Goal: Information Seeking & Learning: Learn about a topic

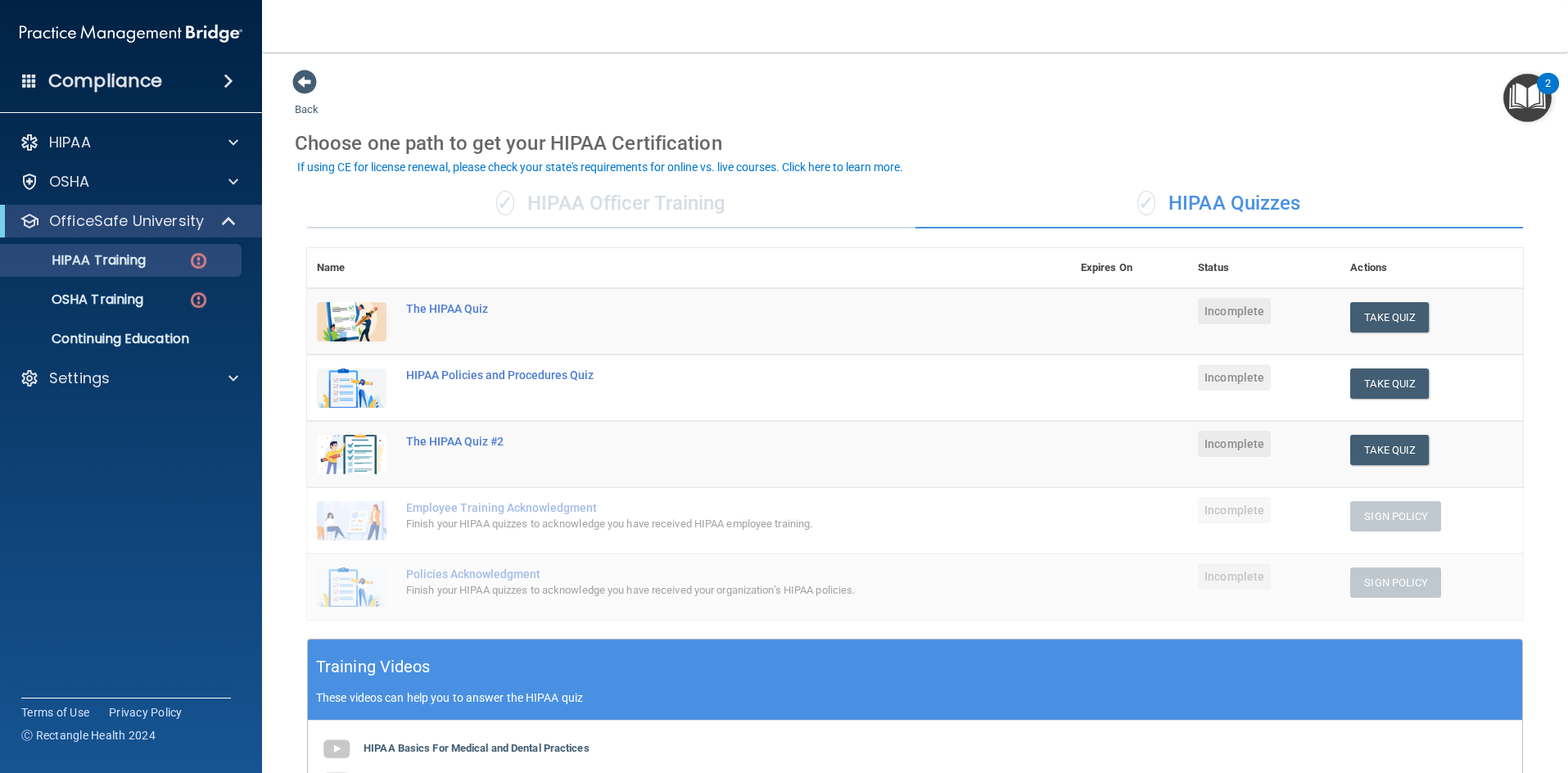
click at [1522, 100] on img "Open Resource Center, 2 new notifications" at bounding box center [1527, 97] width 48 height 48
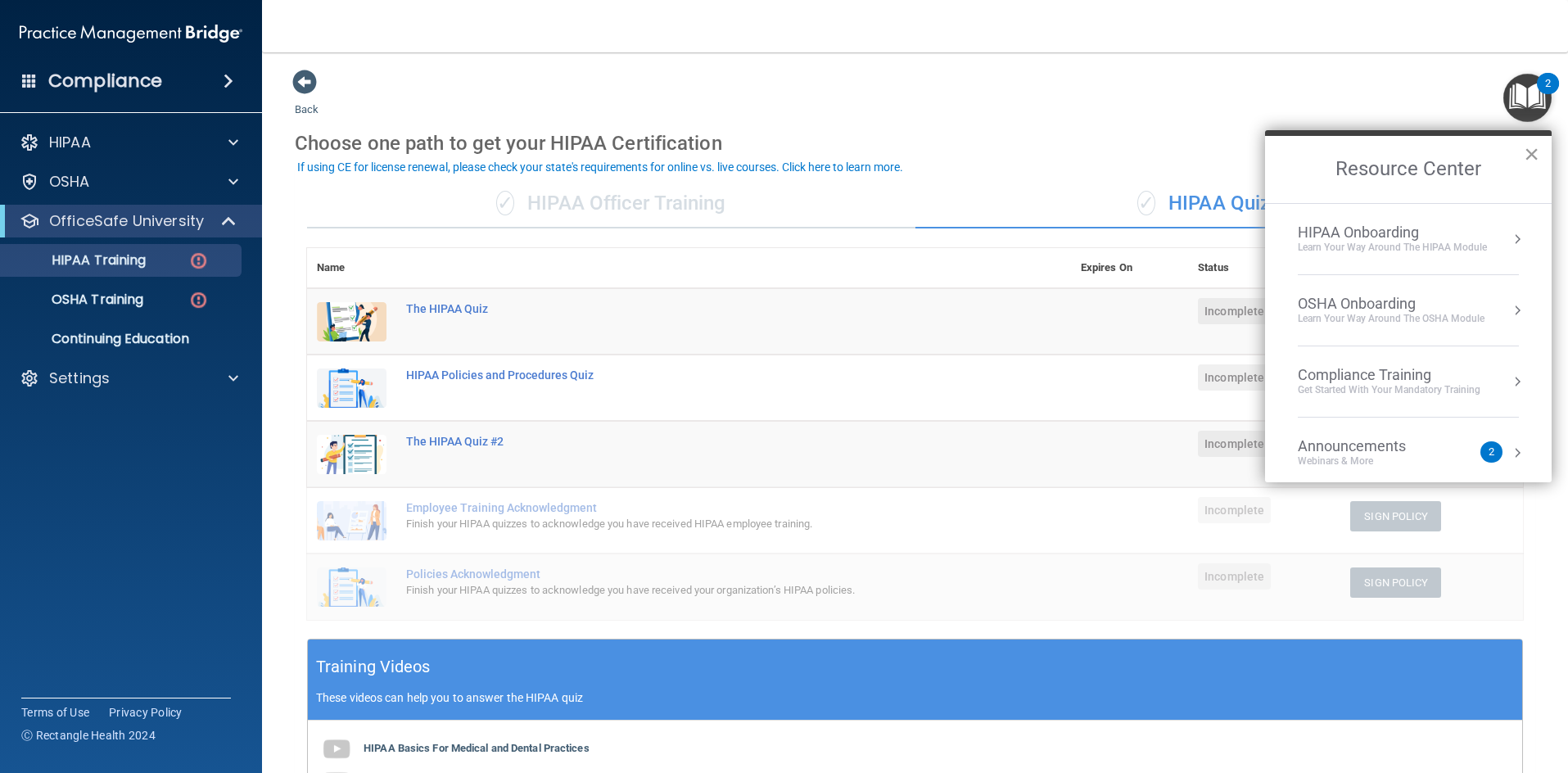
click at [1527, 160] on button "×" at bounding box center [1532, 154] width 15 height 26
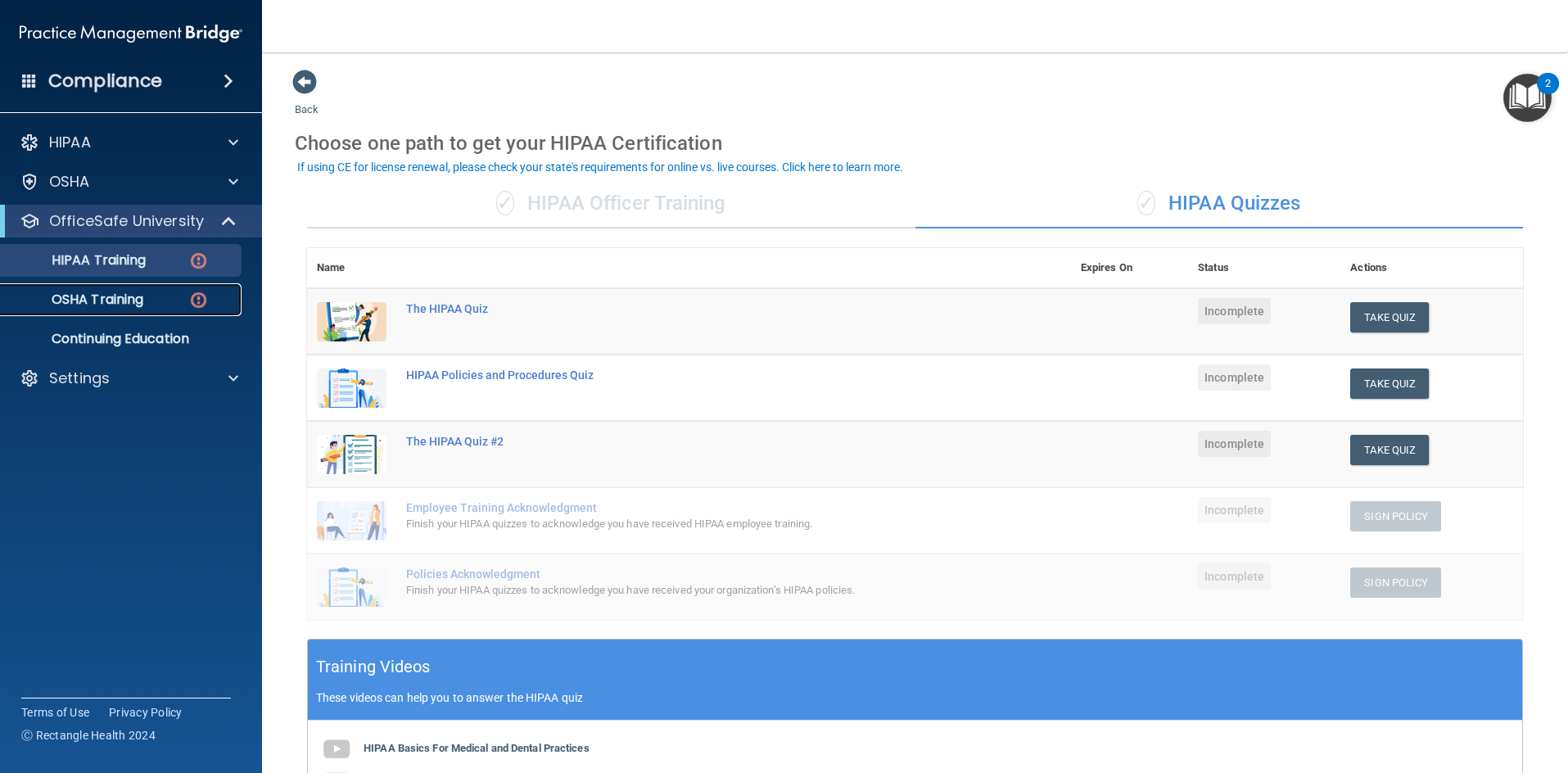
click at [95, 311] on link "OSHA Training" at bounding box center [113, 300] width 258 height 33
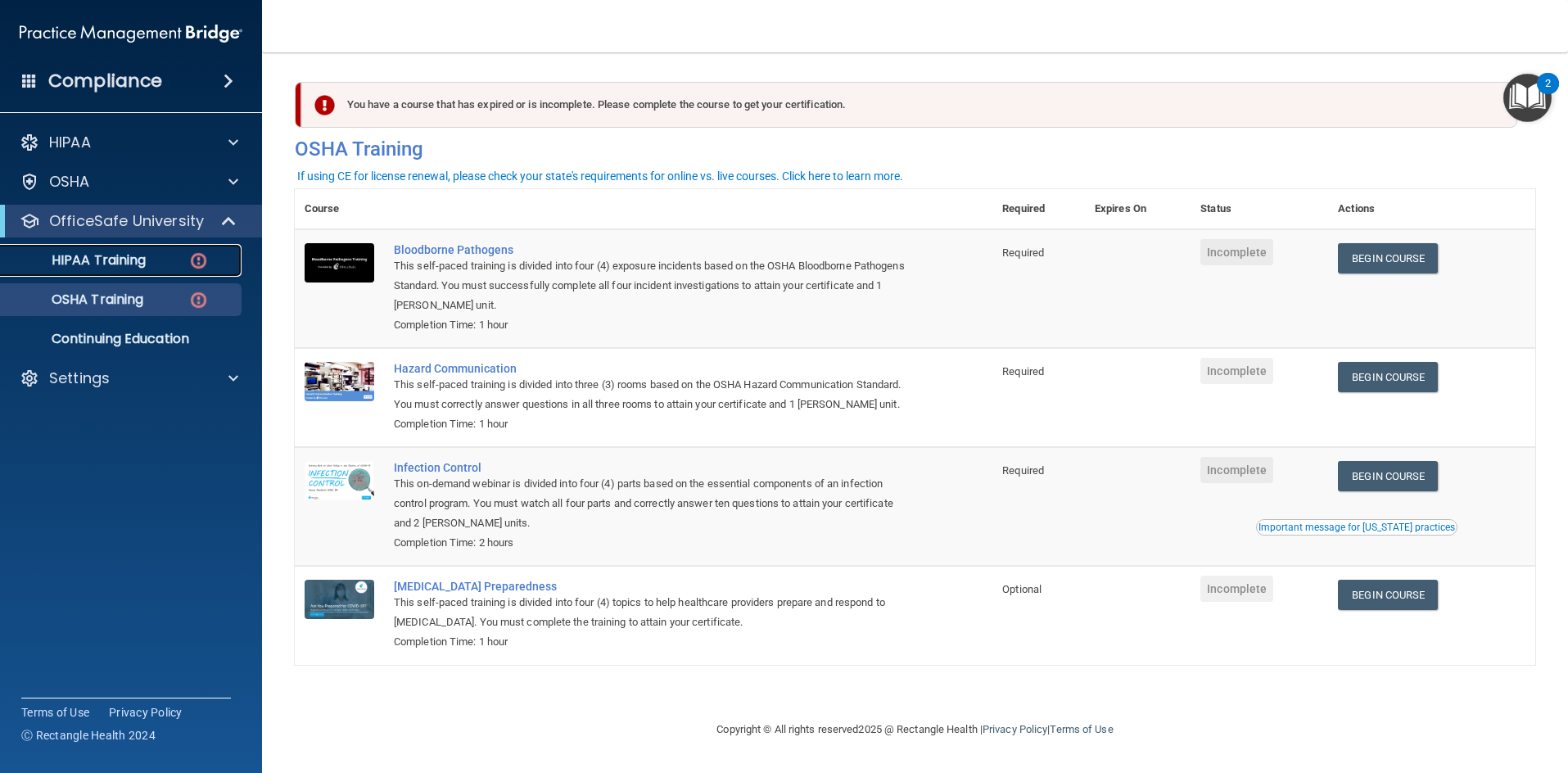
click at [138, 273] on link "HIPAA Training" at bounding box center [113, 261] width 258 height 33
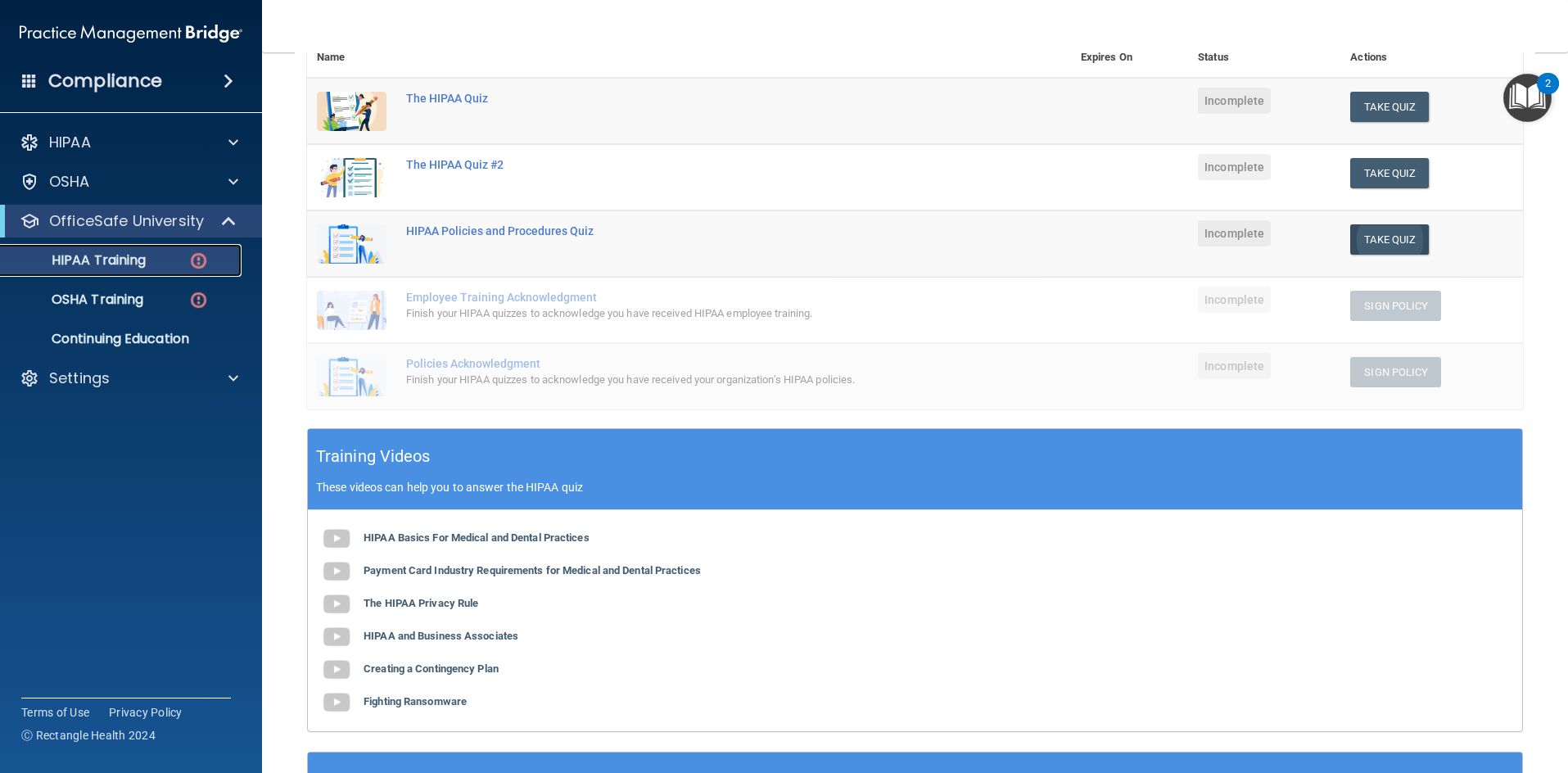
scroll to position [129, 0]
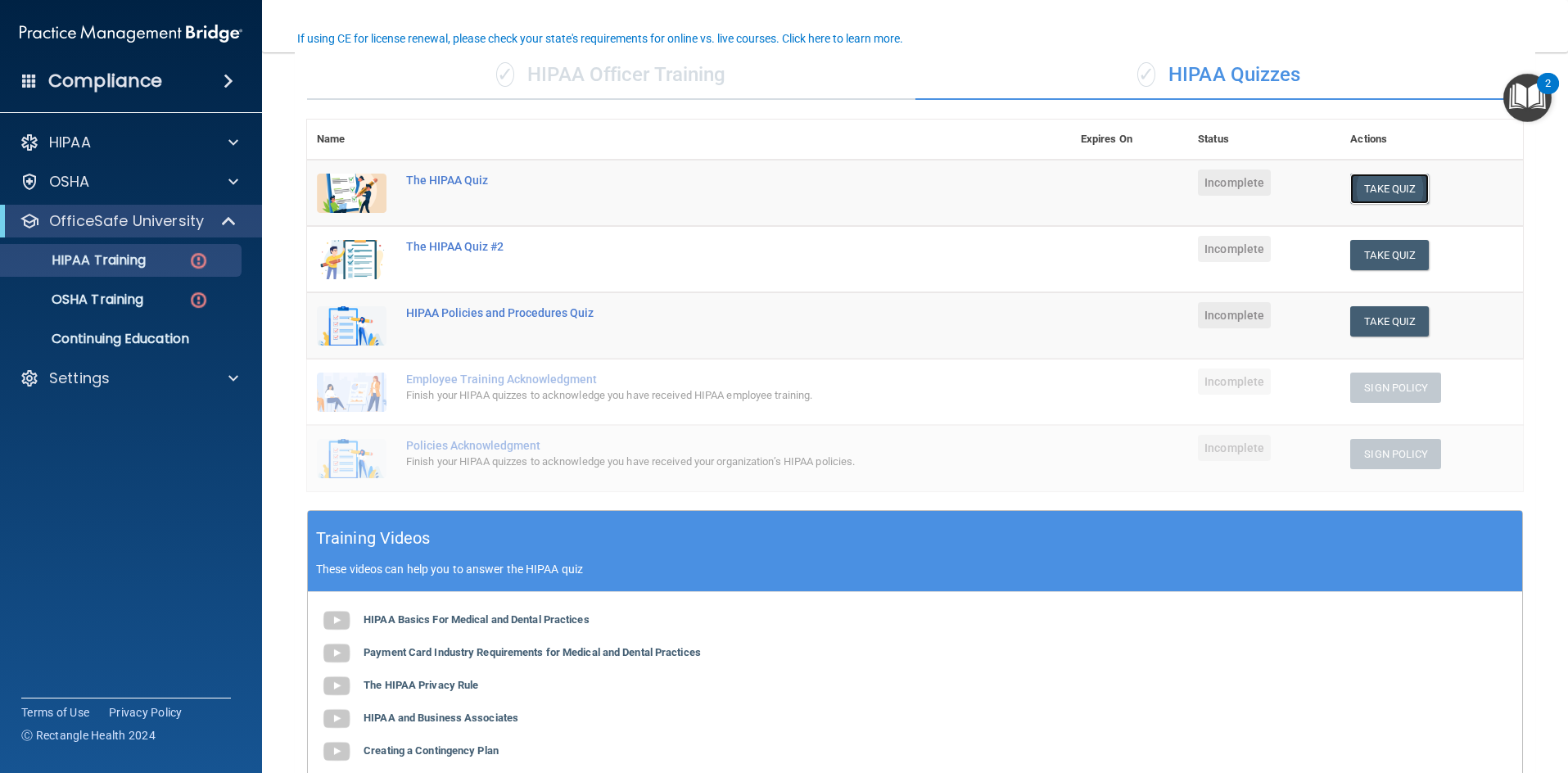
click at [1387, 195] on button "Take Quiz" at bounding box center [1389, 188] width 79 height 30
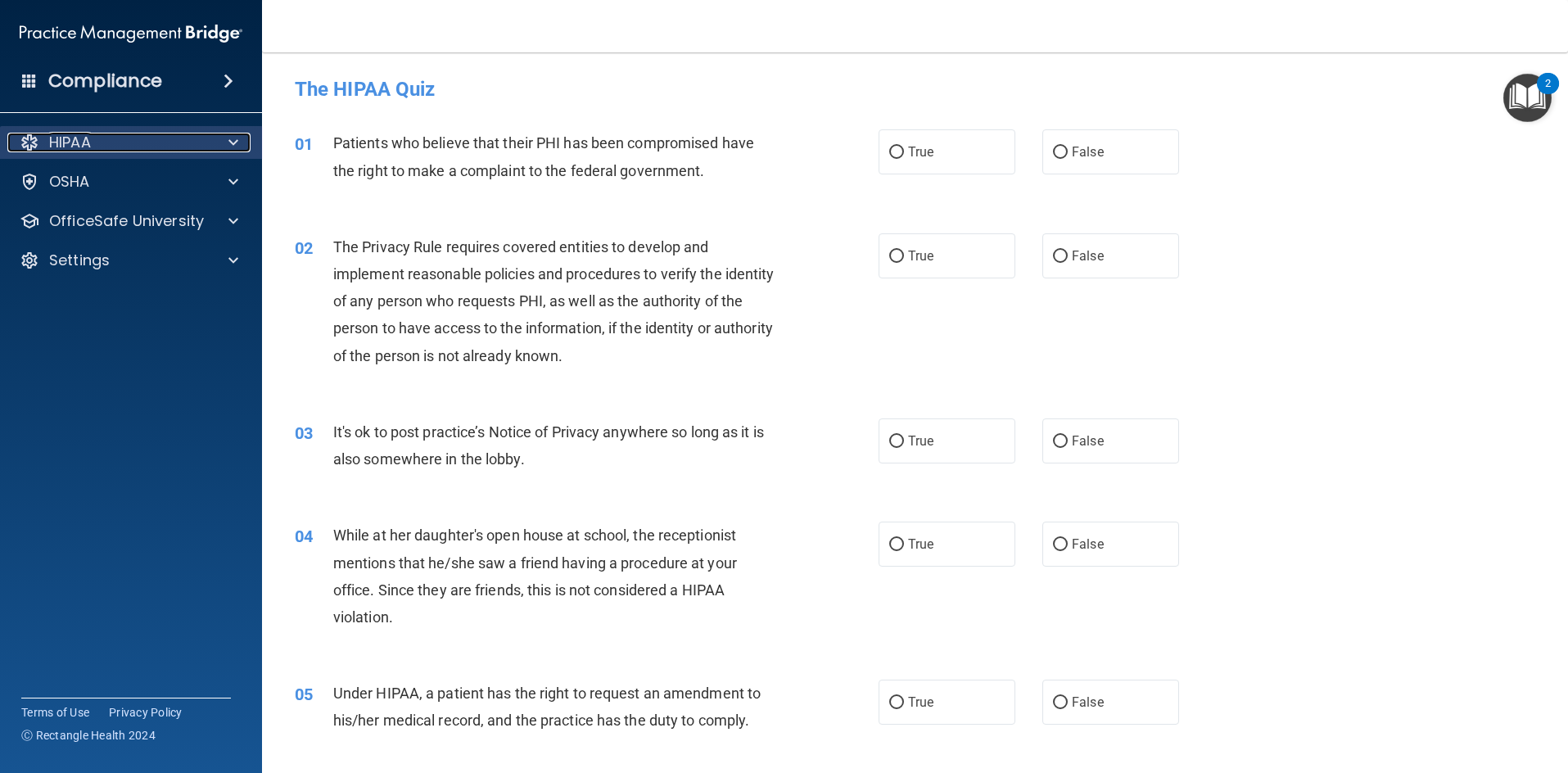
click at [129, 143] on div "HIPAA" at bounding box center [109, 143] width 203 height 20
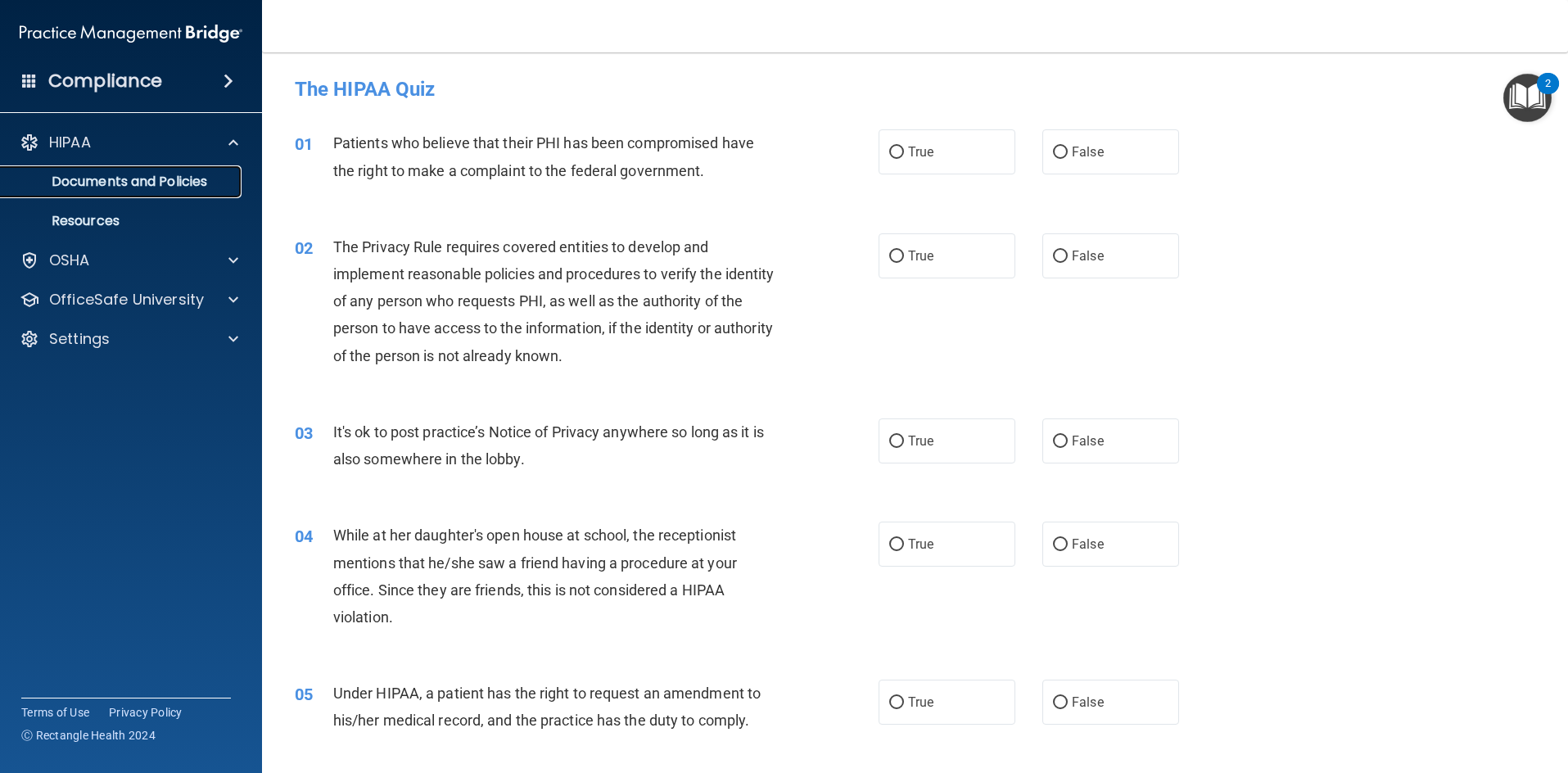
click at [174, 175] on p "Documents and Policies" at bounding box center [123, 182] width 223 height 16
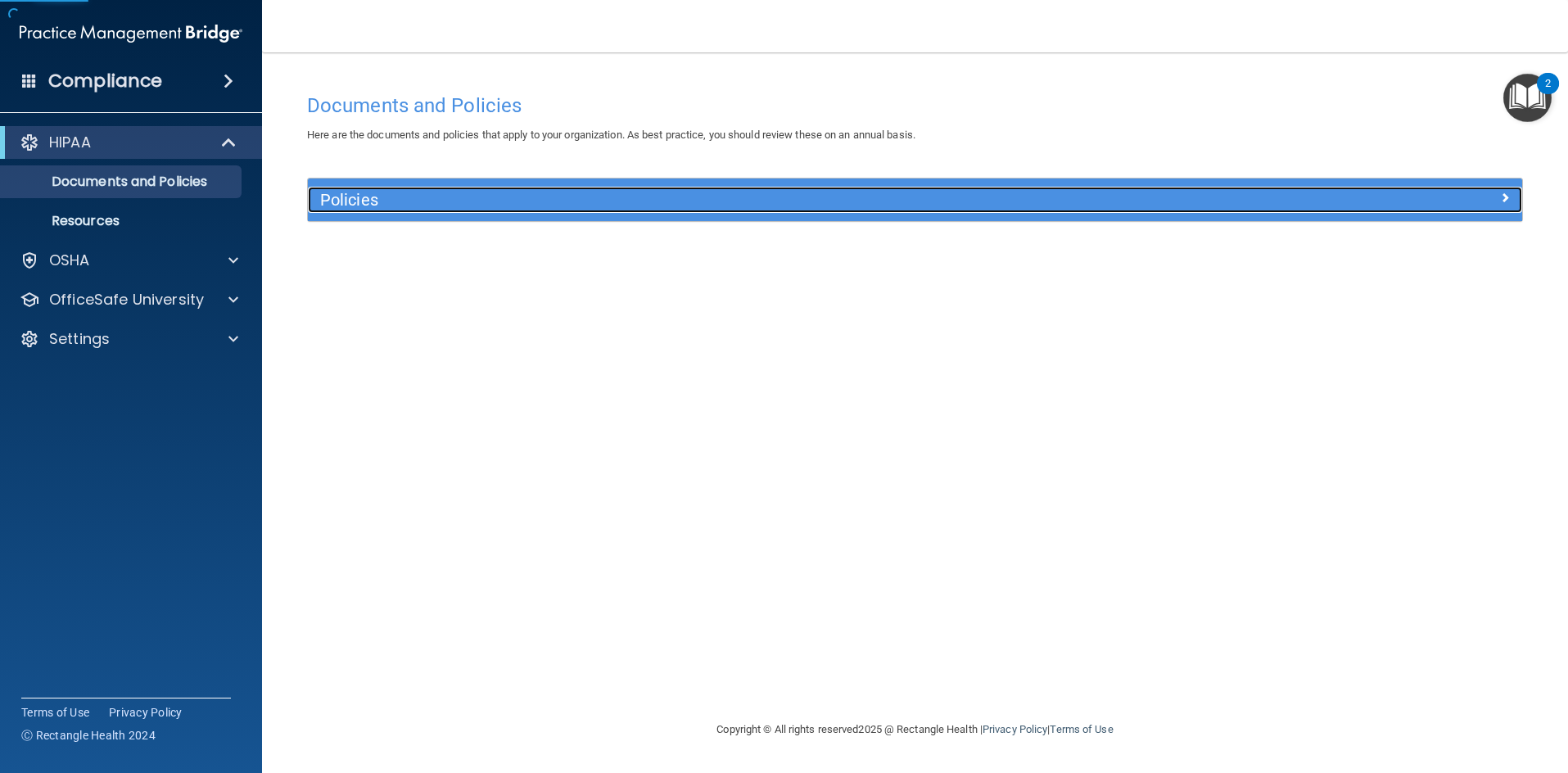
click at [474, 203] on h5 "Policies" at bounding box center [762, 200] width 886 height 18
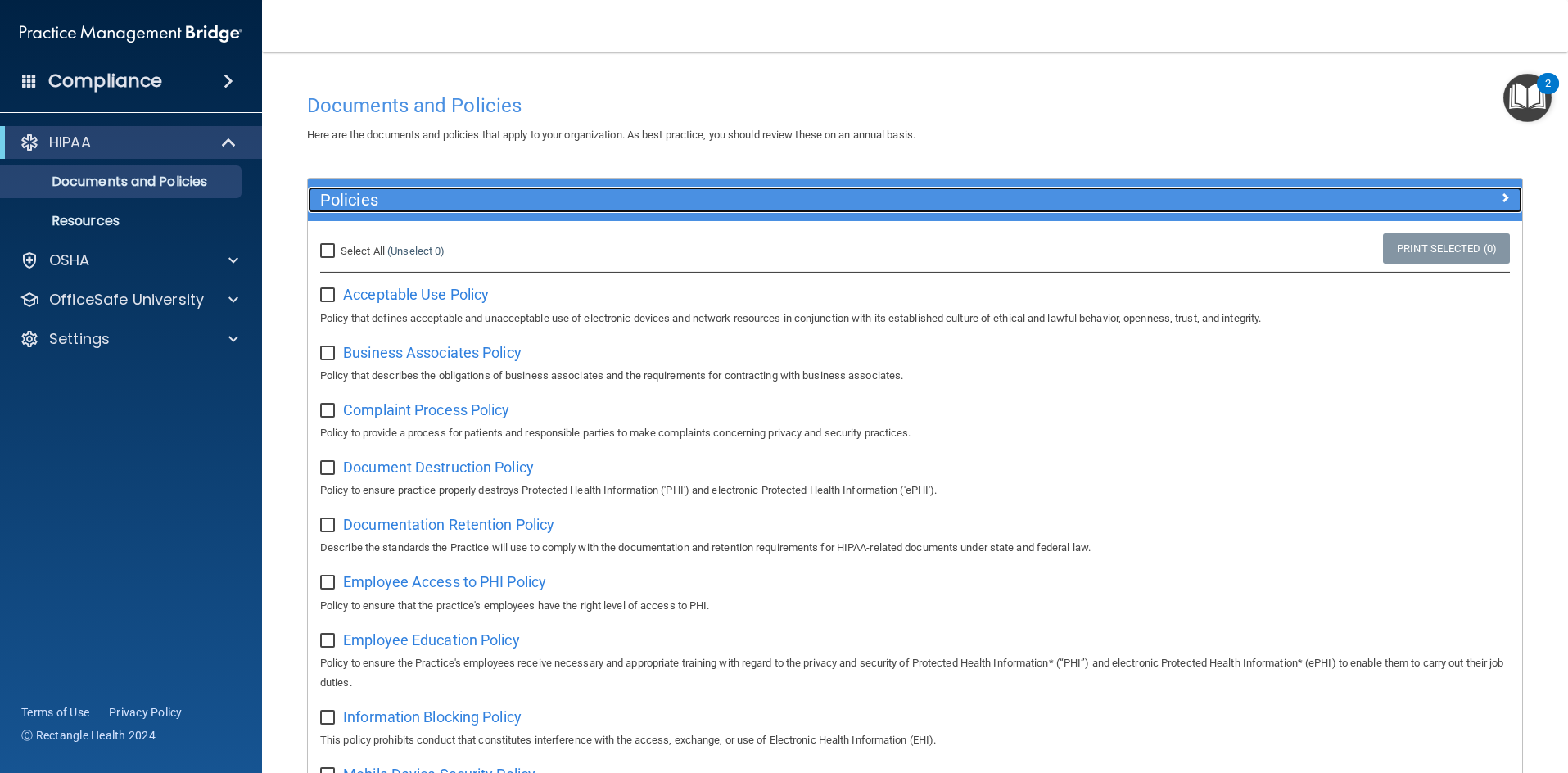
scroll to position [82, 0]
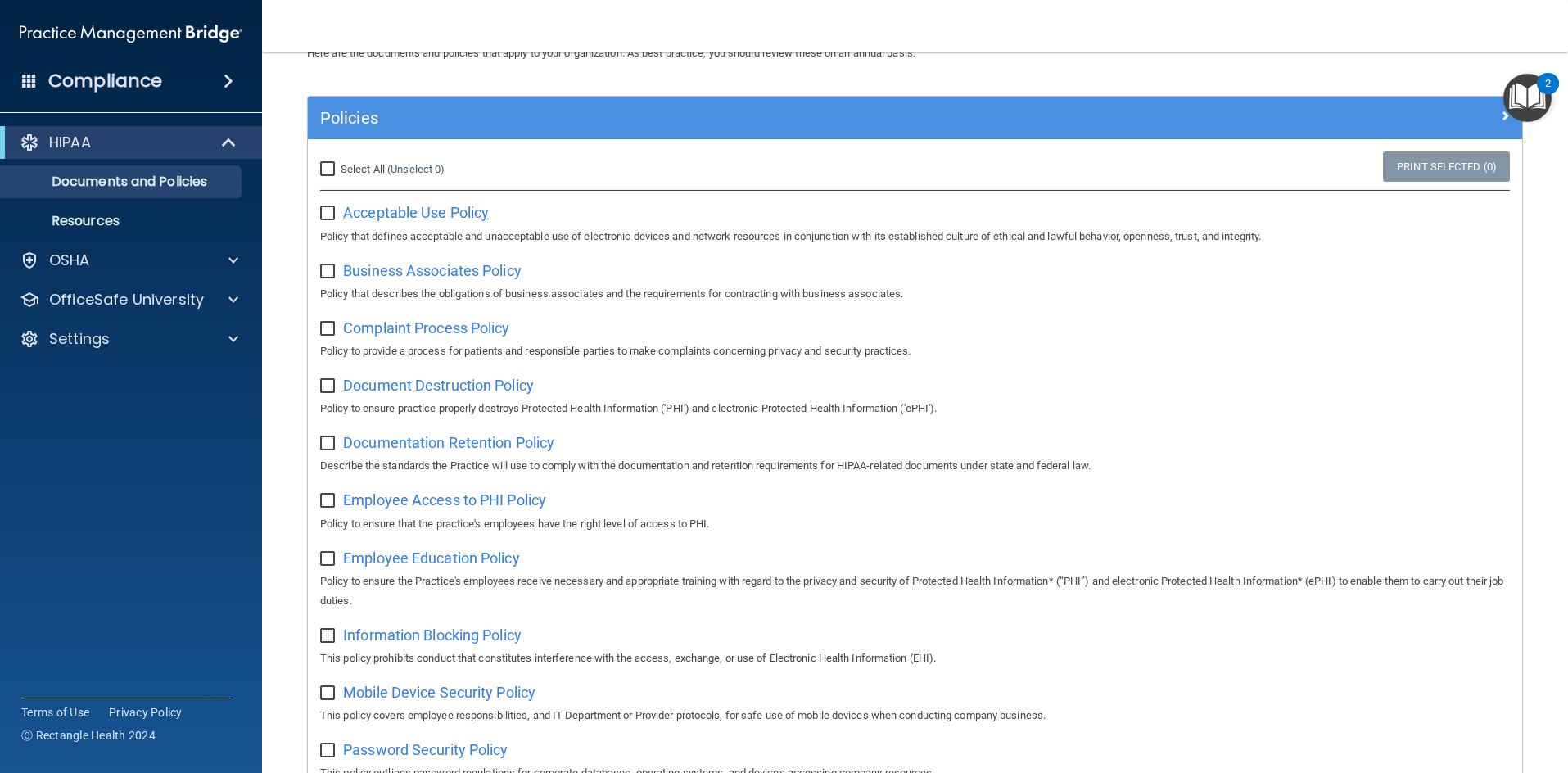
click at [434, 209] on span "Acceptable Use Policy" at bounding box center [416, 212] width 145 height 17
click at [388, 272] on span "Business Associates Policy" at bounding box center [432, 270] width 179 height 17
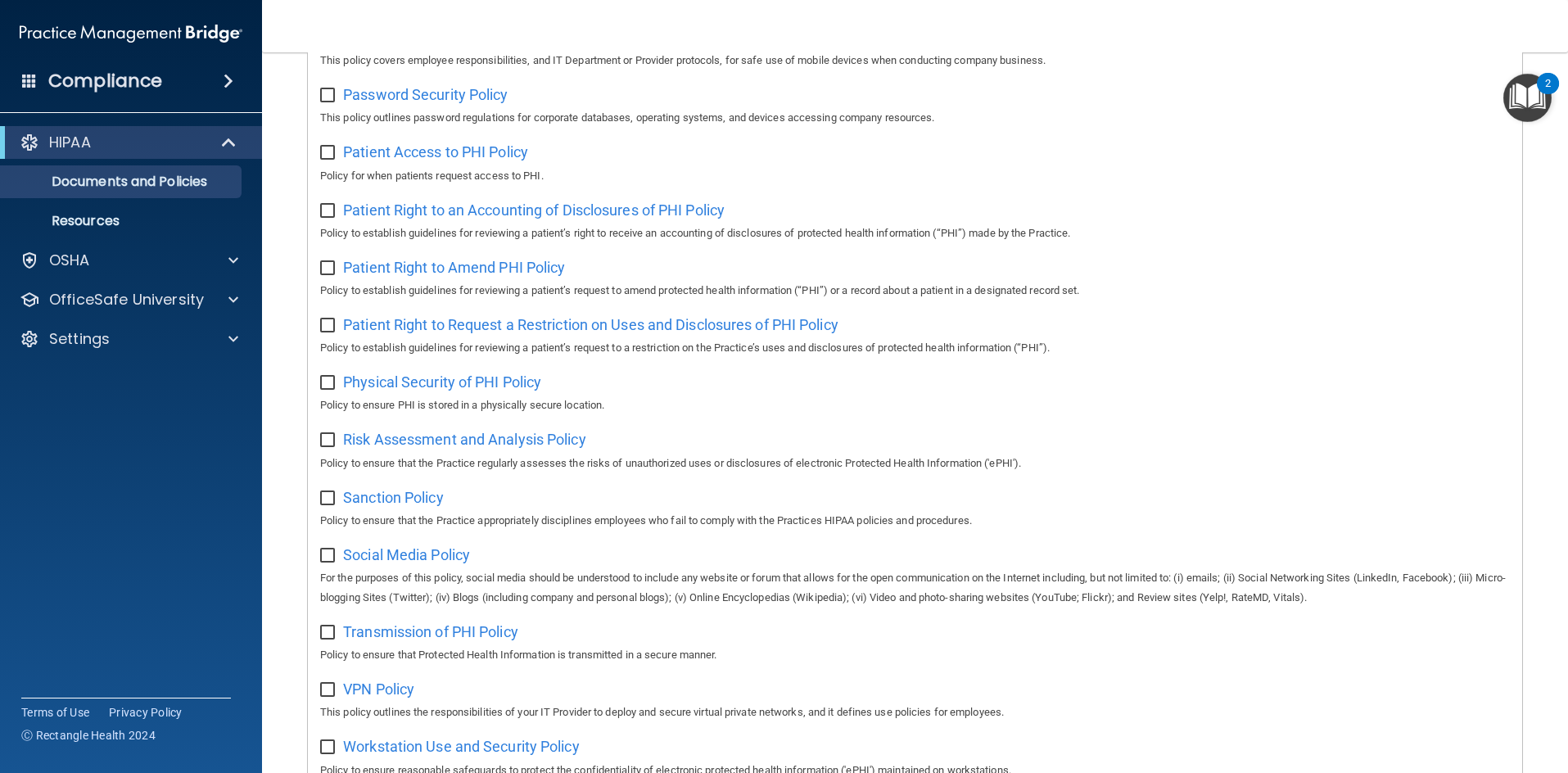
scroll to position [869, 0]
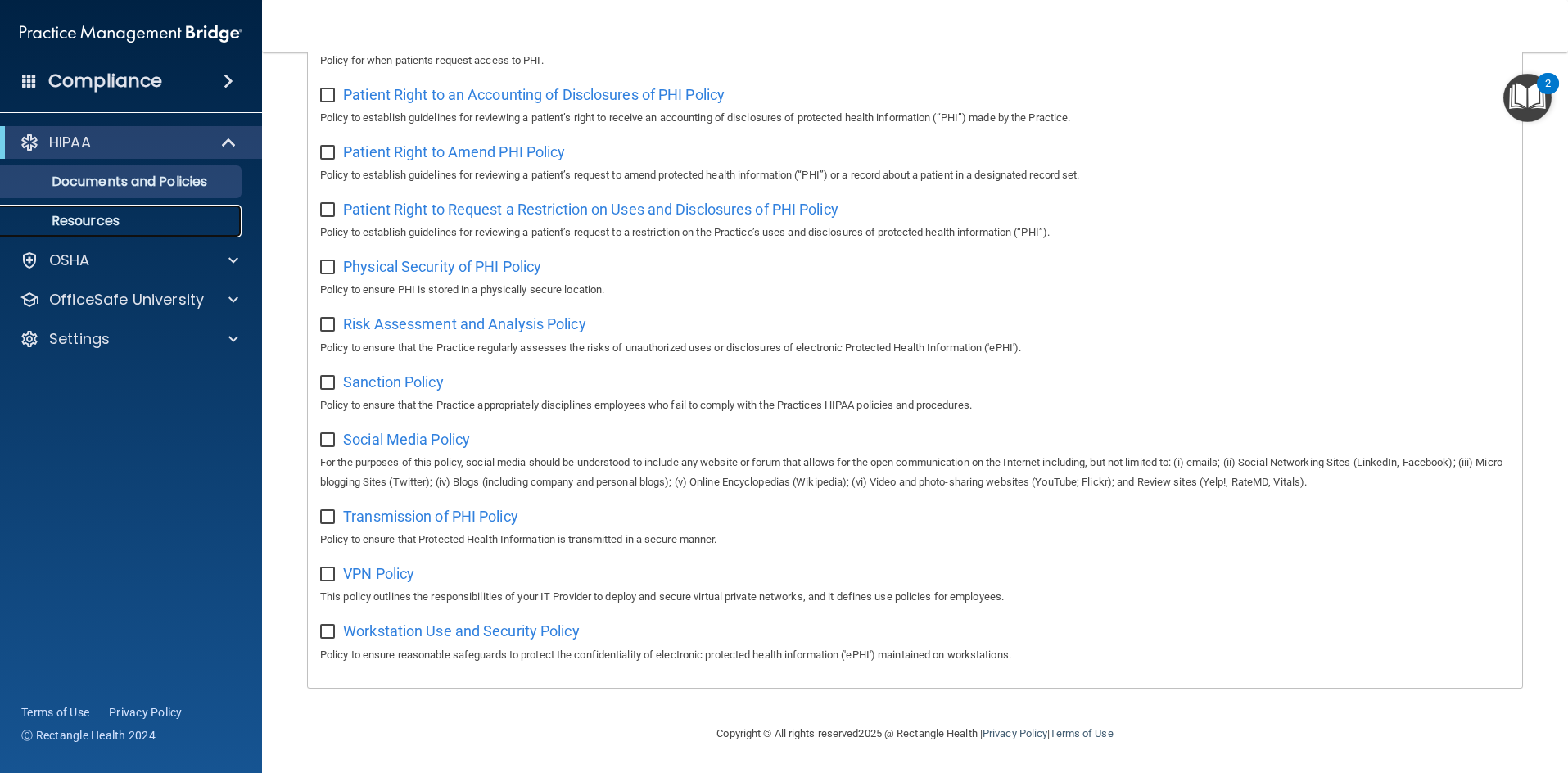
click at [124, 214] on p "Resources" at bounding box center [123, 221] width 223 height 16
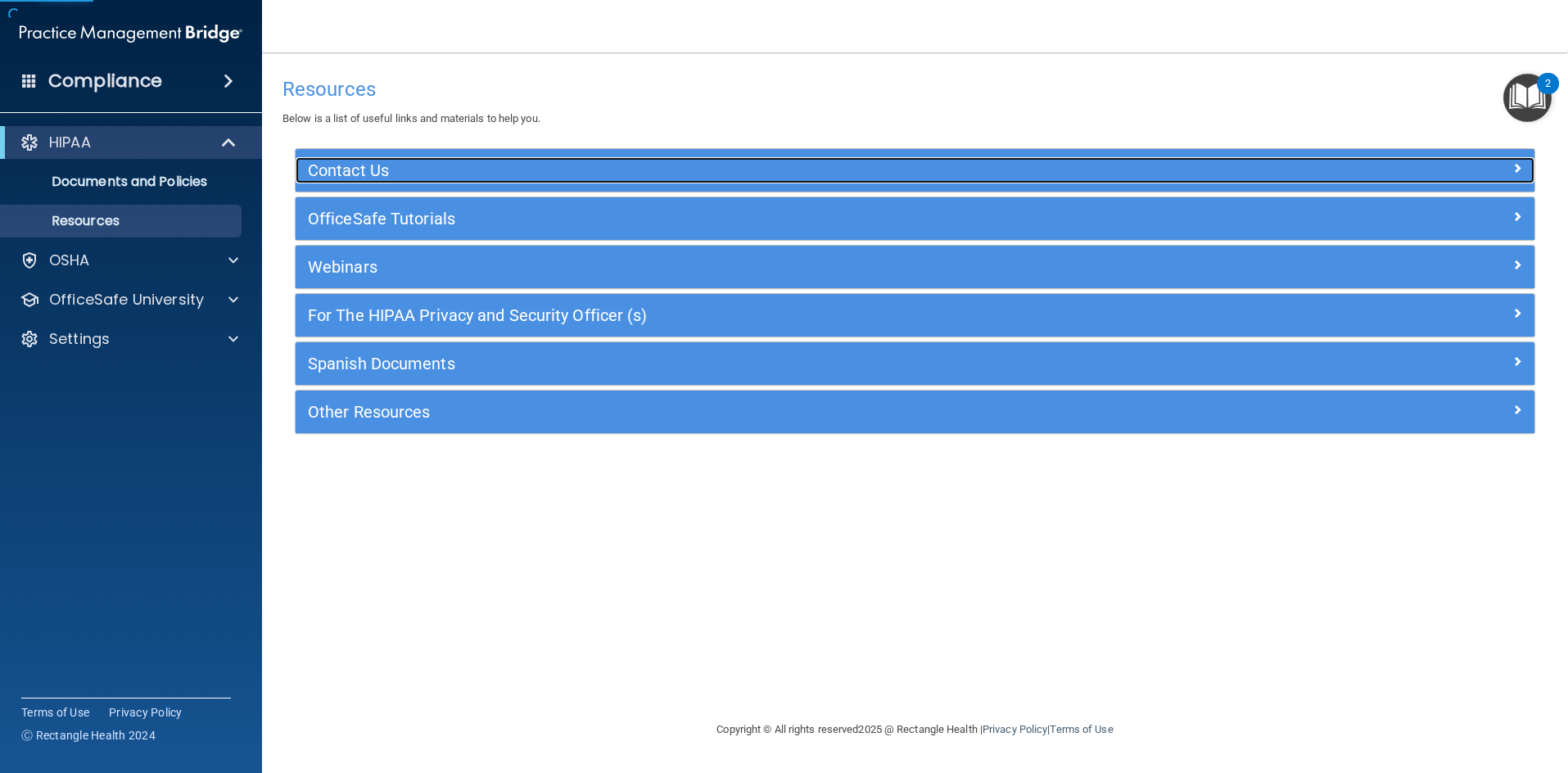
click at [376, 170] on h5 "Contact Us" at bounding box center [760, 171] width 905 height 18
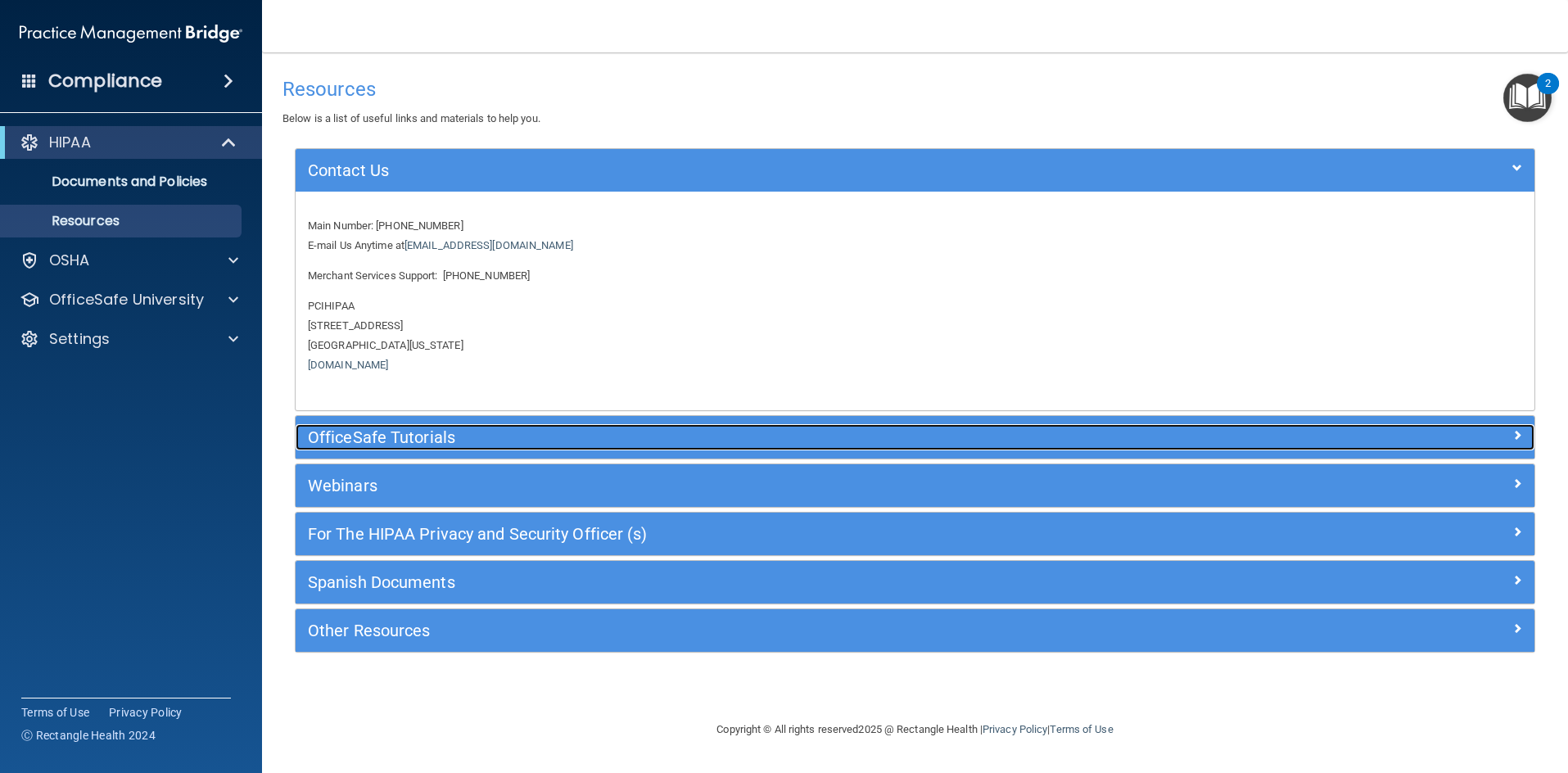
click at [366, 435] on h5 "OfficeSafe Tutorials" at bounding box center [760, 437] width 905 height 18
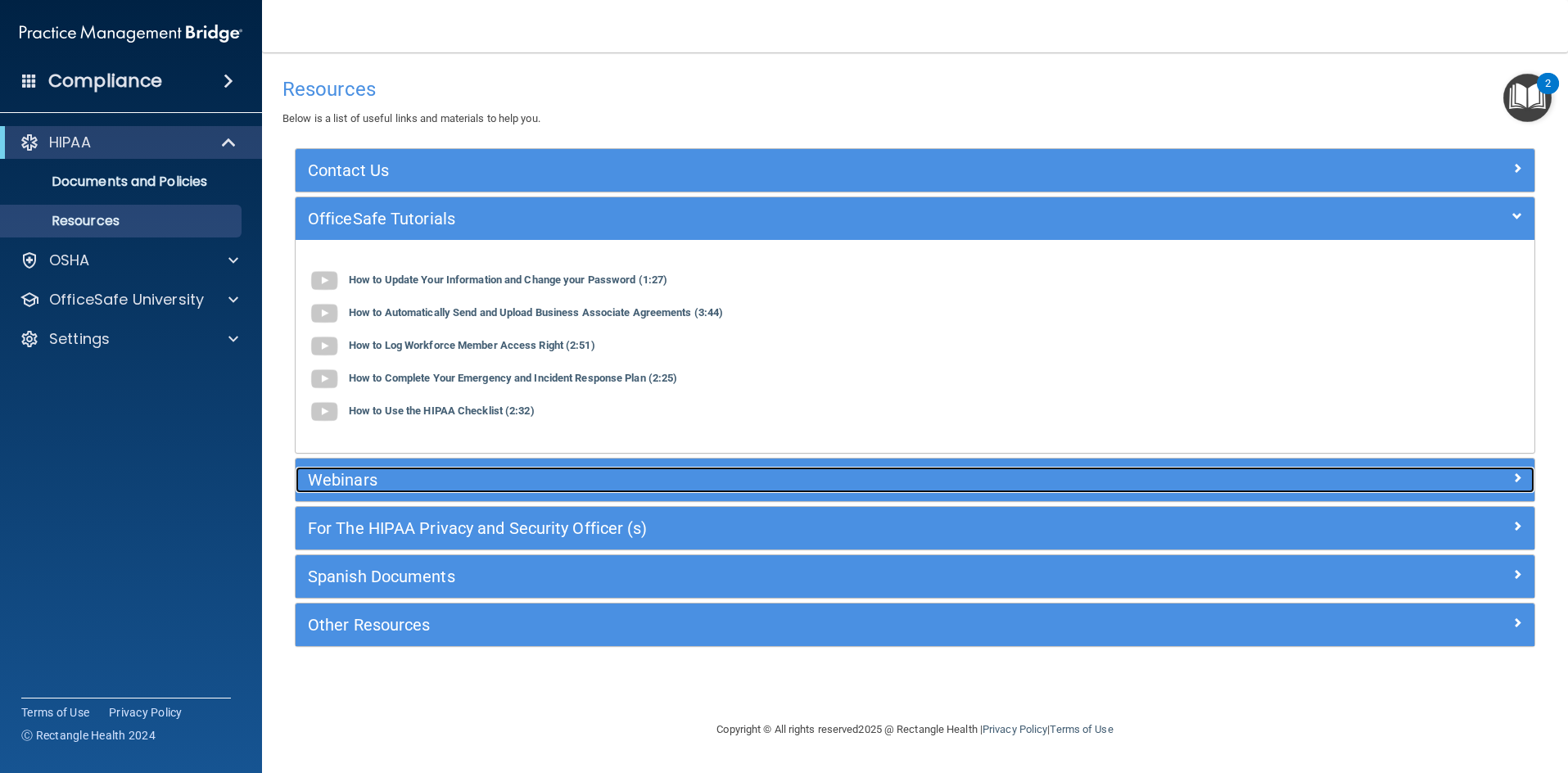
click at [387, 484] on h5 "Webinars" at bounding box center [760, 480] width 905 height 18
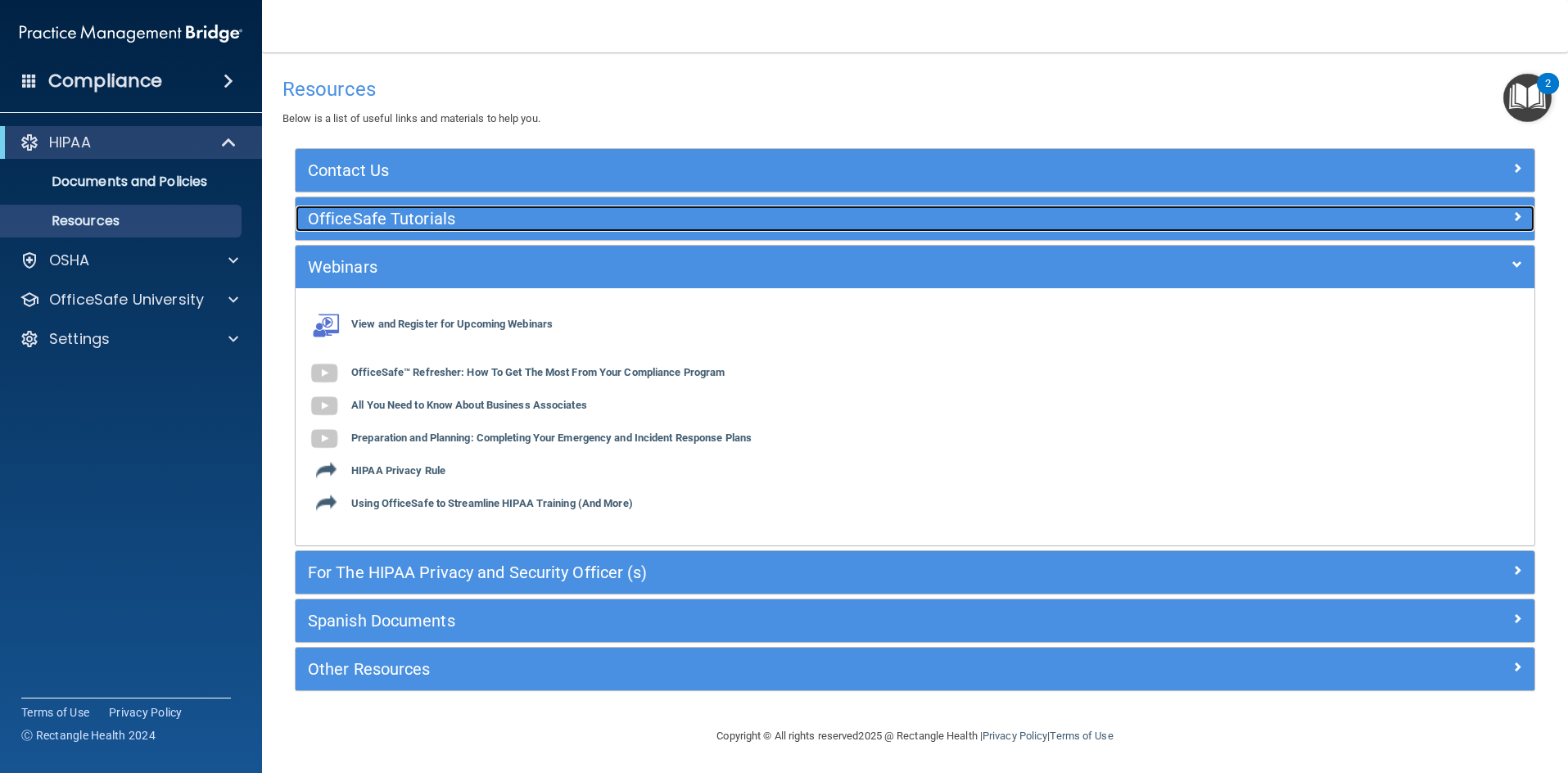
click at [439, 228] on h5 "OfficeSafe Tutorials" at bounding box center [760, 219] width 905 height 18
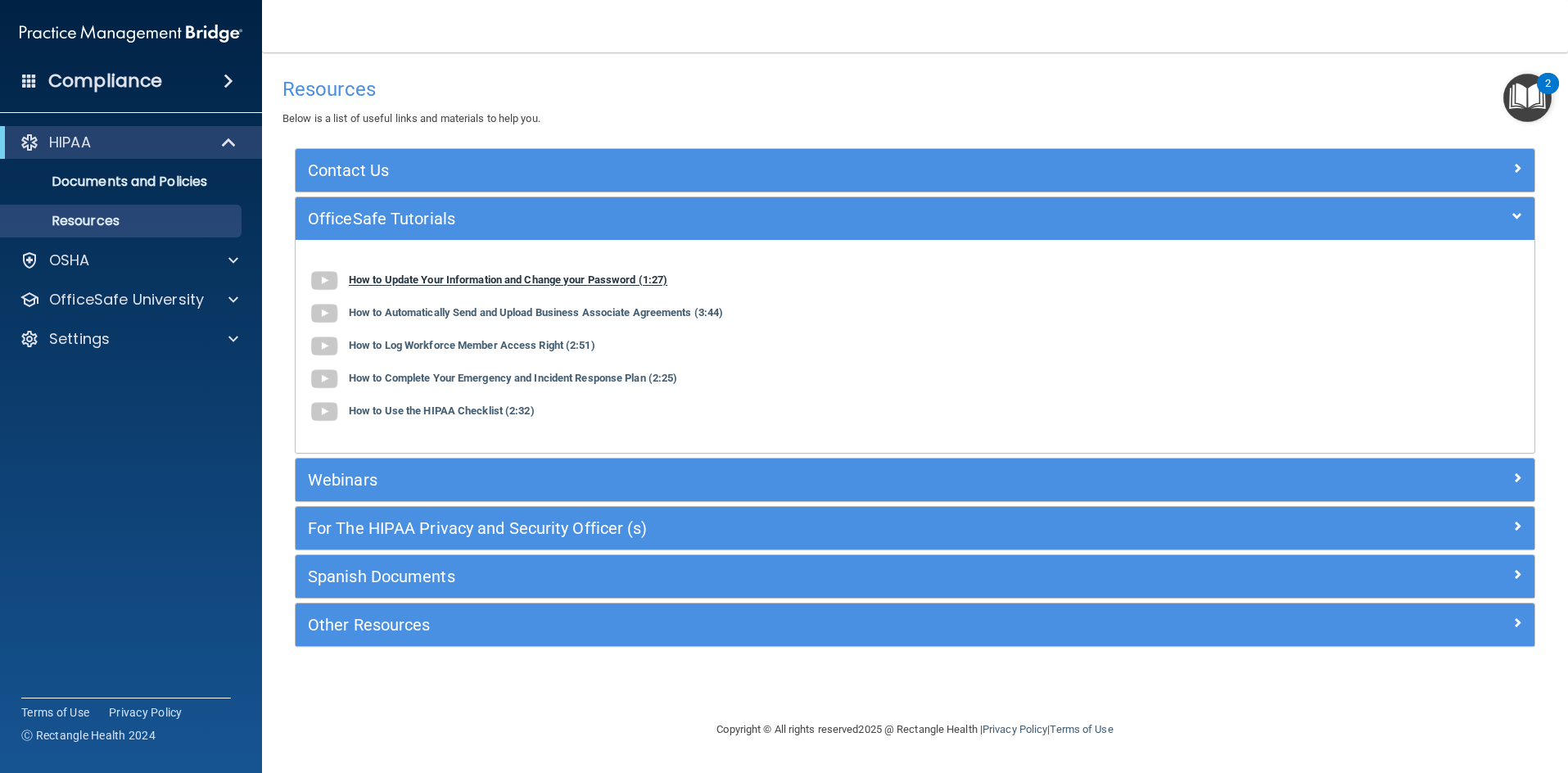
click at [430, 283] on b "How to Update Your Information and Change your Password (1:27)" at bounding box center [508, 281] width 319 height 13
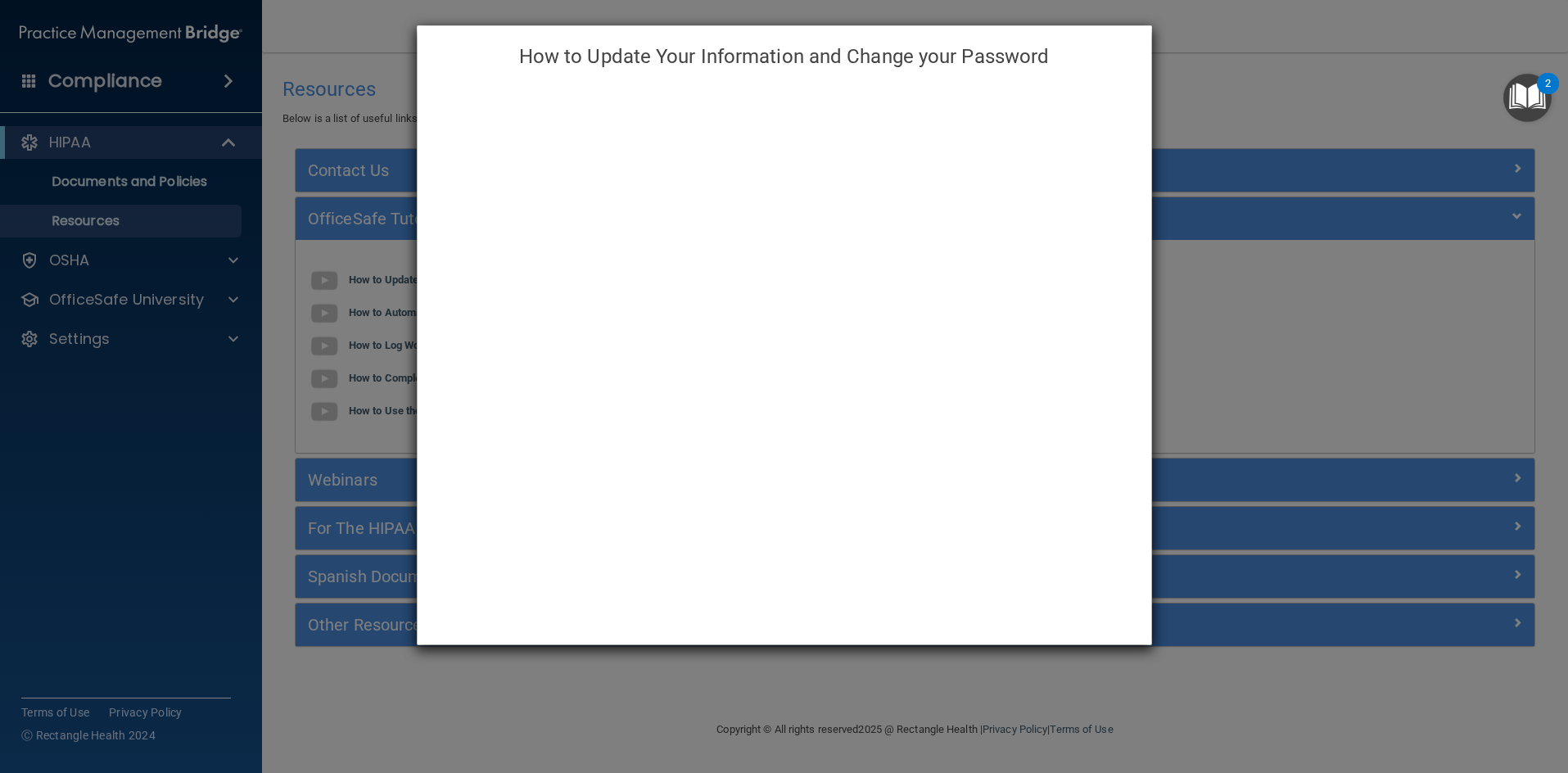
click at [1202, 48] on div "How to Update Your Information and Change your Password" at bounding box center [784, 386] width 1568 height 773
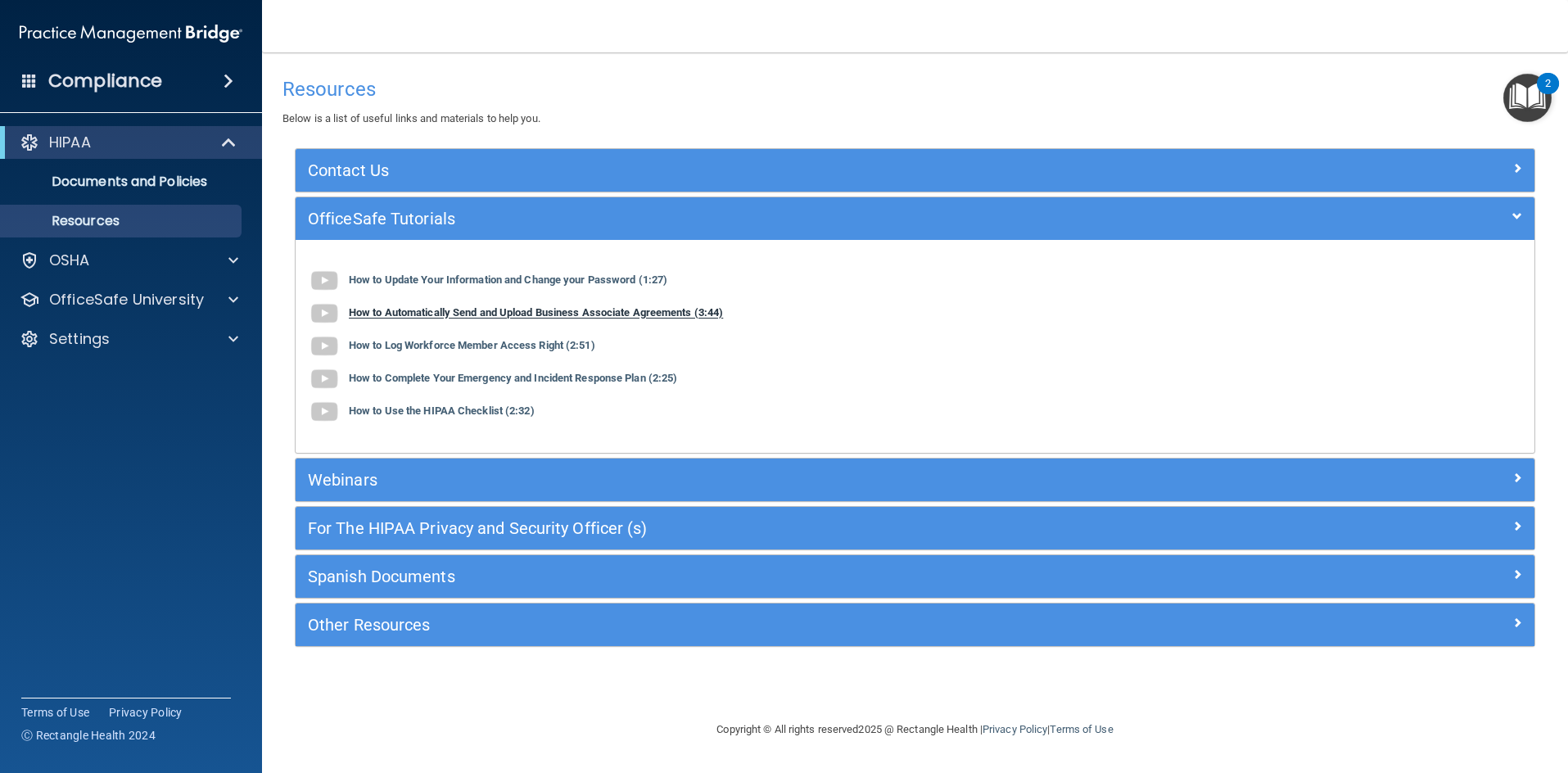
click at [521, 309] on b "How to Automatically Send and Upload Business Associate Agreements (3:44)" at bounding box center [536, 313] width 374 height 13
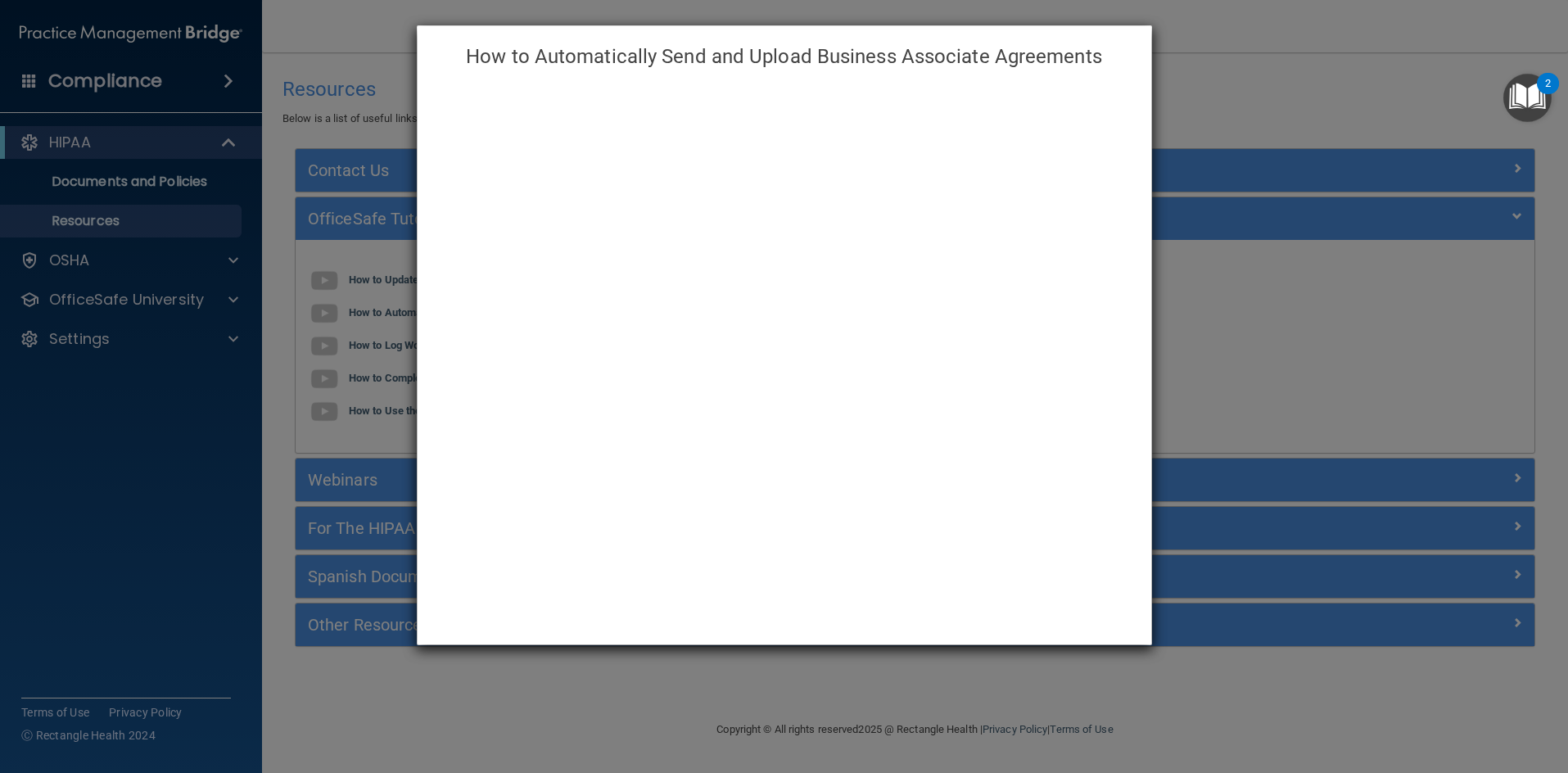
click at [1220, 60] on div "How to Automatically Send and Upload Business Associate Agreements" at bounding box center [784, 386] width 1568 height 773
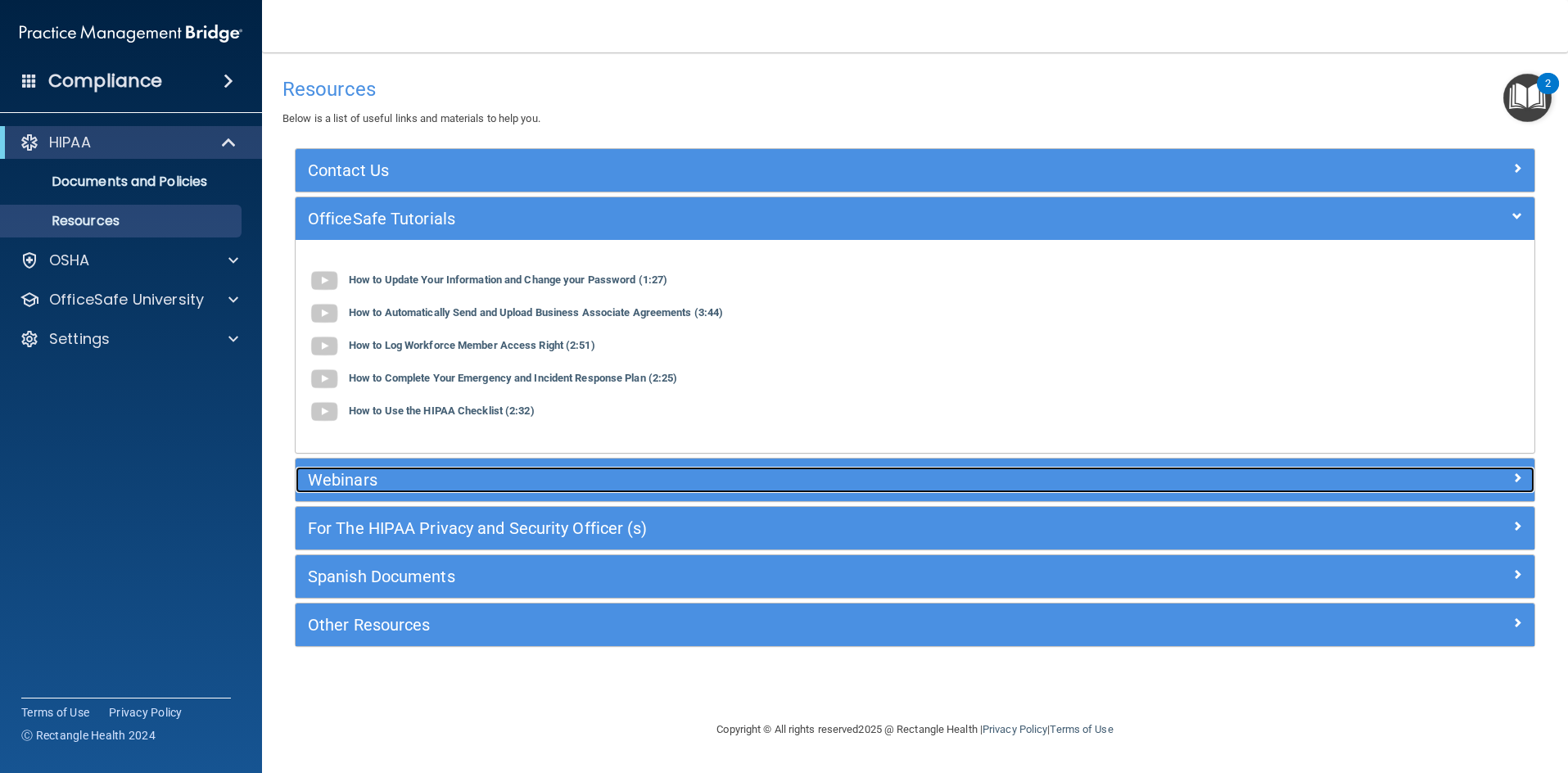
click at [428, 481] on h5 "Webinars" at bounding box center [760, 480] width 905 height 18
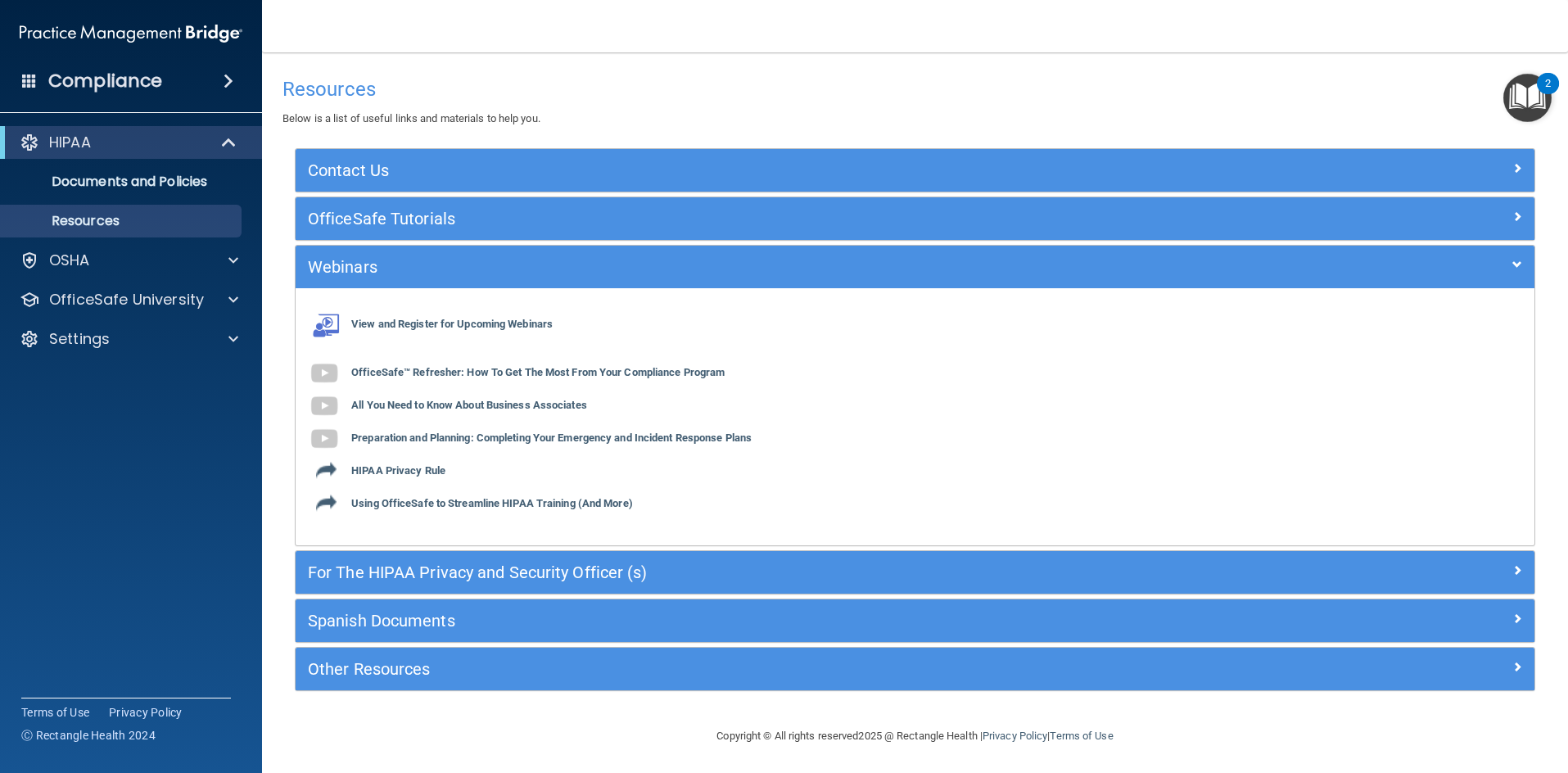
click at [471, 251] on div "Webinars" at bounding box center [915, 266] width 1239 height 43
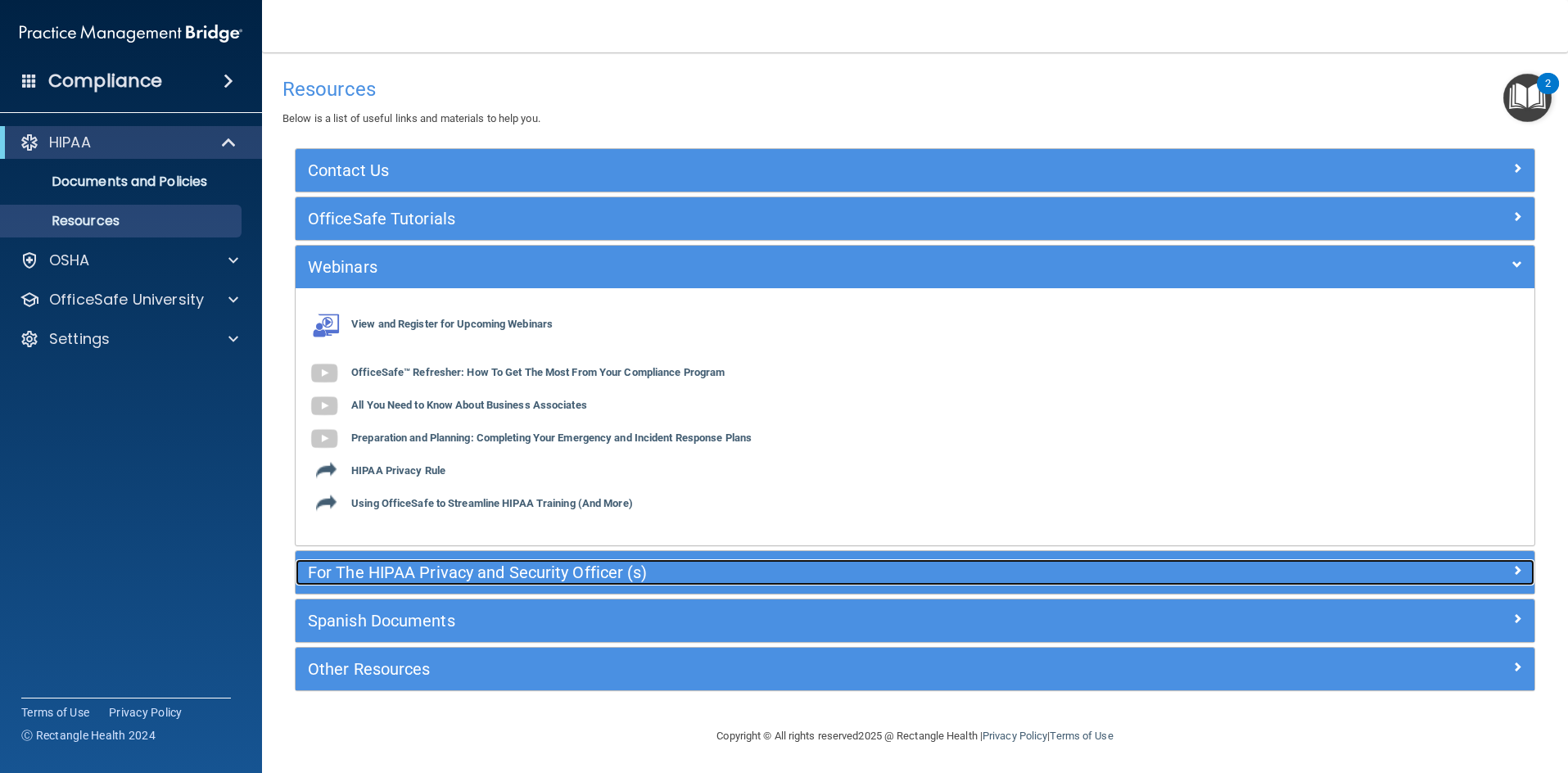
click at [407, 580] on h5 "For The HIPAA Privacy and Security Officer (s)" at bounding box center [760, 572] width 905 height 18
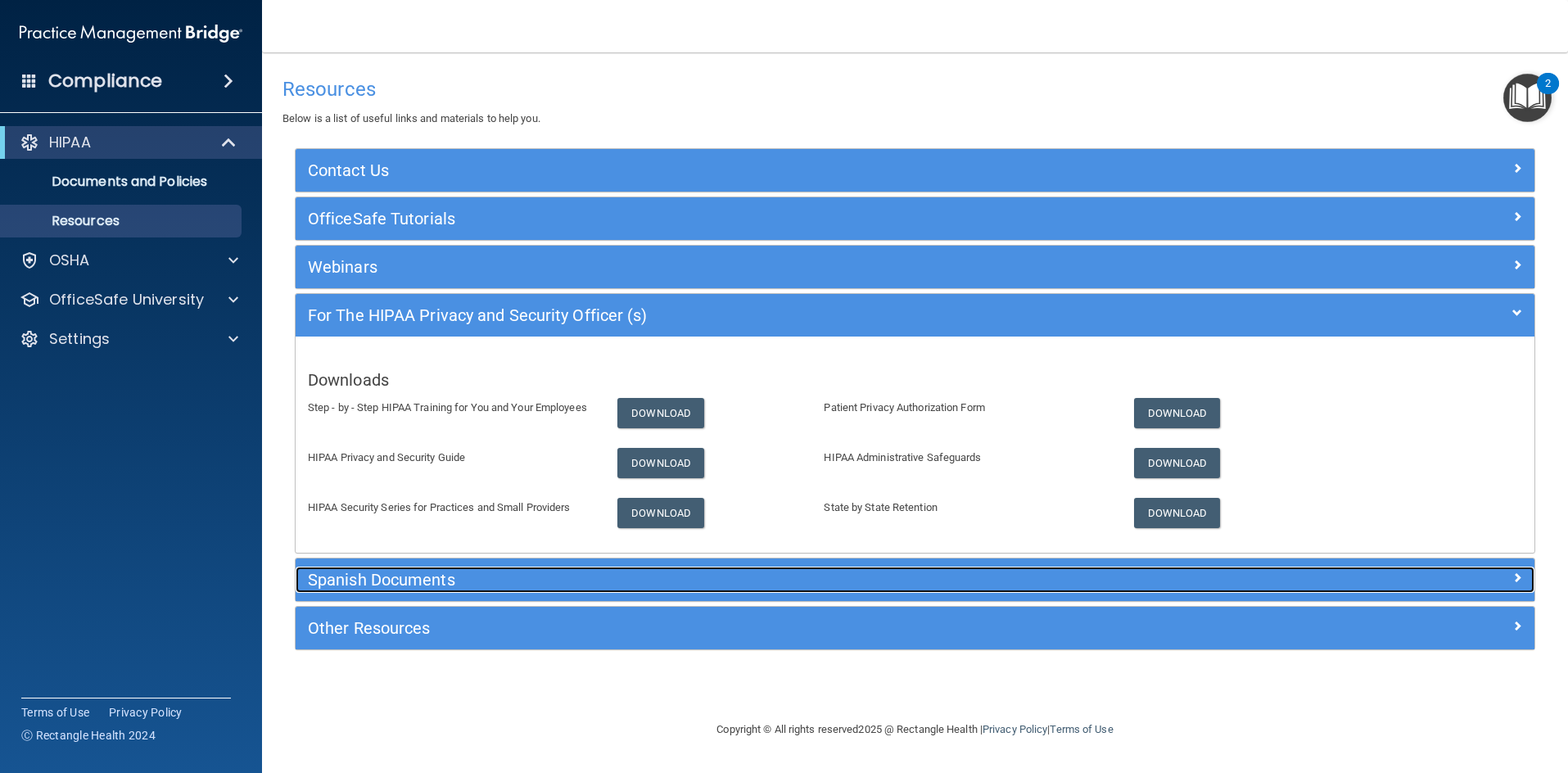
click at [497, 580] on h5 "Spanish Documents" at bounding box center [760, 580] width 905 height 18
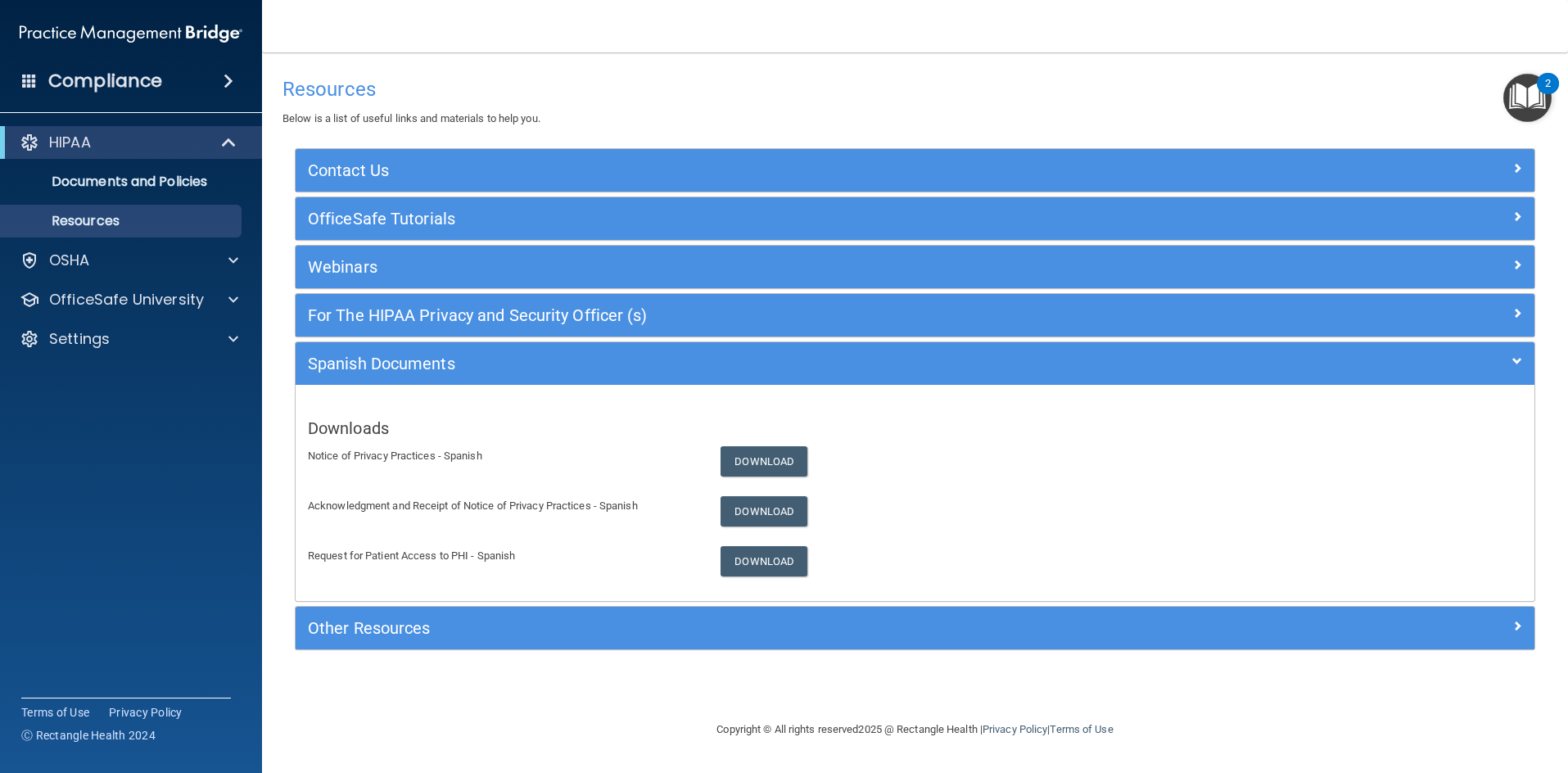
click at [411, 606] on div "Other Resources Useful Links HIPAA Violations and Enforcement PCI Security Stan…" at bounding box center [916, 628] width 1241 height 45
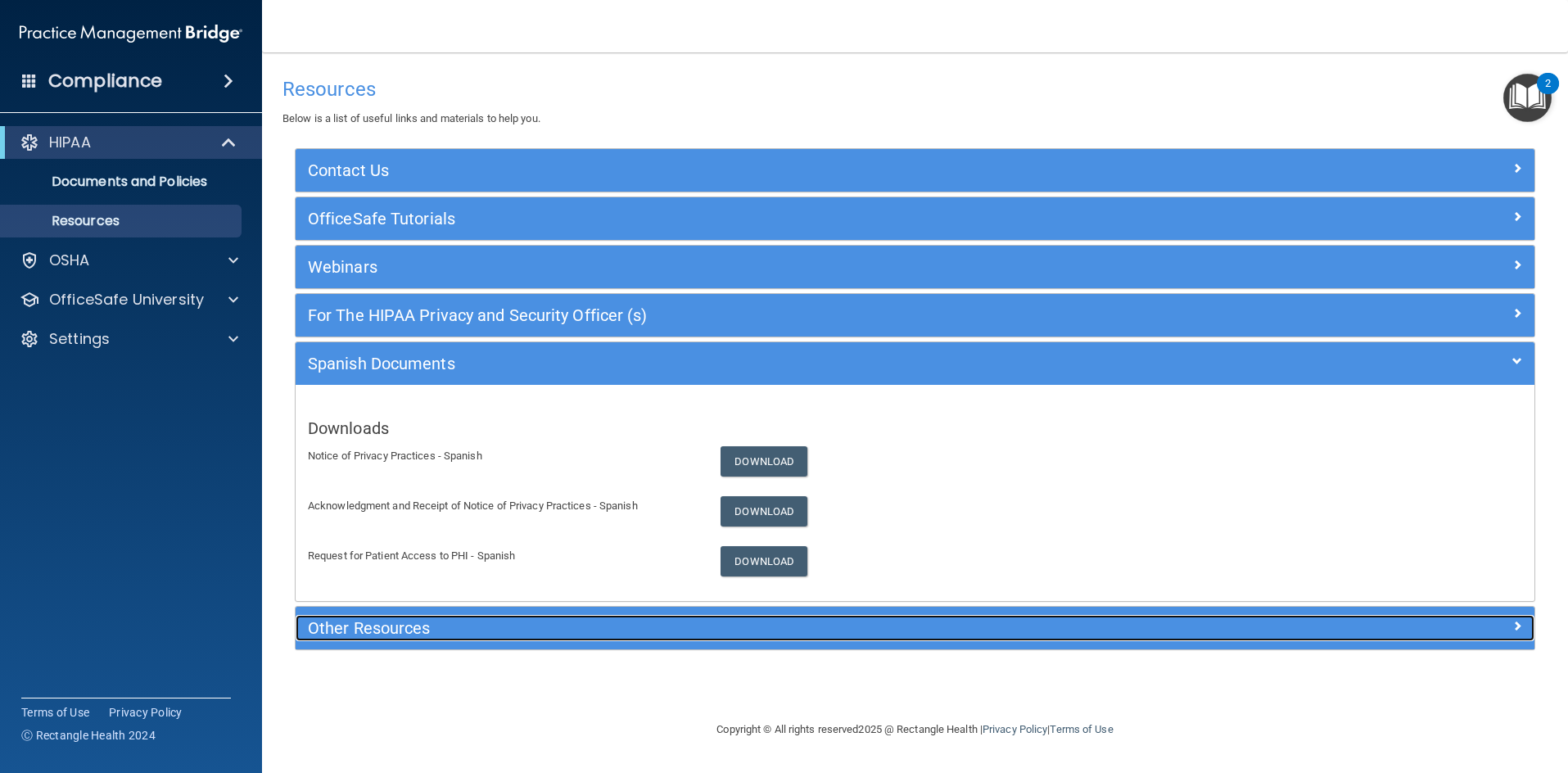
click at [399, 620] on h5 "Other Resources" at bounding box center [760, 628] width 905 height 18
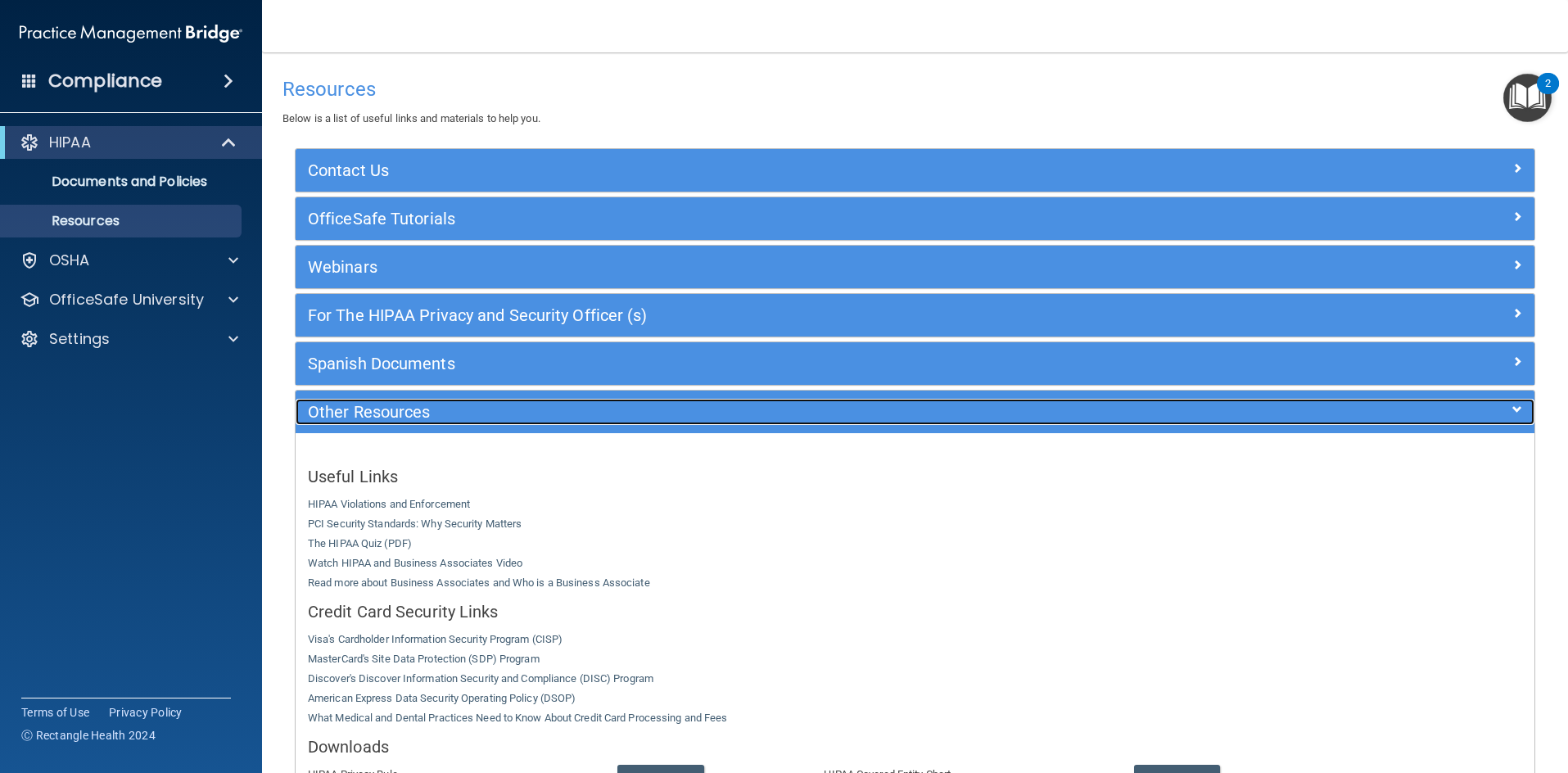
click at [485, 414] on h5 "Other Resources" at bounding box center [760, 412] width 905 height 18
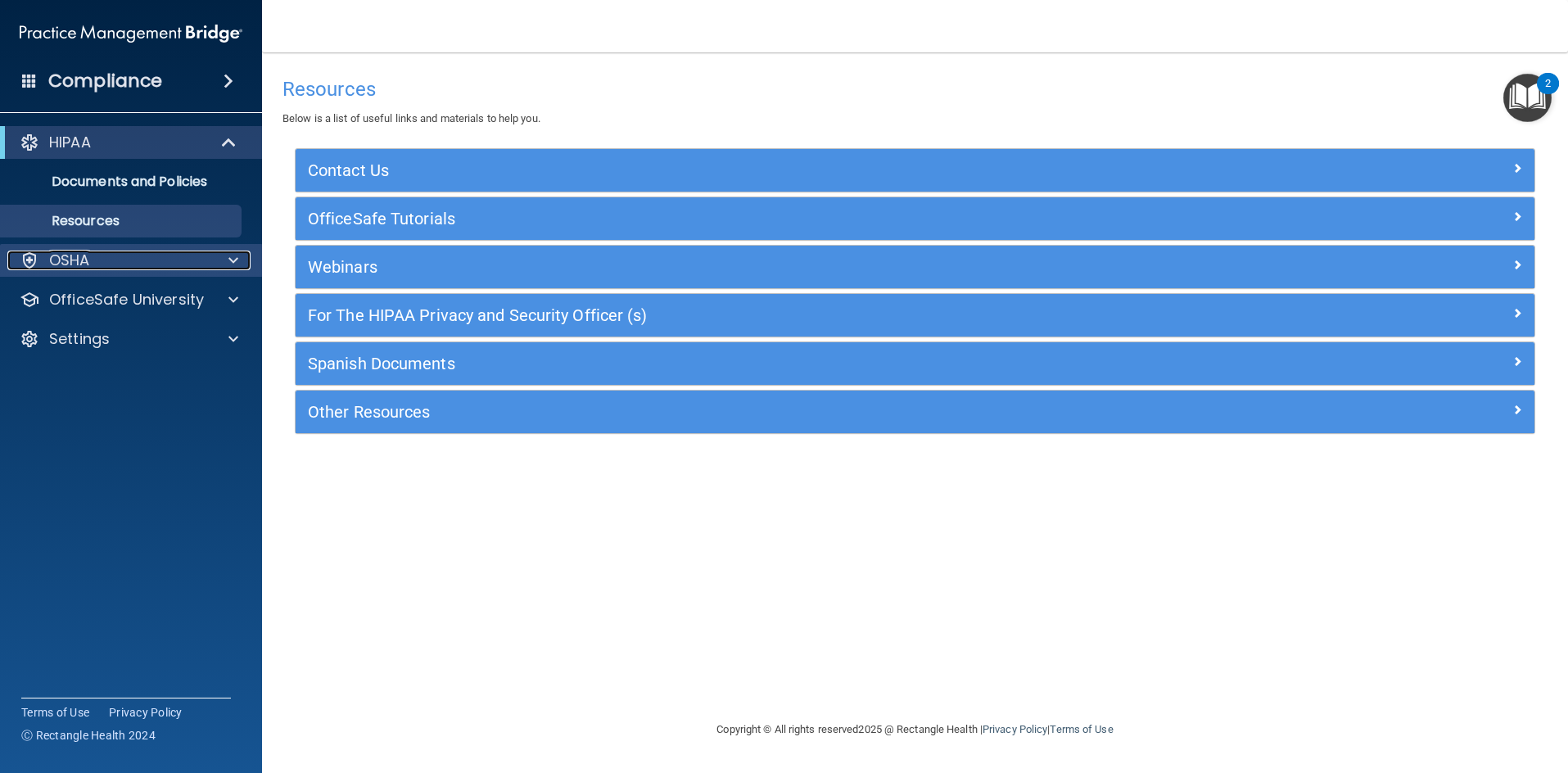
click at [97, 256] on div "OSHA" at bounding box center [109, 261] width 203 height 20
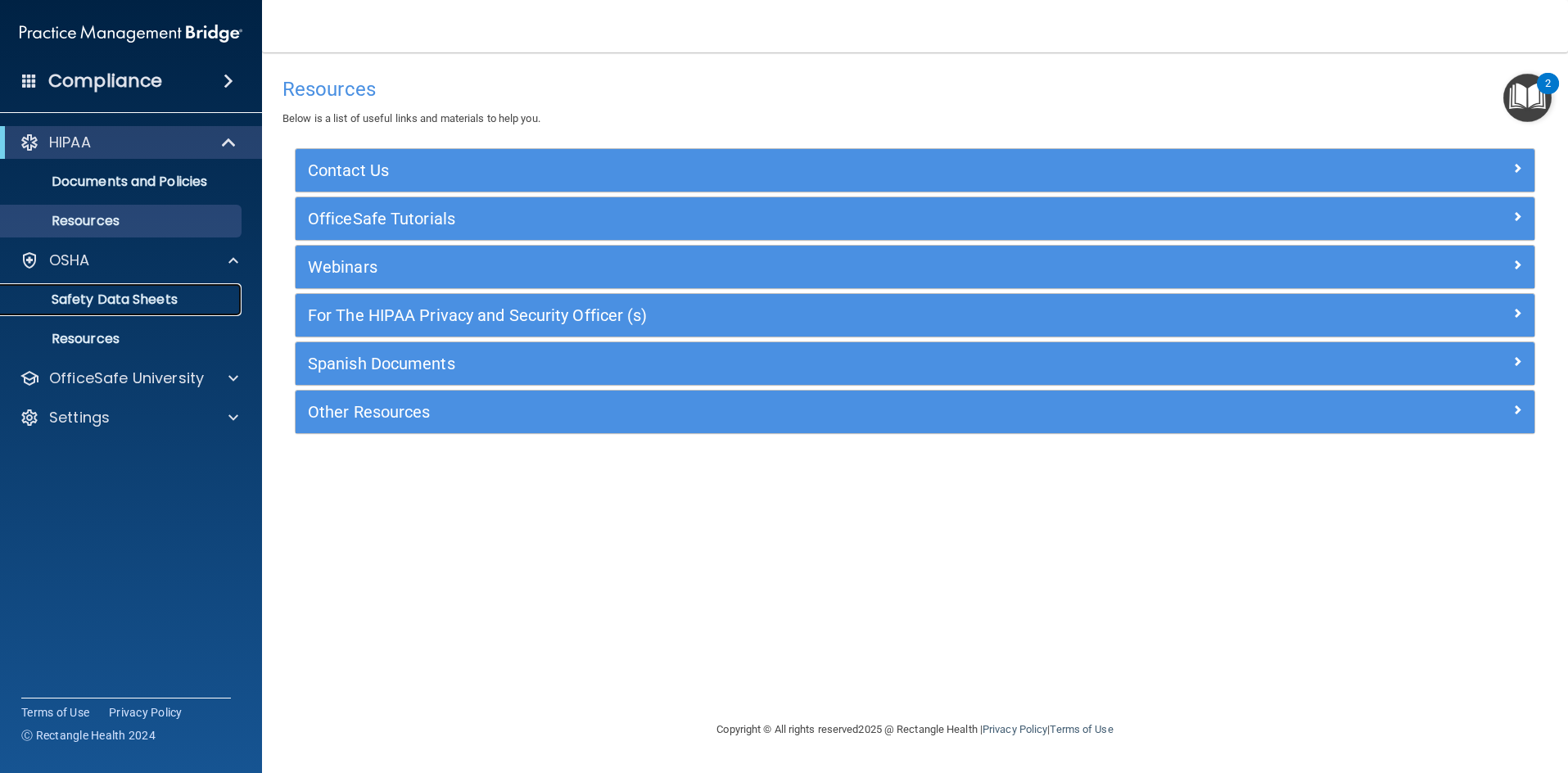
click at [114, 299] on p "Safety Data Sheets" at bounding box center [123, 300] width 223 height 16
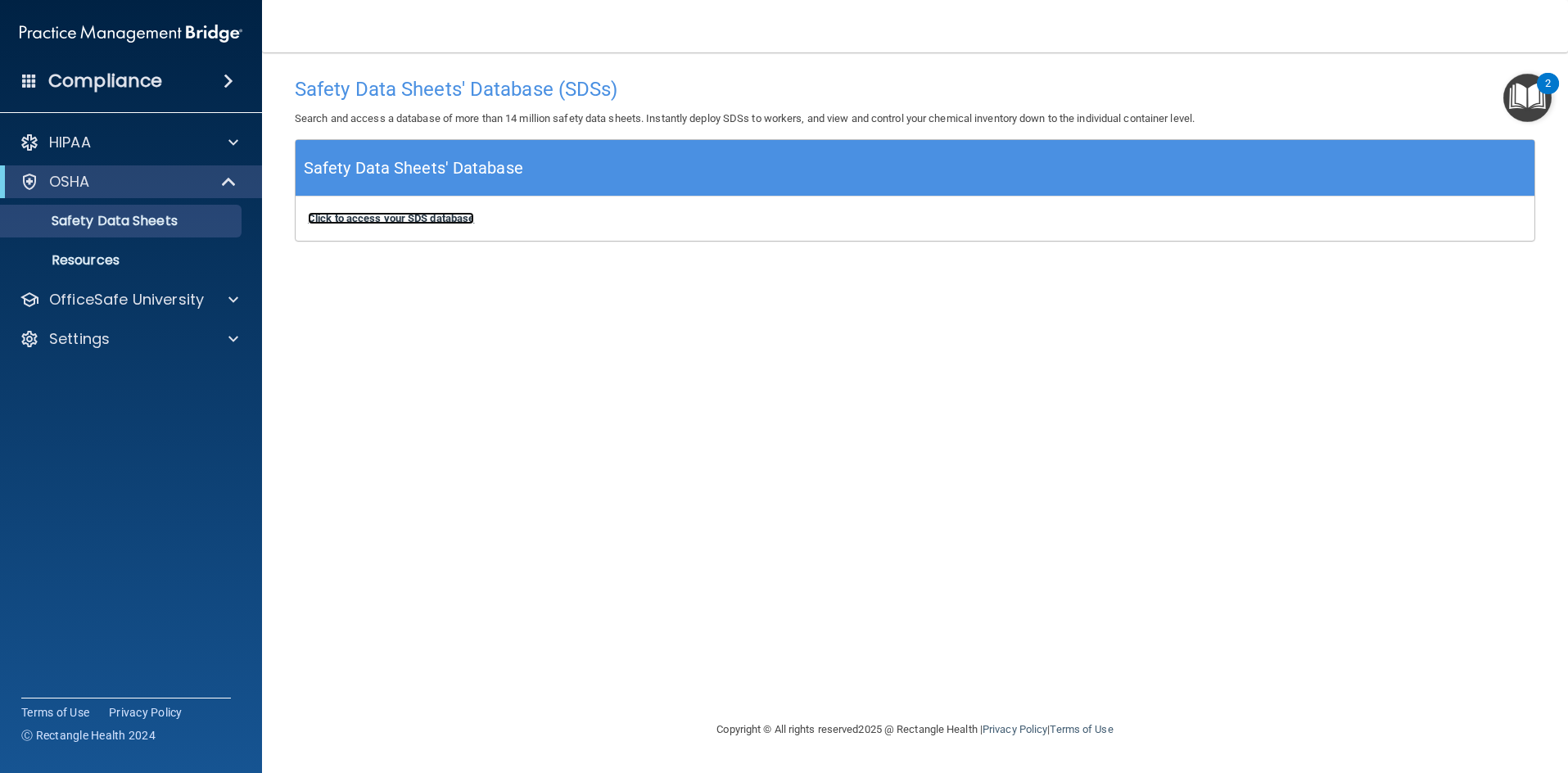
click at [423, 216] on b "Click to access your SDS database" at bounding box center [391, 218] width 166 height 13
click at [173, 262] on p "Resources" at bounding box center [123, 261] width 223 height 16
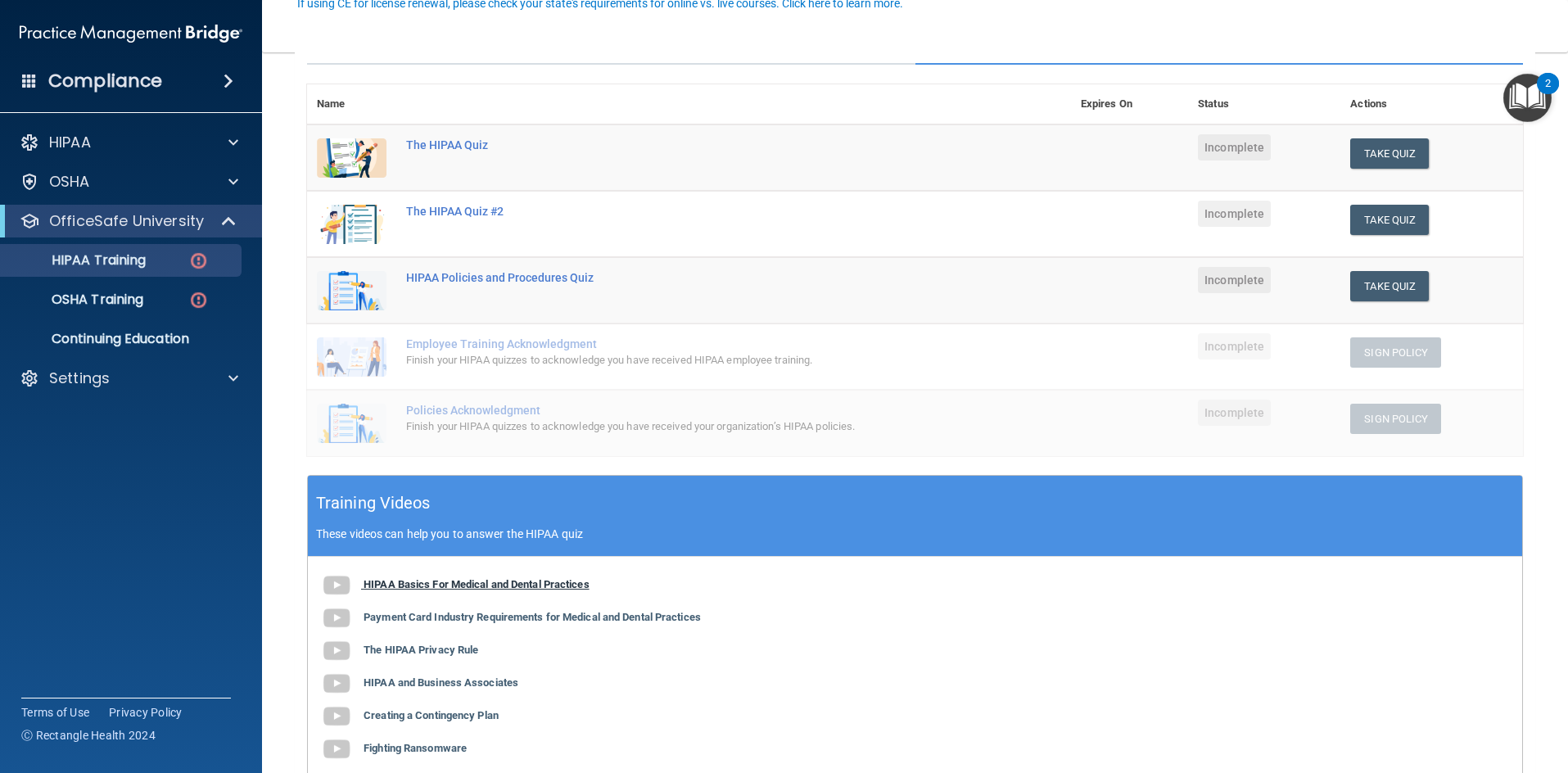
scroll to position [328, 0]
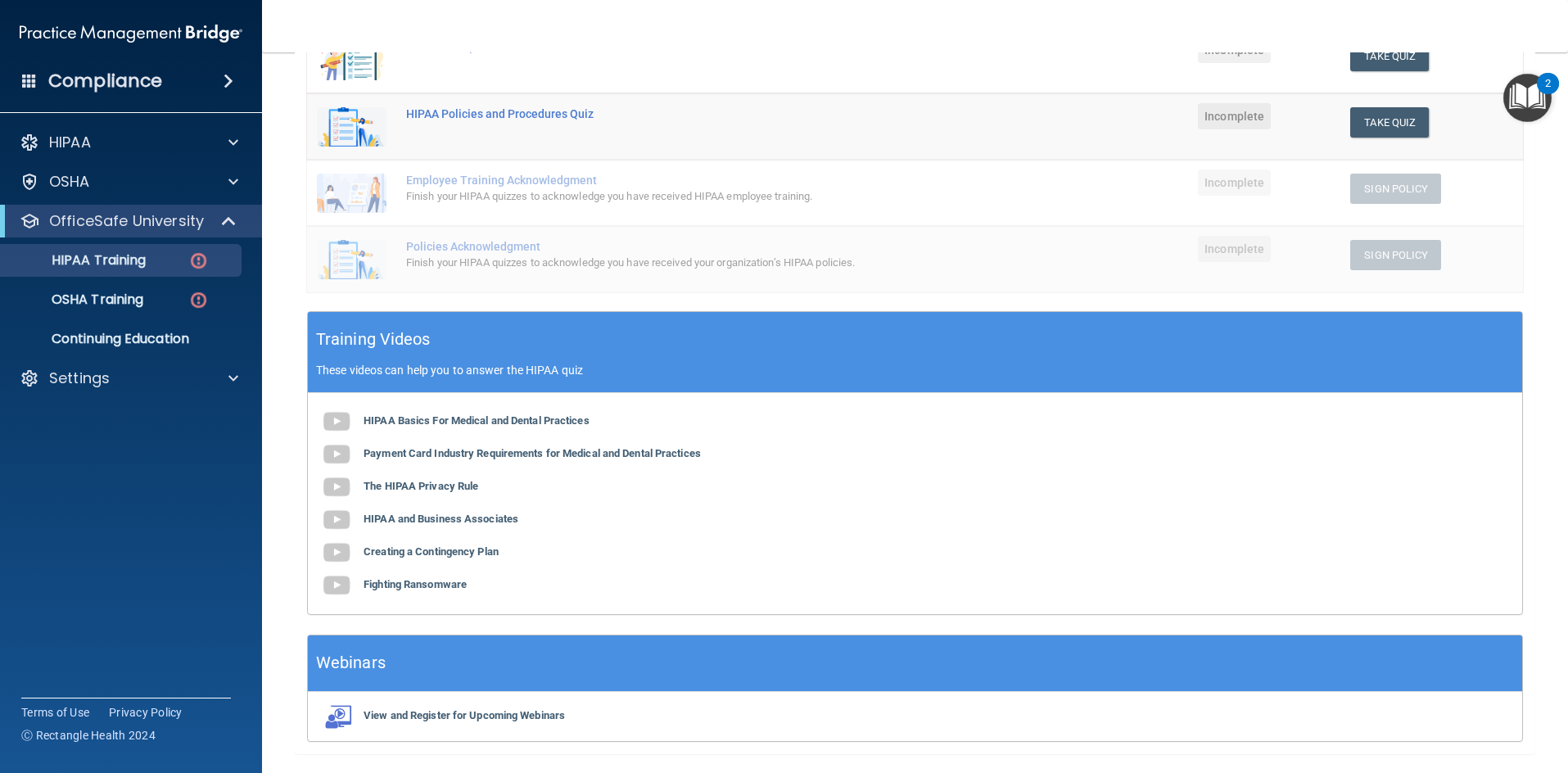
click at [441, 688] on div "Webinars" at bounding box center [915, 664] width 1215 height 56
click at [486, 712] on b "View and Register for Upcoming Webinars" at bounding box center [464, 716] width 202 height 13
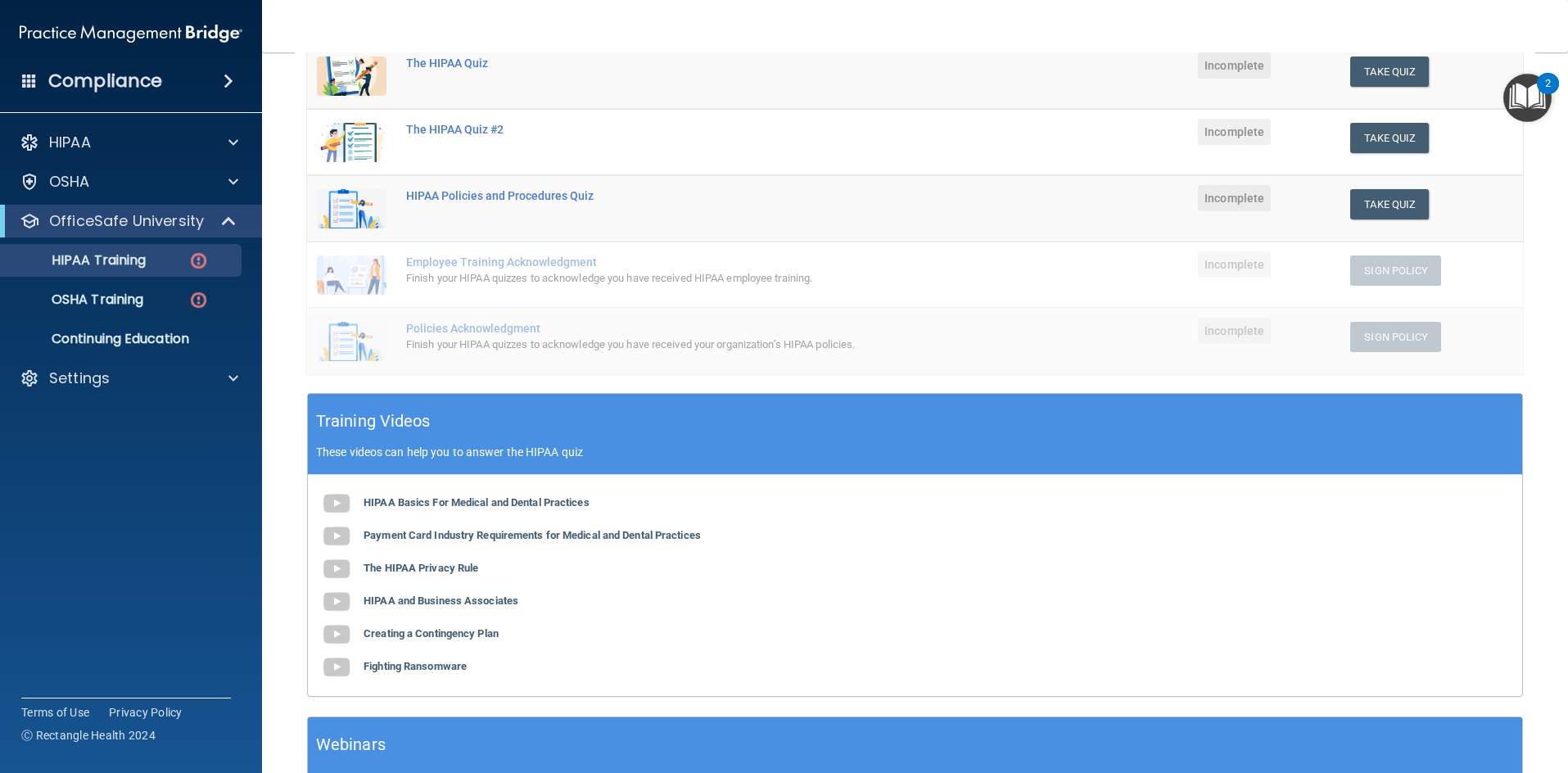
scroll to position [164, 0]
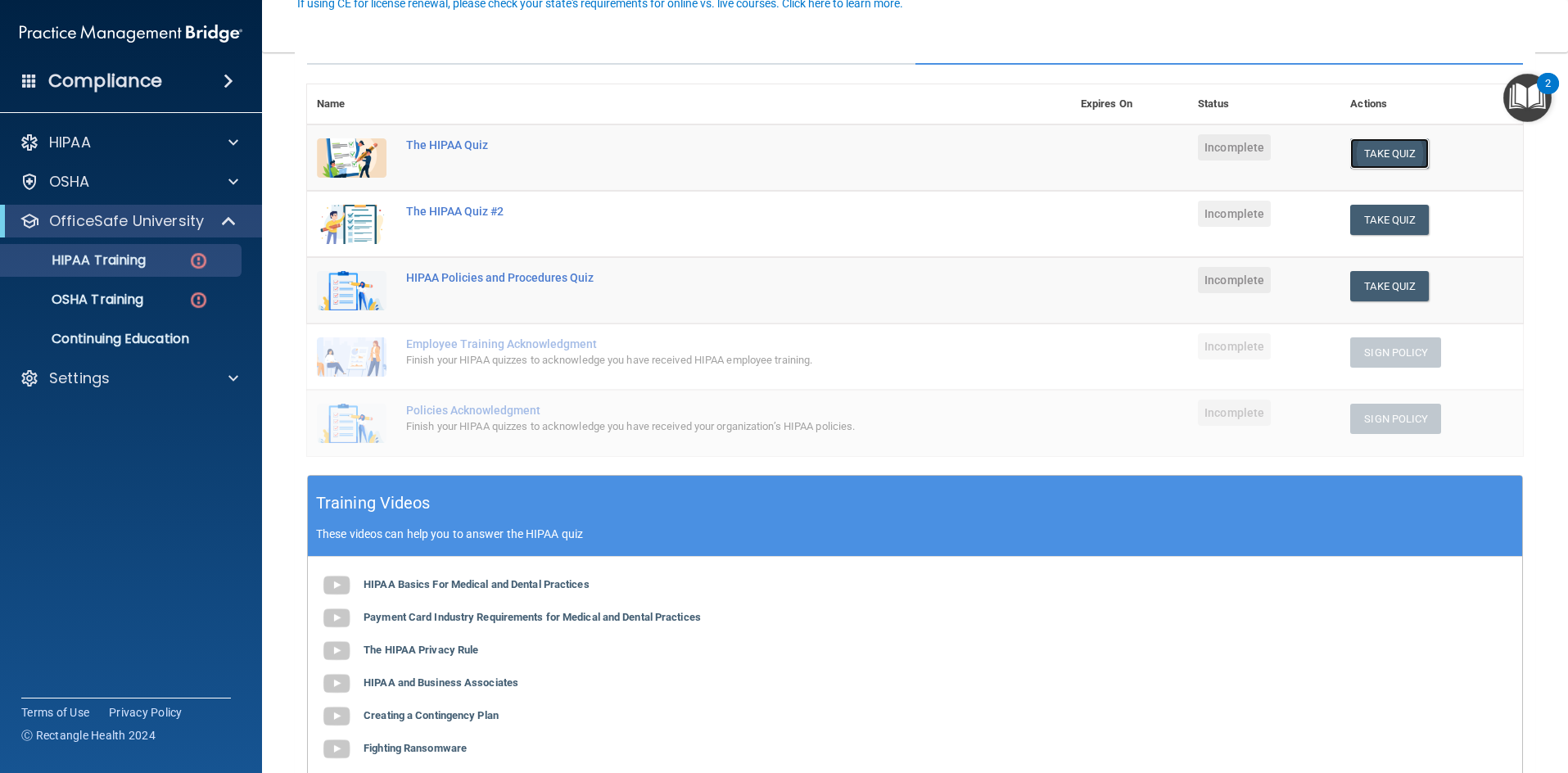
click at [1409, 156] on button "Take Quiz" at bounding box center [1389, 153] width 79 height 30
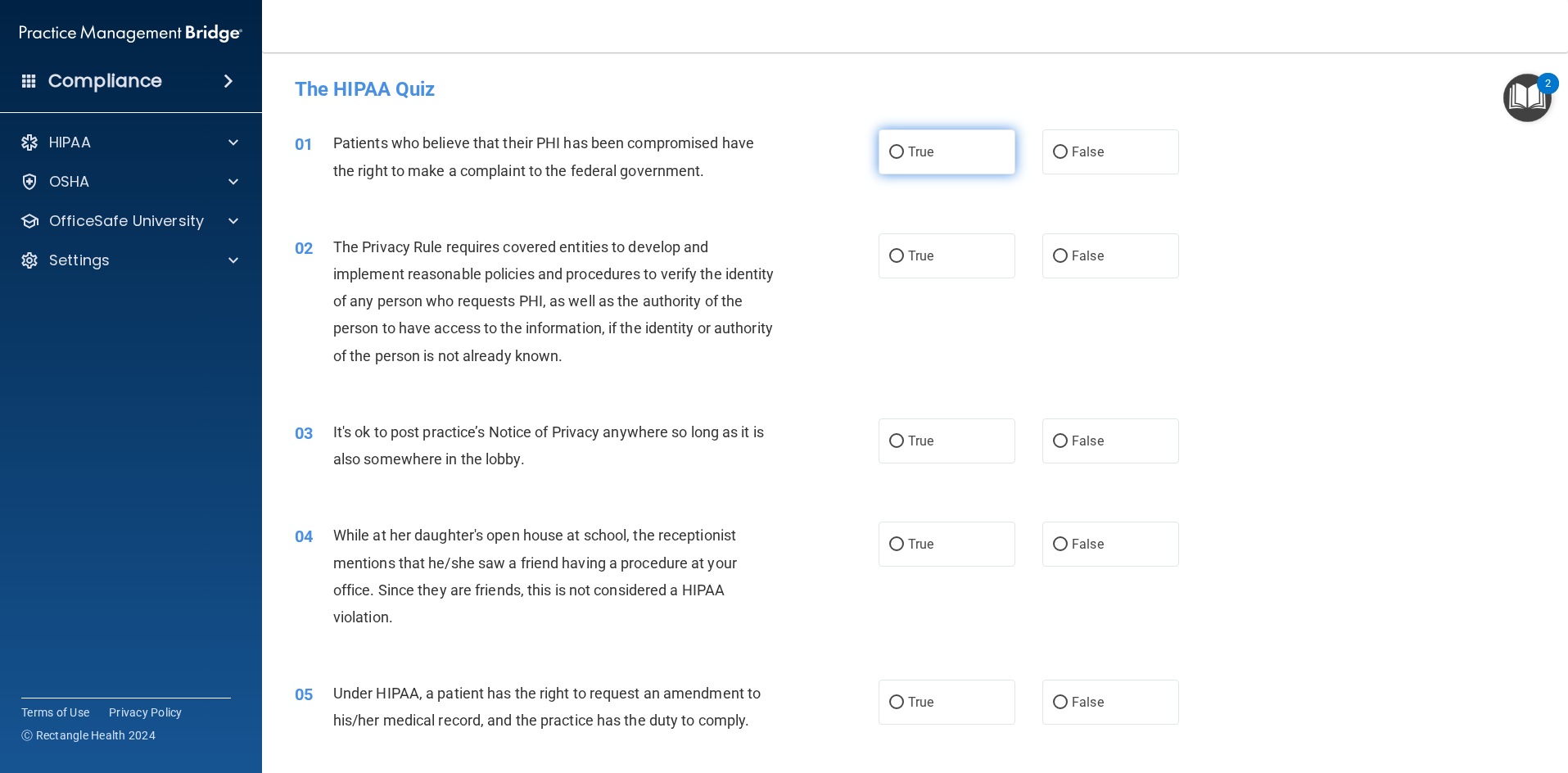
click at [977, 160] on label "True" at bounding box center [947, 152] width 137 height 45
click at [904, 159] on input "True" at bounding box center [897, 153] width 15 height 13
radio input "true"
click at [926, 261] on span "True" at bounding box center [921, 255] width 25 height 15
click at [904, 261] on input "True" at bounding box center [897, 257] width 15 height 13
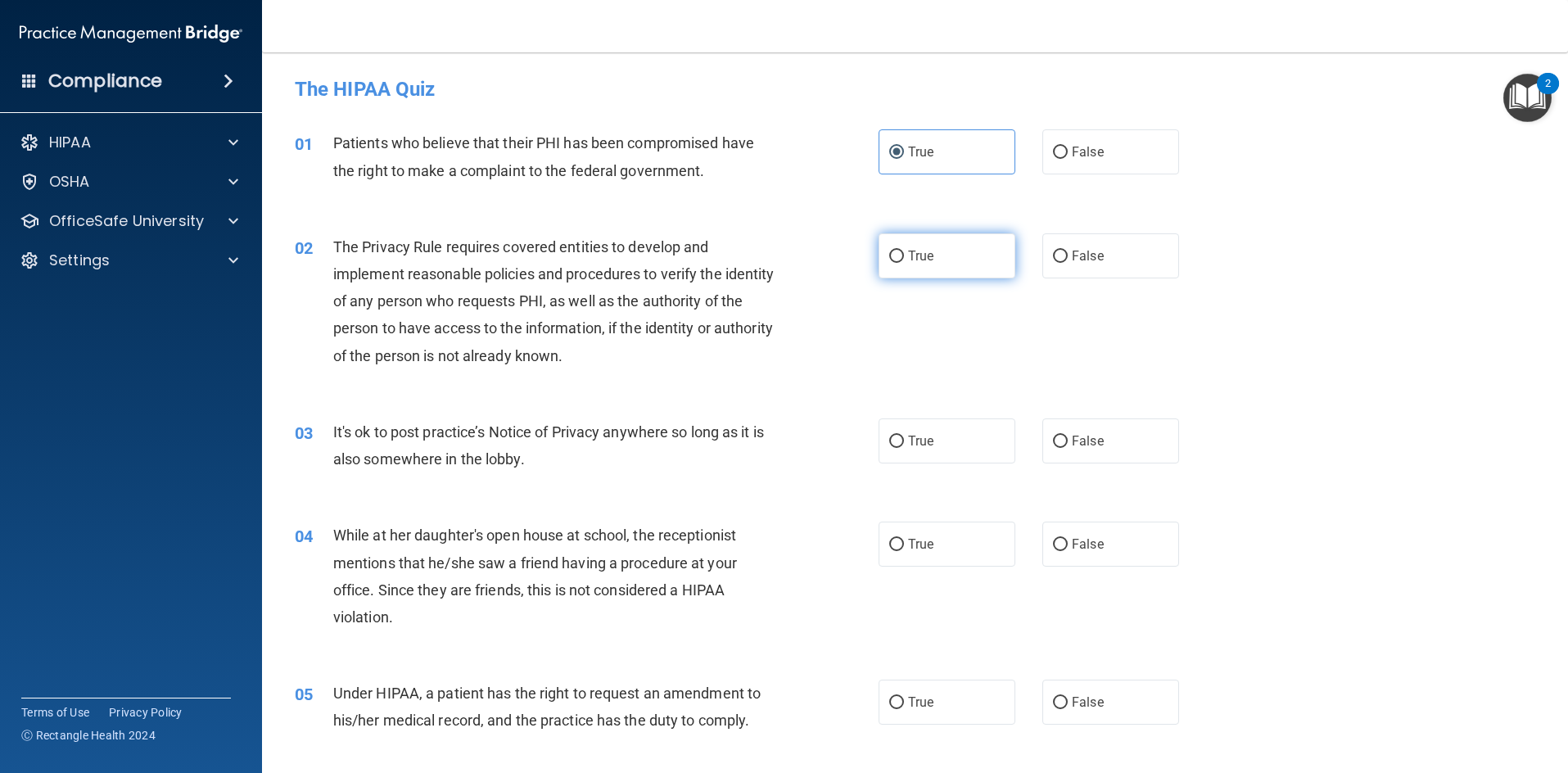
radio input "true"
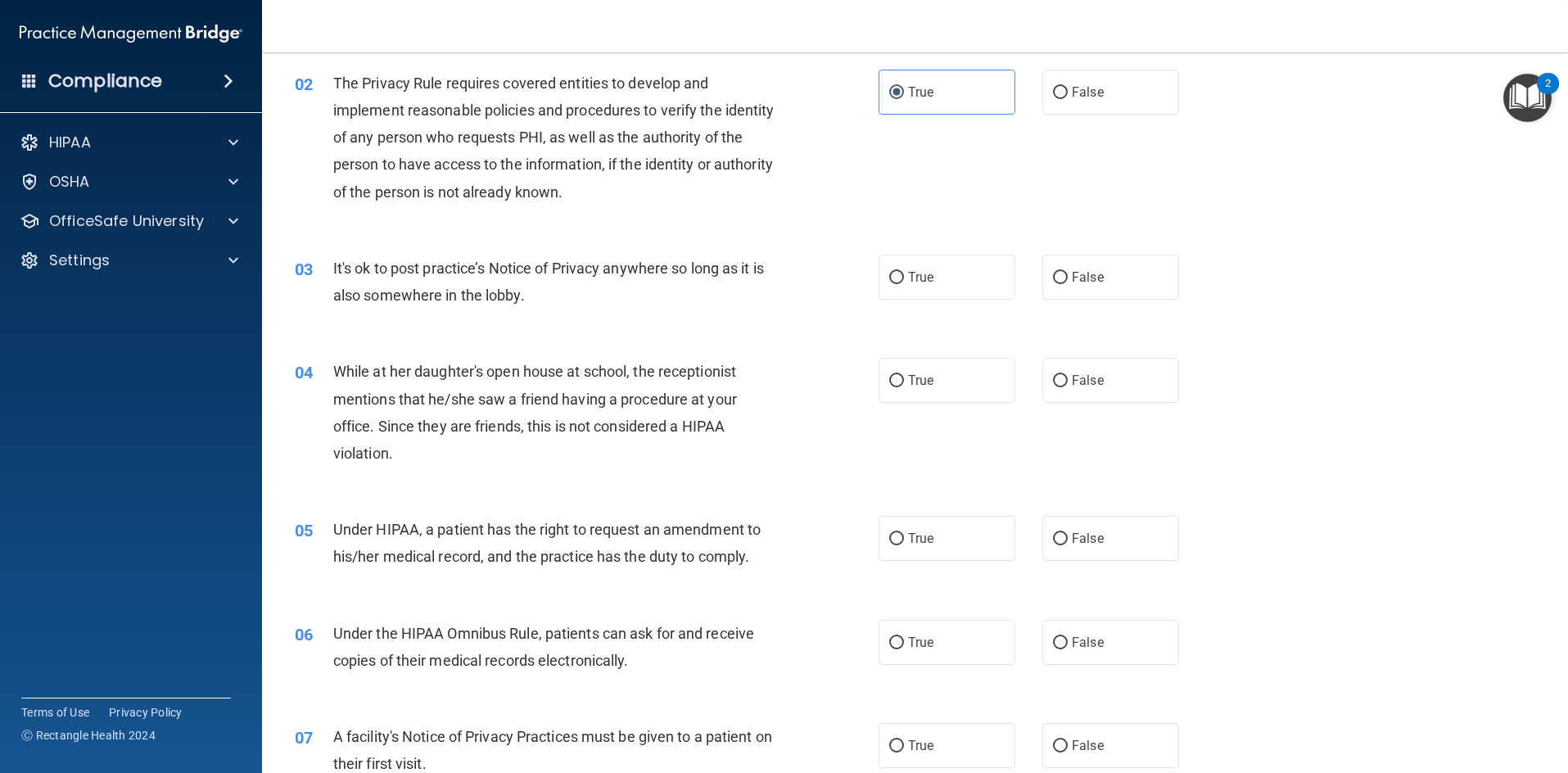
scroll to position [245, 0]
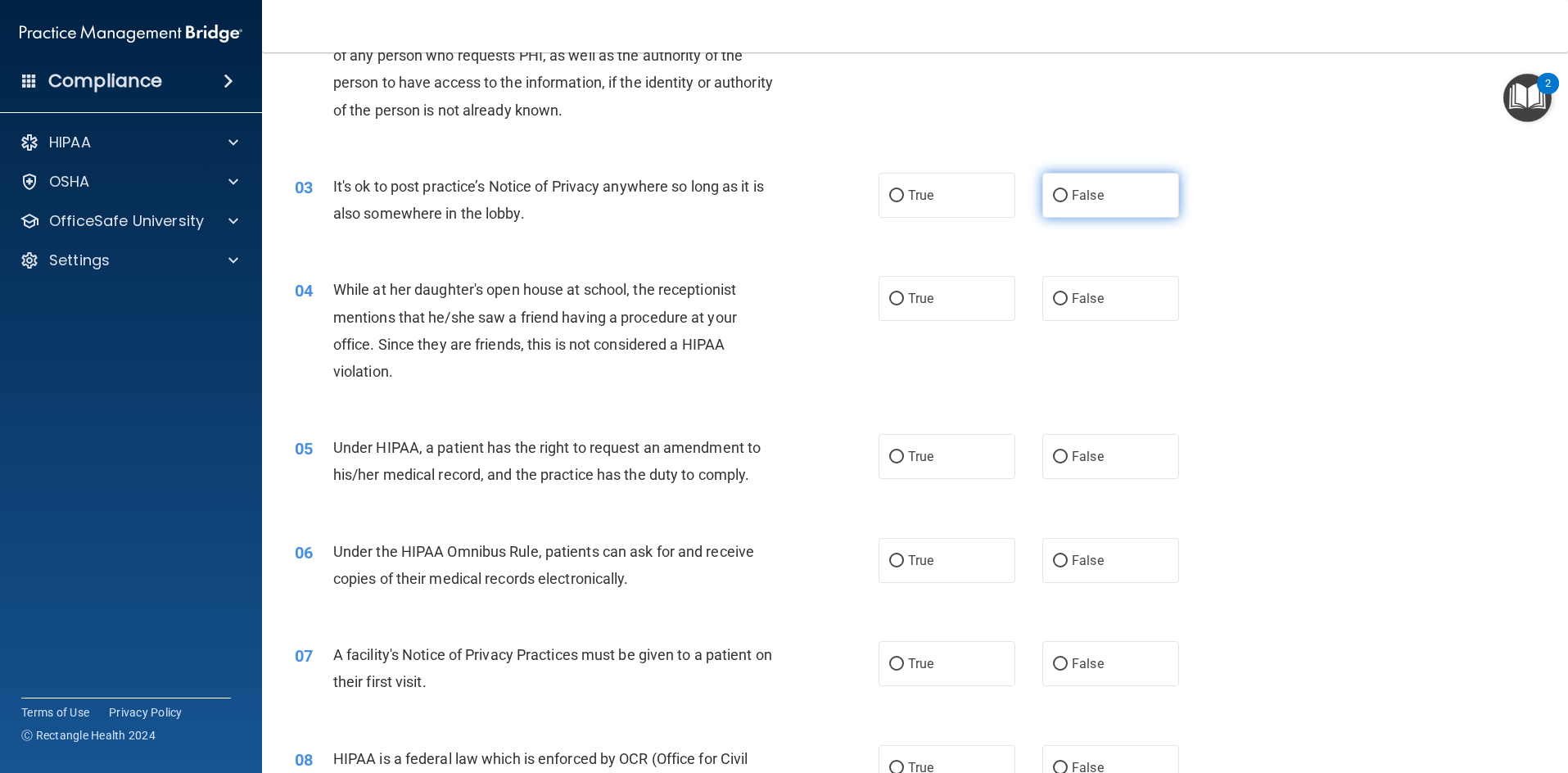
click at [1070, 184] on label "False" at bounding box center [1111, 195] width 137 height 45
click at [1067, 190] on input "False" at bounding box center [1060, 196] width 15 height 13
radio input "true"
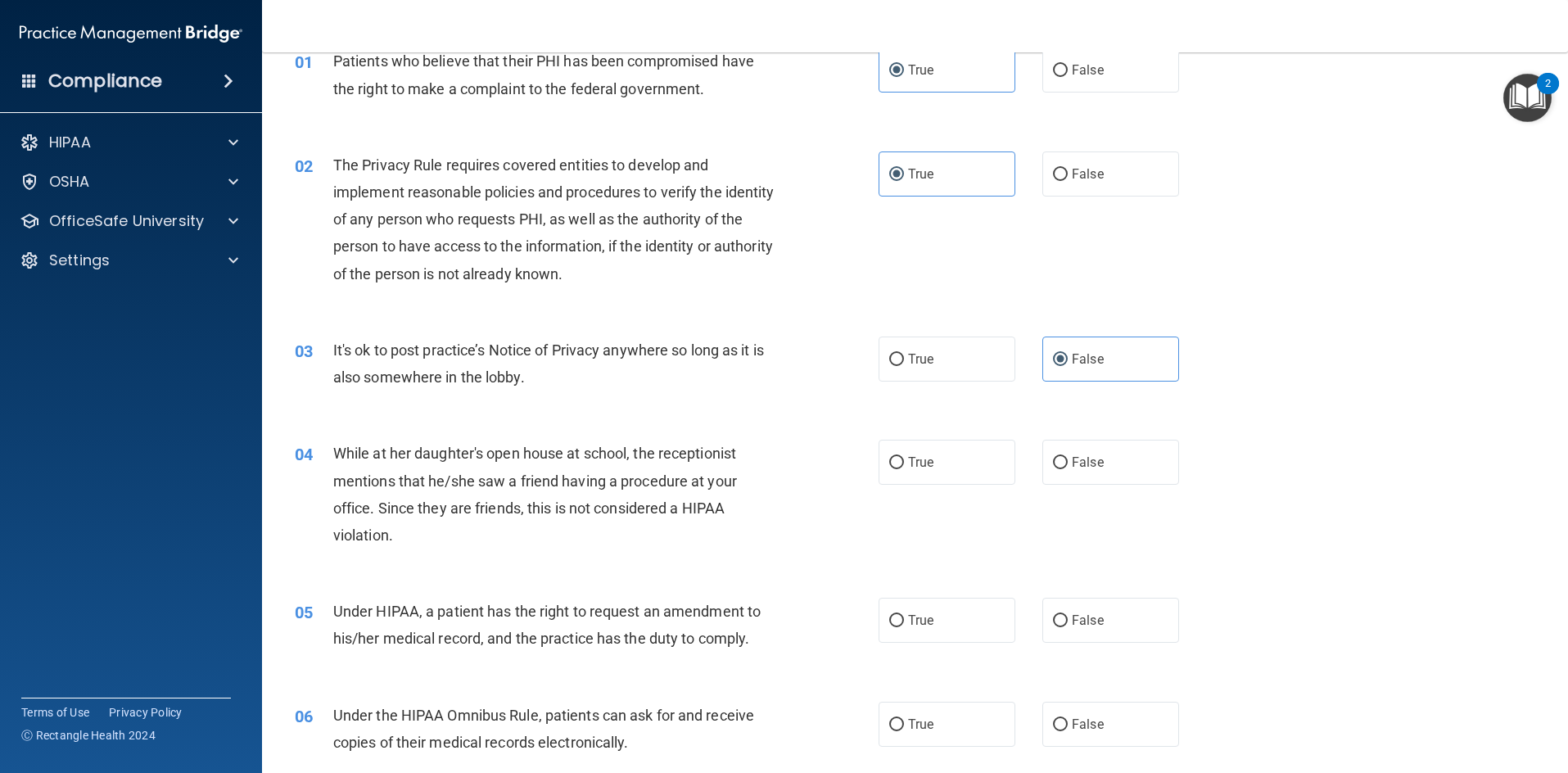
scroll to position [0, 0]
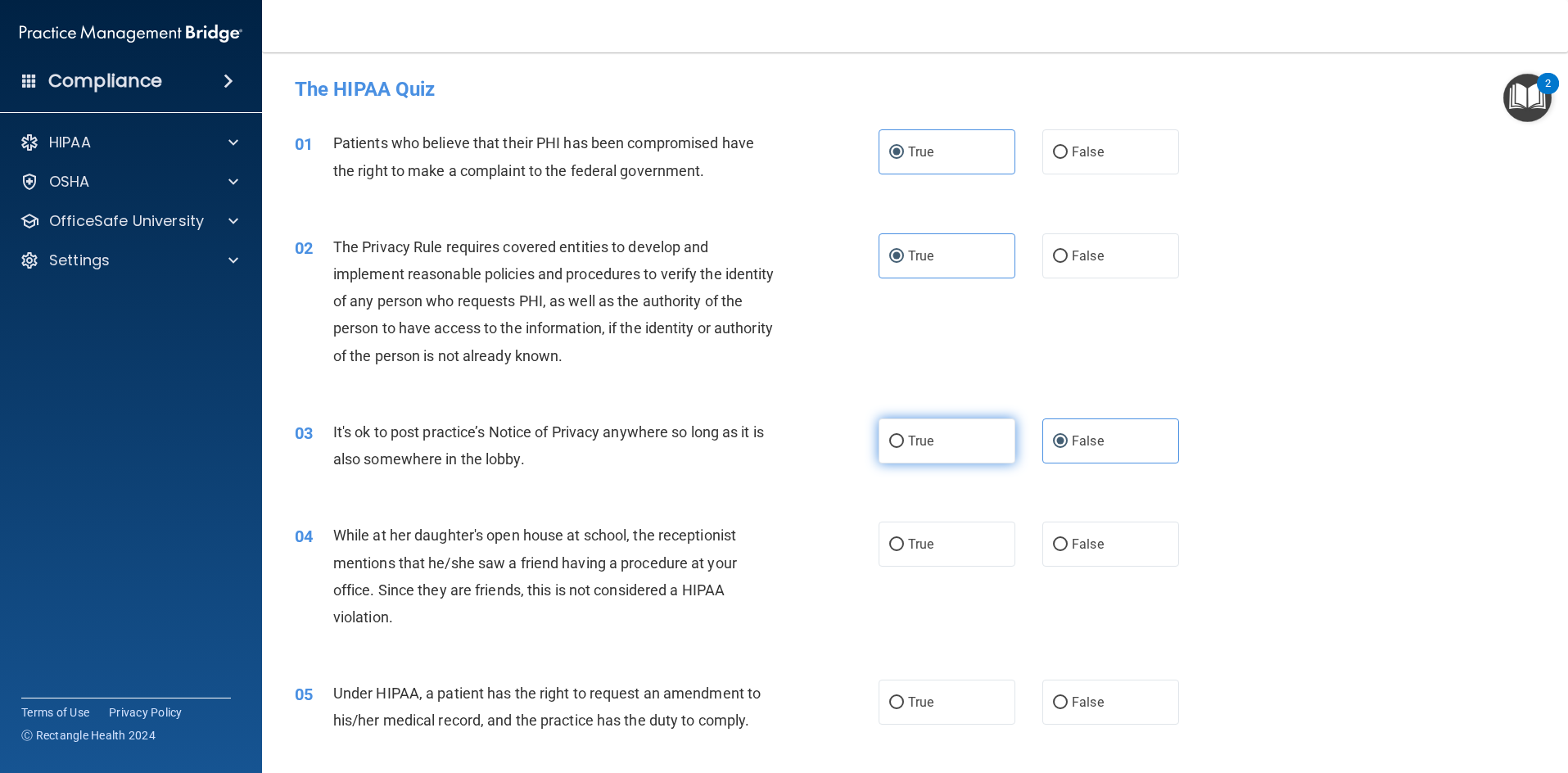
click at [928, 431] on label "True" at bounding box center [947, 441] width 137 height 45
click at [904, 436] on input "True" at bounding box center [897, 442] width 15 height 13
radio input "true"
radio input "false"
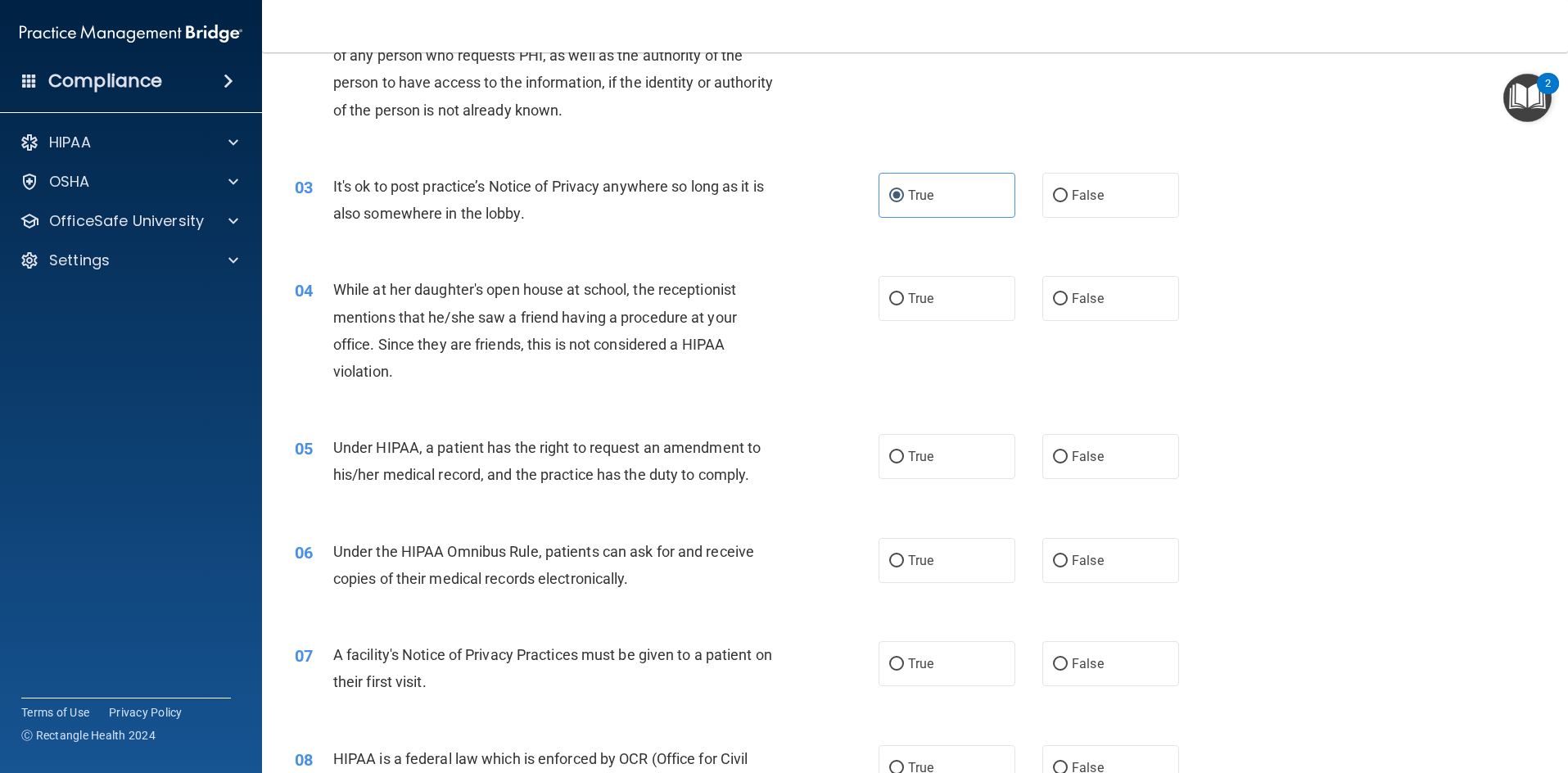
scroll to position [328, 0]
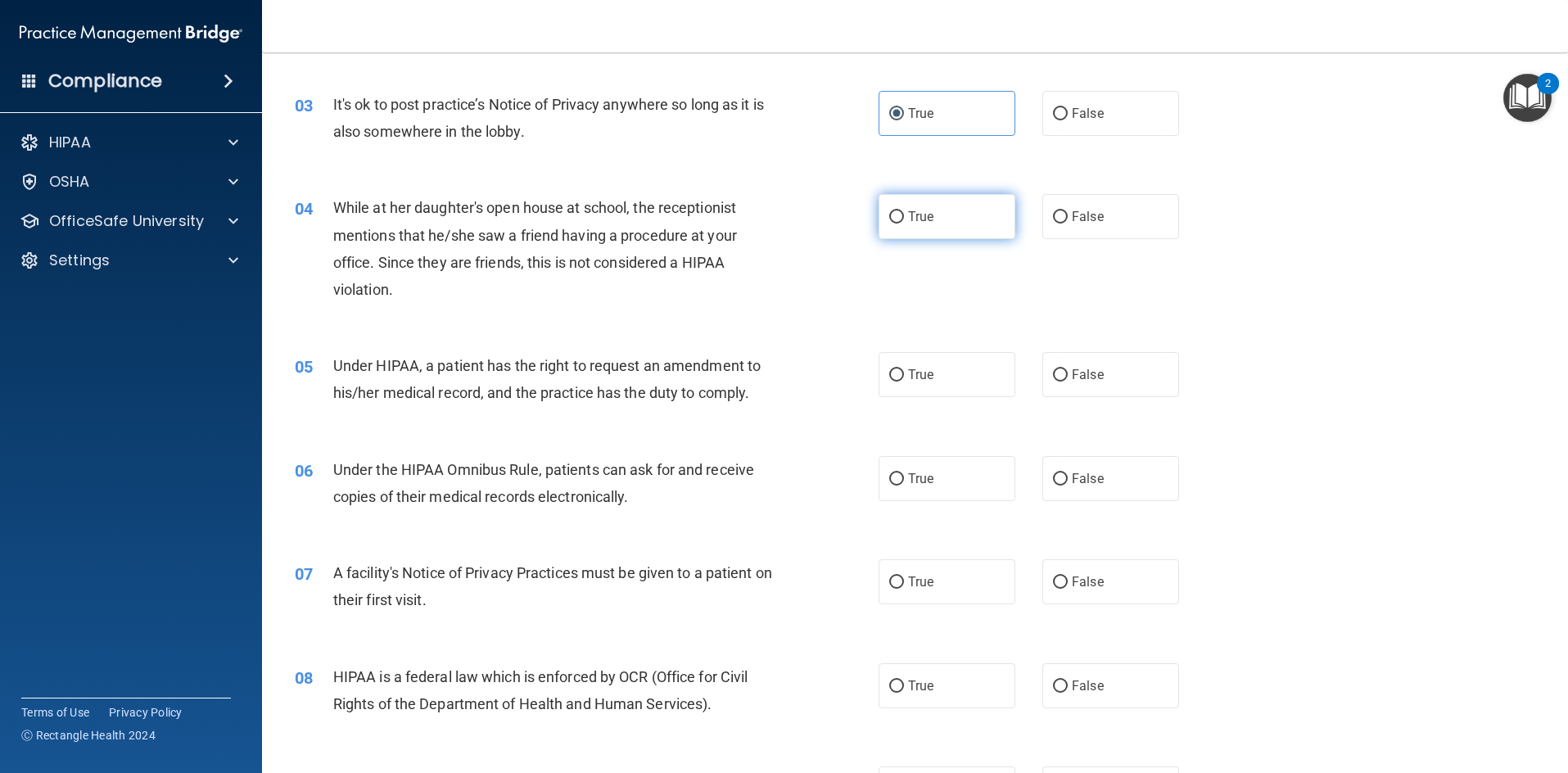
click at [918, 215] on span "True" at bounding box center [921, 216] width 25 height 15
click at [904, 215] on input "True" at bounding box center [897, 218] width 15 height 13
radio input "true"
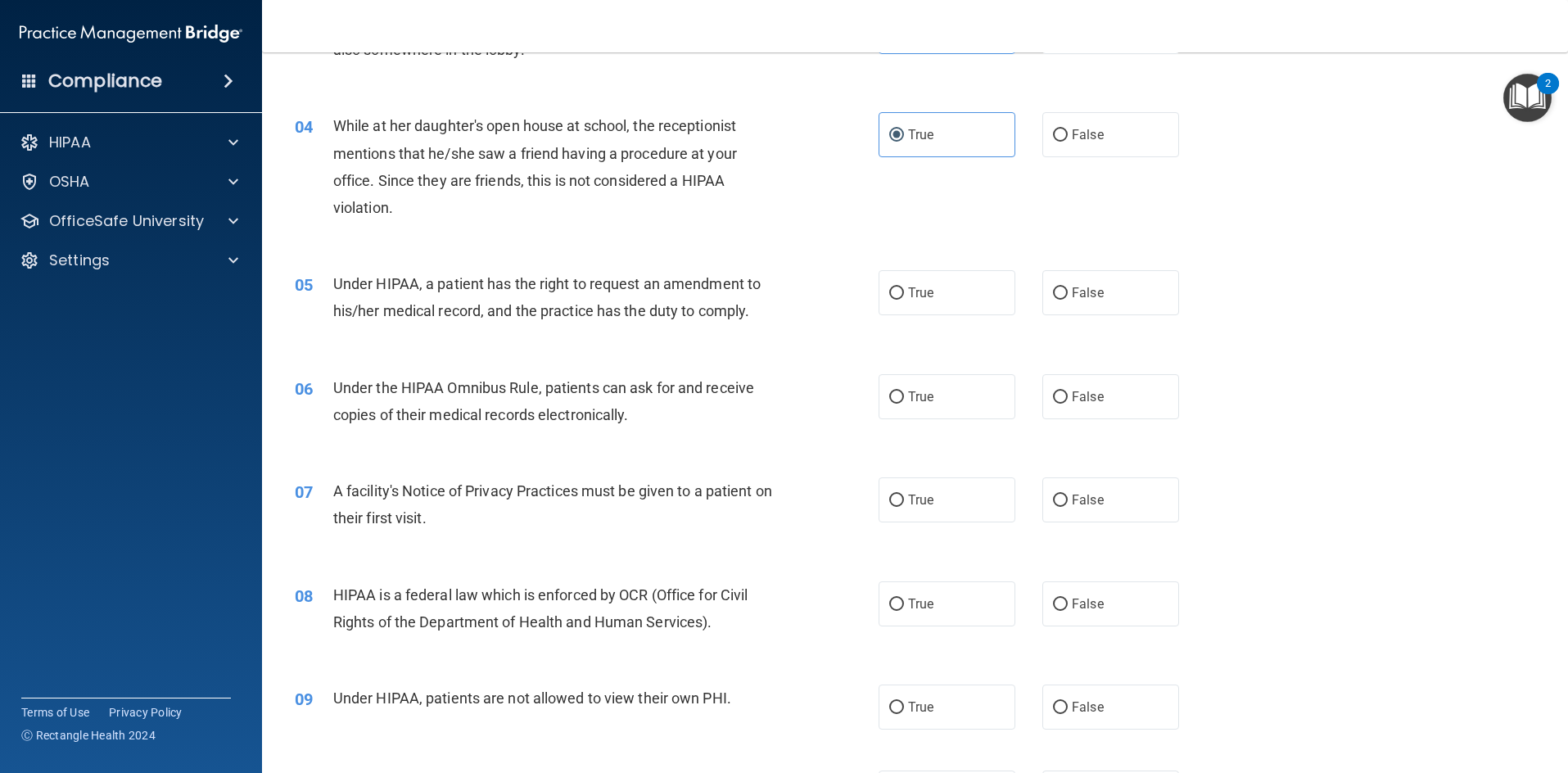
drag, startPoint x: 758, startPoint y: 309, endPoint x: 749, endPoint y: 311, distance: 9.2
click at [749, 311] on div "Under HIPAA, a patient has the right to request an amendment to his/her medical…" at bounding box center [561, 296] width 456 height 54
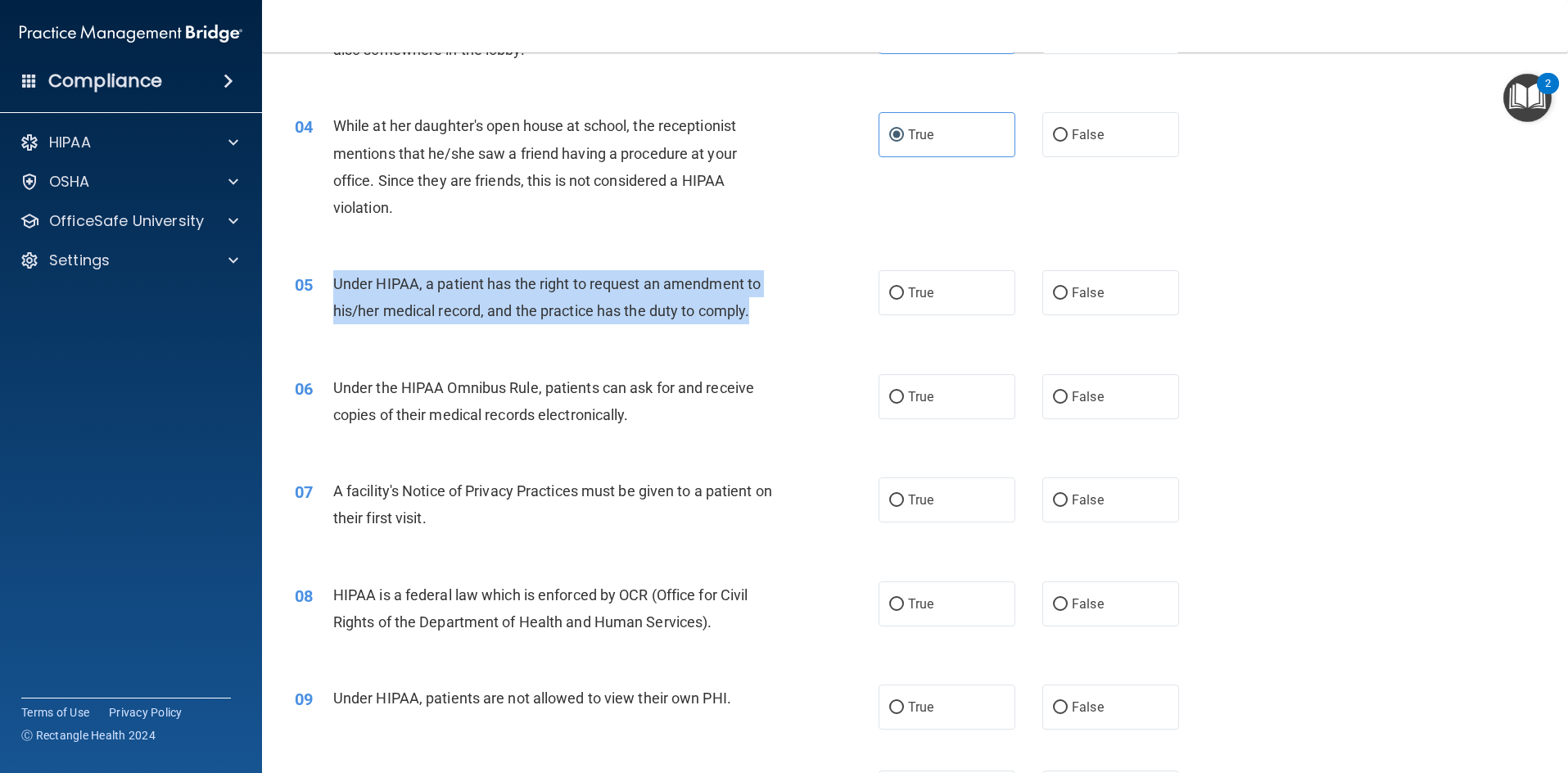
drag, startPoint x: 333, startPoint y: 286, endPoint x: 749, endPoint y: 303, distance: 416.3
click at [749, 303] on span "Under HIPAA, a patient has the right to request an amendment to his/her medical…" at bounding box center [547, 297] width 428 height 45
click at [761, 303] on div "Under HIPAA, a patient has the right to request an amendment to his/her medical…" at bounding box center [561, 296] width 456 height 54
click at [750, 320] on div "Under HIPAA, a patient has the right to request an amendment to his/her medical…" at bounding box center [561, 296] width 456 height 54
drag, startPoint x: 756, startPoint y: 312, endPoint x: 319, endPoint y: 295, distance: 437.3
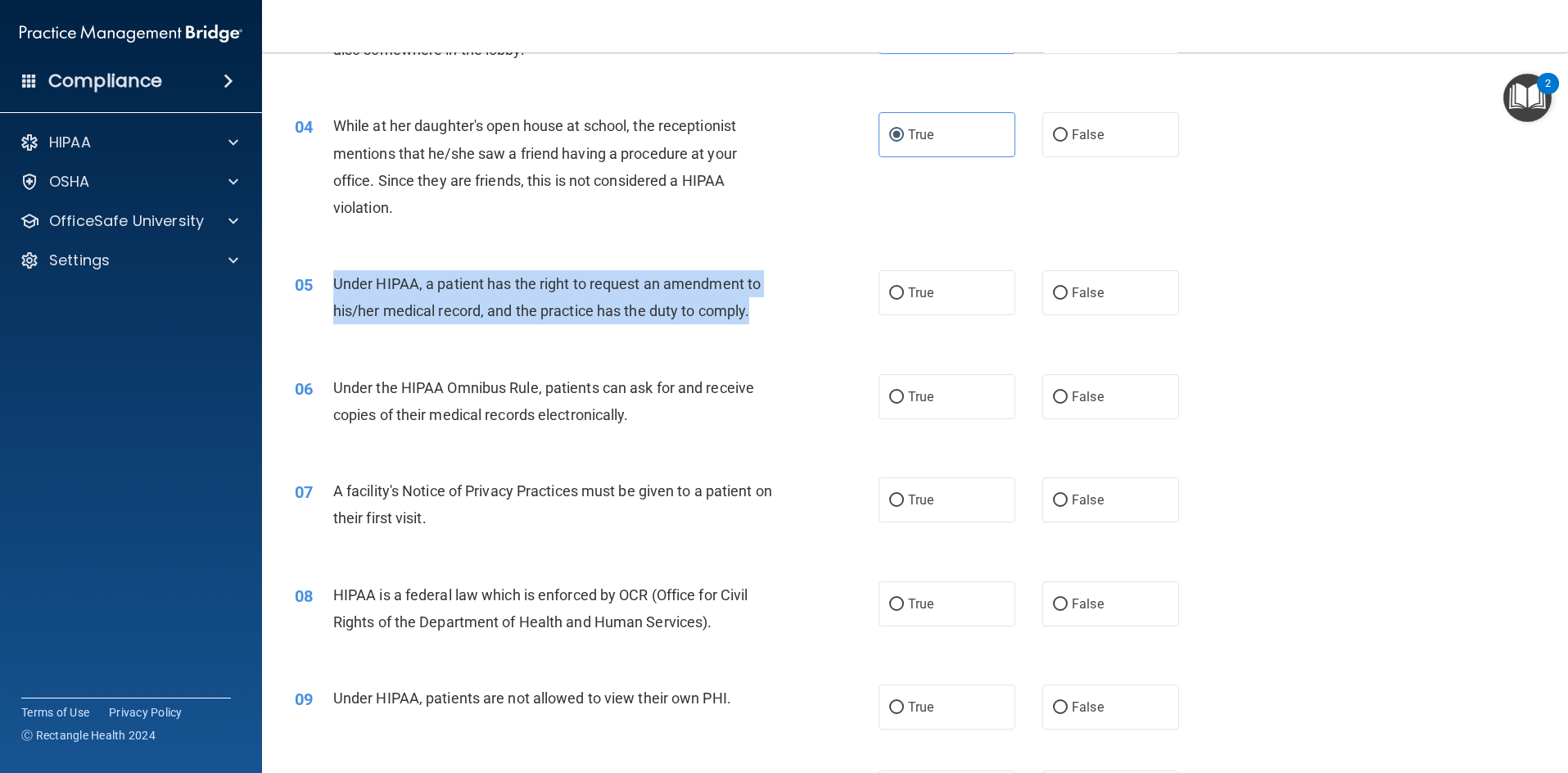
click at [319, 295] on div "05 Under HIPAA, a patient has the right to request an amendment to his/her medi…" at bounding box center [586, 301] width 633 height 63
click at [441, 332] on div "05 Under HIPAA, a patient has the right to request an amendment to his/her medi…" at bounding box center [586, 301] width 633 height 63
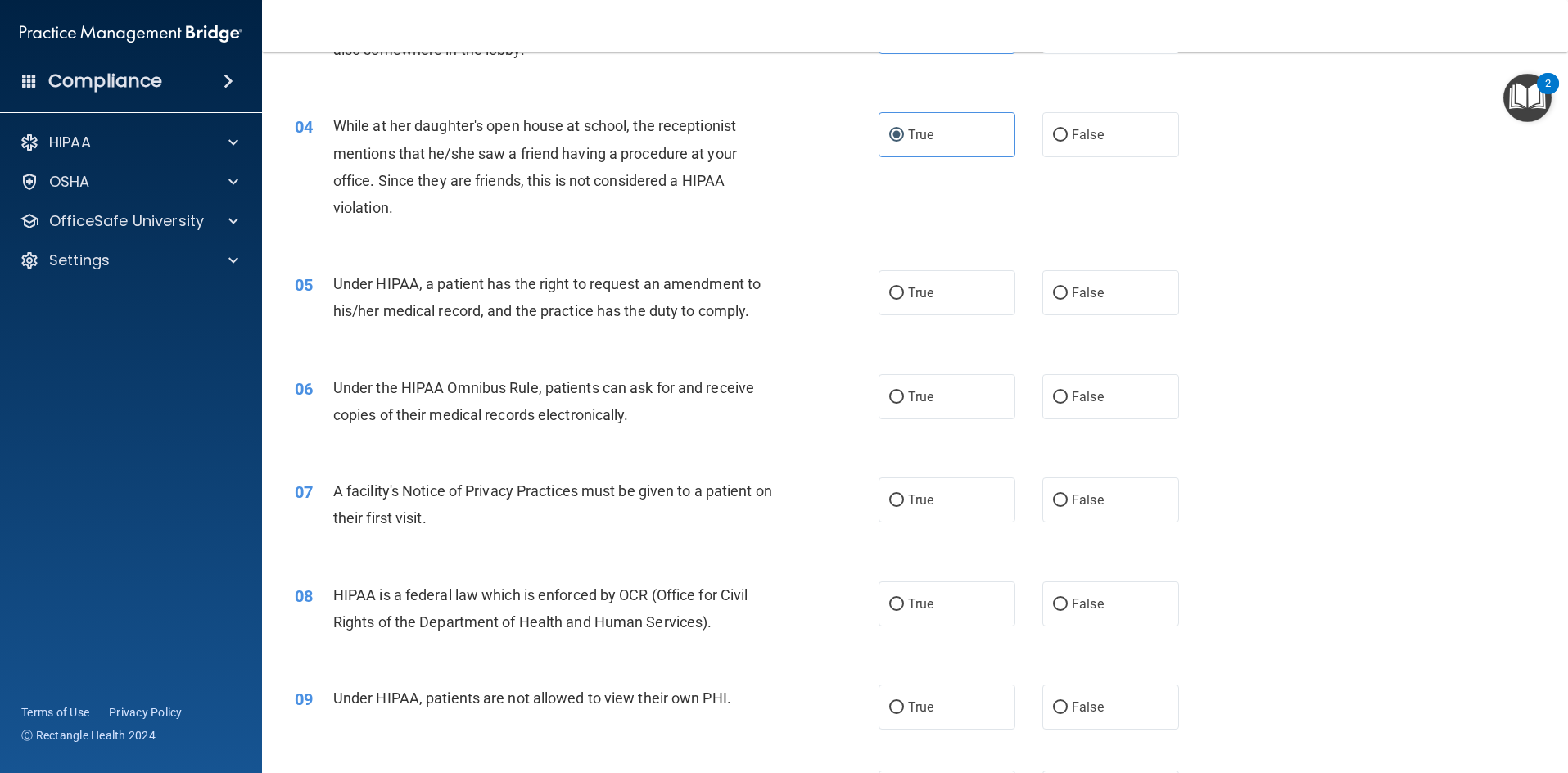
click at [440, 336] on div "05 Under HIPAA, a patient has the right to request an amendment to his/her medi…" at bounding box center [915, 302] width 1265 height 104
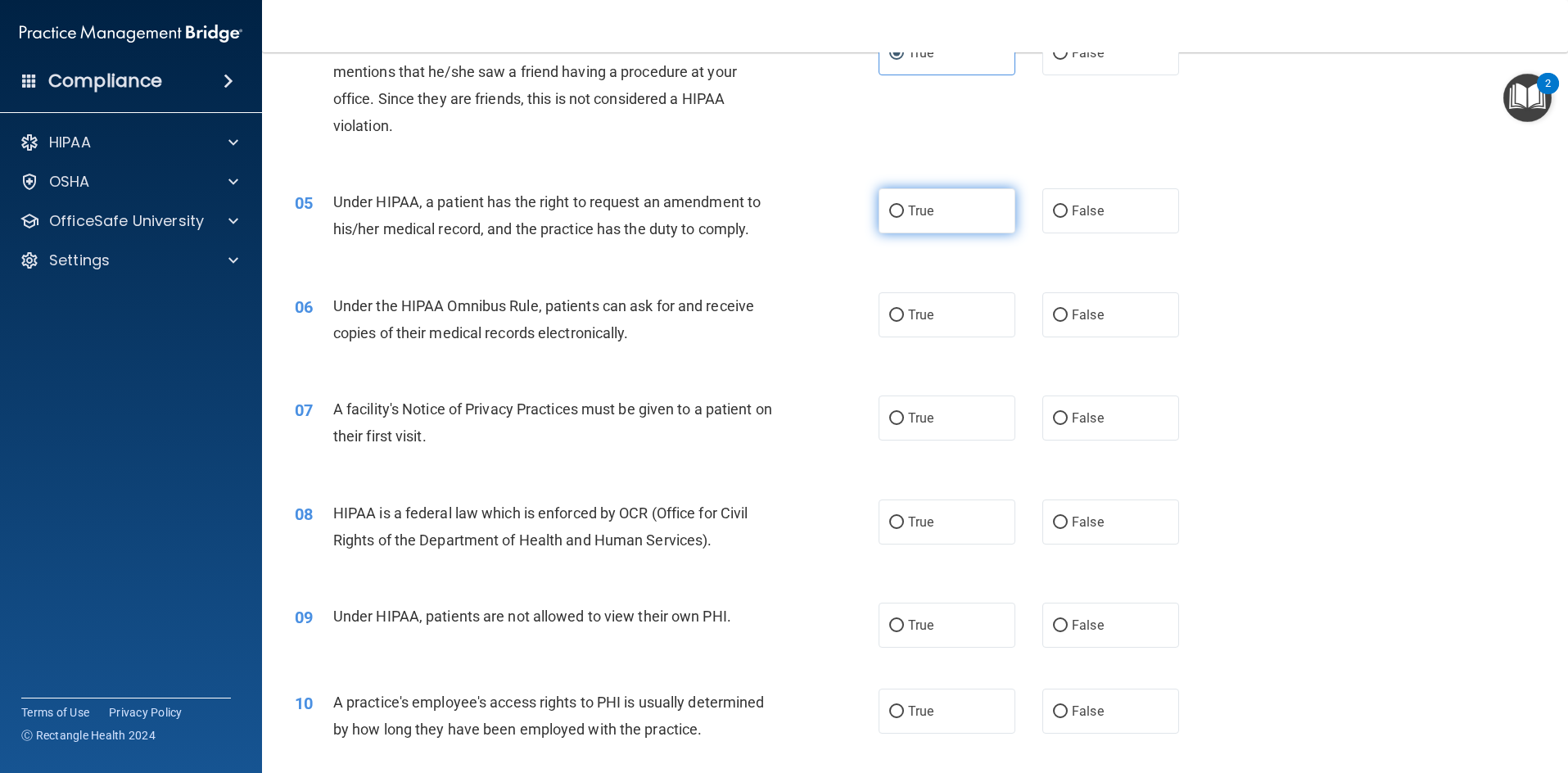
click at [929, 209] on label "True" at bounding box center [947, 211] width 137 height 45
click at [904, 209] on input "True" at bounding box center [897, 212] width 15 height 13
radio input "true"
click at [895, 303] on label "True" at bounding box center [947, 315] width 137 height 45
click at [895, 310] on input "True" at bounding box center [897, 316] width 15 height 13
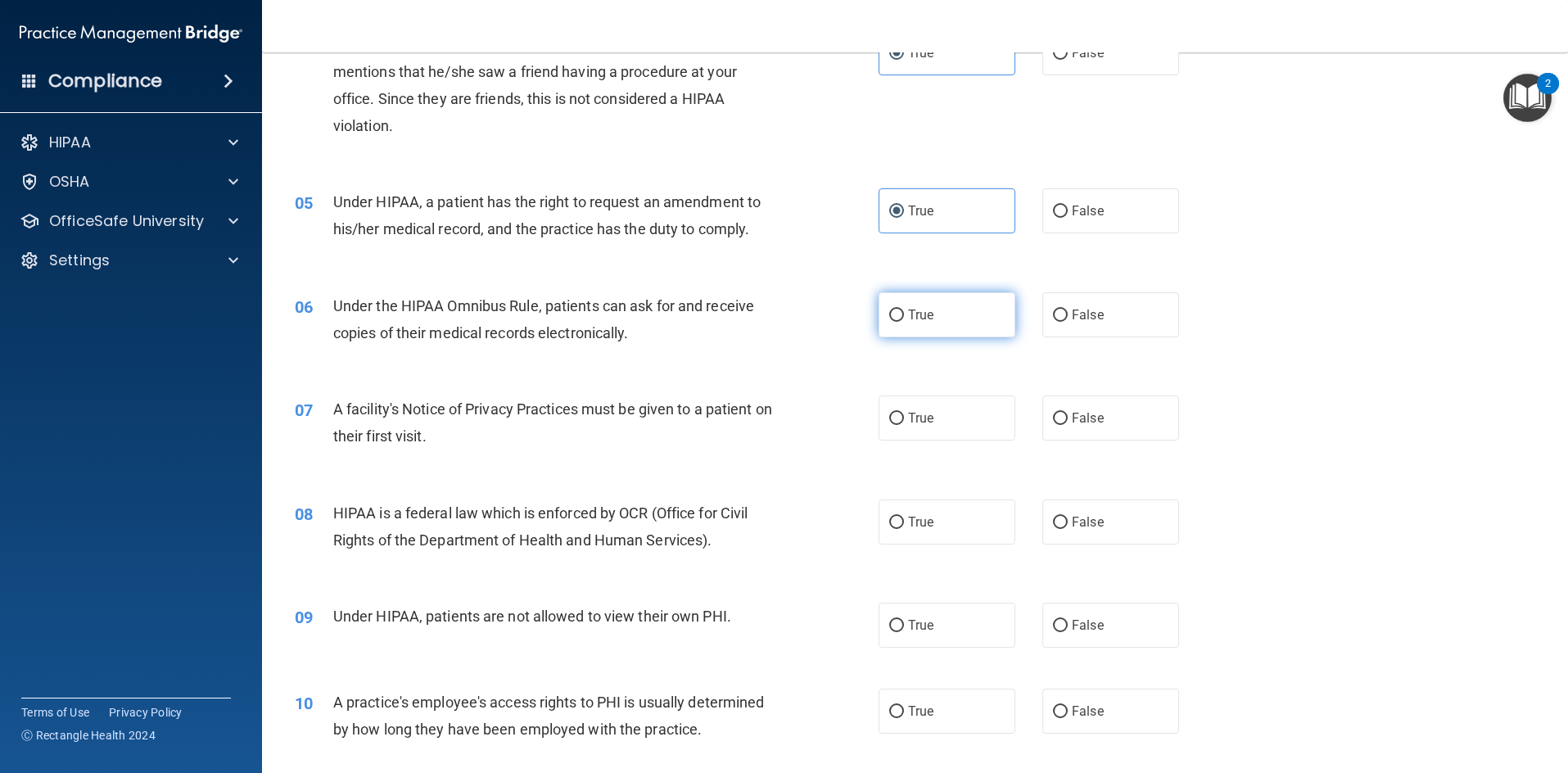
radio input "true"
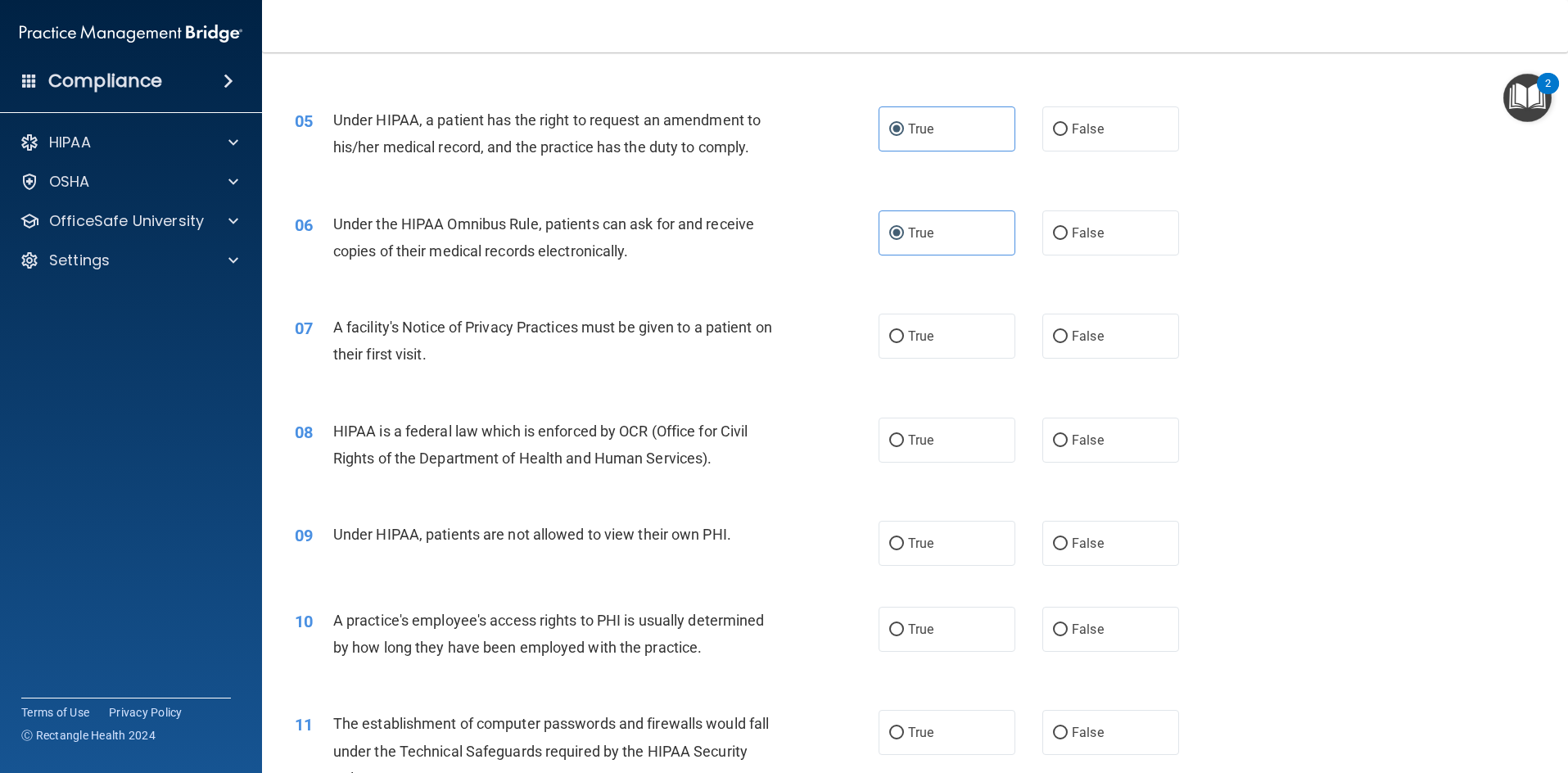
scroll to position [655, 0]
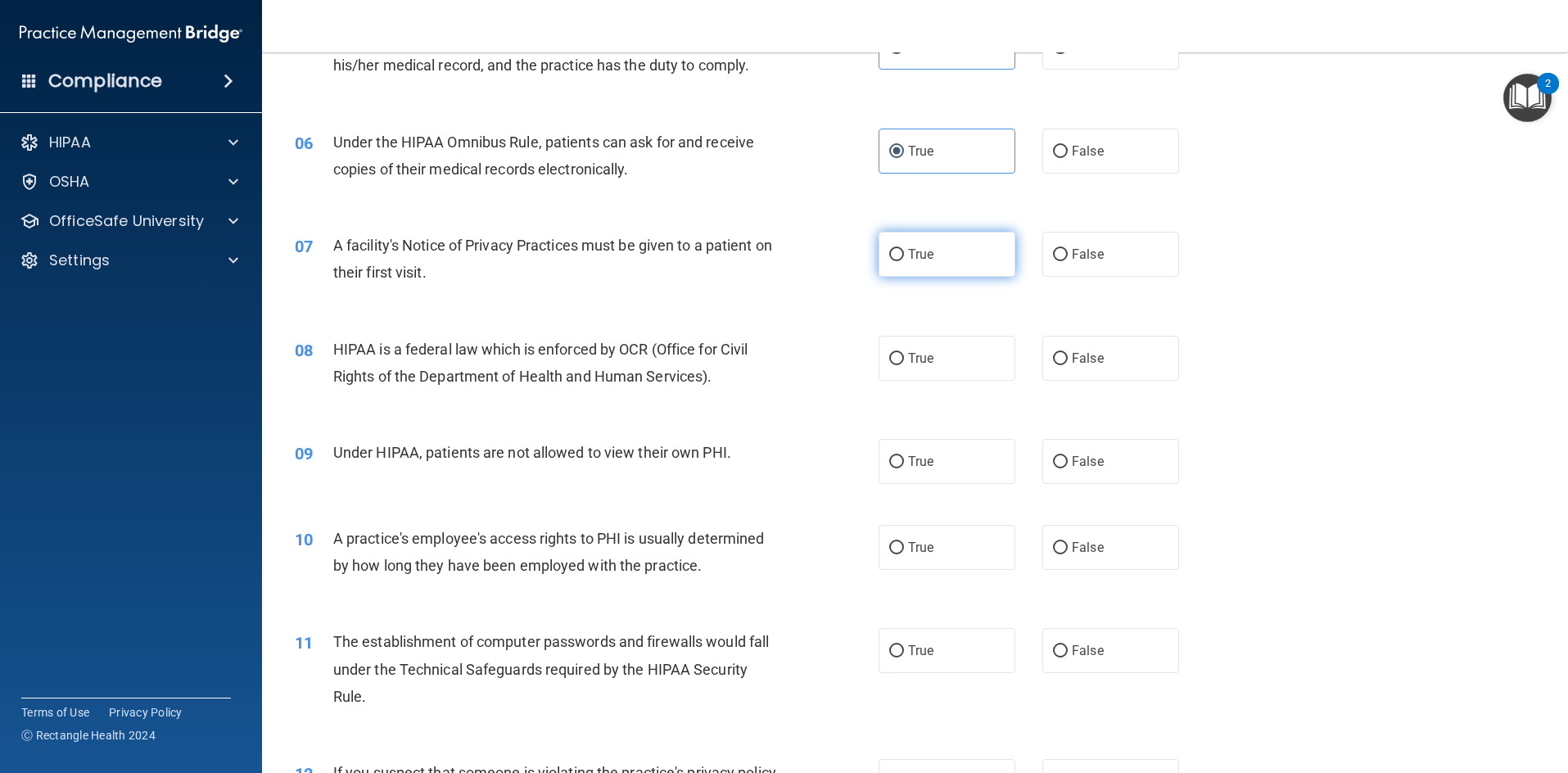
click at [925, 253] on span "True" at bounding box center [921, 253] width 25 height 15
click at [904, 253] on input "True" at bounding box center [897, 255] width 15 height 13
radio input "true"
click at [927, 368] on label "True" at bounding box center [947, 359] width 137 height 45
click at [904, 365] on input "True" at bounding box center [897, 360] width 15 height 13
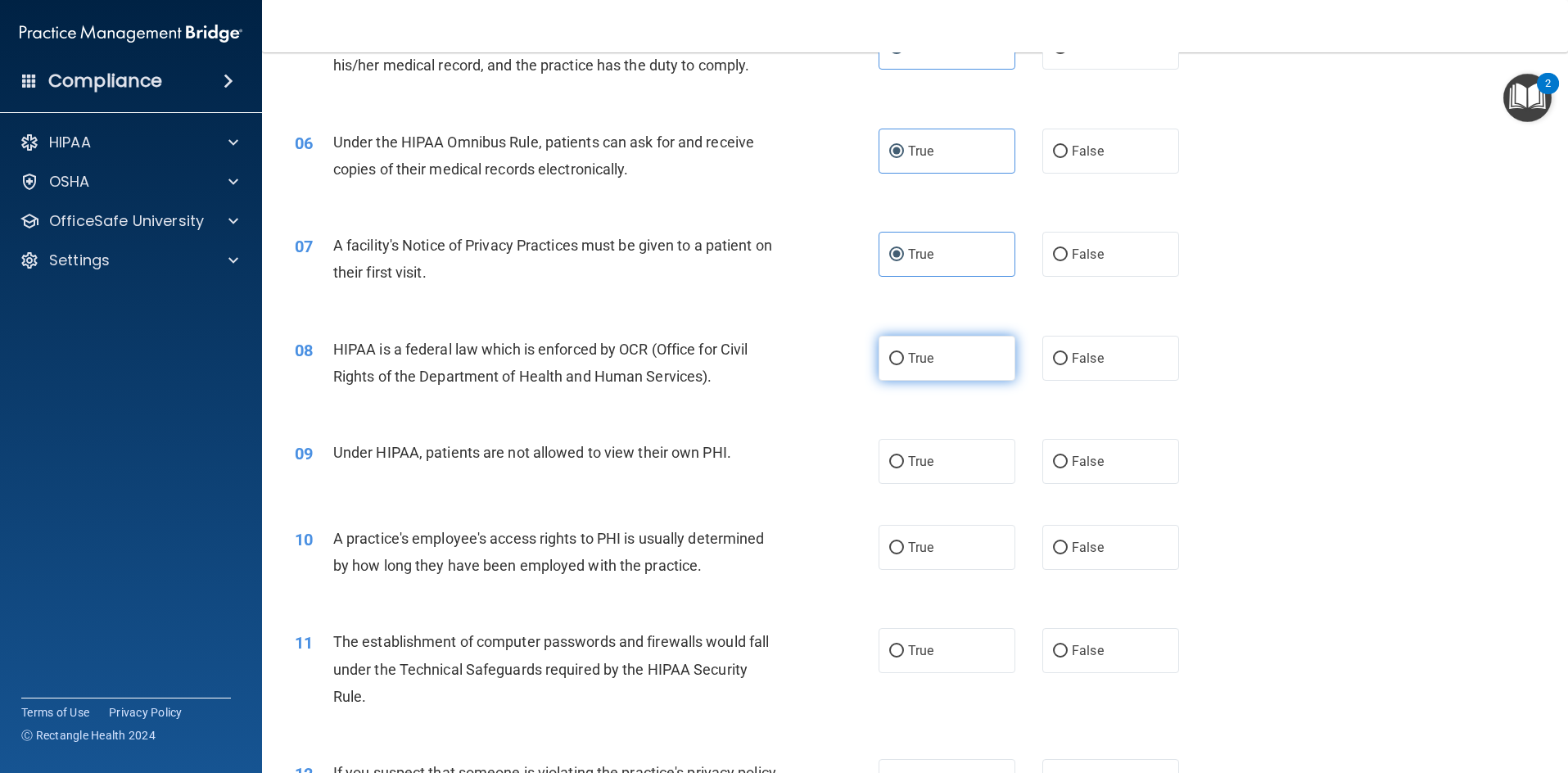
radio input "true"
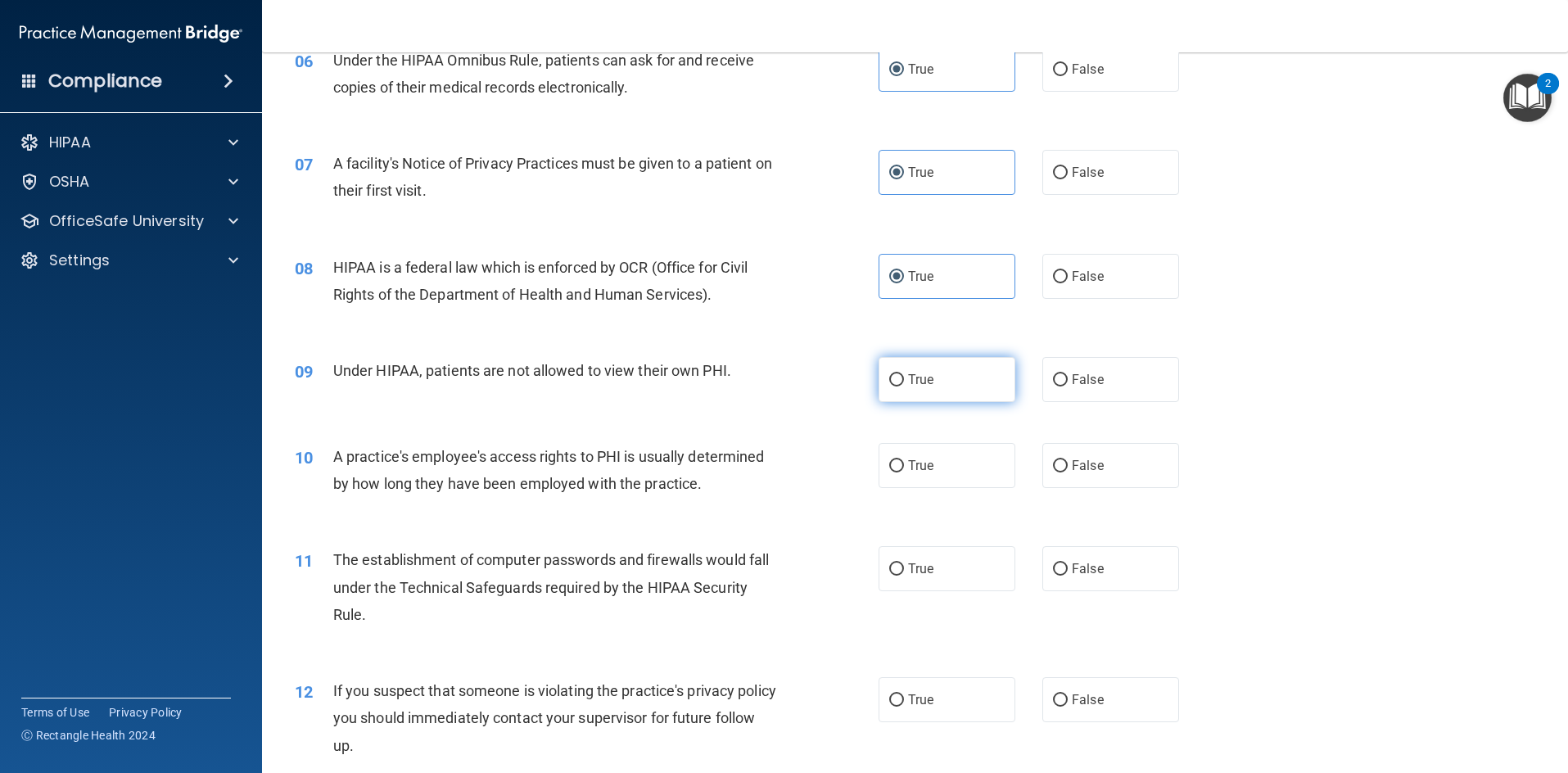
click at [927, 373] on span "True" at bounding box center [921, 379] width 25 height 15
click at [904, 374] on input "True" at bounding box center [897, 381] width 15 height 13
radio input "true"
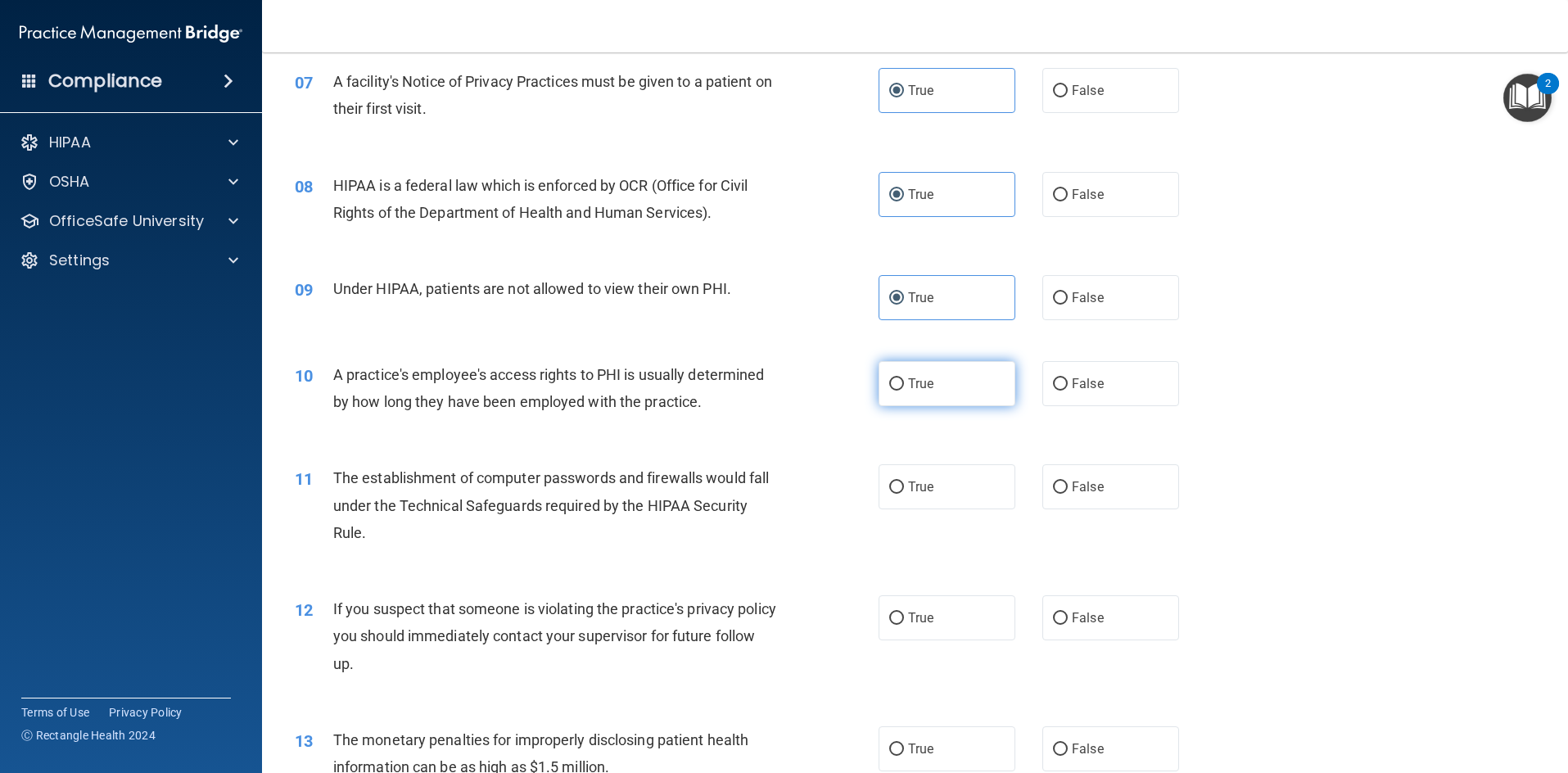
click at [926, 374] on label "True" at bounding box center [947, 384] width 137 height 45
click at [904, 378] on input "True" at bounding box center [897, 384] width 15 height 13
radio input "true"
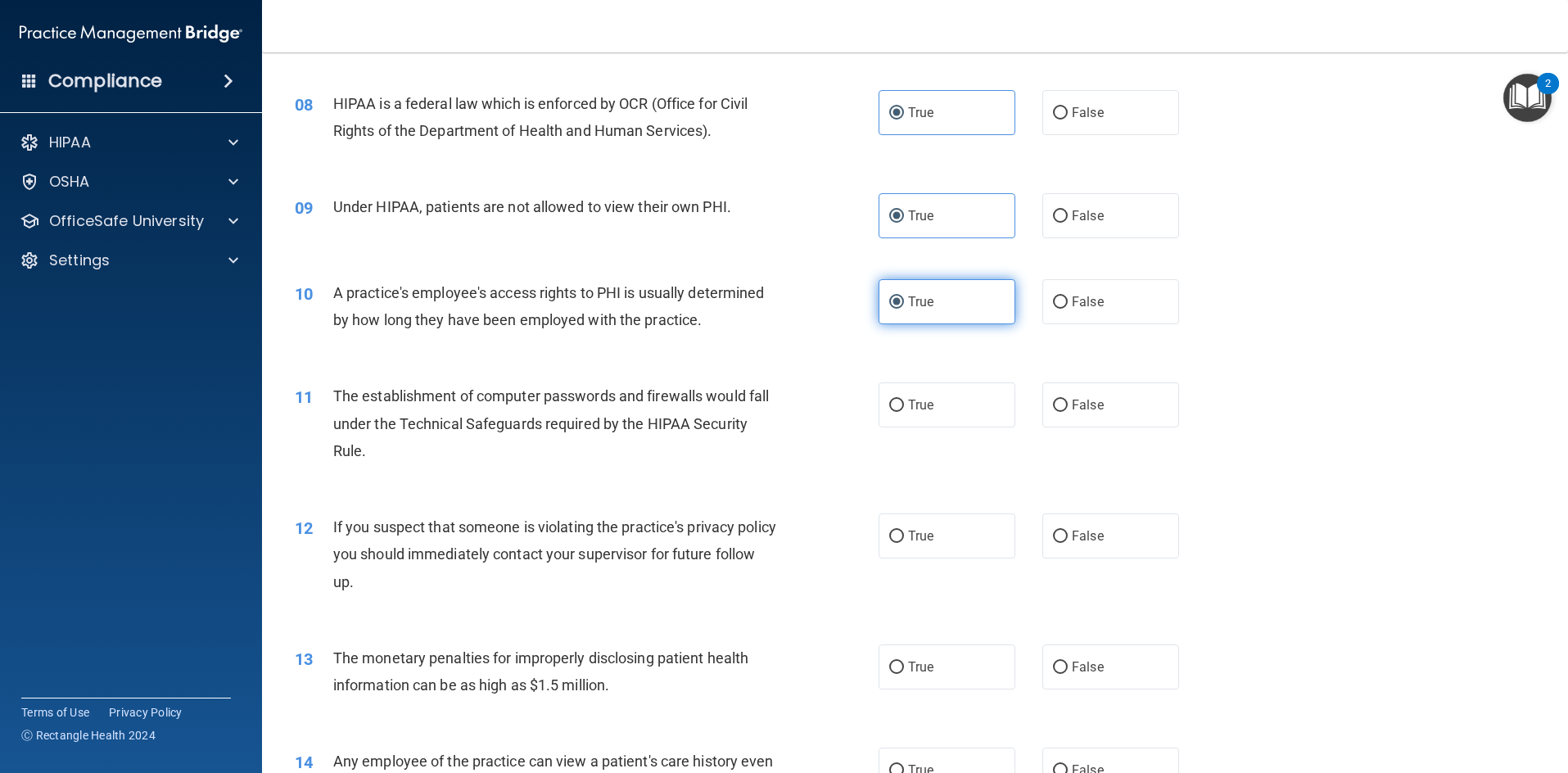
scroll to position [983, 0]
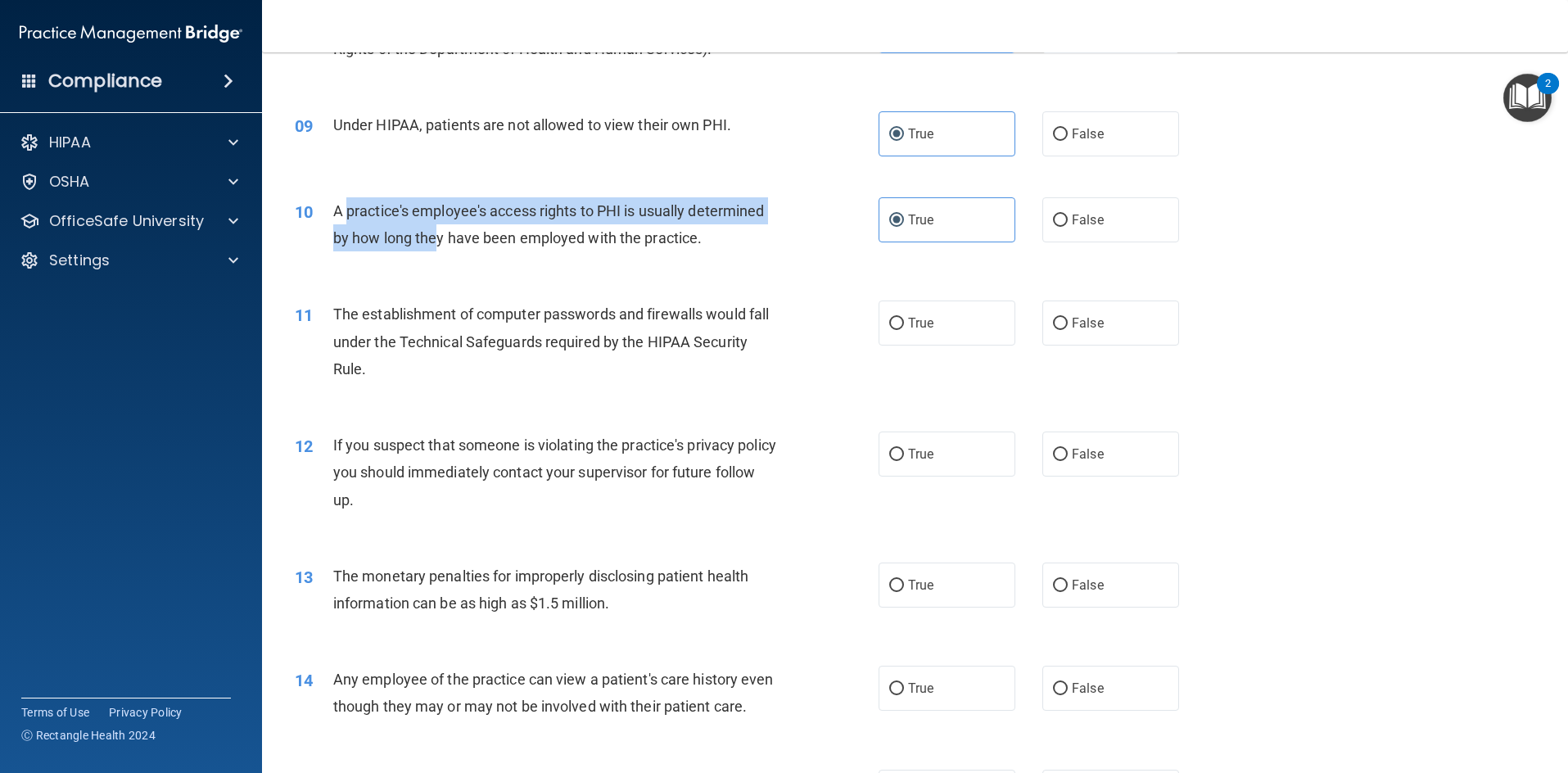
drag, startPoint x: 348, startPoint y: 209, endPoint x: 433, endPoint y: 226, distance: 86.7
click at [433, 226] on div "A practice's employee's access rights to PHI is usually determined by how long …" at bounding box center [561, 223] width 456 height 54
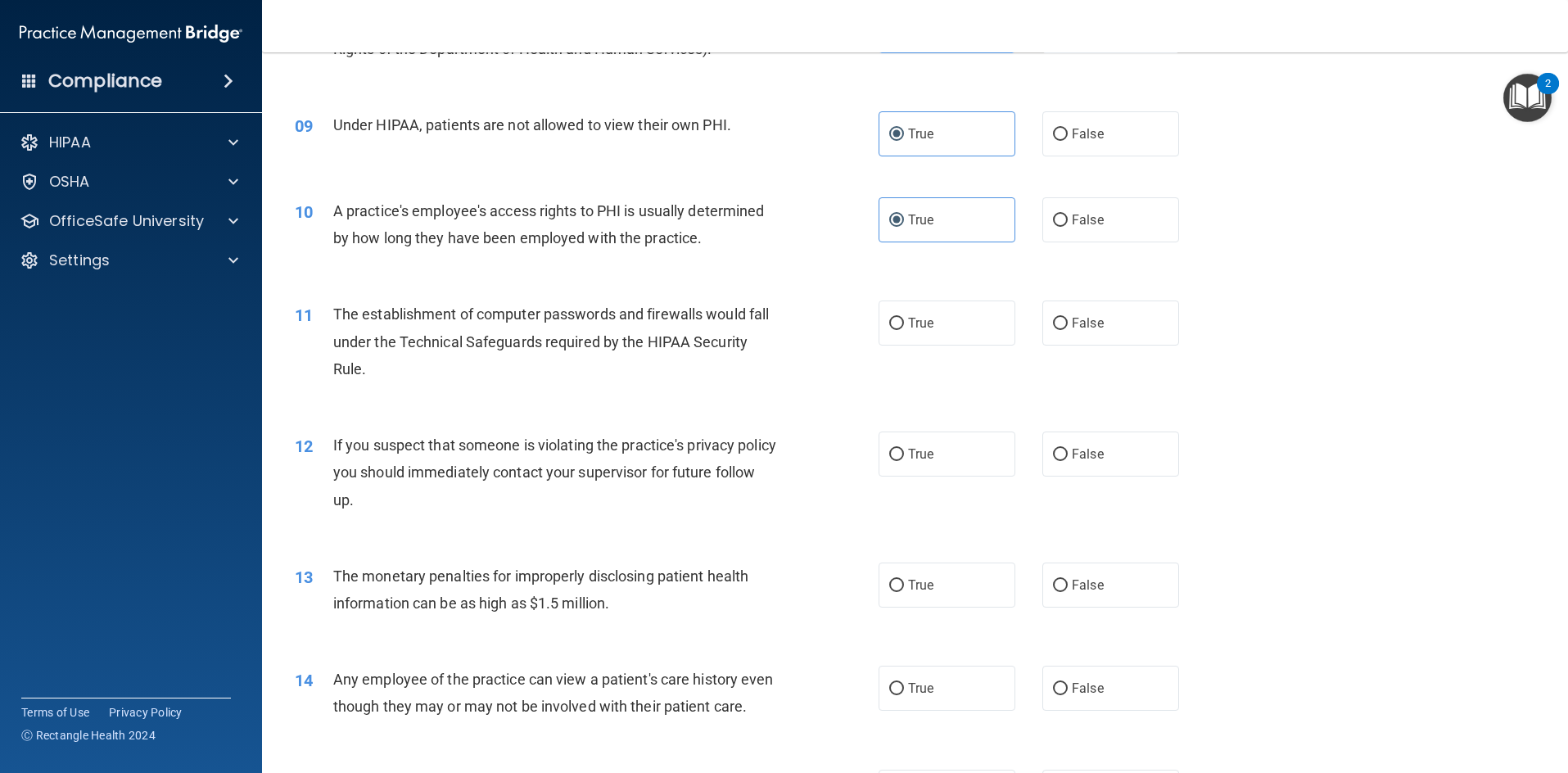
click at [482, 257] on div "10 A practice's employee's access rights to PHI is usually determined by how lo…" at bounding box center [586, 228] width 633 height 63
click at [1077, 216] on span "False" at bounding box center [1087, 219] width 32 height 15
click at [1067, 216] on input "False" at bounding box center [1060, 221] width 15 height 13
radio input "true"
radio input "false"
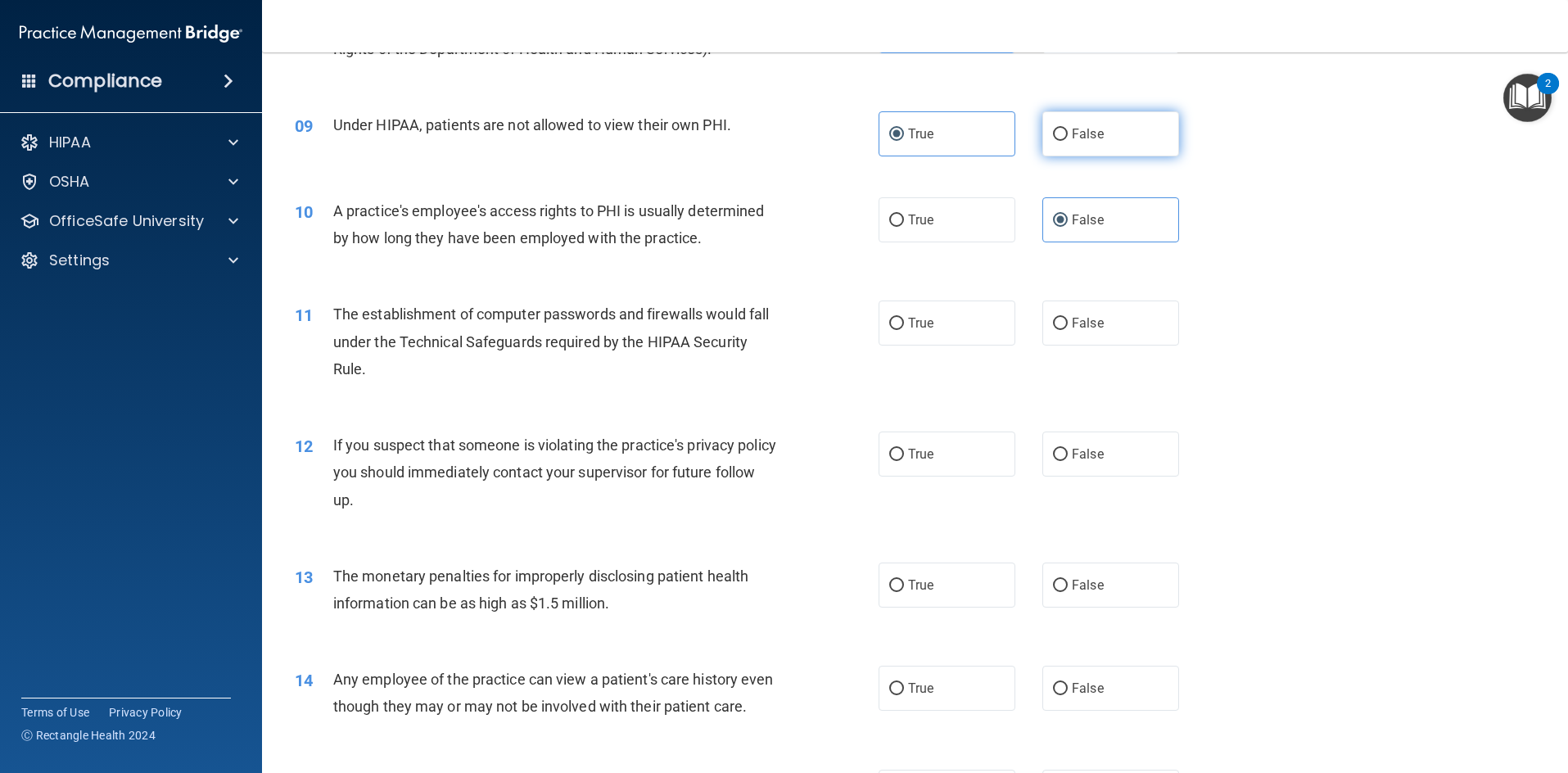
click at [1064, 144] on label "False" at bounding box center [1111, 134] width 137 height 45
click at [1064, 141] on input "False" at bounding box center [1060, 135] width 15 height 13
radio input "true"
radio input "false"
click at [889, 327] on input "True" at bounding box center [897, 324] width 15 height 13
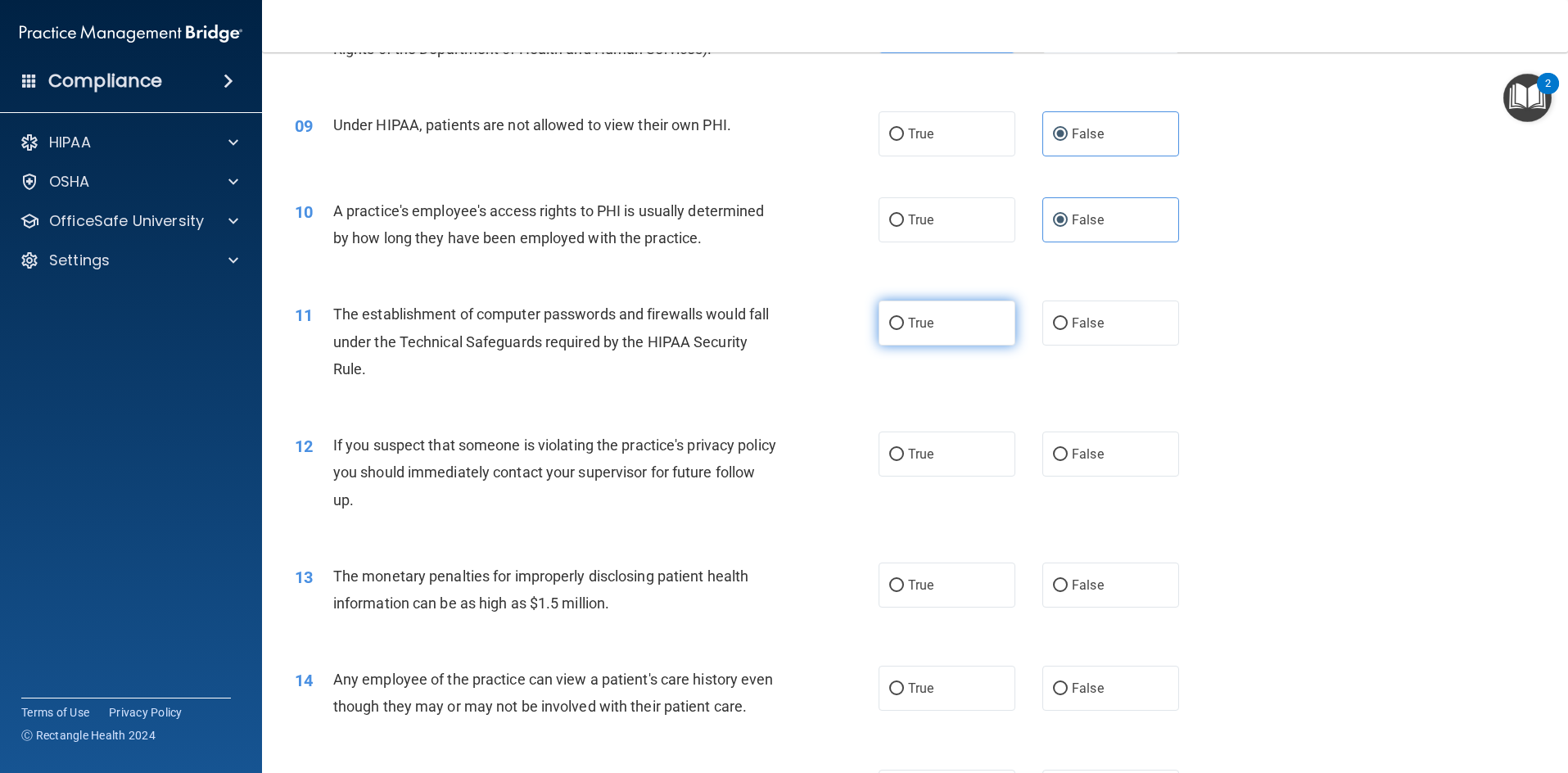
radio input "true"
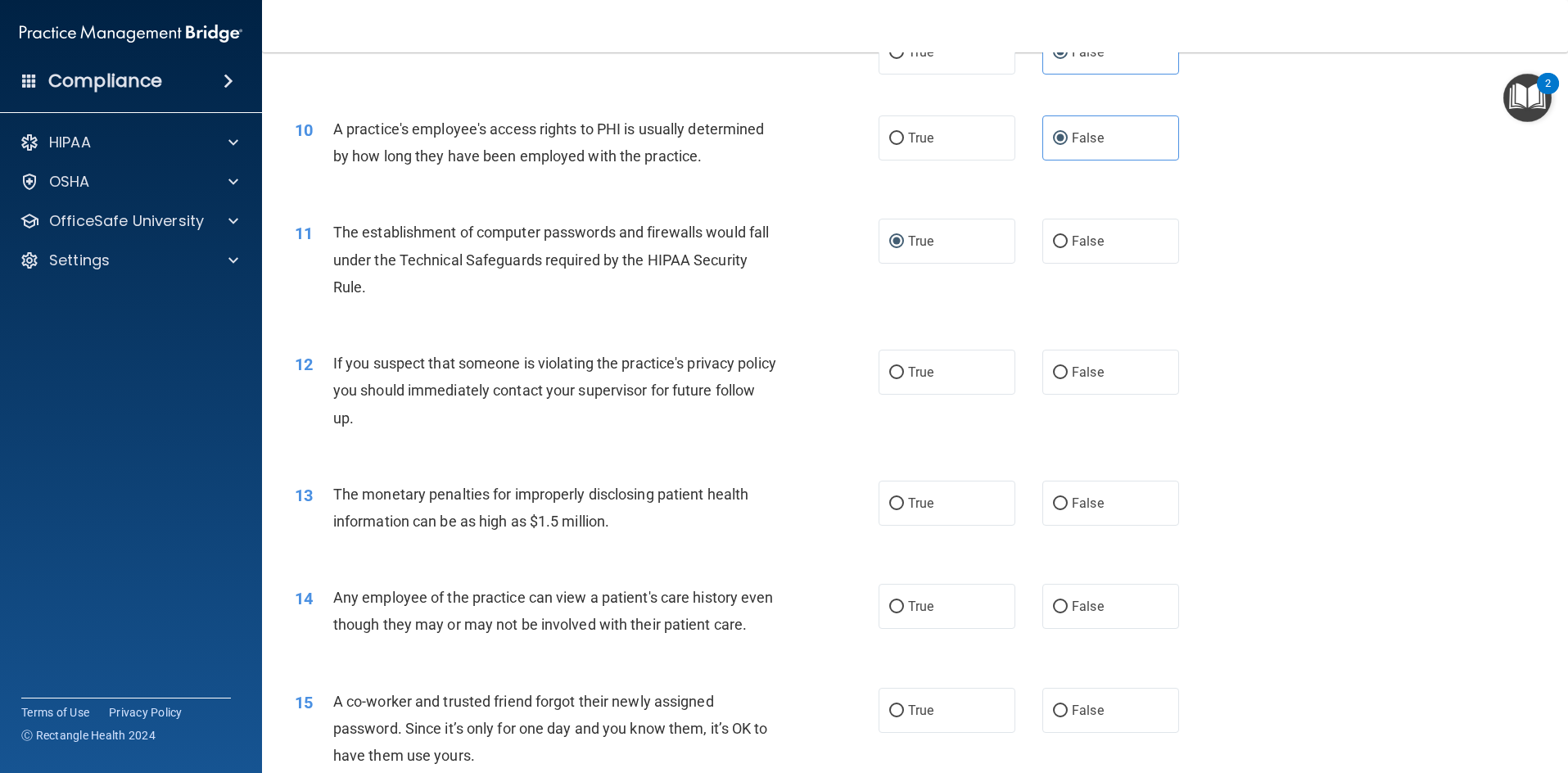
scroll to position [1146, 0]
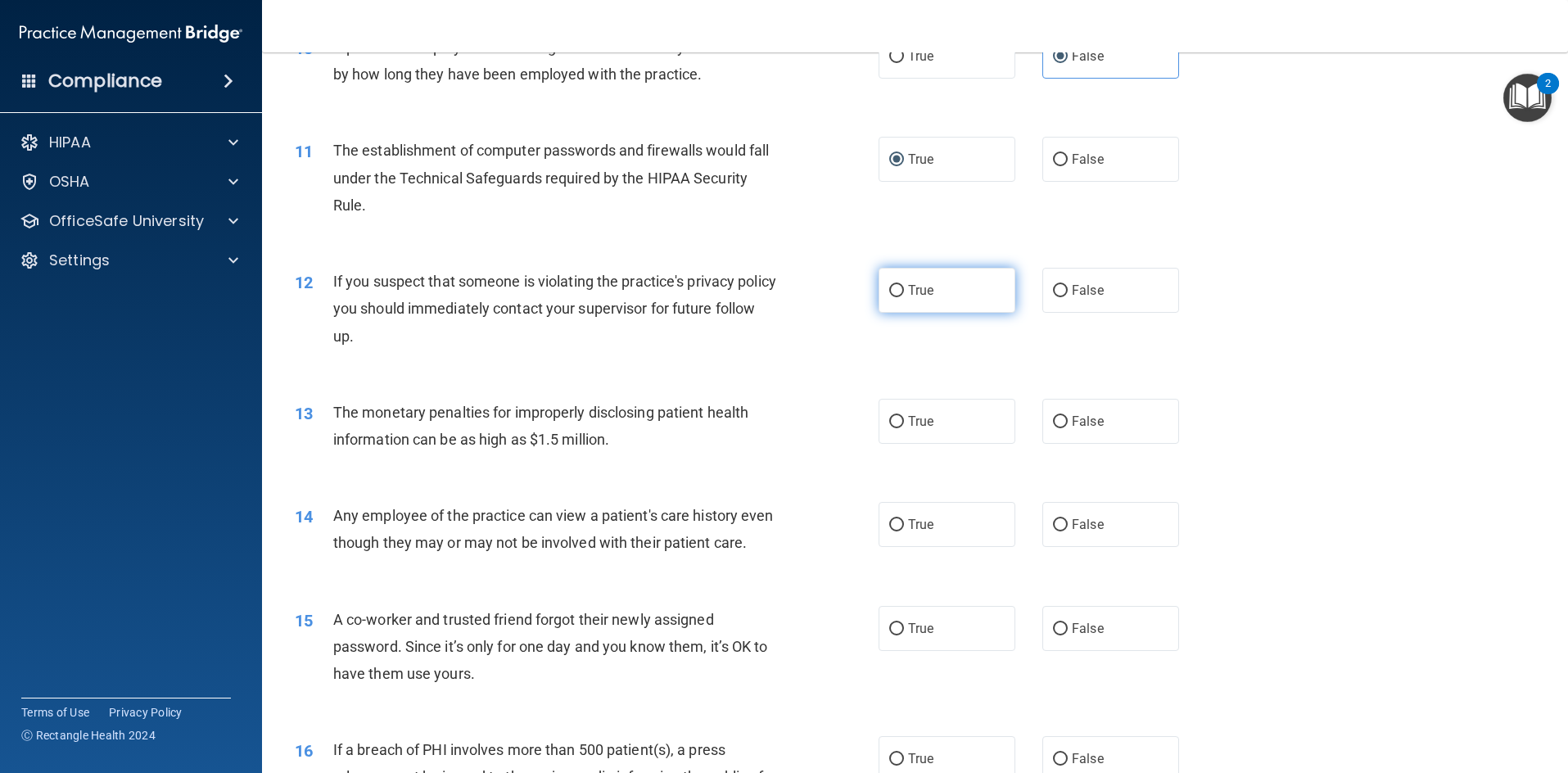
click at [936, 307] on label "True" at bounding box center [947, 291] width 137 height 45
click at [904, 297] on input "True" at bounding box center [897, 292] width 15 height 13
radio input "true"
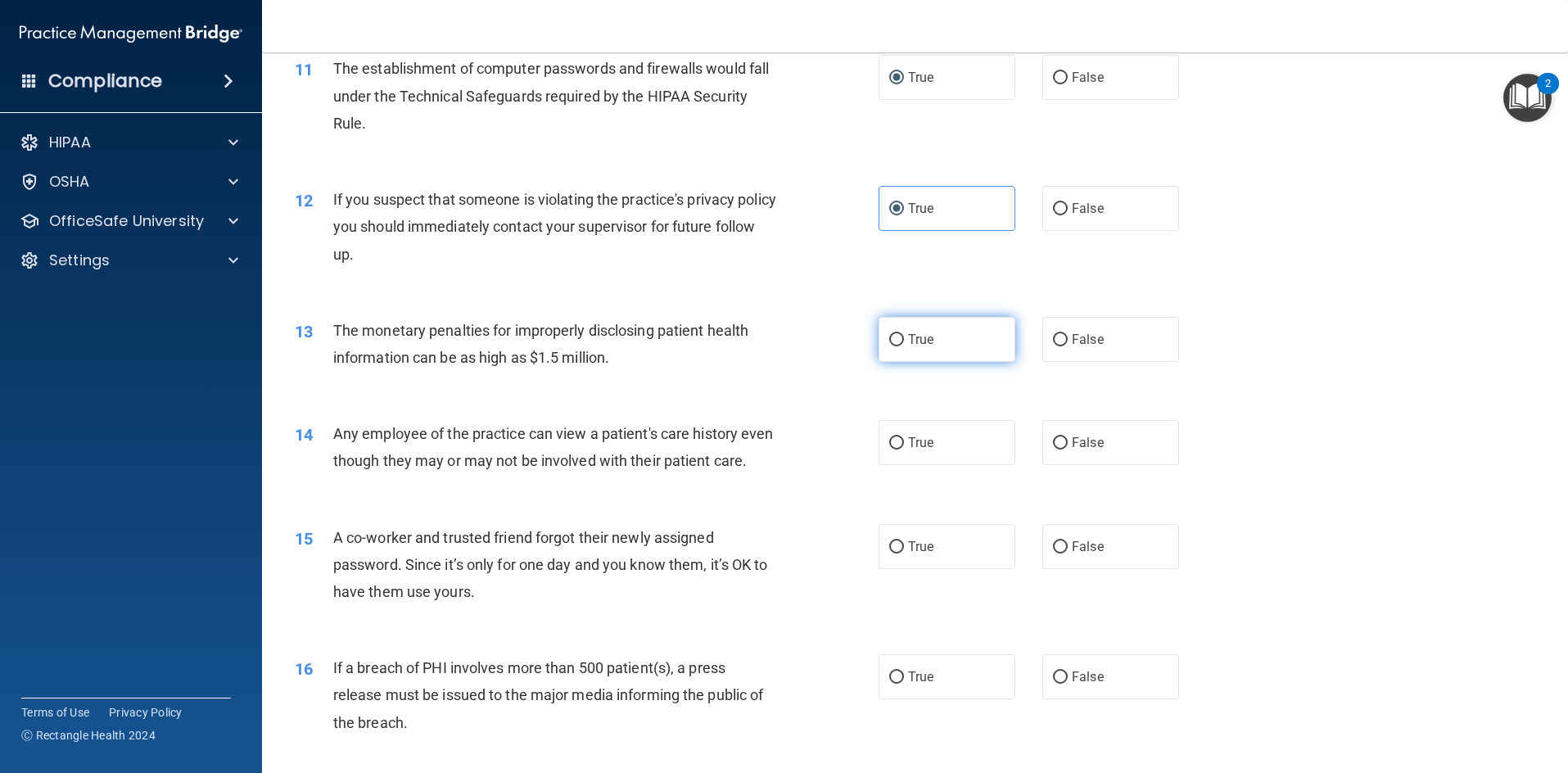
click at [942, 332] on label "True" at bounding box center [947, 340] width 137 height 45
click at [904, 334] on input "True" at bounding box center [897, 341] width 15 height 13
radio input "true"
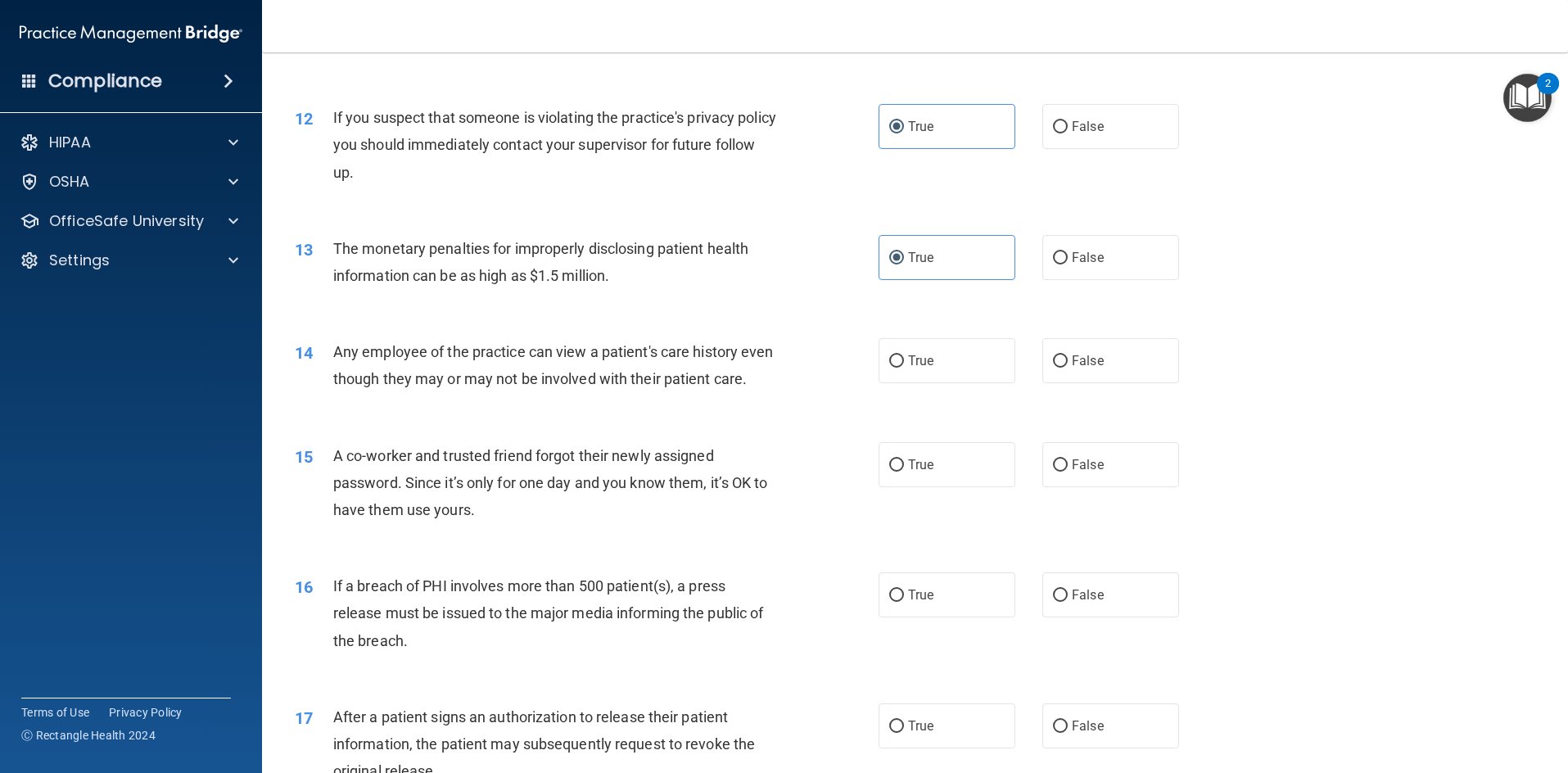
scroll to position [1392, 0]
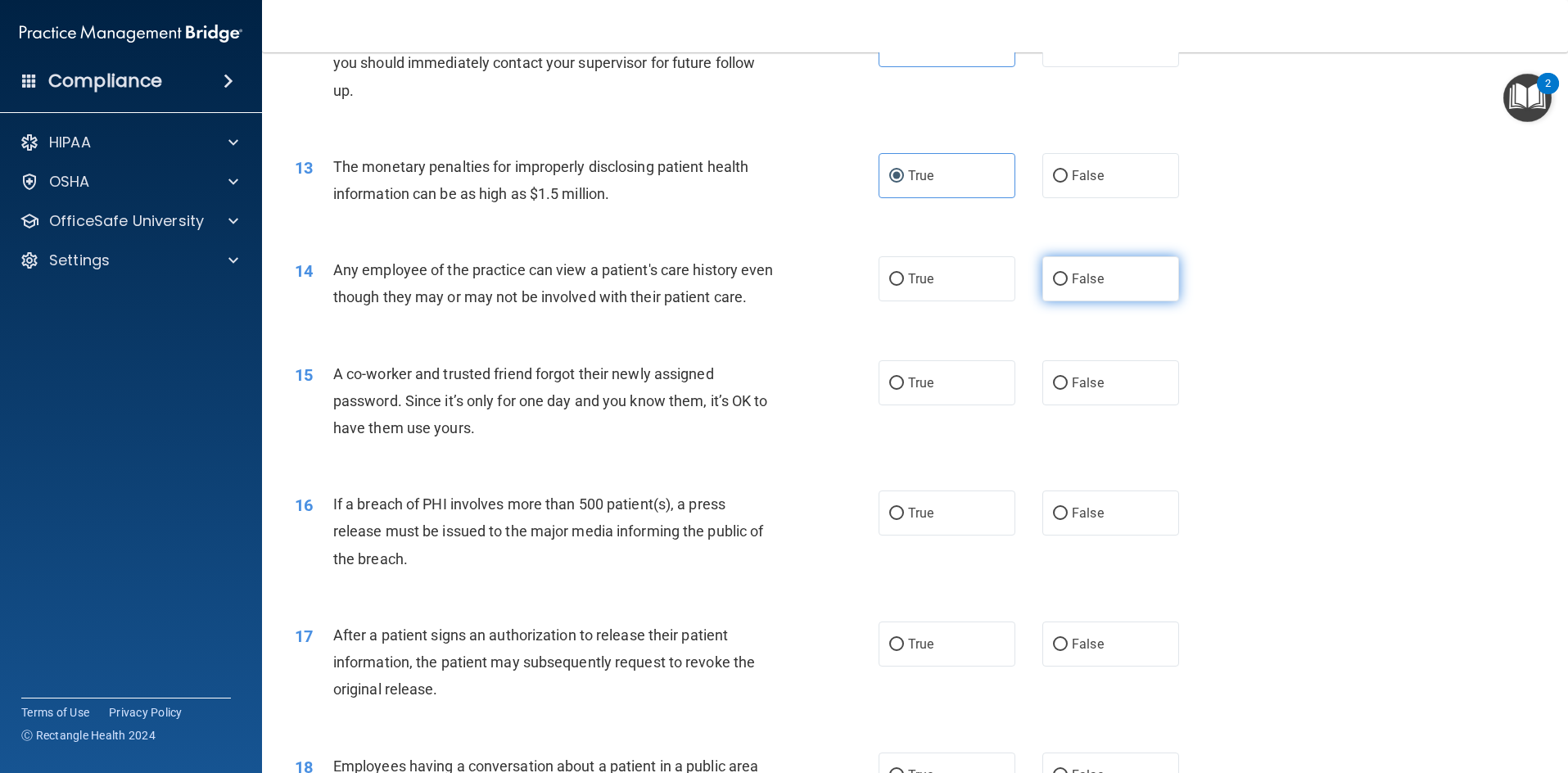
click at [1057, 273] on input "False" at bounding box center [1060, 280] width 15 height 13
radio input "true"
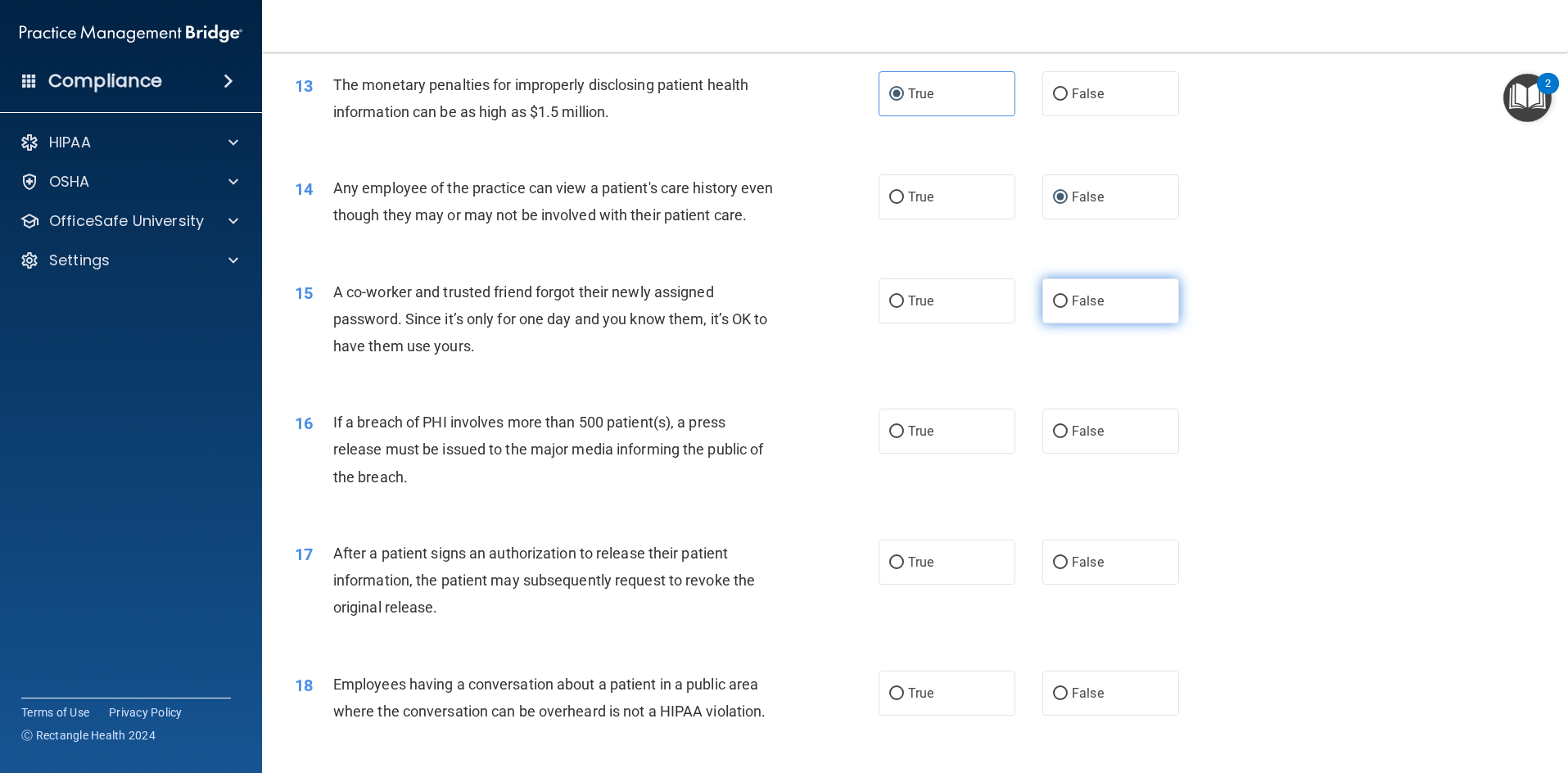
click at [1091, 306] on label "False" at bounding box center [1111, 301] width 137 height 45
click at [1067, 306] on input "False" at bounding box center [1060, 302] width 15 height 13
radio input "true"
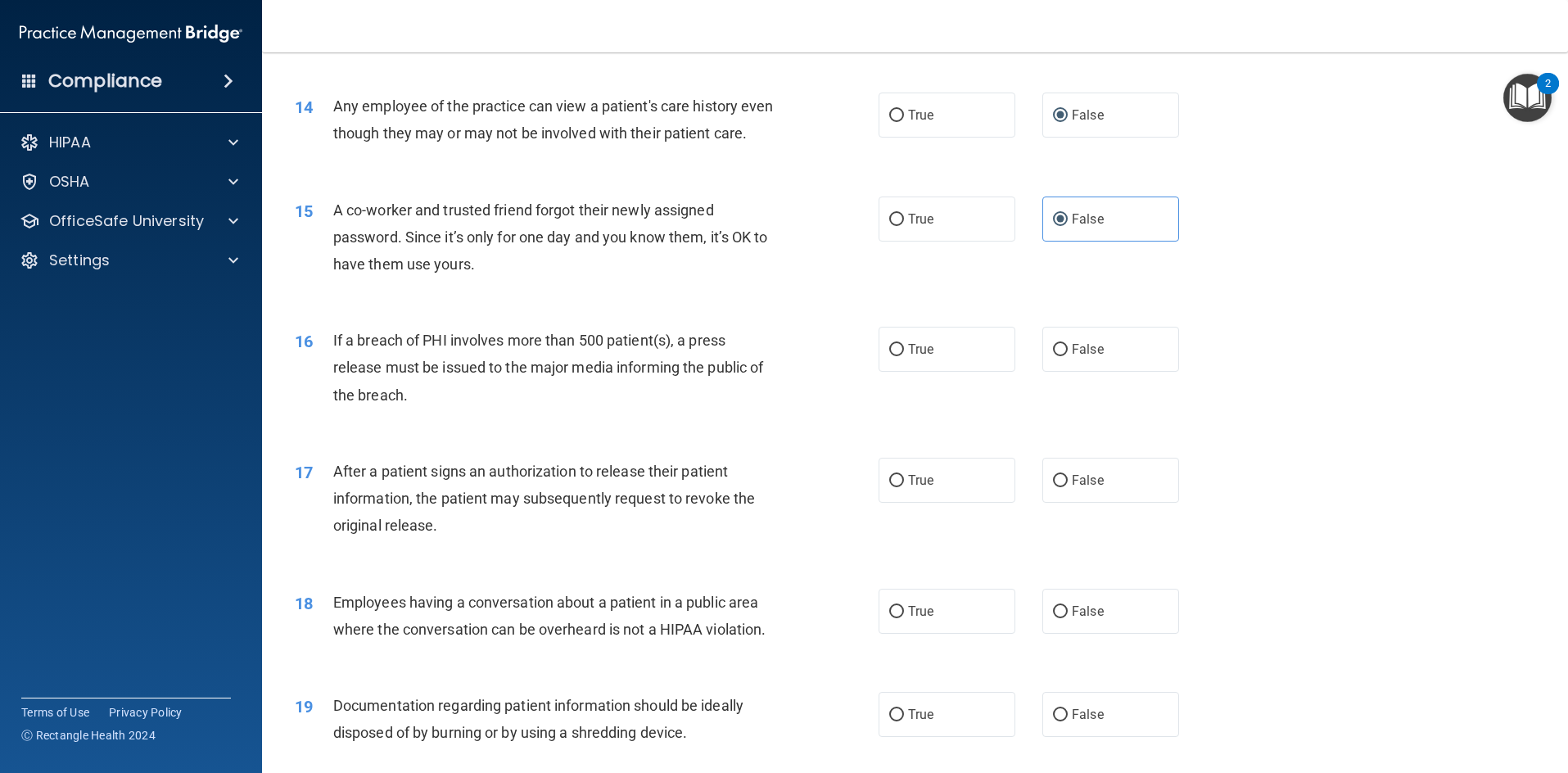
scroll to position [1638, 0]
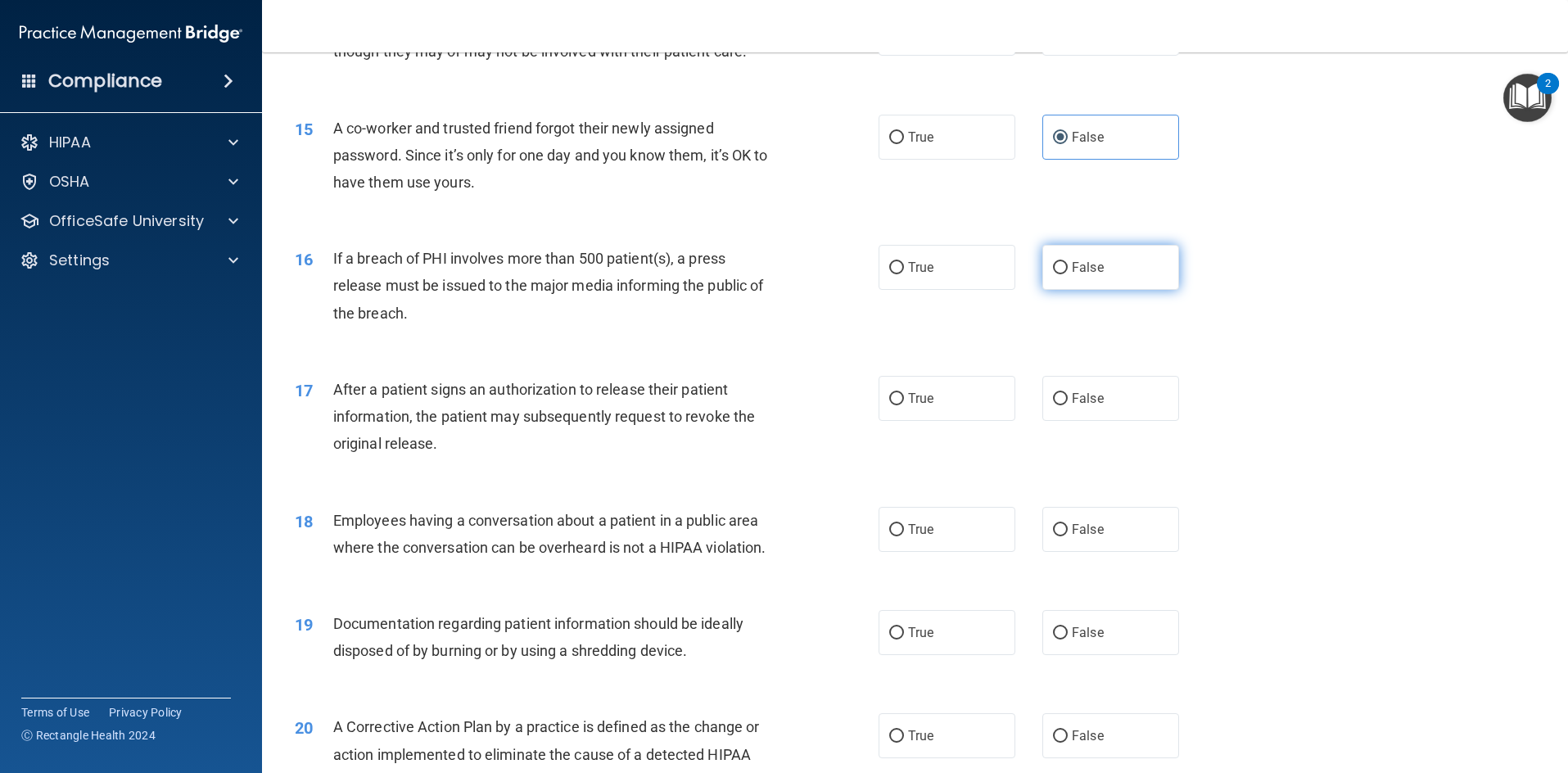
click at [1084, 290] on label "False" at bounding box center [1111, 268] width 137 height 45
click at [1067, 274] on input "False" at bounding box center [1060, 268] width 15 height 13
radio input "true"
click at [918, 275] on span "True" at bounding box center [921, 267] width 25 height 15
click at [904, 274] on input "True" at bounding box center [897, 268] width 15 height 13
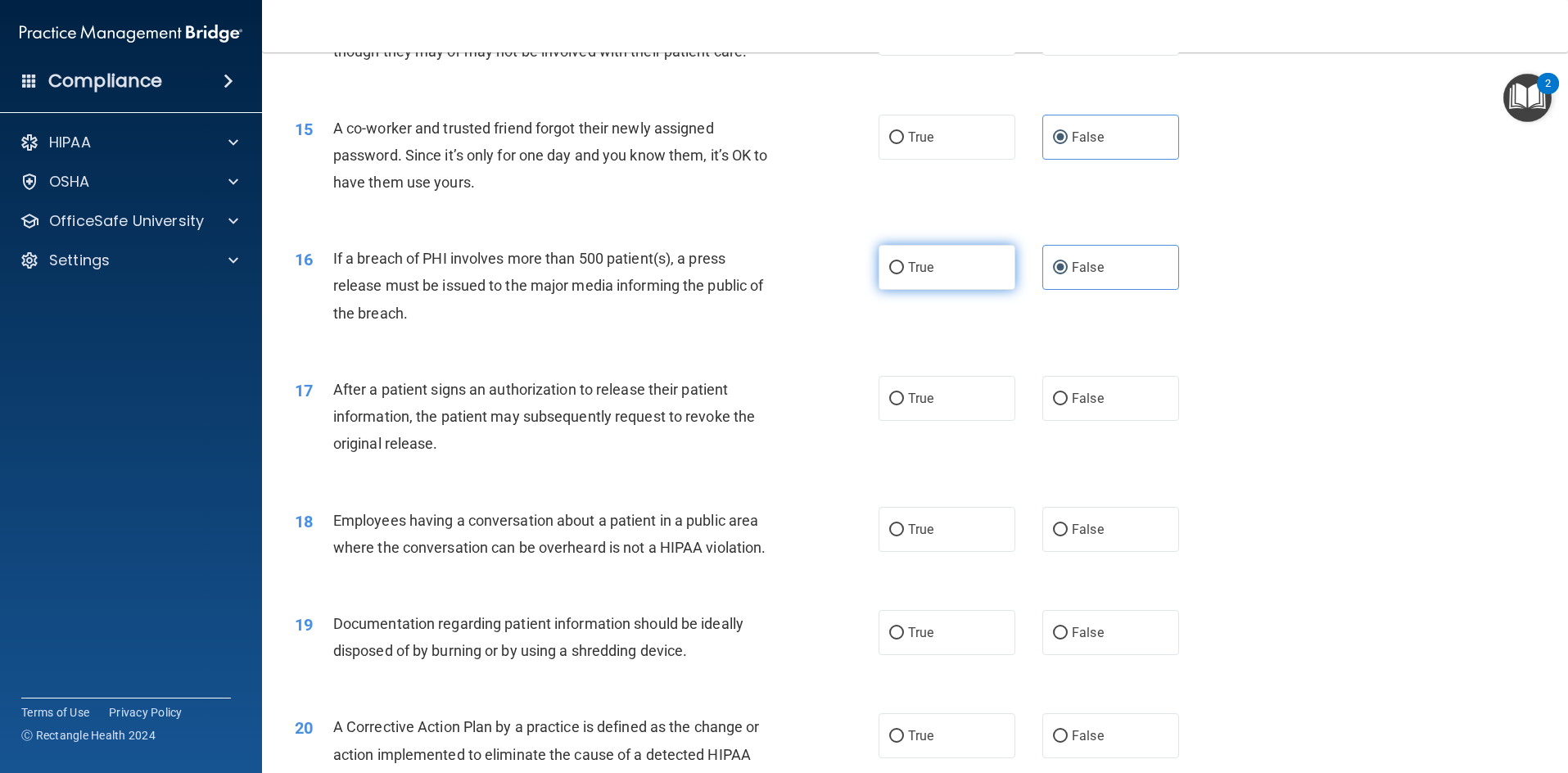
radio input "true"
click at [1077, 281] on label "False" at bounding box center [1111, 268] width 137 height 45
click at [1067, 274] on input "False" at bounding box center [1060, 268] width 15 height 13
radio input "true"
radio input "false"
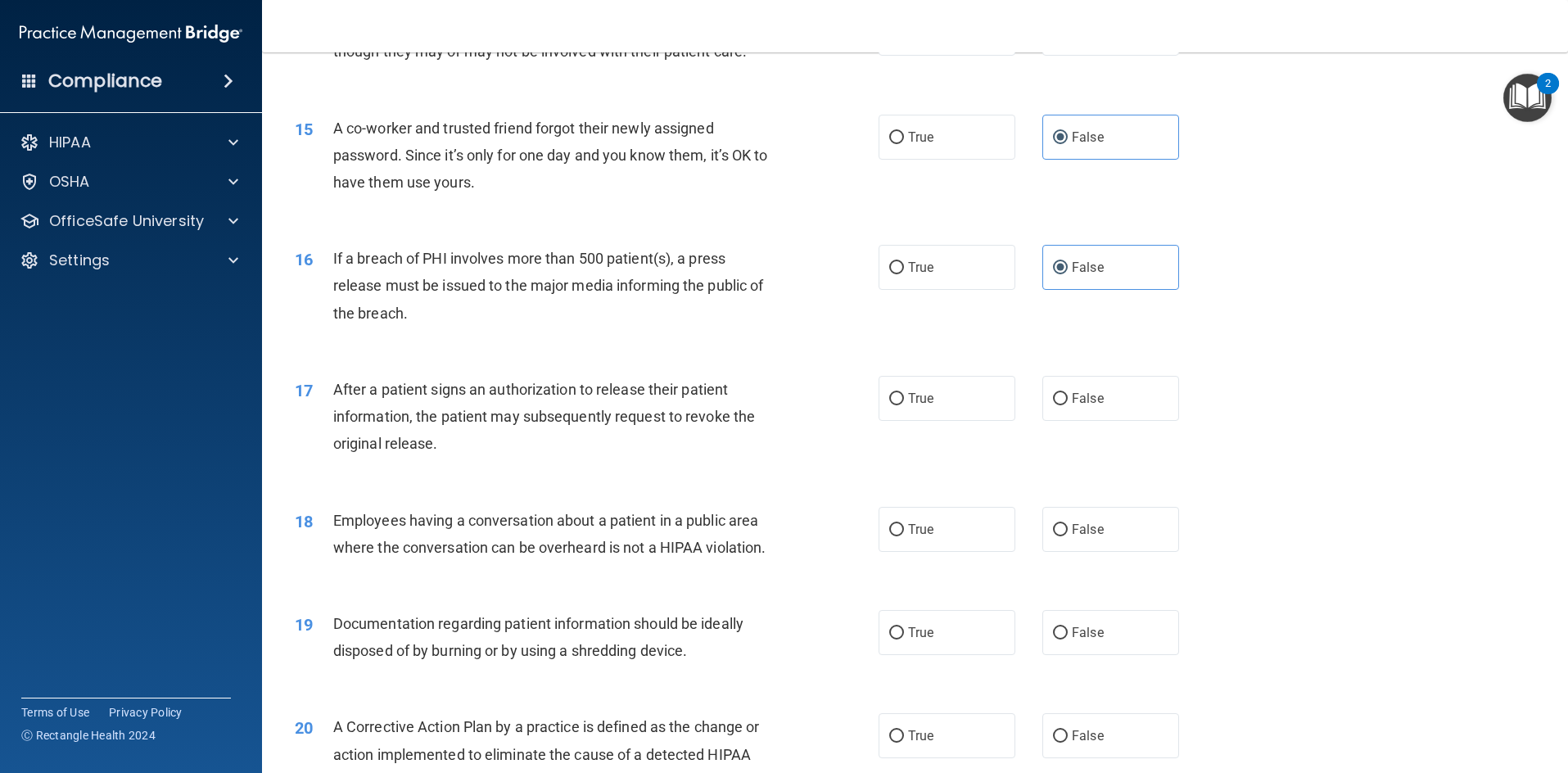
scroll to position [1719, 0]
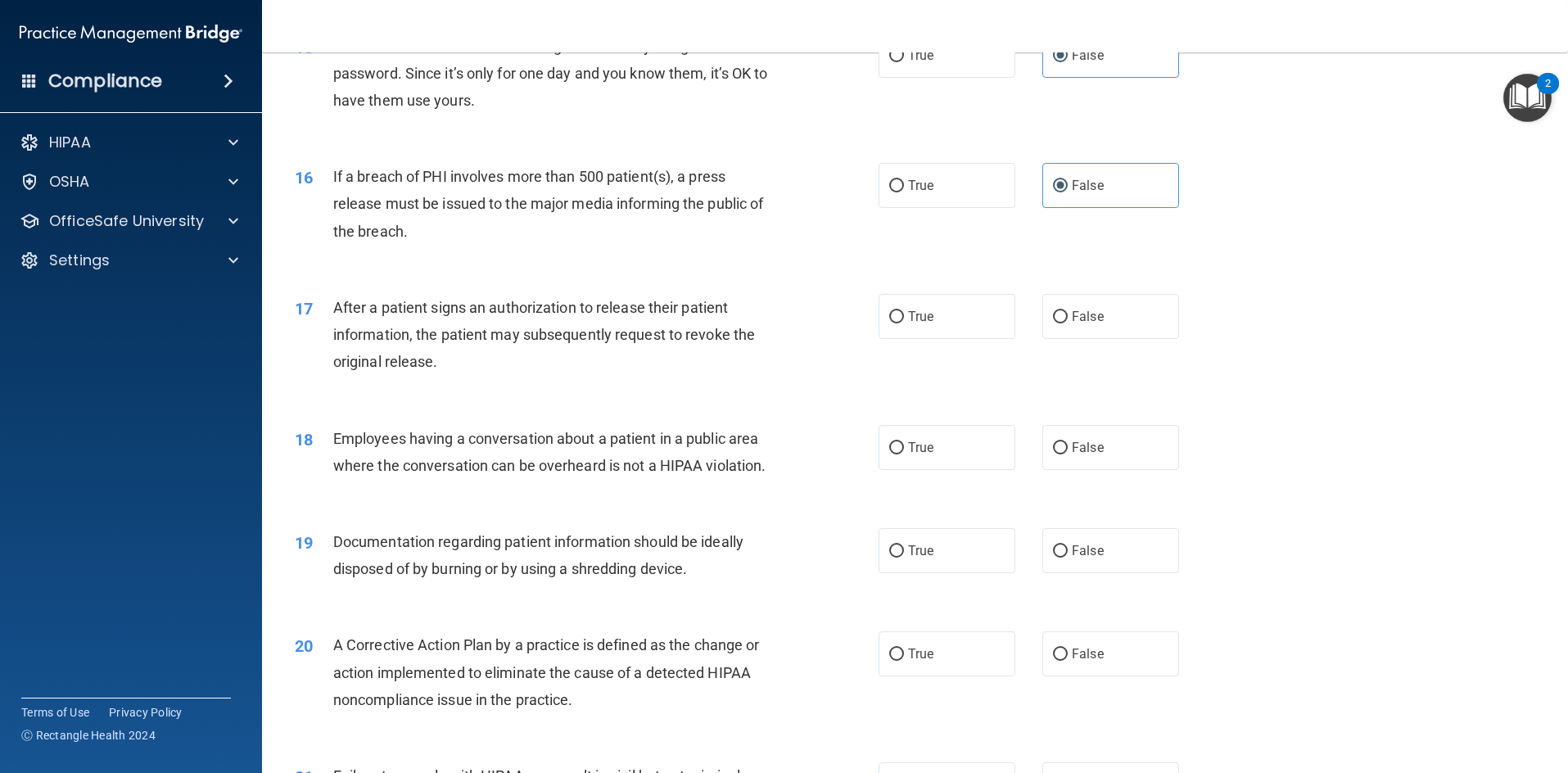
drag, startPoint x: 969, startPoint y: 360, endPoint x: 964, endPoint y: 373, distance: 13.9
click at [968, 339] on label "True" at bounding box center [947, 317] width 137 height 45
click at [904, 323] on input "True" at bounding box center [897, 318] width 15 height 13
radio input "true"
click at [1051, 470] on label "False" at bounding box center [1111, 448] width 137 height 45
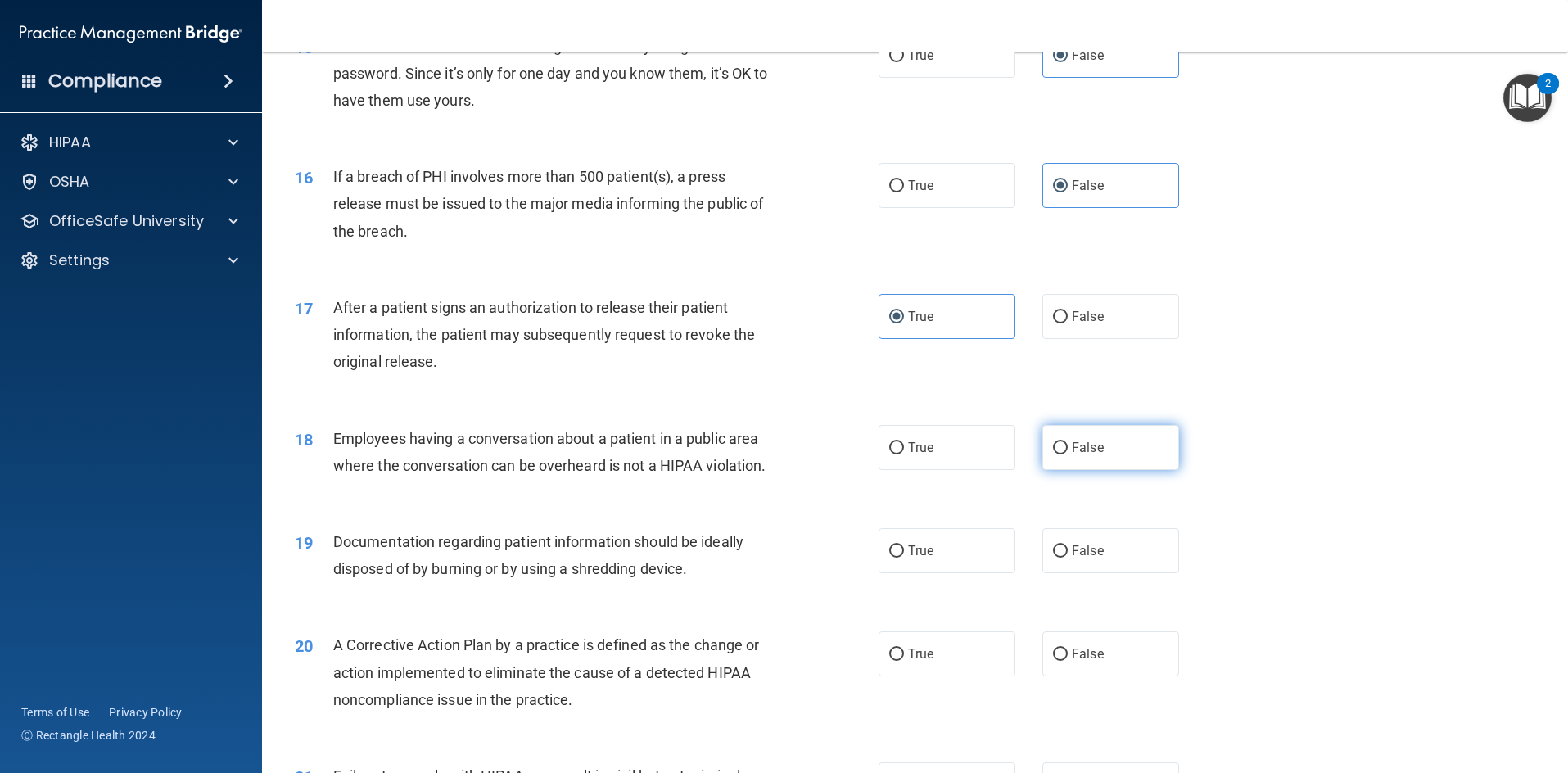
click at [1053, 454] on input "False" at bounding box center [1060, 449] width 15 height 13
radio input "true"
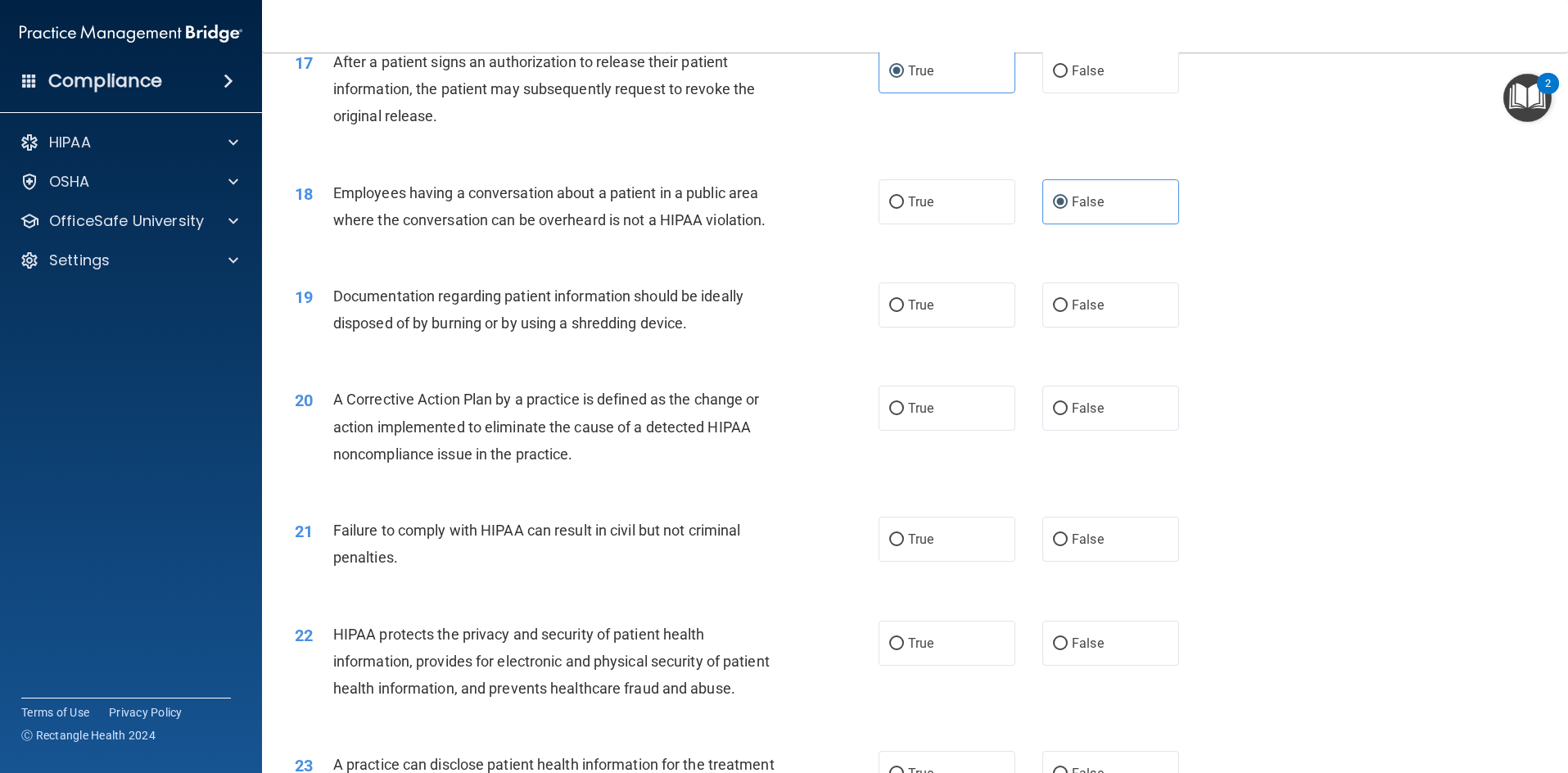
scroll to position [2047, 0]
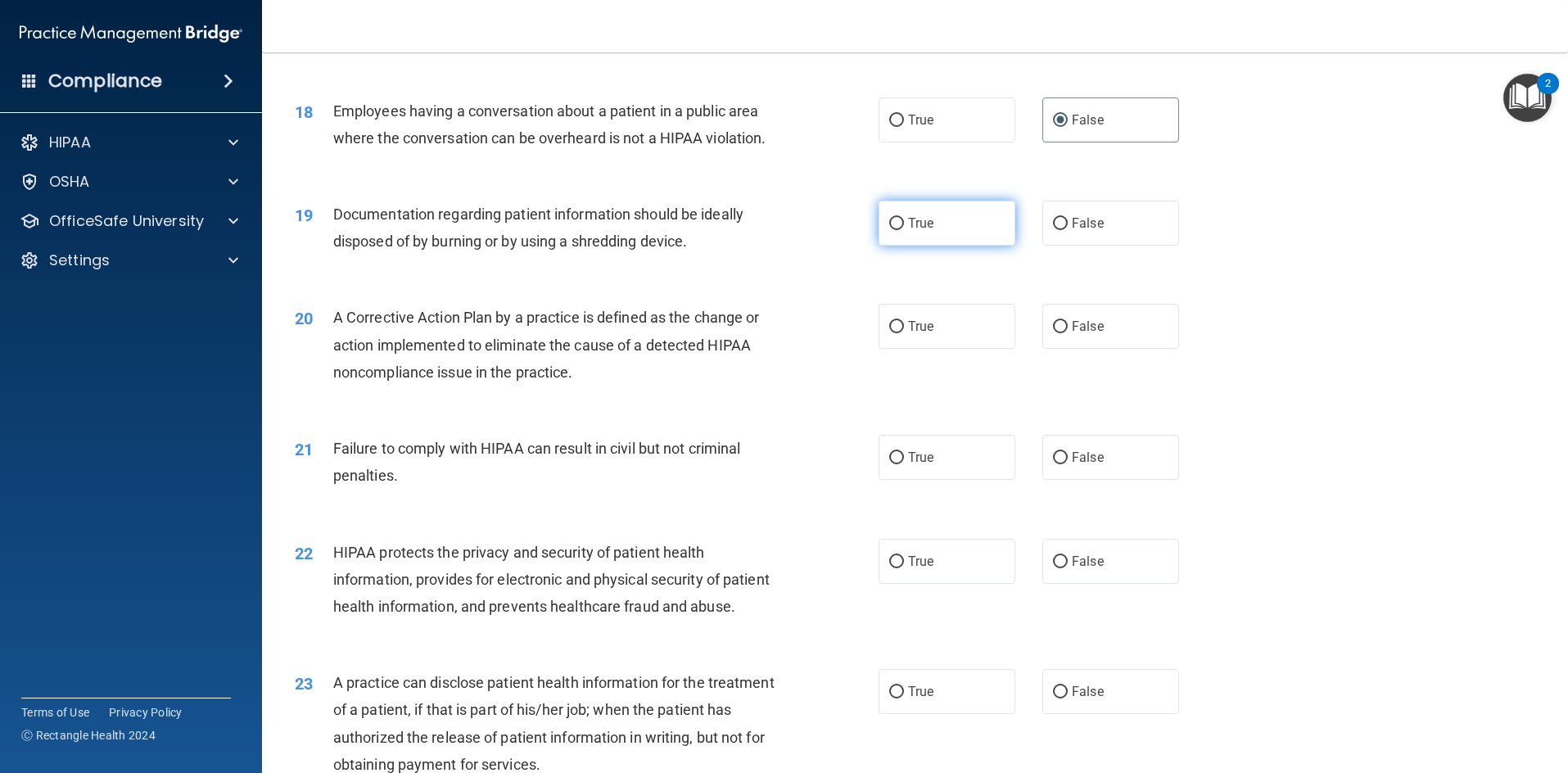
click at [927, 231] on span "True" at bounding box center [921, 223] width 25 height 15
click at [904, 230] on input "True" at bounding box center [897, 224] width 15 height 13
radio input "true"
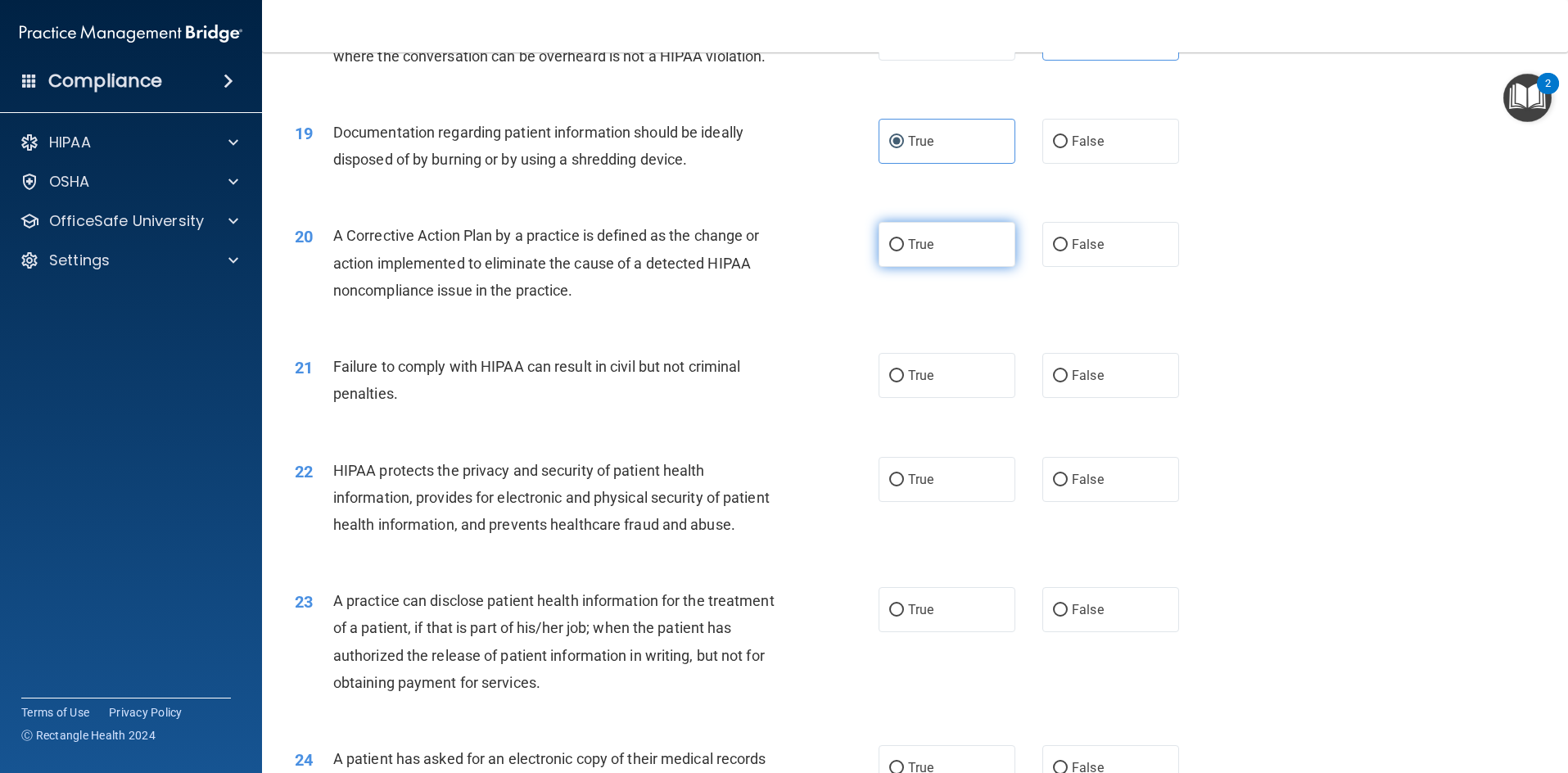
click at [953, 267] on label "True" at bounding box center [947, 244] width 137 height 45
click at [904, 252] on input "True" at bounding box center [897, 245] width 15 height 13
radio input "true"
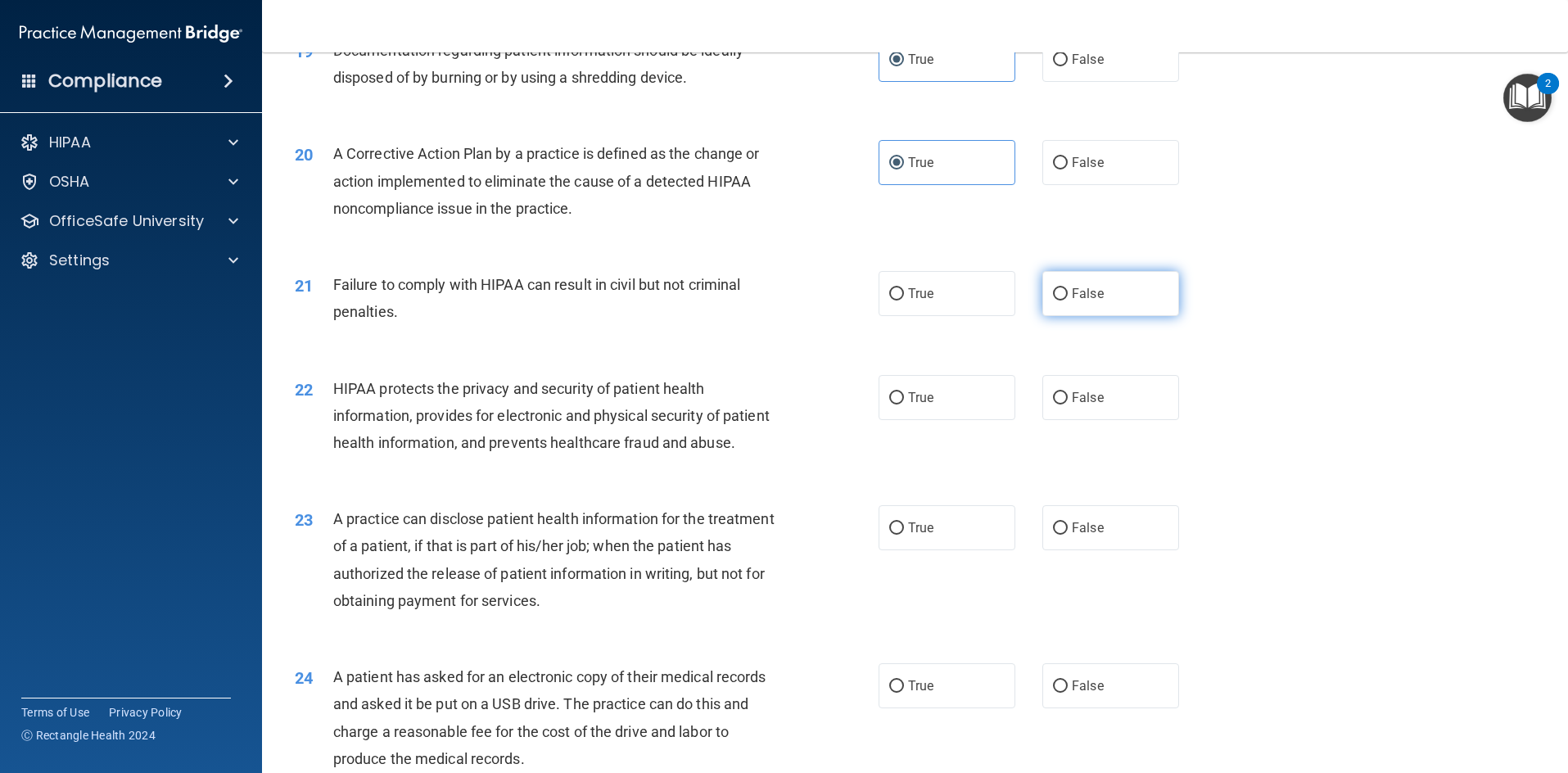
click at [1133, 316] on label "False" at bounding box center [1111, 293] width 137 height 45
click at [1067, 301] on input "False" at bounding box center [1060, 294] width 15 height 13
radio input "true"
click at [944, 316] on label "True" at bounding box center [947, 293] width 137 height 45
click at [904, 301] on input "True" at bounding box center [897, 294] width 15 height 13
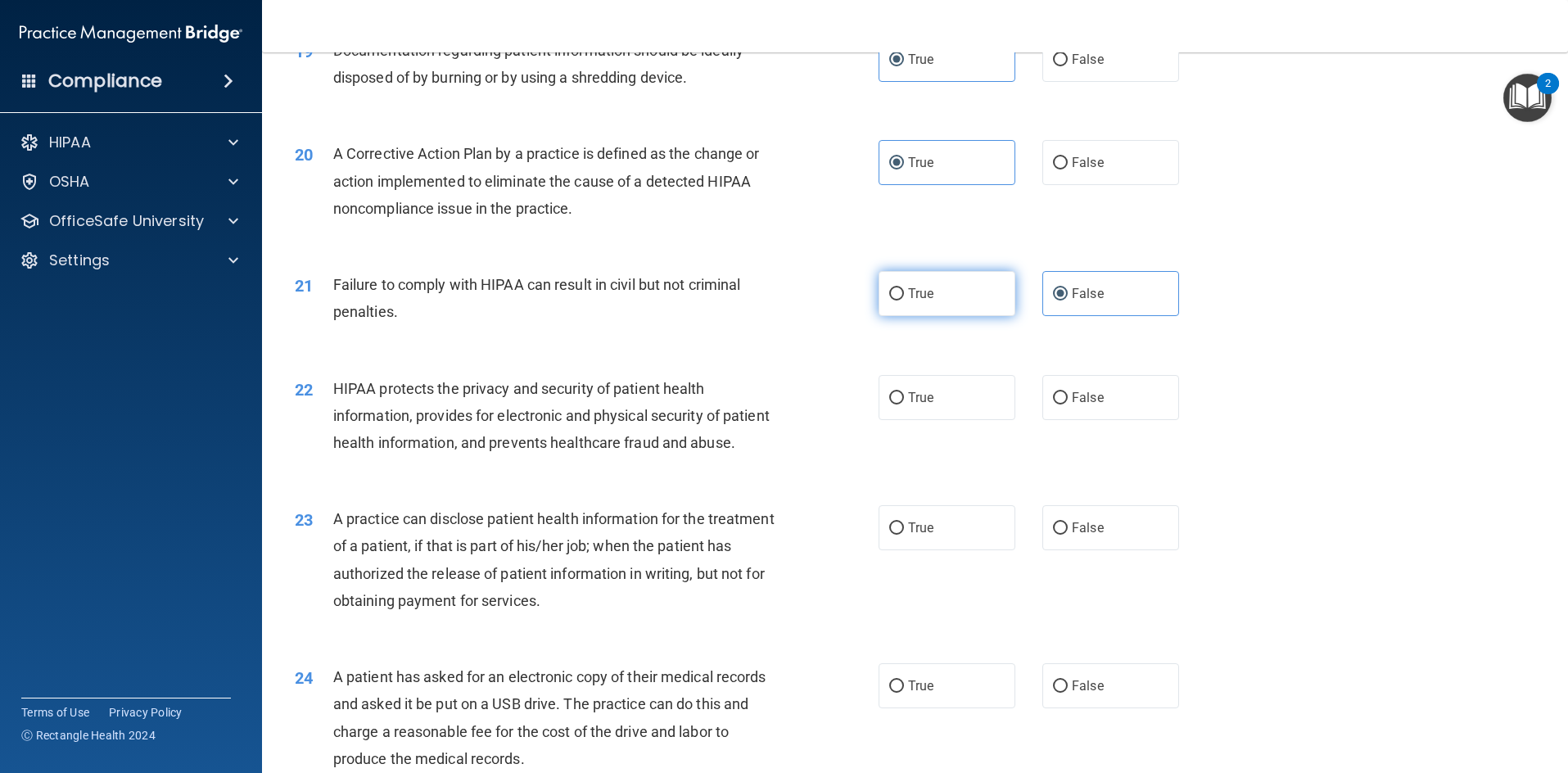
radio input "true"
radio input "false"
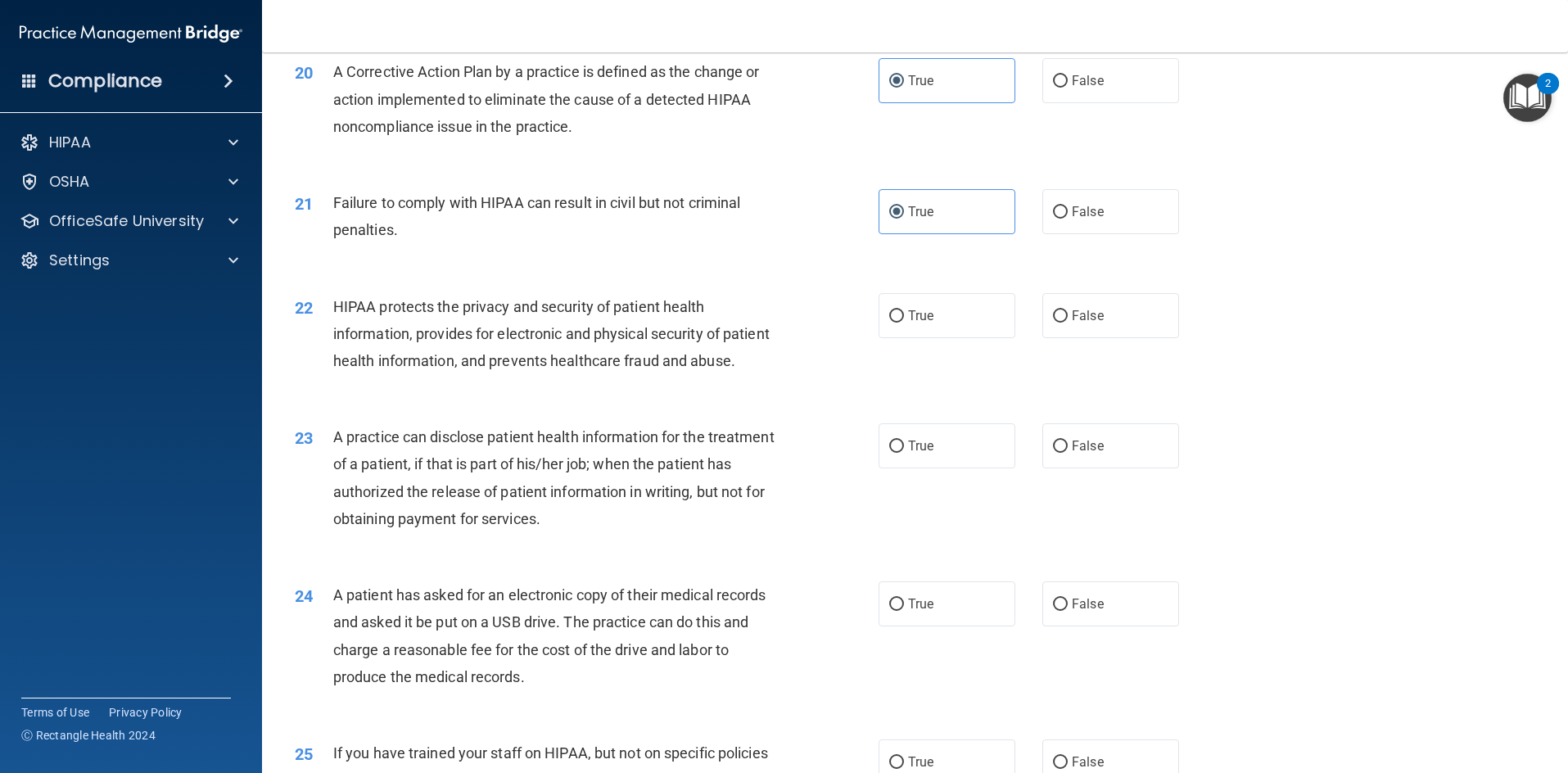
scroll to position [2374, 0]
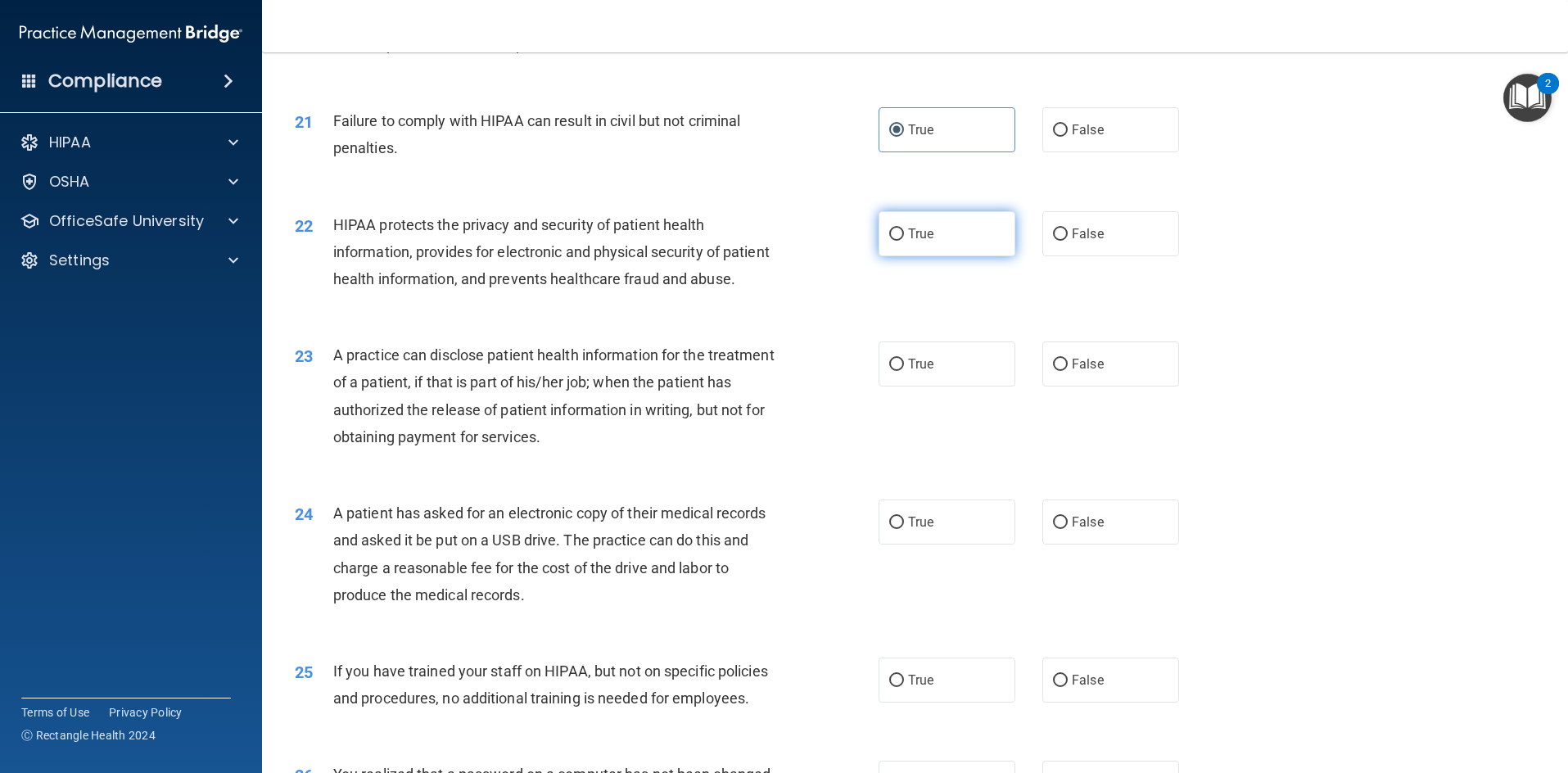
click at [925, 242] on span "True" at bounding box center [921, 233] width 25 height 15
click at [904, 241] on input "True" at bounding box center [897, 234] width 15 height 13
radio input "true"
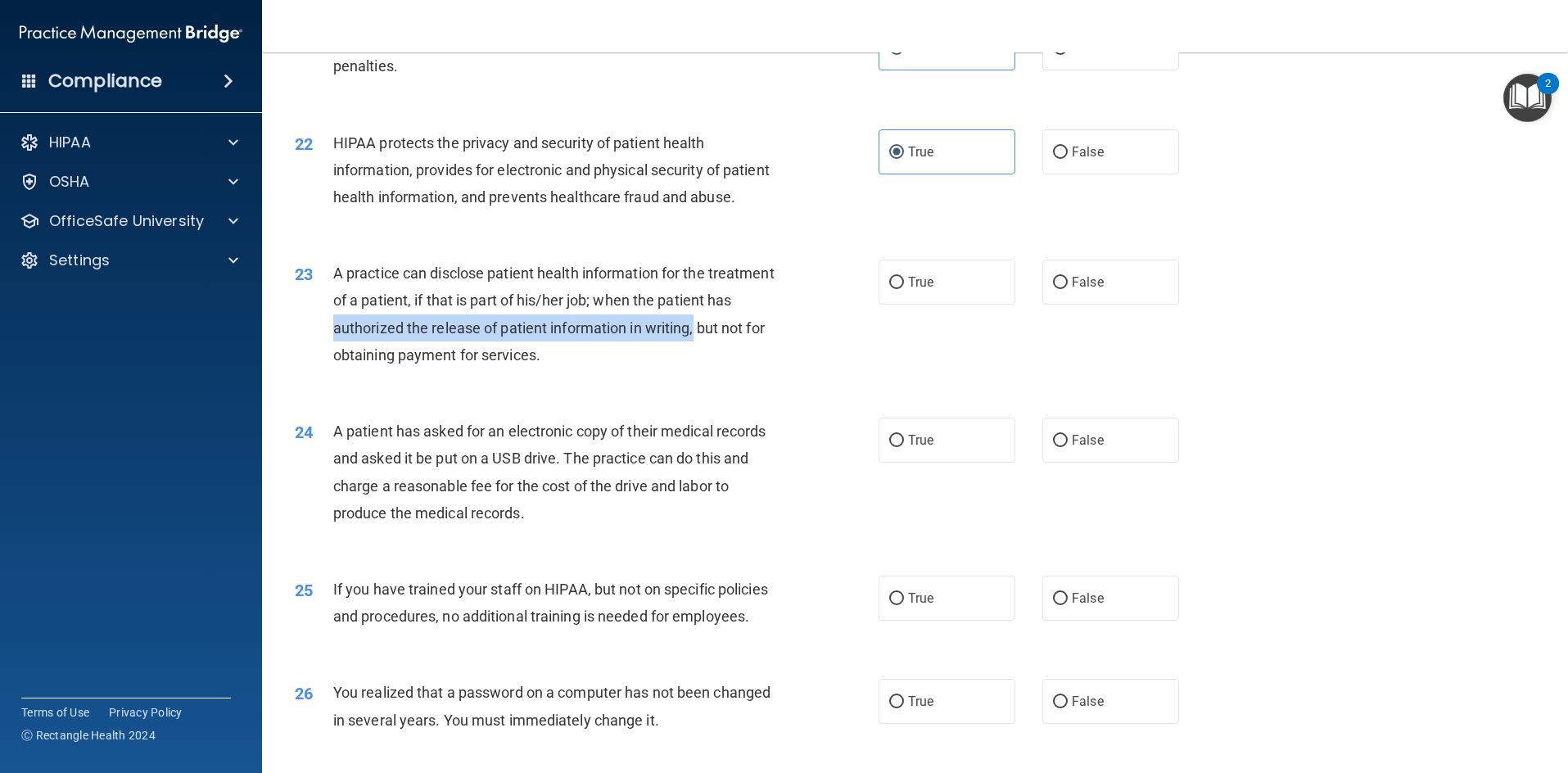
drag, startPoint x: 406, startPoint y: 357, endPoint x: 790, endPoint y: 353, distance: 384.0
click at [791, 353] on div "23 A practice can disclose patient health information for the treatment of a pa…" at bounding box center [586, 318] width 633 height 117
click at [742, 369] on div "A practice can disclose patient health information for the treatment of a patie…" at bounding box center [561, 314] width 456 height 109
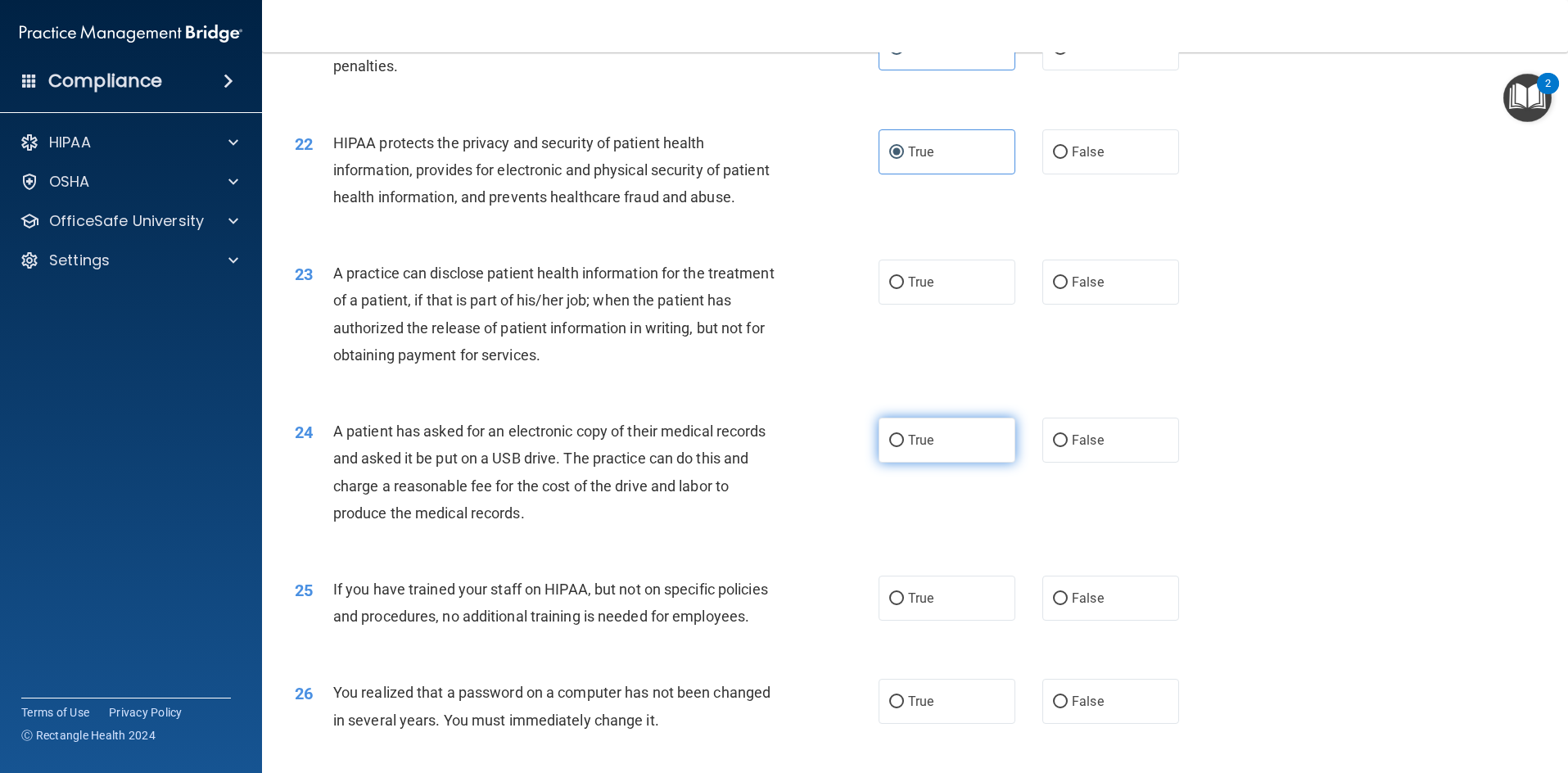
click at [909, 448] on span "True" at bounding box center [921, 440] width 25 height 15
click at [904, 447] on input "True" at bounding box center [897, 441] width 15 height 13
radio input "true"
click at [913, 304] on label "True" at bounding box center [947, 282] width 137 height 45
click at [909, 294] on label "True" at bounding box center [947, 282] width 137 height 45
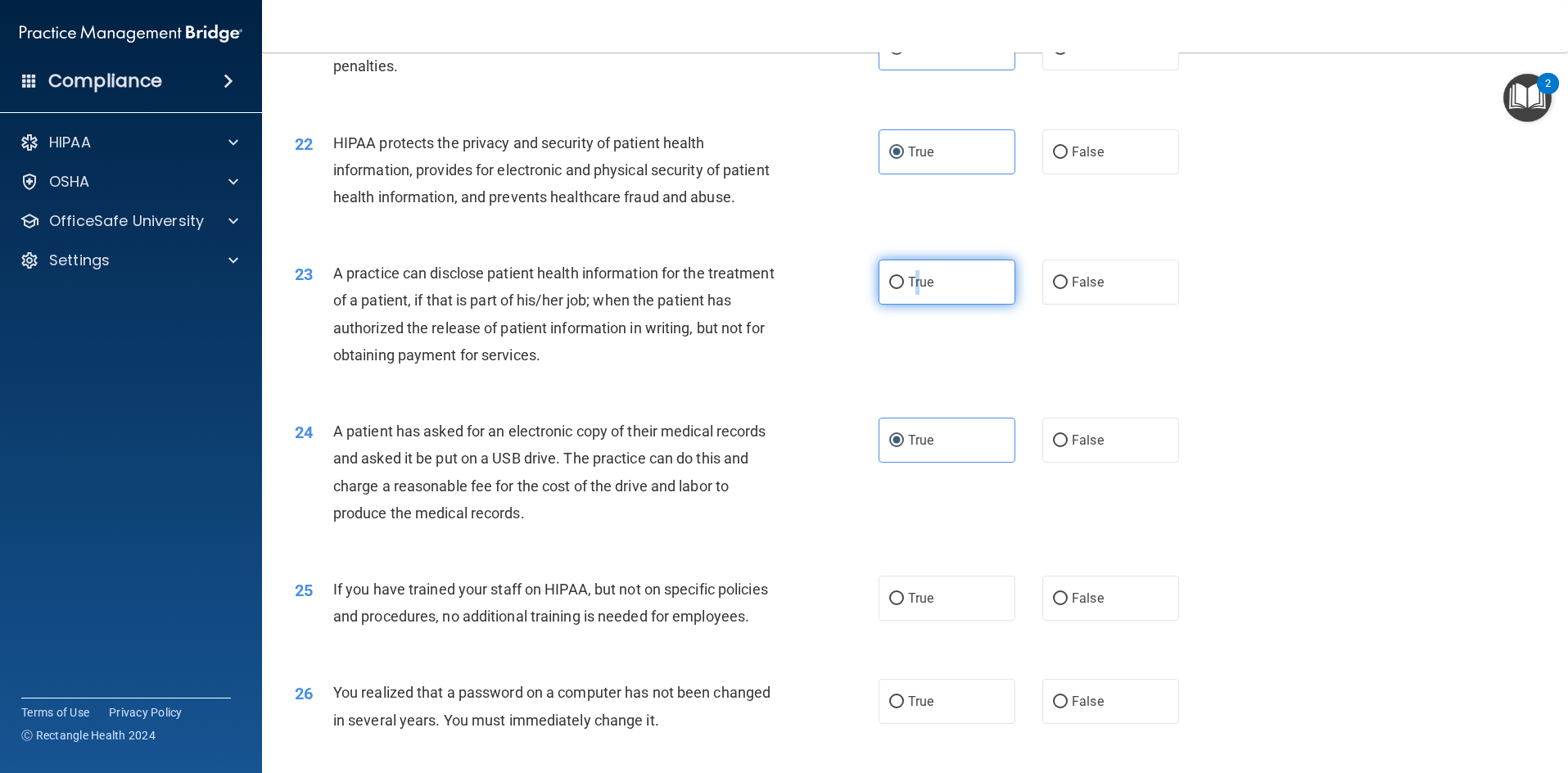
click at [904, 289] on input "True" at bounding box center [897, 283] width 15 height 13
radio input "true"
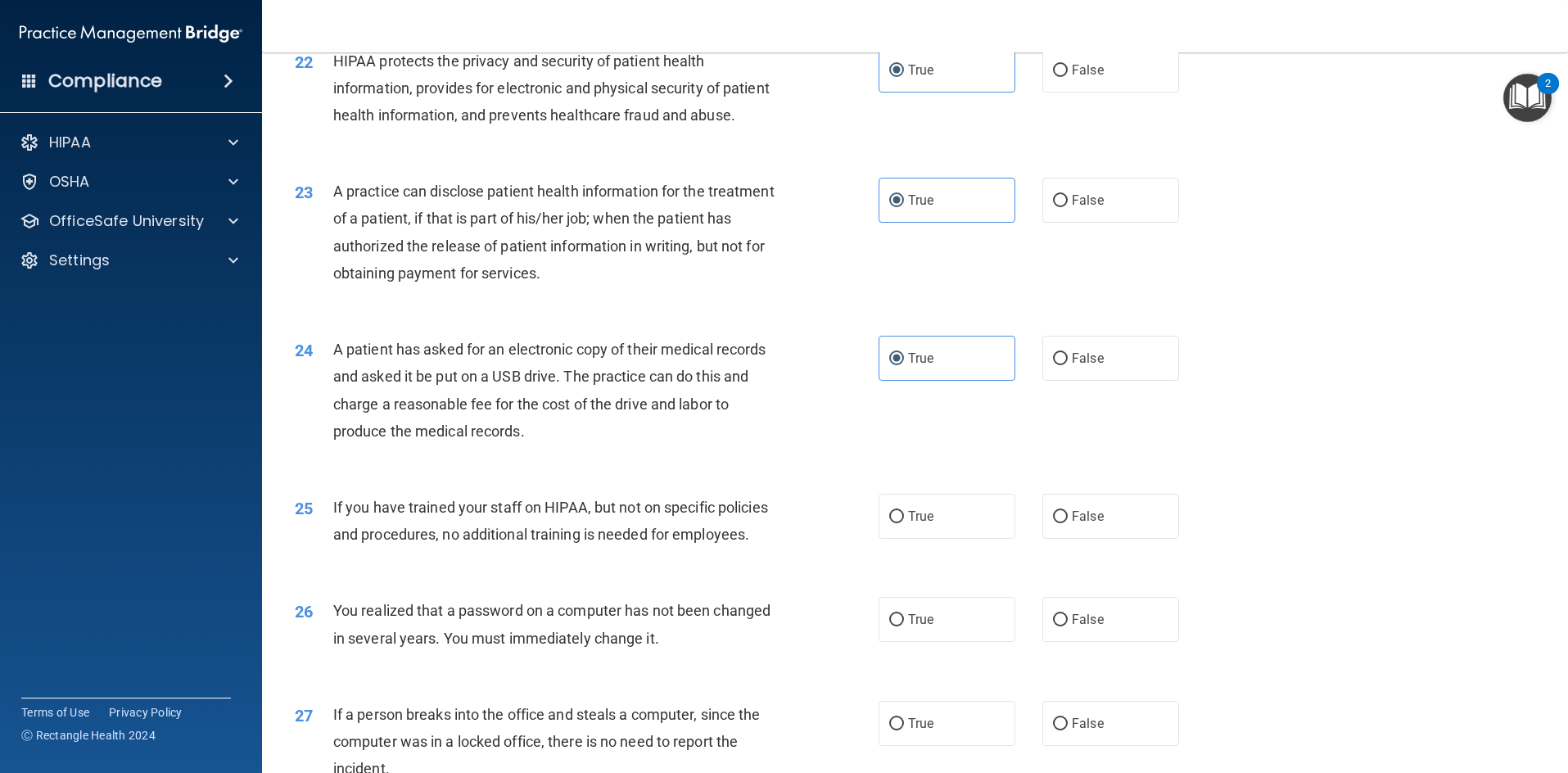
scroll to position [2621, 0]
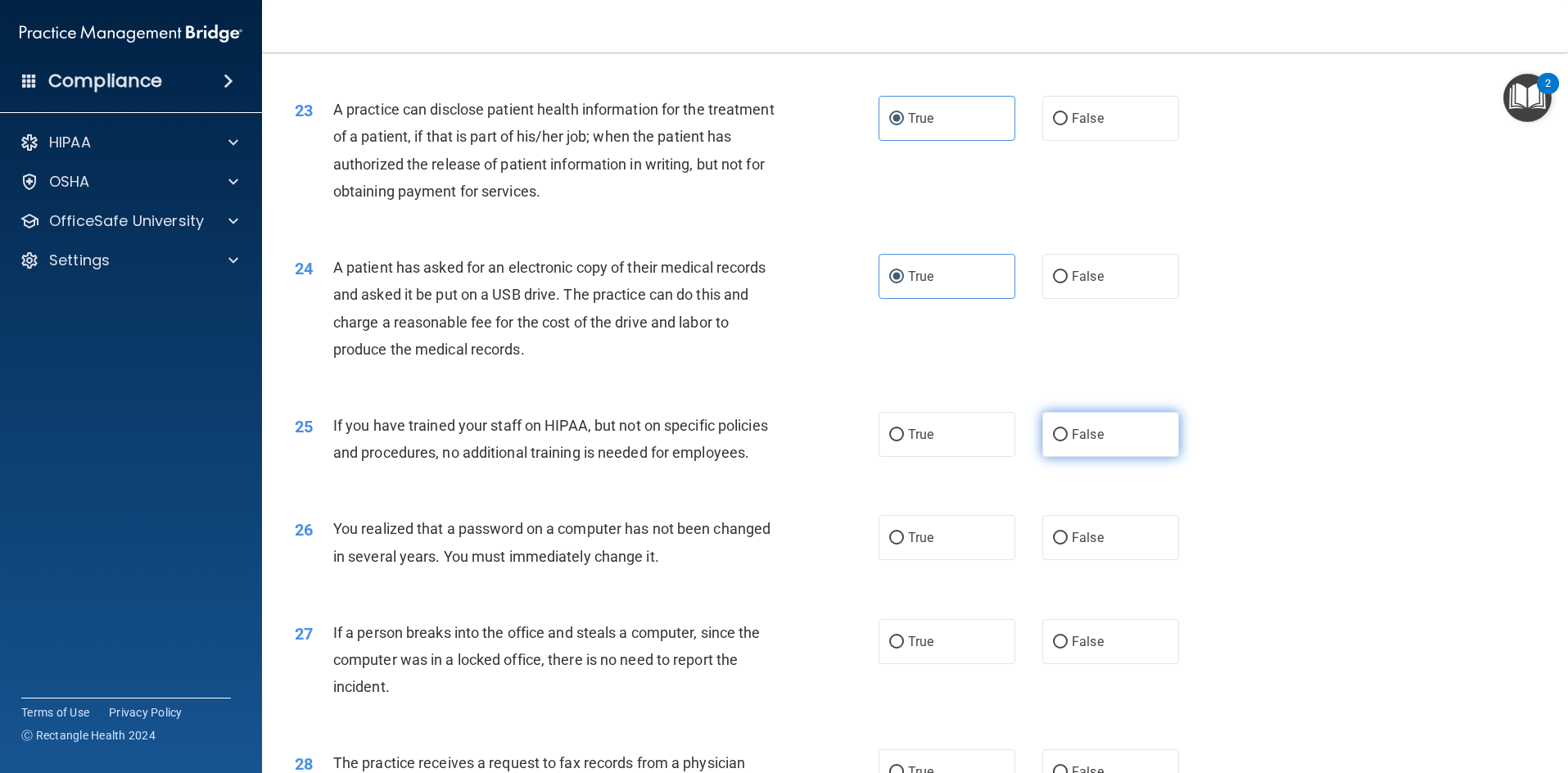
click at [1092, 448] on label "False" at bounding box center [1111, 434] width 137 height 45
click at [1067, 441] on input "False" at bounding box center [1060, 435] width 15 height 13
radio input "true"
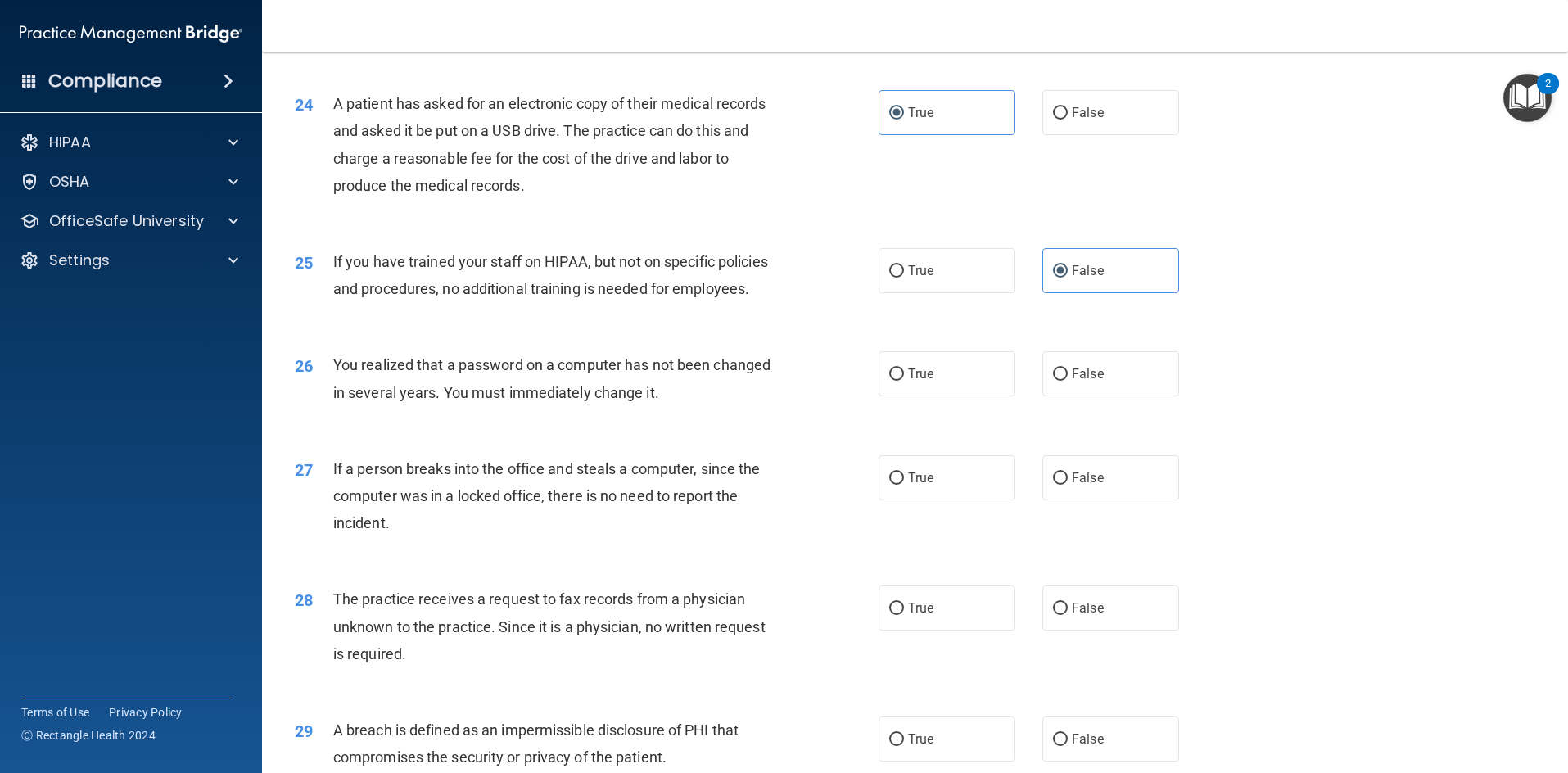
scroll to position [2866, 0]
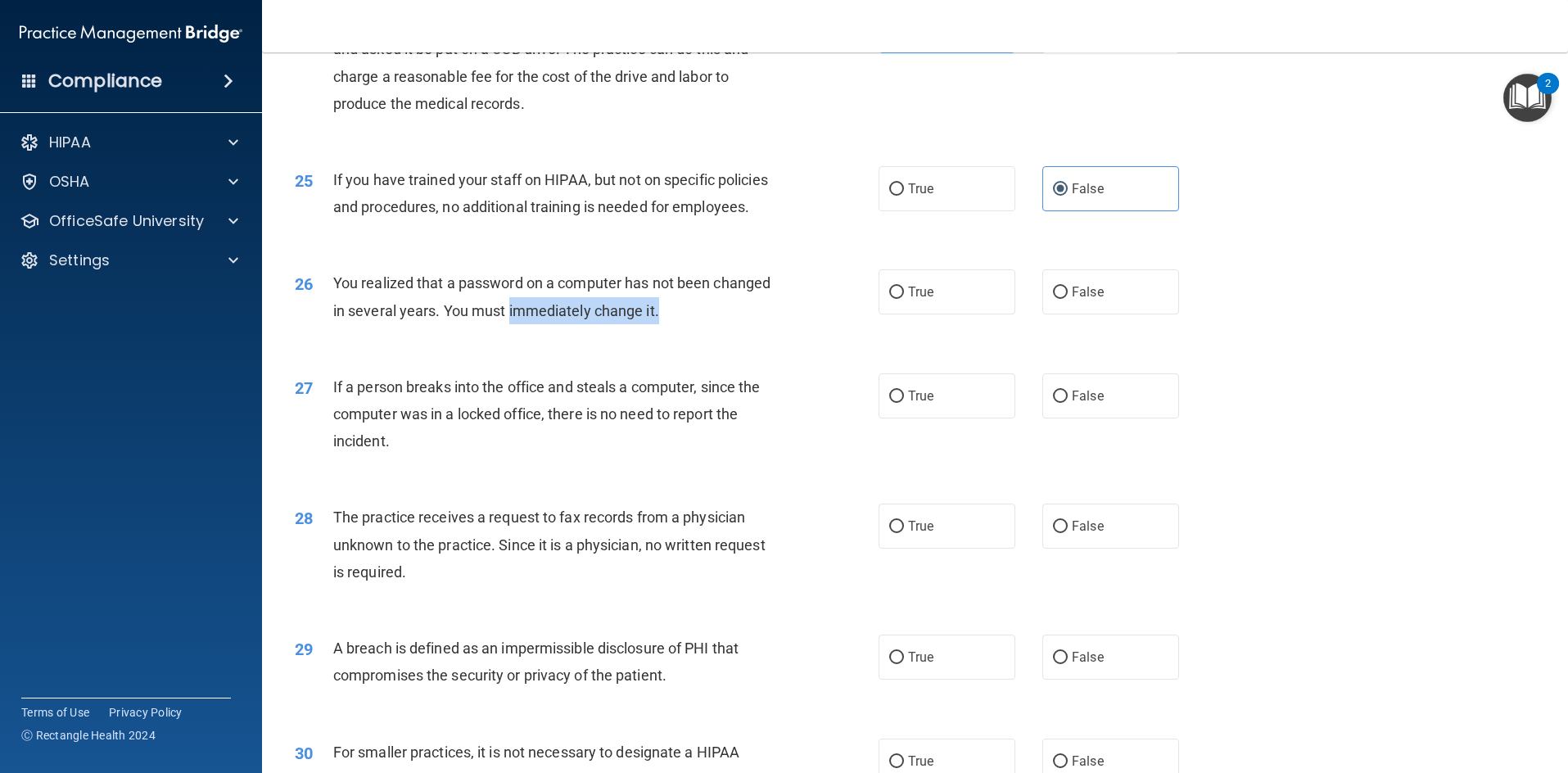
drag, startPoint x: 508, startPoint y: 339, endPoint x: 658, endPoint y: 333, distance: 150.1
click at [658, 319] on span "You realized that a password on a computer has not been changed in several year…" at bounding box center [551, 296] width 437 height 45
click at [665, 323] on div "You realized that a password on a computer has not been changed in several year…" at bounding box center [561, 296] width 456 height 54
click at [933, 301] on label "True" at bounding box center [947, 292] width 137 height 45
click at [904, 299] on input "True" at bounding box center [897, 292] width 15 height 13
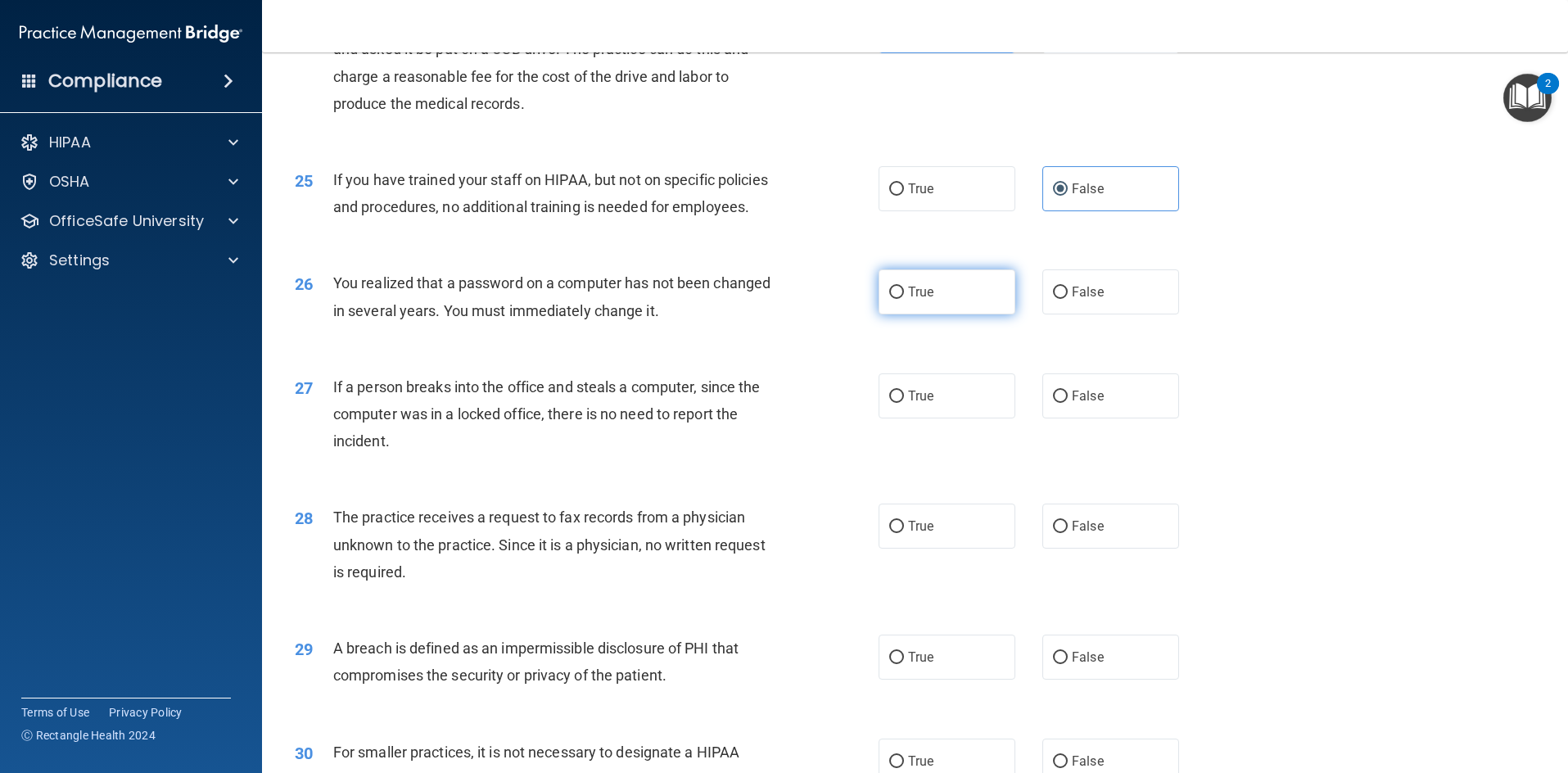
radio input "true"
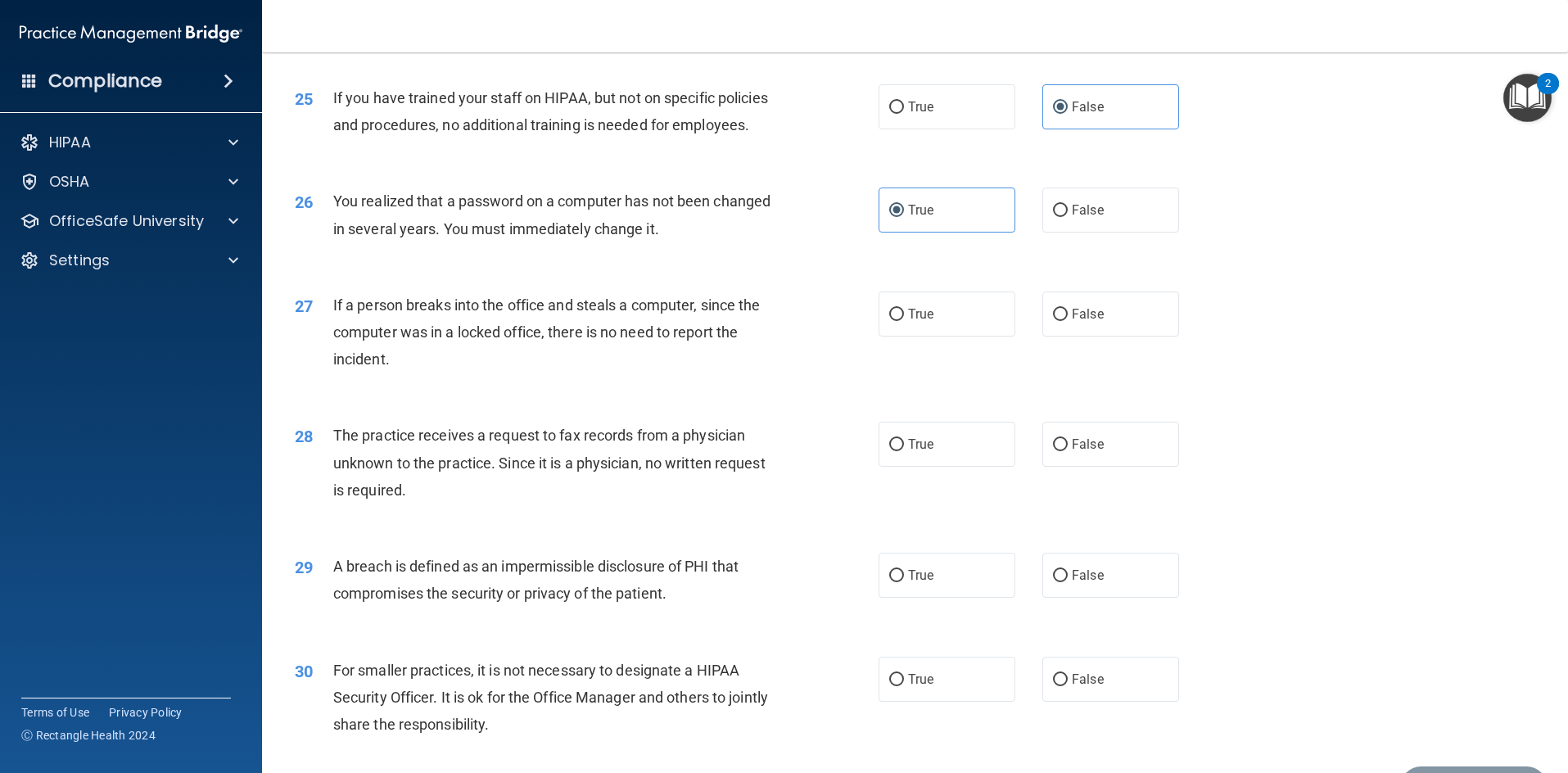
scroll to position [3029, 0]
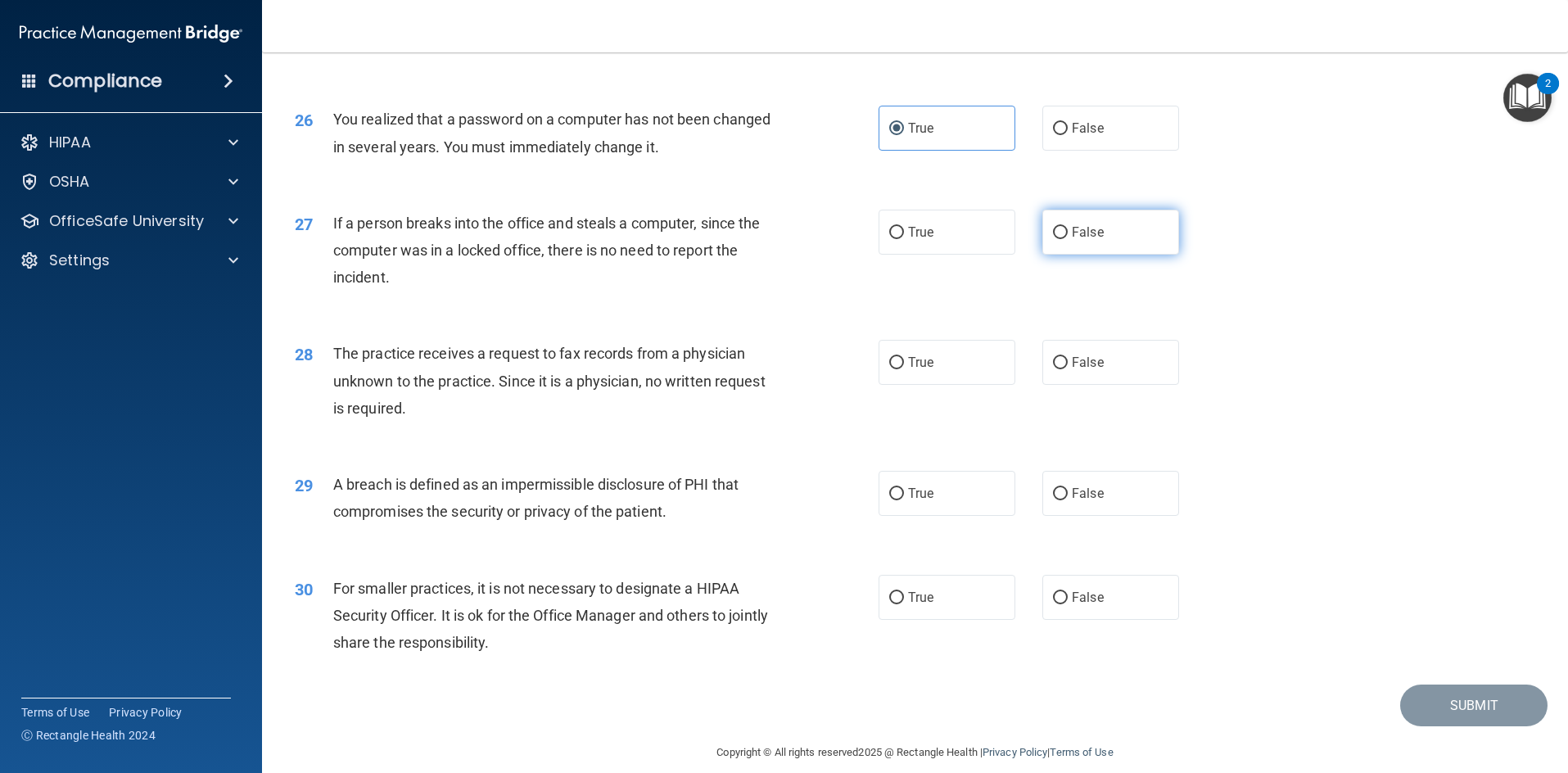
click at [1058, 249] on label "False" at bounding box center [1111, 233] width 137 height 45
click at [1058, 239] on input "False" at bounding box center [1060, 233] width 15 height 13
radio input "true"
click at [1073, 370] on span "False" at bounding box center [1087, 362] width 32 height 15
click at [1067, 370] on input "False" at bounding box center [1060, 363] width 15 height 13
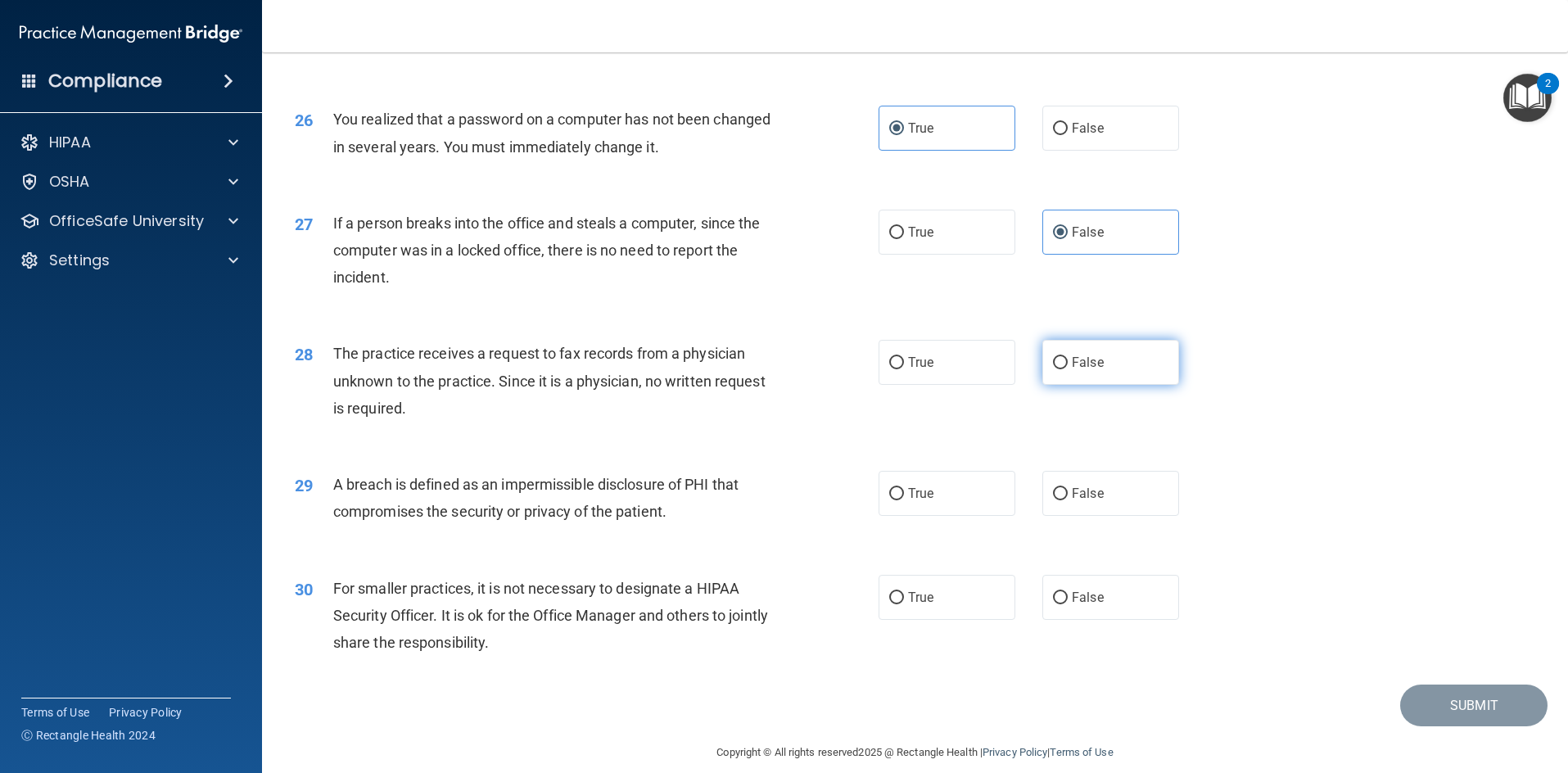
radio input "true"
click at [959, 385] on label "True" at bounding box center [947, 362] width 137 height 45
click at [904, 370] on input "True" at bounding box center [897, 363] width 15 height 13
radio input "true"
click at [1078, 373] on label "False" at bounding box center [1111, 362] width 137 height 45
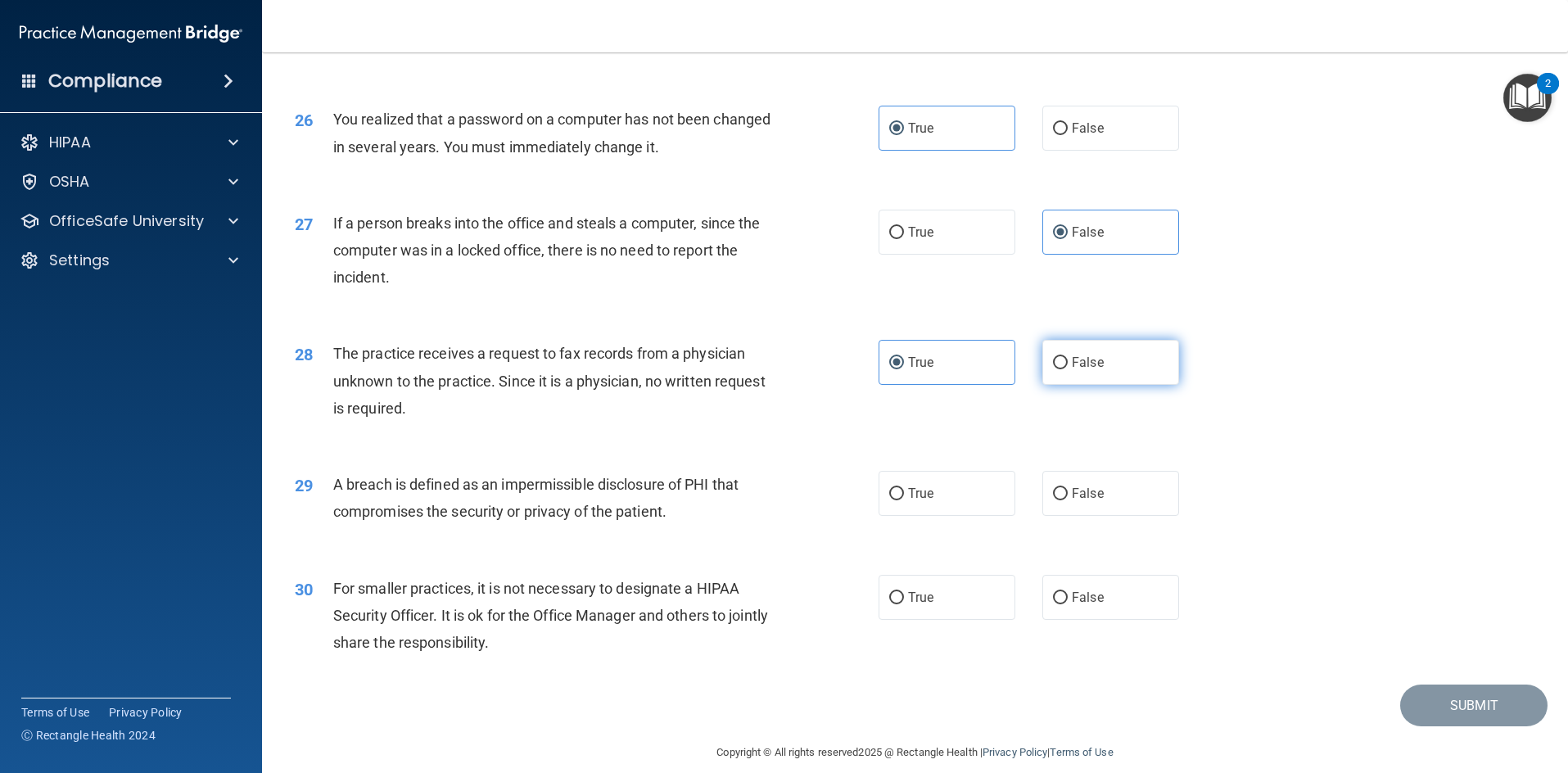
click at [1067, 370] on input "False" at bounding box center [1060, 363] width 15 height 13
radio input "true"
radio input "false"
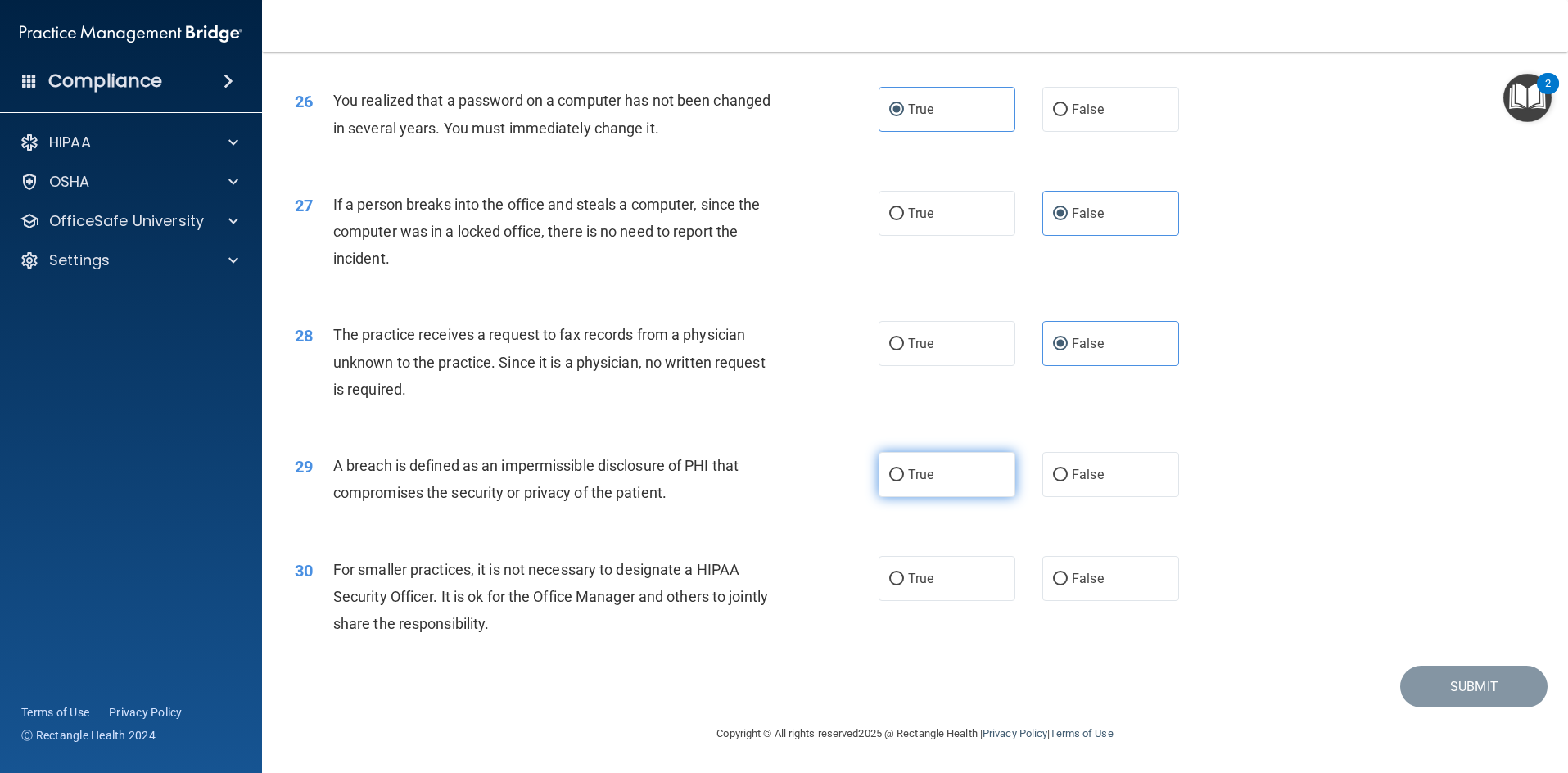
click at [959, 480] on label "True" at bounding box center [947, 475] width 137 height 45
click at [904, 480] on input "True" at bounding box center [897, 476] width 15 height 13
radio input "true"
click at [966, 586] on label "True" at bounding box center [947, 579] width 137 height 45
click at [904, 586] on input "True" at bounding box center [897, 580] width 15 height 13
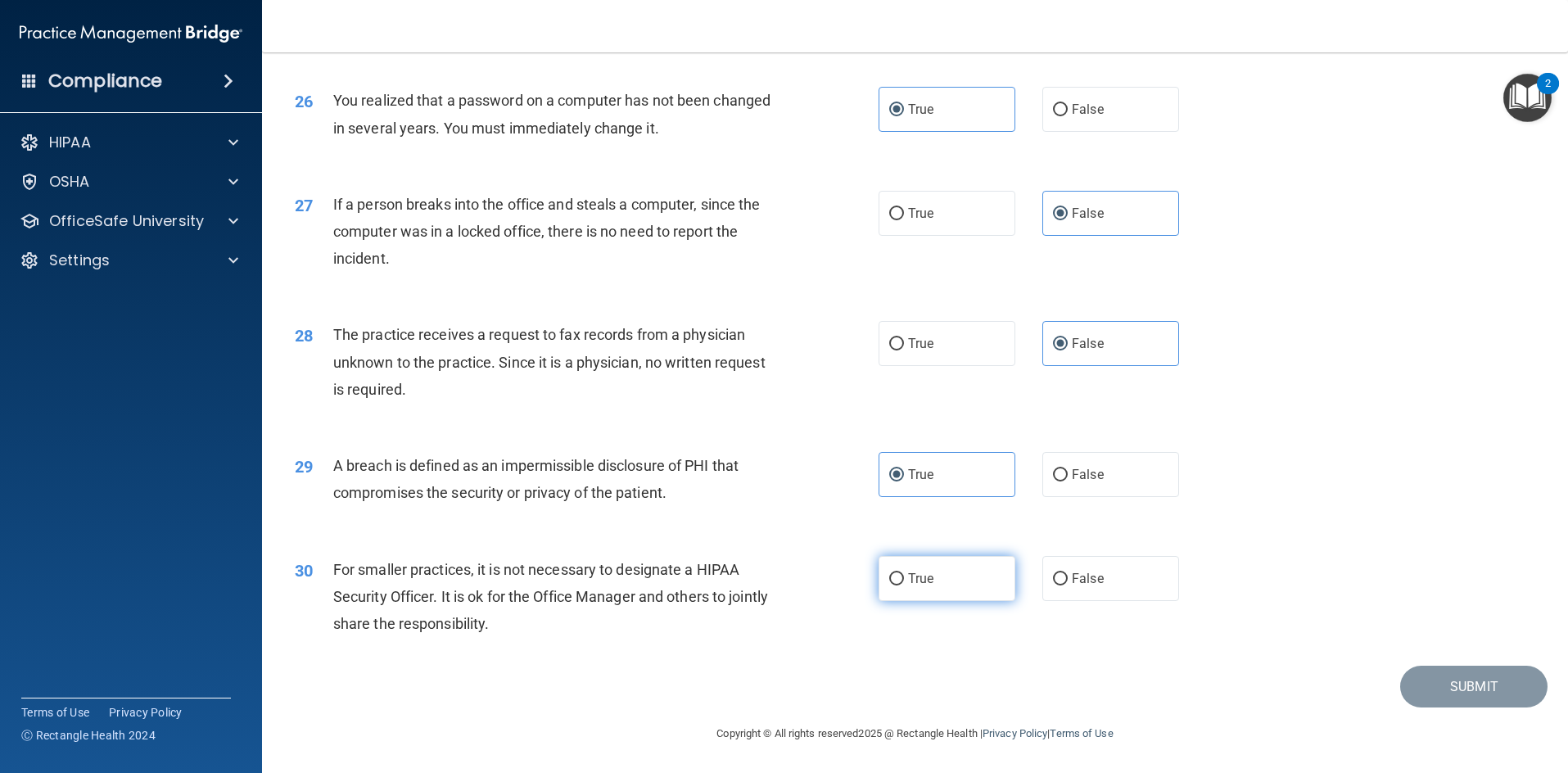
radio input "true"
click at [1422, 675] on button "Submit" at bounding box center [1474, 687] width 147 height 42
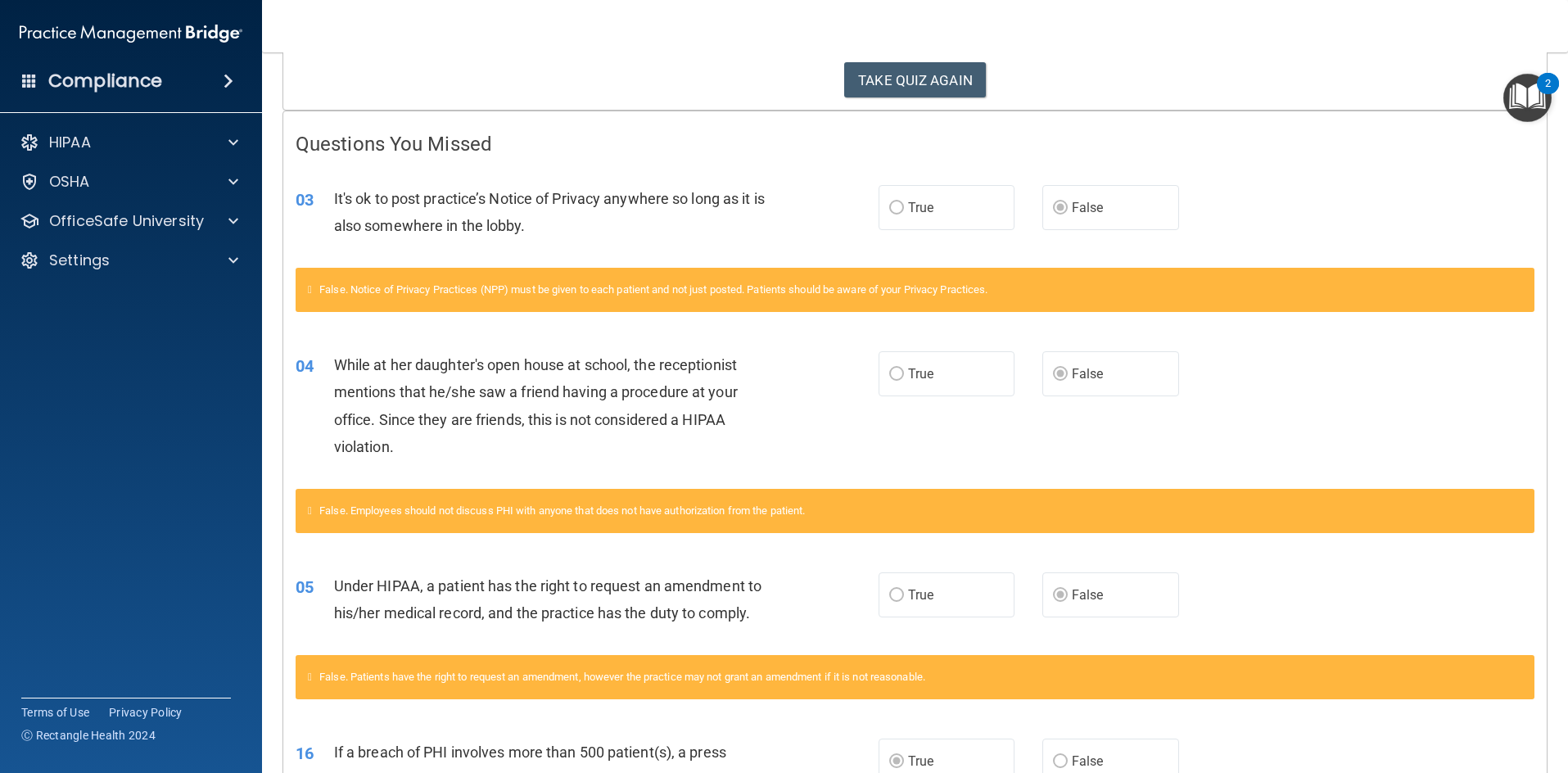
scroll to position [112, 0]
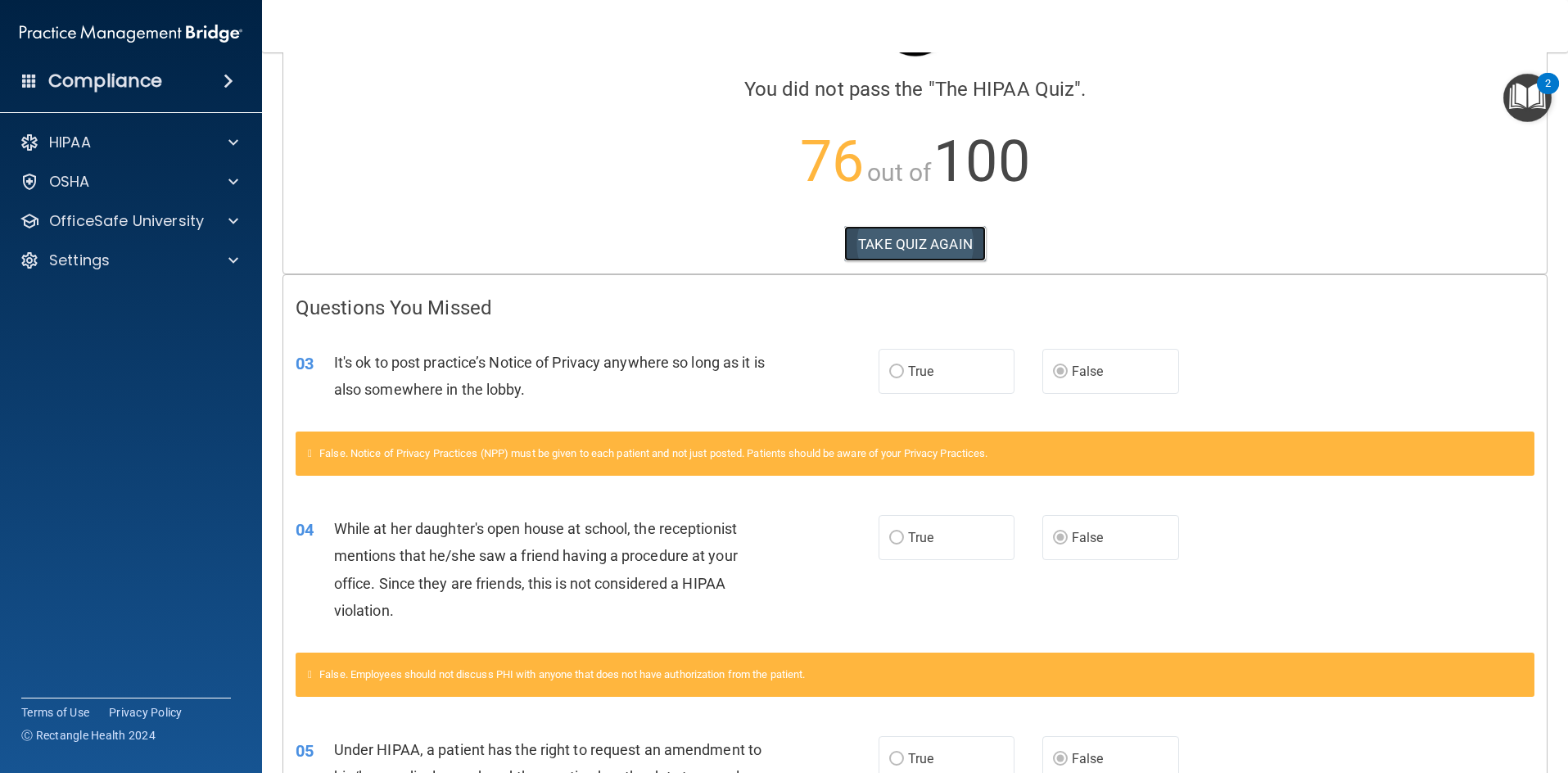
click at [894, 240] on button "TAKE QUIZ AGAIN" at bounding box center [915, 244] width 142 height 36
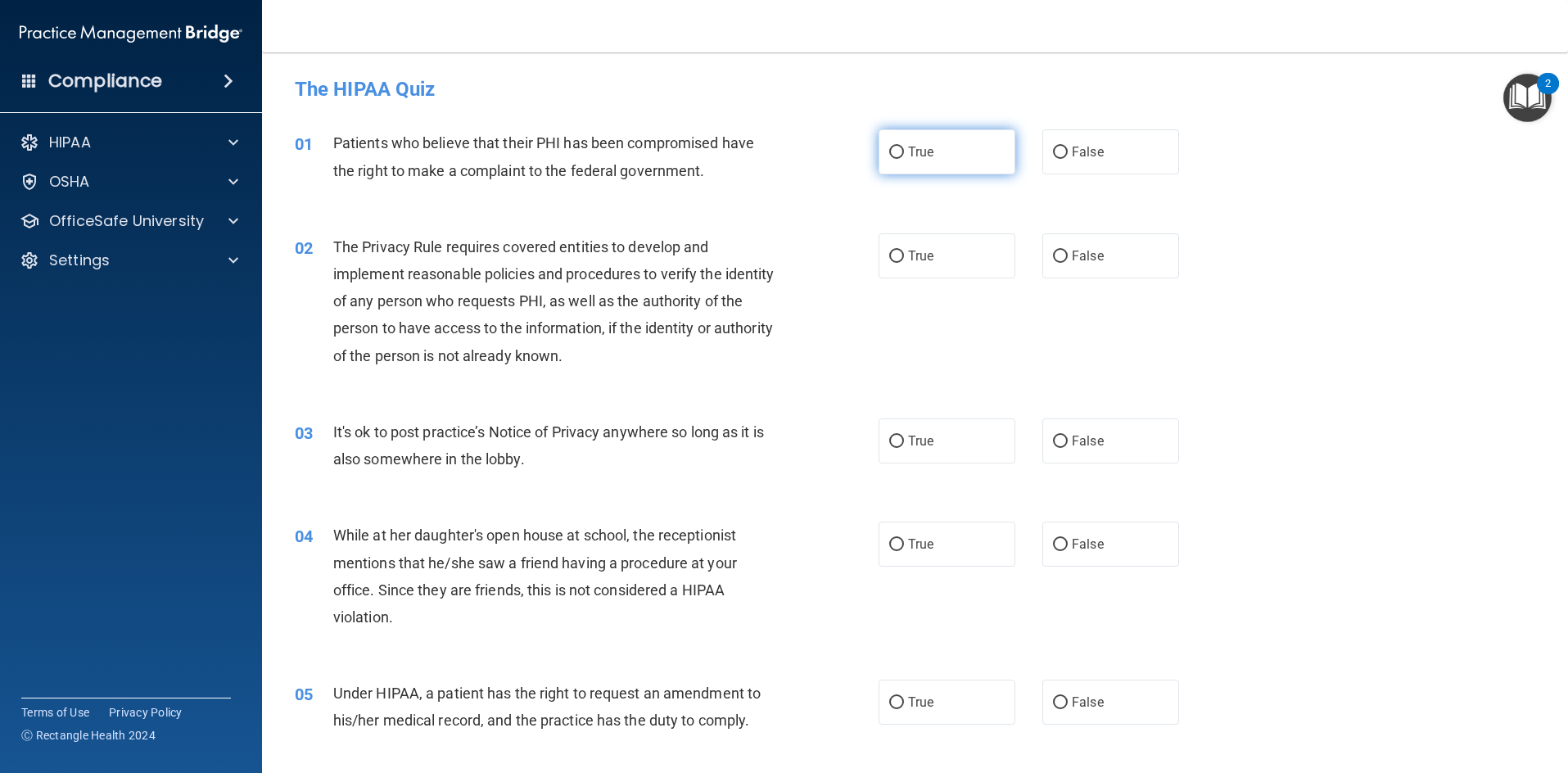
click at [928, 156] on label "True" at bounding box center [947, 152] width 137 height 45
click at [904, 156] on input "True" at bounding box center [897, 153] width 15 height 13
radio input "true"
click at [937, 269] on label "True" at bounding box center [947, 256] width 137 height 45
click at [904, 263] on input "True" at bounding box center [897, 257] width 15 height 13
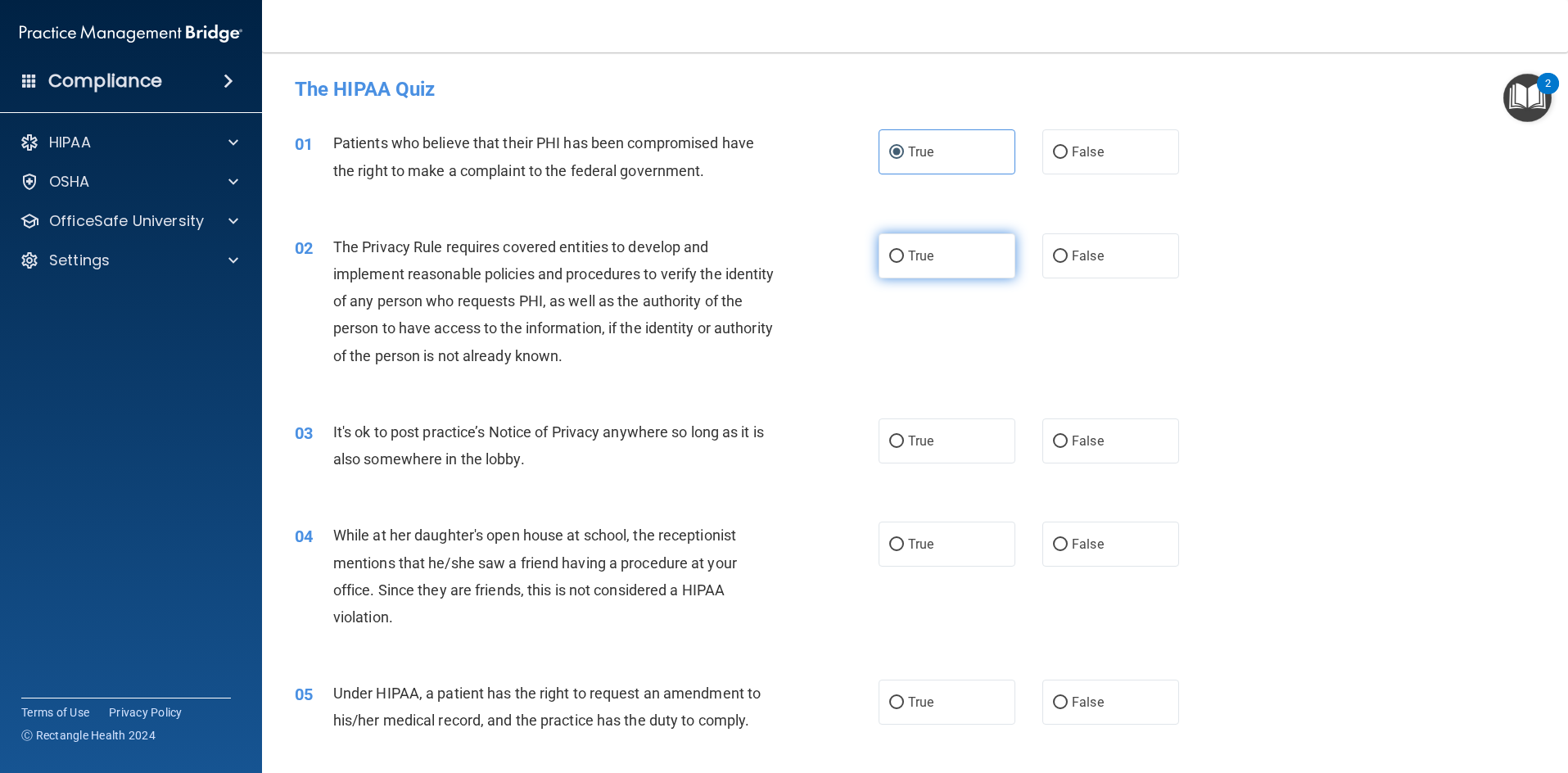
radio input "true"
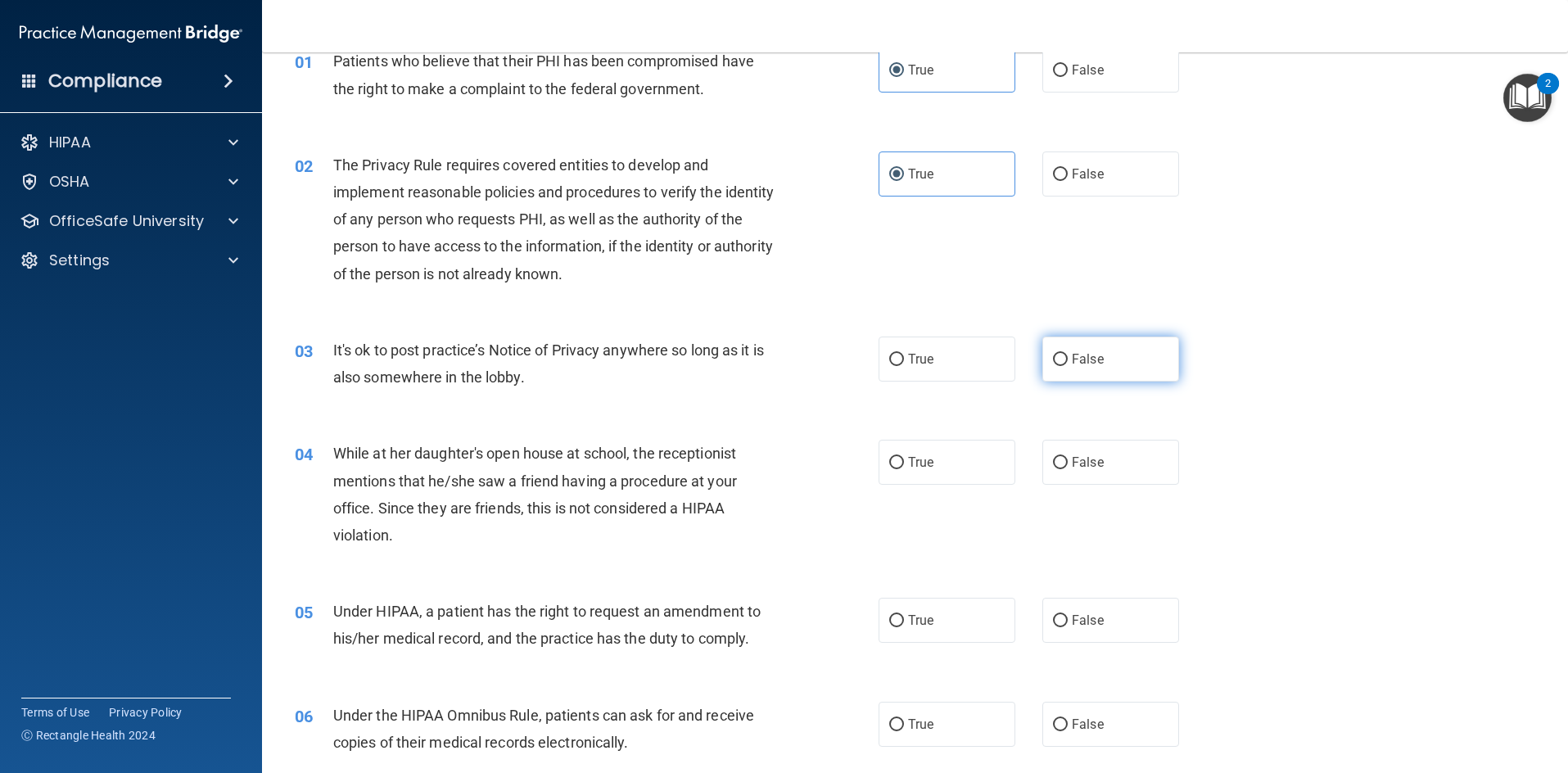
click at [1043, 358] on label "False" at bounding box center [1111, 359] width 137 height 45
click at [1053, 358] on input "False" at bounding box center [1060, 360] width 15 height 13
radio input "true"
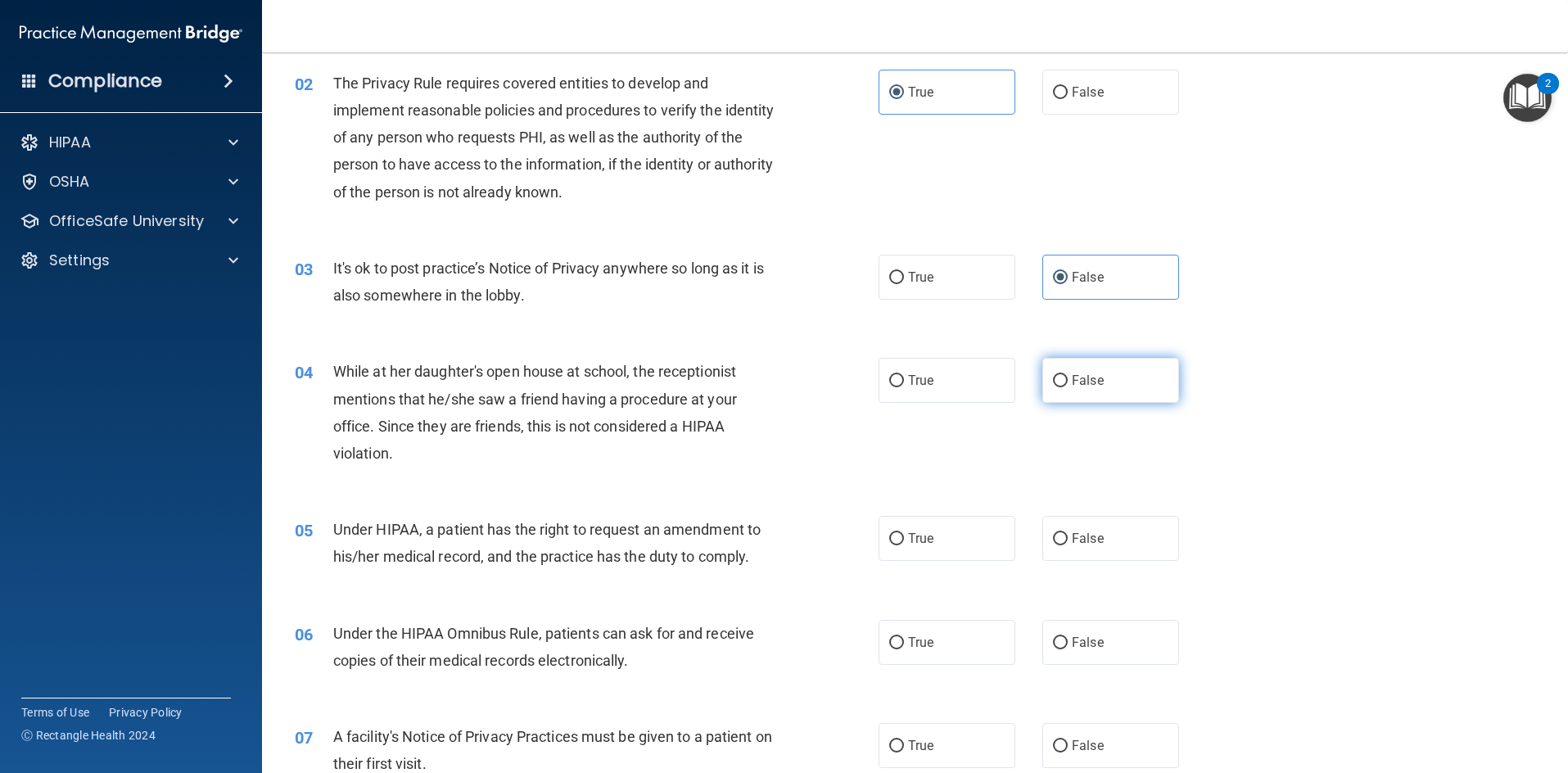
click at [1074, 373] on span "False" at bounding box center [1087, 380] width 32 height 15
click at [1067, 375] on input "False" at bounding box center [1060, 382] width 15 height 13
radio input "true"
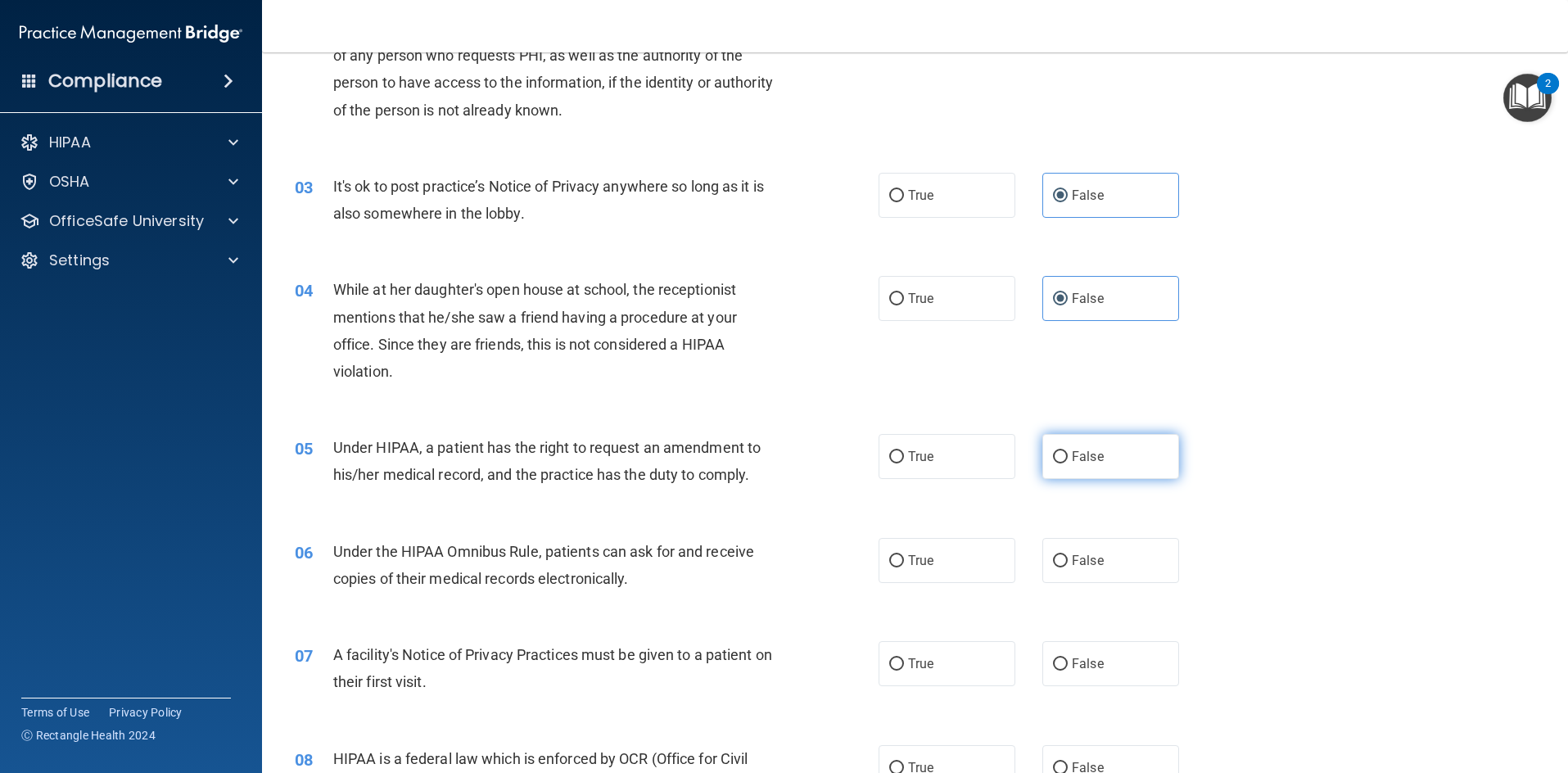
click at [1080, 468] on label "False" at bounding box center [1111, 457] width 137 height 45
click at [1067, 463] on input "False" at bounding box center [1060, 458] width 15 height 13
radio input "true"
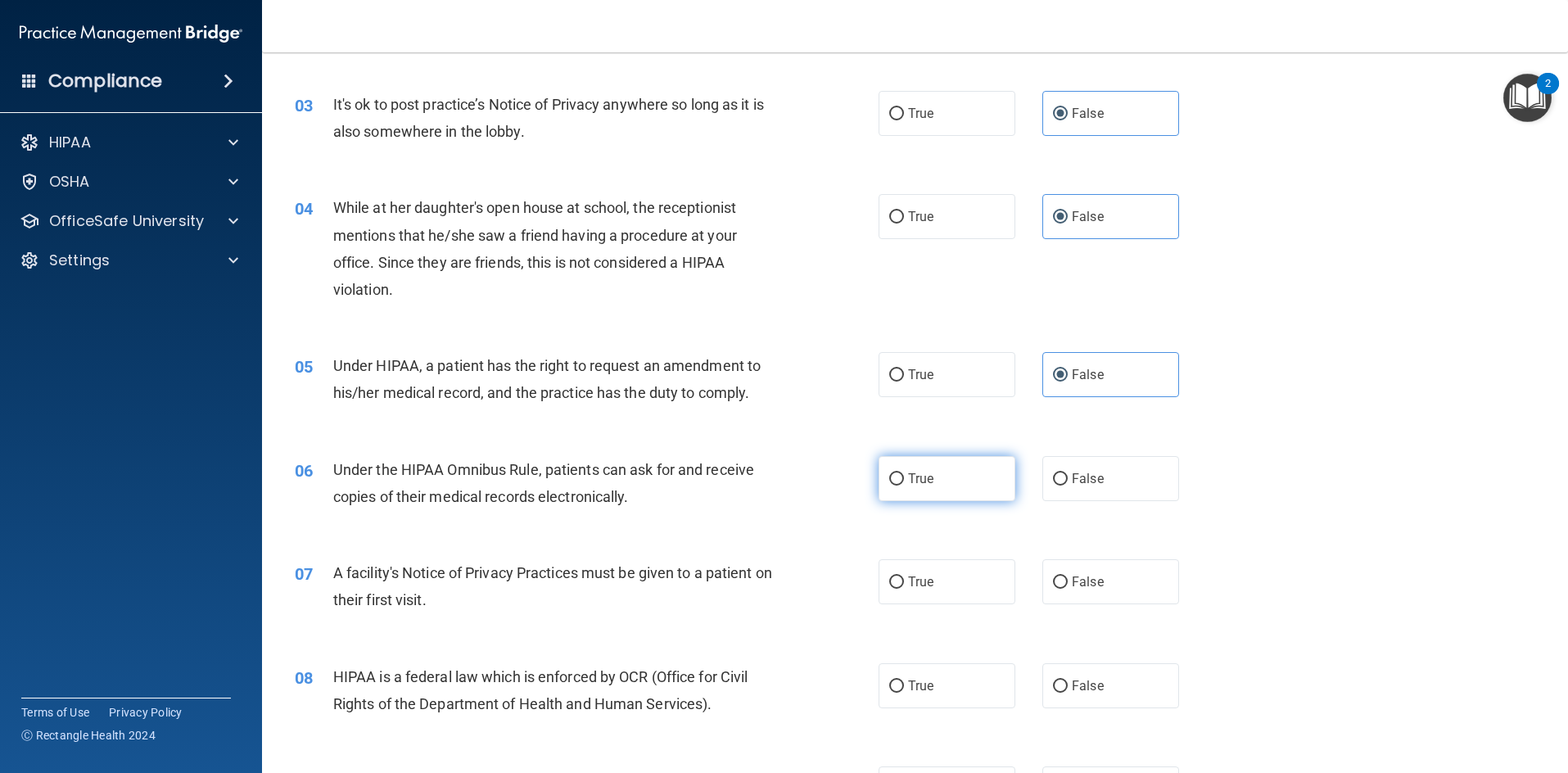
click at [939, 471] on label "True" at bounding box center [947, 479] width 137 height 45
click at [904, 473] on input "True" at bounding box center [897, 480] width 15 height 13
radio input "true"
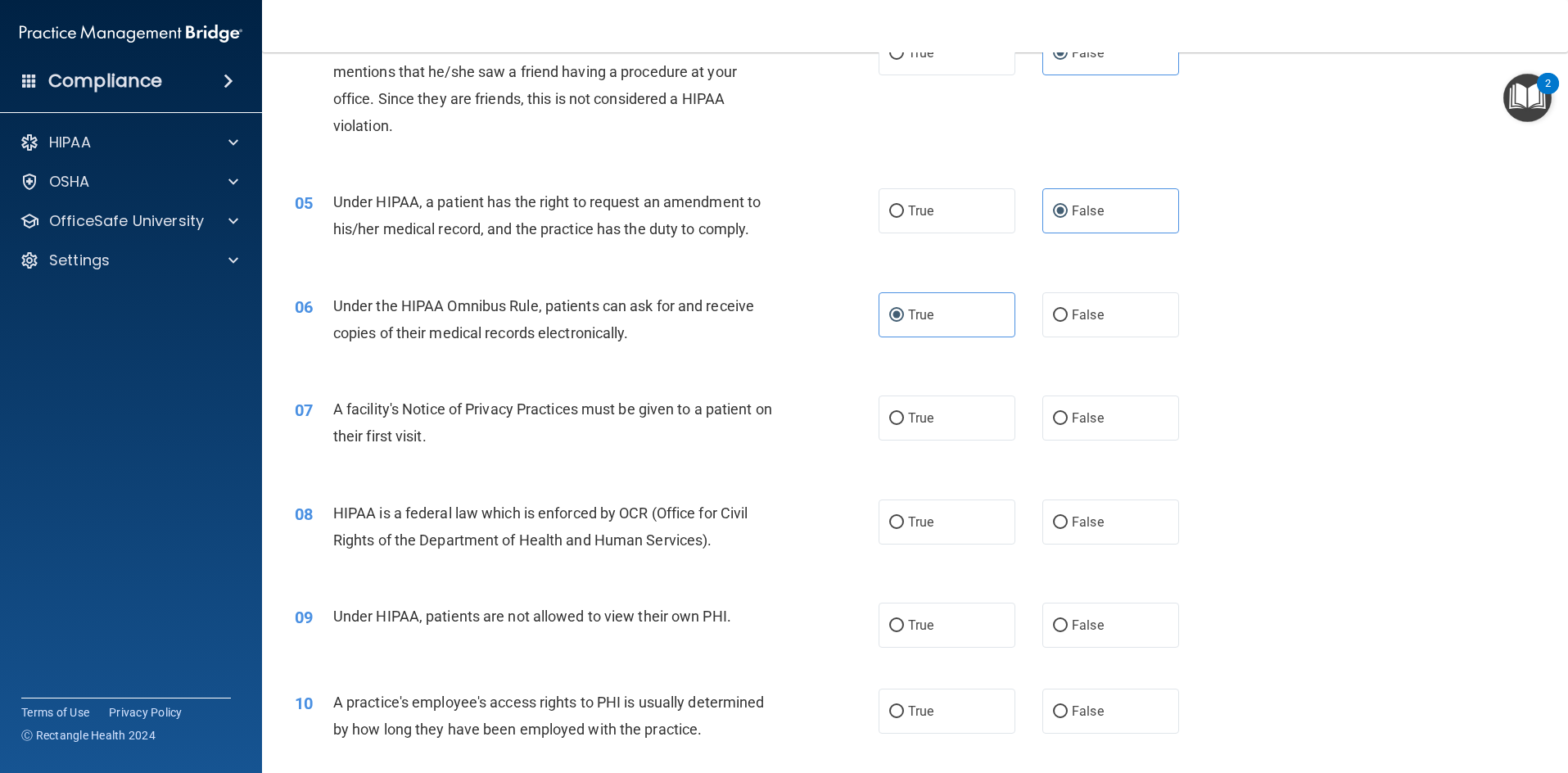
scroll to position [573, 0]
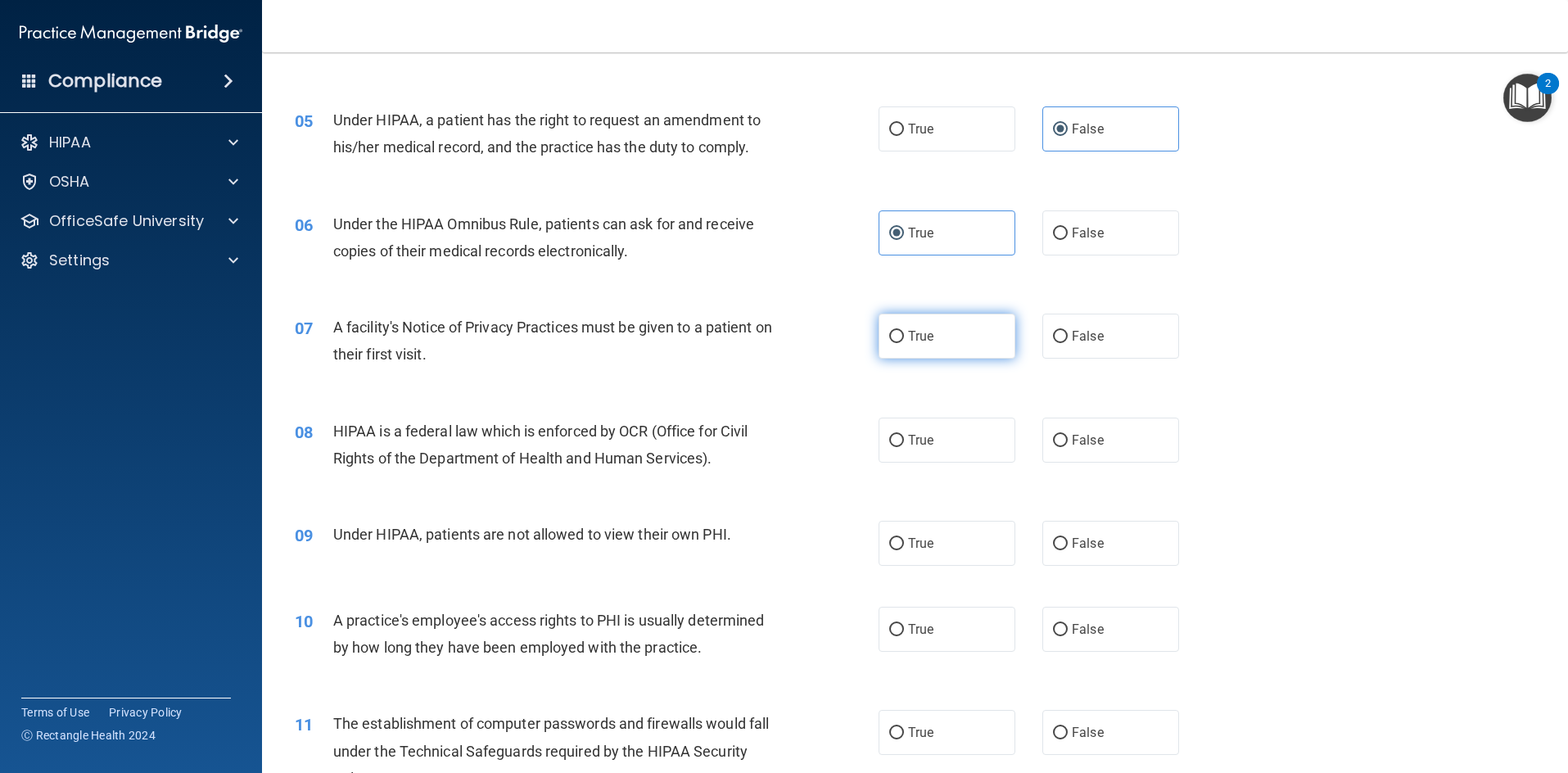
click at [930, 327] on label "True" at bounding box center [947, 336] width 137 height 45
click at [904, 331] on input "True" at bounding box center [897, 337] width 15 height 13
radio input "true"
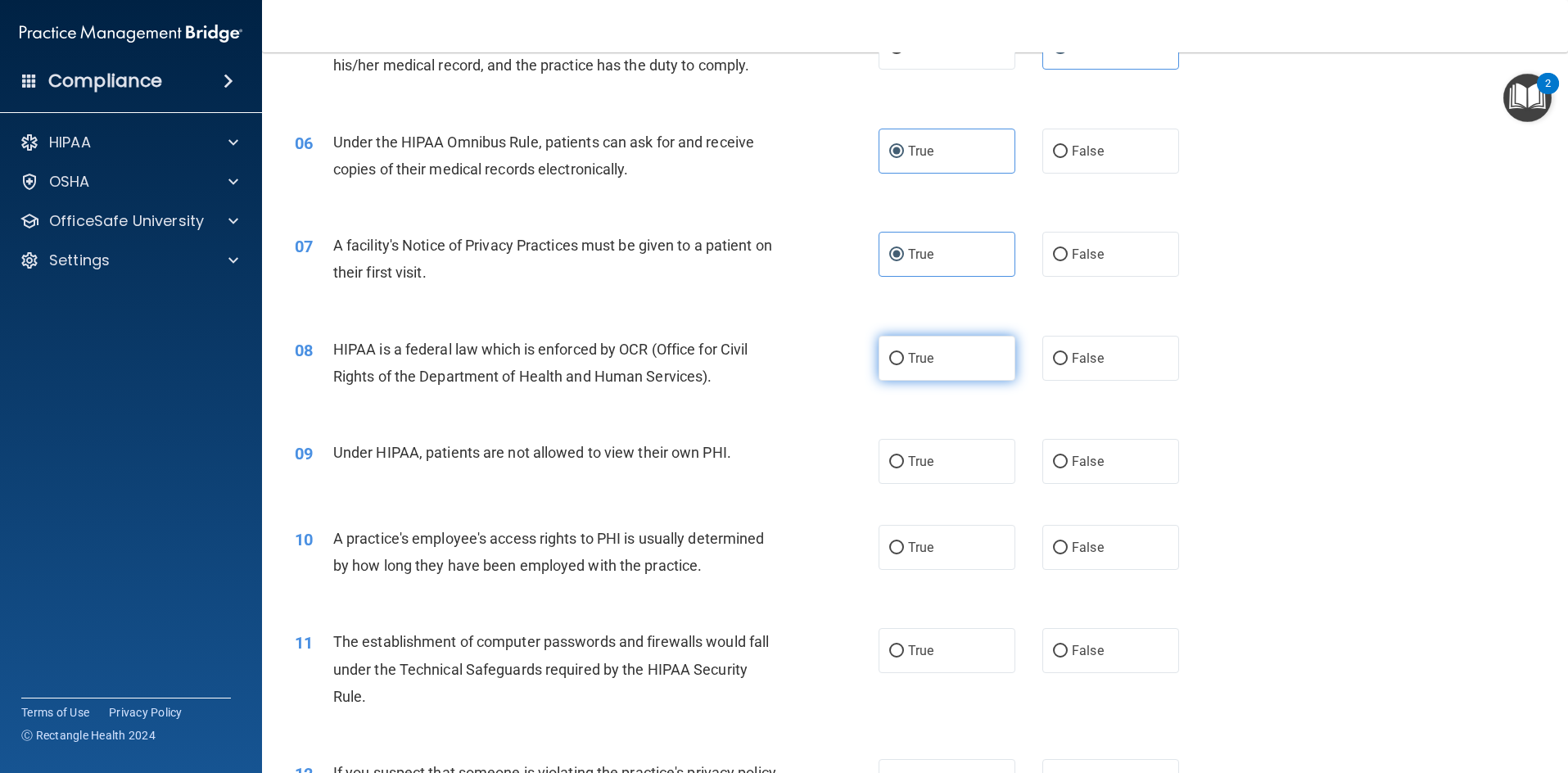
click at [908, 365] on span "True" at bounding box center [921, 358] width 25 height 15
click at [904, 365] on input "True" at bounding box center [897, 360] width 15 height 13
radio input "true"
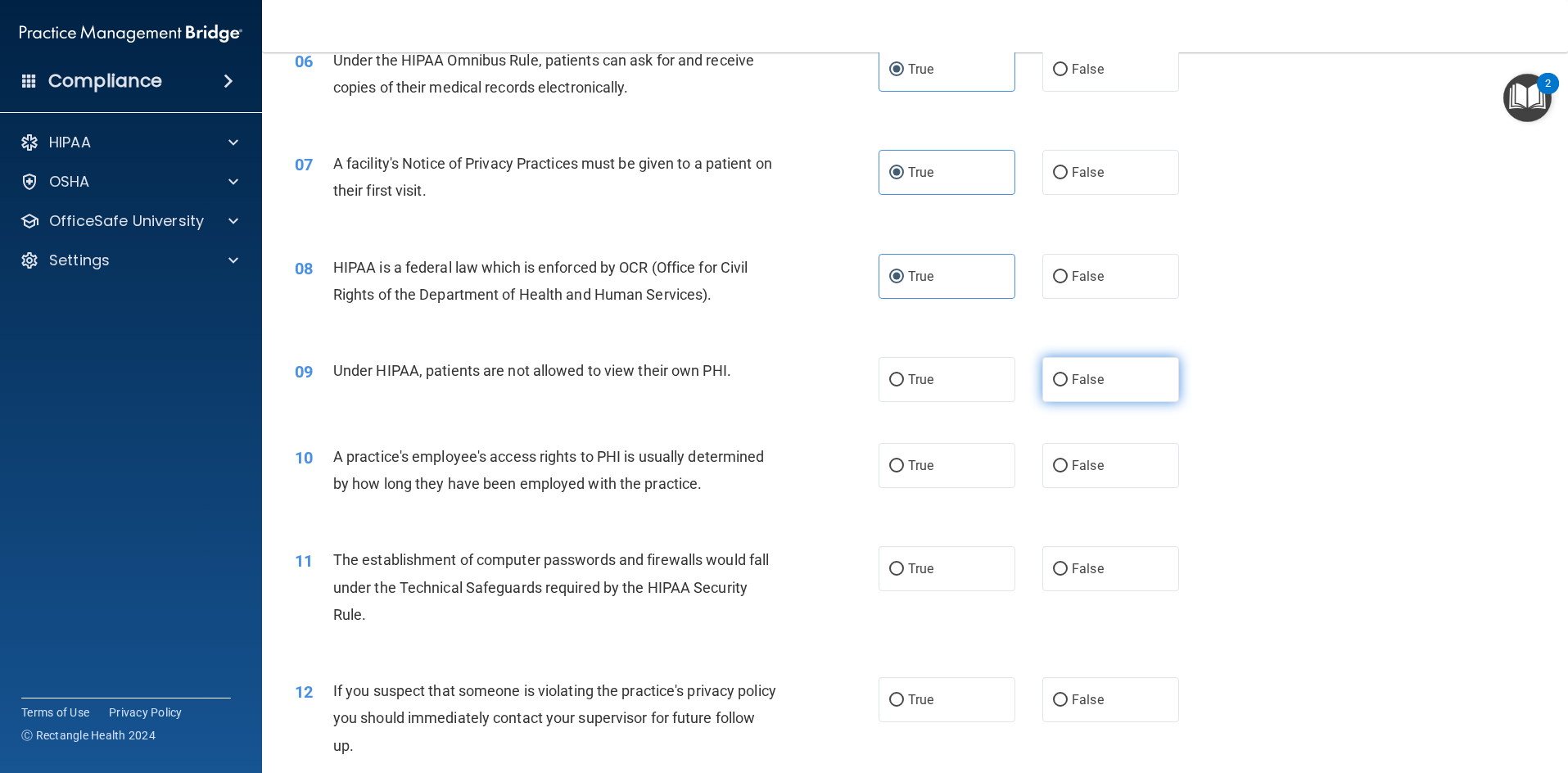
click at [1051, 370] on label "False" at bounding box center [1111, 380] width 137 height 45
click at [1053, 374] on input "False" at bounding box center [1060, 381] width 15 height 13
radio input "true"
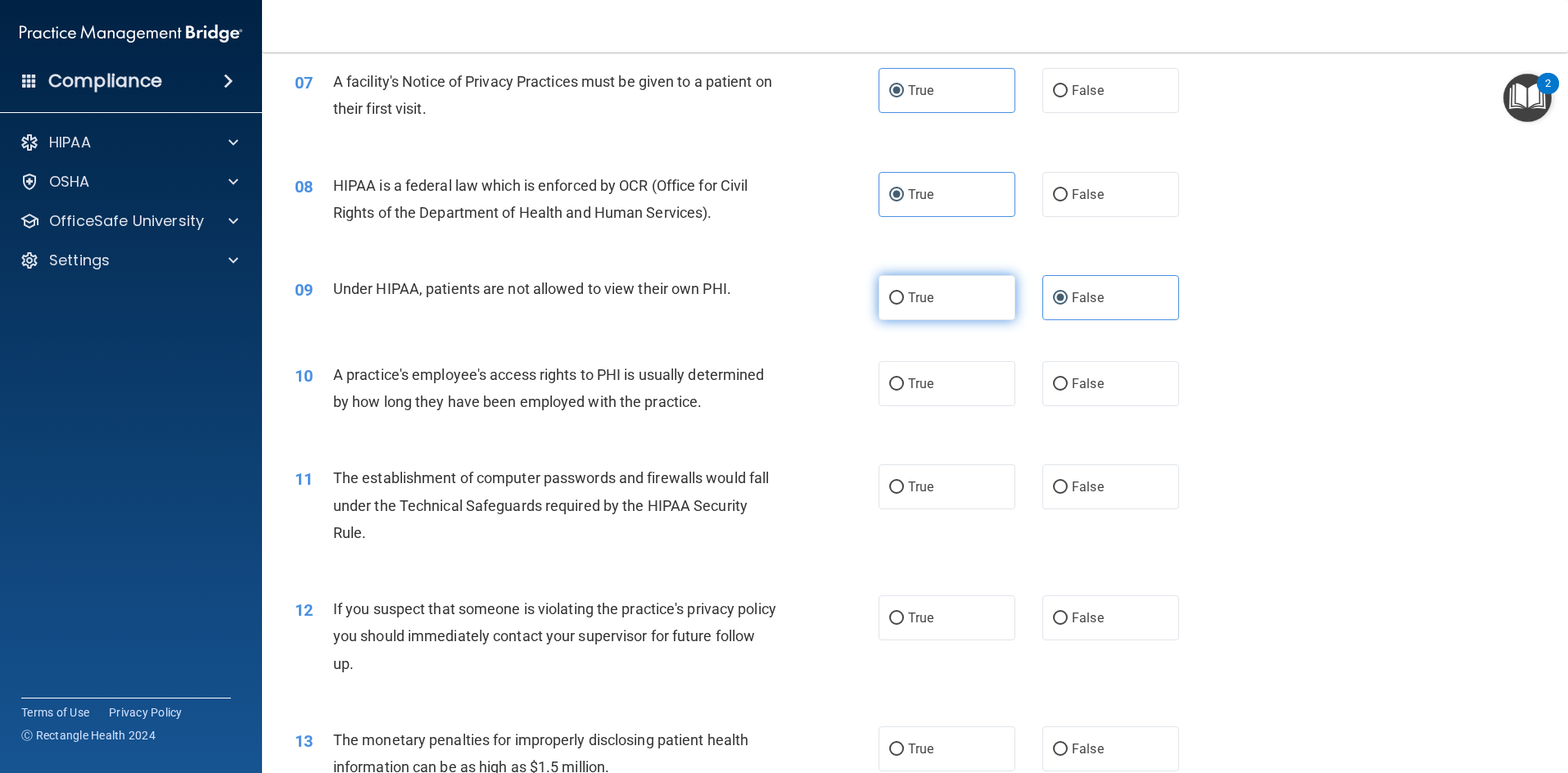
click at [931, 292] on label "True" at bounding box center [947, 298] width 137 height 45
click at [904, 292] on input "True" at bounding box center [897, 299] width 15 height 13
radio input "true"
radio input "false"
click at [1053, 378] on input "False" at bounding box center [1060, 384] width 15 height 13
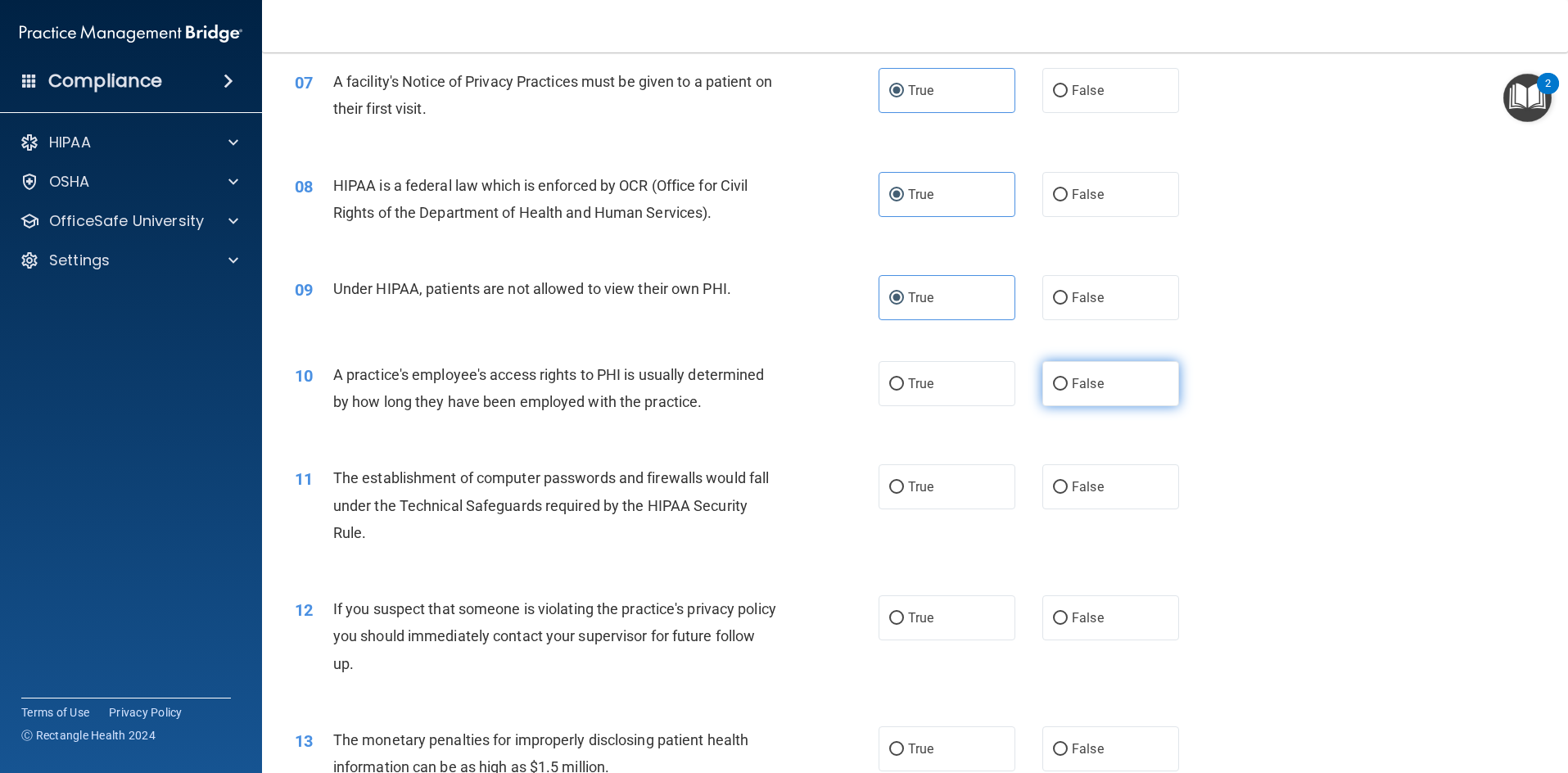
radio input "true"
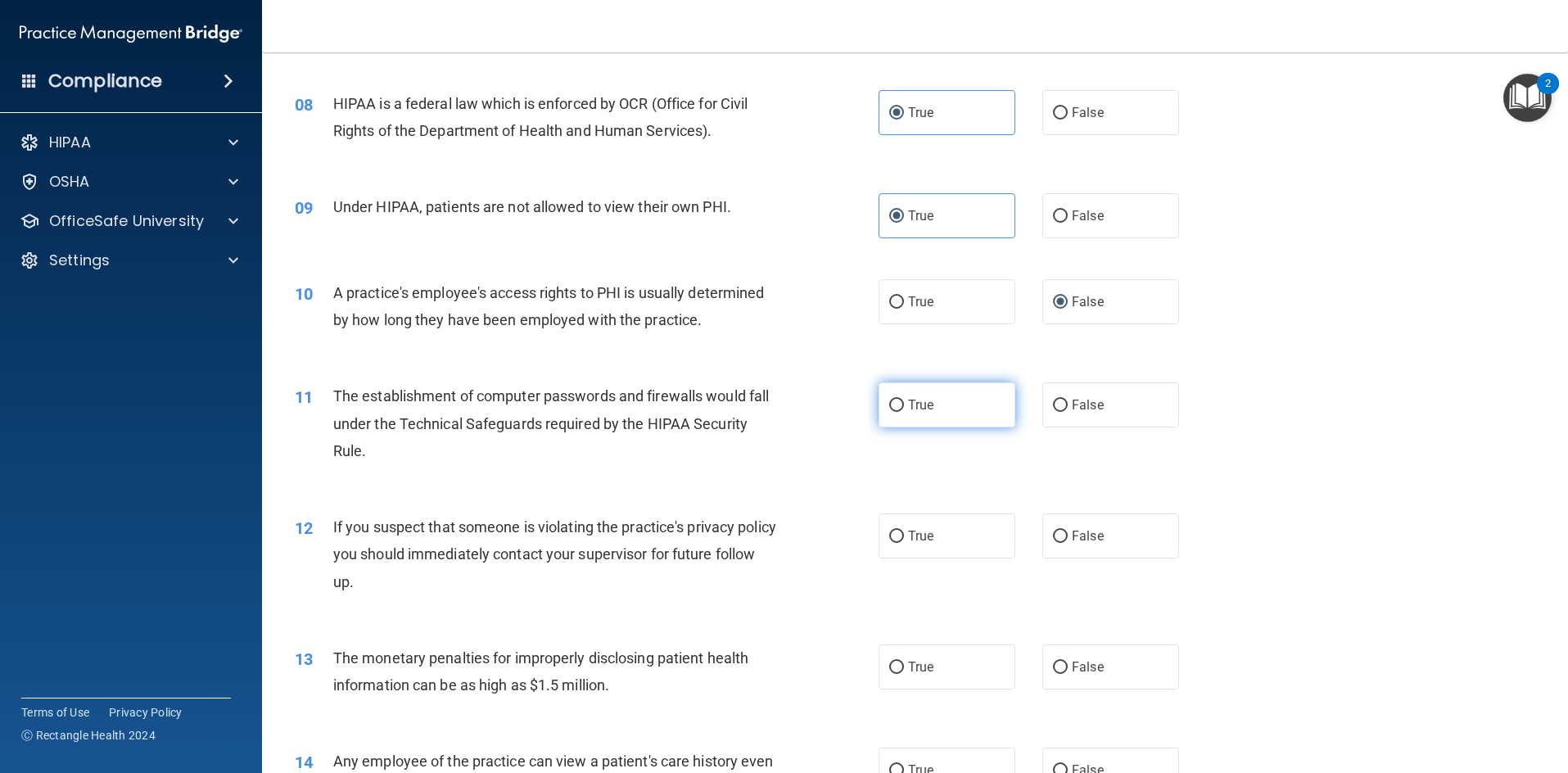
click at [894, 394] on label "True" at bounding box center [947, 405] width 137 height 45
click at [894, 400] on input "True" at bounding box center [897, 406] width 15 height 13
radio input "true"
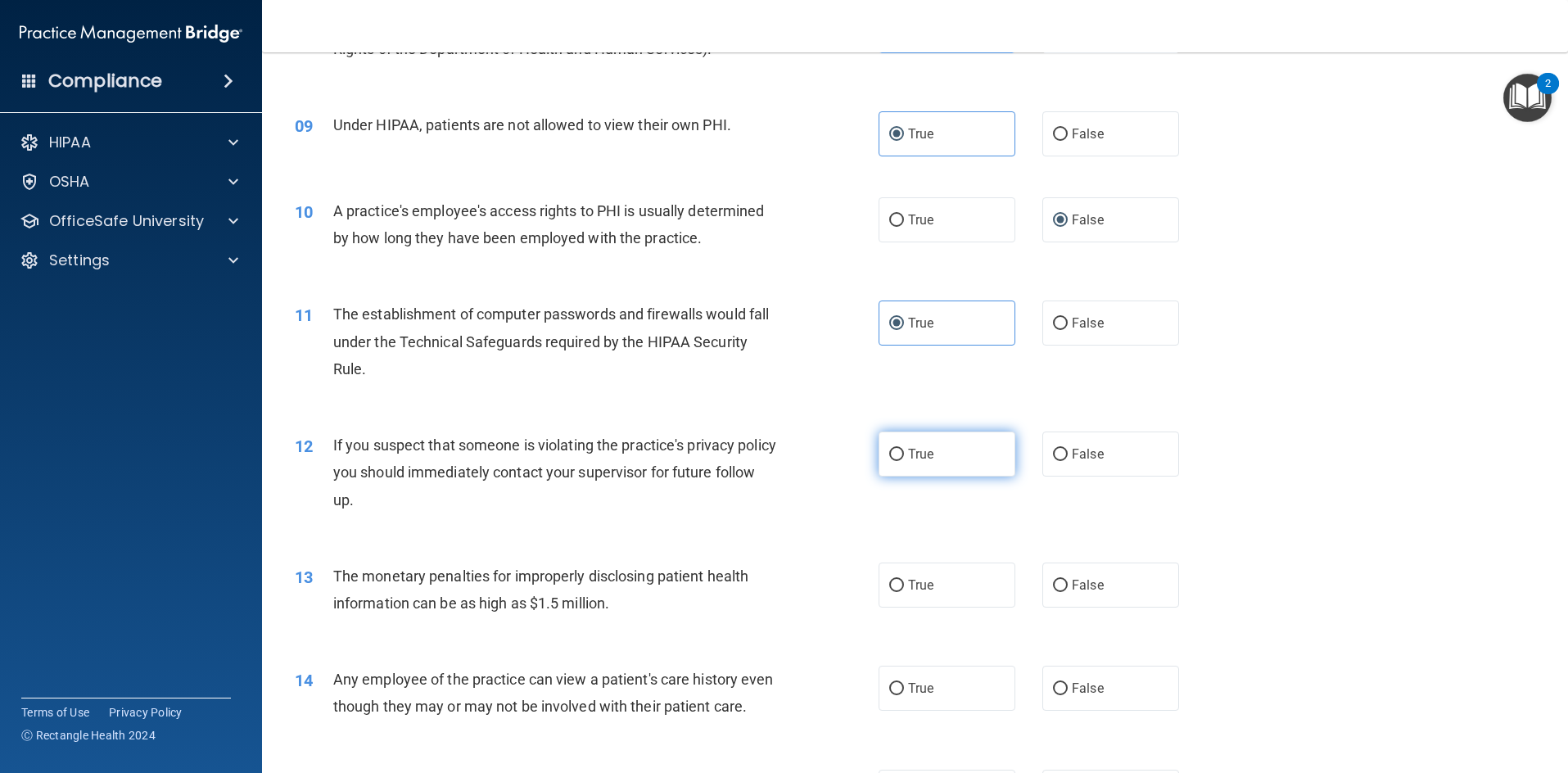
click at [916, 448] on span "True" at bounding box center [921, 453] width 25 height 15
click at [904, 449] on input "True" at bounding box center [897, 455] width 15 height 13
radio input "true"
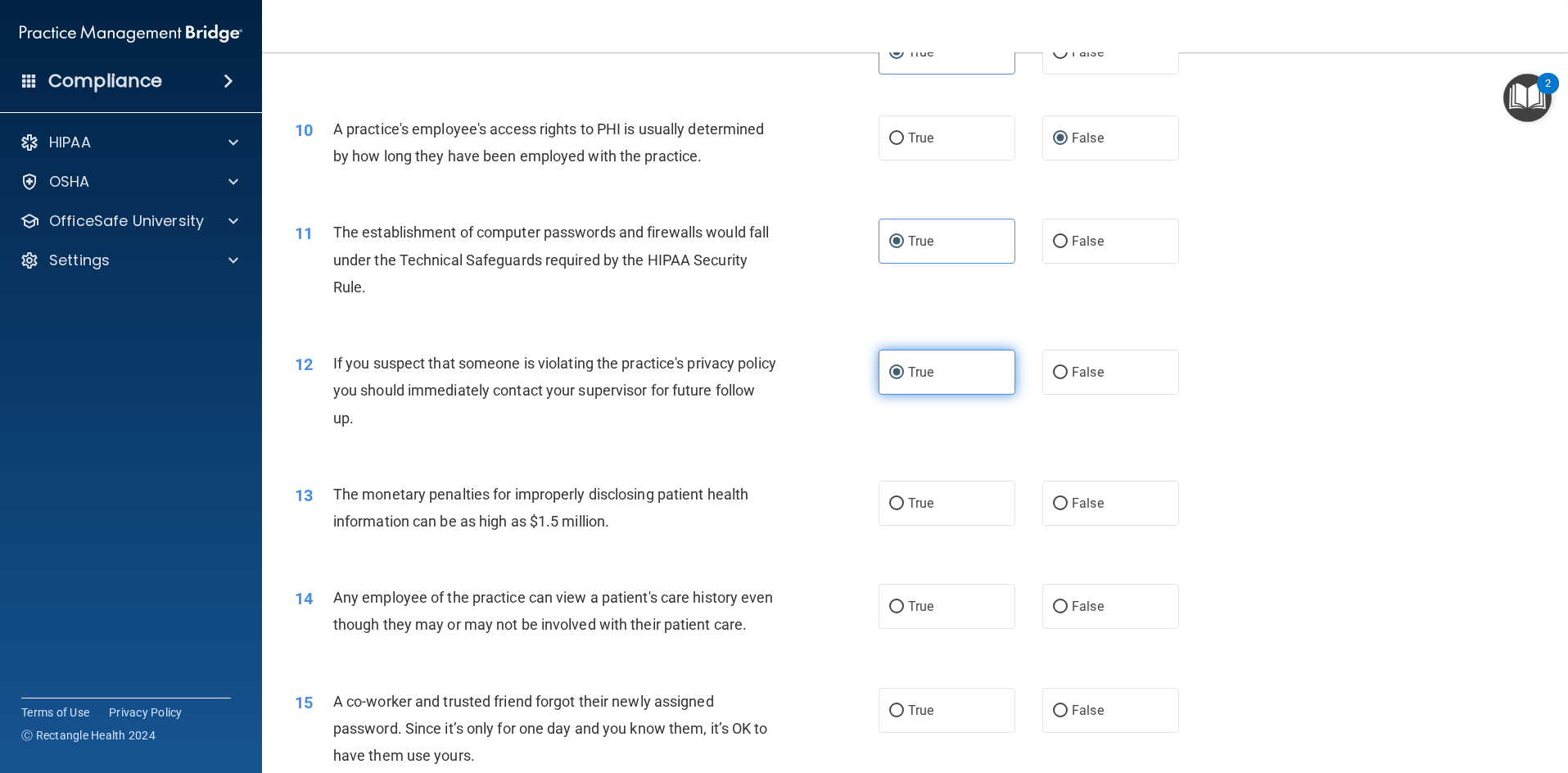
scroll to position [1146, 0]
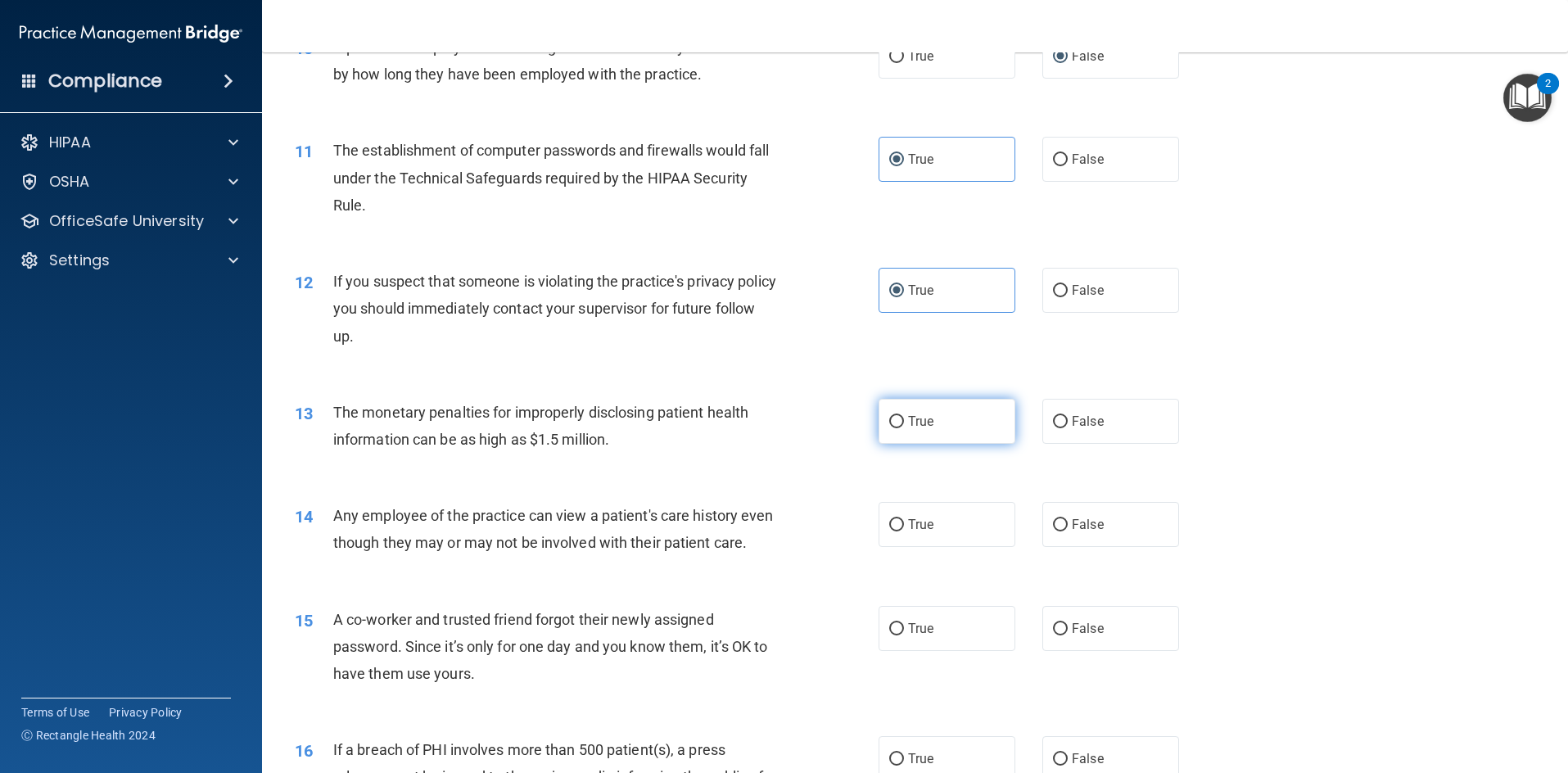
click at [983, 425] on label "True" at bounding box center [947, 421] width 137 height 45
click at [904, 425] on input "True" at bounding box center [897, 422] width 15 height 13
radio input "true"
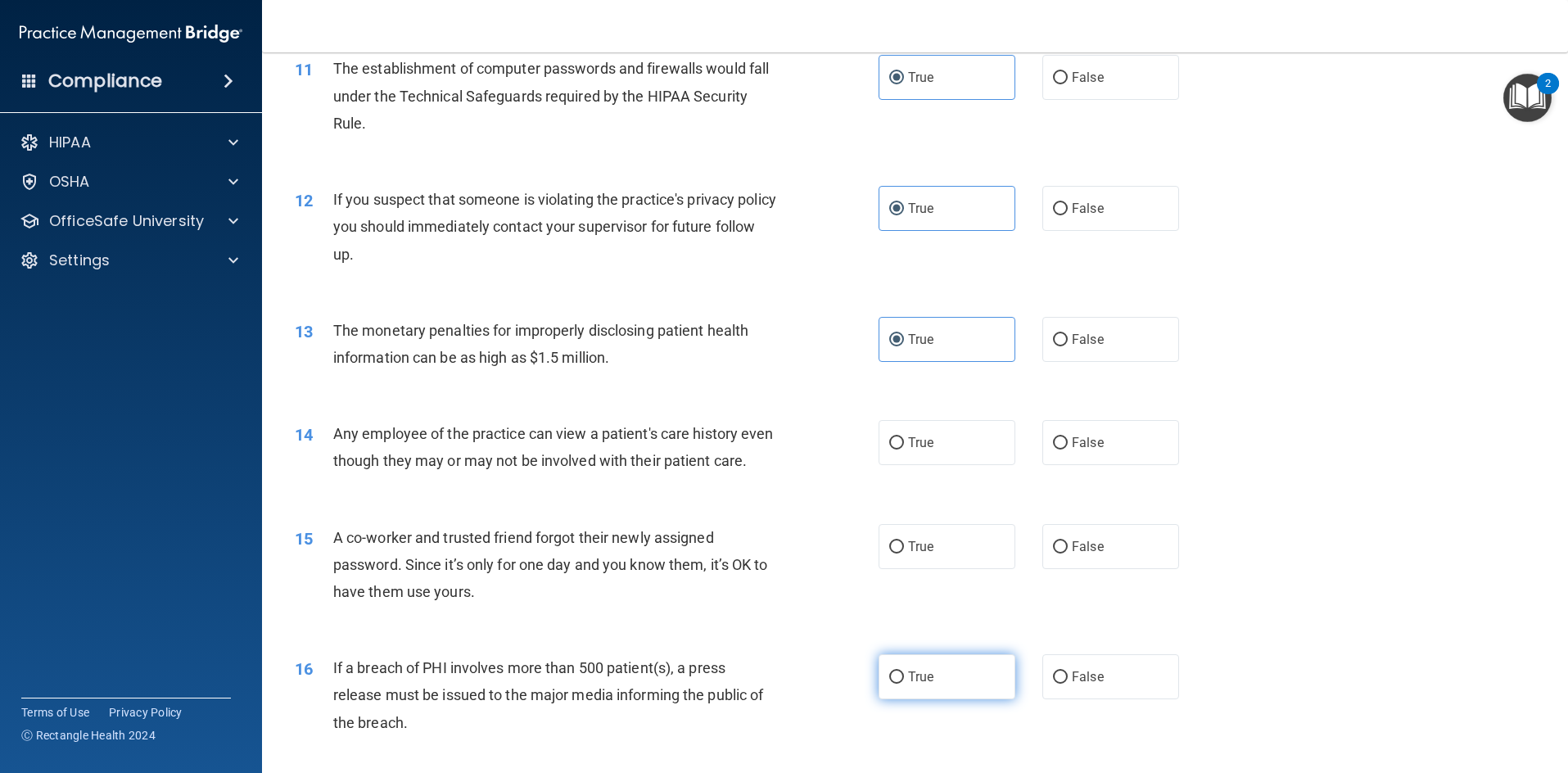
click at [908, 685] on span "True" at bounding box center [921, 676] width 25 height 15
click at [902, 684] on input "True" at bounding box center [897, 678] width 15 height 13
radio input "true"
click at [1119, 433] on label "False" at bounding box center [1111, 442] width 137 height 45
click at [1067, 437] on input "False" at bounding box center [1060, 443] width 15 height 13
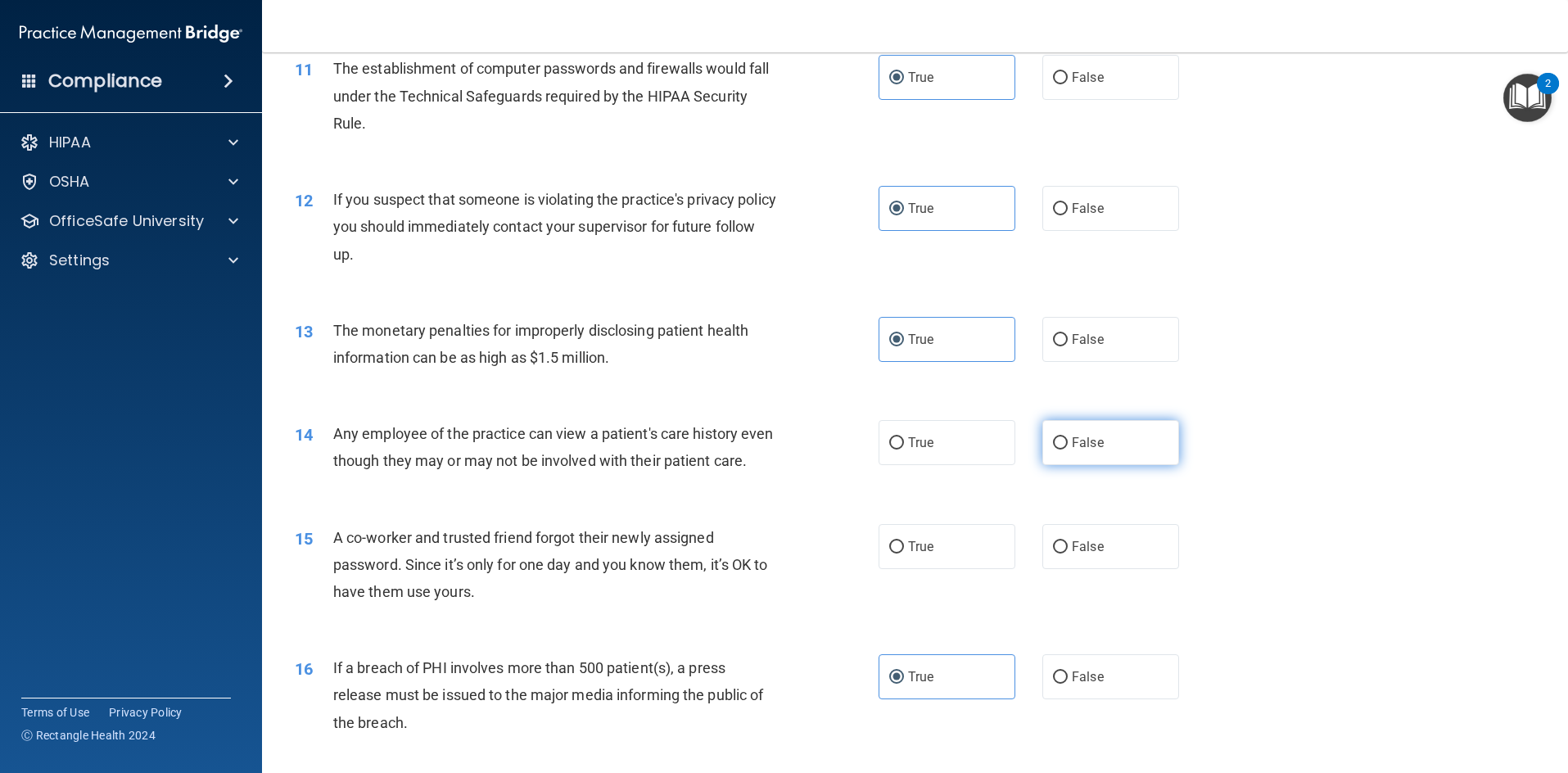
radio input "true"
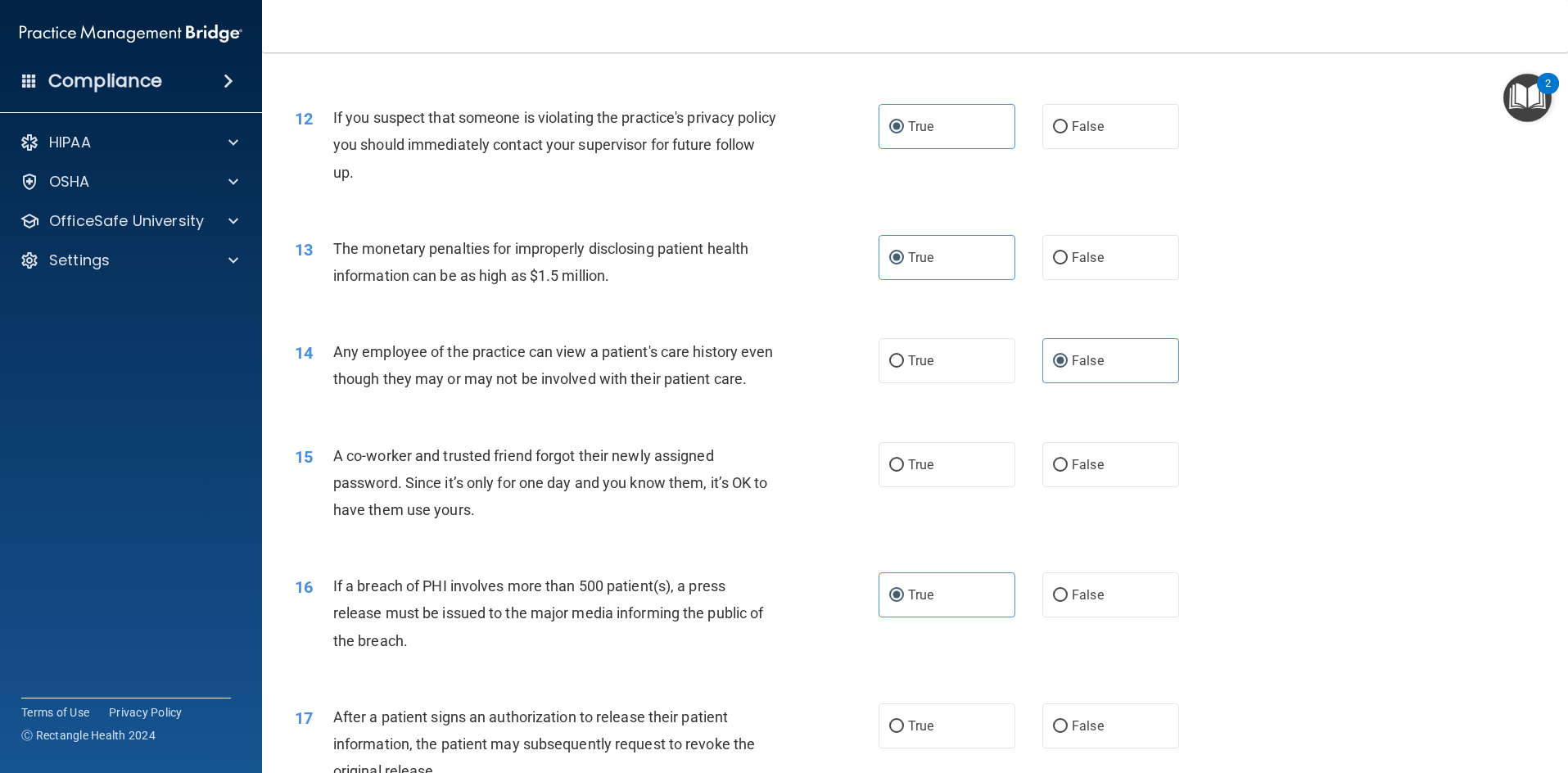
scroll to position [1392, 0]
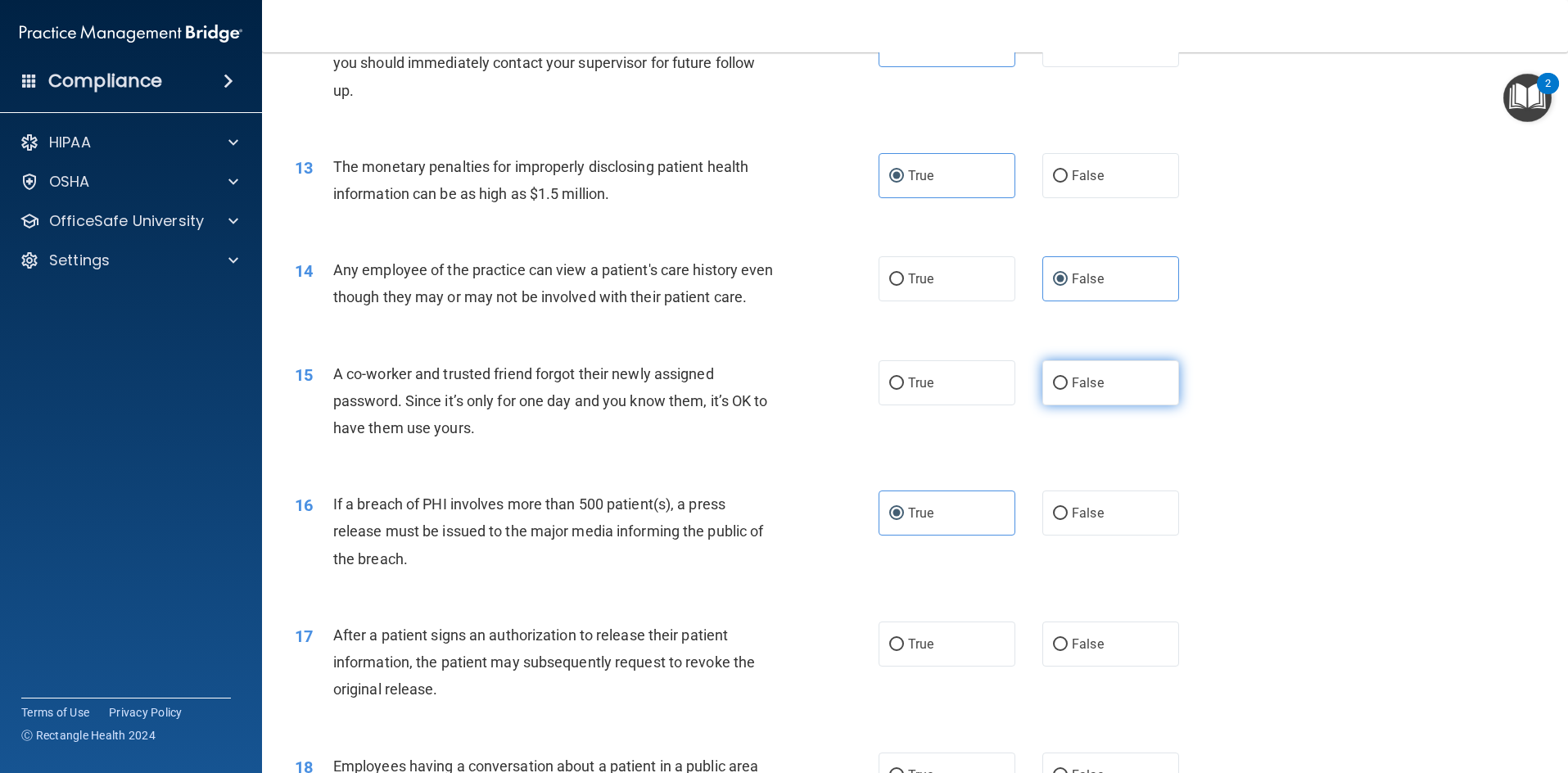
click at [1045, 405] on label "False" at bounding box center [1111, 383] width 137 height 45
click at [1053, 390] on input "False" at bounding box center [1060, 384] width 15 height 13
radio input "true"
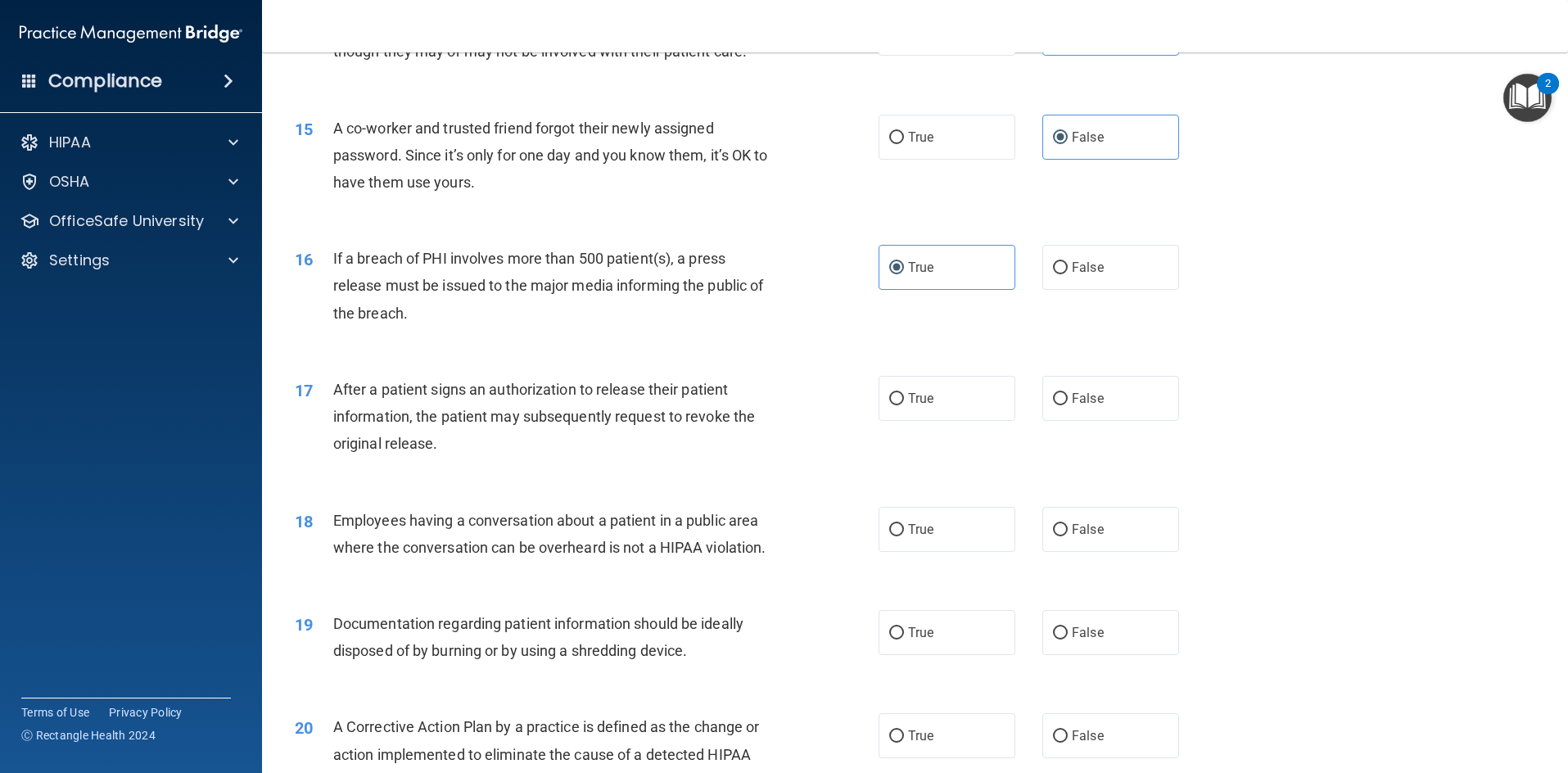
scroll to position [1719, 0]
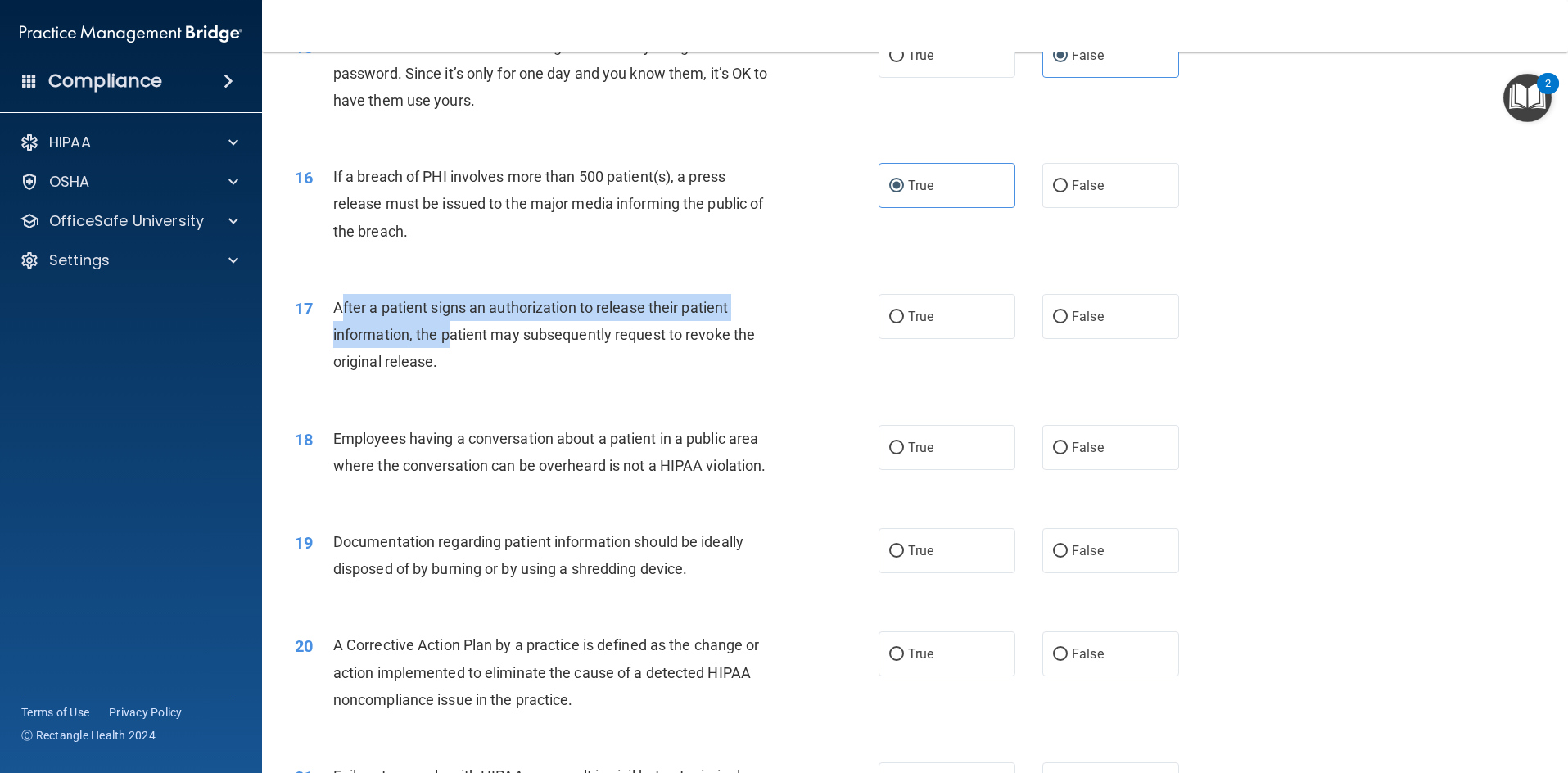
drag, startPoint x: 343, startPoint y: 327, endPoint x: 451, endPoint y: 362, distance: 113.5
click at [451, 362] on span "After a patient signs an authorization to release their patient information, th…" at bounding box center [544, 334] width 422 height 71
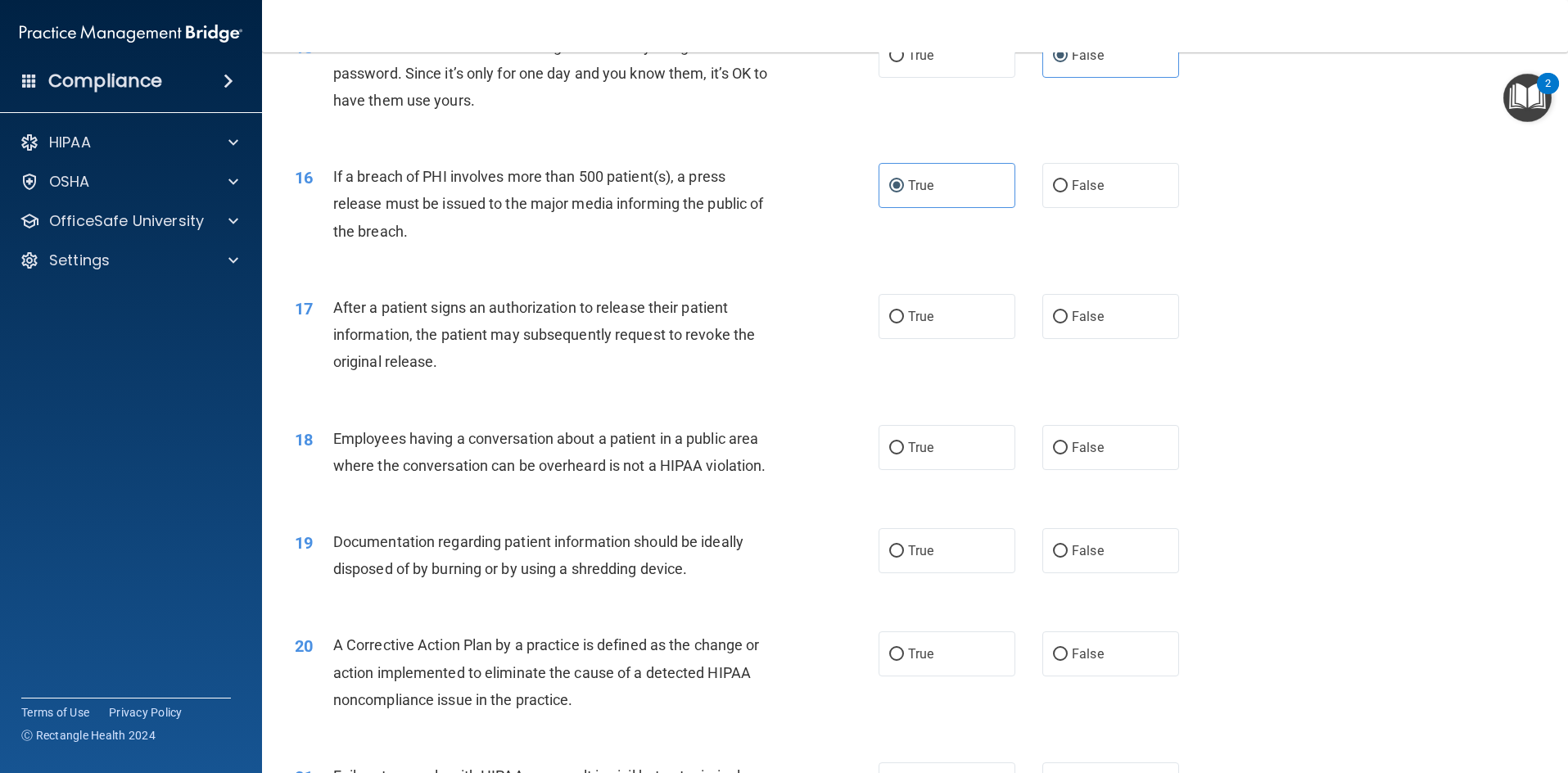
click at [541, 376] on div "After a patient signs an authorization to release their patient information, th…" at bounding box center [561, 335] width 456 height 82
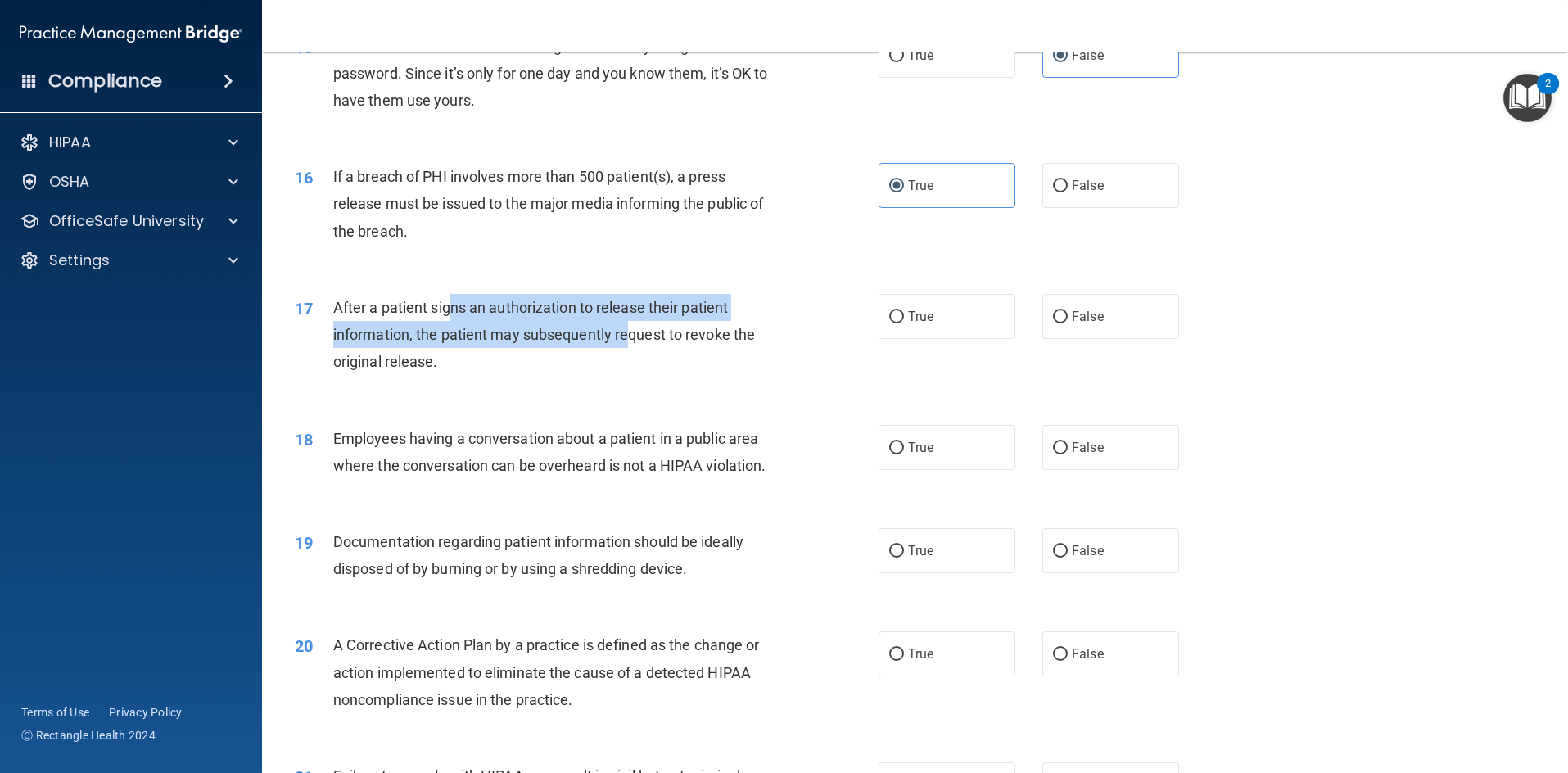
drag, startPoint x: 452, startPoint y: 344, endPoint x: 624, endPoint y: 359, distance: 172.7
click at [624, 359] on div "After a patient signs an authorization to release their patient information, th…" at bounding box center [561, 335] width 456 height 82
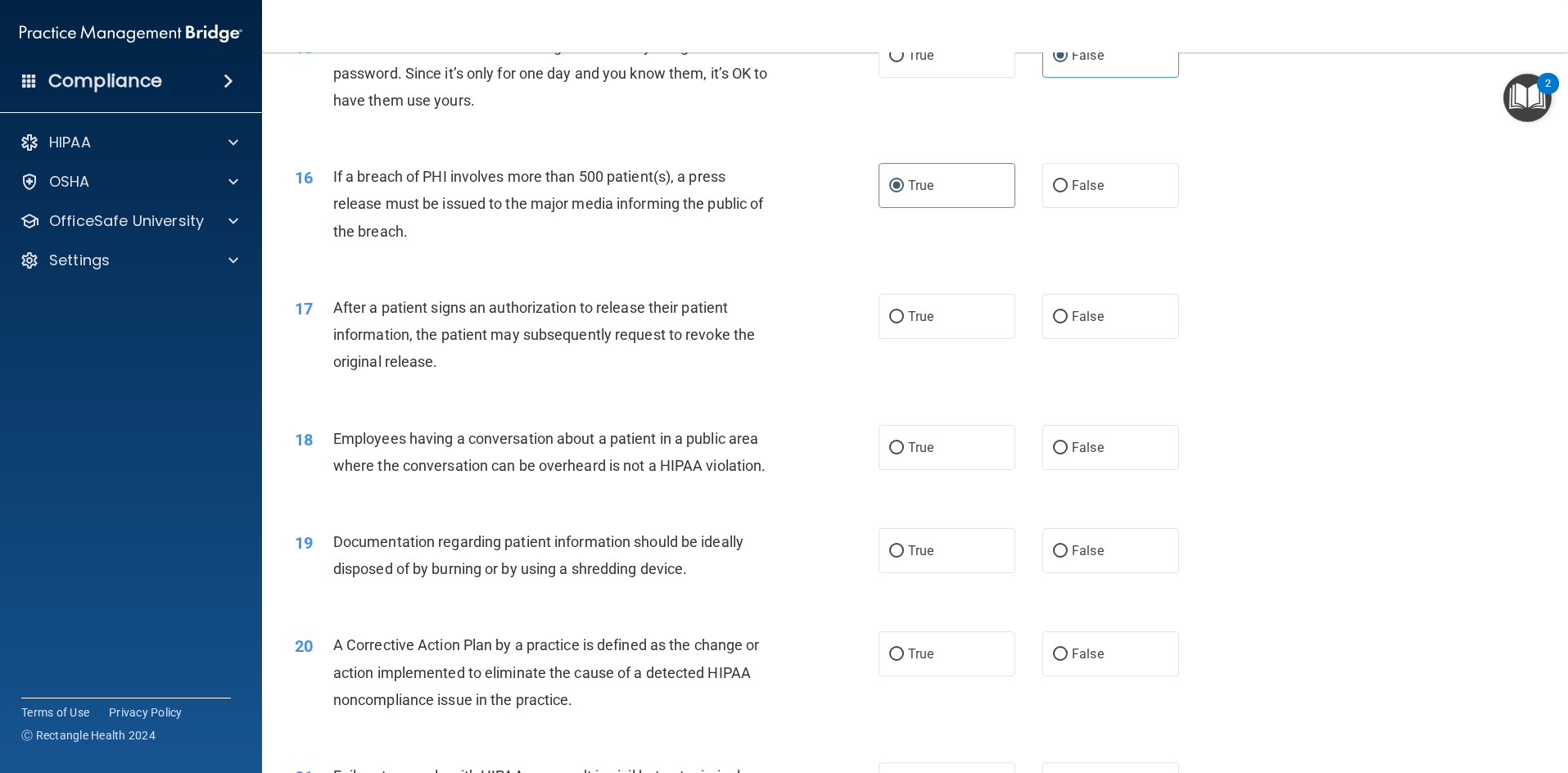
click at [582, 376] on div "After a patient signs an authorization to release their patient information, th…" at bounding box center [561, 335] width 456 height 82
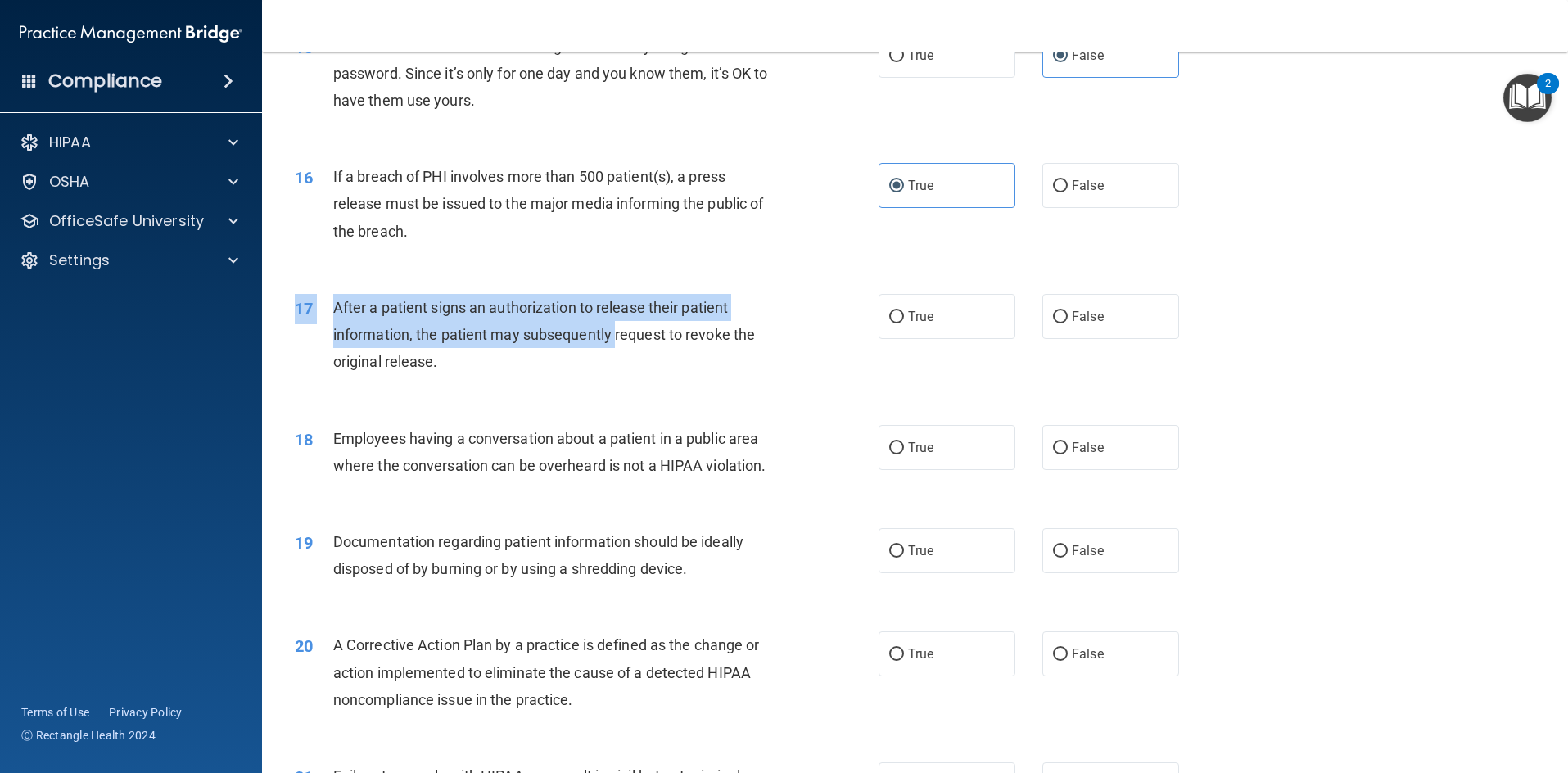
drag, startPoint x: 588, startPoint y: 315, endPoint x: 615, endPoint y: 363, distance: 55.1
click at [615, 363] on div "17 After a patient signs an authorization to release their patient information,…" at bounding box center [915, 339] width 1265 height 131
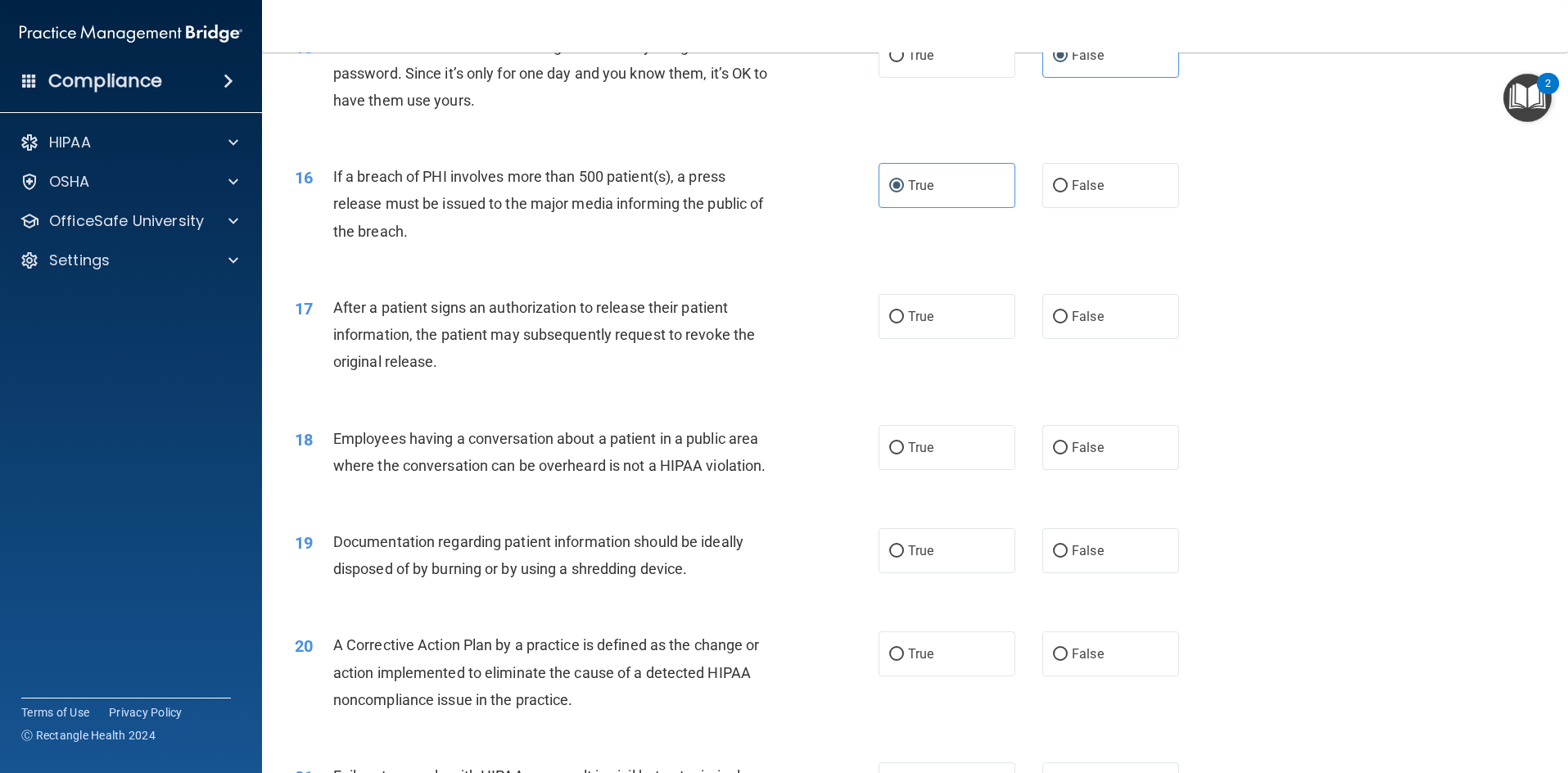
click at [550, 404] on div "17 After a patient signs an authorization to release their patient information,…" at bounding box center [915, 339] width 1265 height 131
drag, startPoint x: 564, startPoint y: 359, endPoint x: 632, endPoint y: 358, distance: 68.0
click at [632, 358] on span "After a patient signs an authorization to release their patient information, th…" at bounding box center [544, 334] width 422 height 71
click at [602, 376] on div "After a patient signs an authorization to release their patient information, th…" at bounding box center [561, 335] width 456 height 82
click at [1072, 335] on label "False" at bounding box center [1111, 317] width 137 height 45
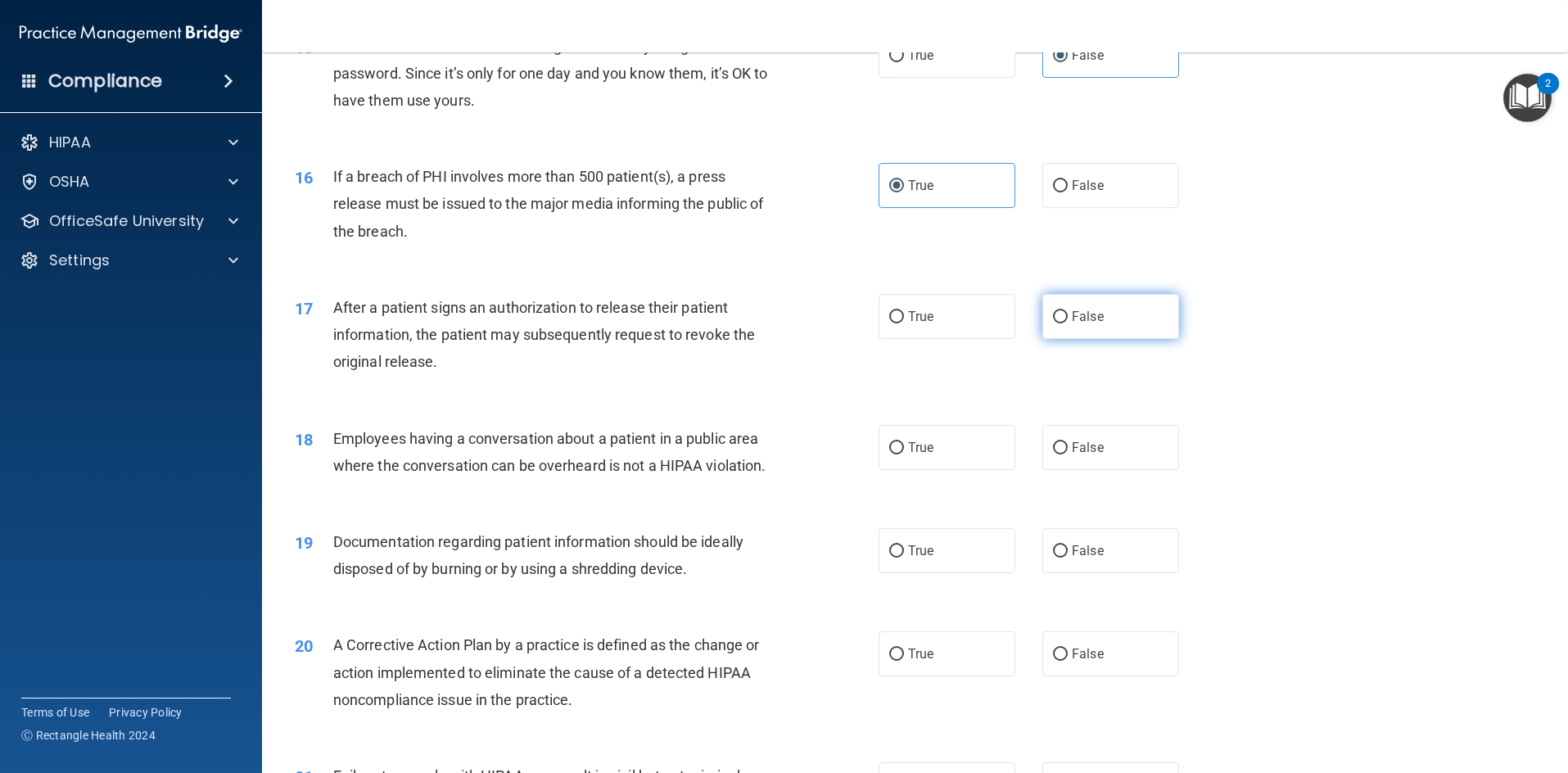
click at [1067, 323] on input "False" at bounding box center [1060, 318] width 15 height 13
radio input "true"
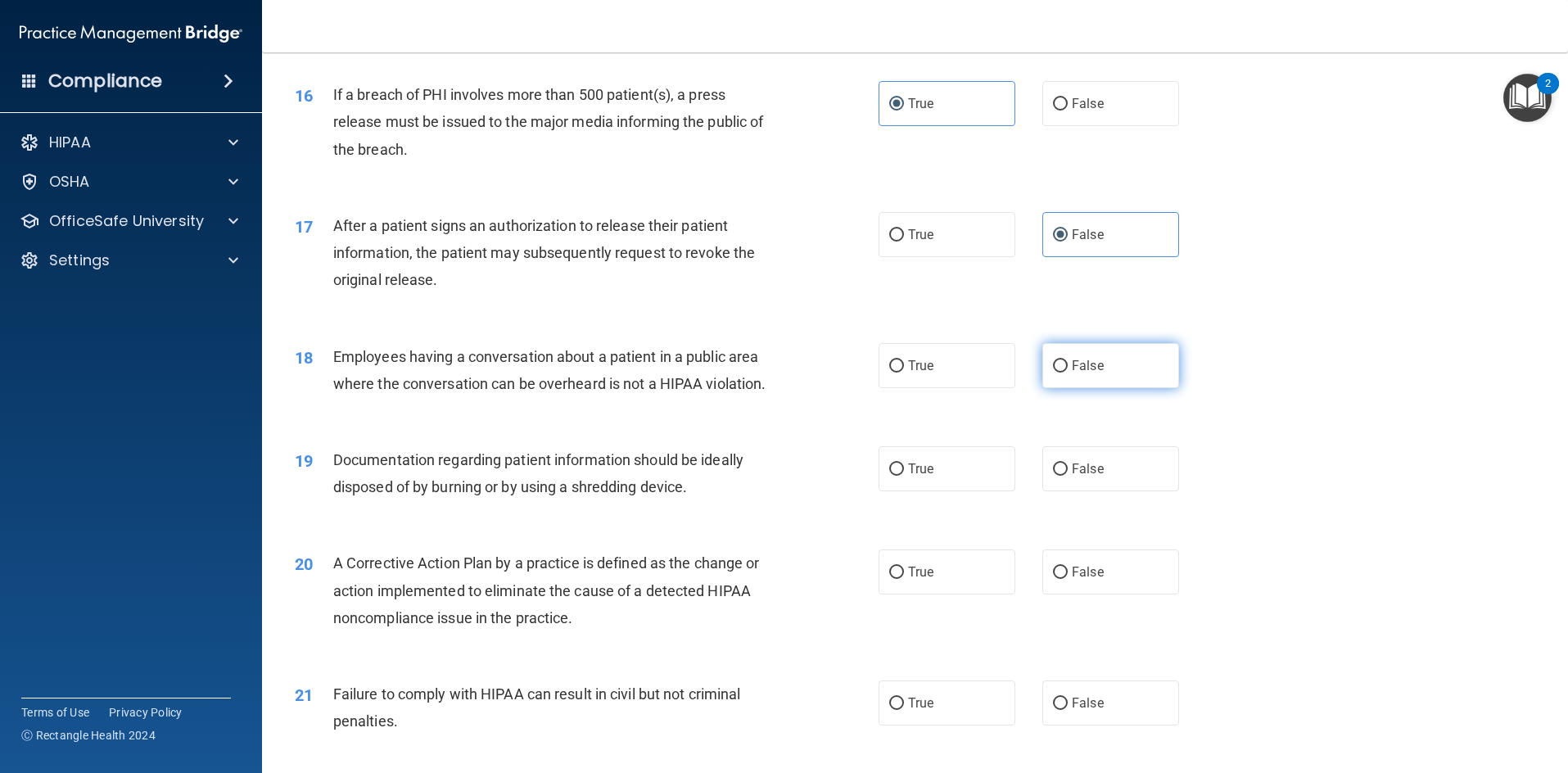
click at [1044, 388] on label "False" at bounding box center [1111, 366] width 137 height 45
click at [1053, 372] on input "False" at bounding box center [1060, 367] width 15 height 13
radio input "true"
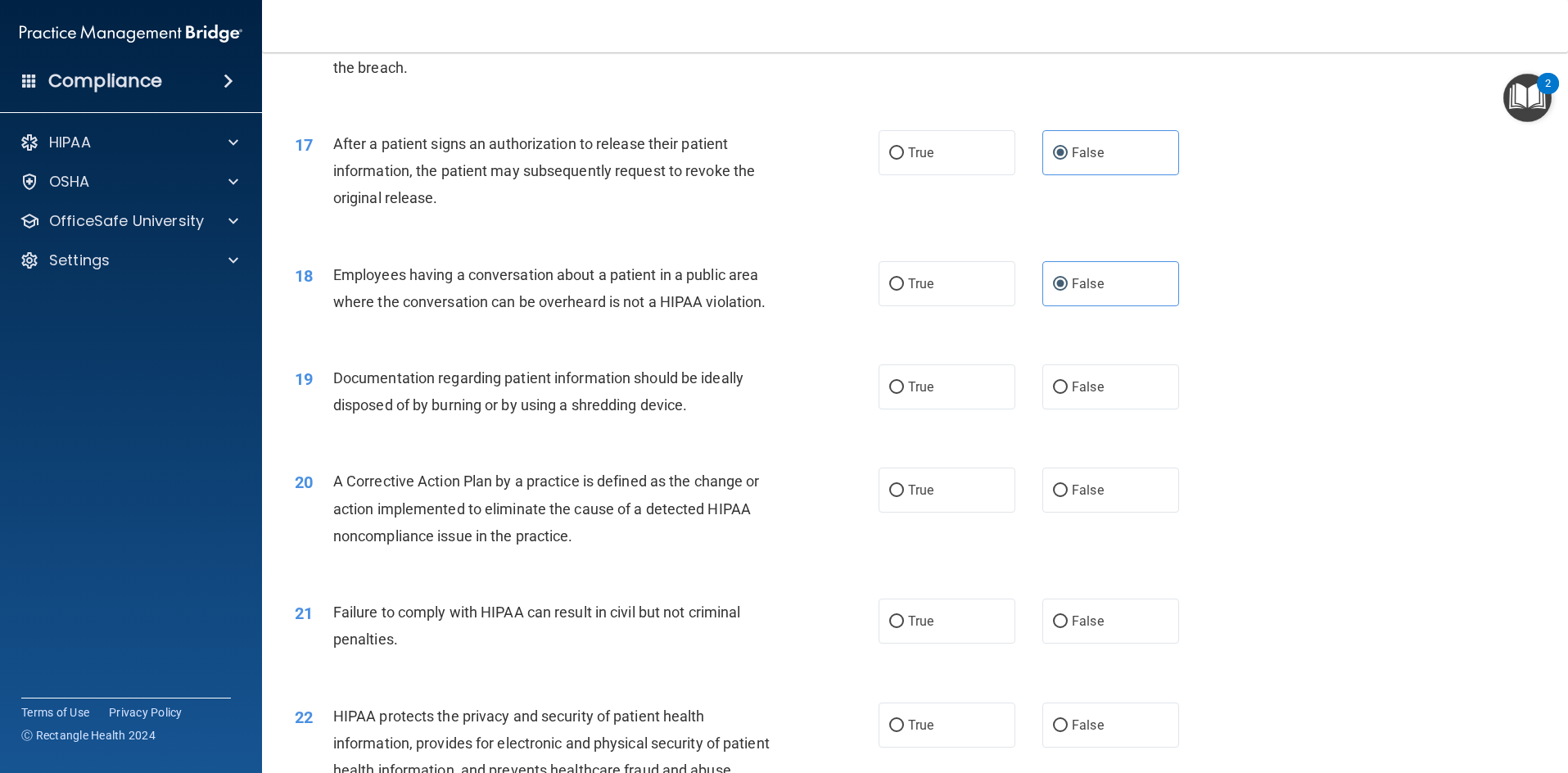
scroll to position [1965, 0]
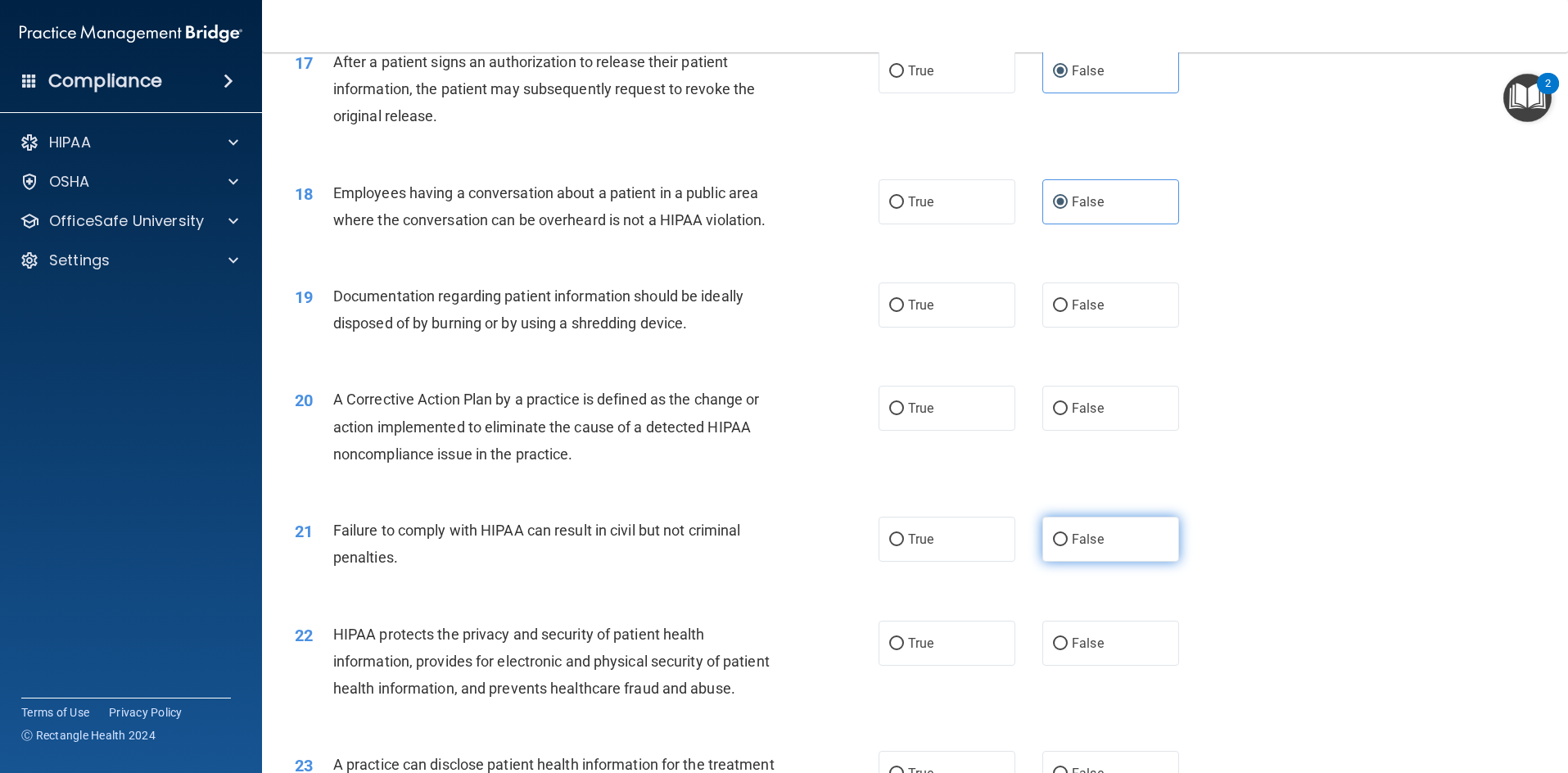
click at [1072, 547] on span "False" at bounding box center [1087, 539] width 32 height 15
click at [1058, 546] on input "False" at bounding box center [1060, 540] width 15 height 13
radio input "true"
click at [1186, 470] on div "20 A Corrective Action Plan by a practice is defined as the change or action im…" at bounding box center [915, 431] width 1265 height 131
click at [939, 328] on label "True" at bounding box center [947, 305] width 137 height 45
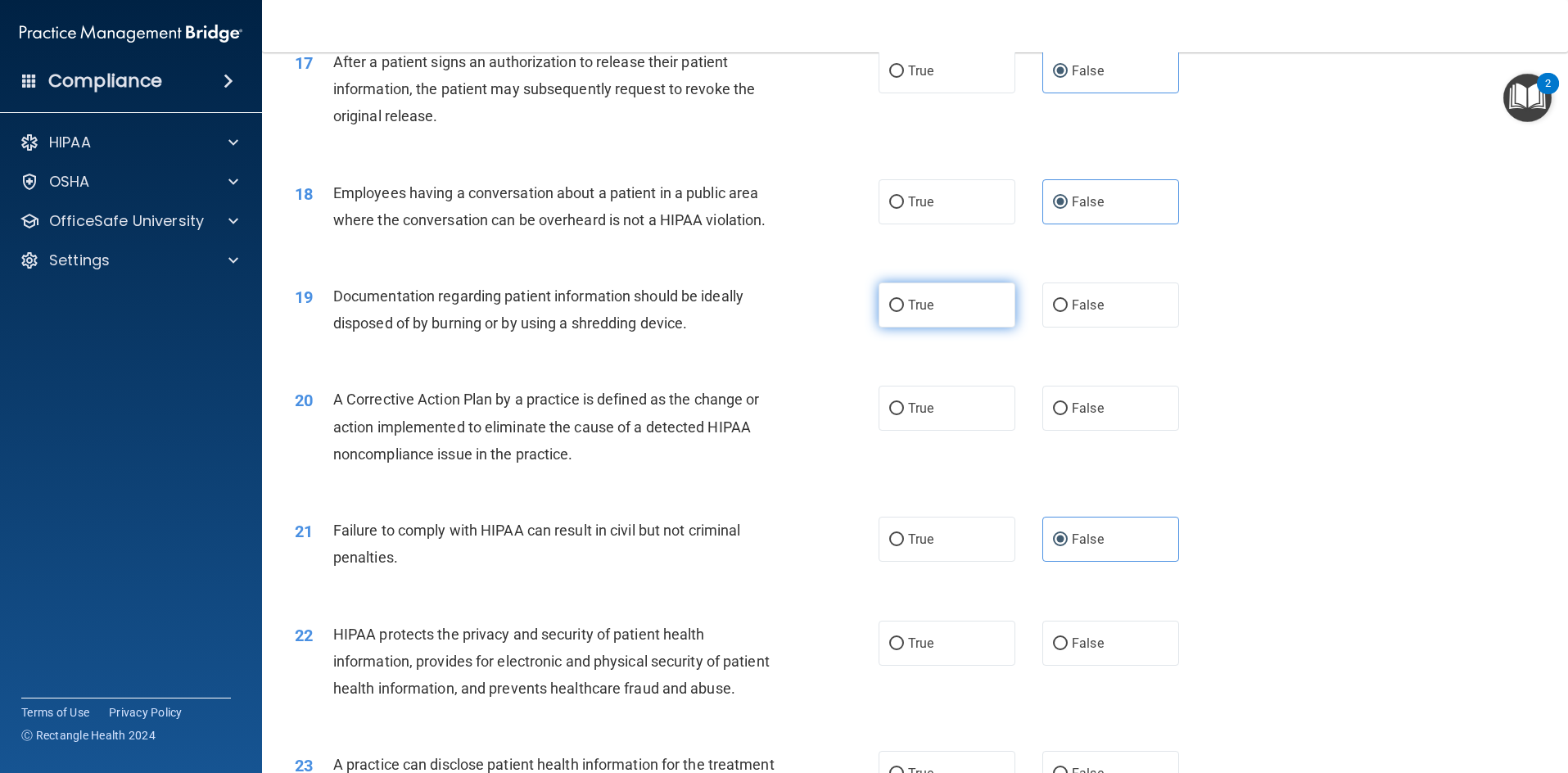
click at [904, 312] on input "True" at bounding box center [897, 306] width 15 height 13
radio input "true"
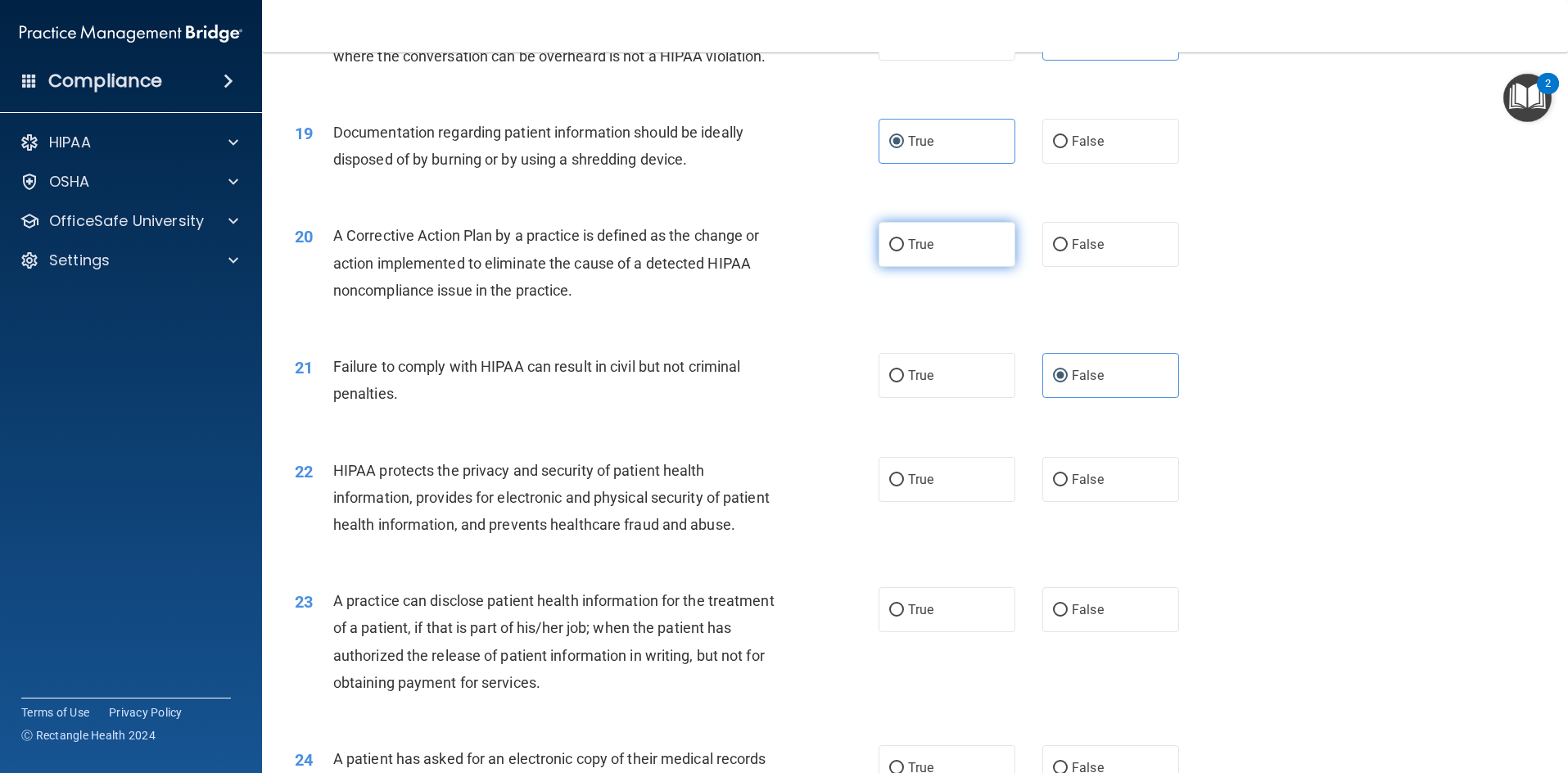
click at [913, 253] on span "True" at bounding box center [921, 244] width 25 height 15
click at [904, 252] on input "True" at bounding box center [897, 245] width 15 height 13
radio input "true"
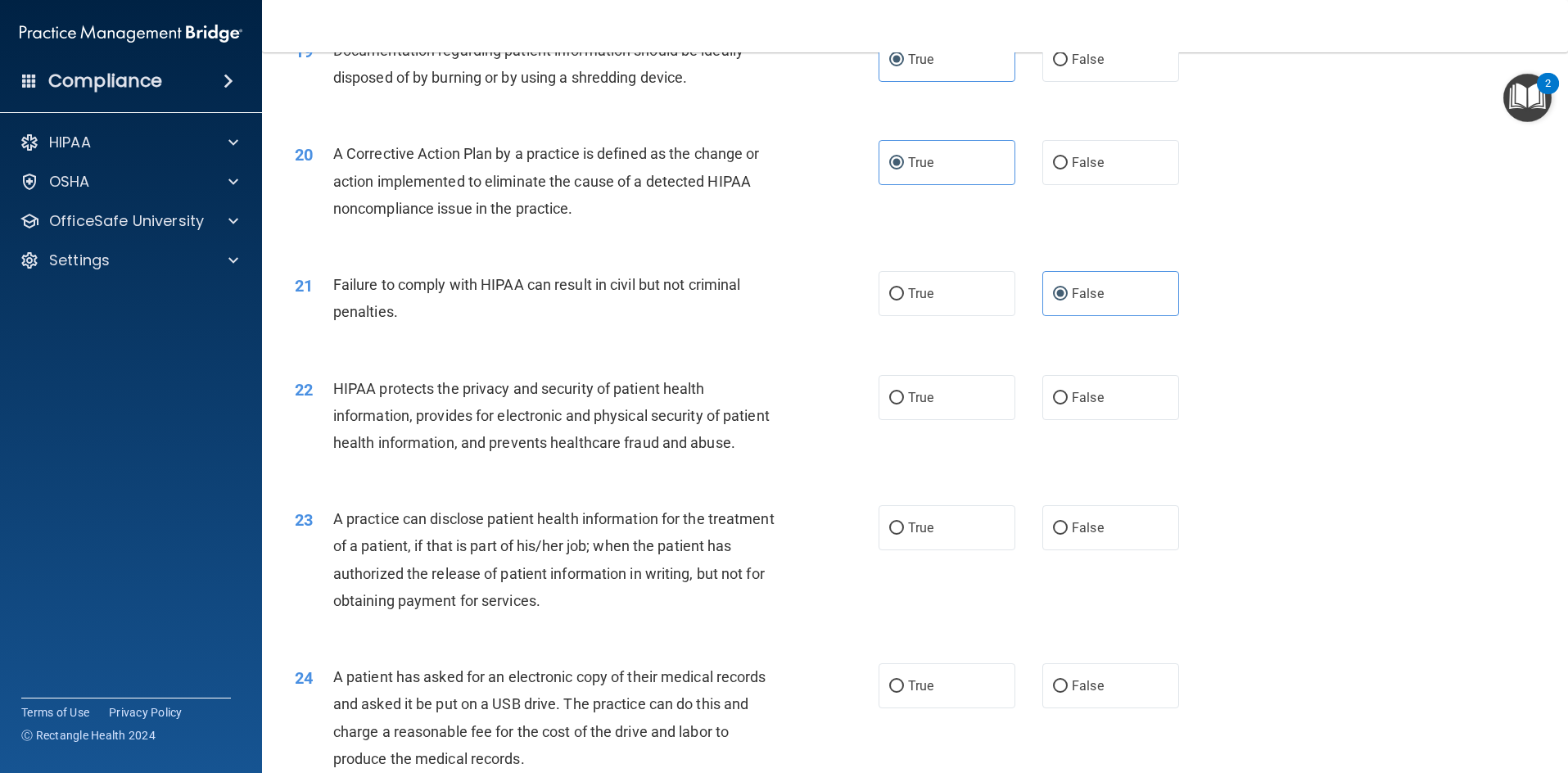
scroll to position [2293, 0]
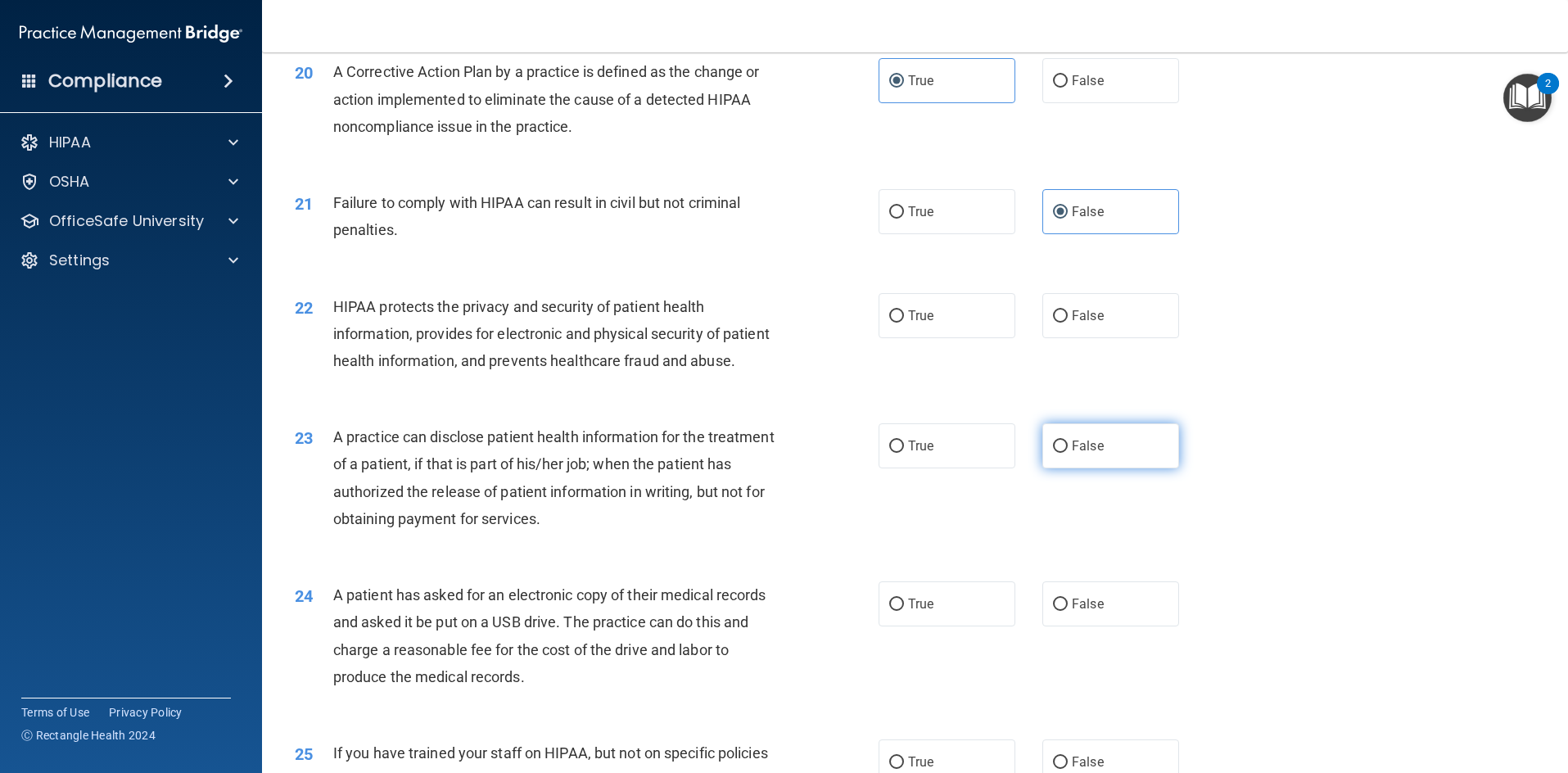
click at [1071, 458] on label "False" at bounding box center [1111, 446] width 137 height 45
click at [1067, 452] on input "False" at bounding box center [1060, 447] width 15 height 13
radio input "true"
click at [935, 338] on label "True" at bounding box center [947, 316] width 137 height 45
click at [904, 322] on input "True" at bounding box center [897, 317] width 15 height 13
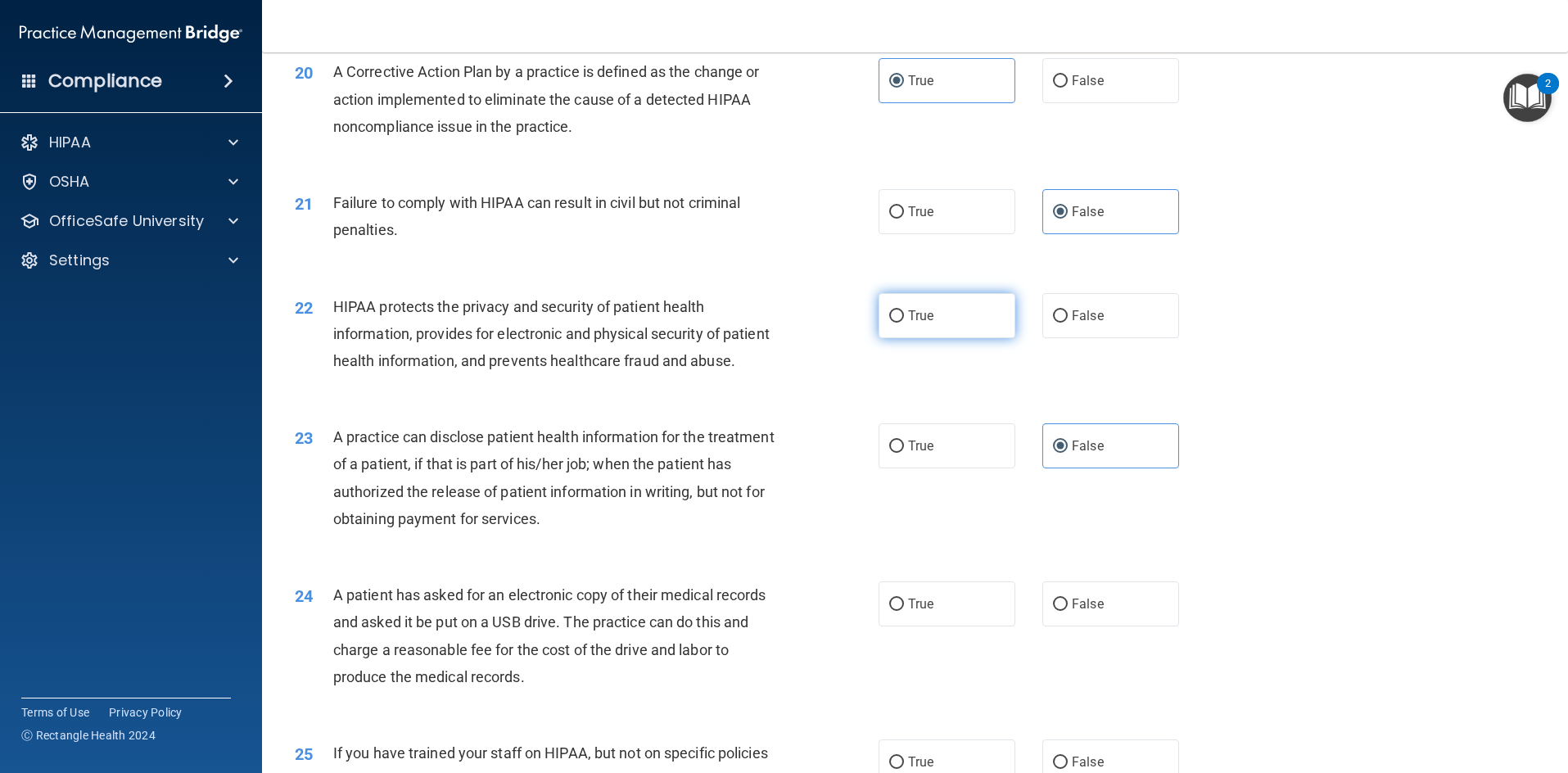
radio input "true"
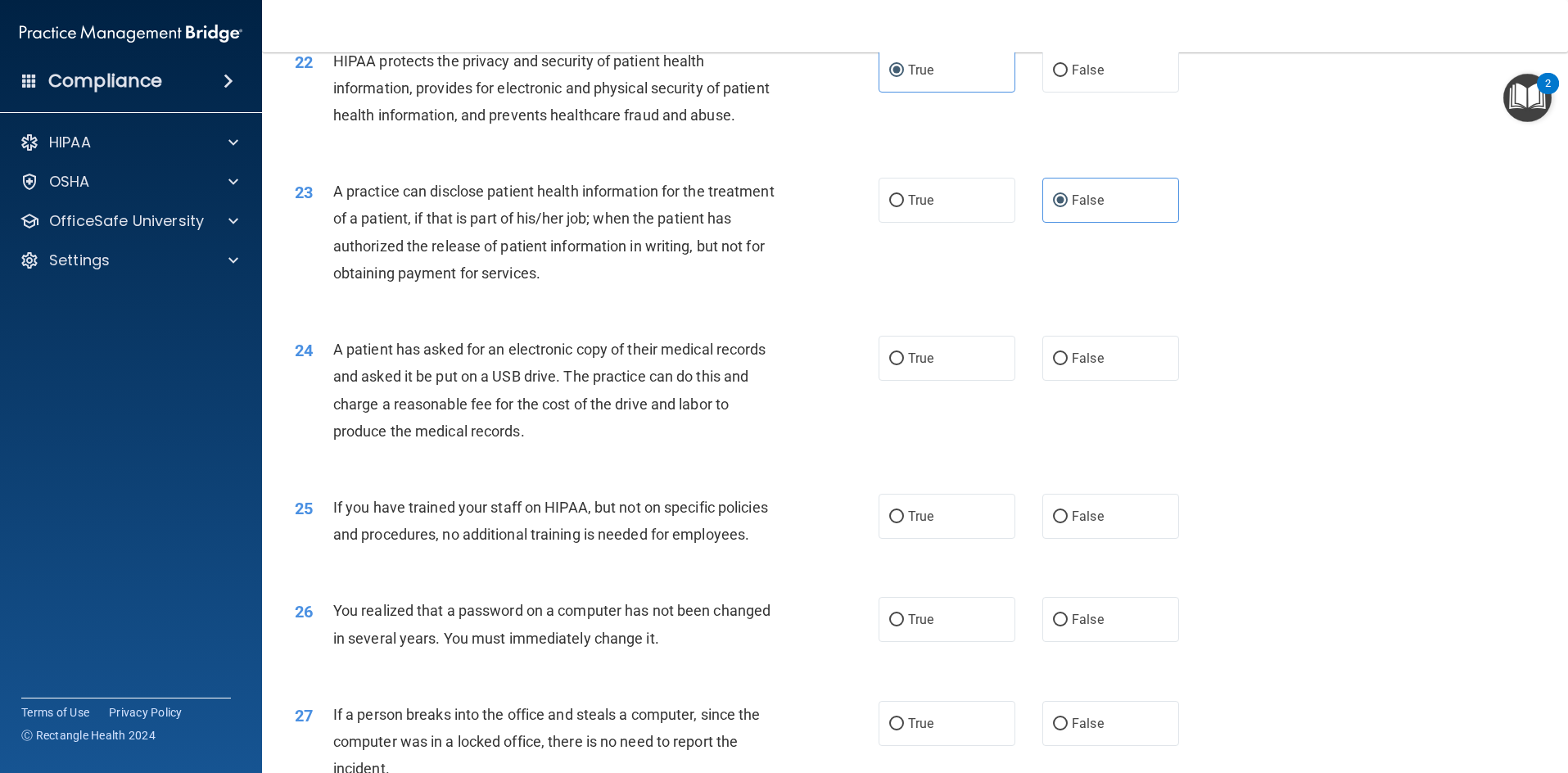
scroll to position [2621, 0]
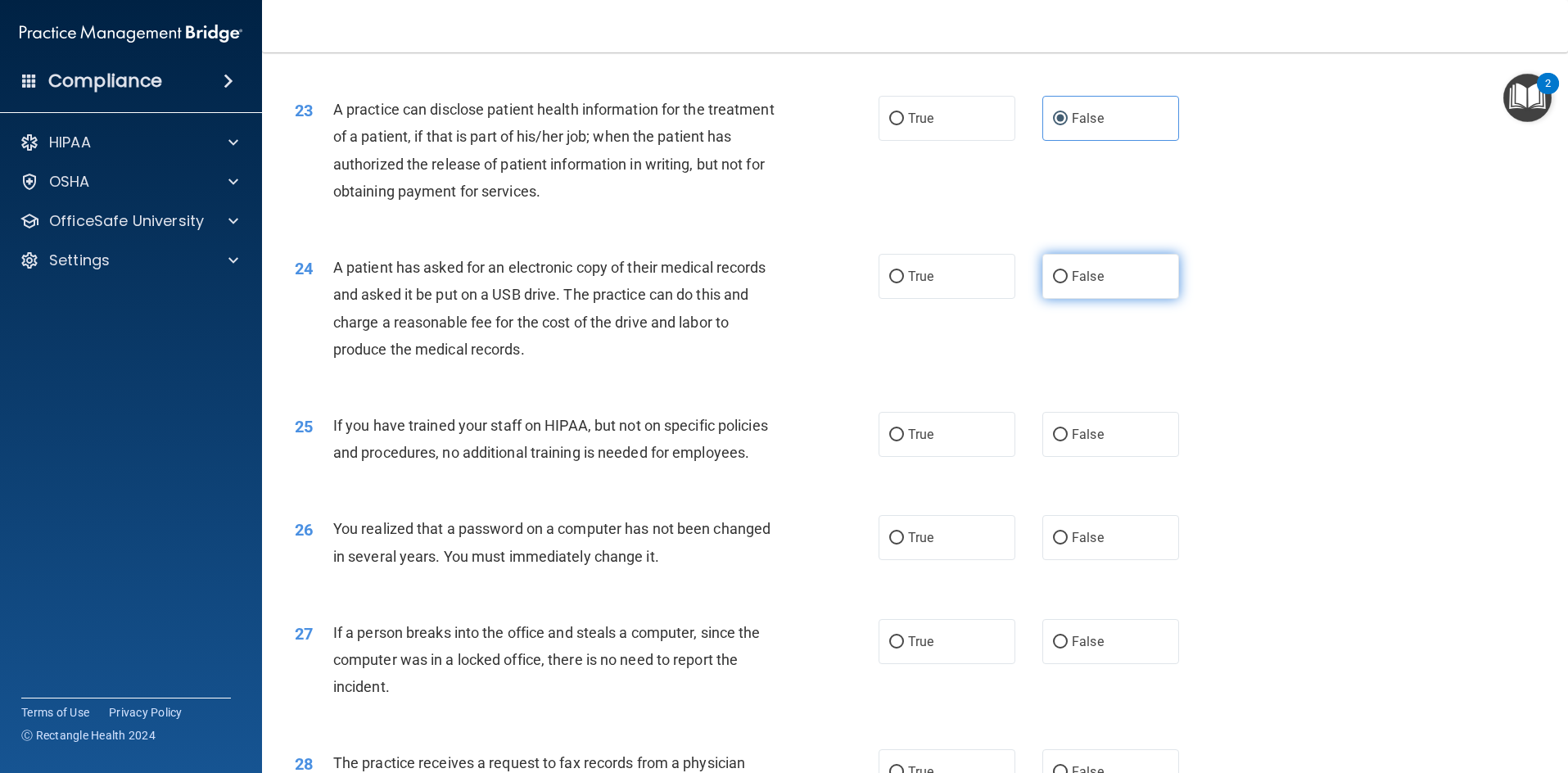
click at [1058, 283] on input "False" at bounding box center [1060, 277] width 15 height 13
radio input "true"
click at [911, 284] on span "True" at bounding box center [921, 276] width 25 height 15
click at [904, 283] on input "True" at bounding box center [897, 277] width 15 height 13
radio input "true"
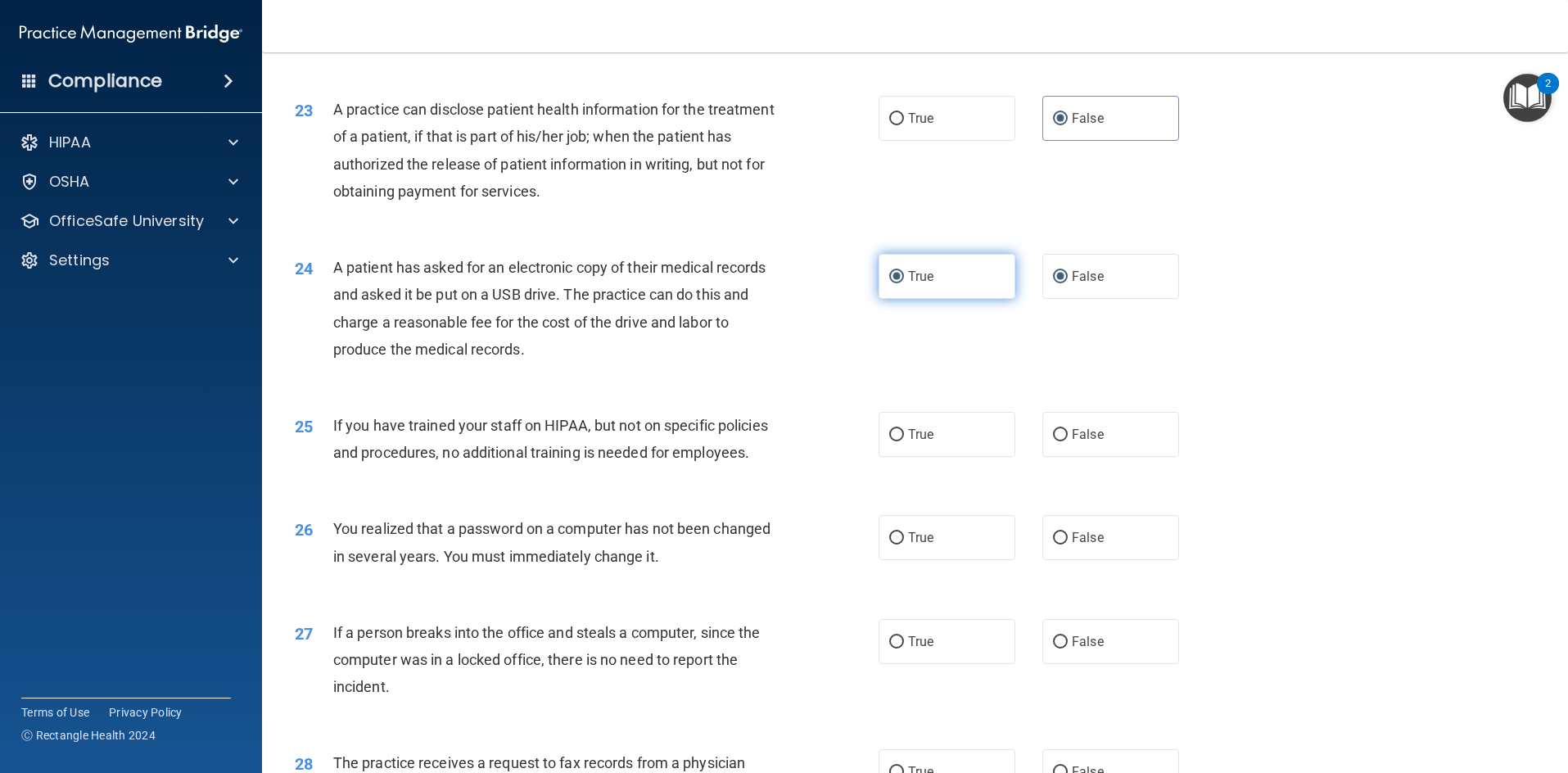
radio input "false"
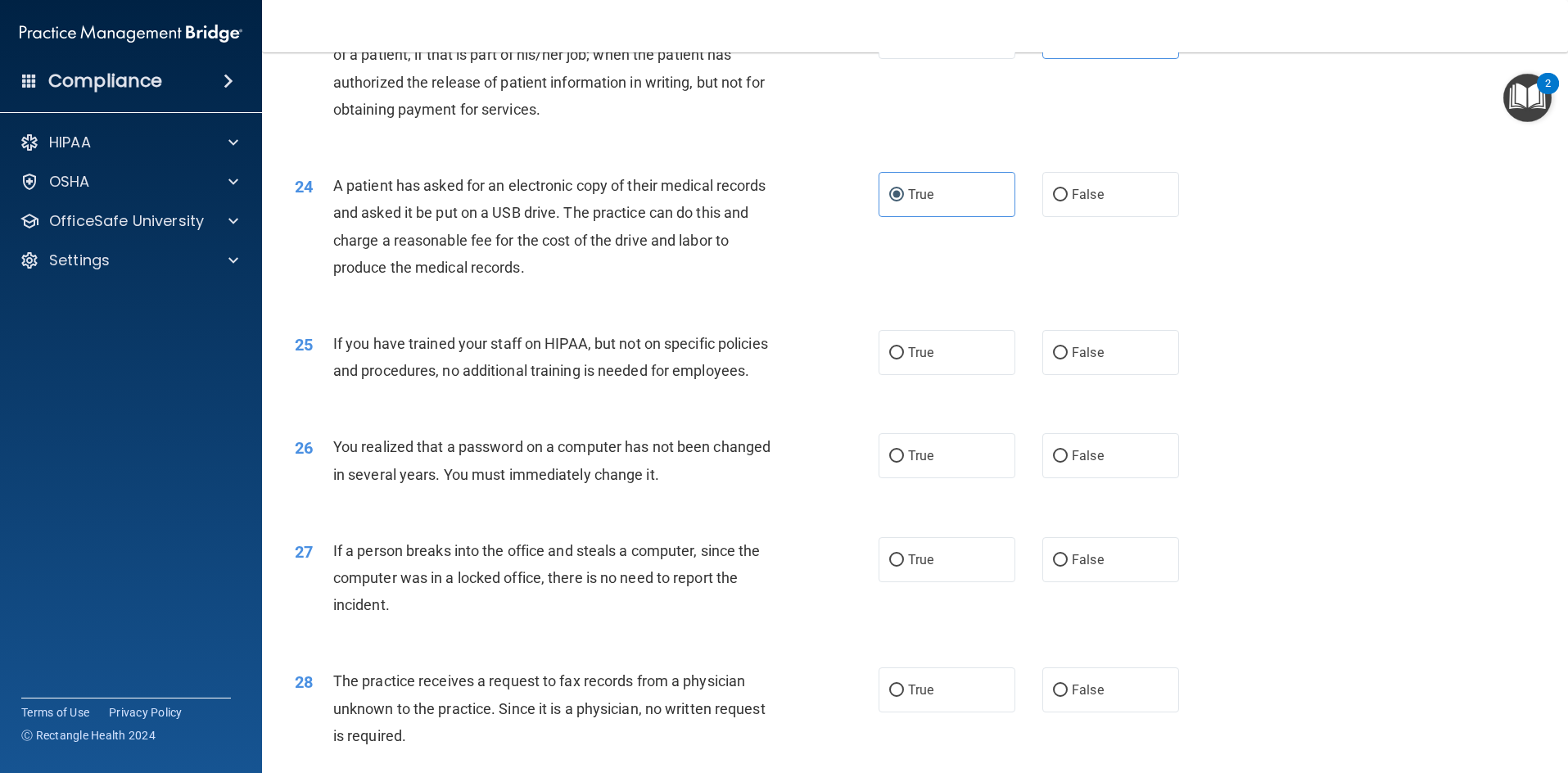
scroll to position [2784, 0]
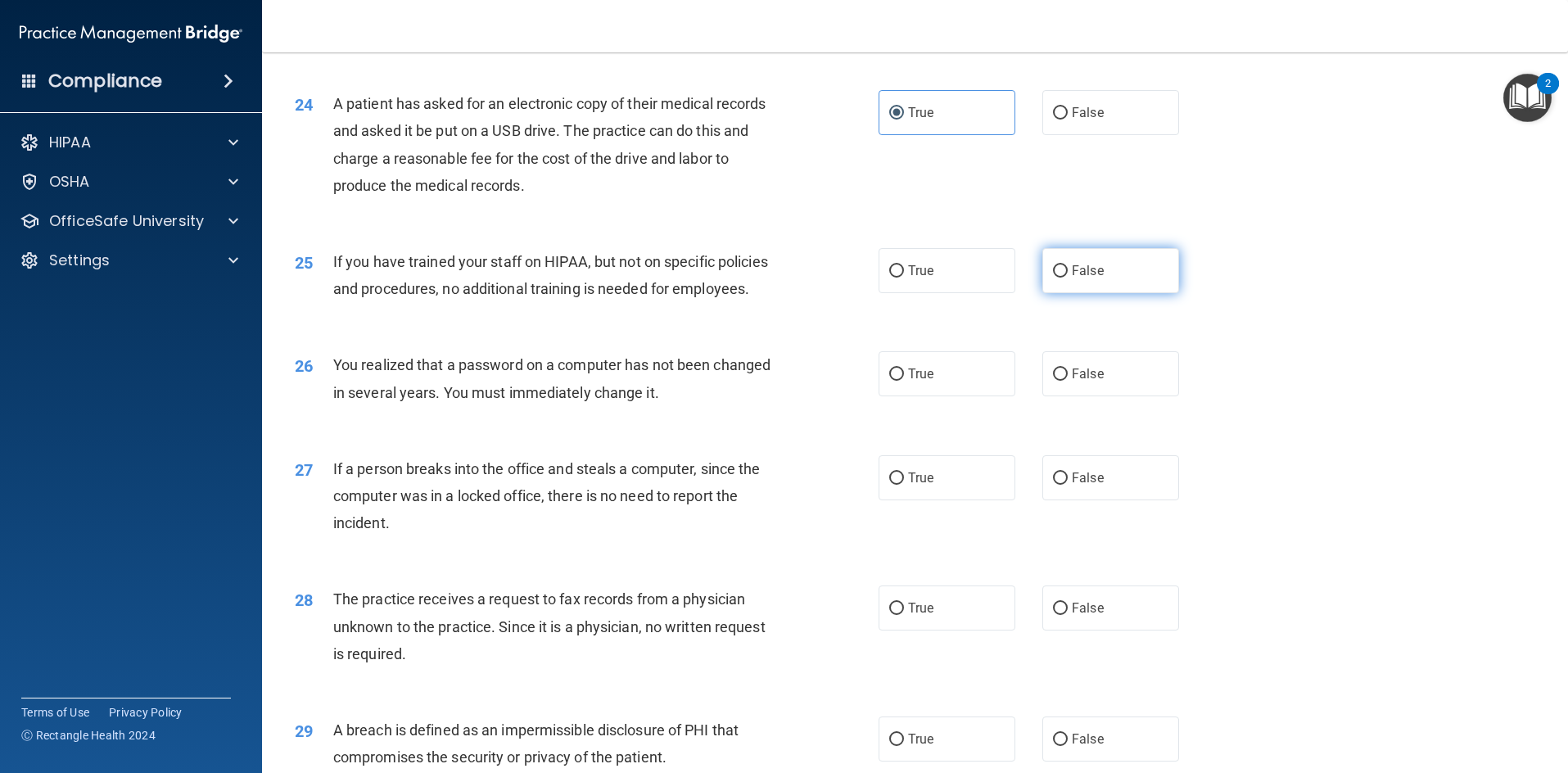
click at [1063, 293] on label "False" at bounding box center [1111, 271] width 137 height 45
click at [1063, 278] on input "False" at bounding box center [1060, 272] width 15 height 13
radio input "true"
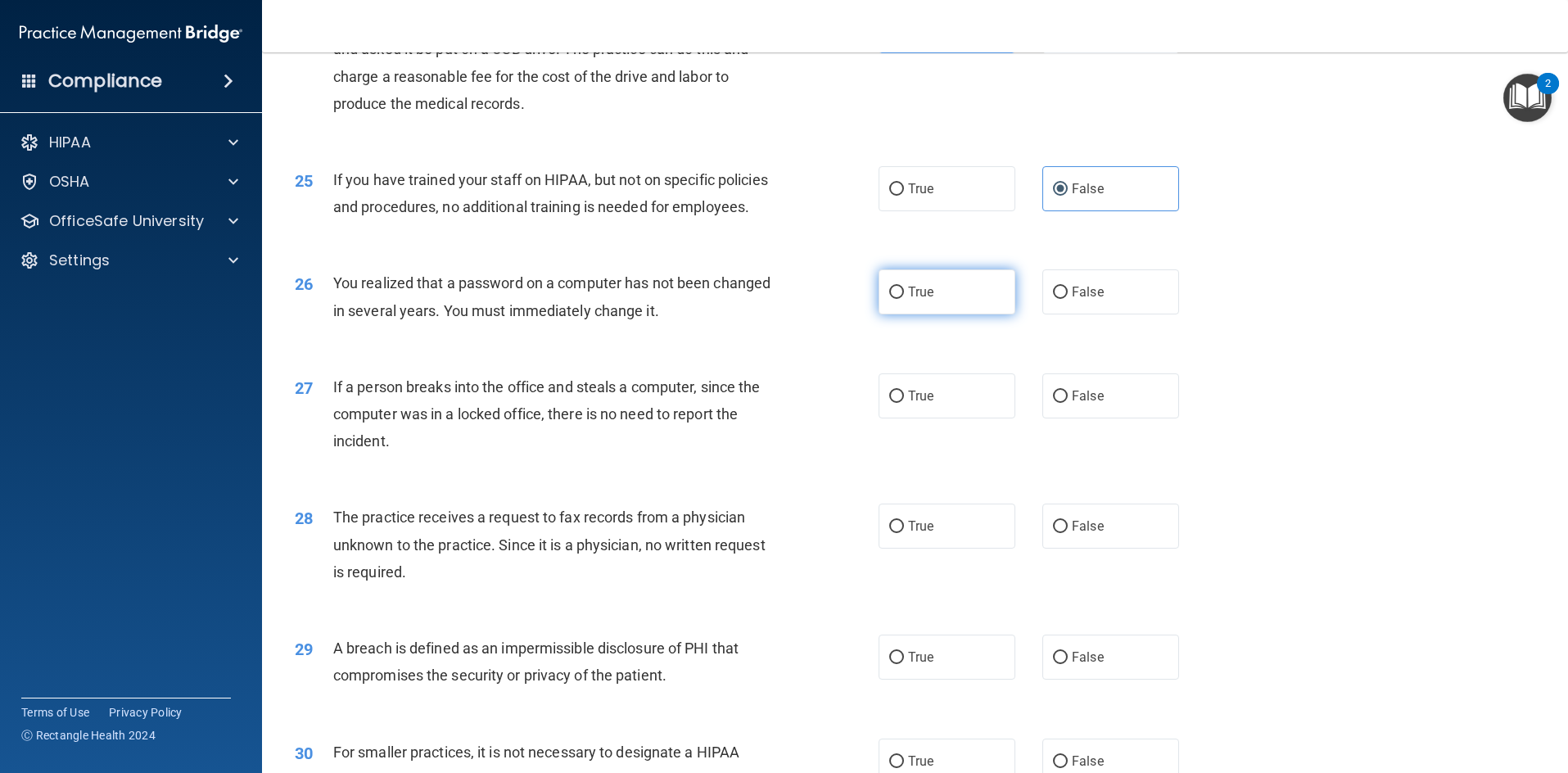
click at [952, 314] on label "True" at bounding box center [947, 292] width 137 height 45
click at [904, 299] on input "True" at bounding box center [897, 292] width 15 height 13
radio input "true"
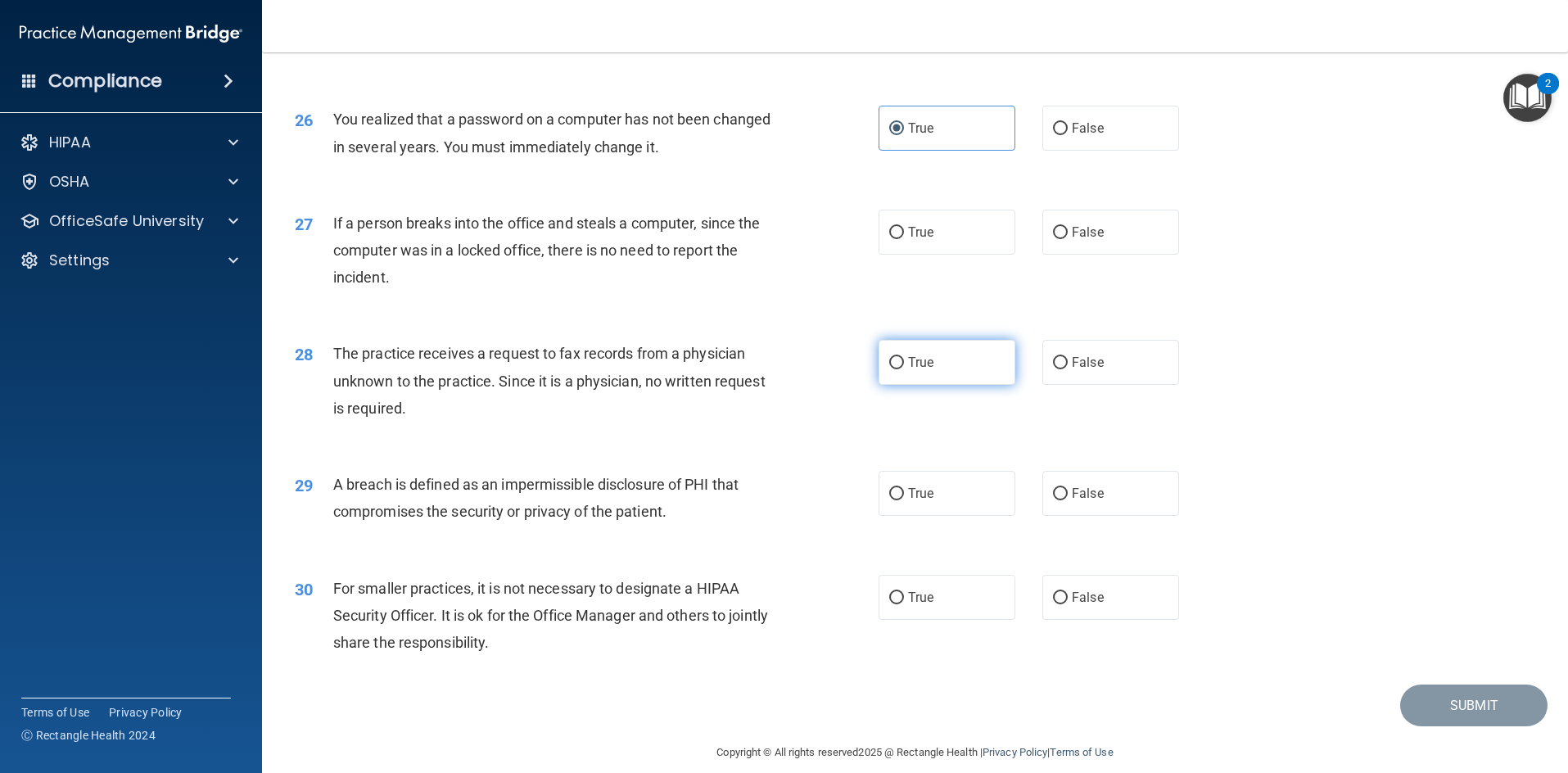
scroll to position [3076, 0]
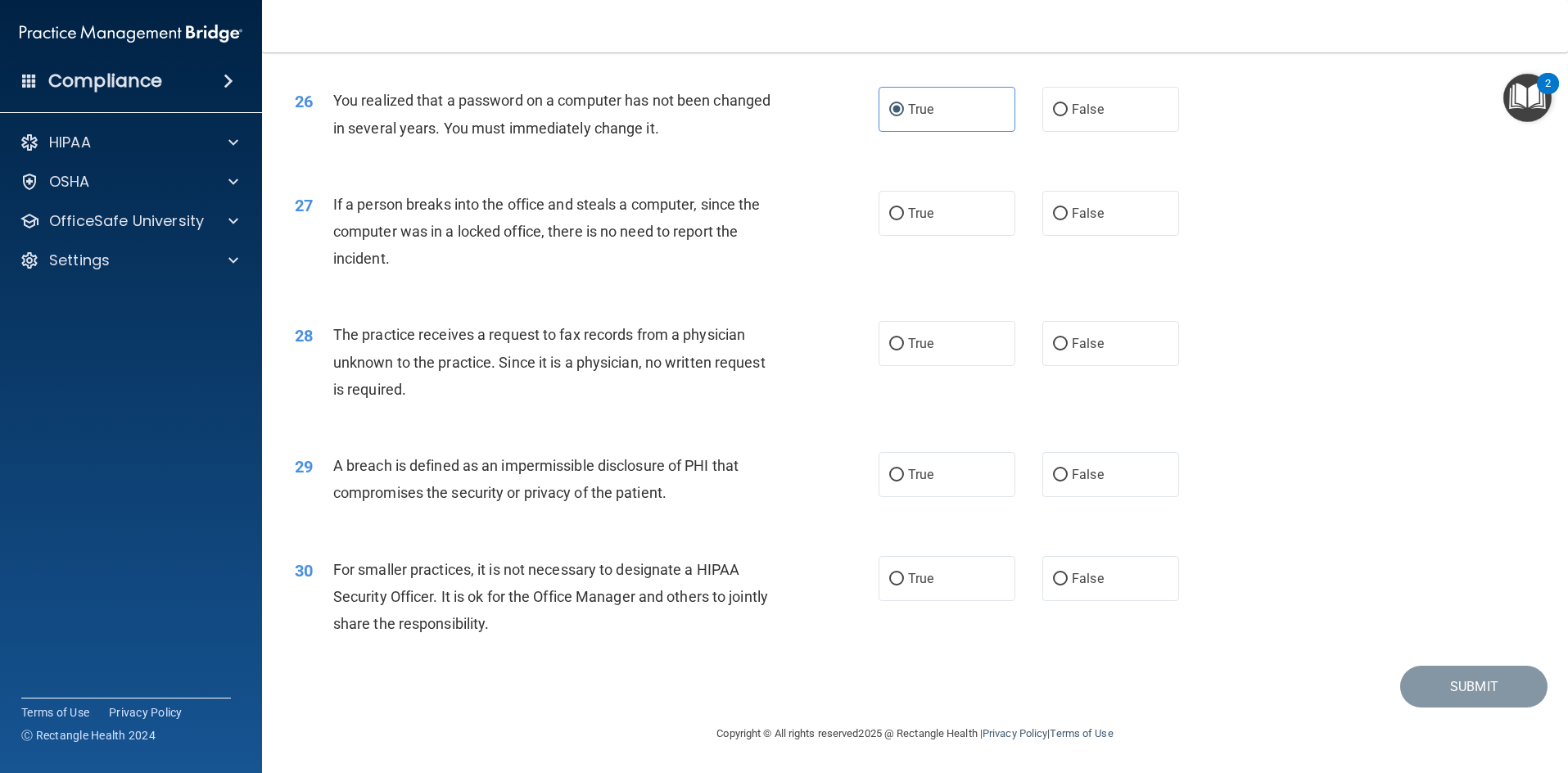
click at [1029, 605] on div "30 For smaller practices, it is not necessary to designate a HIPAA Security Off…" at bounding box center [915, 601] width 1265 height 131
click at [1043, 588] on label "False" at bounding box center [1111, 579] width 137 height 45
click at [1053, 586] on input "False" at bounding box center [1060, 580] width 15 height 13
radio input "true"
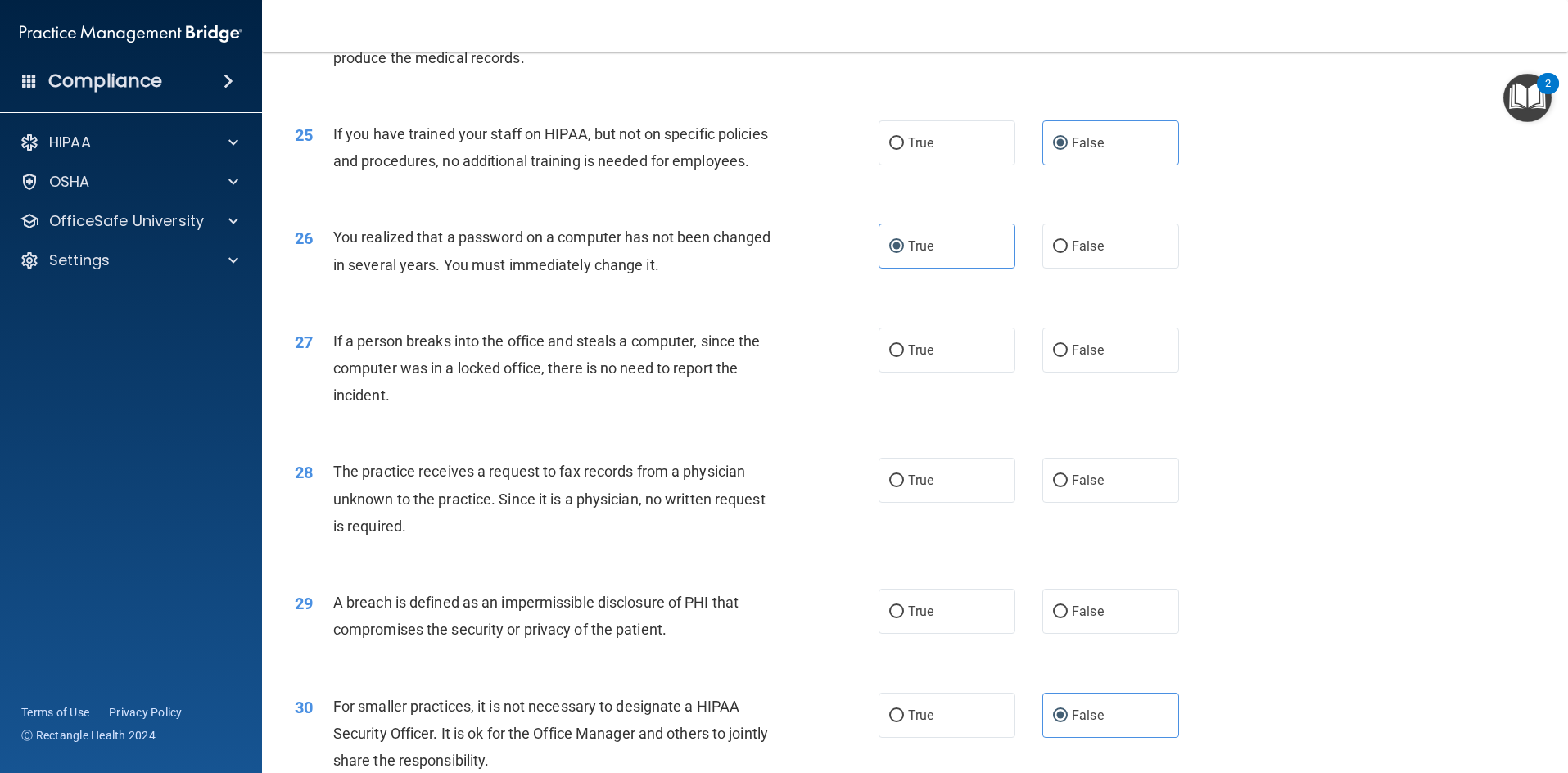
scroll to position [2994, 0]
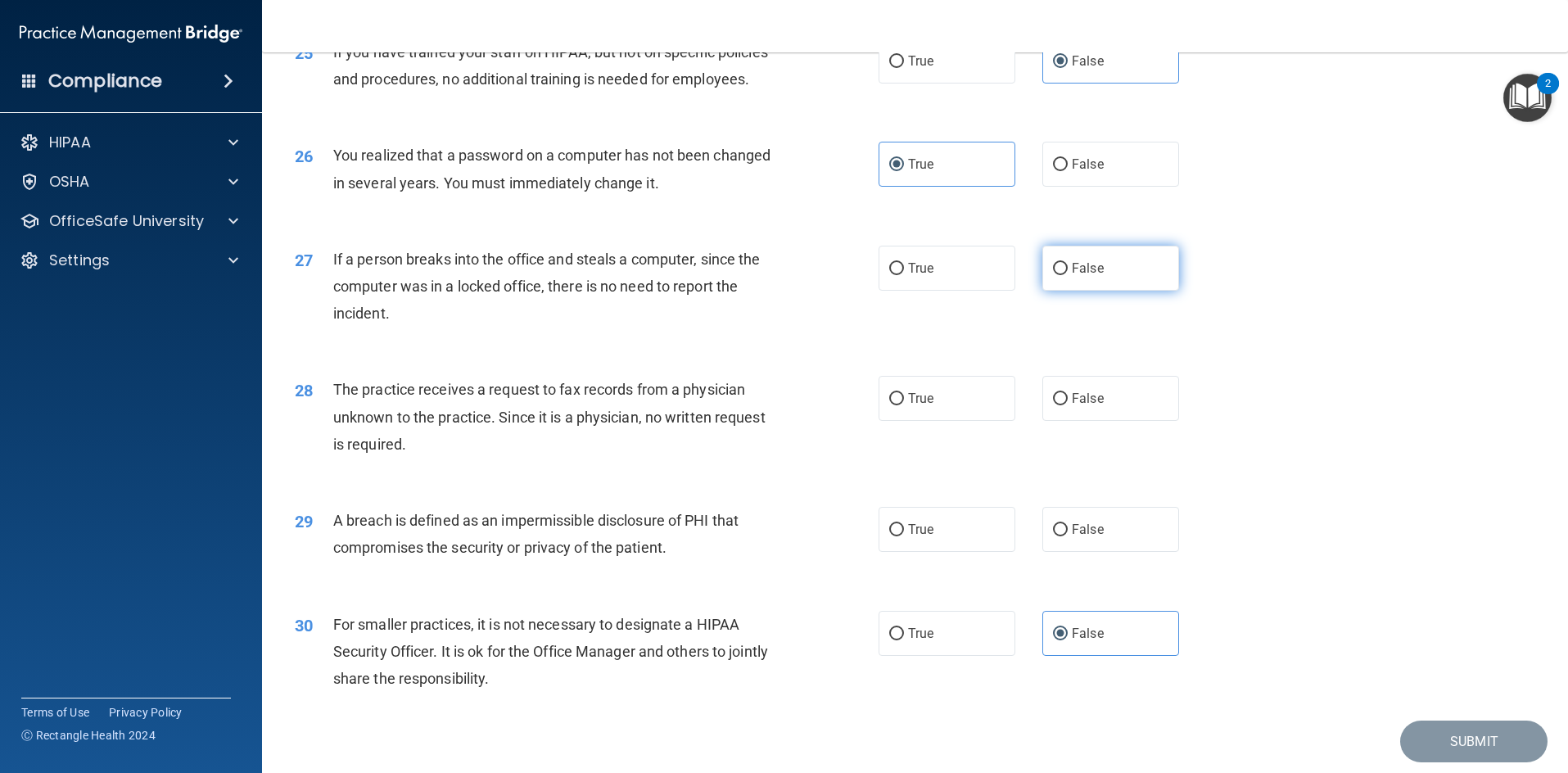
click at [1112, 291] on label "False" at bounding box center [1111, 268] width 137 height 45
click at [1067, 275] on input "False" at bounding box center [1060, 269] width 15 height 13
radio input "true"
click at [1113, 394] on div "28 The practice receives a request to fax records from a physician unknown to t…" at bounding box center [915, 421] width 1265 height 131
click at [1088, 418] on label "False" at bounding box center [1111, 399] width 137 height 45
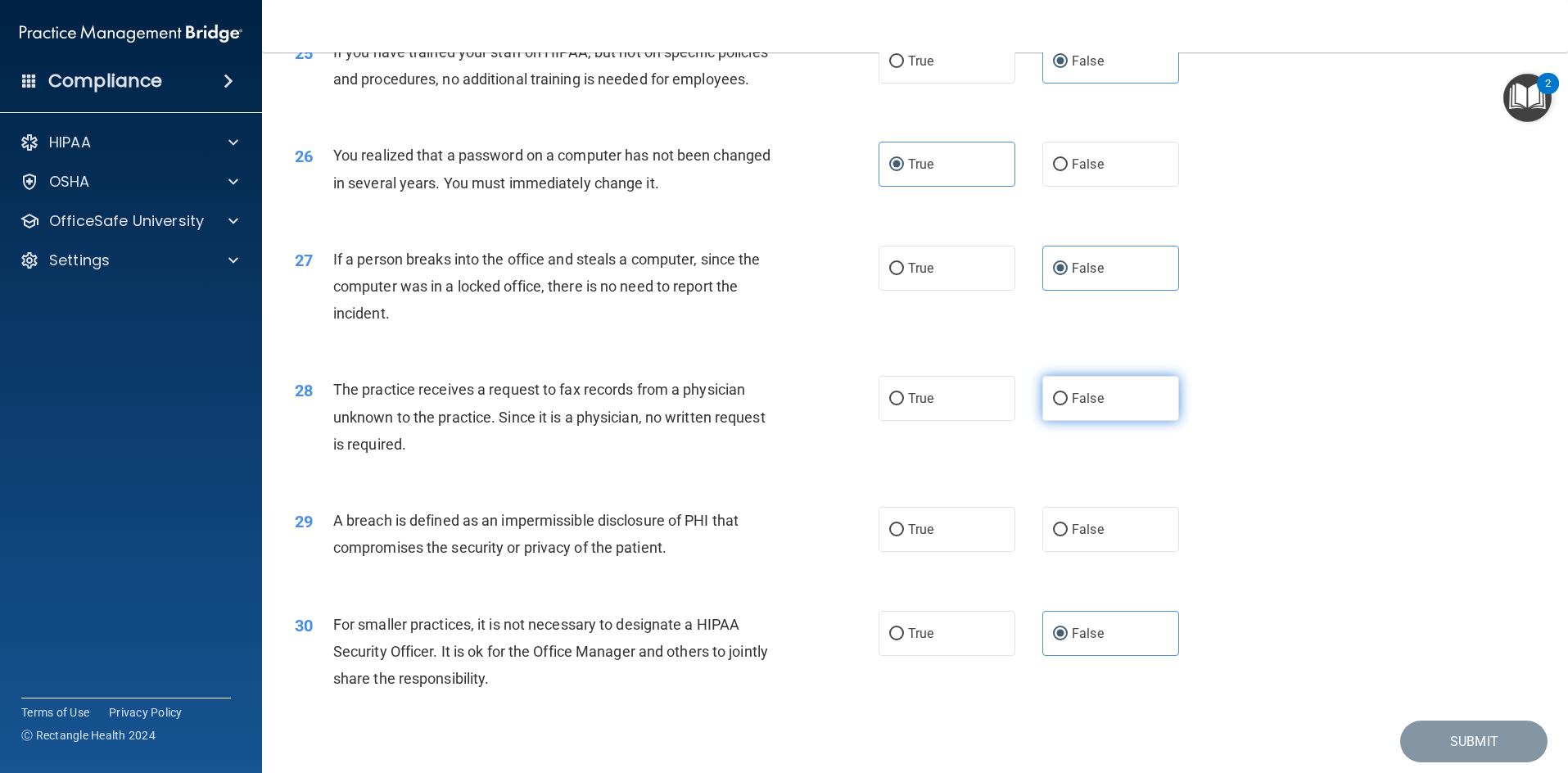
click at [1067, 405] on input "False" at bounding box center [1060, 400] width 15 height 13
radio input "true"
click at [945, 421] on label "True" at bounding box center [947, 399] width 137 height 45
click at [904, 405] on input "True" at bounding box center [897, 400] width 15 height 13
radio input "true"
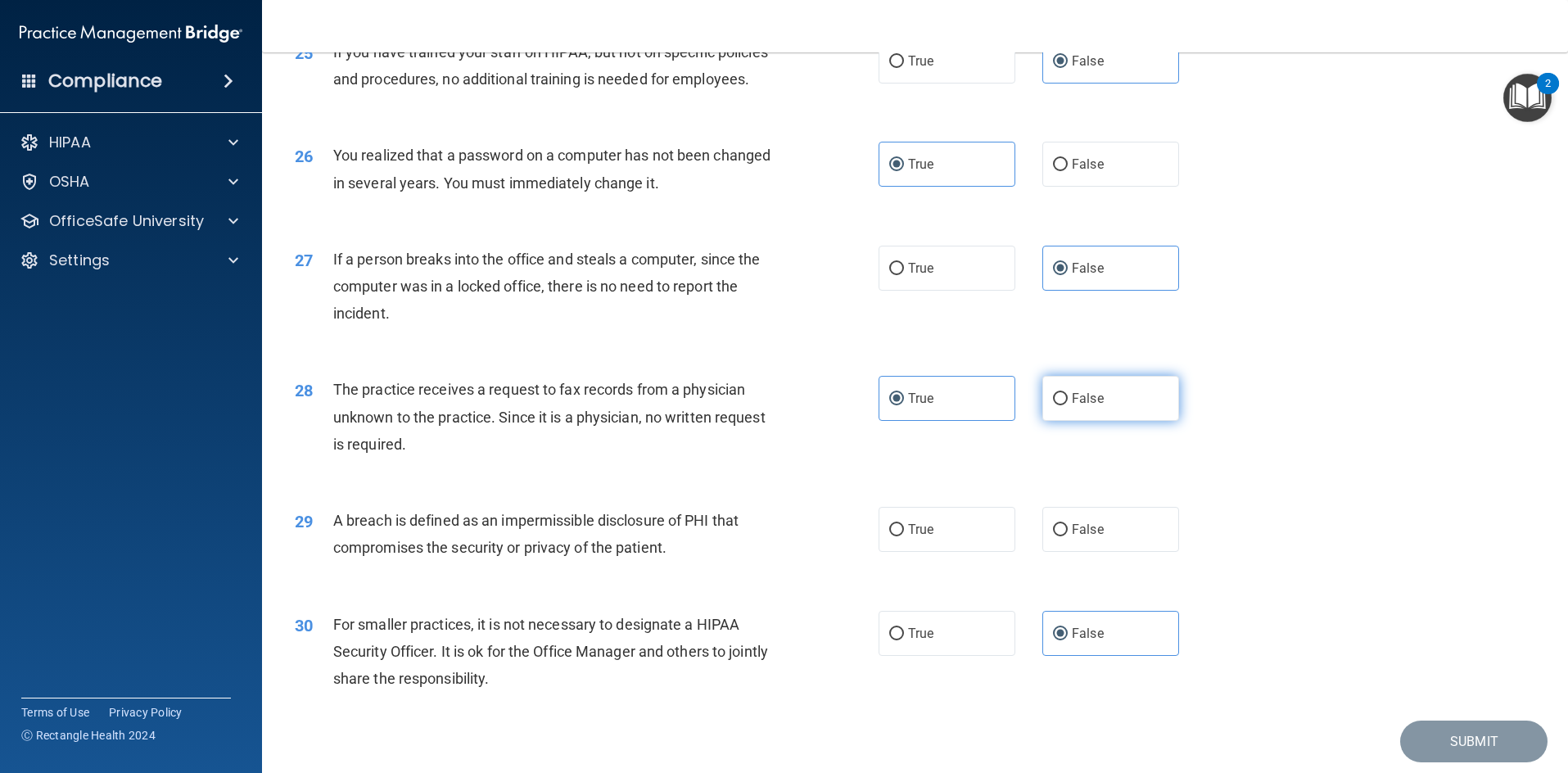
click at [1080, 421] on label "False" at bounding box center [1111, 399] width 137 height 45
click at [1067, 405] on input "False" at bounding box center [1060, 400] width 15 height 13
radio input "true"
radio input "false"
click at [912, 537] on span "True" at bounding box center [921, 529] width 25 height 15
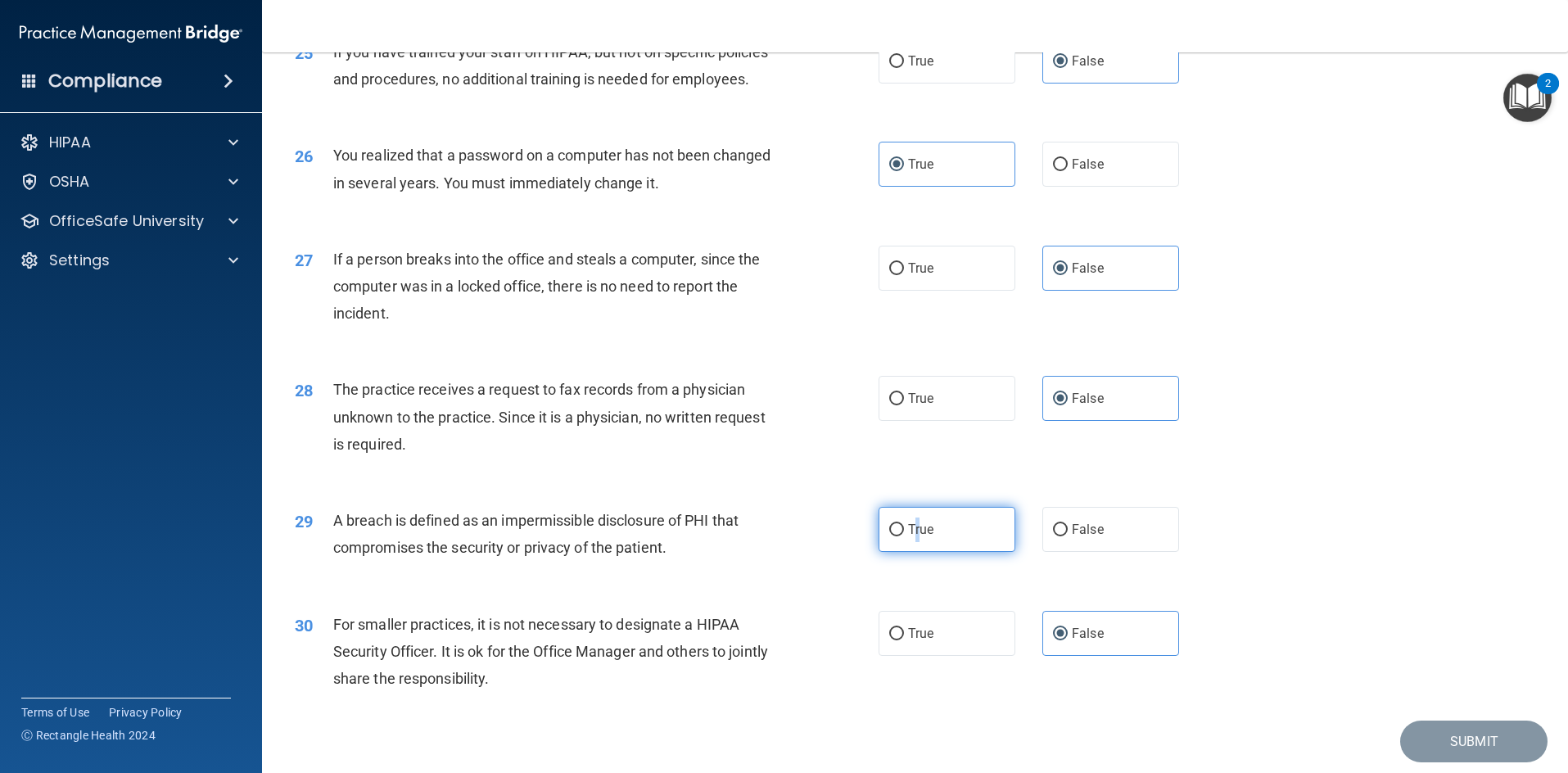
scroll to position [3076, 0]
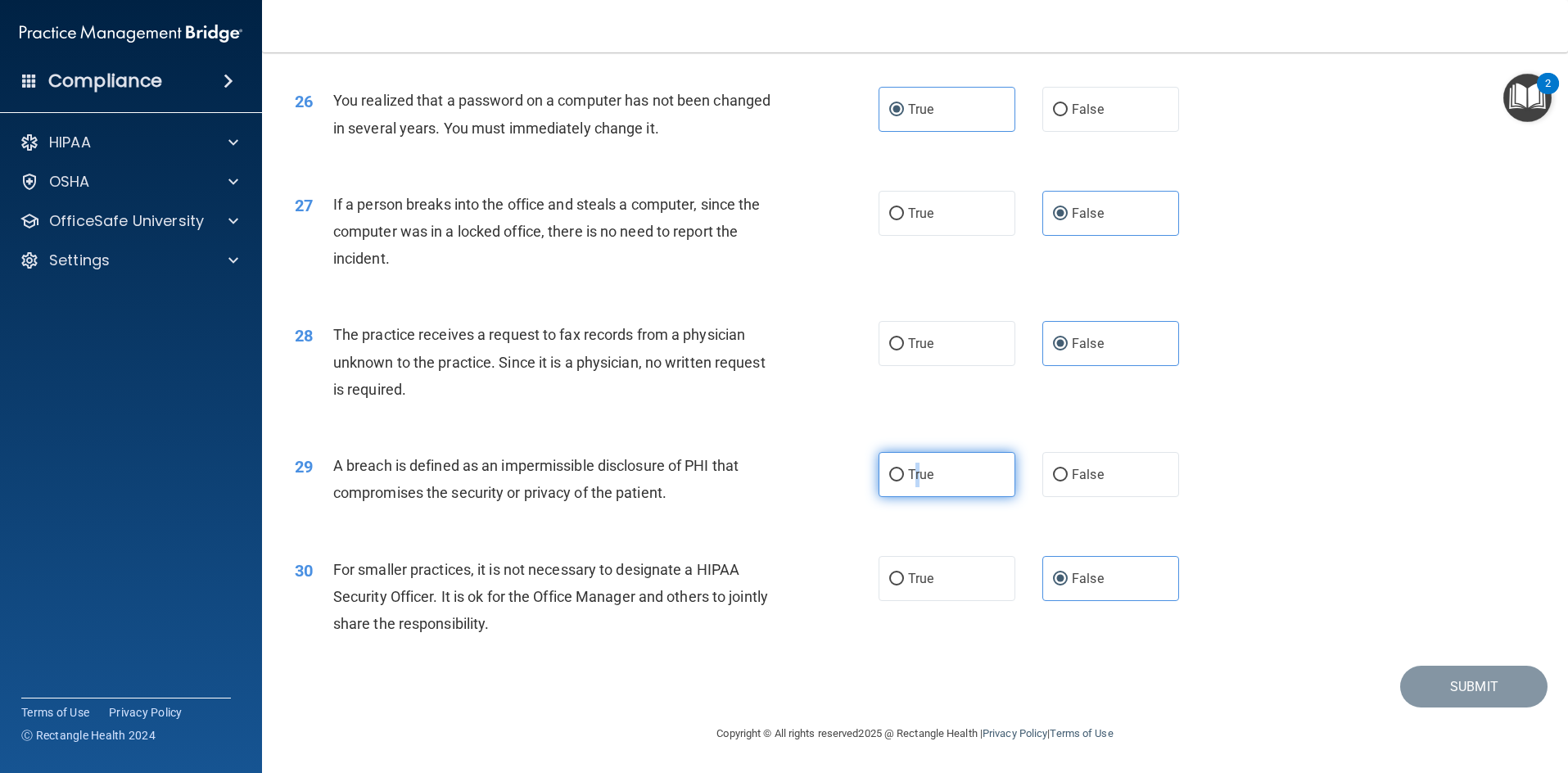
click at [894, 470] on input "True" at bounding box center [897, 476] width 15 height 13
radio input "true"
click at [1424, 669] on button "Submit" at bounding box center [1474, 687] width 147 height 42
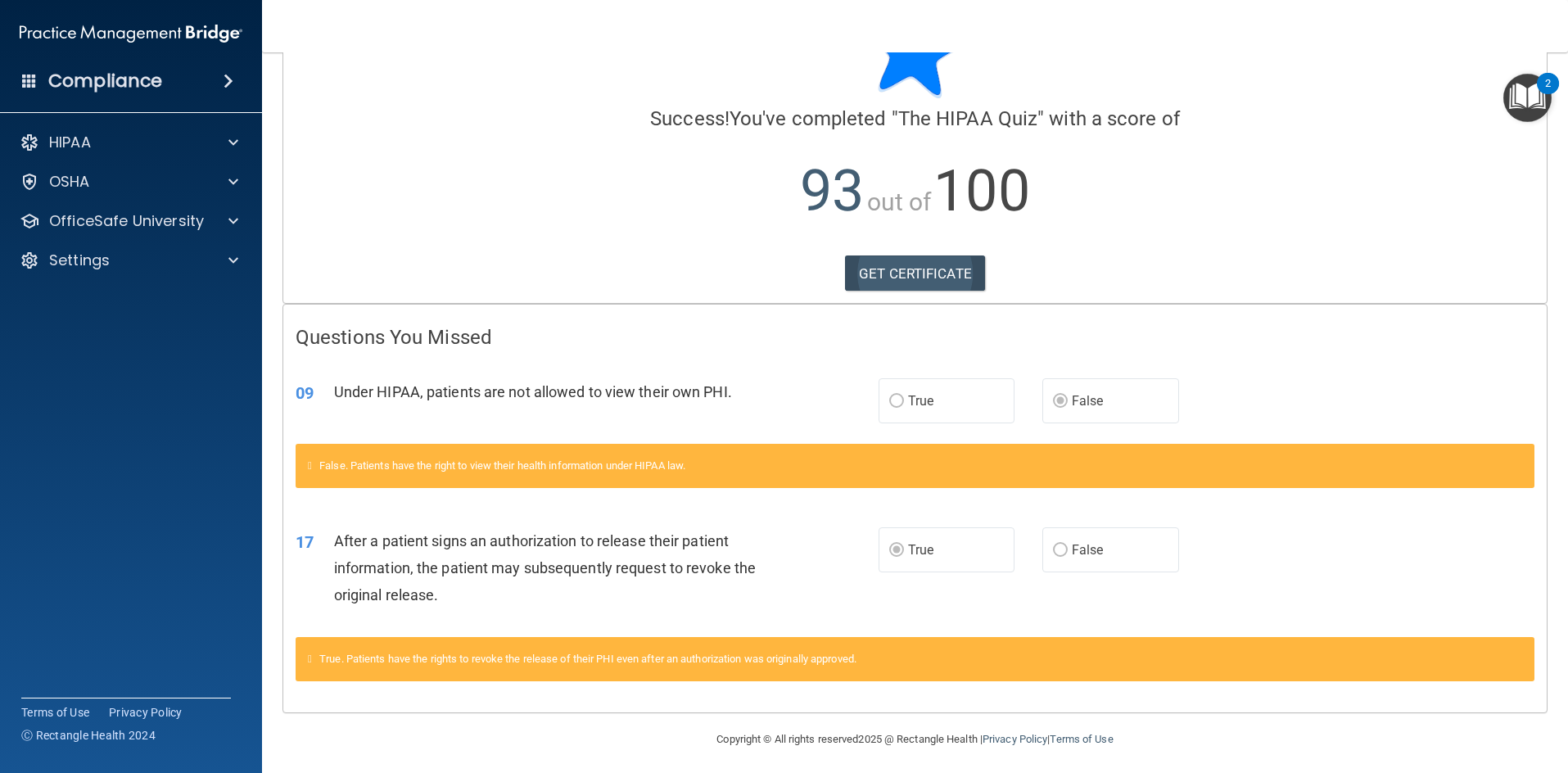
scroll to position [87, 0]
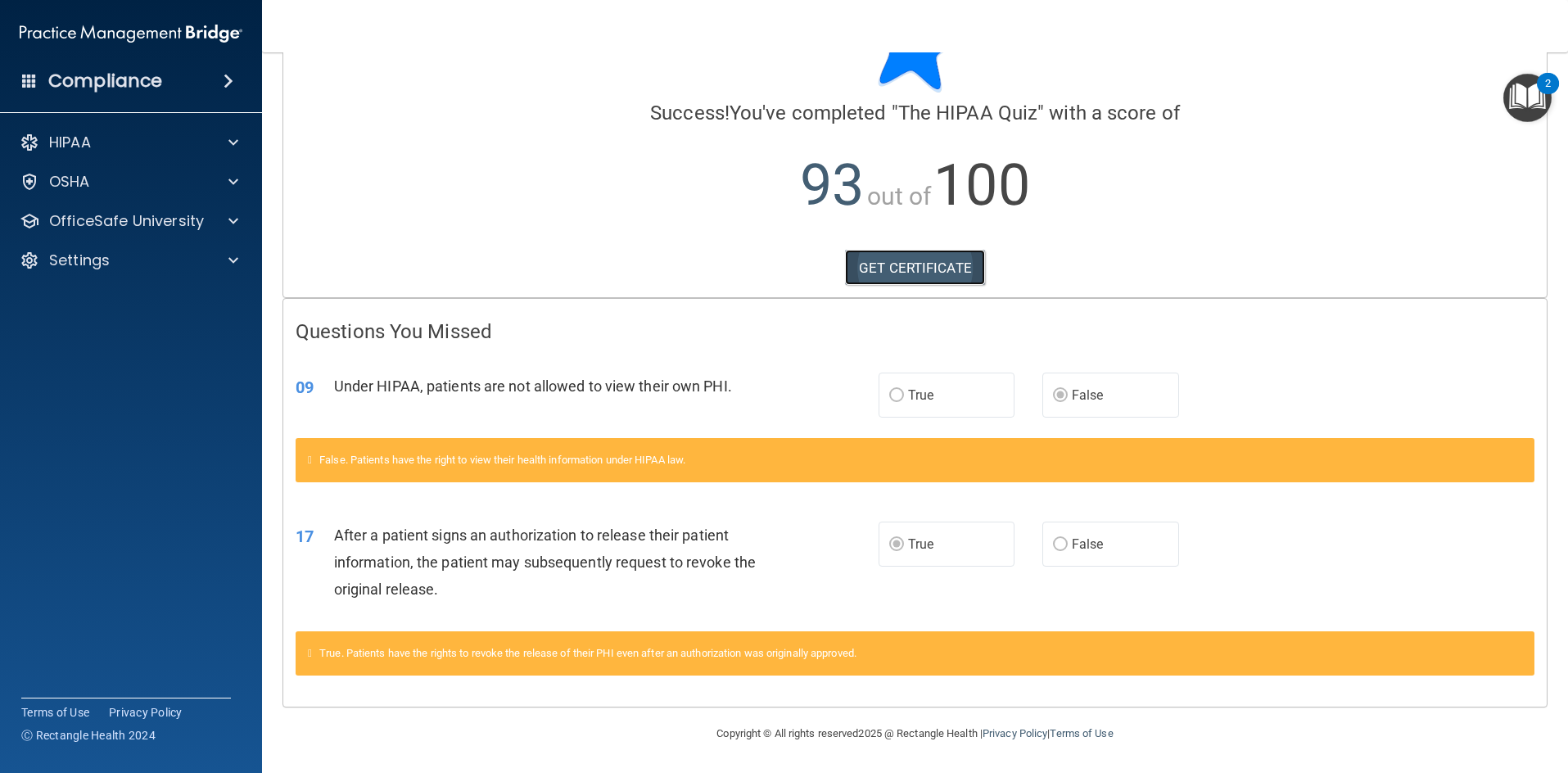
click at [938, 270] on link "GET CERTIFICATE" at bounding box center [915, 268] width 140 height 36
click at [132, 150] on div "HIPAA" at bounding box center [109, 143] width 203 height 20
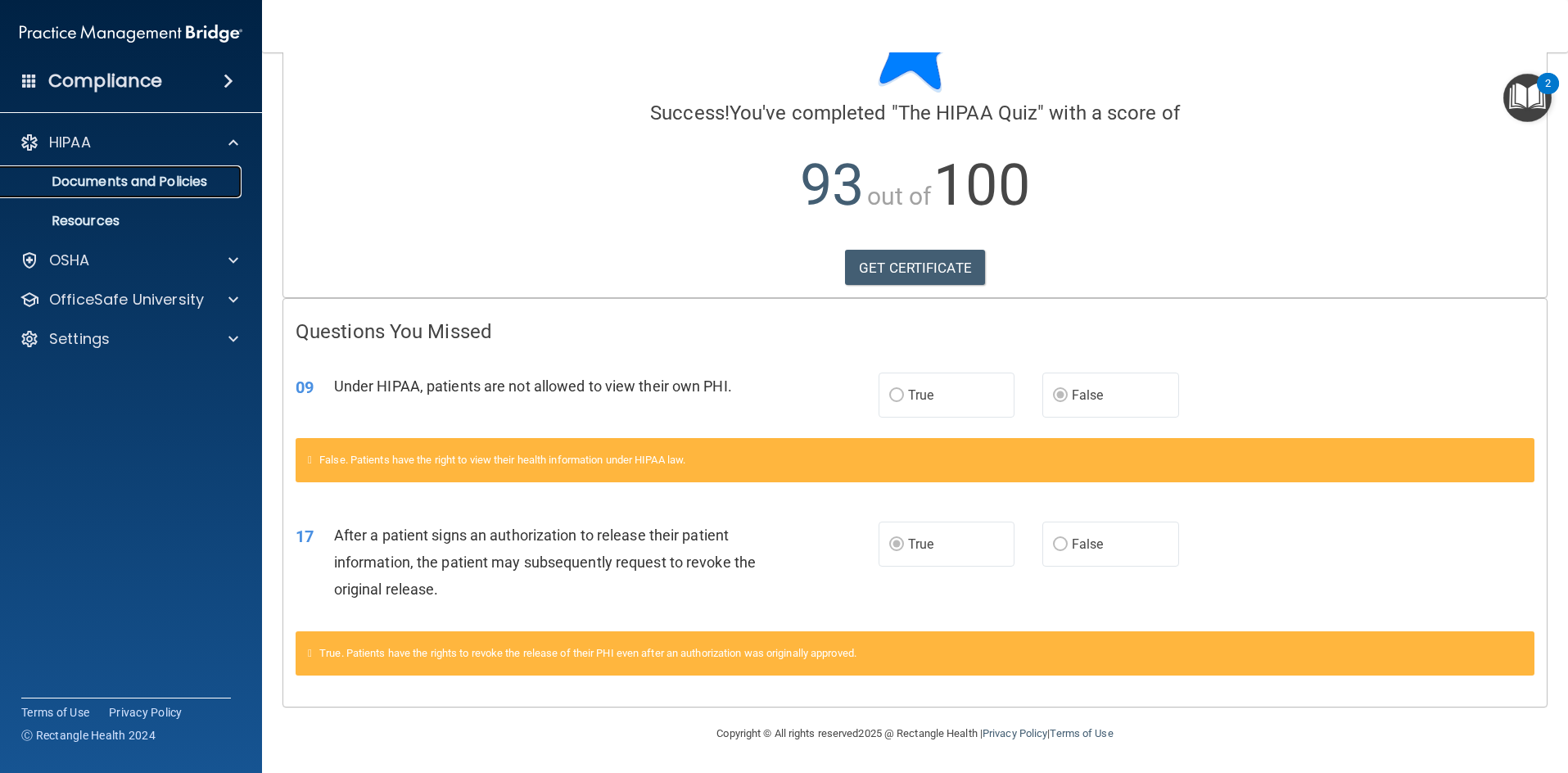
click at [146, 181] on p "Documents and Policies" at bounding box center [123, 182] width 223 height 16
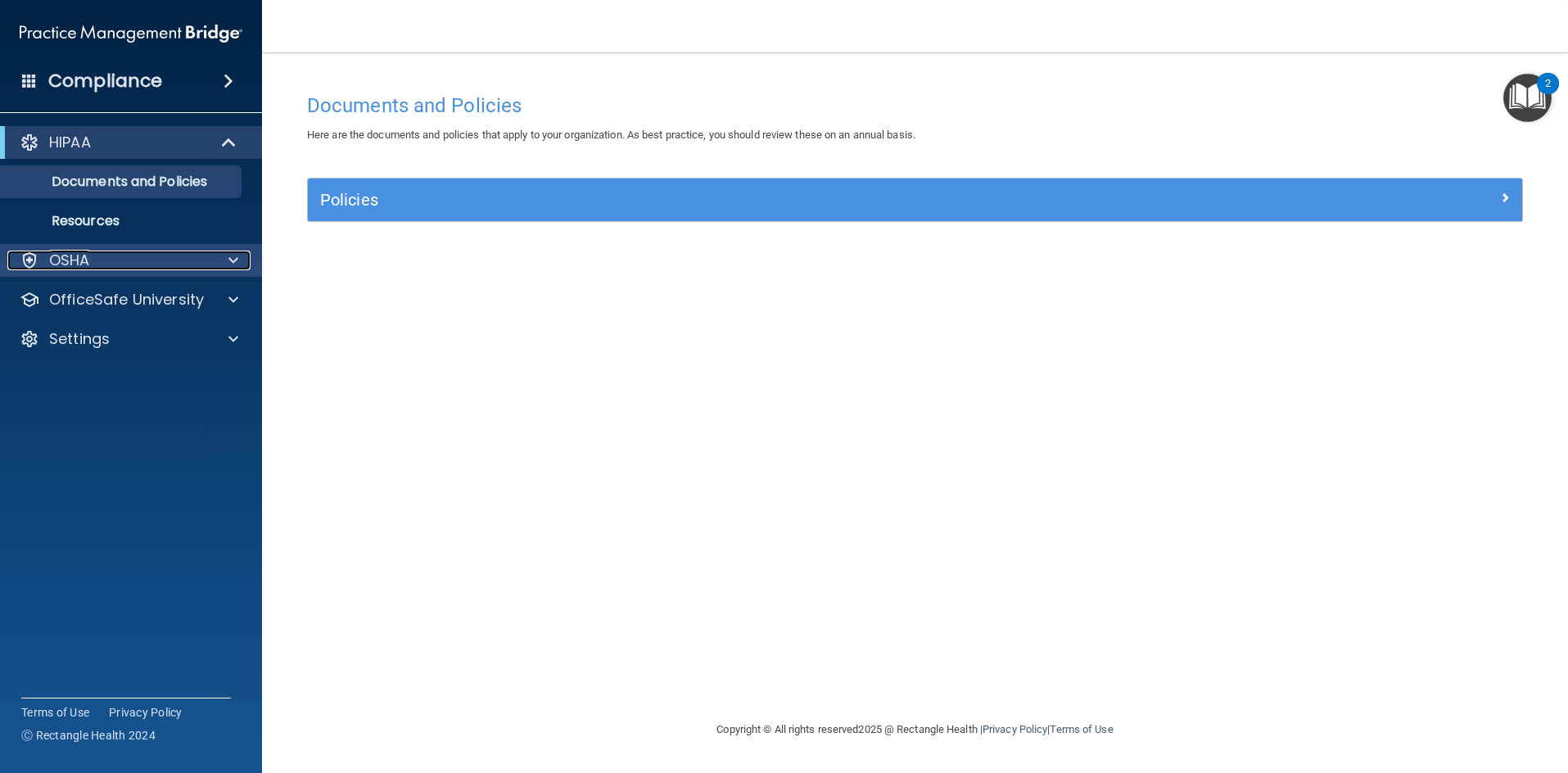
click at [137, 261] on div "OSHA" at bounding box center [109, 261] width 203 height 20
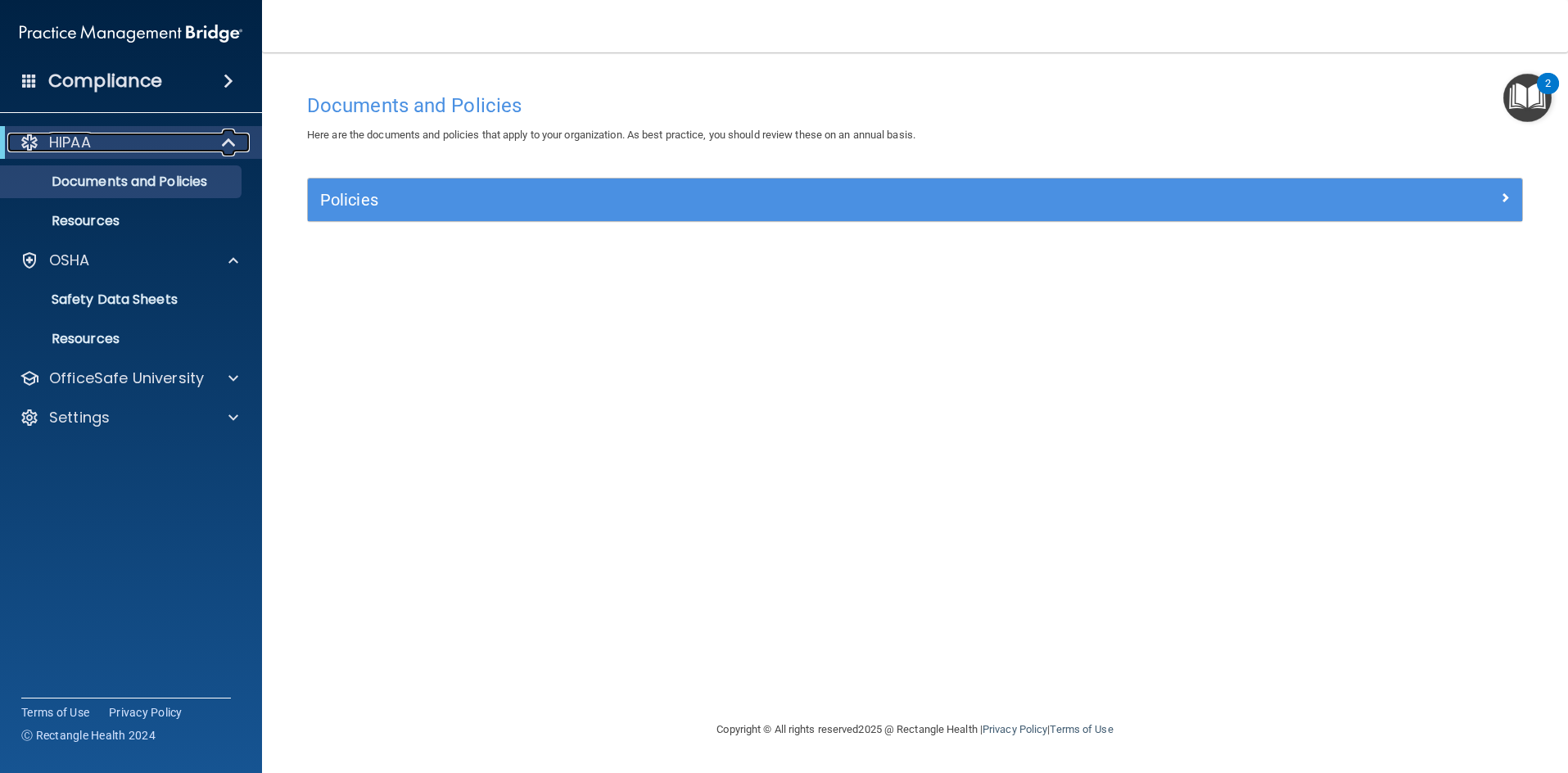
click at [230, 145] on span at bounding box center [230, 143] width 14 height 20
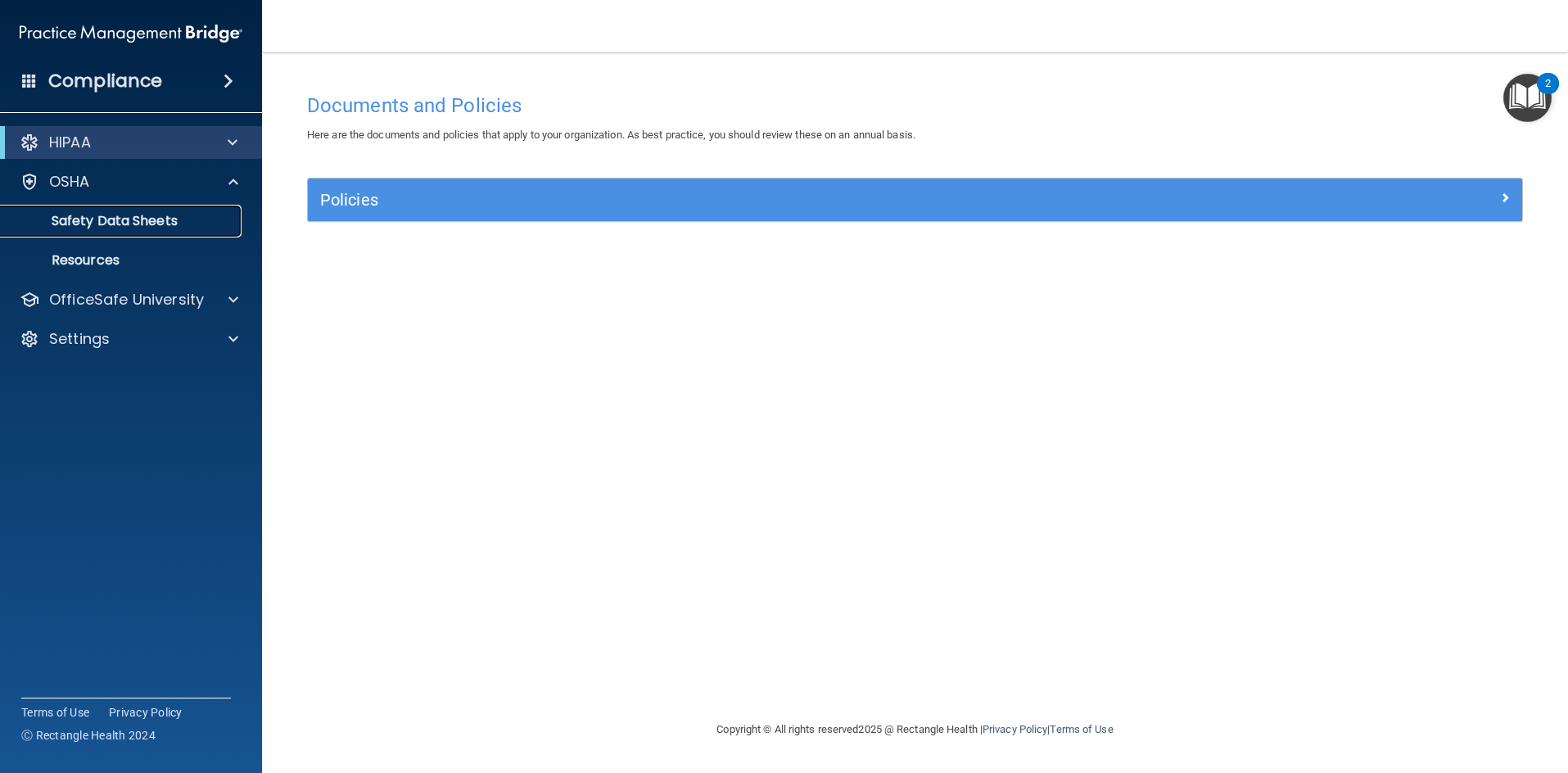
click at [164, 233] on link "Safety Data Sheets" at bounding box center [113, 221] width 258 height 33
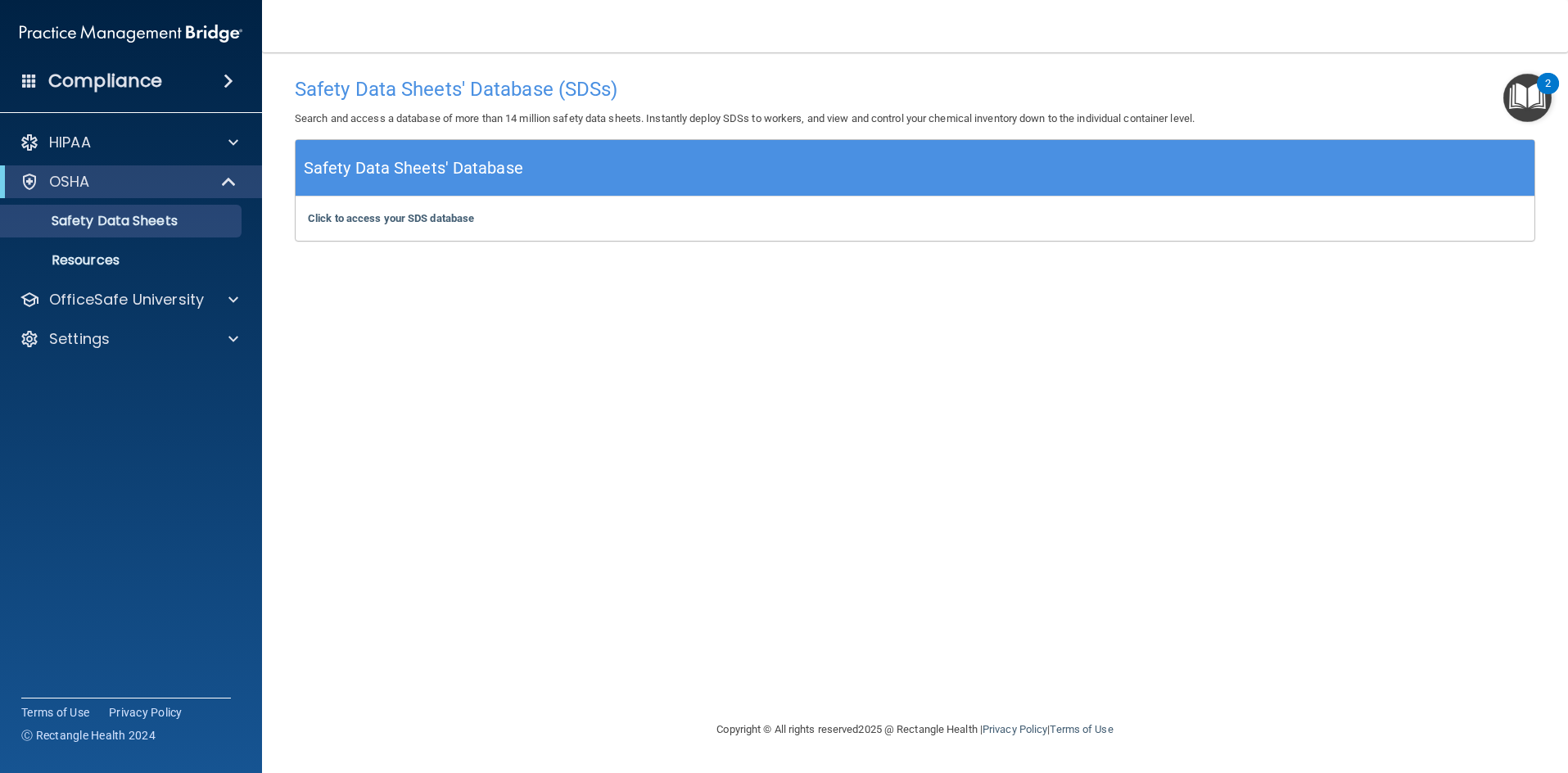
click at [107, 316] on div "HIPAA Documents and Policies Report an Incident Business Associates Emergency P…" at bounding box center [131, 244] width 263 height 249
click at [113, 303] on p "OfficeSafe University" at bounding box center [126, 300] width 154 height 20
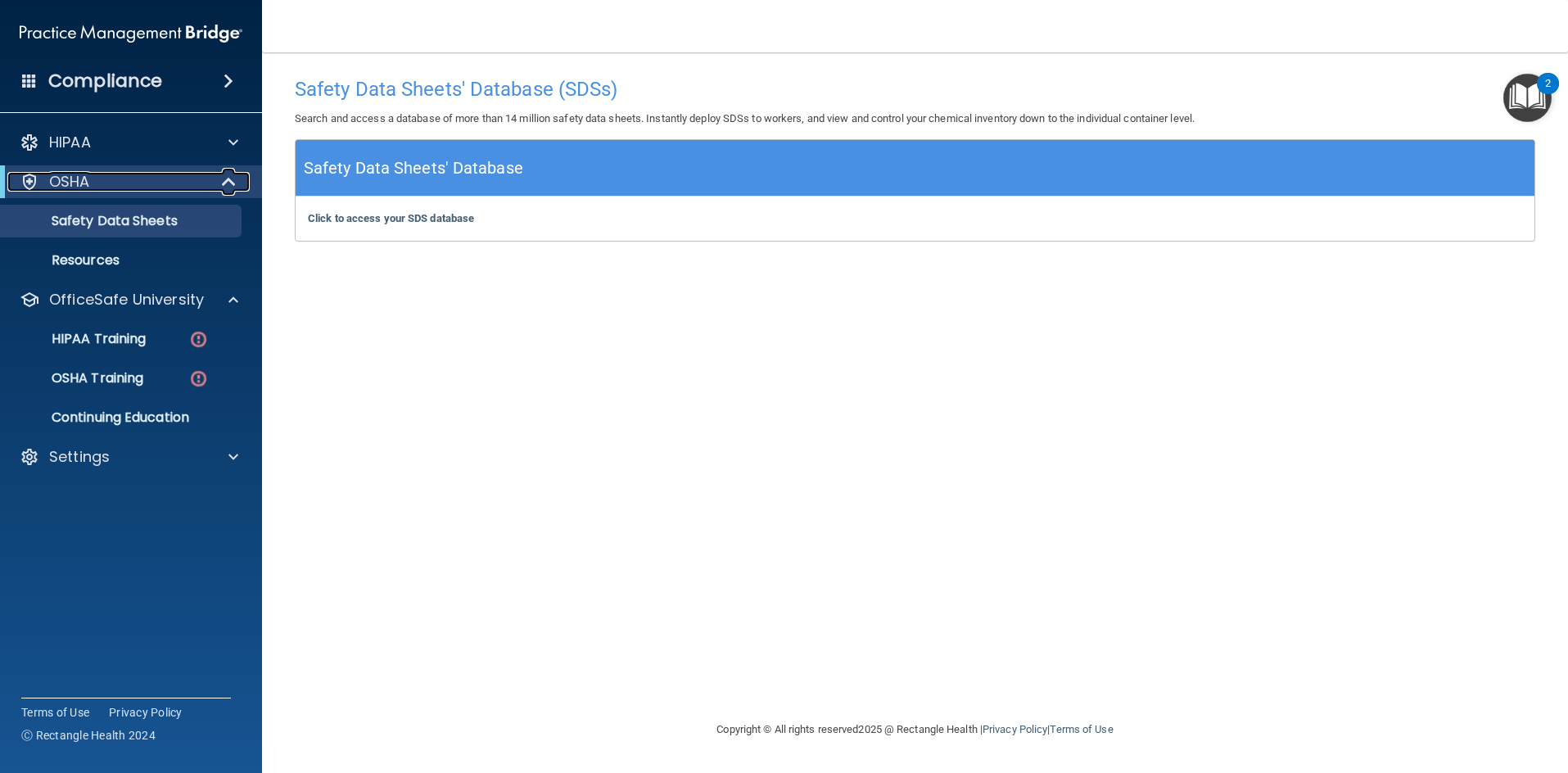
click at [171, 187] on div "OSHA" at bounding box center [108, 182] width 203 height 20
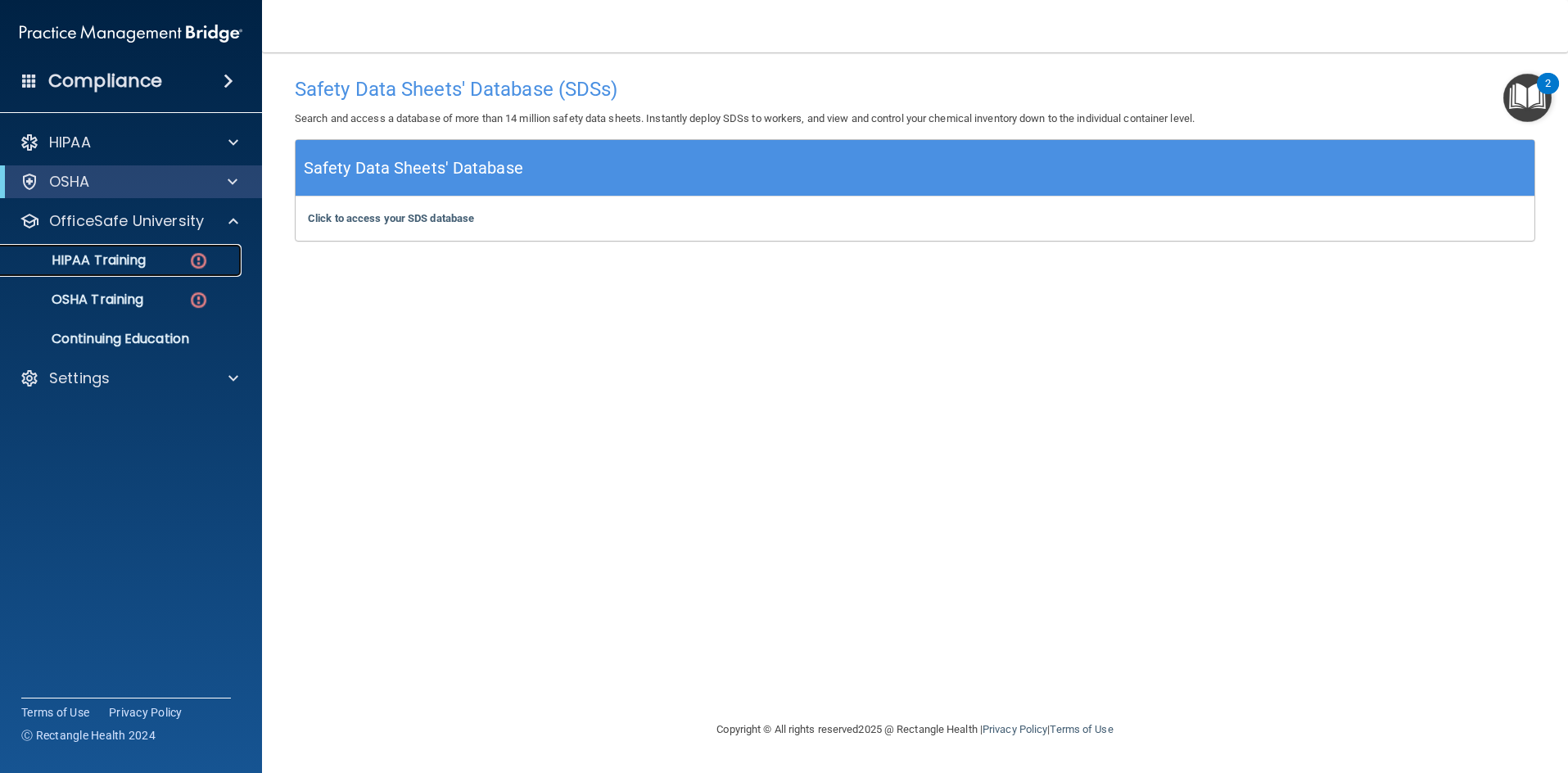
click at [156, 252] on link "HIPAA Training" at bounding box center [113, 261] width 258 height 33
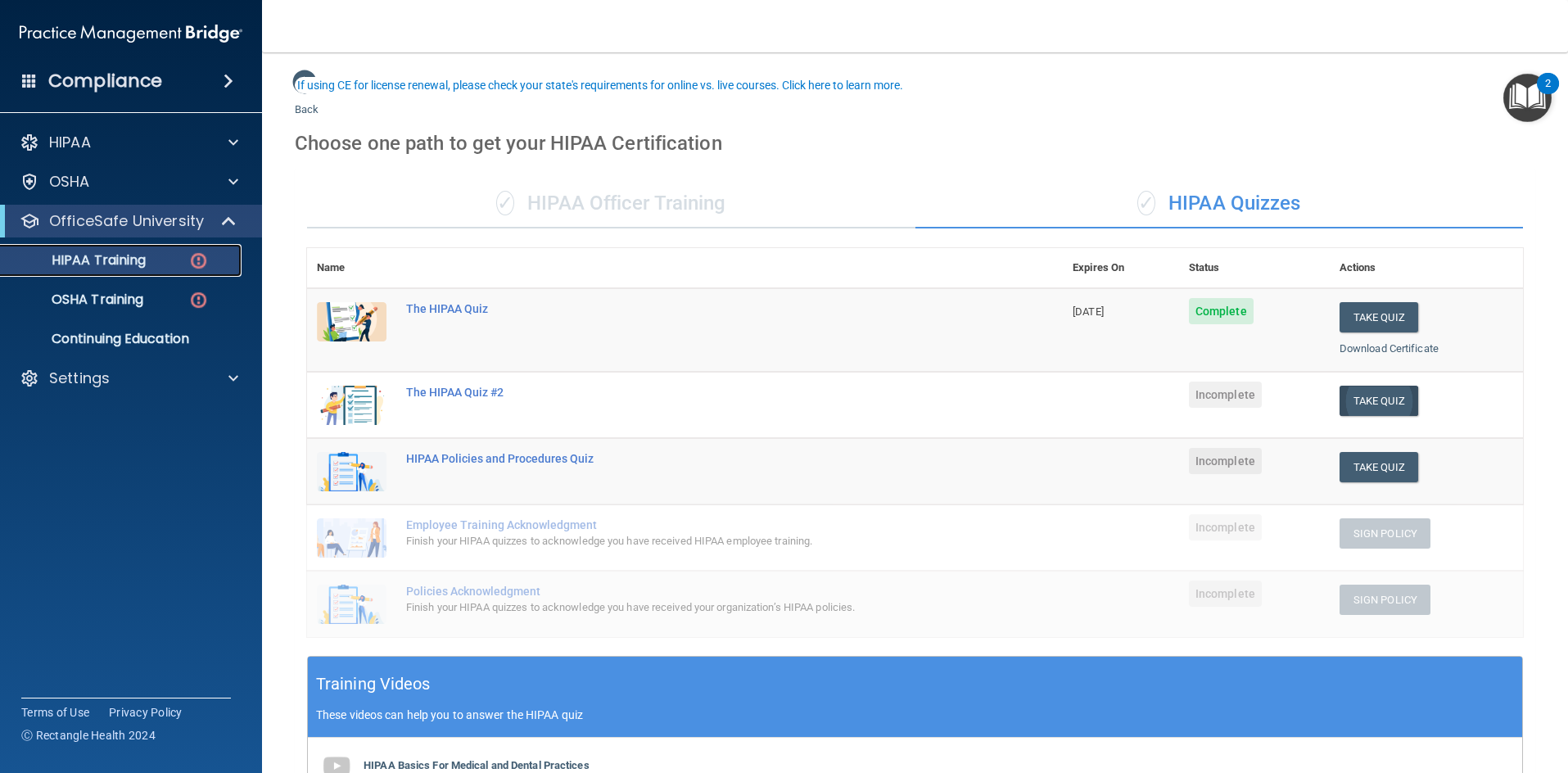
scroll to position [82, 0]
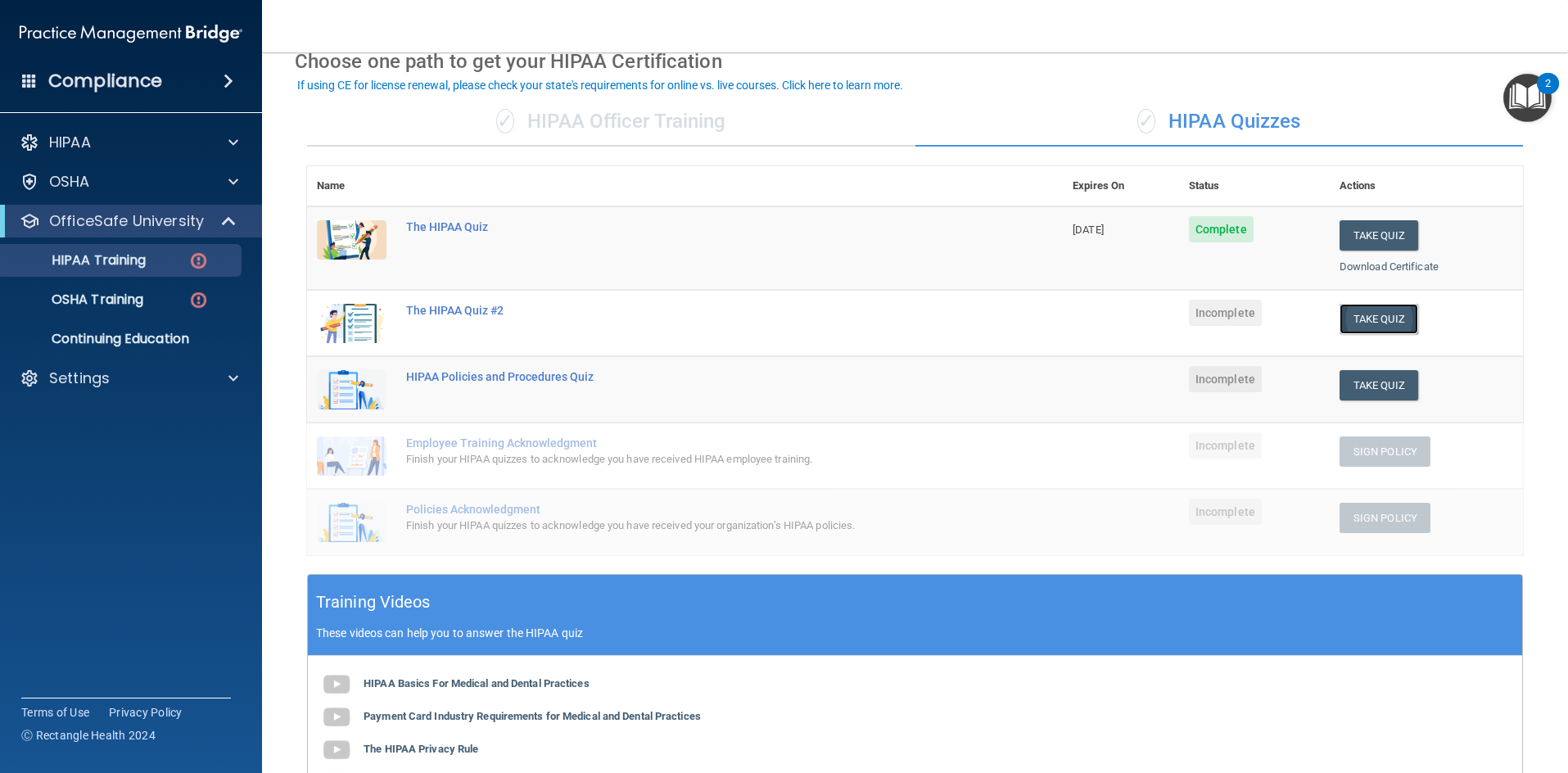
click at [1392, 325] on button "Take Quiz" at bounding box center [1379, 318] width 79 height 30
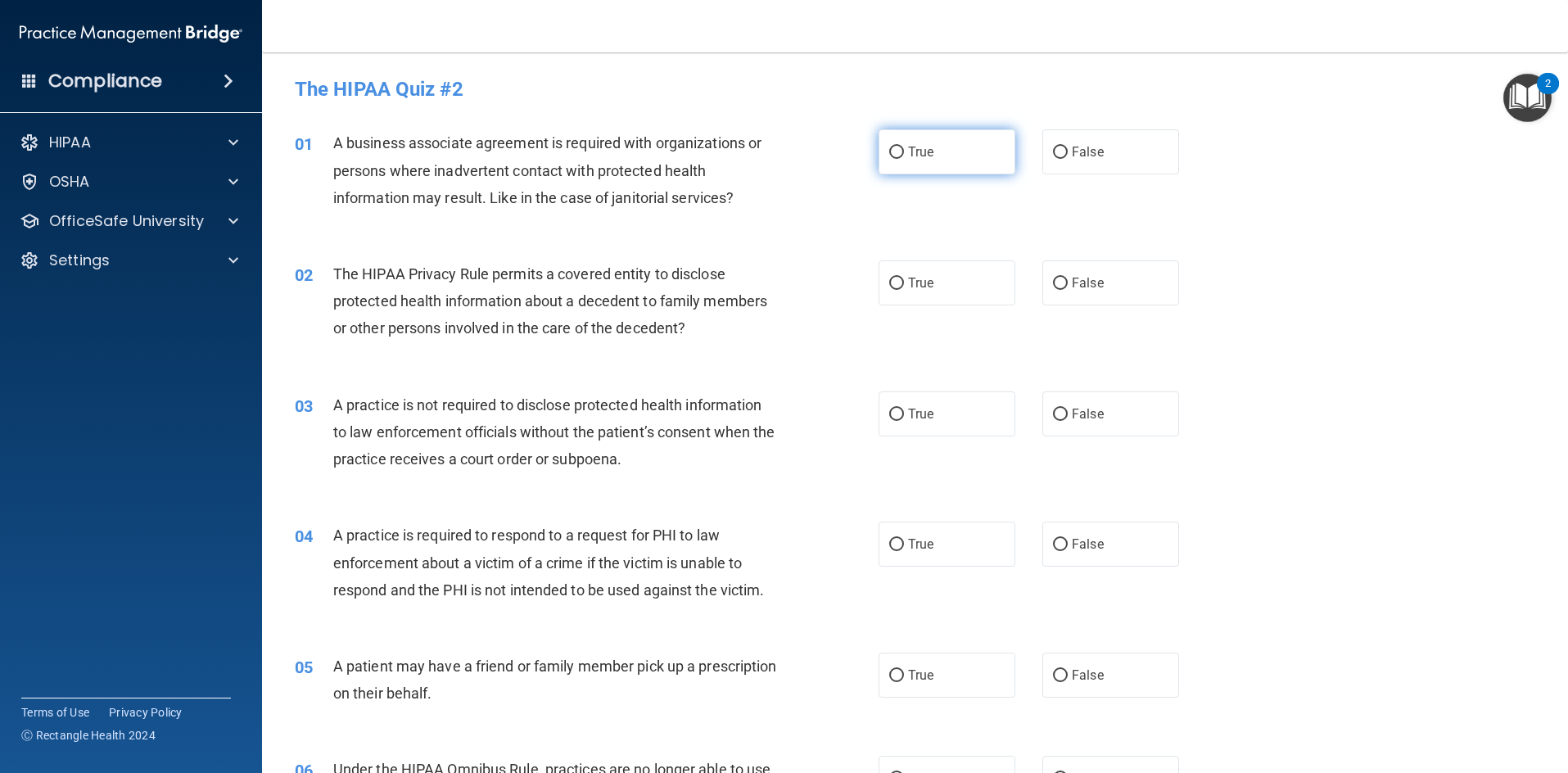
click at [912, 158] on span "True" at bounding box center [921, 152] width 25 height 15
click at [904, 158] on input "True" at bounding box center [897, 153] width 15 height 13
radio input "true"
click at [867, 352] on div "02 The HIPAA Privacy Rule permits a covered entity to disclose protected health…" at bounding box center [915, 305] width 1265 height 131
click at [1457, 245] on div "02 The HIPAA Privacy Rule permits a covered entity to disclose protected health…" at bounding box center [915, 305] width 1265 height 131
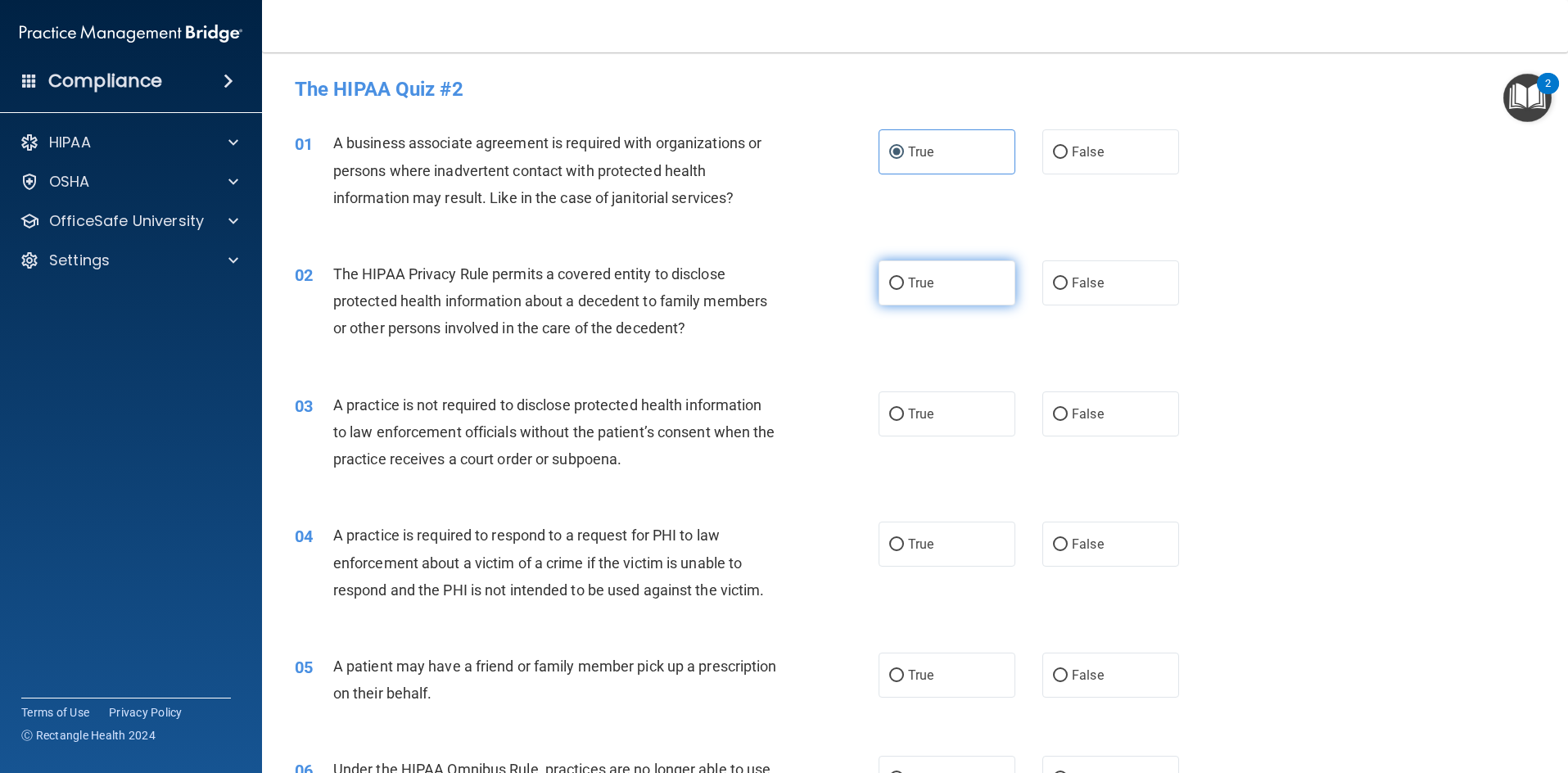
click at [921, 280] on span "True" at bounding box center [921, 282] width 25 height 15
click at [904, 280] on input "True" at bounding box center [897, 284] width 15 height 13
radio input "true"
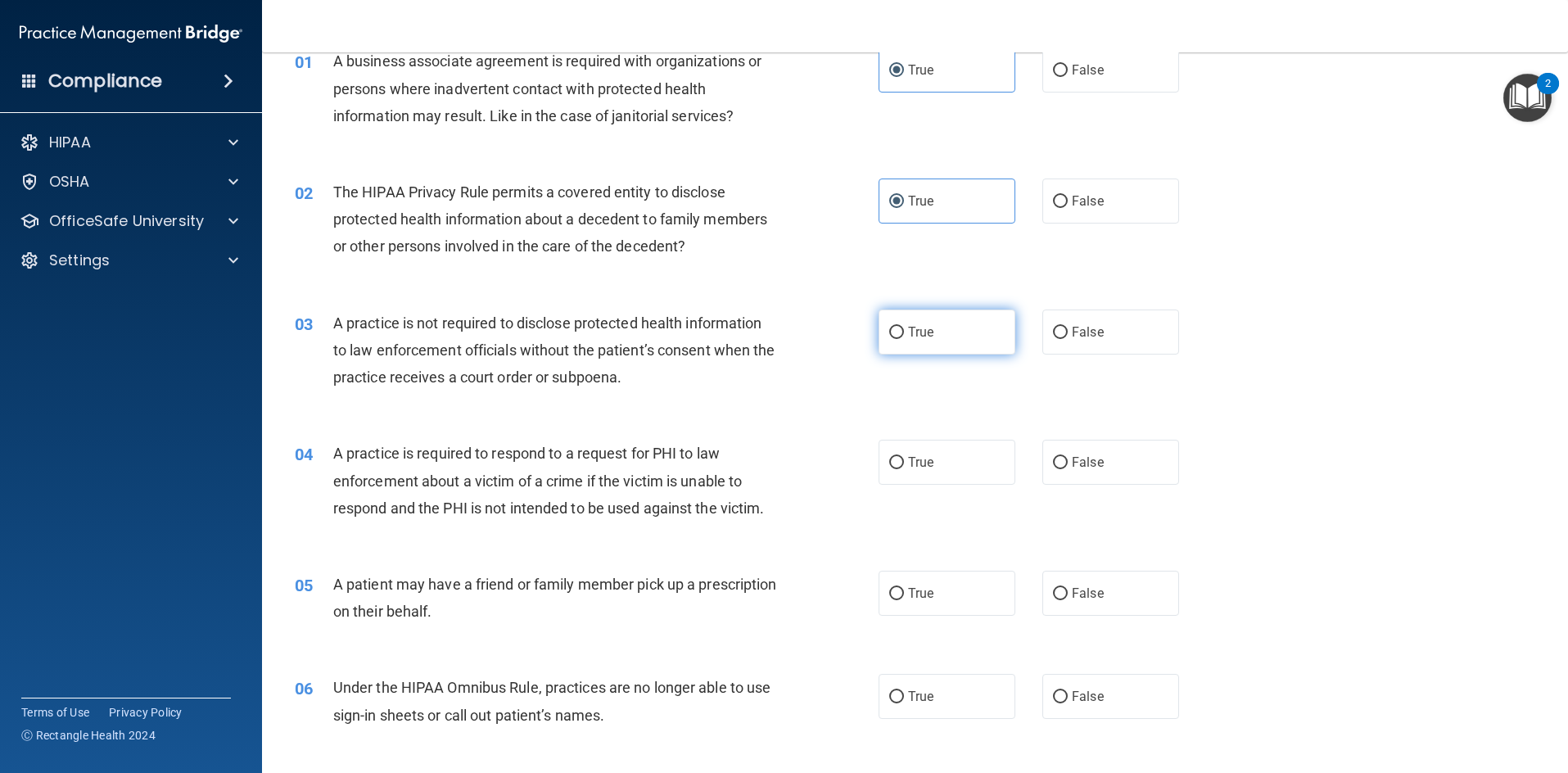
click at [927, 342] on label "True" at bounding box center [947, 332] width 137 height 45
click at [904, 339] on input "True" at bounding box center [897, 333] width 15 height 13
radio input "true"
click at [908, 455] on span "True" at bounding box center [921, 461] width 25 height 15
click at [1007, 423] on div "04 A practice is required to respond to a request for PHI to law enforcement ab…" at bounding box center [915, 485] width 1265 height 131
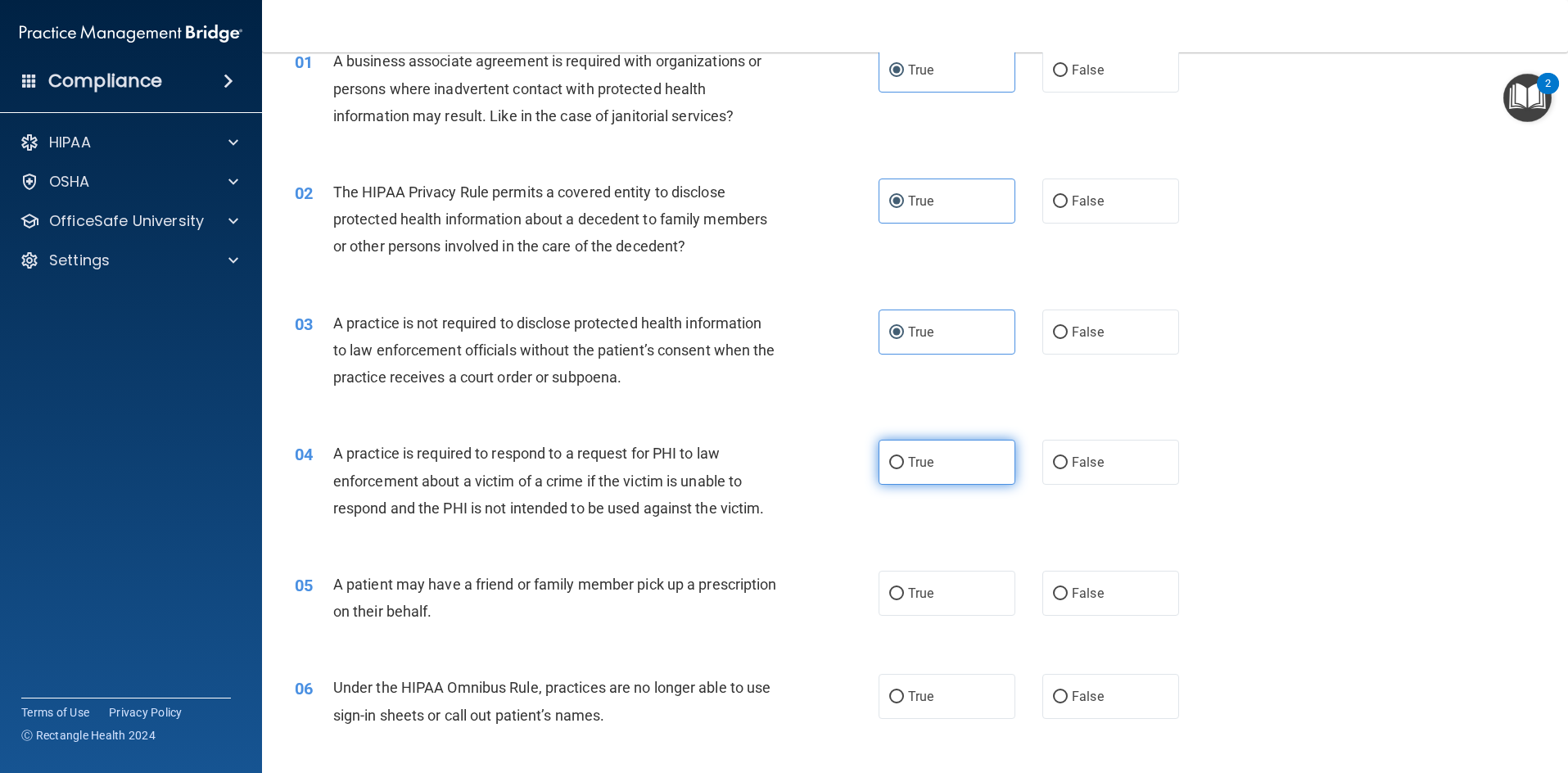
click at [954, 455] on label "True" at bounding box center [947, 462] width 137 height 45
click at [904, 457] on input "True" at bounding box center [897, 463] width 15 height 13
radio input "true"
click at [945, 606] on label "True" at bounding box center [947, 593] width 137 height 45
click at [904, 600] on input "True" at bounding box center [897, 594] width 15 height 13
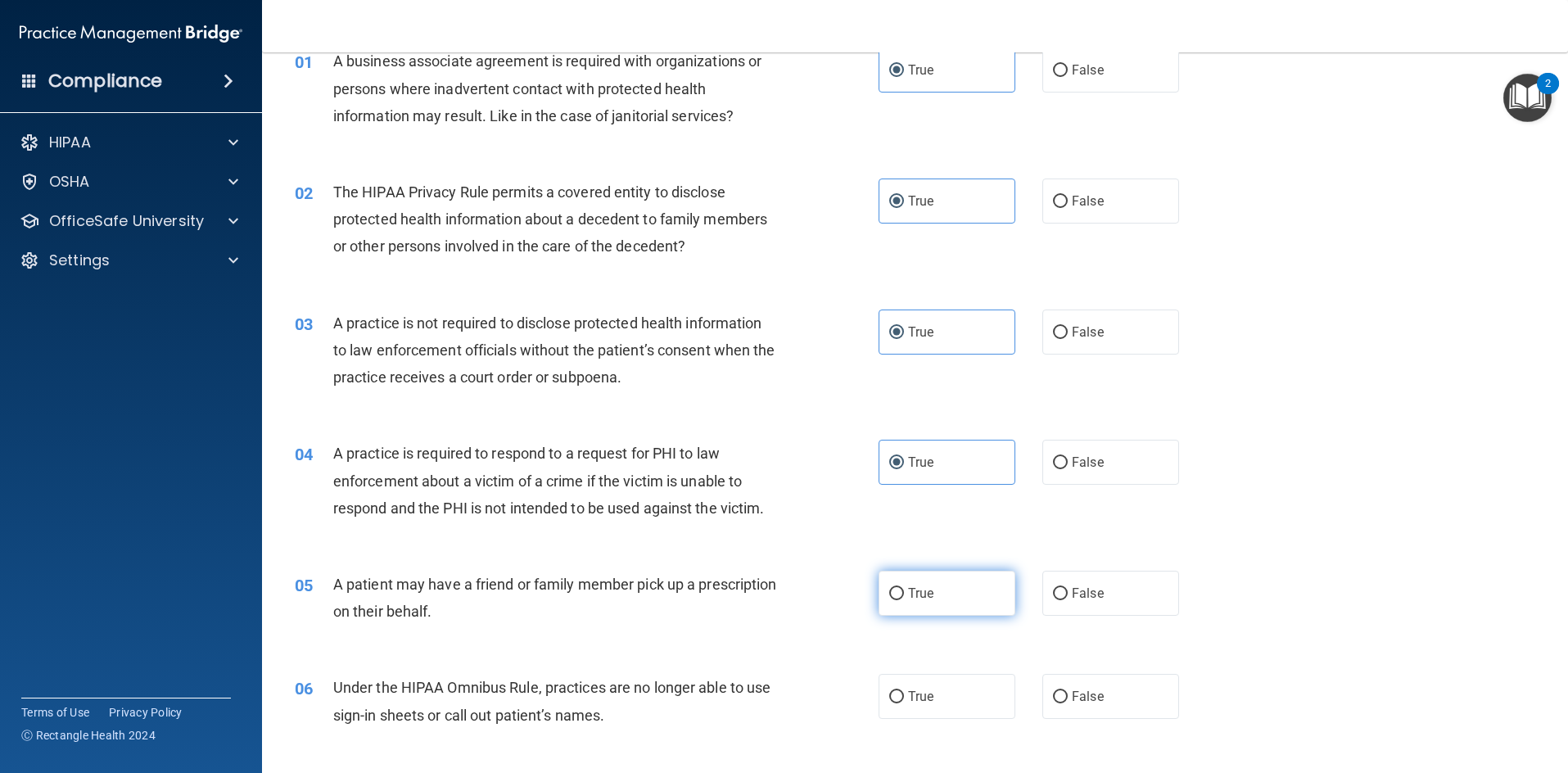
radio input "true"
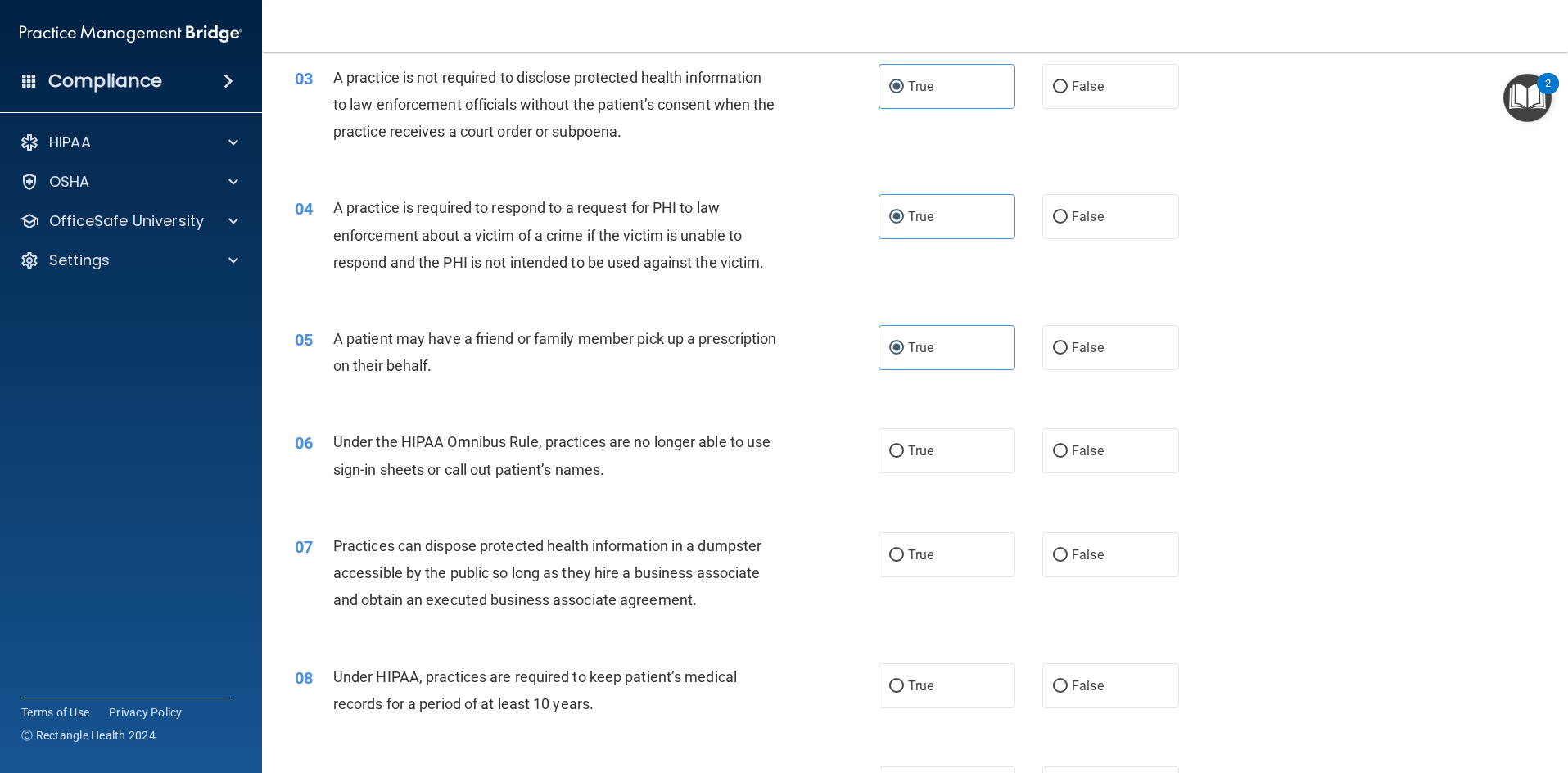
scroll to position [410, 0]
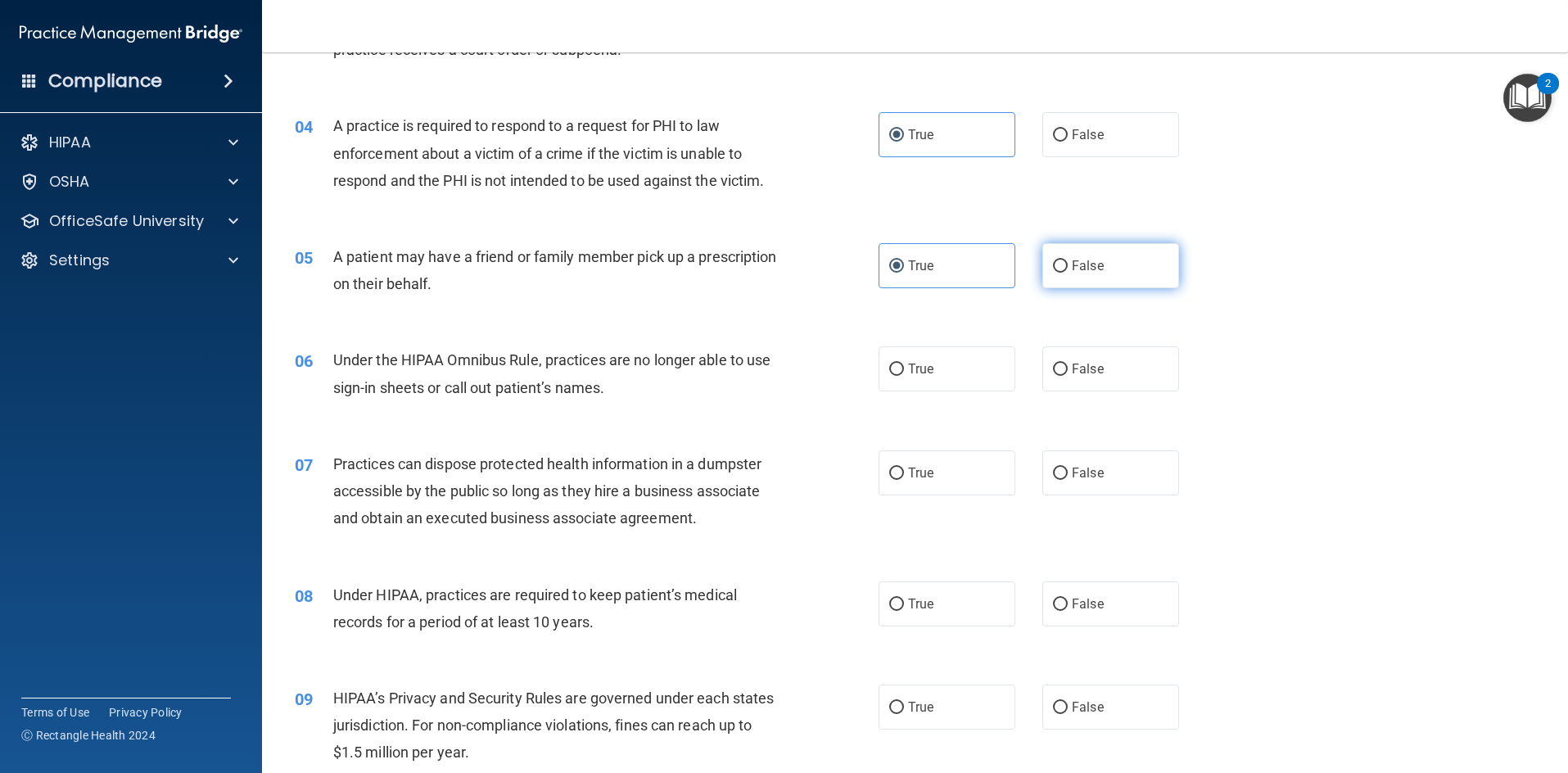
click at [1136, 262] on label "False" at bounding box center [1111, 266] width 137 height 45
click at [1067, 262] on input "False" at bounding box center [1060, 267] width 15 height 13
radio input "true"
radio input "false"
click at [955, 374] on label "True" at bounding box center [947, 369] width 137 height 45
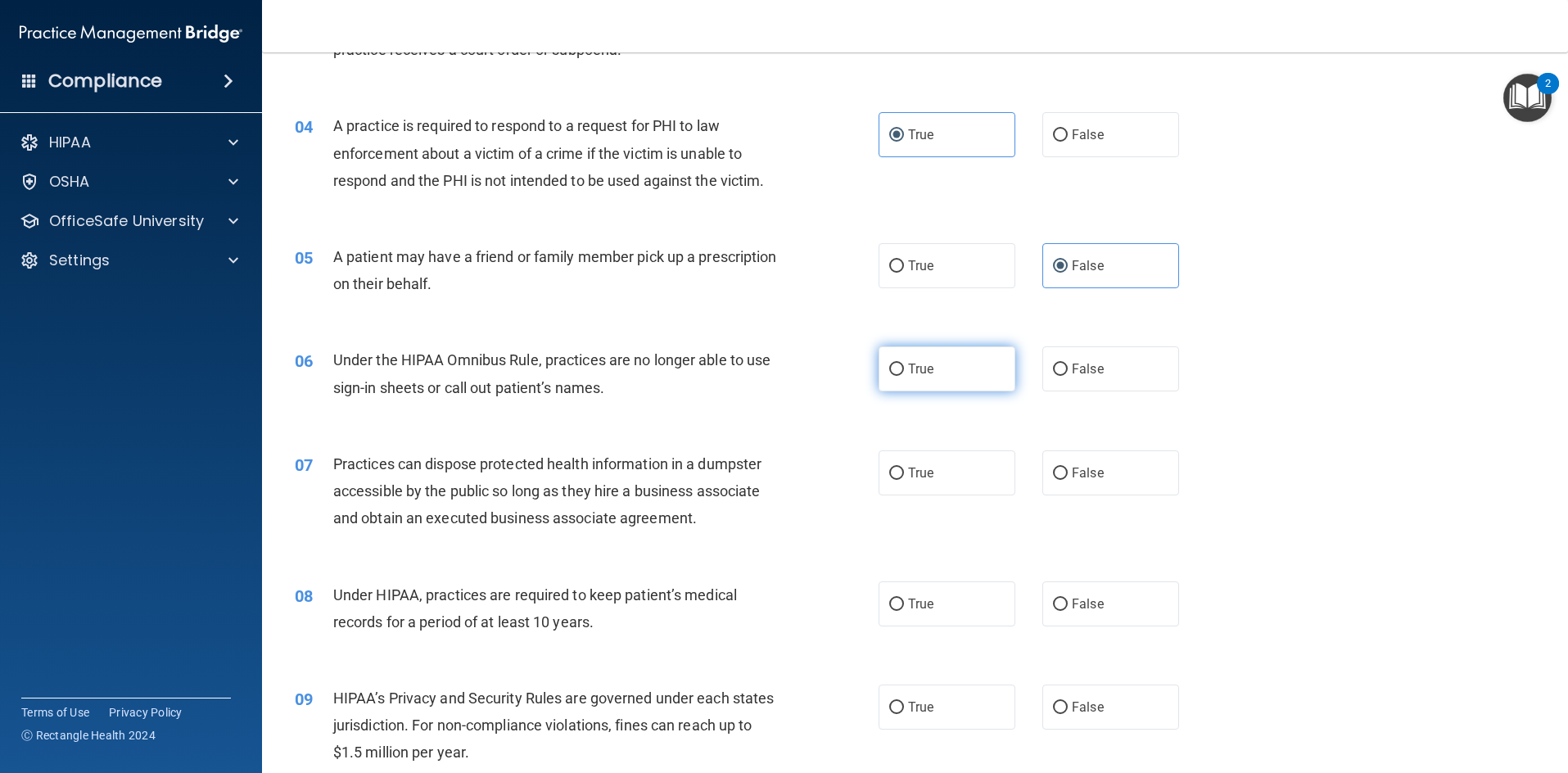
click at [904, 374] on input "True" at bounding box center [897, 370] width 15 height 13
radio input "true"
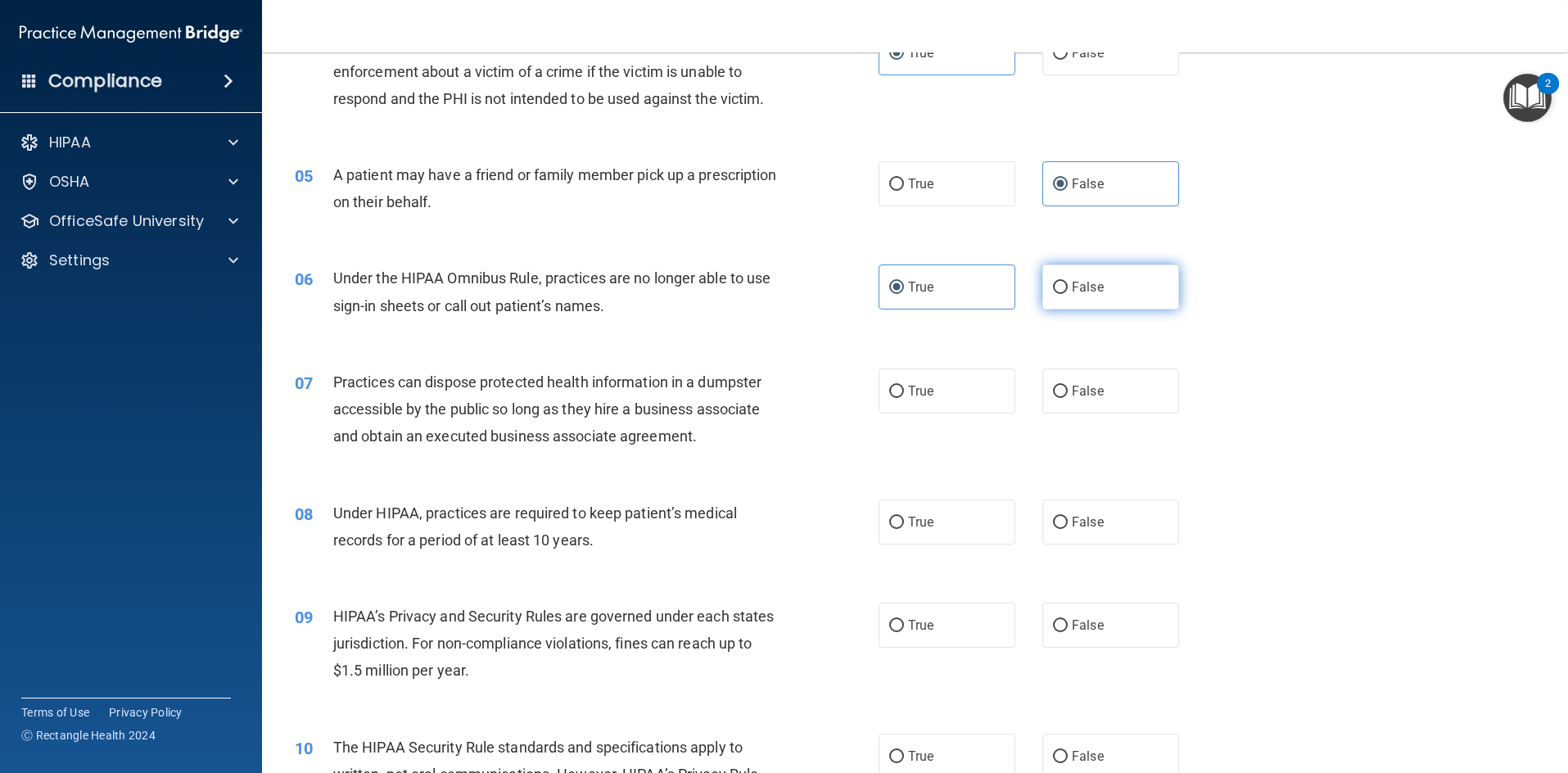
click at [1106, 289] on label "False" at bounding box center [1111, 287] width 137 height 45
click at [1067, 289] on input "False" at bounding box center [1060, 288] width 15 height 13
radio input "true"
click at [977, 304] on label "True" at bounding box center [947, 287] width 137 height 45
click at [904, 294] on input "True" at bounding box center [897, 288] width 15 height 13
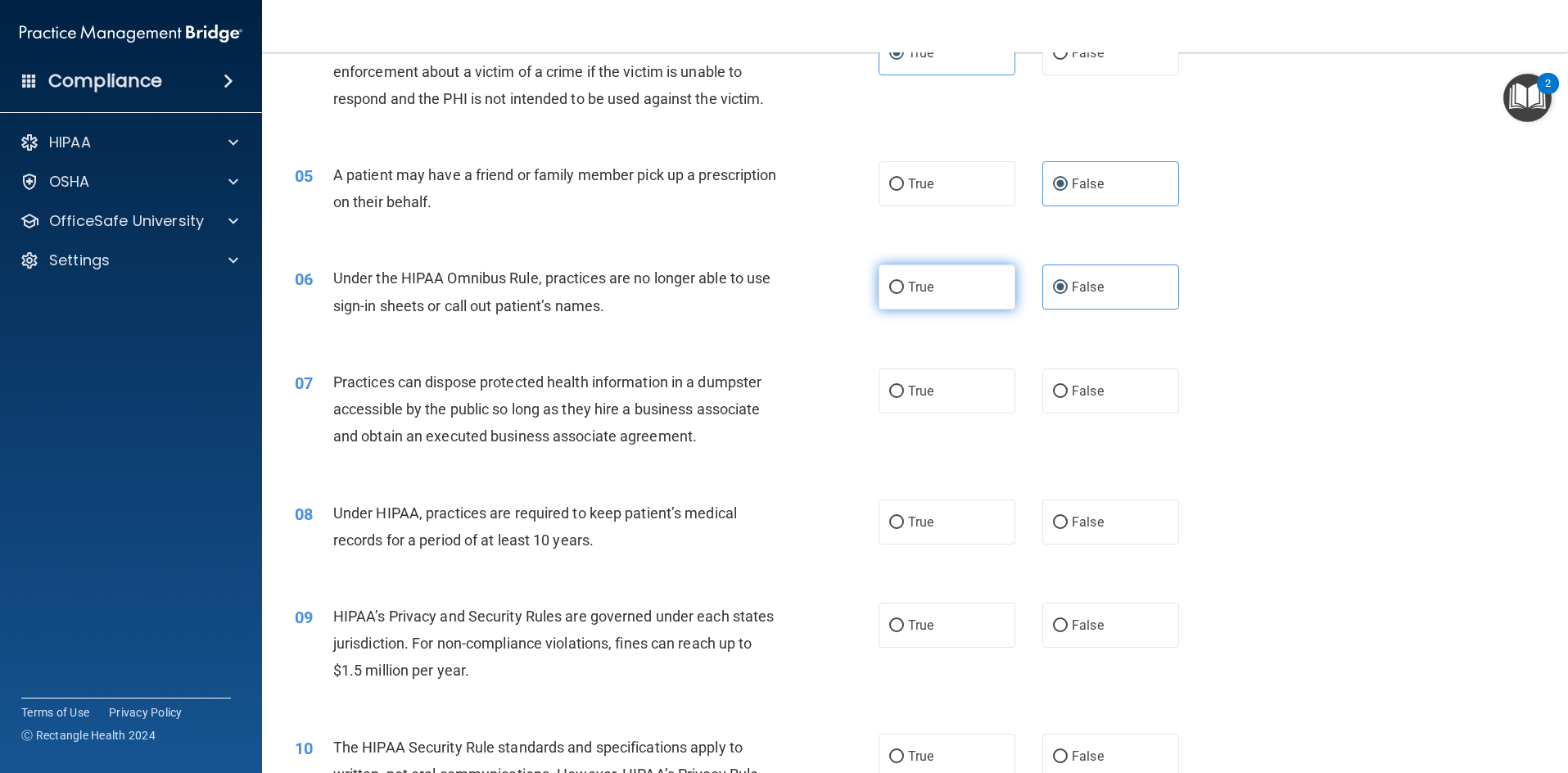
radio input "true"
radio input "false"
click at [1118, 383] on label "False" at bounding box center [1111, 391] width 137 height 45
click at [1067, 386] on input "False" at bounding box center [1060, 392] width 15 height 13
radio input "true"
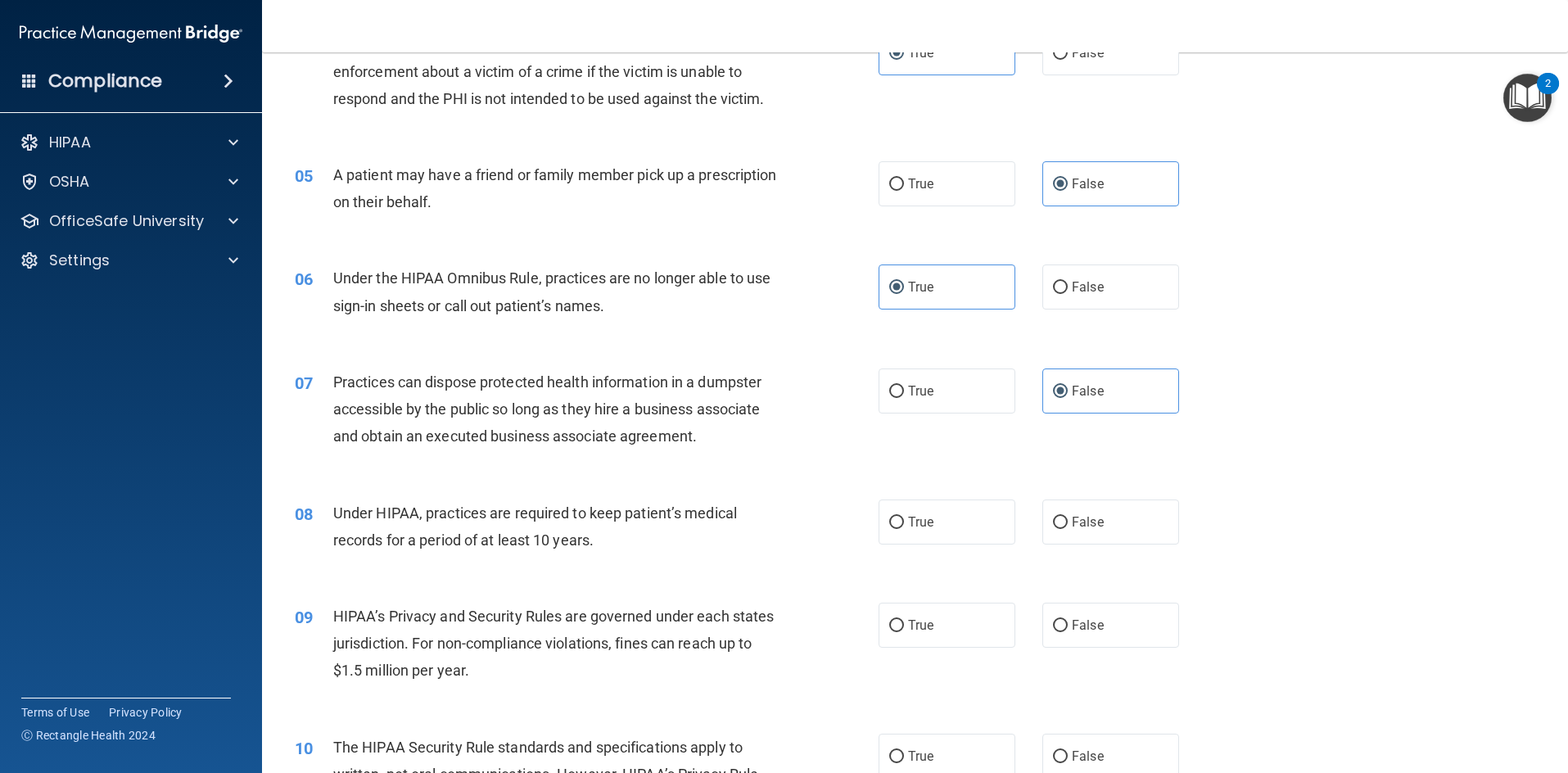
scroll to position [573, 0]
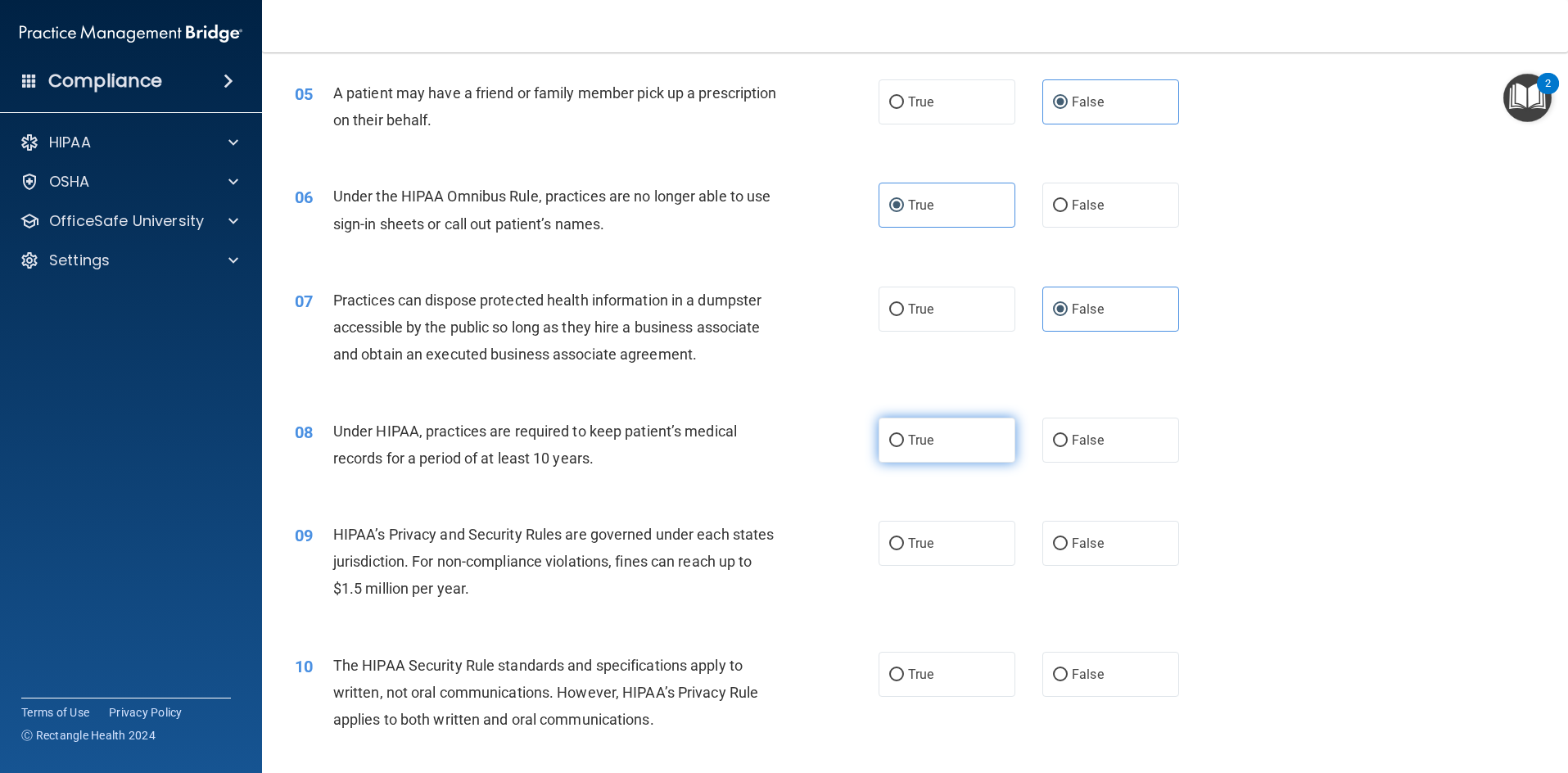
click at [910, 436] on span "True" at bounding box center [921, 440] width 25 height 15
click at [904, 436] on input "True" at bounding box center [897, 441] width 15 height 13
radio input "true"
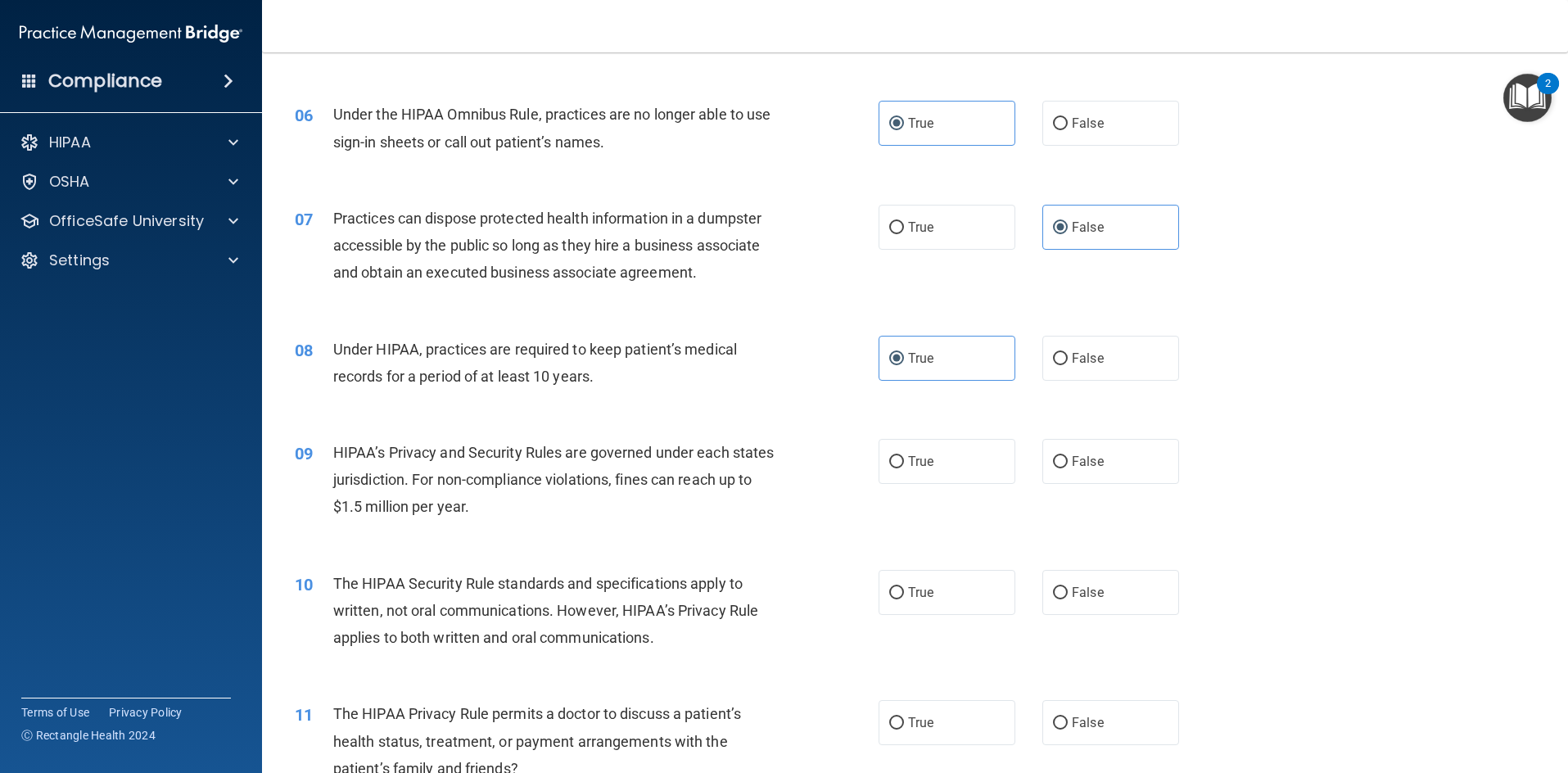
scroll to position [737, 0]
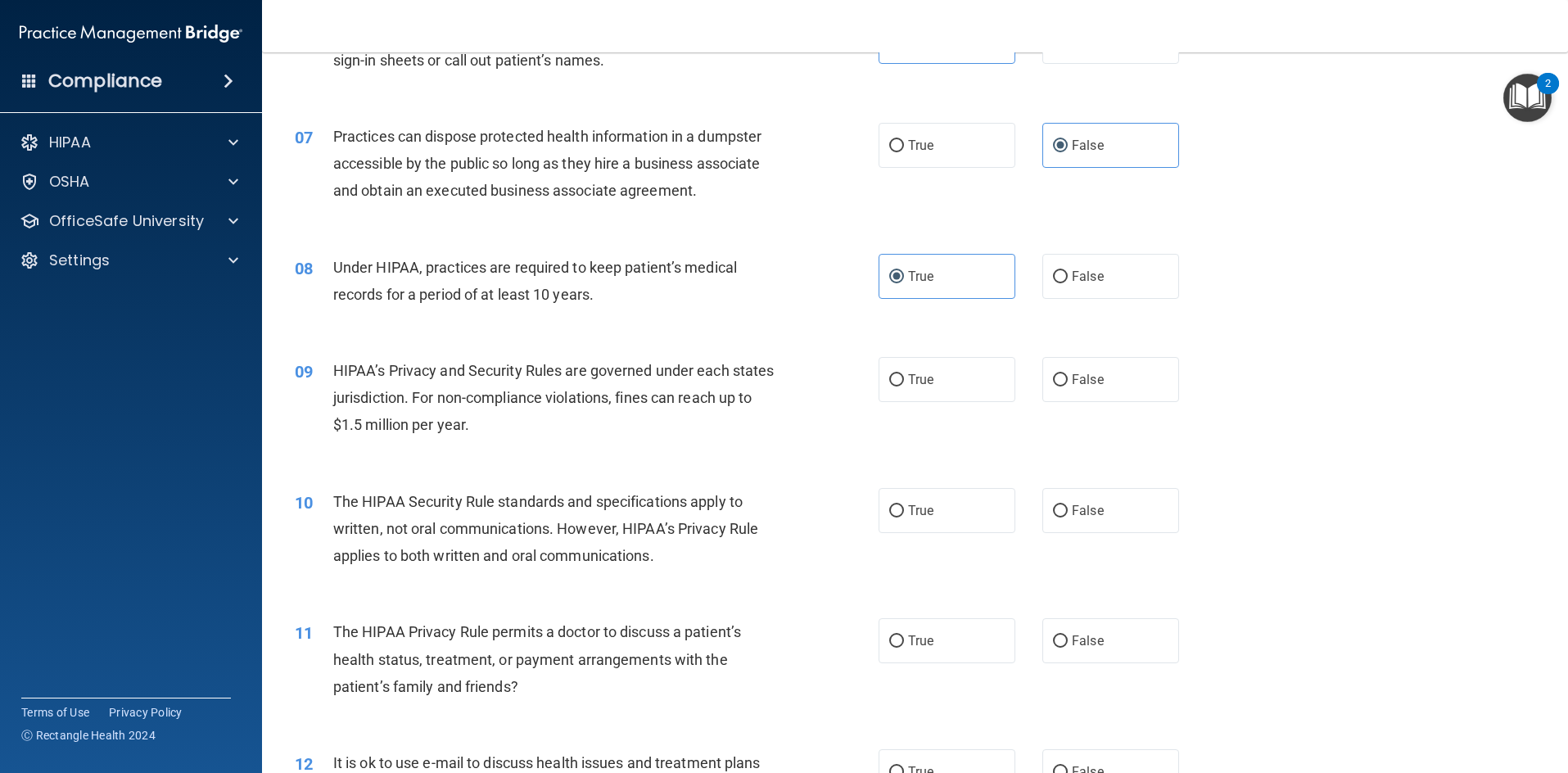
click at [1446, 397] on div "09 HIPAA’s Privacy and Security Rules are governed under each states jurisdicti…" at bounding box center [915, 401] width 1265 height 131
click at [908, 382] on span "True" at bounding box center [921, 379] width 25 height 15
click at [904, 382] on input "True" at bounding box center [897, 381] width 15 height 13
radio input "true"
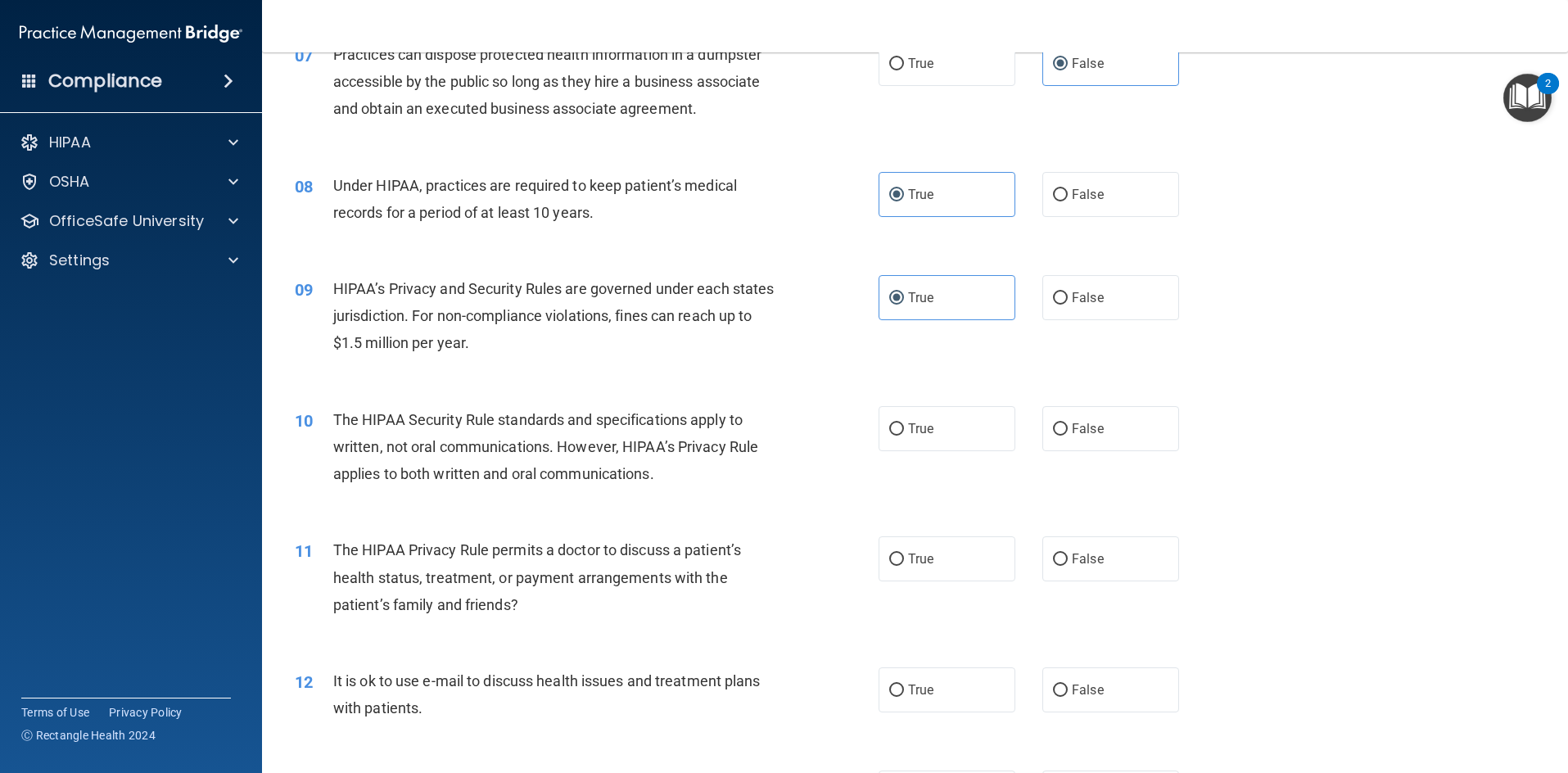
scroll to position [901, 0]
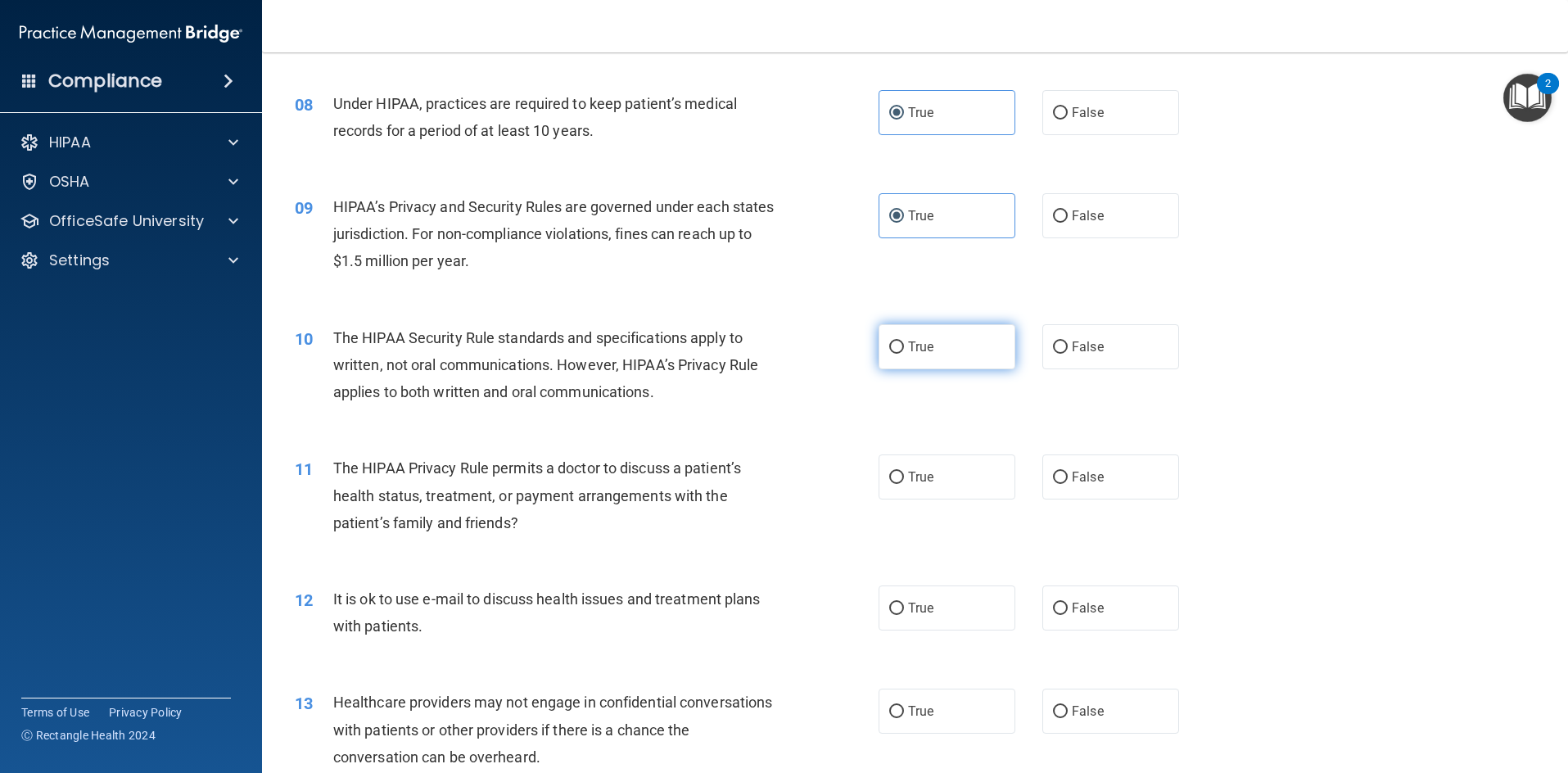
click at [946, 338] on label "True" at bounding box center [947, 347] width 137 height 45
click at [904, 342] on input "True" at bounding box center [897, 348] width 15 height 13
radio input "true"
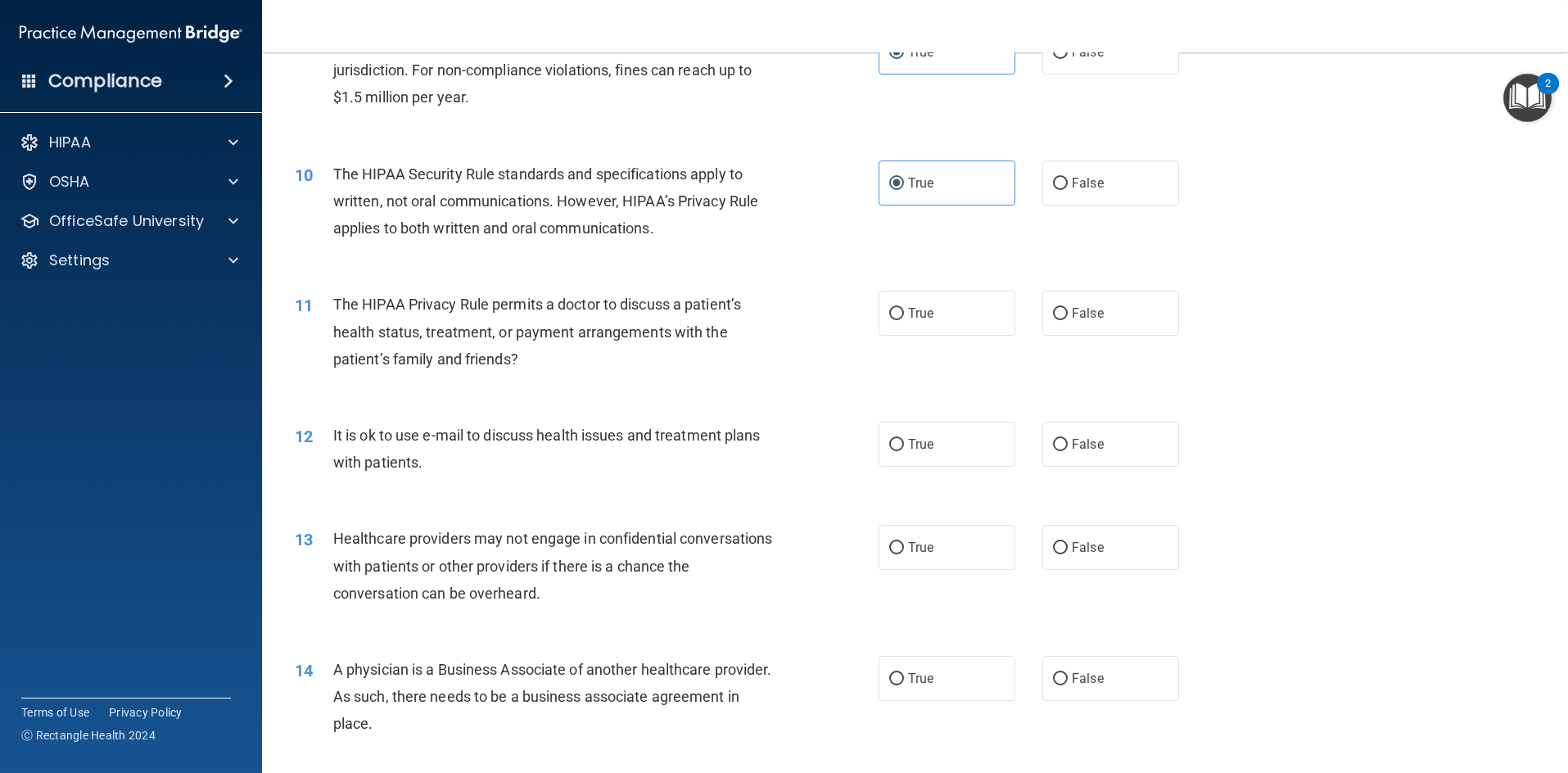
scroll to position [1146, 0]
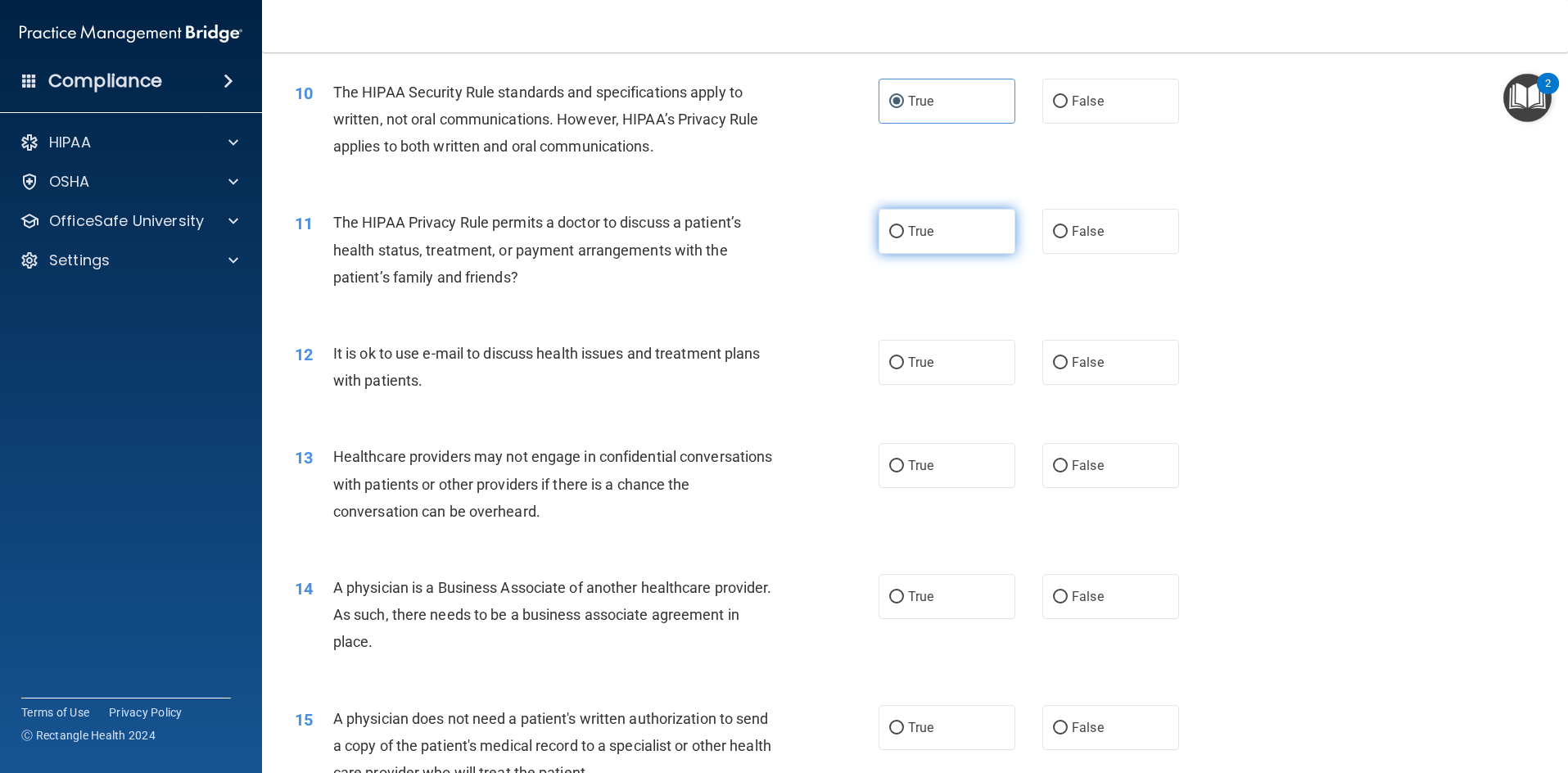
click at [930, 226] on label "True" at bounding box center [947, 232] width 137 height 45
click at [904, 226] on input "True" at bounding box center [897, 233] width 15 height 13
radio input "true"
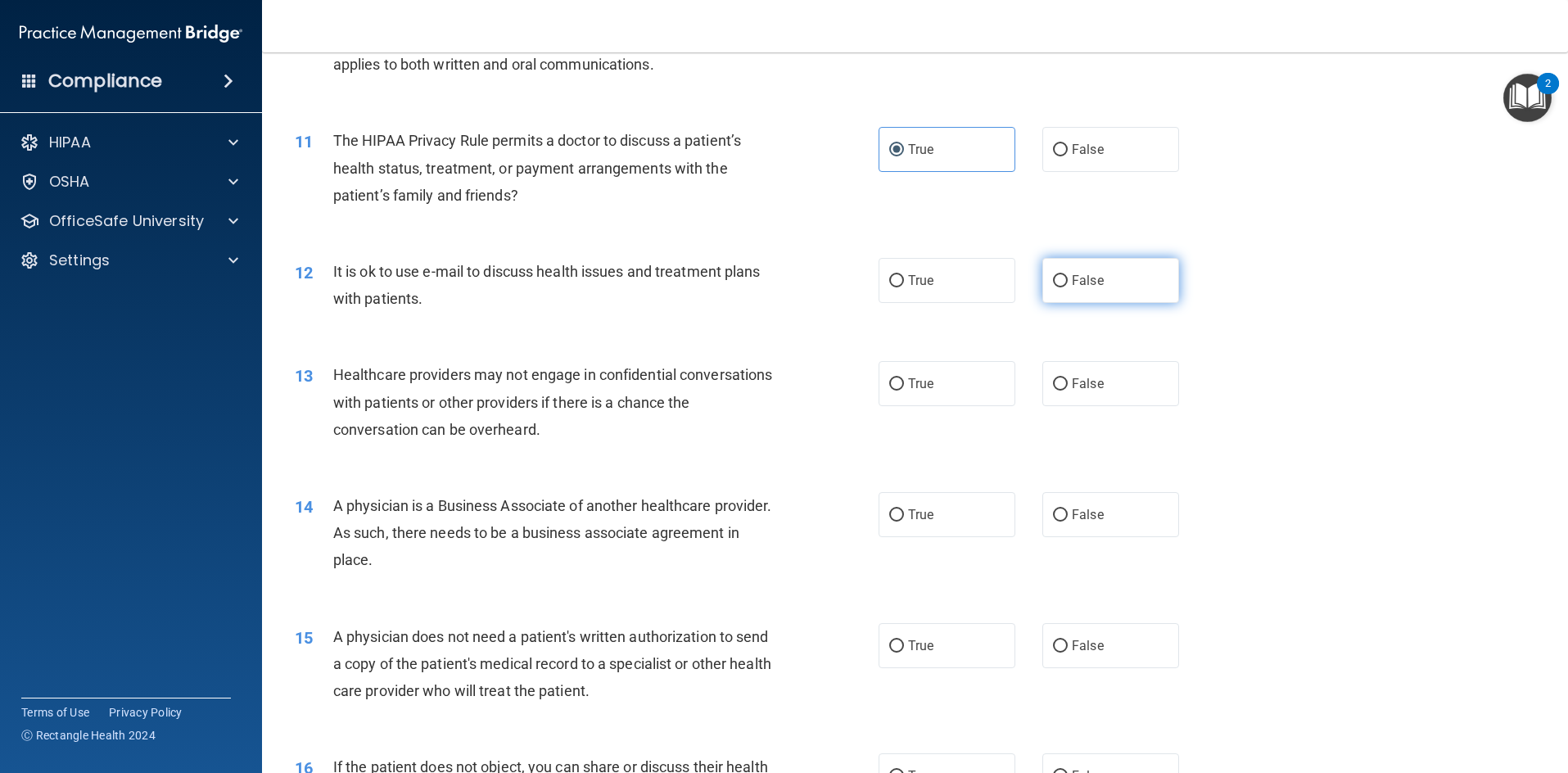
click at [1061, 276] on label "False" at bounding box center [1111, 281] width 137 height 45
click at [1061, 276] on input "False" at bounding box center [1060, 282] width 15 height 13
radio input "true"
click at [971, 381] on label "True" at bounding box center [947, 384] width 137 height 45
click at [904, 381] on input "True" at bounding box center [897, 384] width 15 height 13
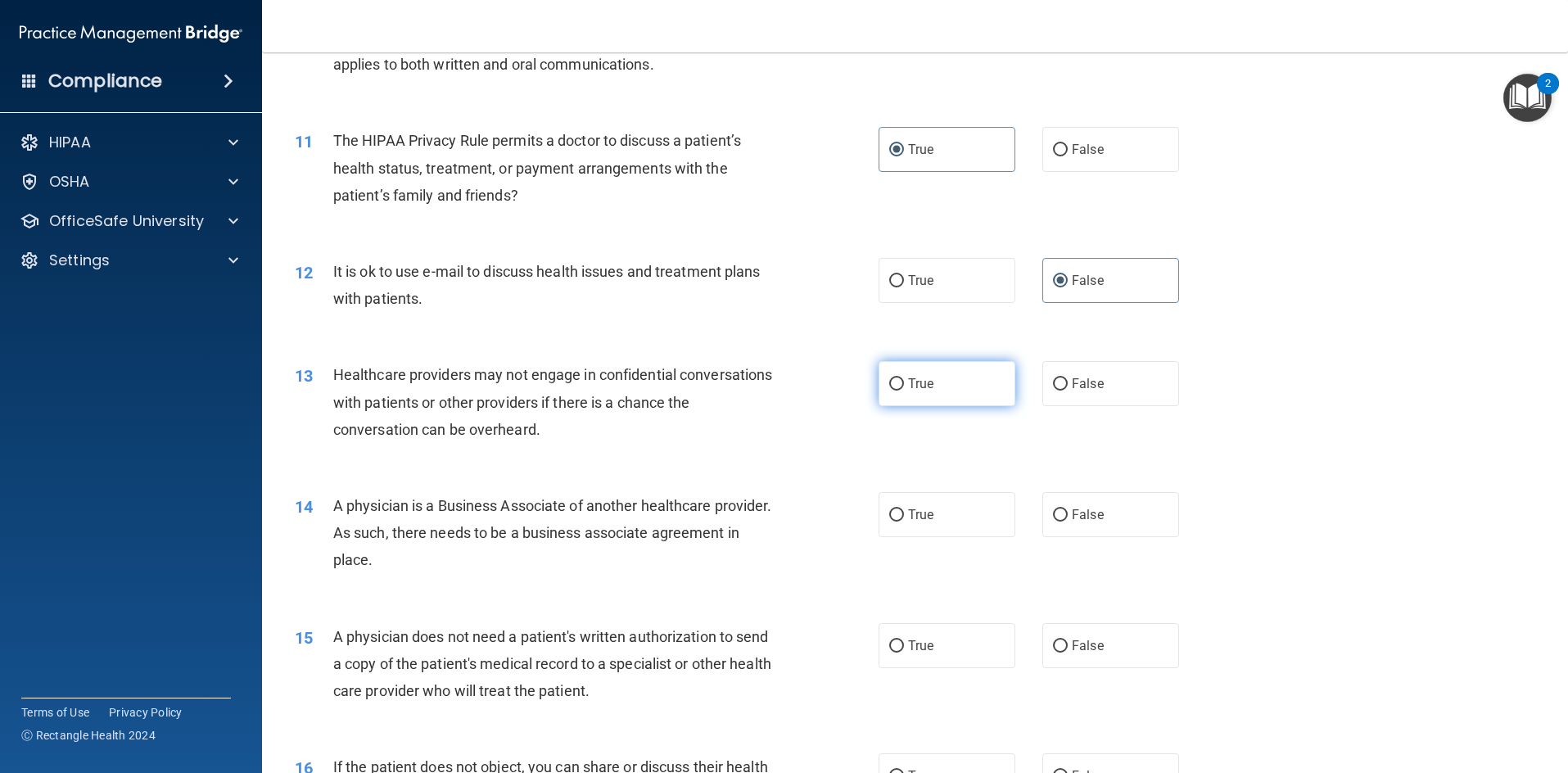
radio input "true"
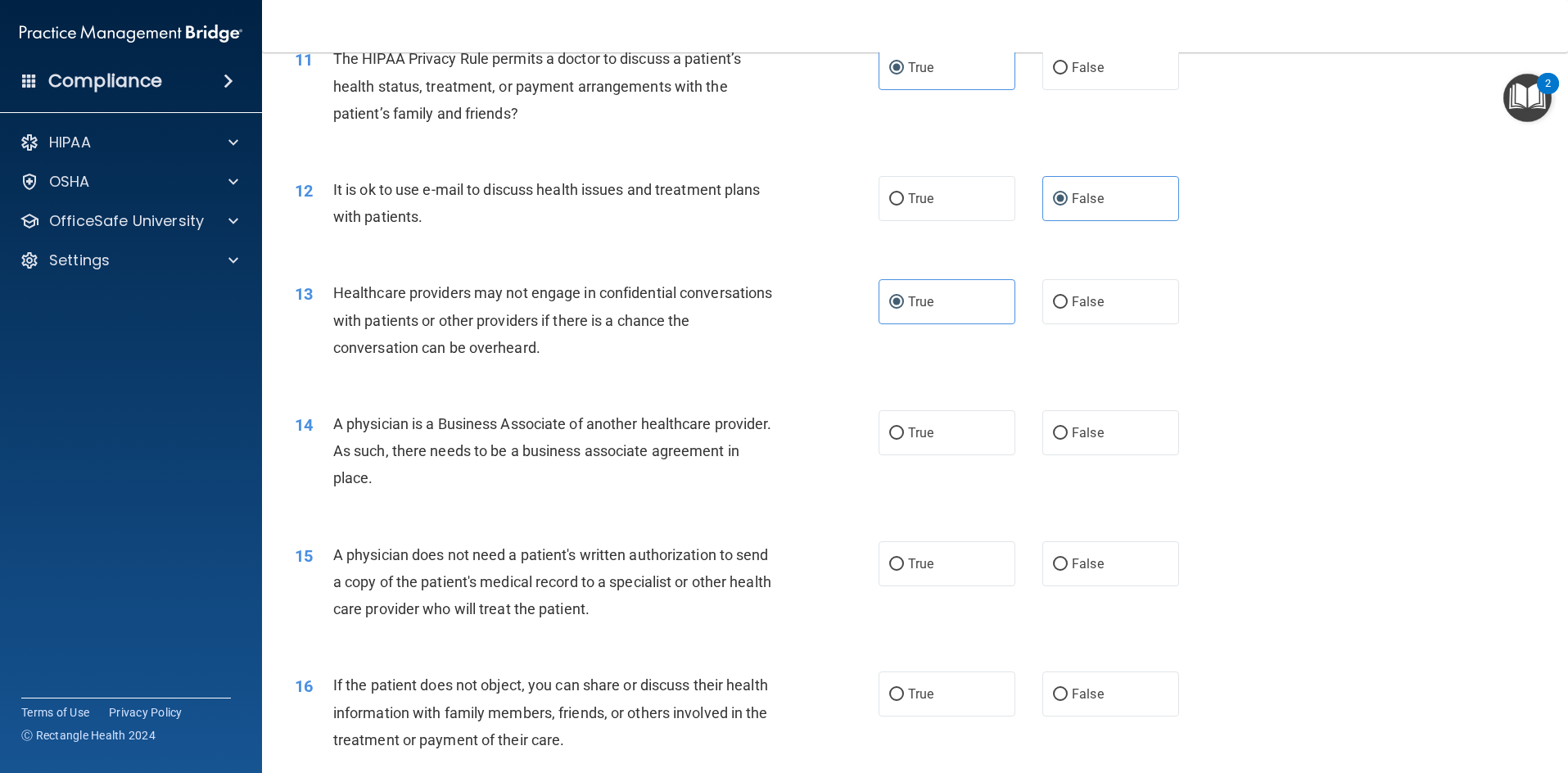
scroll to position [1392, 0]
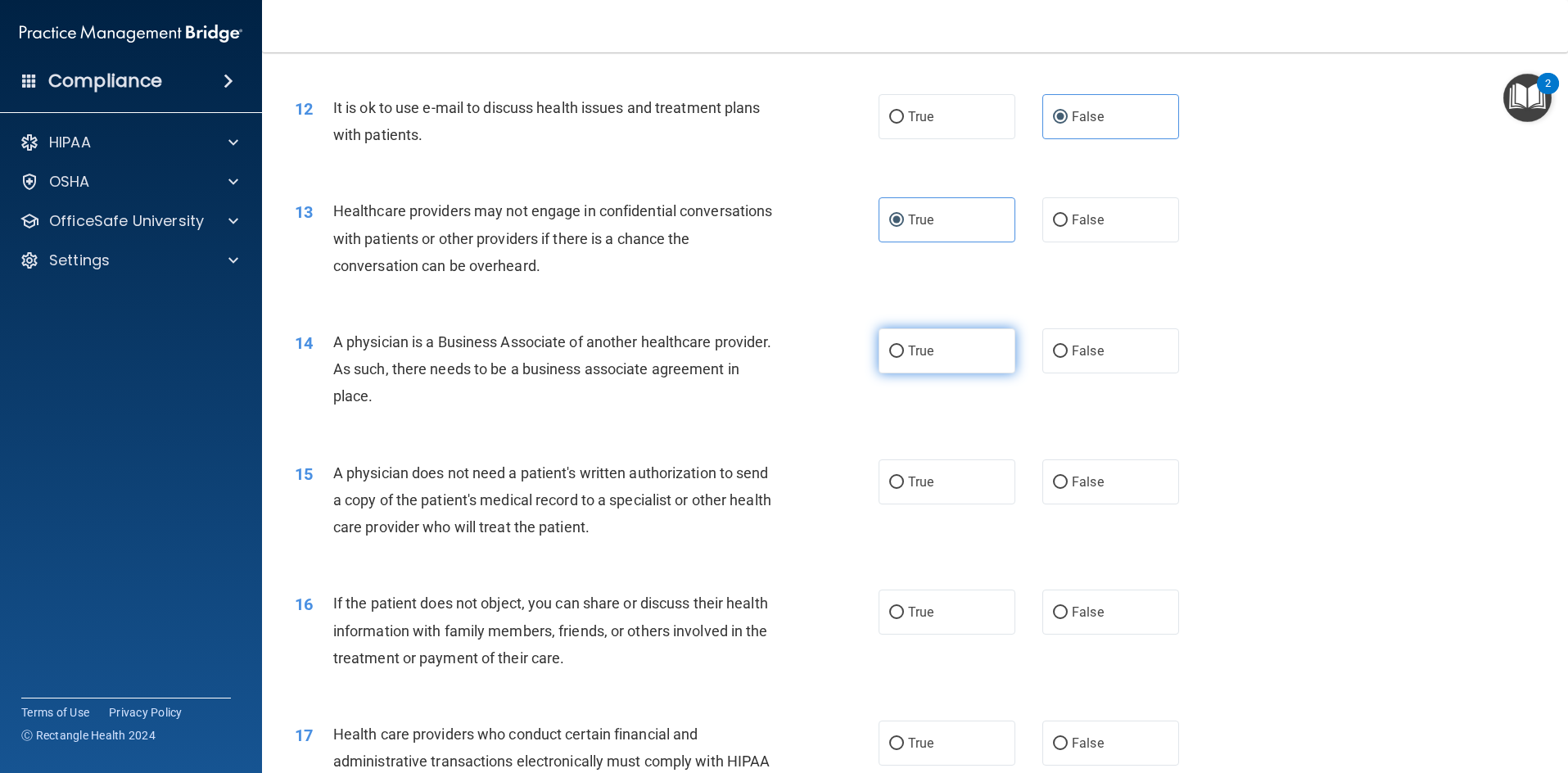
click at [921, 347] on span "True" at bounding box center [921, 351] width 25 height 15
click at [904, 347] on input "True" at bounding box center [897, 352] width 15 height 13
radio input "true"
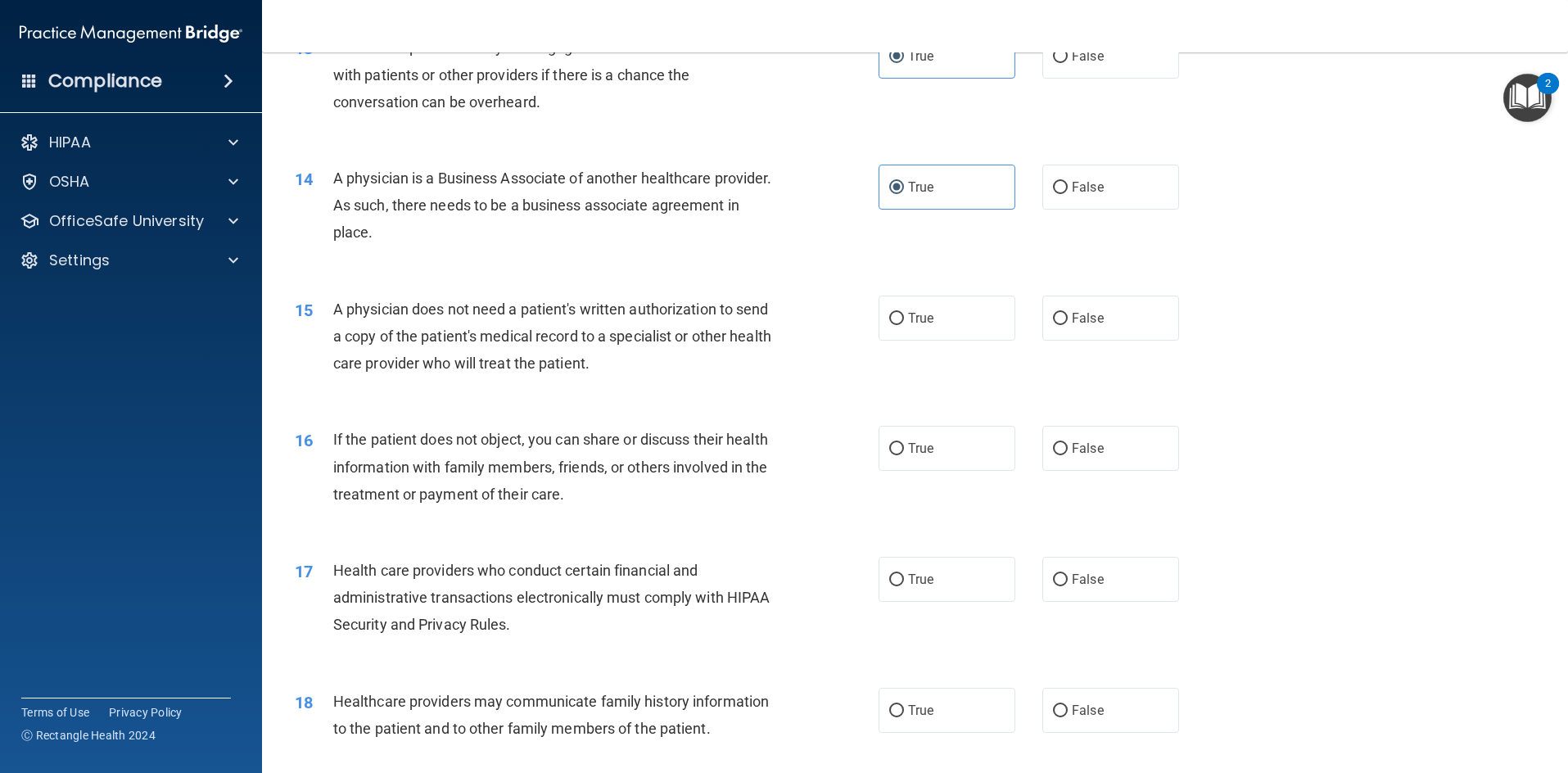
scroll to position [1638, 0]
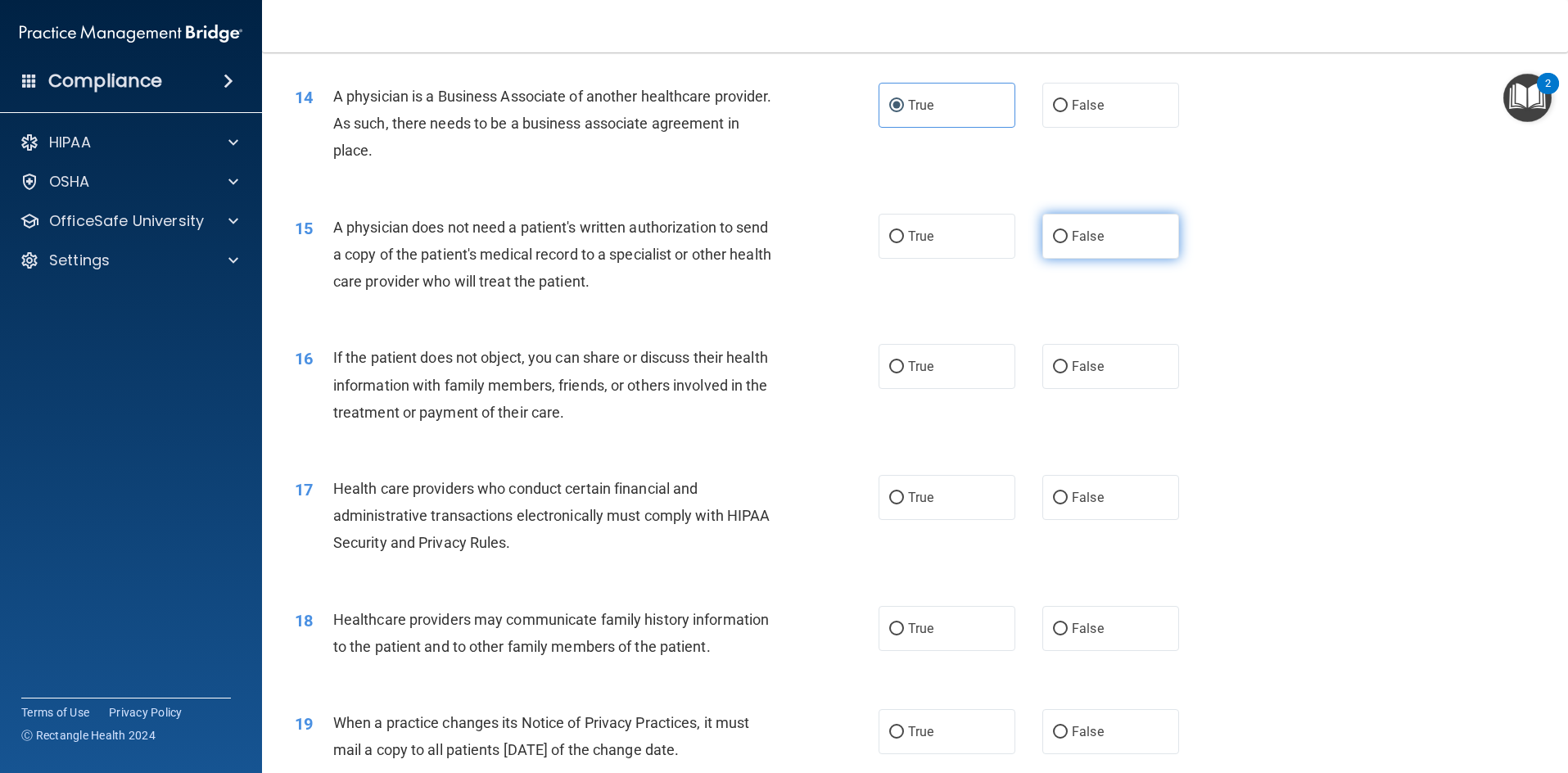
click at [1136, 226] on label "False" at bounding box center [1111, 236] width 137 height 45
click at [1067, 231] on input "False" at bounding box center [1060, 237] width 15 height 13
radio input "true"
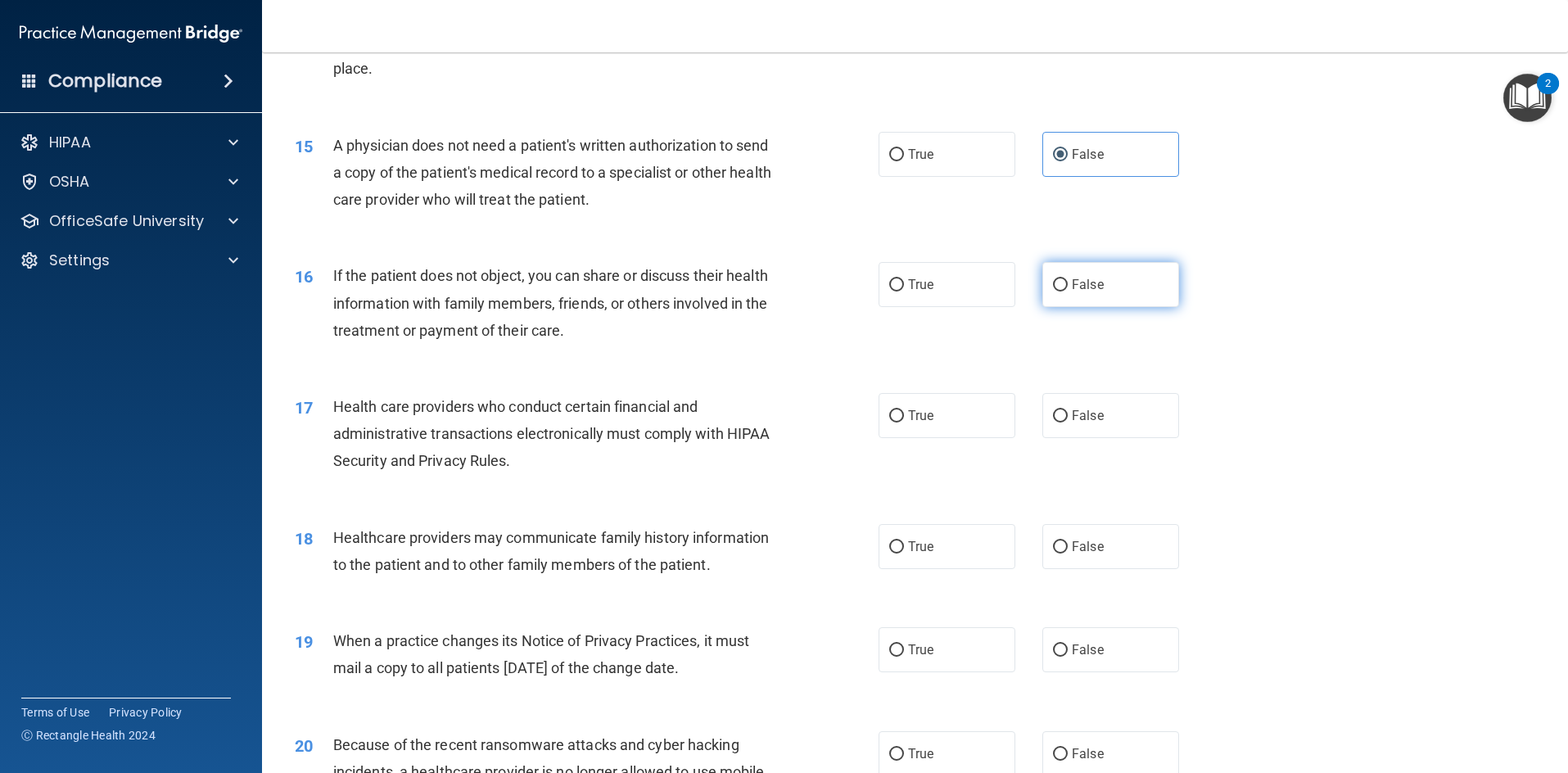
click at [1076, 272] on label "False" at bounding box center [1111, 284] width 137 height 45
click at [1067, 279] on input "False" at bounding box center [1060, 285] width 15 height 13
radio input "true"
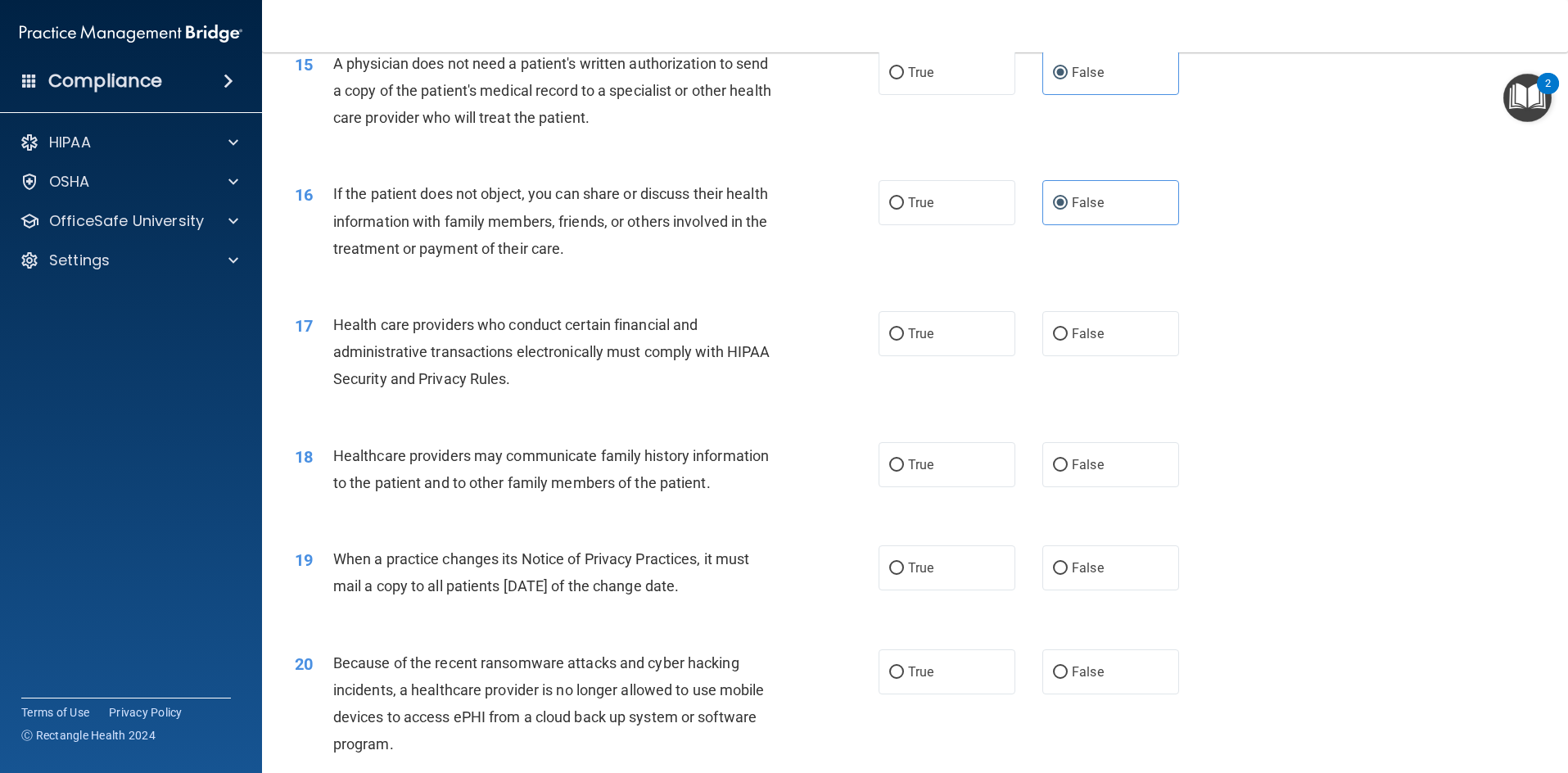
scroll to position [1883, 0]
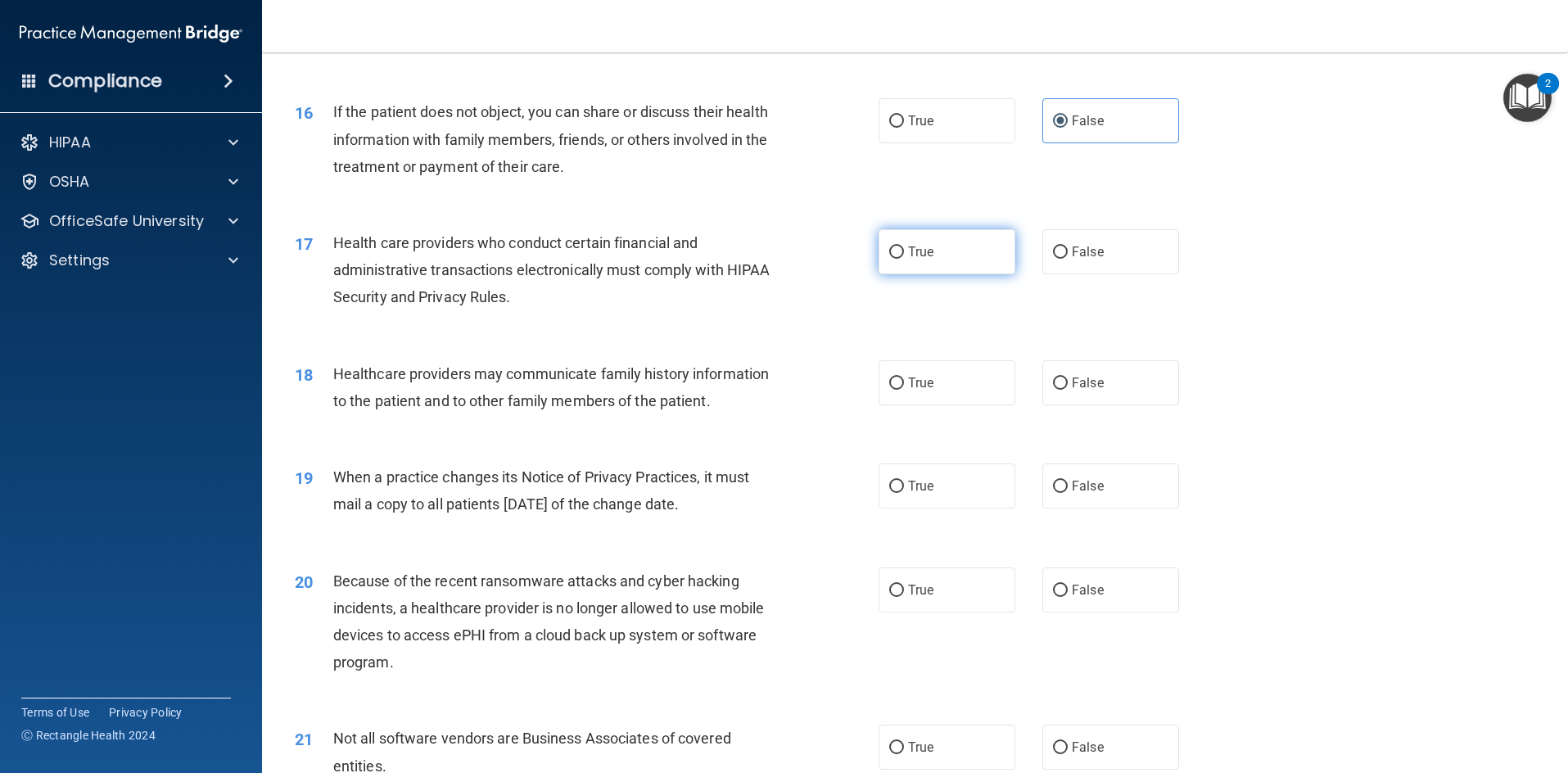
click at [926, 252] on span "True" at bounding box center [921, 252] width 25 height 15
click at [904, 252] on input "True" at bounding box center [897, 253] width 15 height 13
radio input "true"
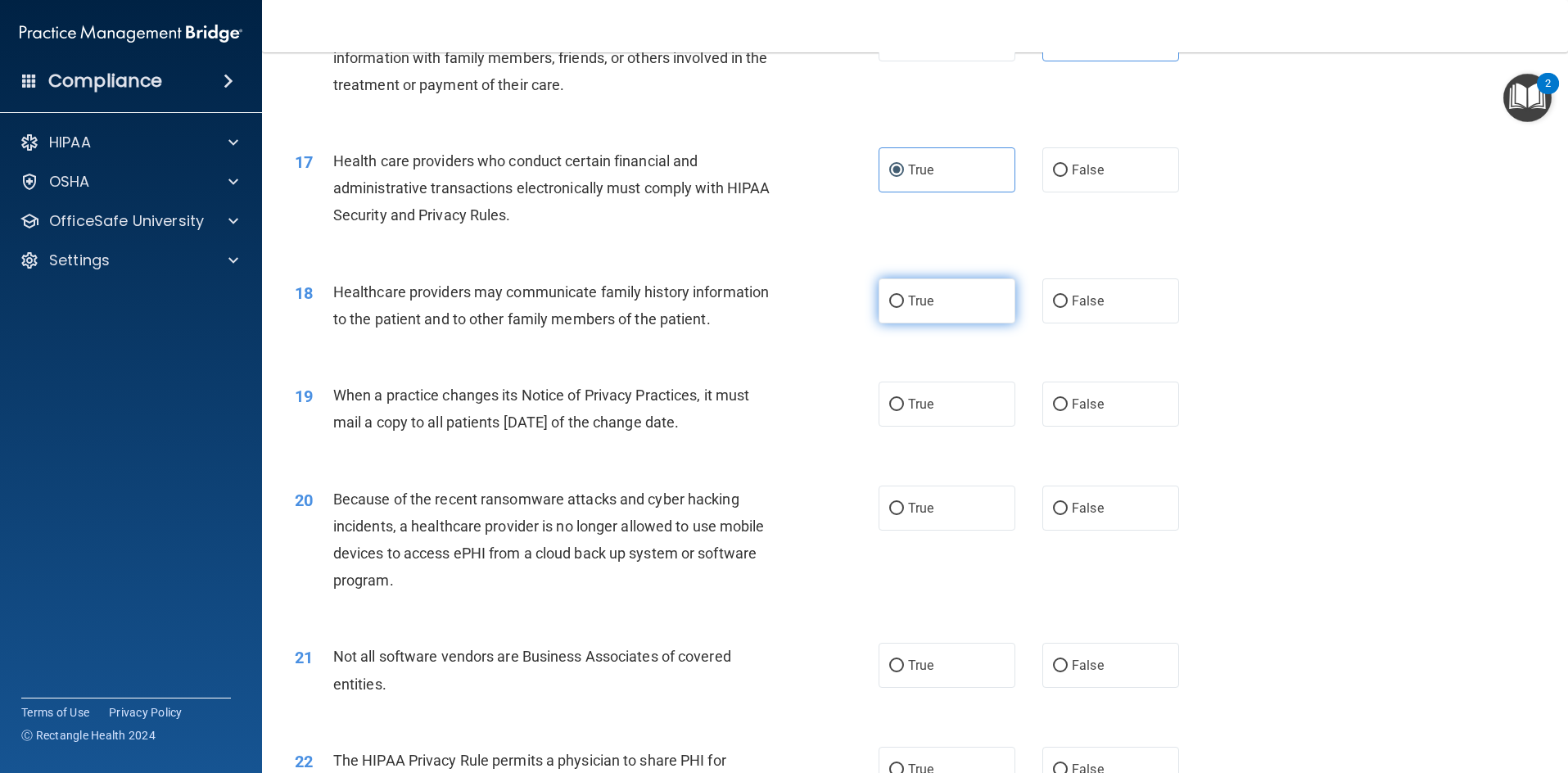
click at [898, 315] on label "True" at bounding box center [947, 301] width 137 height 45
click at [898, 308] on input "True" at bounding box center [897, 302] width 15 height 13
radio input "true"
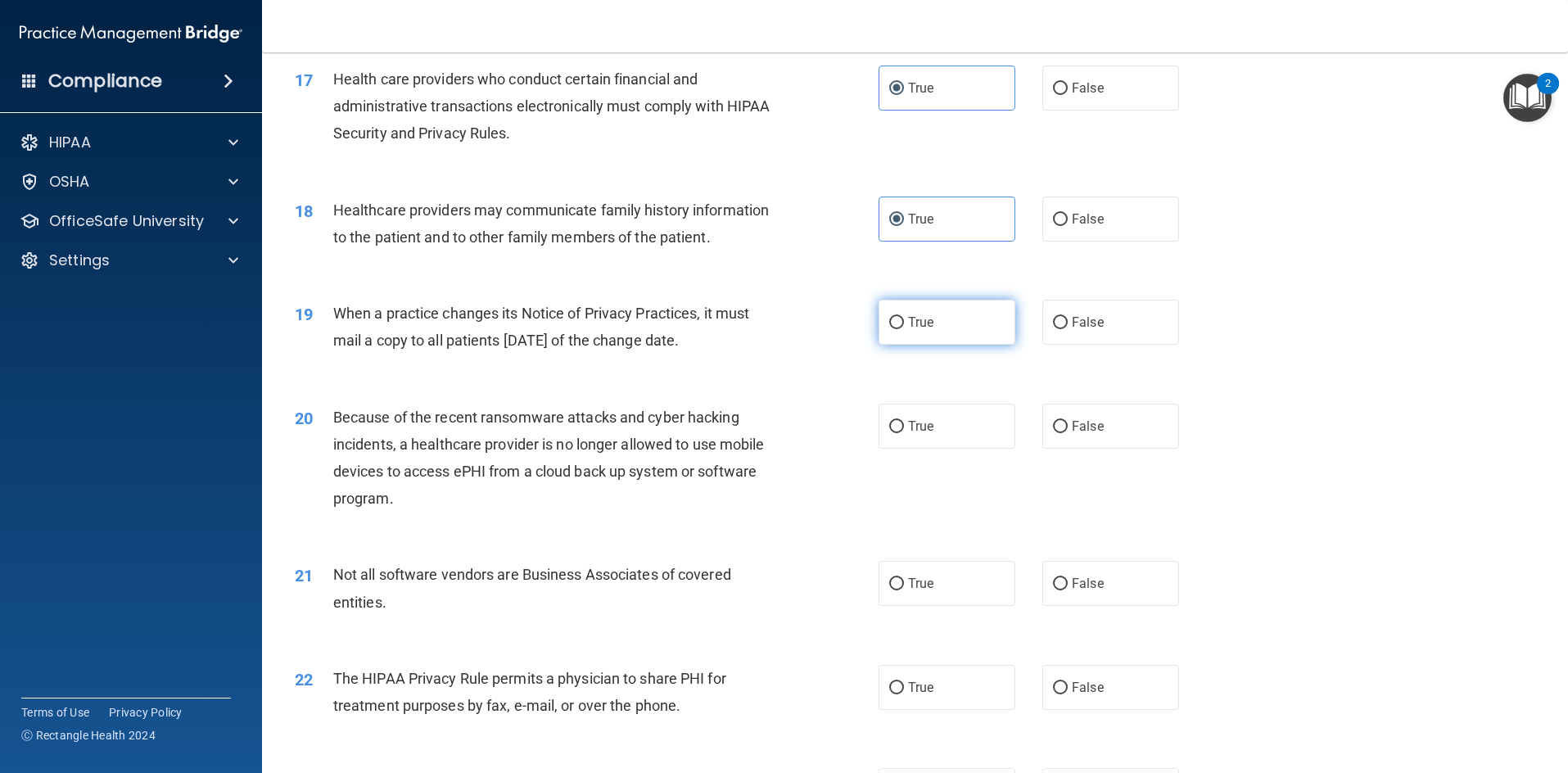
click at [935, 313] on label "True" at bounding box center [947, 322] width 137 height 45
click at [904, 317] on input "True" at bounding box center [897, 323] width 15 height 13
radio input "true"
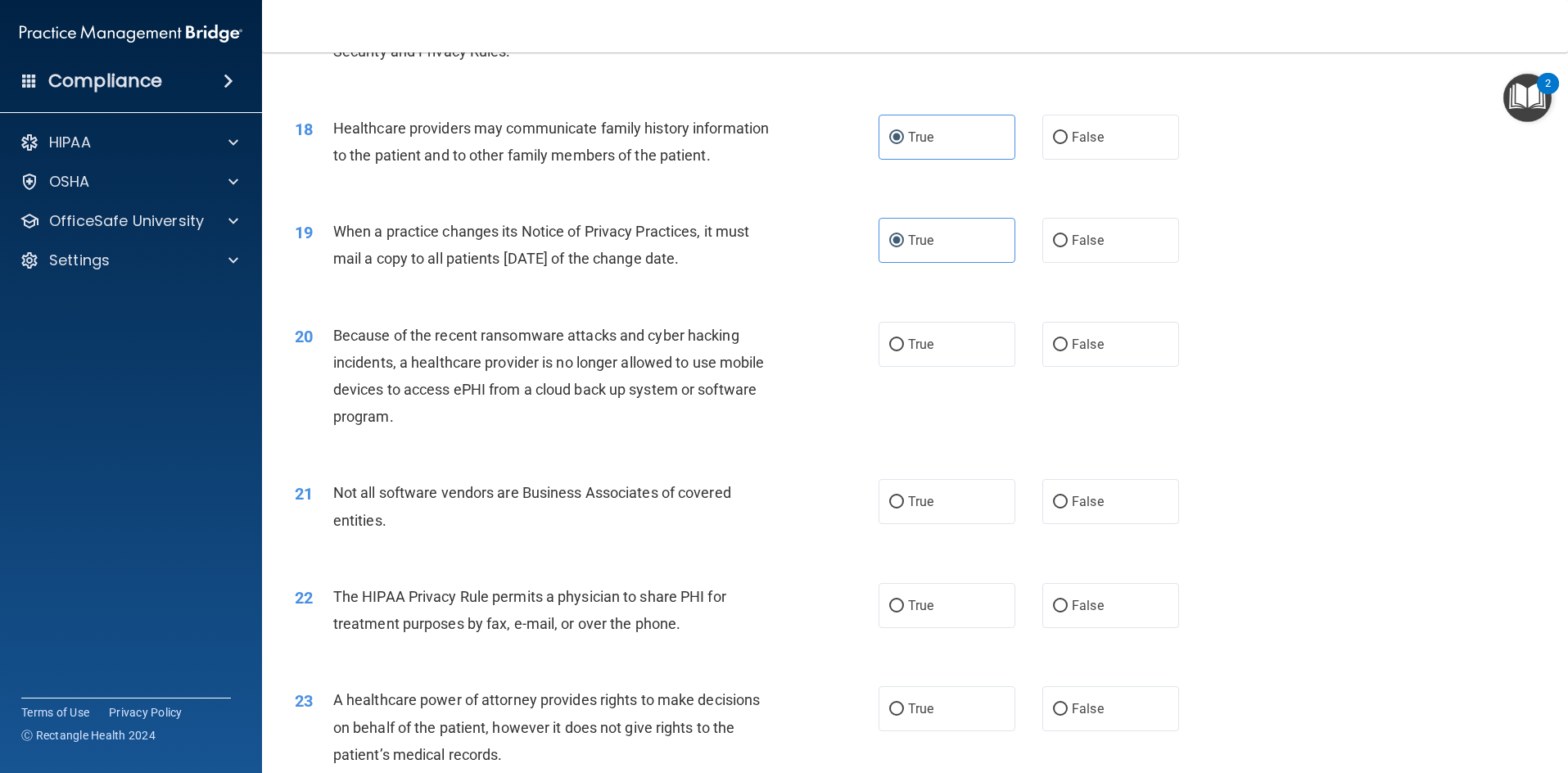
scroll to position [2211, 0]
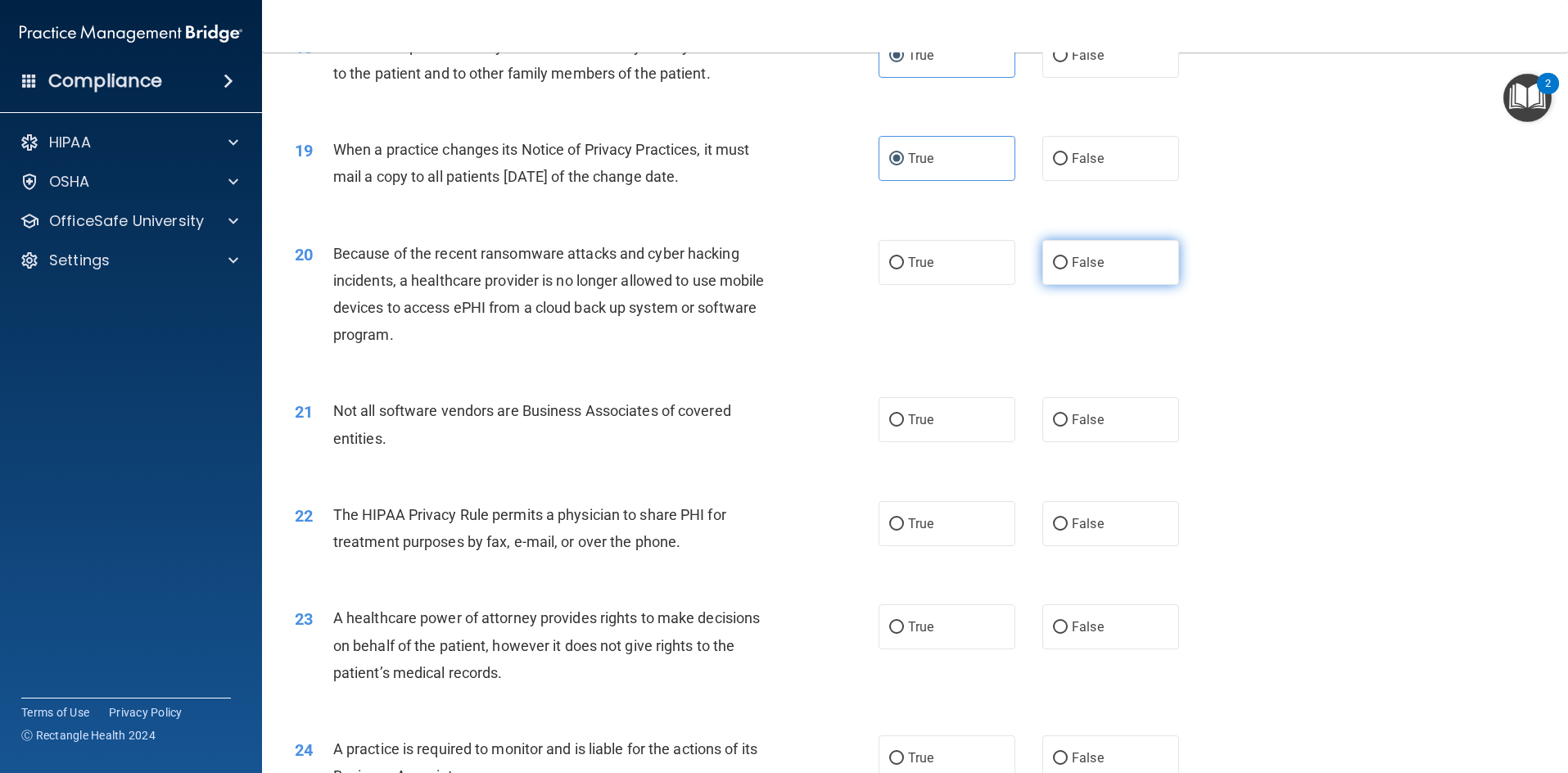
click at [1073, 260] on span "False" at bounding box center [1087, 262] width 32 height 15
click at [1067, 260] on input "False" at bounding box center [1060, 263] width 15 height 13
radio input "true"
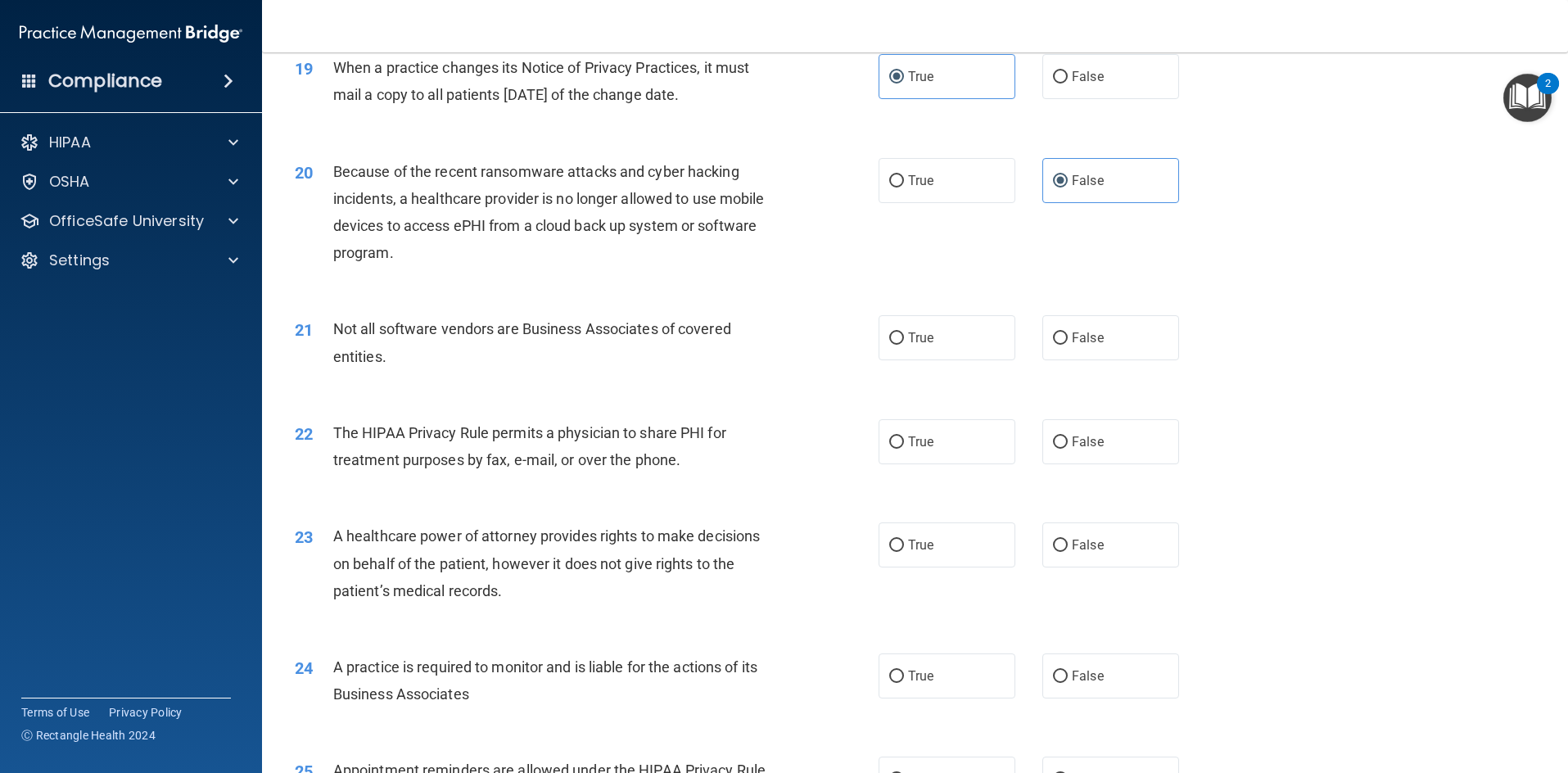
scroll to position [2374, 0]
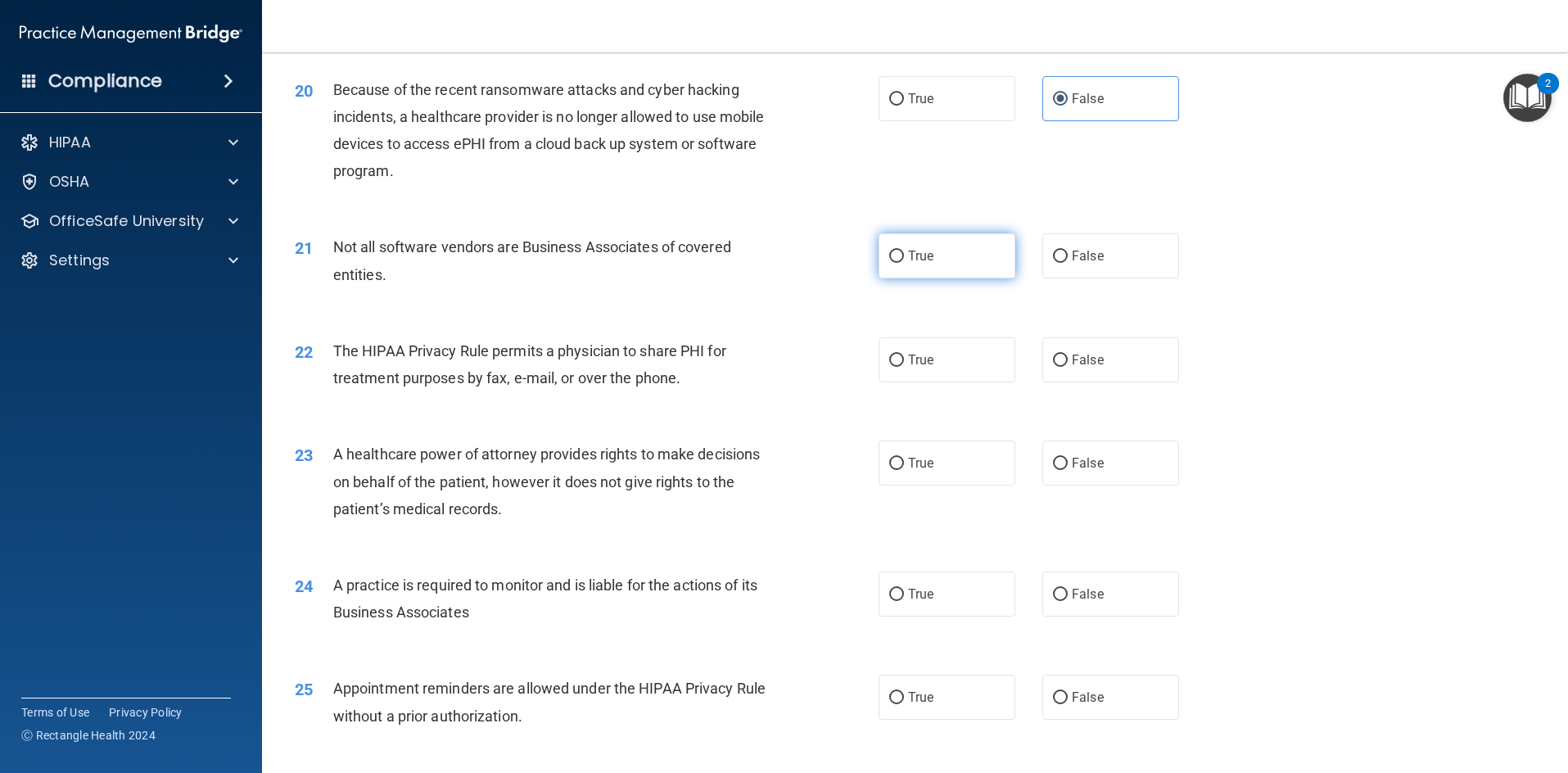
click at [976, 262] on label "True" at bounding box center [947, 256] width 137 height 45
click at [904, 262] on input "True" at bounding box center [897, 257] width 15 height 13
radio input "true"
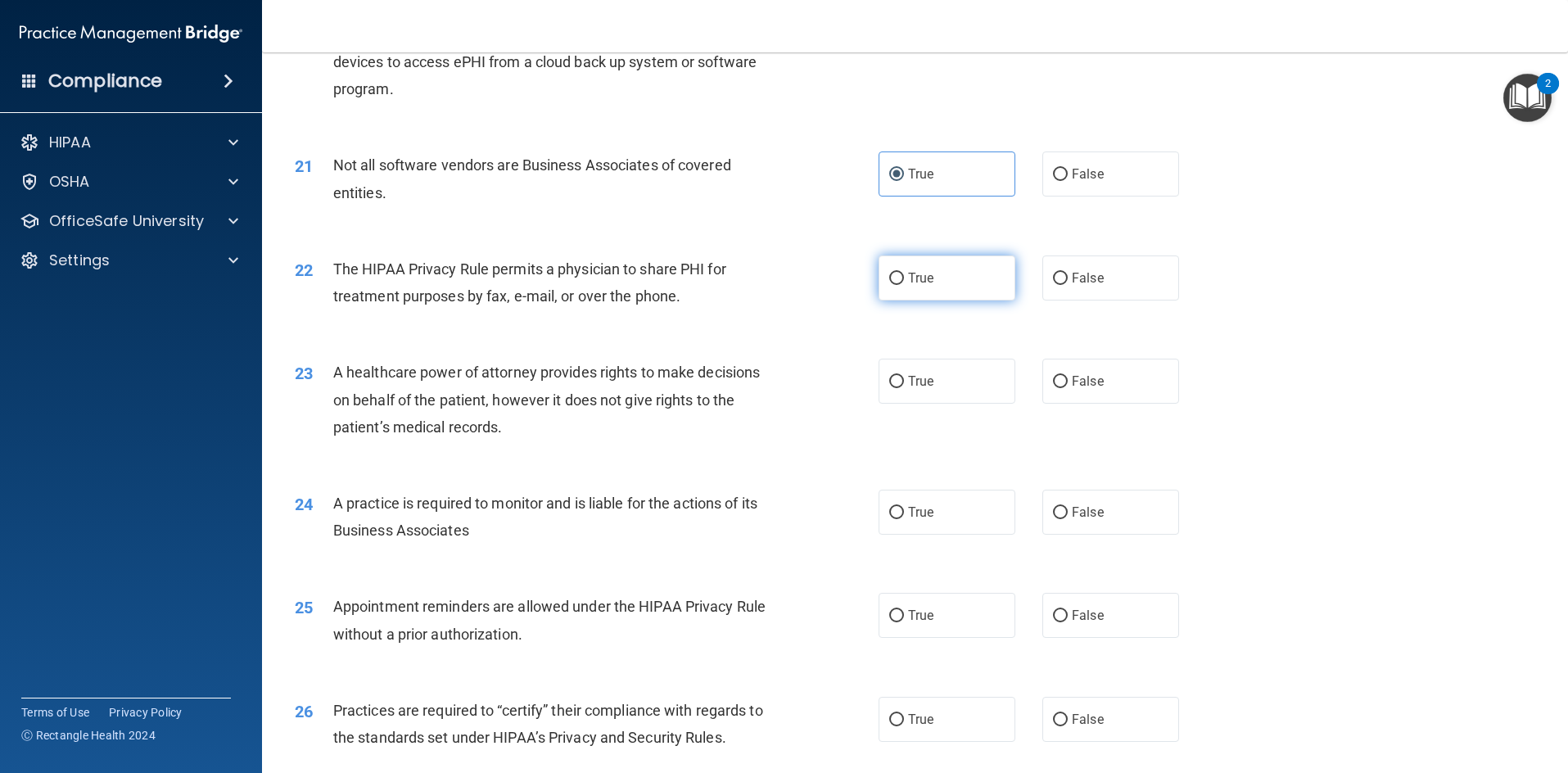
click at [910, 283] on span "True" at bounding box center [921, 277] width 25 height 15
click at [904, 283] on input "True" at bounding box center [897, 279] width 15 height 13
radio input "true"
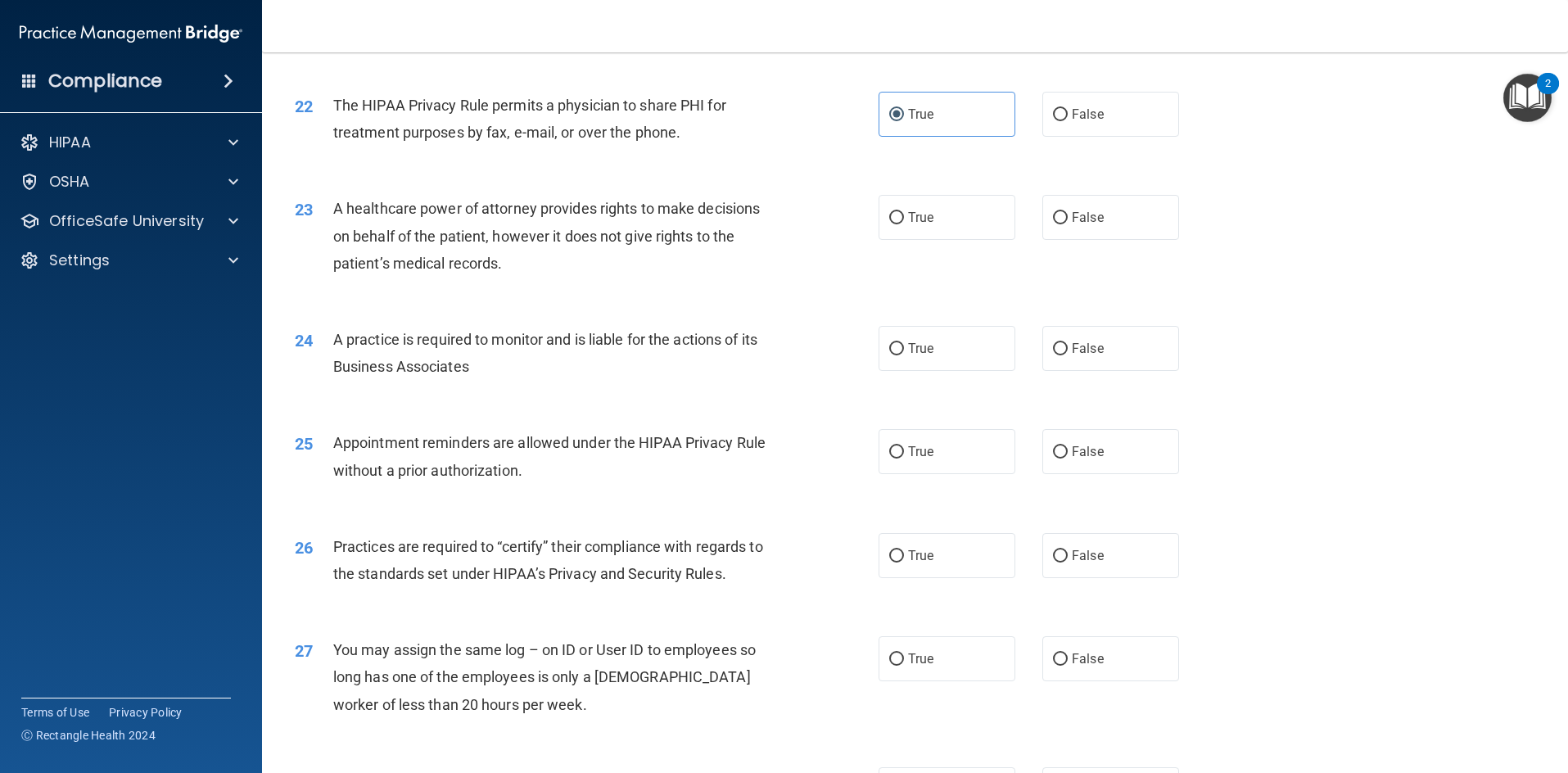
scroll to position [2702, 0]
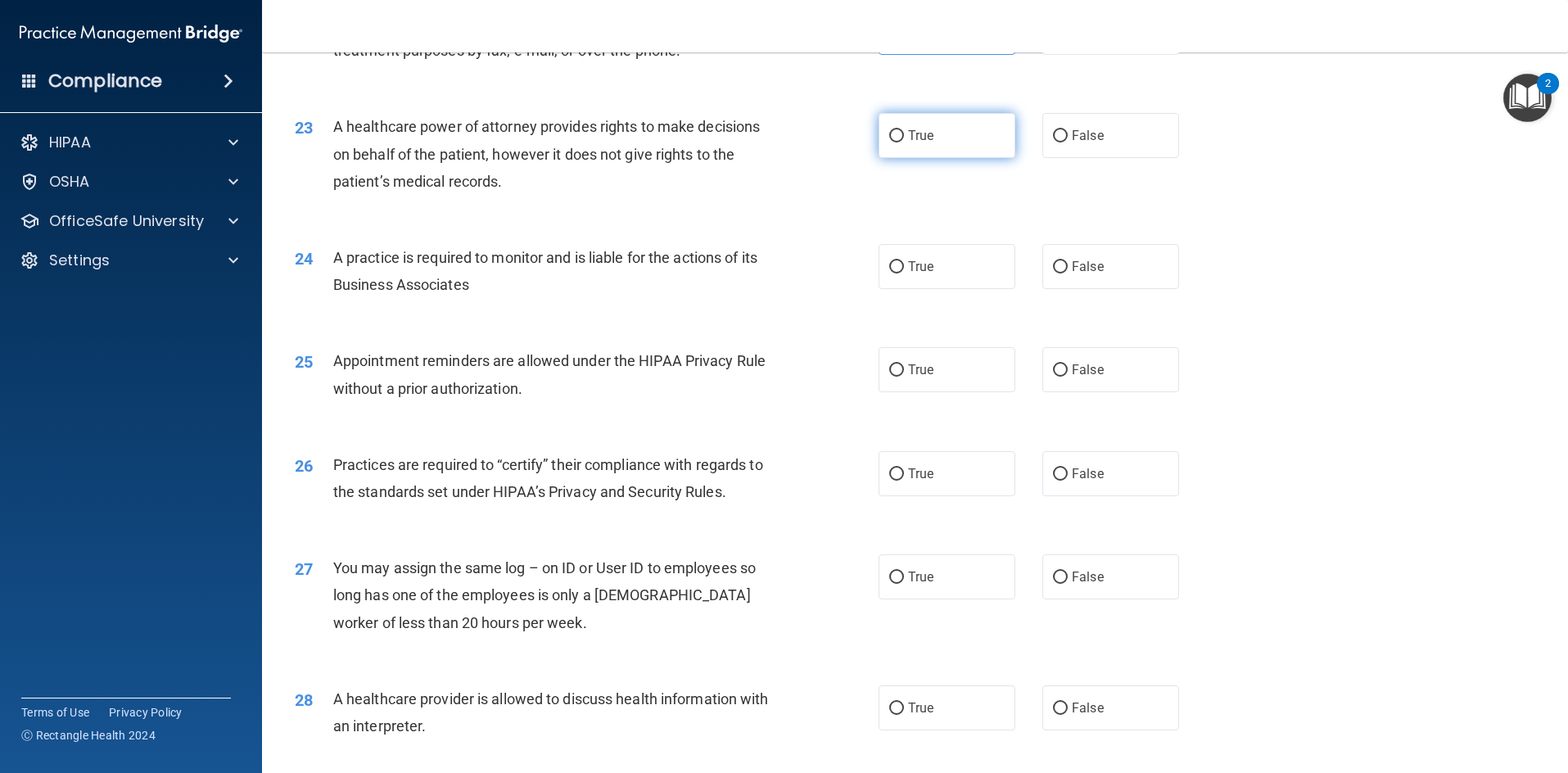
click at [935, 153] on label "True" at bounding box center [947, 135] width 137 height 45
click at [904, 143] on input "True" at bounding box center [897, 136] width 15 height 13
radio input "true"
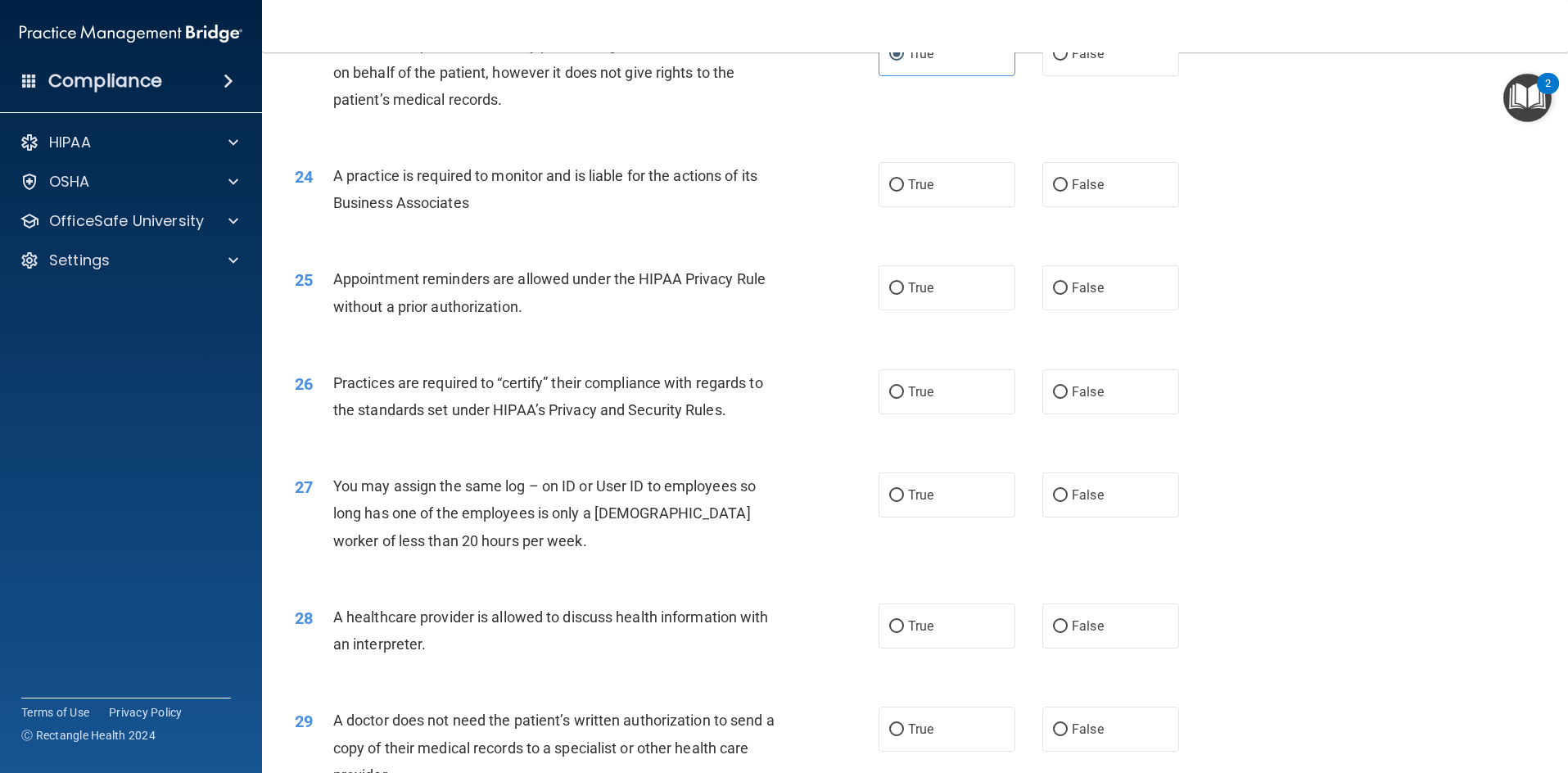
scroll to position [2866, 0]
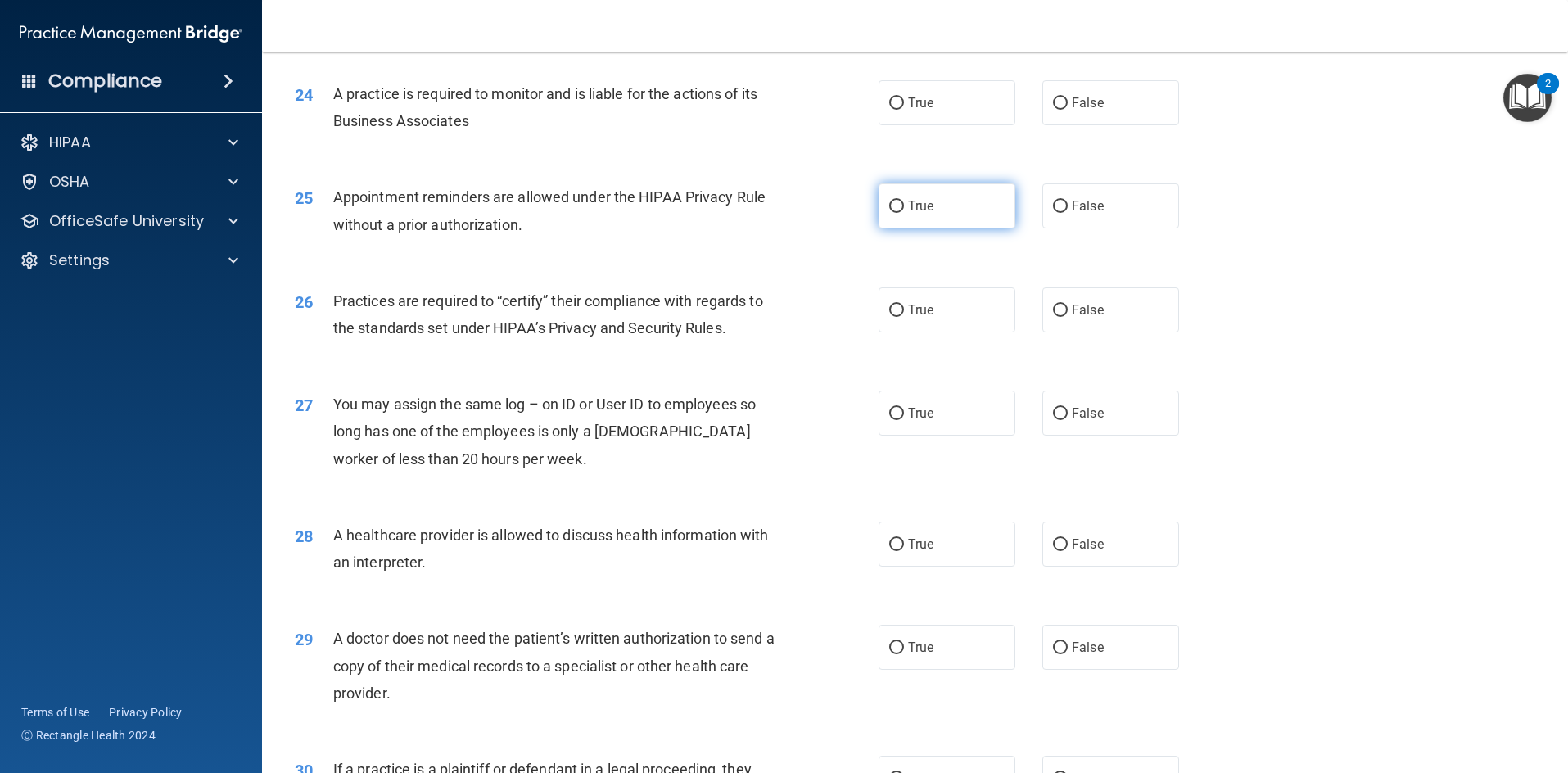
click at [941, 213] on label "True" at bounding box center [947, 206] width 137 height 45
click at [904, 213] on input "True" at bounding box center [897, 207] width 15 height 13
radio input "true"
click at [914, 113] on label "True" at bounding box center [947, 103] width 137 height 45
click at [904, 110] on input "True" at bounding box center [897, 104] width 15 height 13
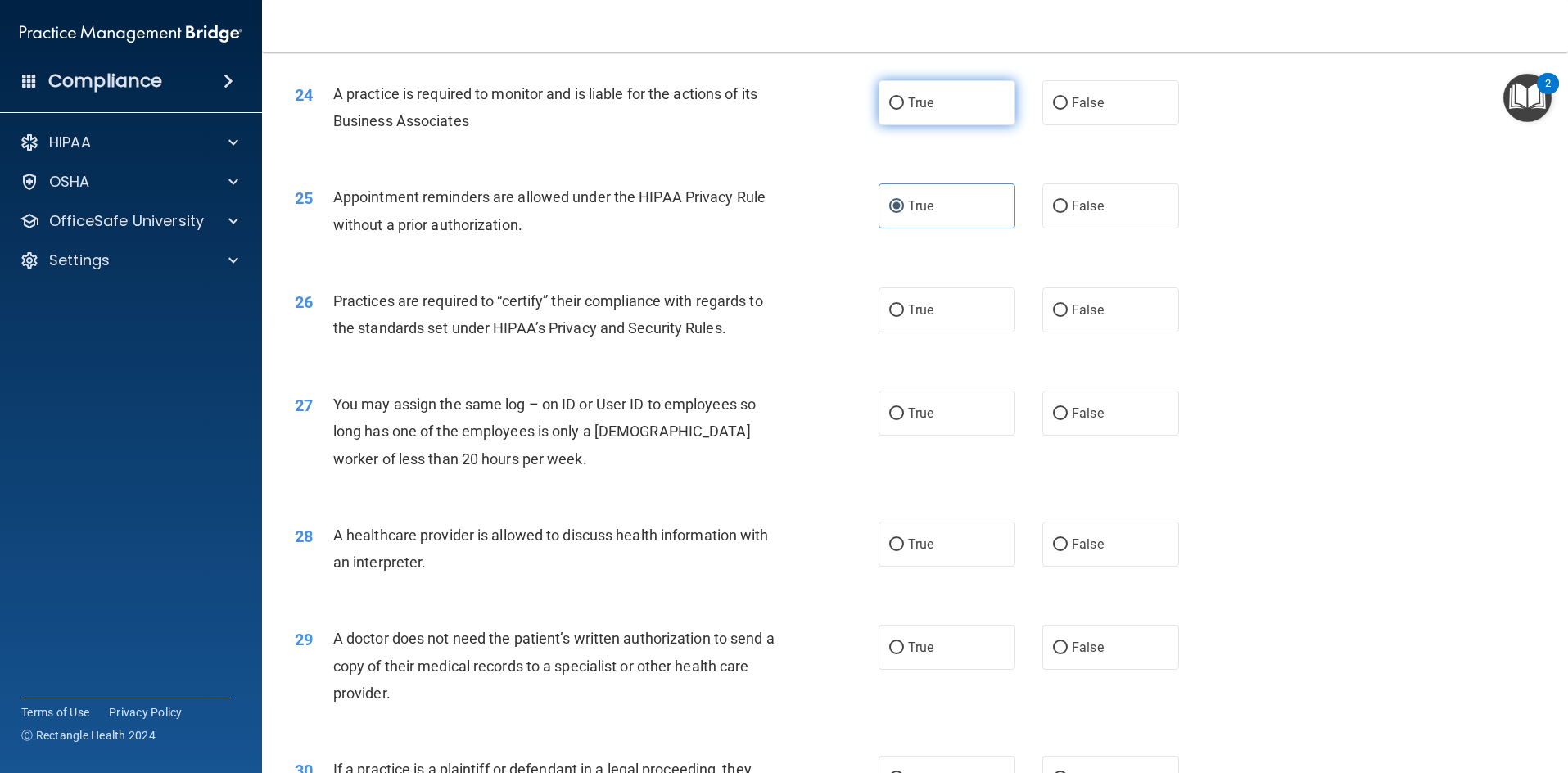
radio input "true"
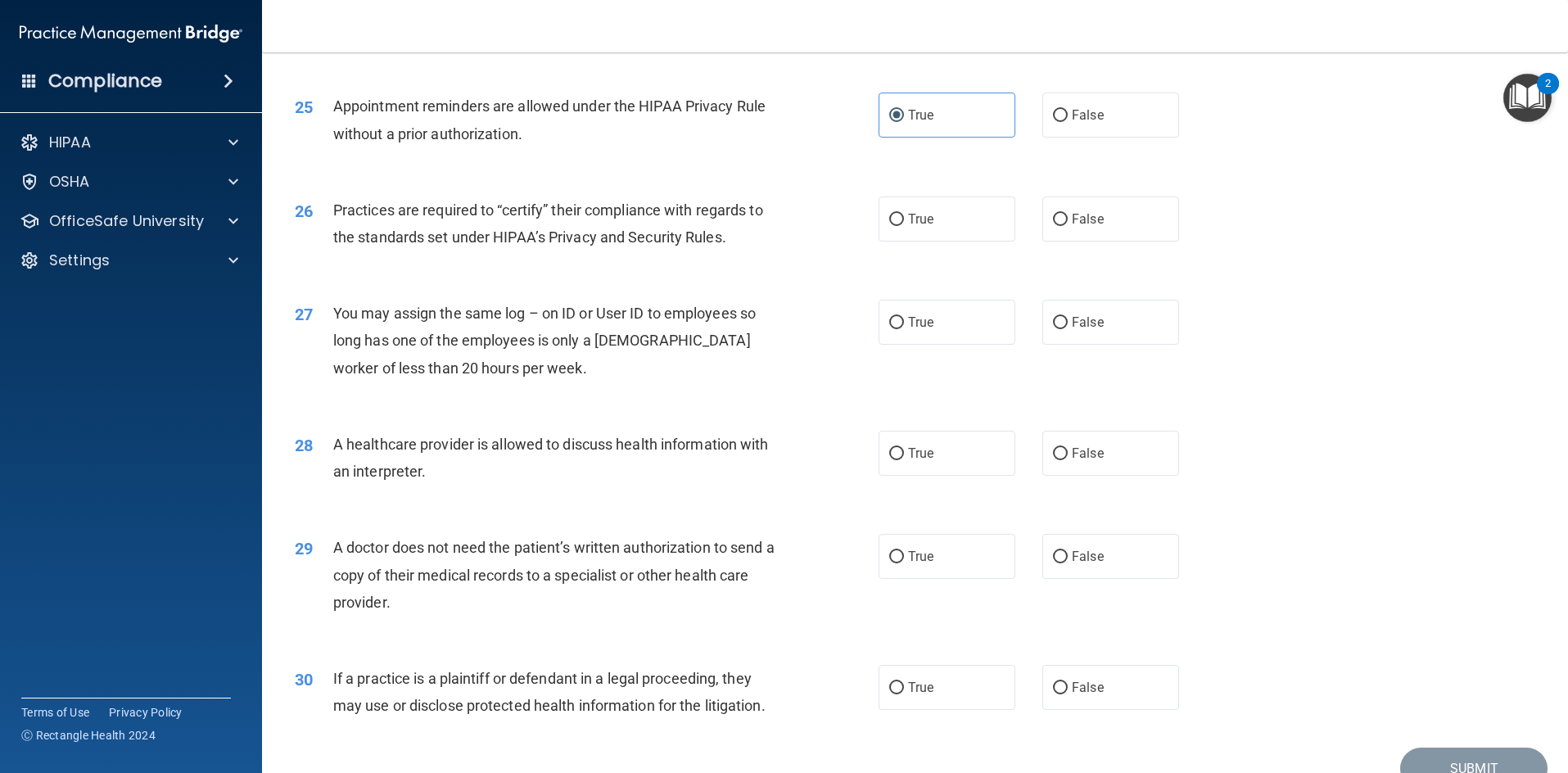
scroll to position [3038, 0]
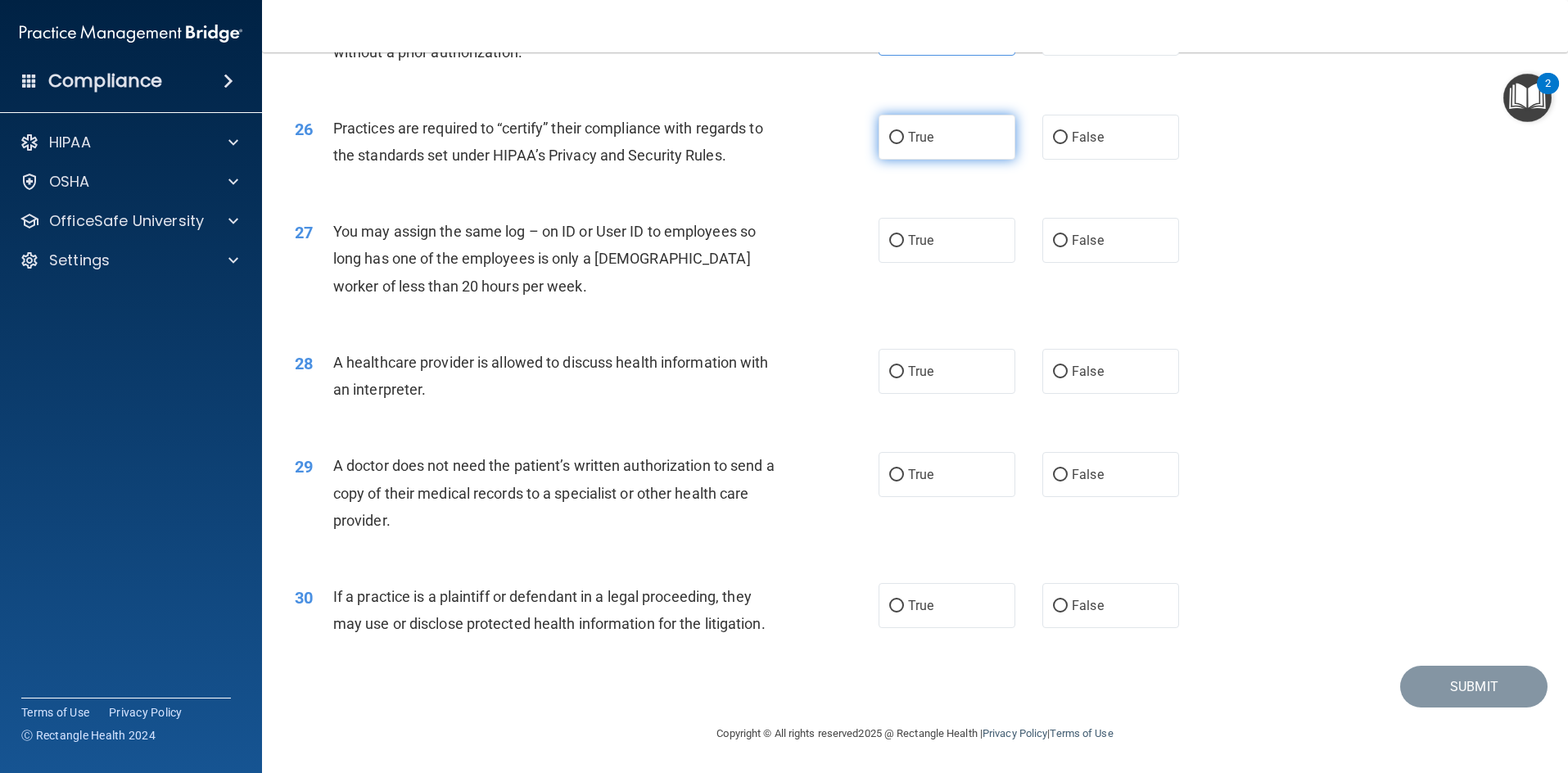
click at [944, 122] on label "True" at bounding box center [947, 137] width 137 height 45
click at [904, 132] on input "True" at bounding box center [897, 138] width 15 height 13
radio input "true"
click at [1146, 223] on label "False" at bounding box center [1111, 241] width 137 height 45
click at [1067, 235] on input "False" at bounding box center [1060, 242] width 15 height 13
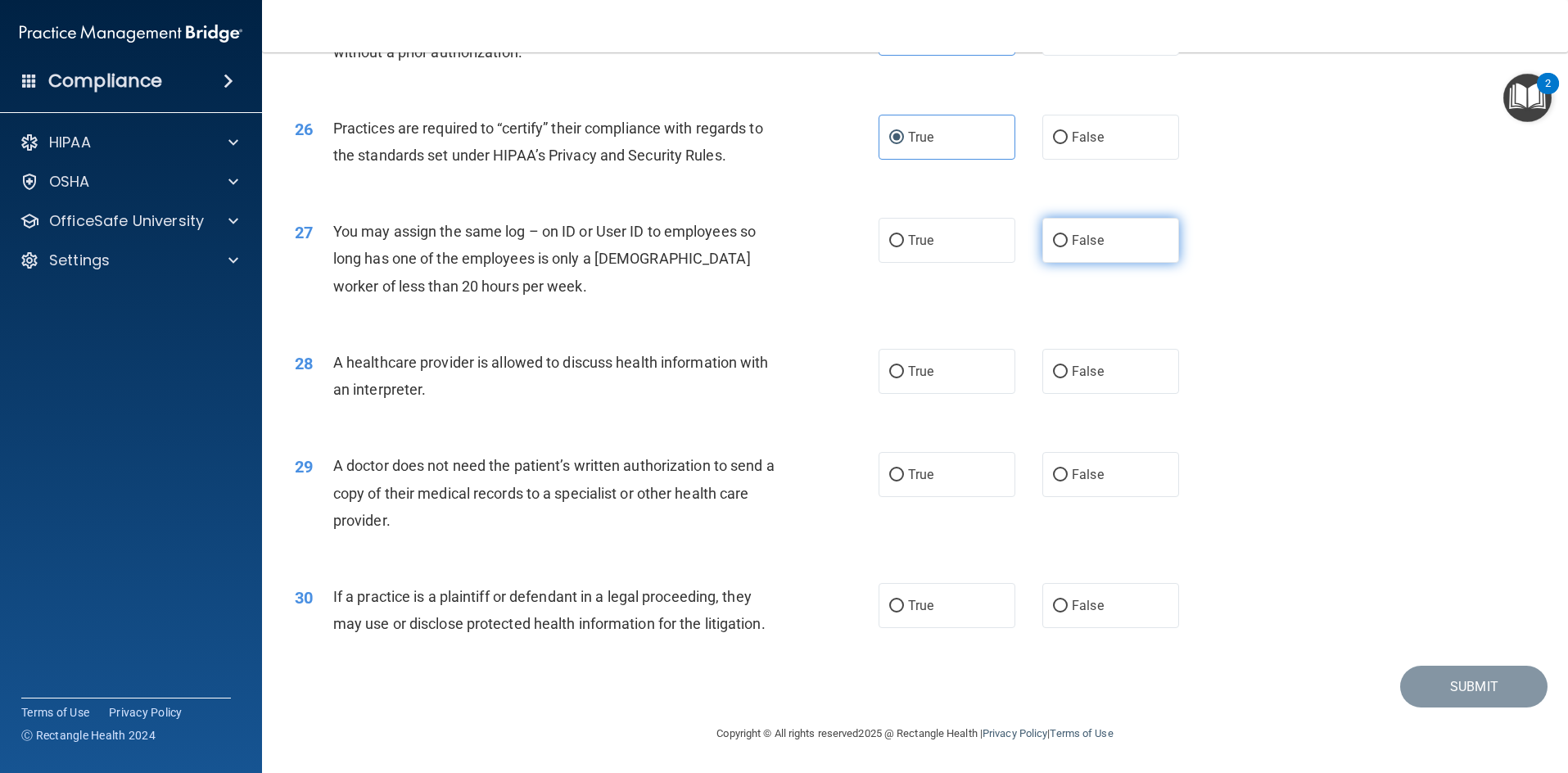
radio input "true"
click at [968, 369] on label "True" at bounding box center [947, 372] width 137 height 45
click at [904, 369] on input "True" at bounding box center [897, 372] width 15 height 13
radio input "true"
click at [1081, 359] on label "False" at bounding box center [1111, 372] width 137 height 45
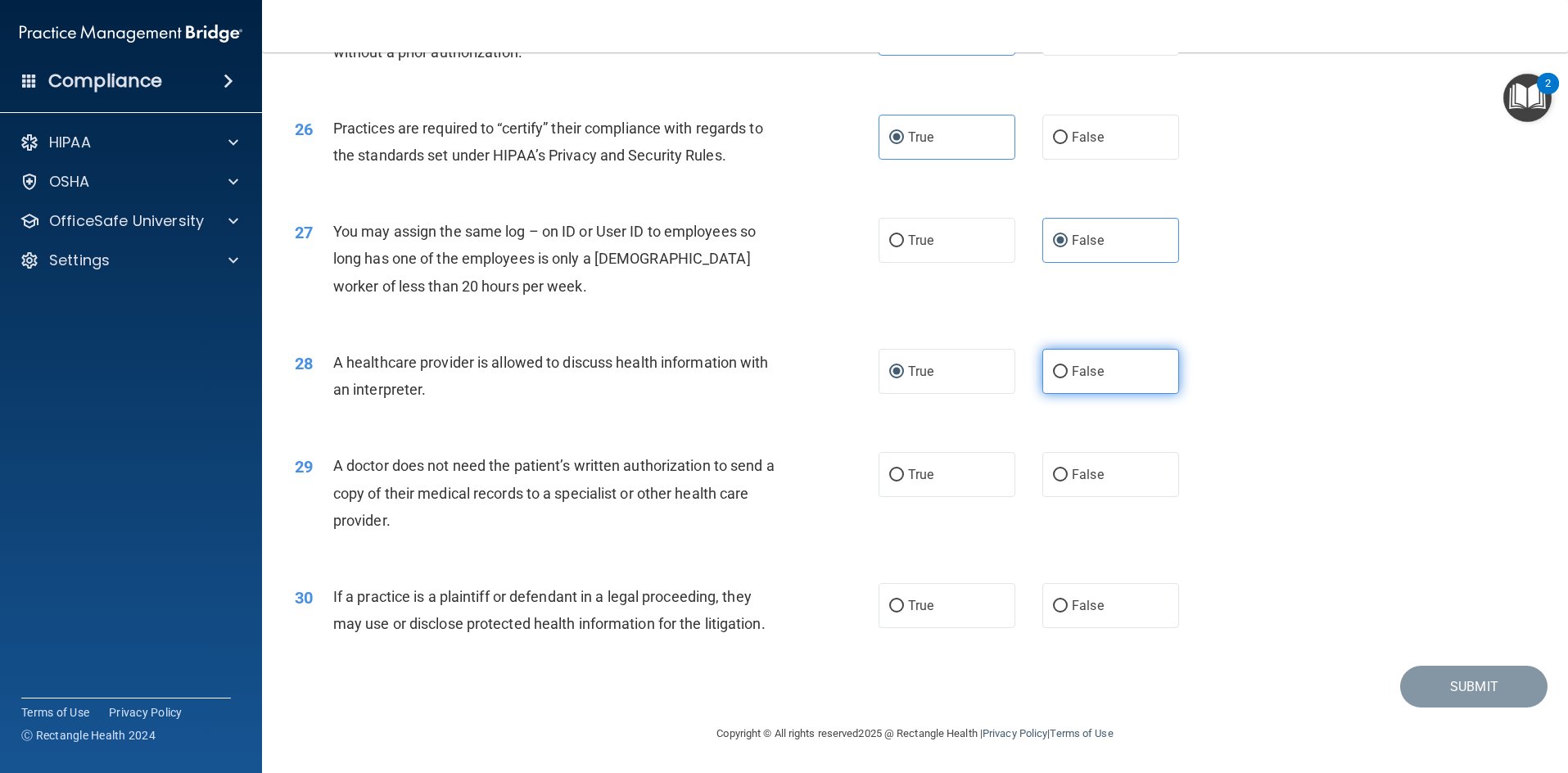
click at [1090, 381] on label "False" at bounding box center [1111, 372] width 137 height 45
click at [1067, 378] on input "False" at bounding box center [1060, 372] width 15 height 13
radio input "true"
radio input "false"
click at [1062, 458] on label "False" at bounding box center [1111, 475] width 137 height 45
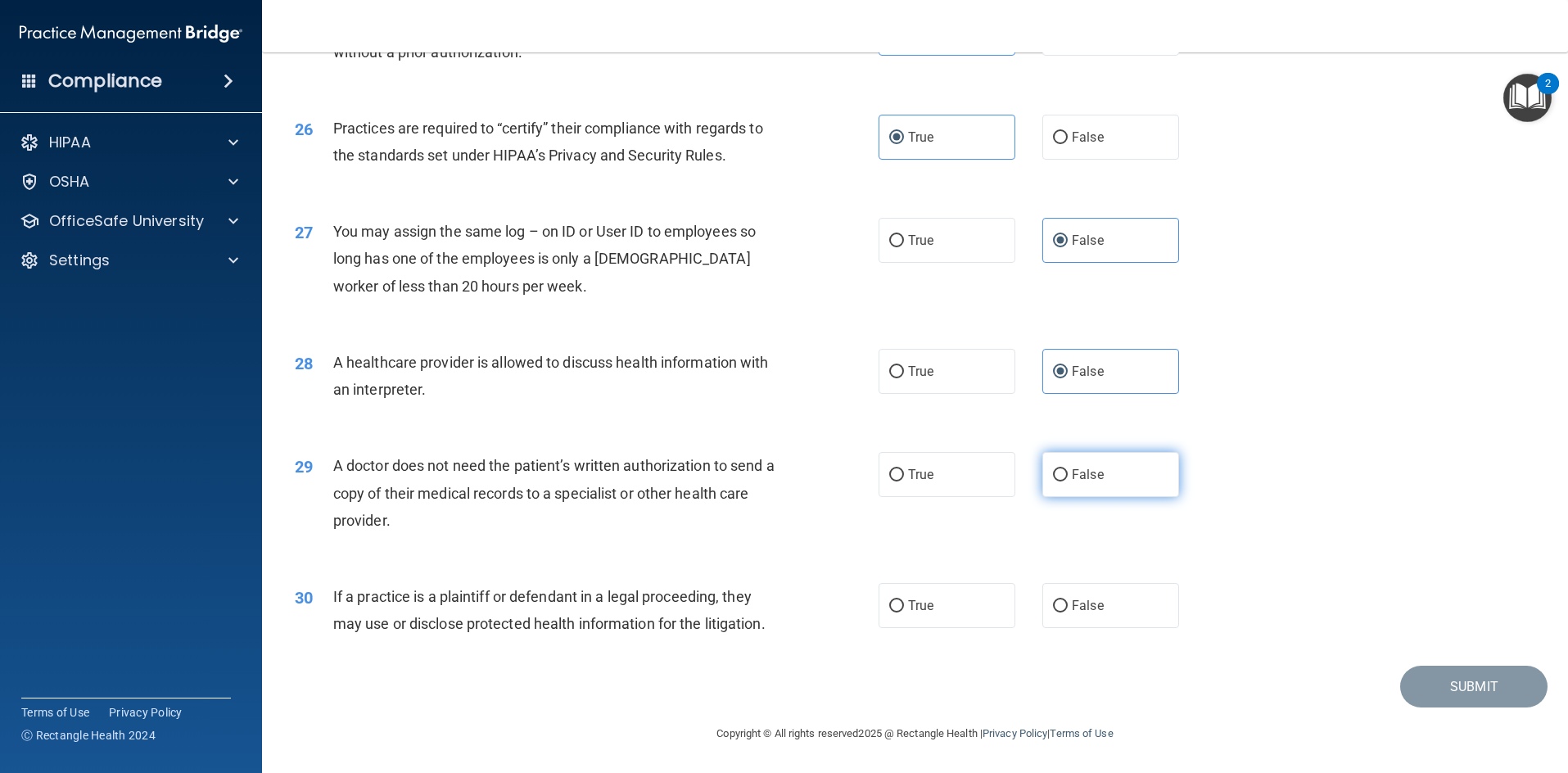
click at [1062, 470] on input "False" at bounding box center [1060, 476] width 15 height 13
radio input "true"
click at [918, 610] on span "True" at bounding box center [921, 605] width 25 height 15
click at [904, 610] on input "True" at bounding box center [897, 607] width 15 height 13
radio input "true"
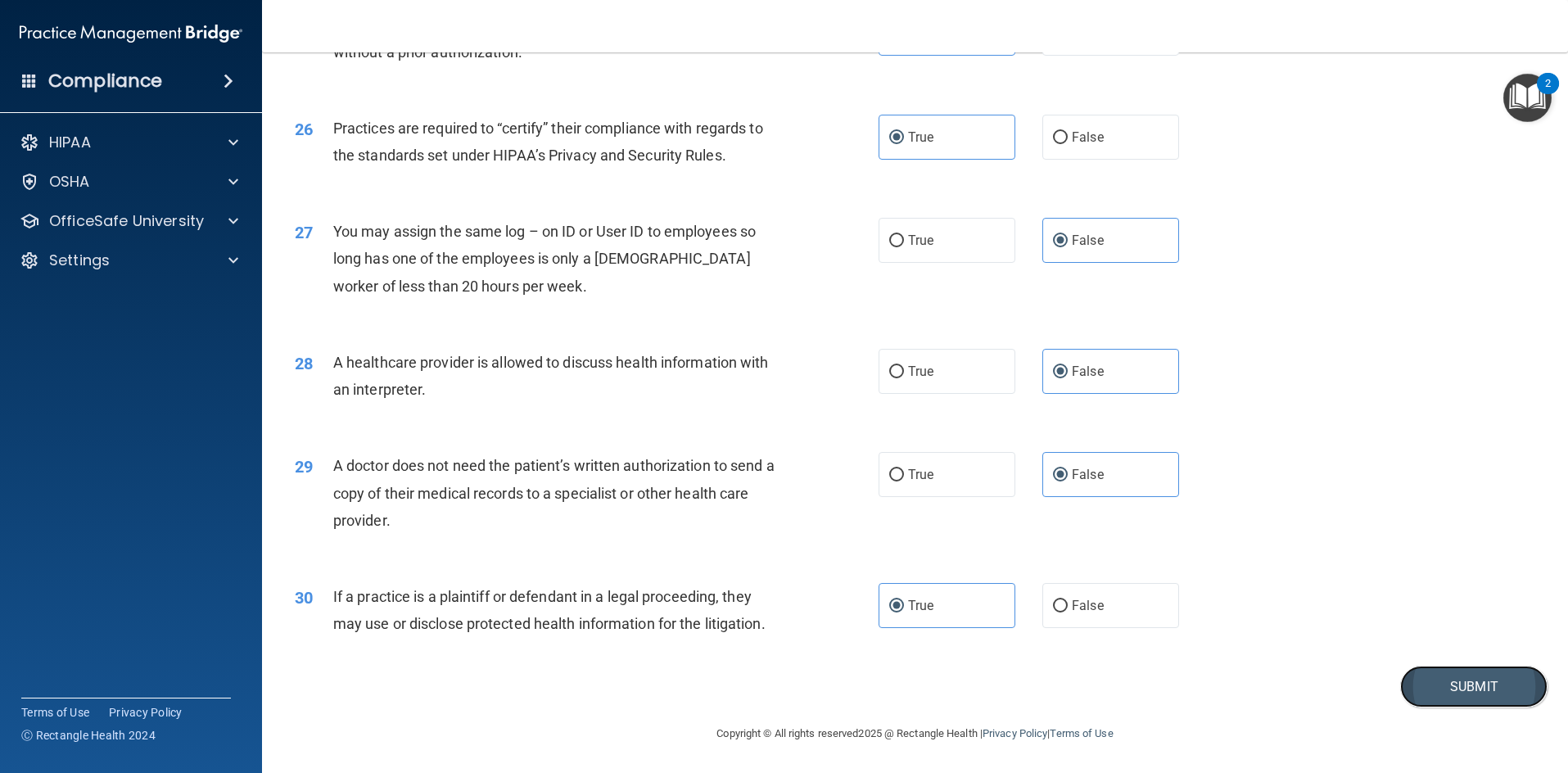
click at [1442, 689] on button "Submit" at bounding box center [1474, 687] width 147 height 42
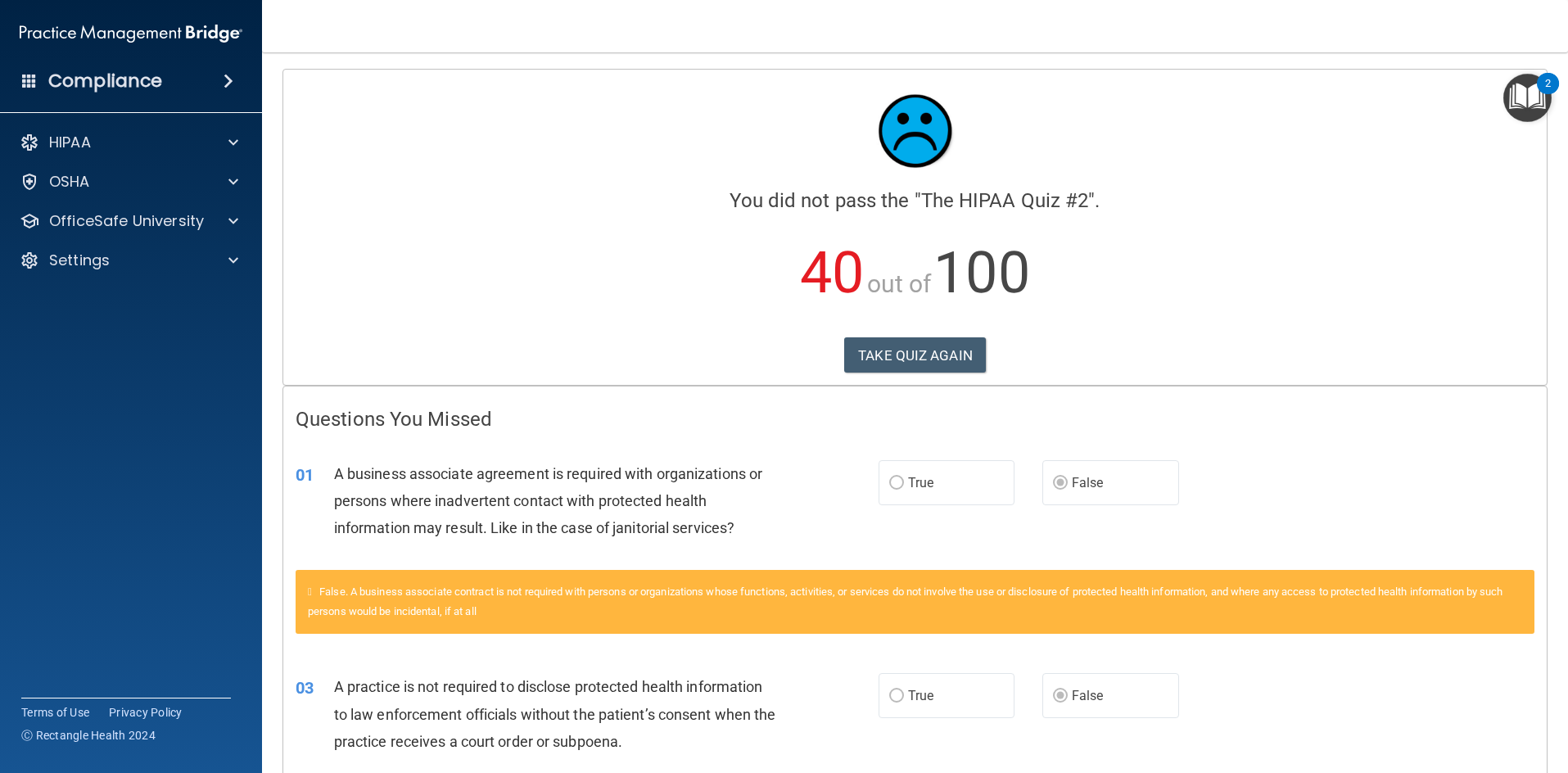
scroll to position [82, 0]
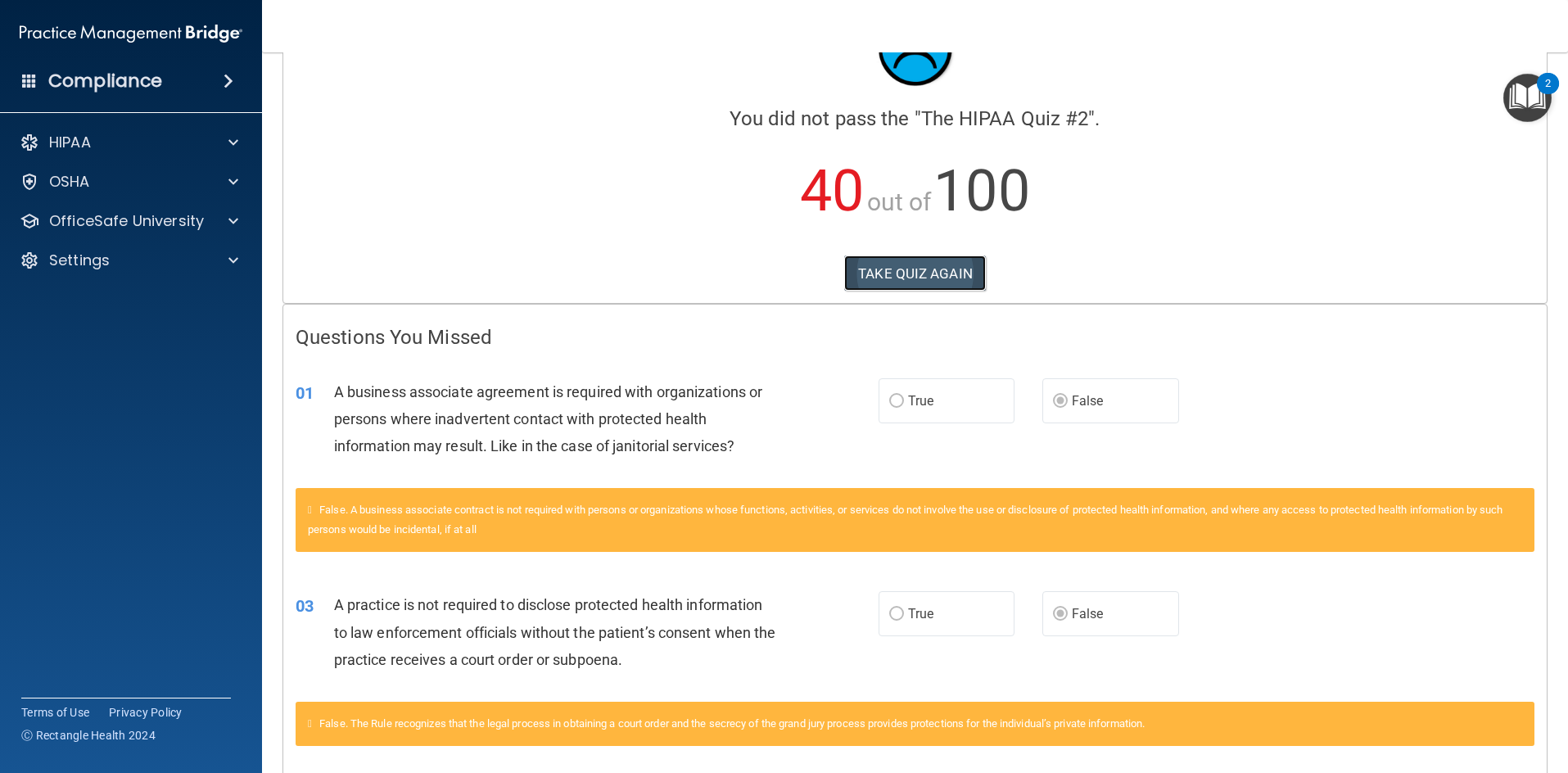
click at [954, 278] on button "TAKE QUIZ AGAIN" at bounding box center [915, 273] width 142 height 36
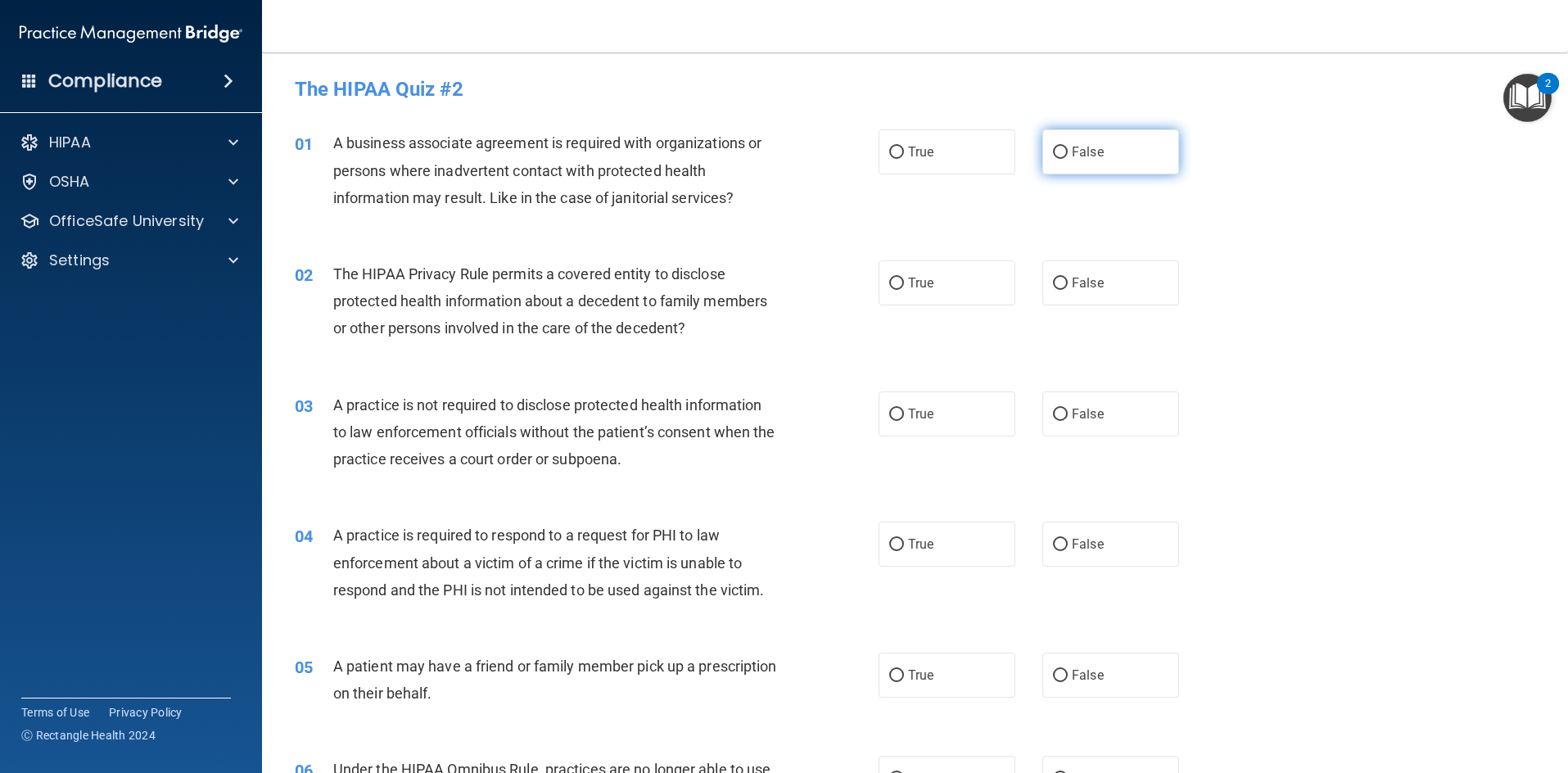
click at [1115, 154] on label "False" at bounding box center [1111, 152] width 137 height 45
click at [1067, 154] on input "False" at bounding box center [1060, 153] width 15 height 13
radio input "true"
click at [908, 275] on span "True" at bounding box center [921, 282] width 25 height 15
click at [904, 278] on input "True" at bounding box center [897, 284] width 15 height 13
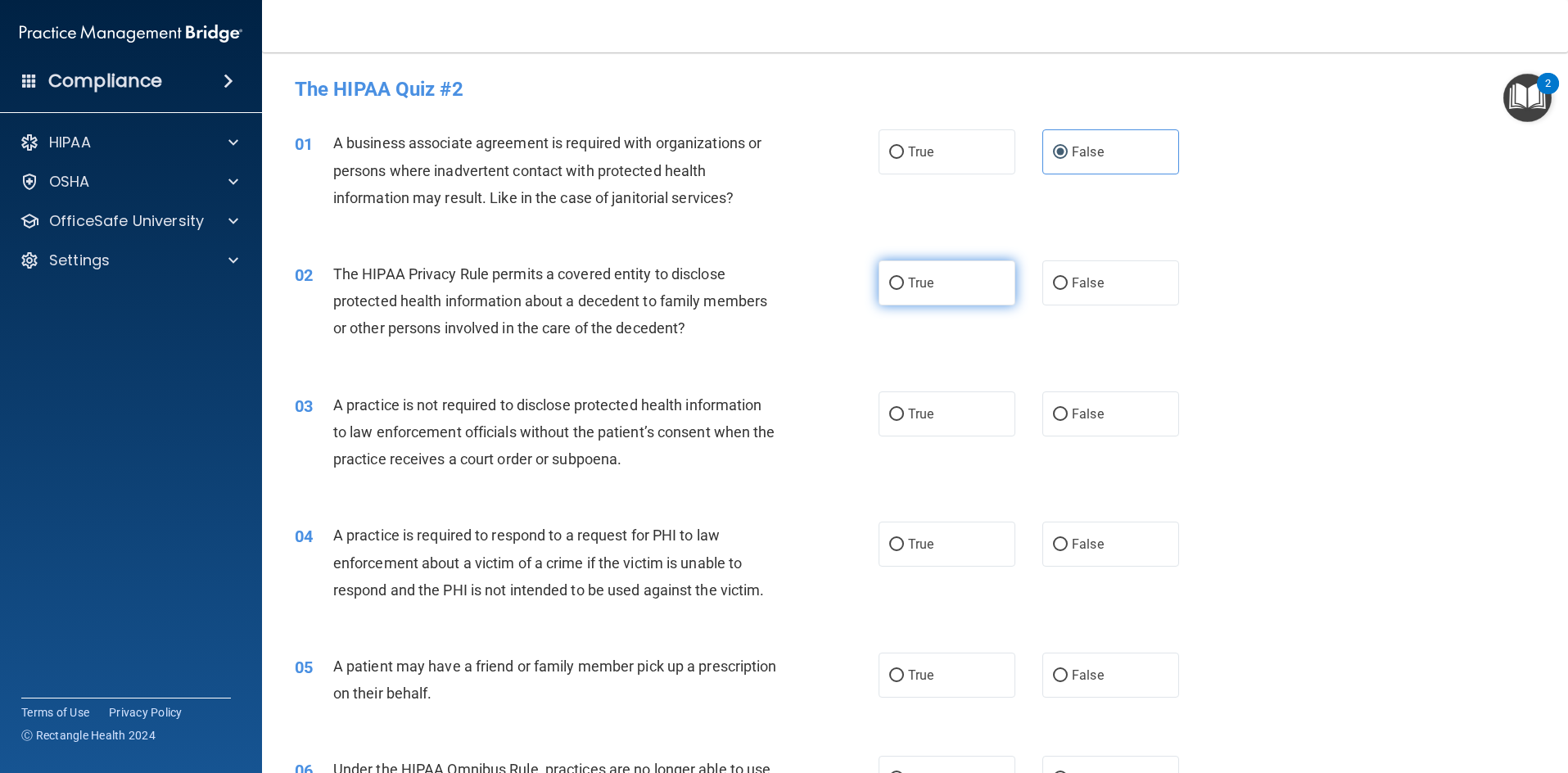
radio input "true"
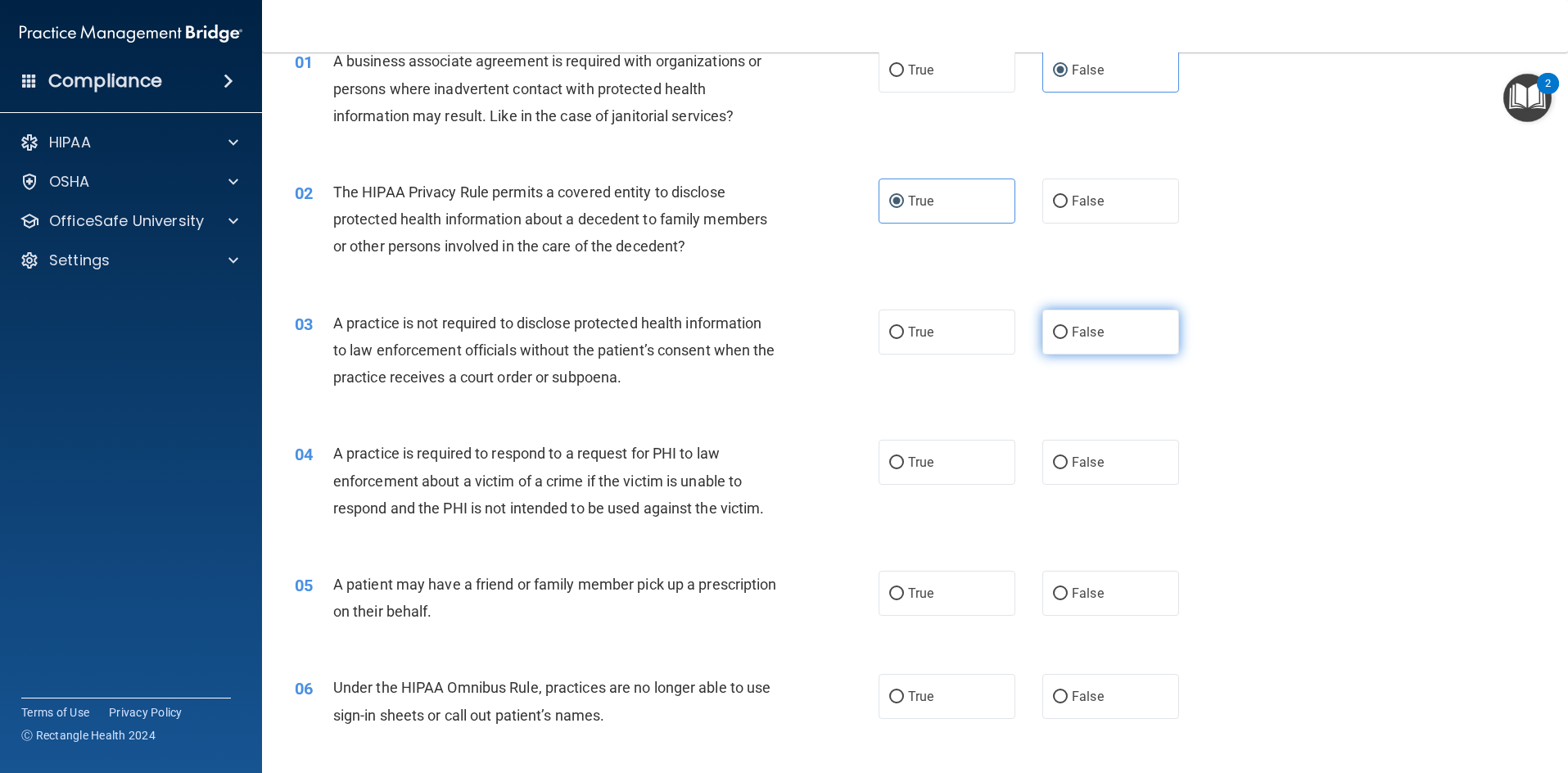
click at [1089, 324] on span "False" at bounding box center [1087, 332] width 32 height 15
click at [1067, 327] on input "False" at bounding box center [1060, 333] width 15 height 13
radio input "true"
click at [1075, 685] on label "False" at bounding box center [1111, 697] width 137 height 45
click at [1067, 691] on input "False" at bounding box center [1060, 698] width 15 height 13
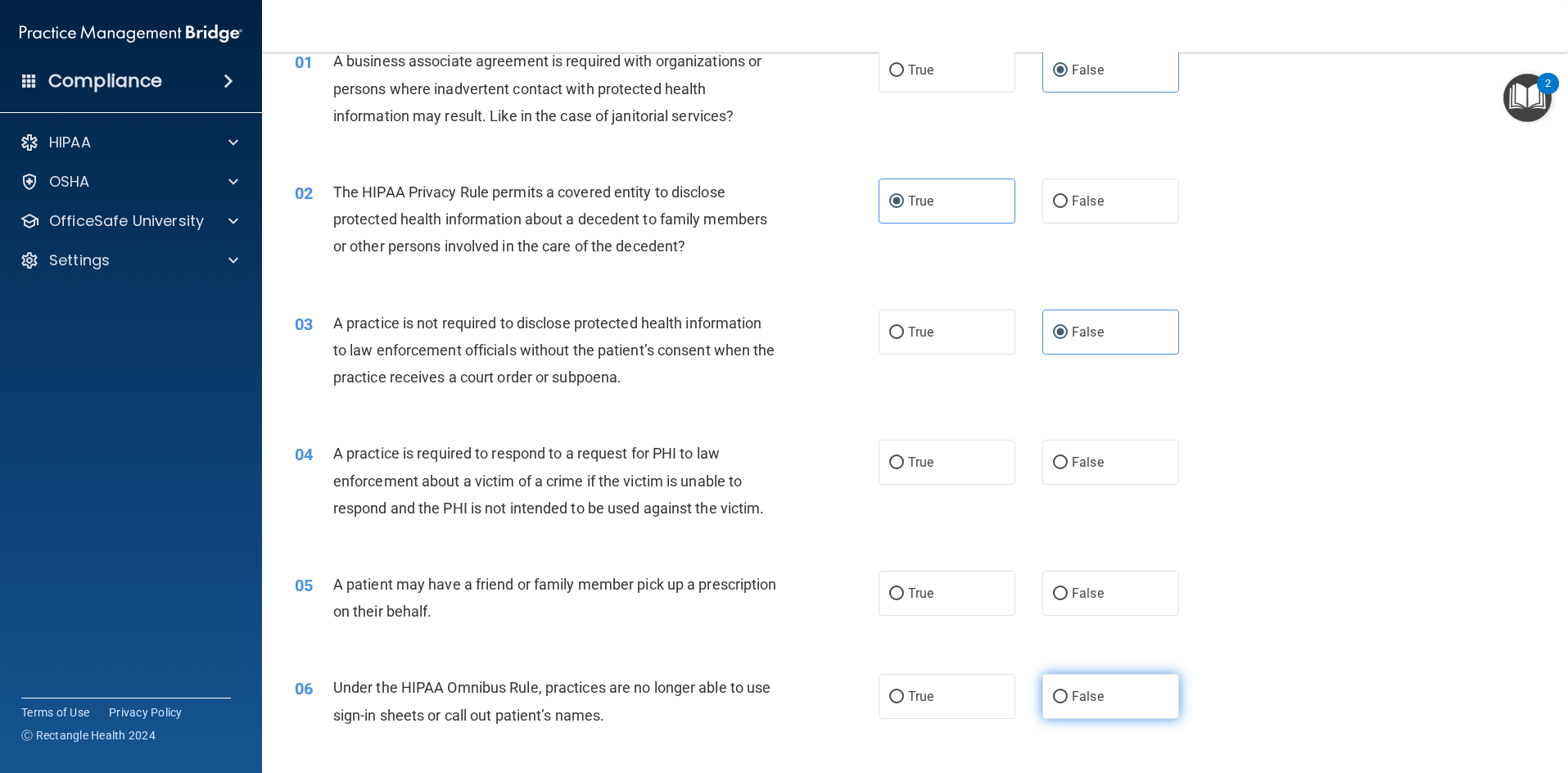
radio input "true"
click at [926, 598] on span "True" at bounding box center [921, 593] width 25 height 15
click at [904, 598] on input "True" at bounding box center [897, 594] width 15 height 13
radio input "true"
click at [926, 471] on label "True" at bounding box center [947, 462] width 137 height 45
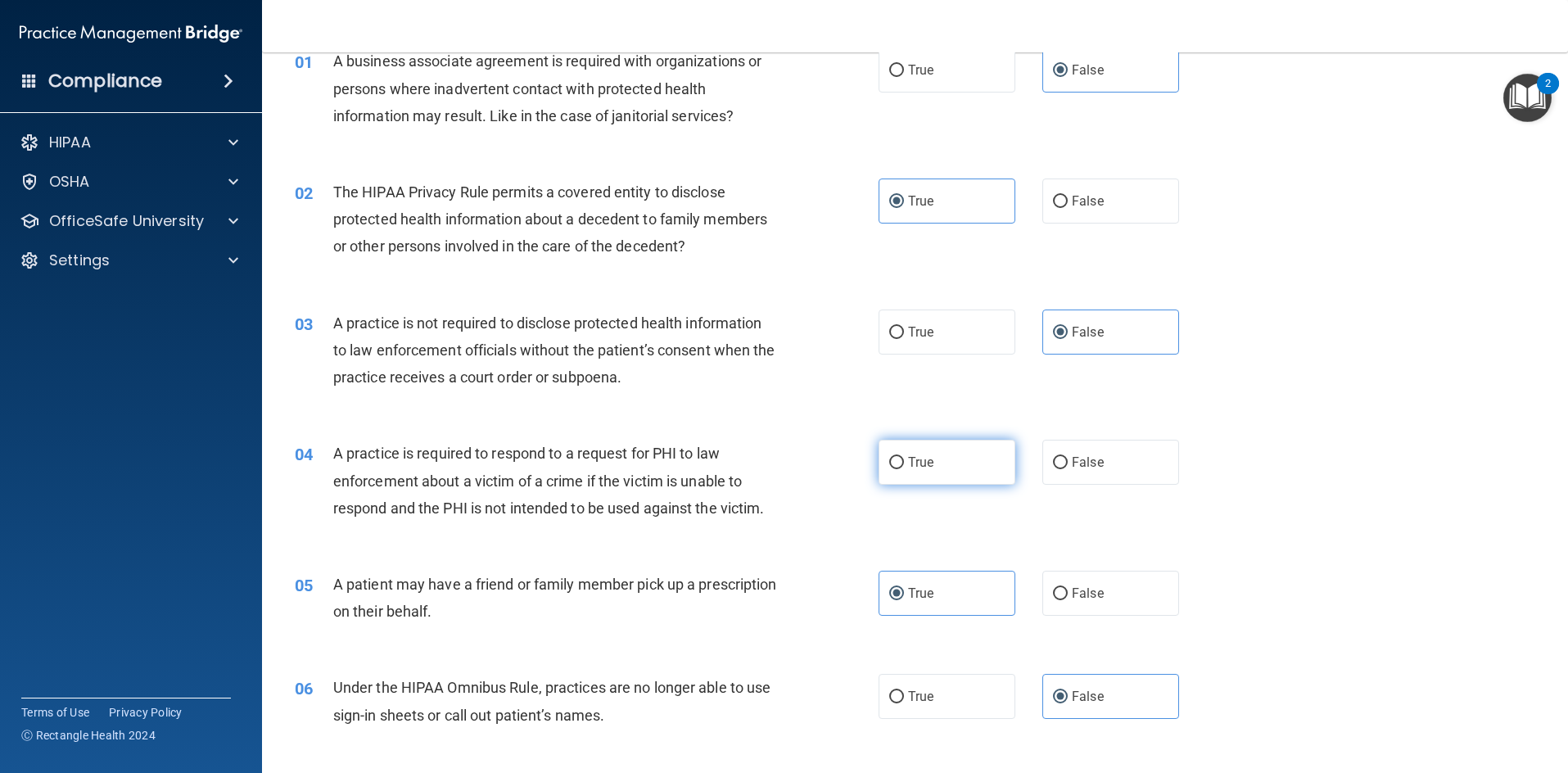
click at [904, 470] on input "True" at bounding box center [897, 463] width 15 height 13
radio input "true"
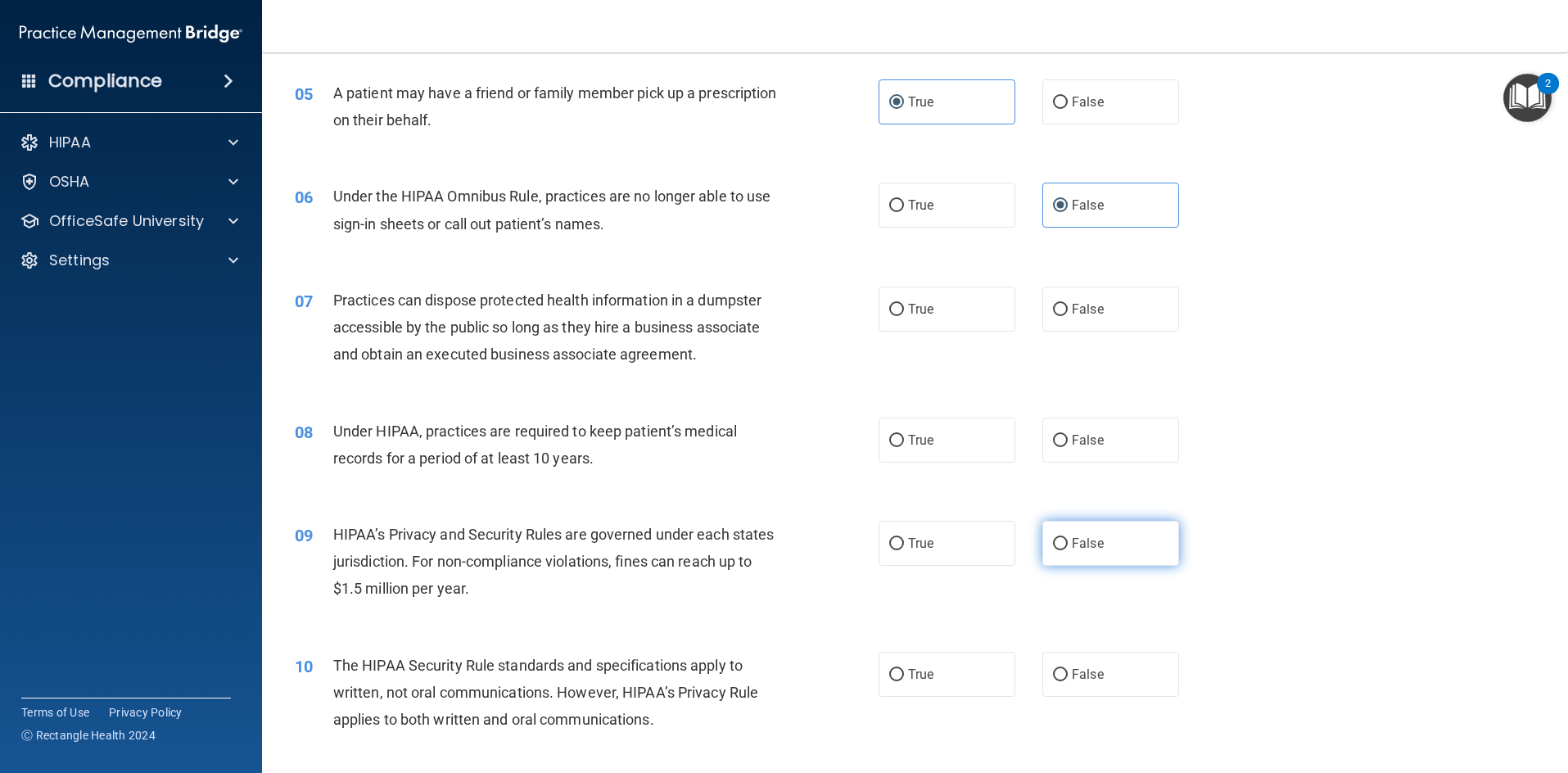
scroll to position [655, 0]
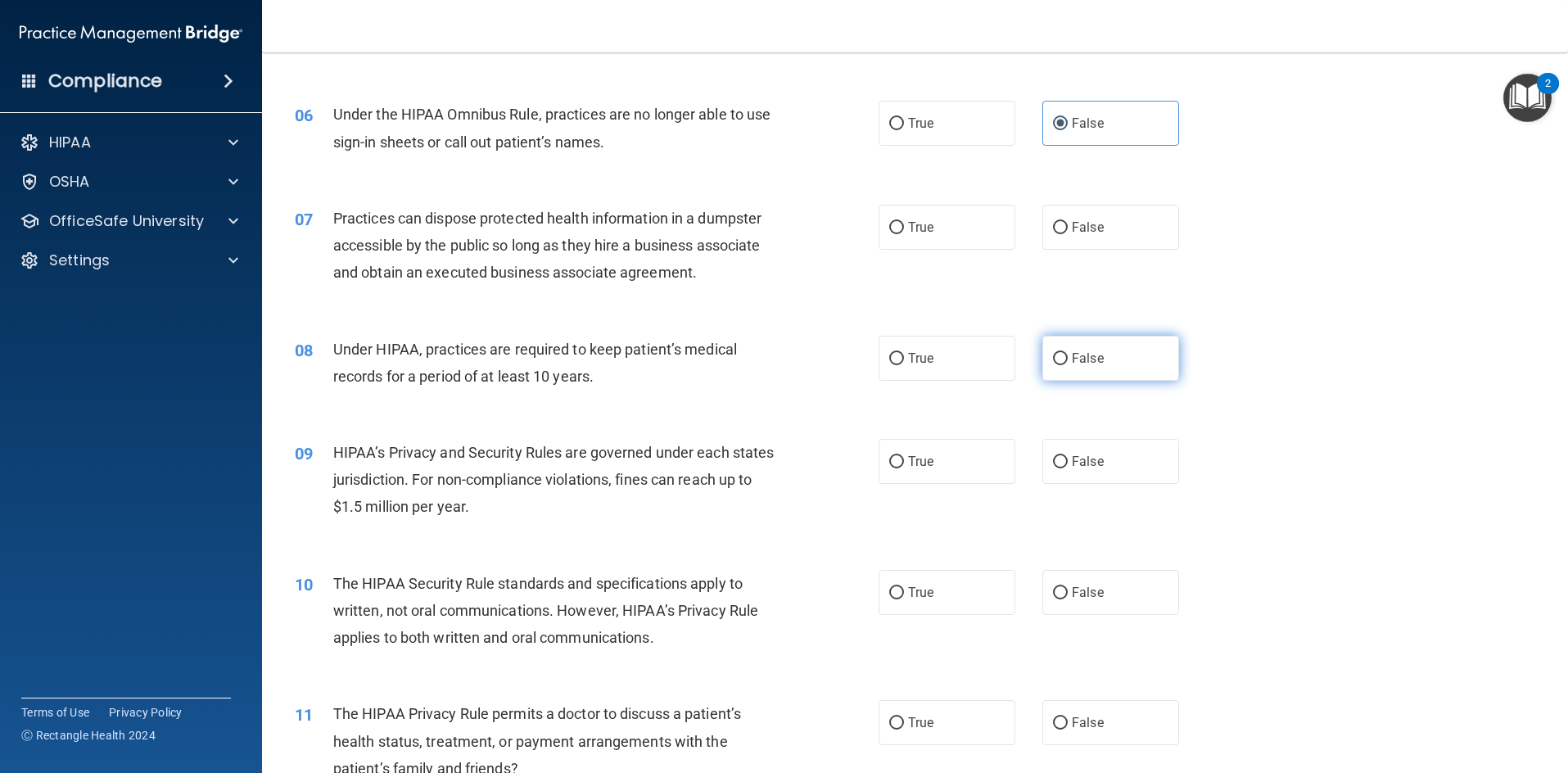
click at [1084, 359] on span "False" at bounding box center [1087, 358] width 32 height 15
click at [1067, 359] on input "False" at bounding box center [1060, 360] width 15 height 13
radio input "true"
click at [1061, 464] on label "False" at bounding box center [1111, 461] width 137 height 45
click at [1061, 464] on input "False" at bounding box center [1060, 462] width 15 height 13
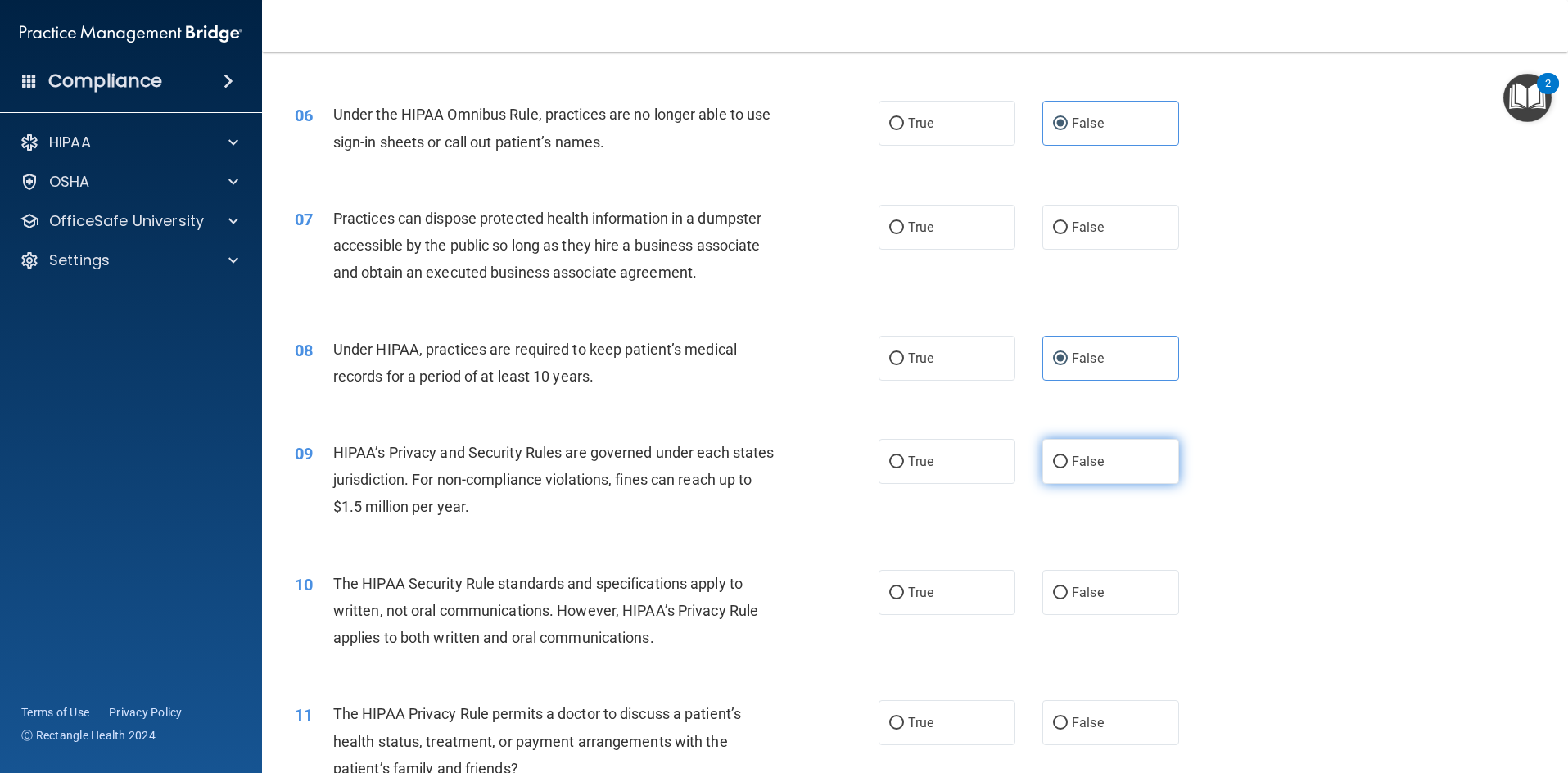
radio input "true"
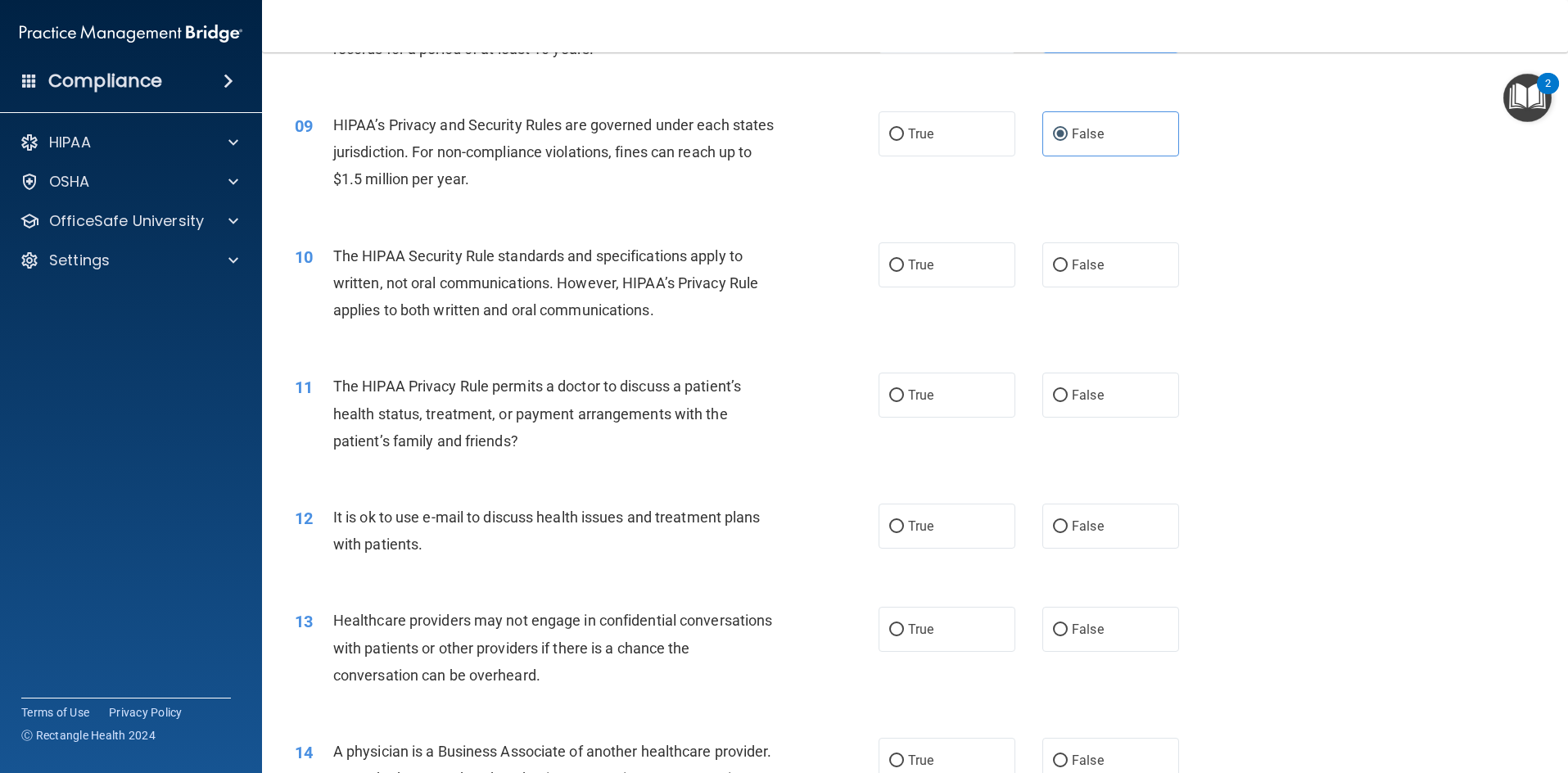
scroll to position [1065, 0]
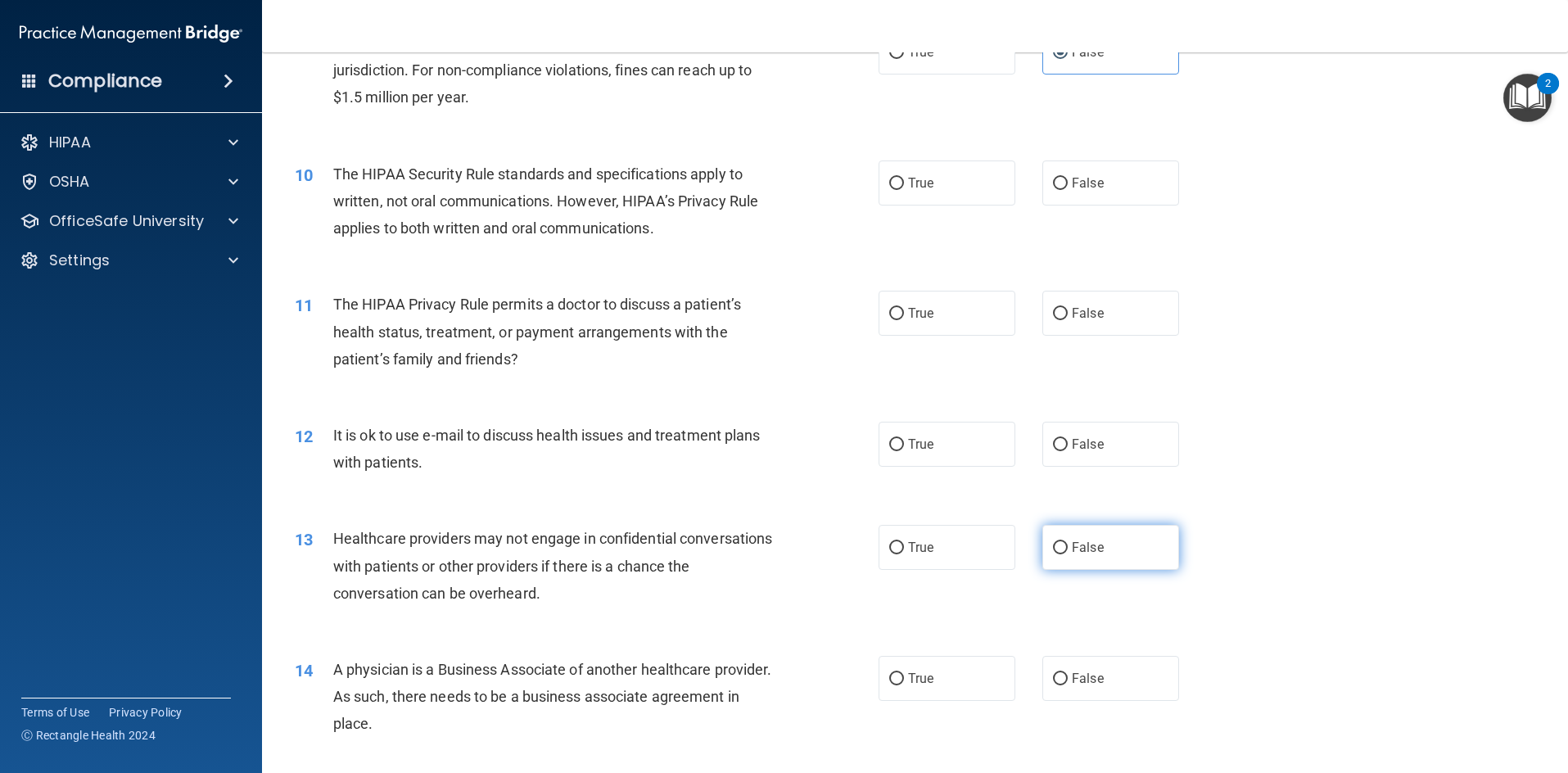
click at [1112, 534] on label "False" at bounding box center [1111, 548] width 137 height 45
click at [1067, 542] on input "False" at bounding box center [1060, 549] width 15 height 13
radio input "true"
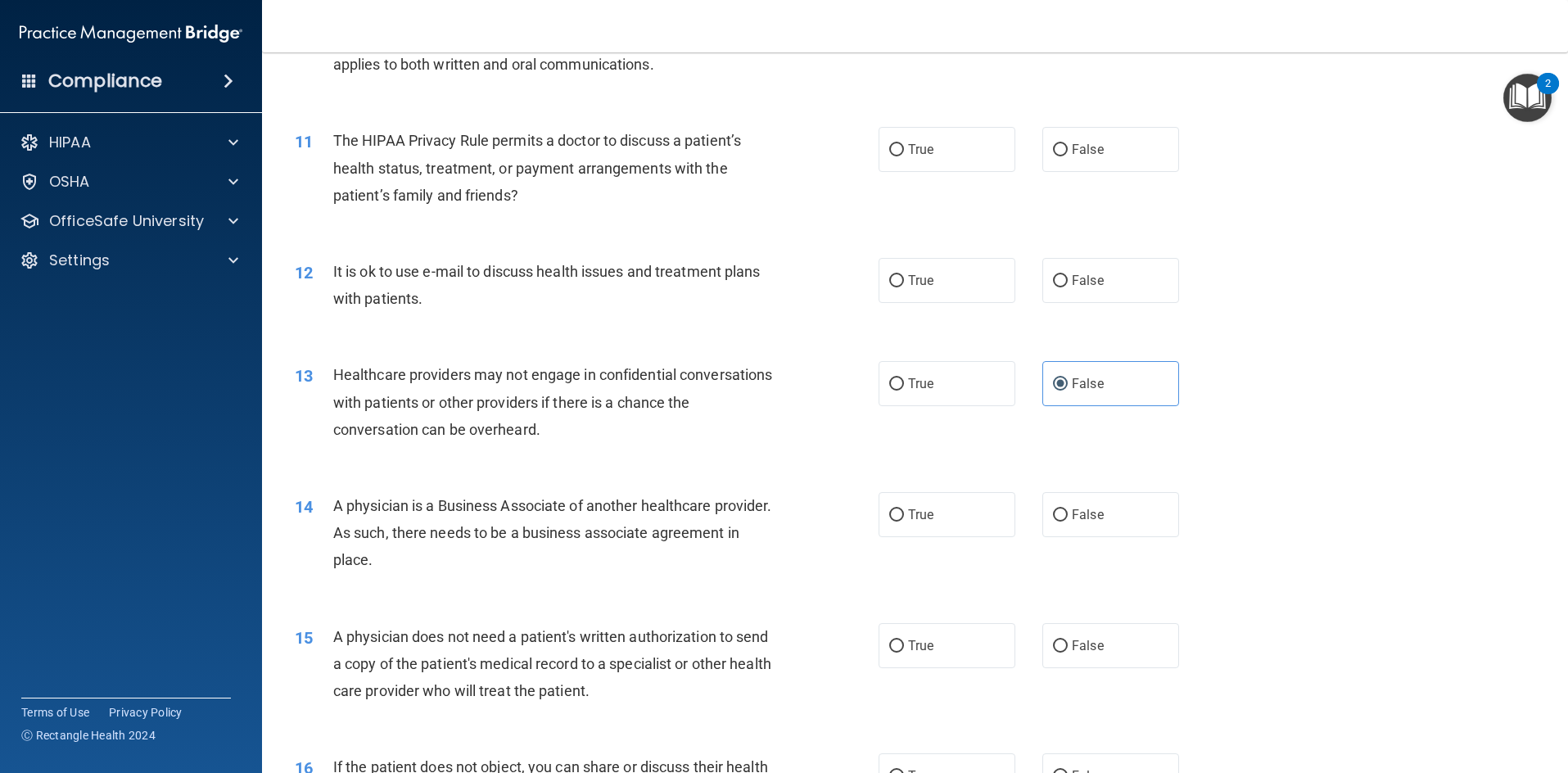
scroll to position [1310, 0]
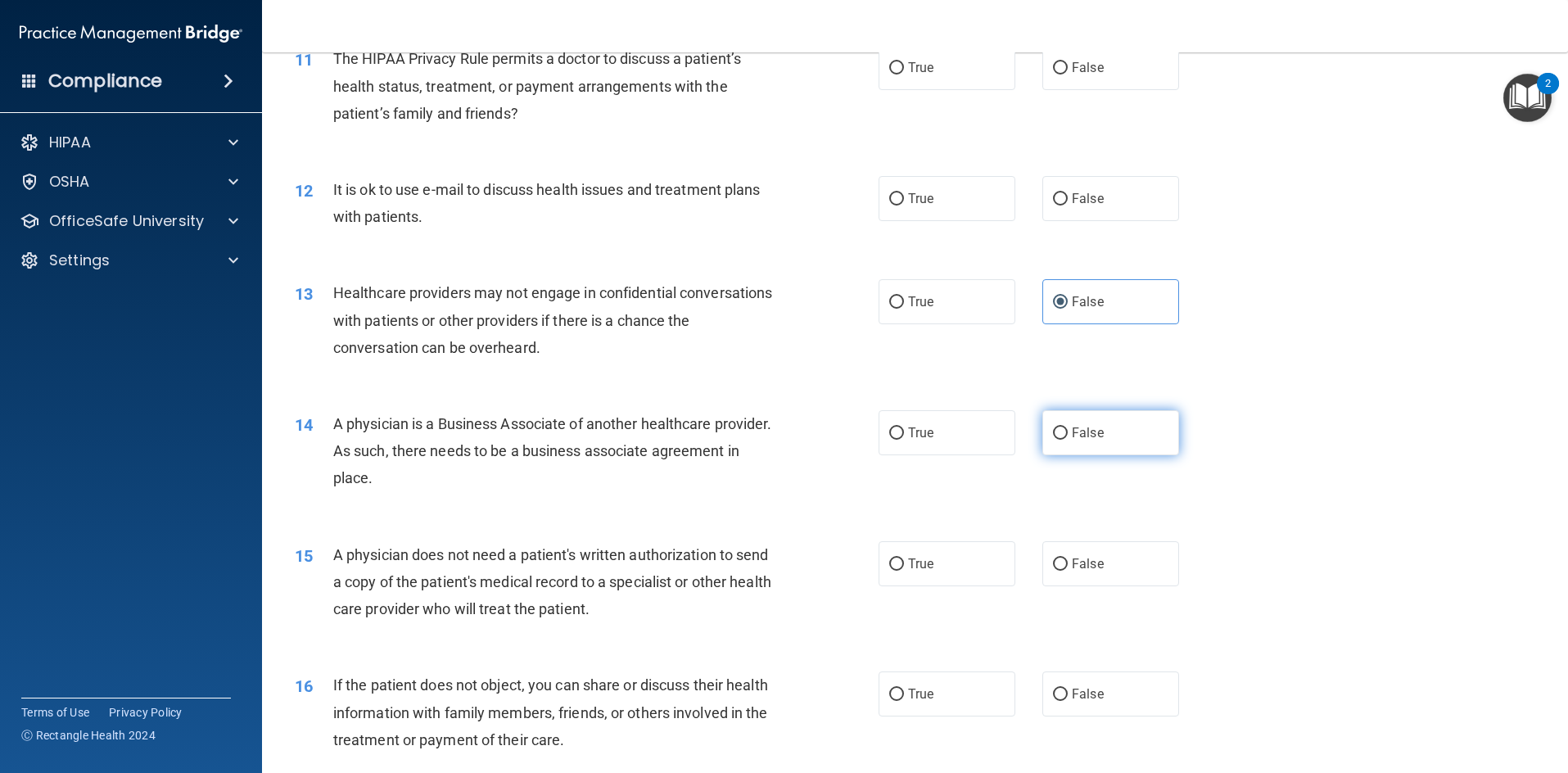
click at [1136, 431] on label "False" at bounding box center [1111, 433] width 137 height 45
click at [1067, 431] on input "False" at bounding box center [1060, 434] width 15 height 13
radio input "true"
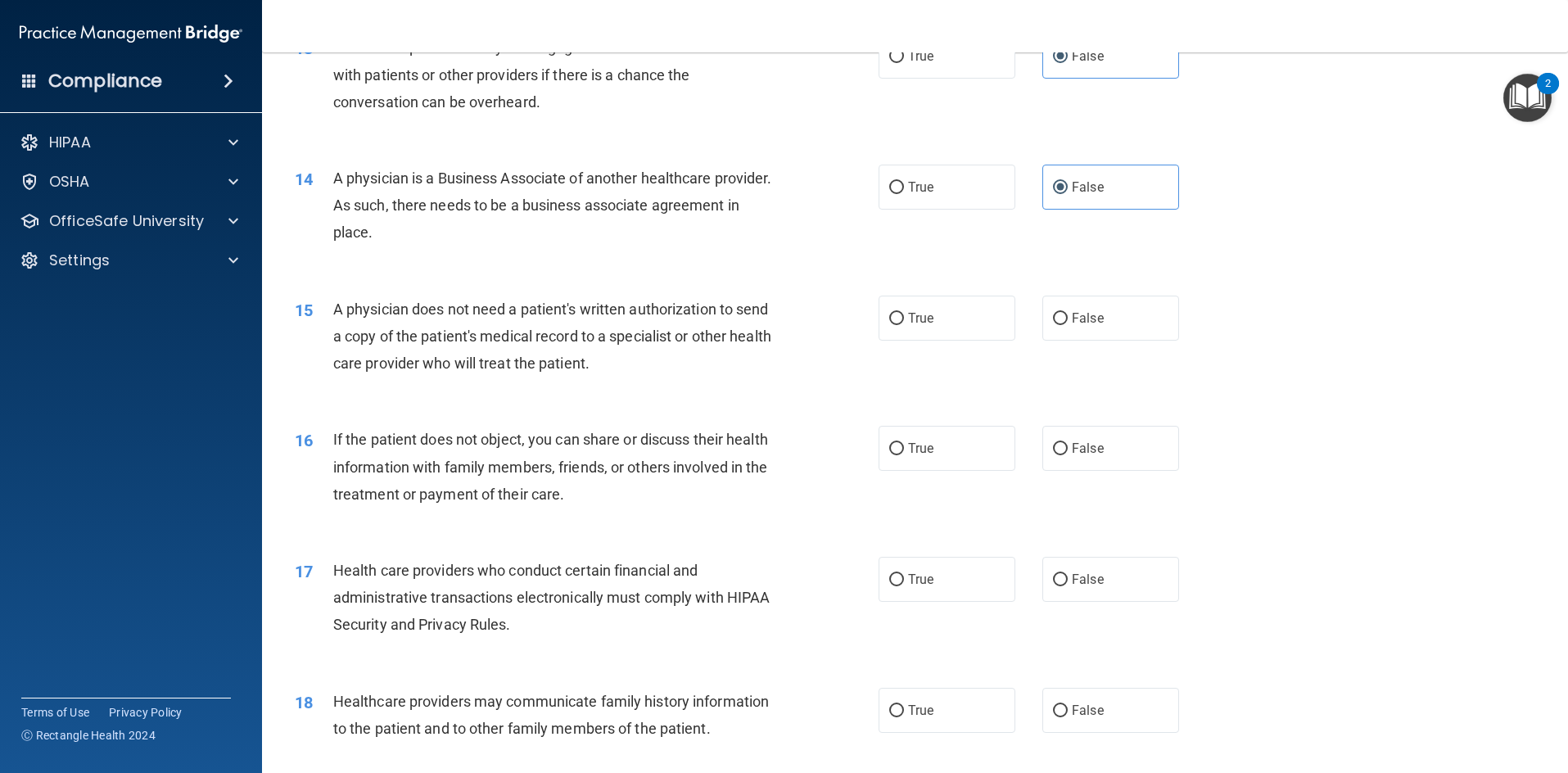
scroll to position [1638, 0]
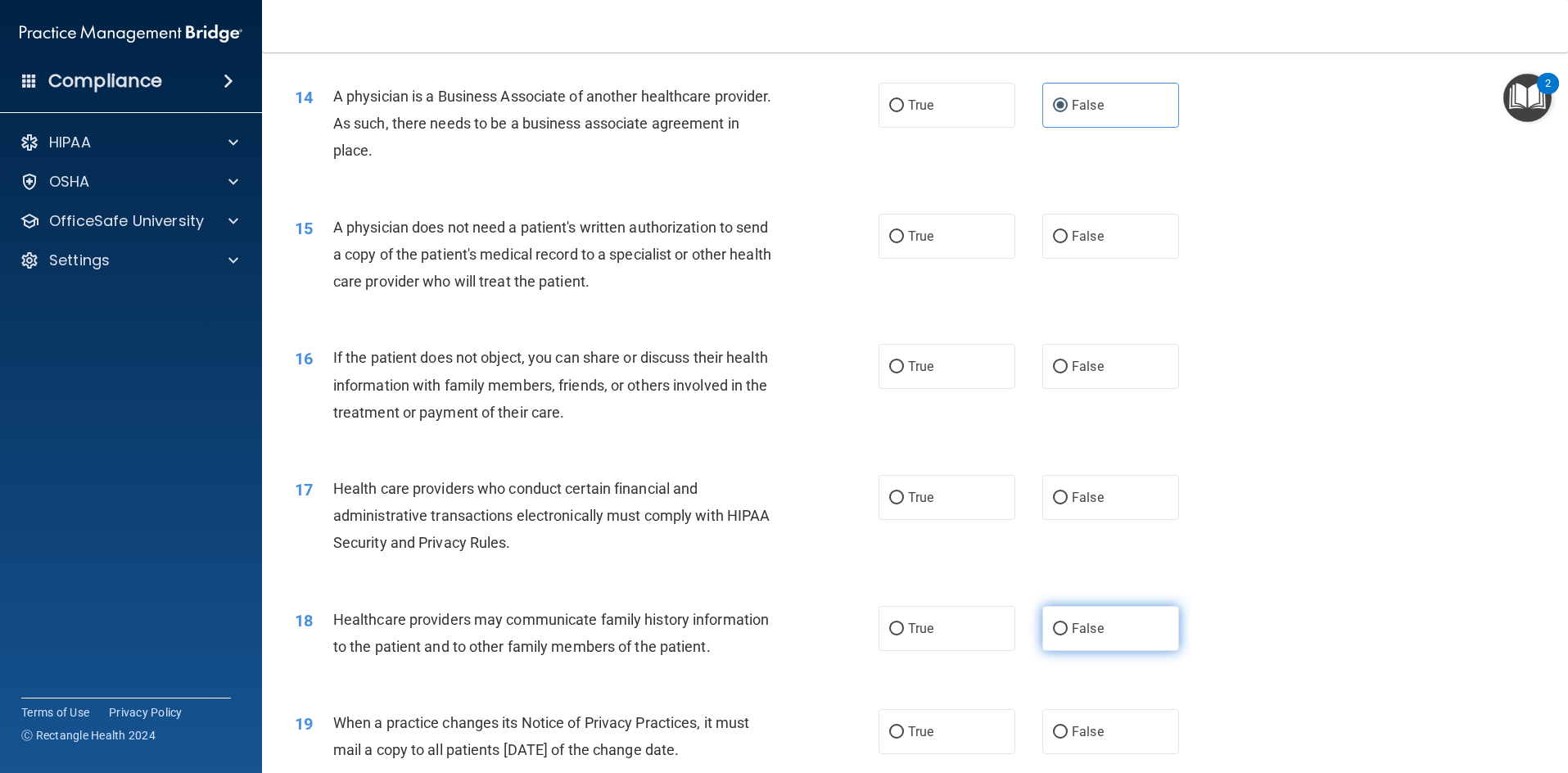
click at [1053, 624] on input "False" at bounding box center [1060, 629] width 15 height 13
radio input "true"
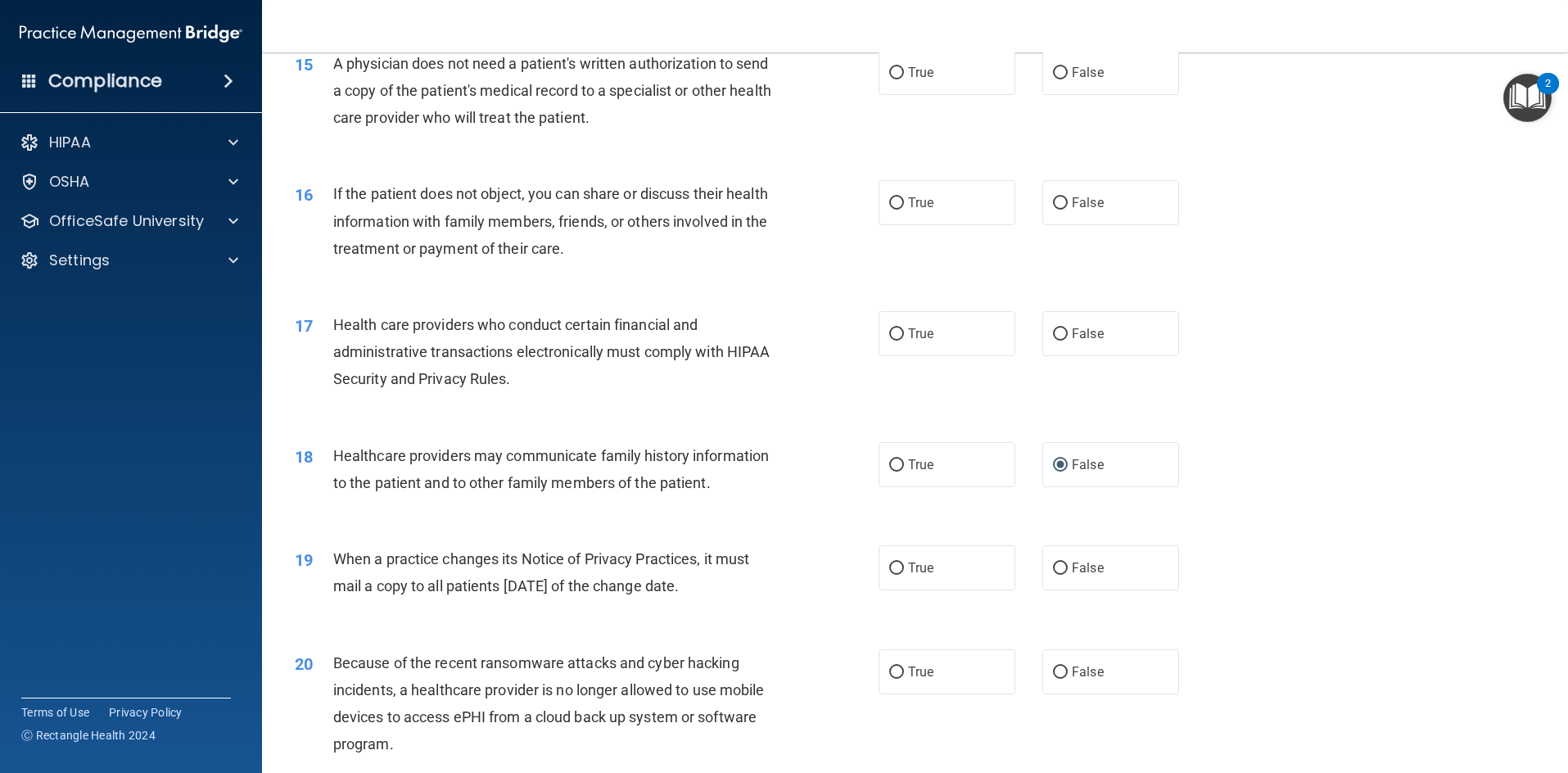
scroll to position [1883, 0]
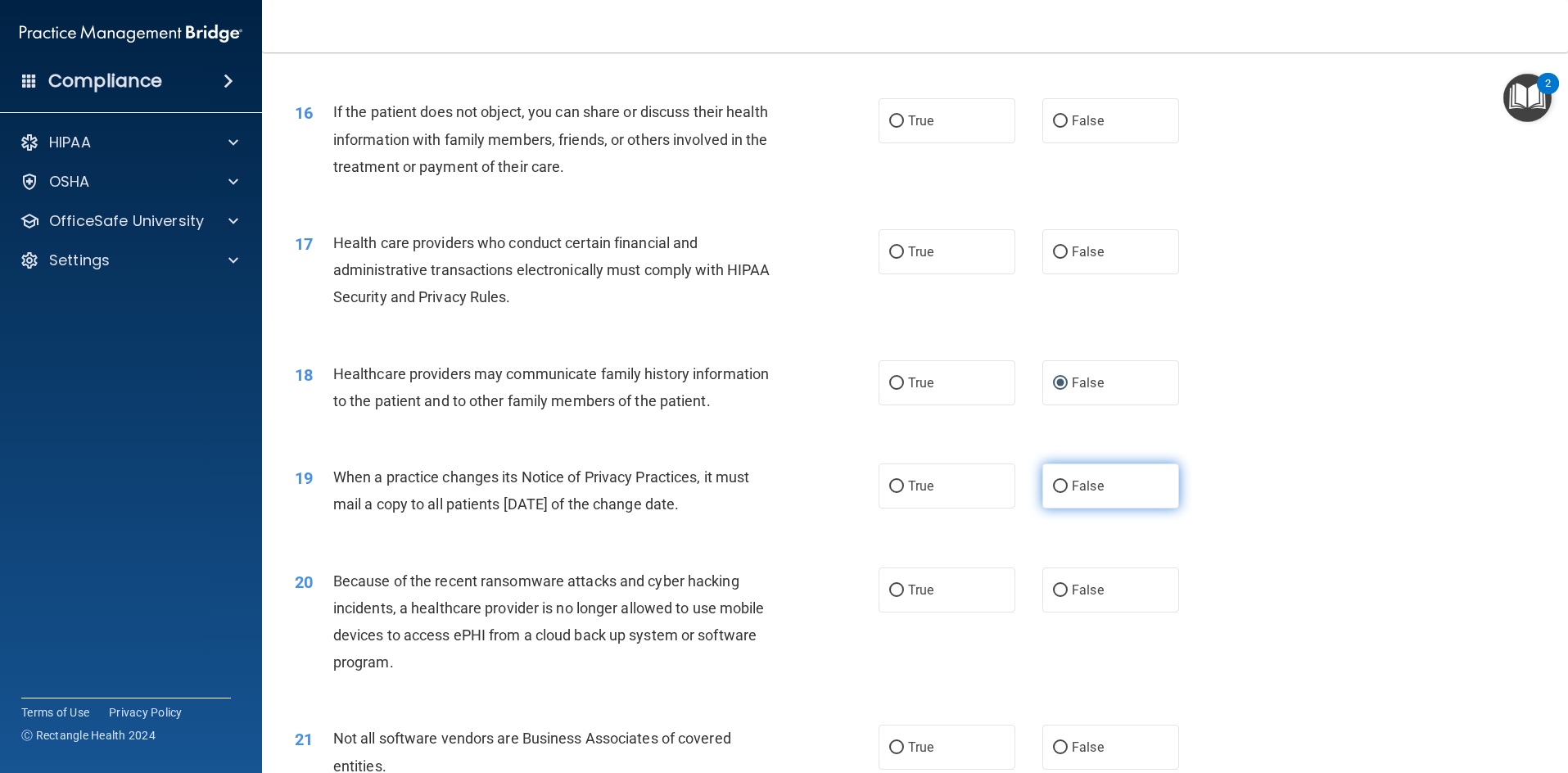
click at [1116, 502] on label "False" at bounding box center [1111, 486] width 137 height 45
click at [1067, 493] on input "False" at bounding box center [1060, 487] width 15 height 13
radio input "true"
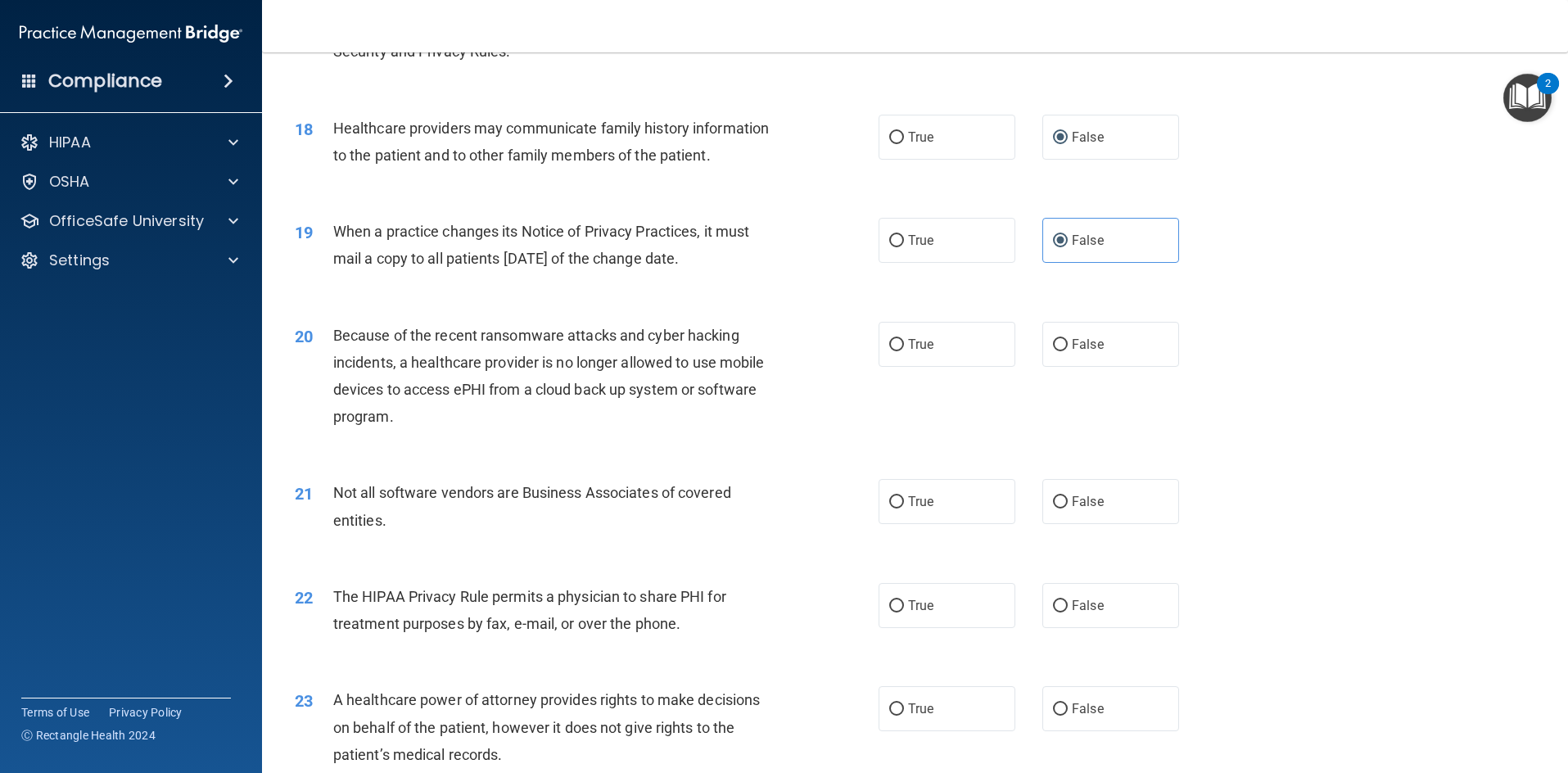
scroll to position [2211, 0]
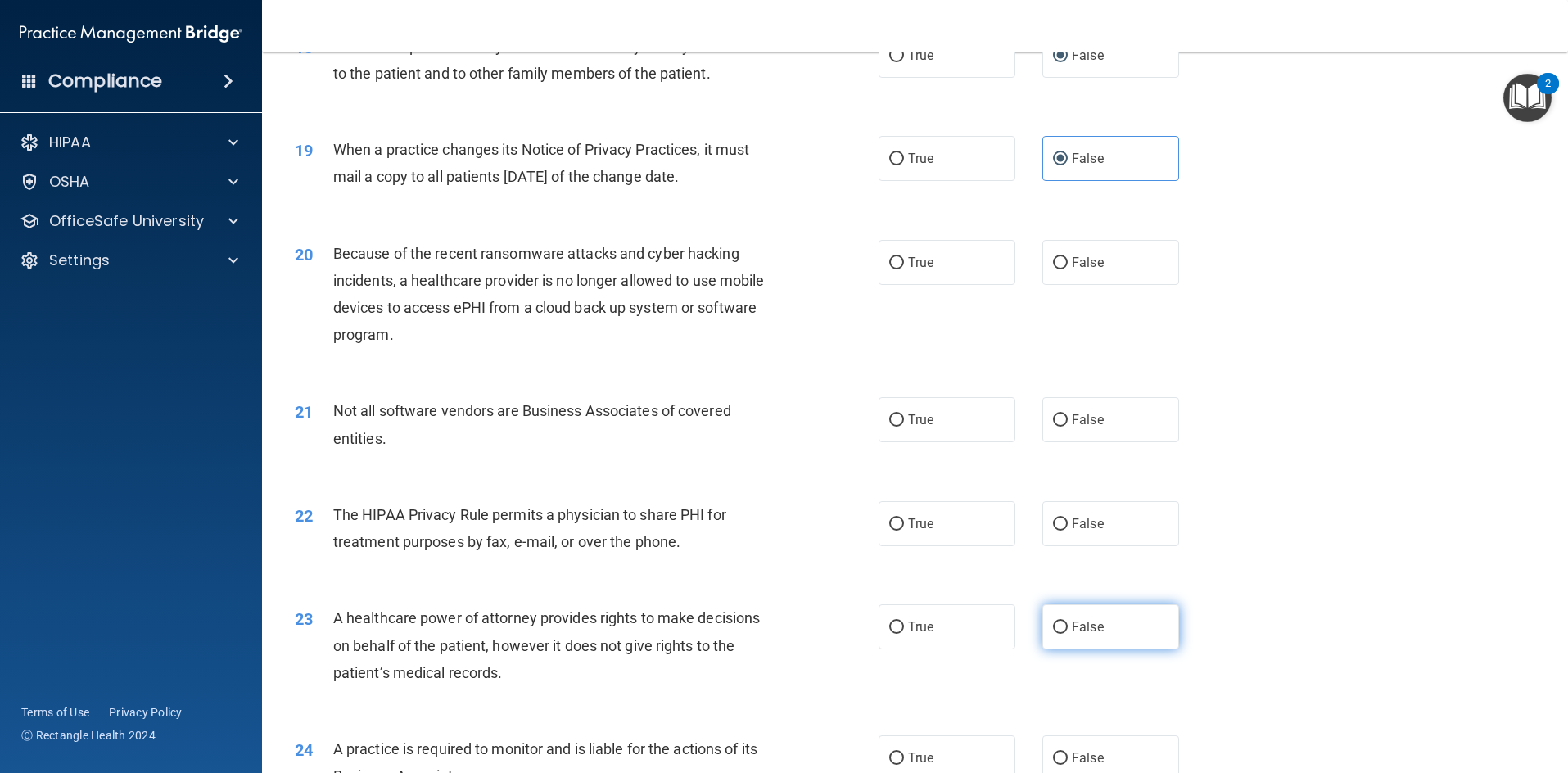
click at [1103, 633] on label "False" at bounding box center [1111, 627] width 137 height 45
click at [1067, 633] on input "False" at bounding box center [1060, 628] width 15 height 13
radio input "true"
click at [1096, 750] on label "False" at bounding box center [1111, 758] width 137 height 45
click at [1067, 752] on input "False" at bounding box center [1060, 758] width 15 height 13
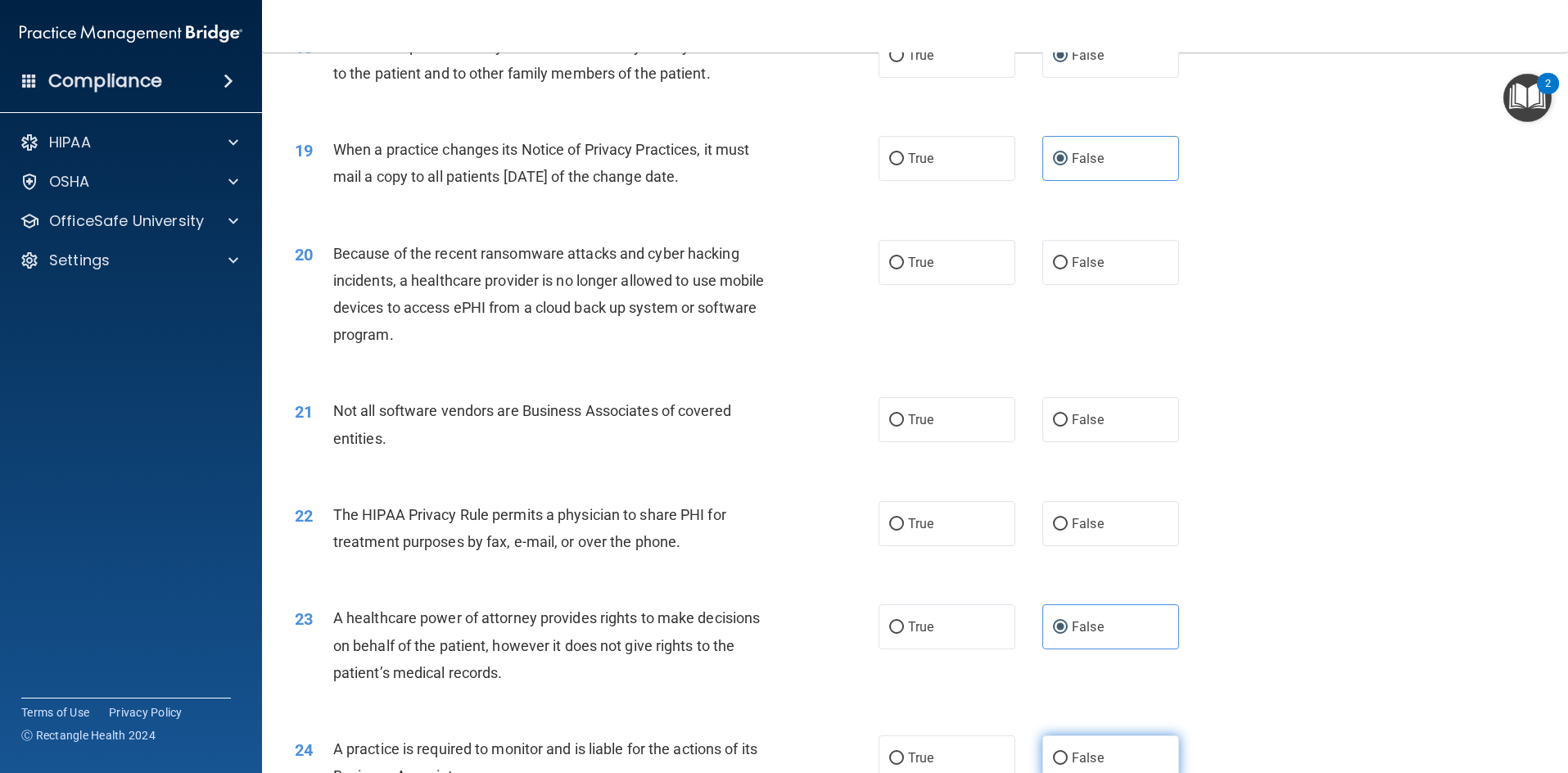
radio input "true"
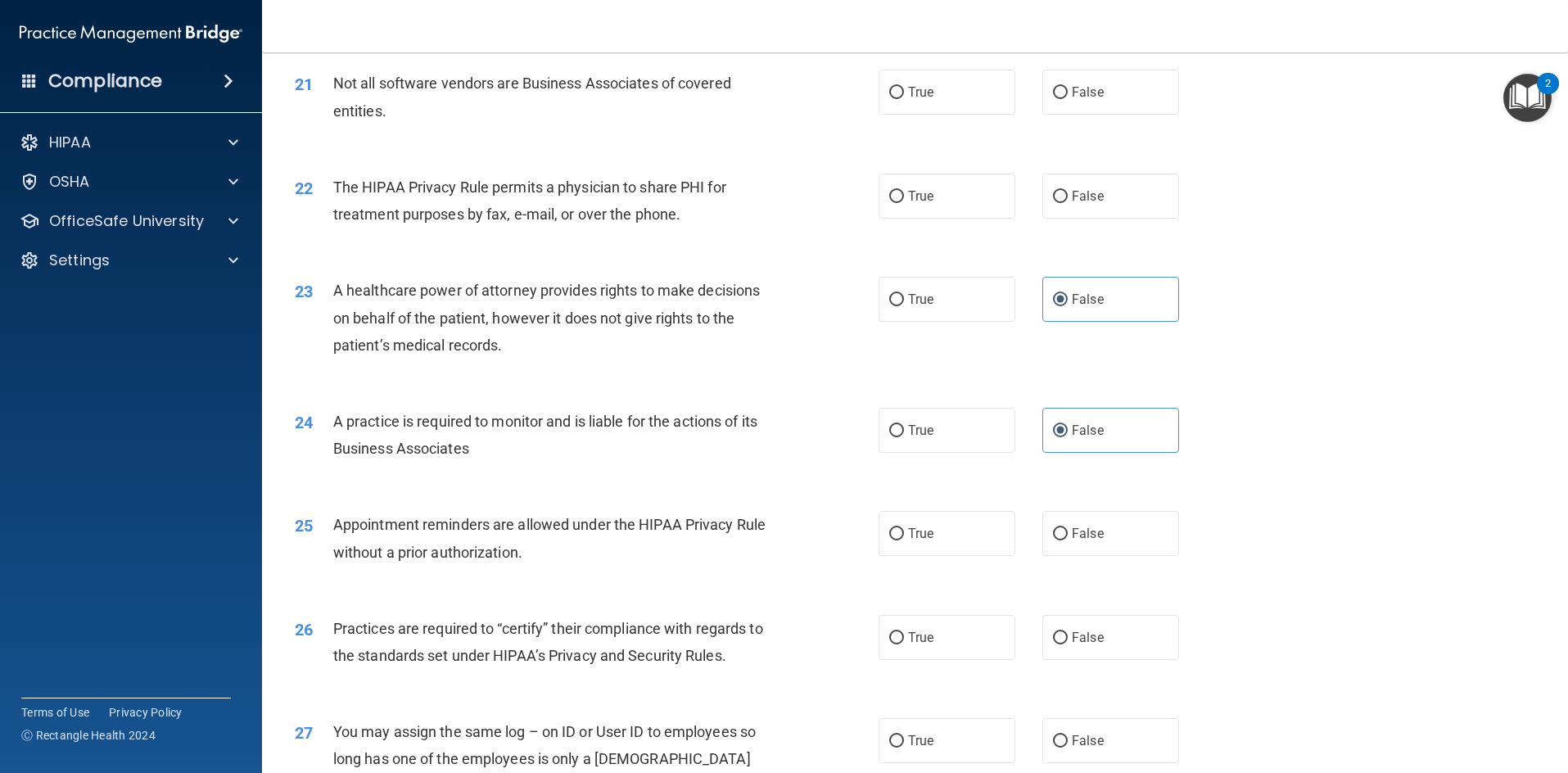
scroll to position [2621, 0]
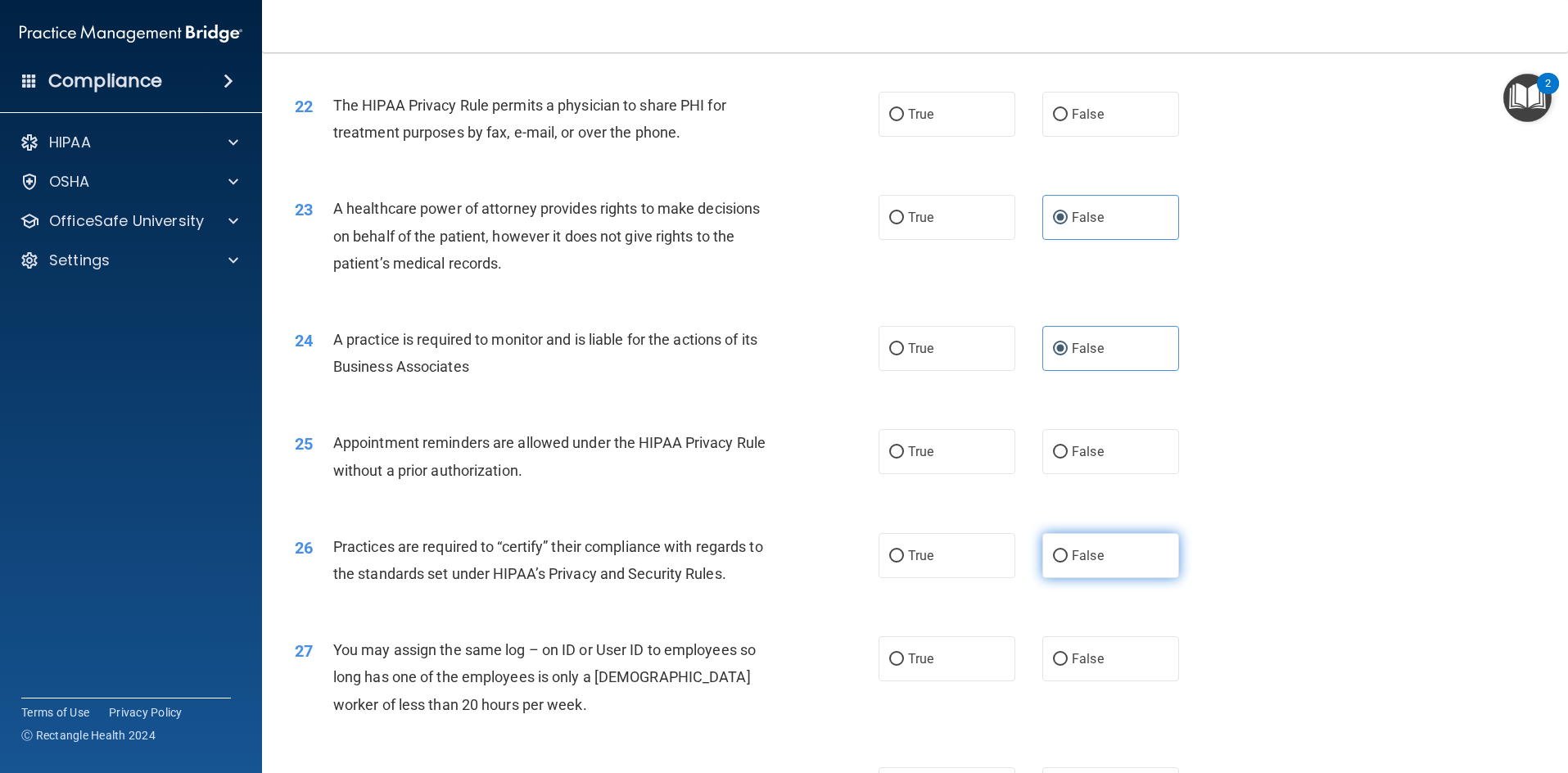
click at [1148, 560] on label "False" at bounding box center [1111, 556] width 137 height 45
click at [1067, 560] on input "False" at bounding box center [1060, 557] width 15 height 13
radio input "true"
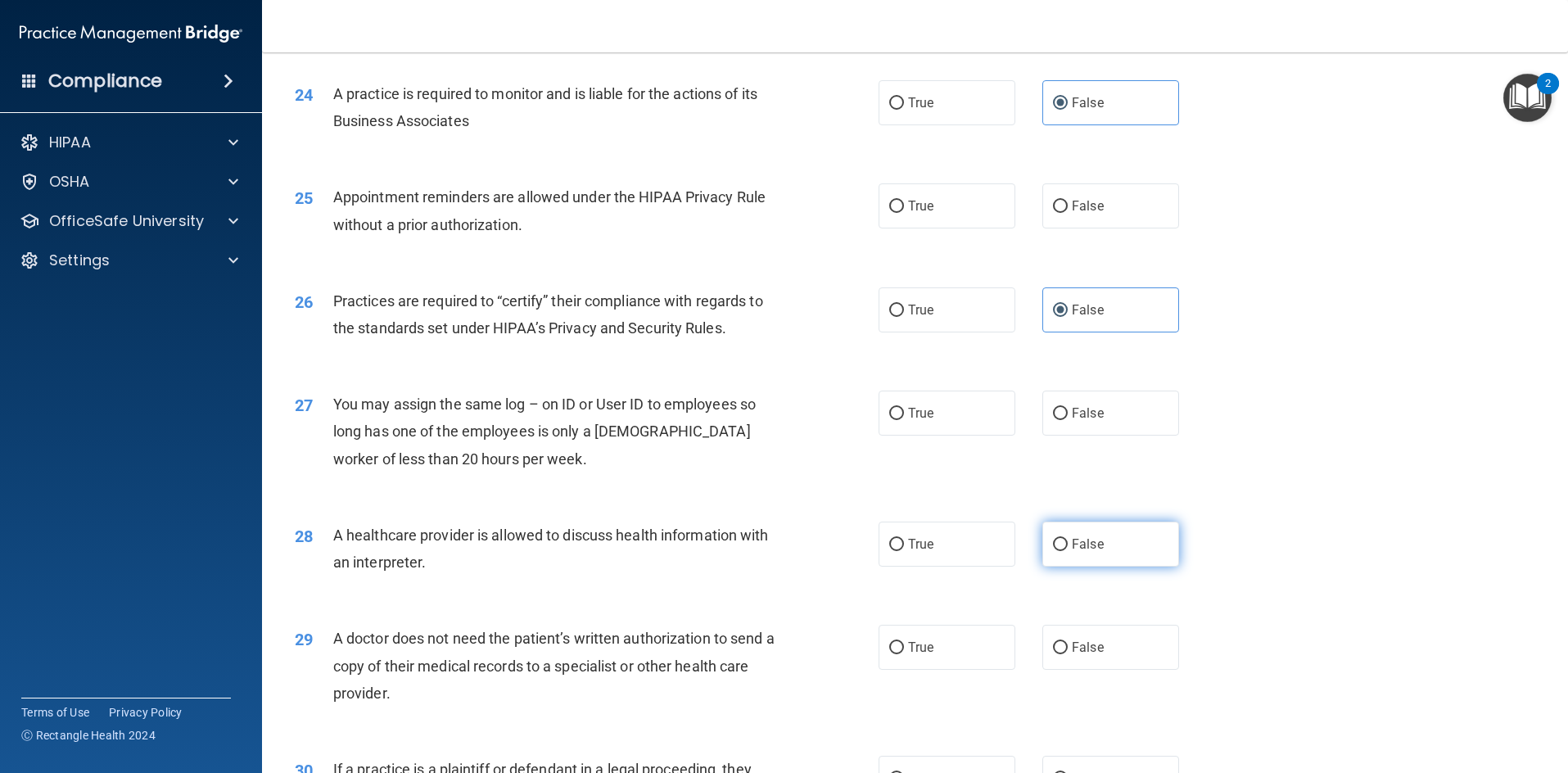
scroll to position [3029, 0]
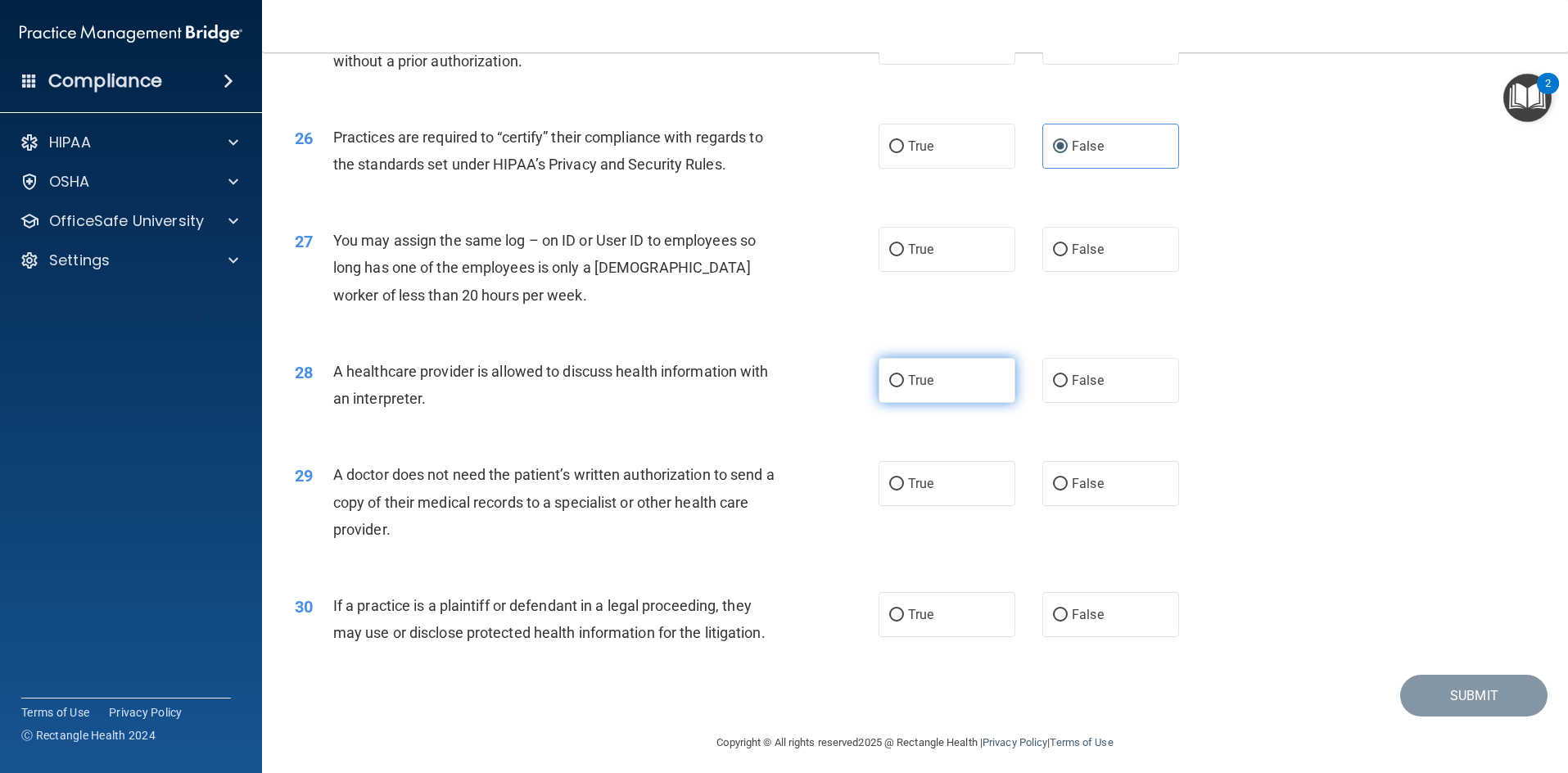
click at [893, 375] on input "True" at bounding box center [897, 382] width 15 height 13
radio input "true"
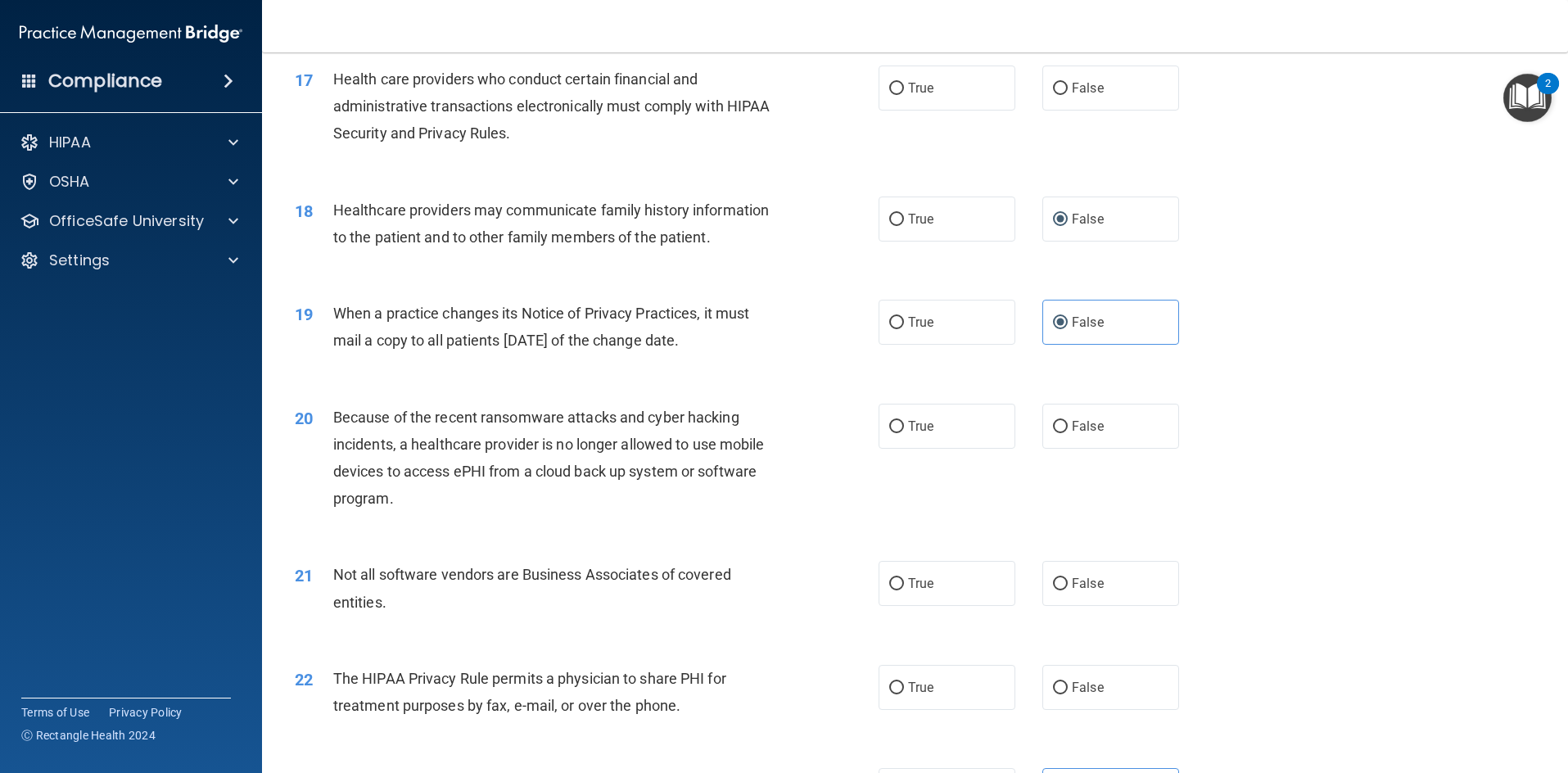
scroll to position [1801, 0]
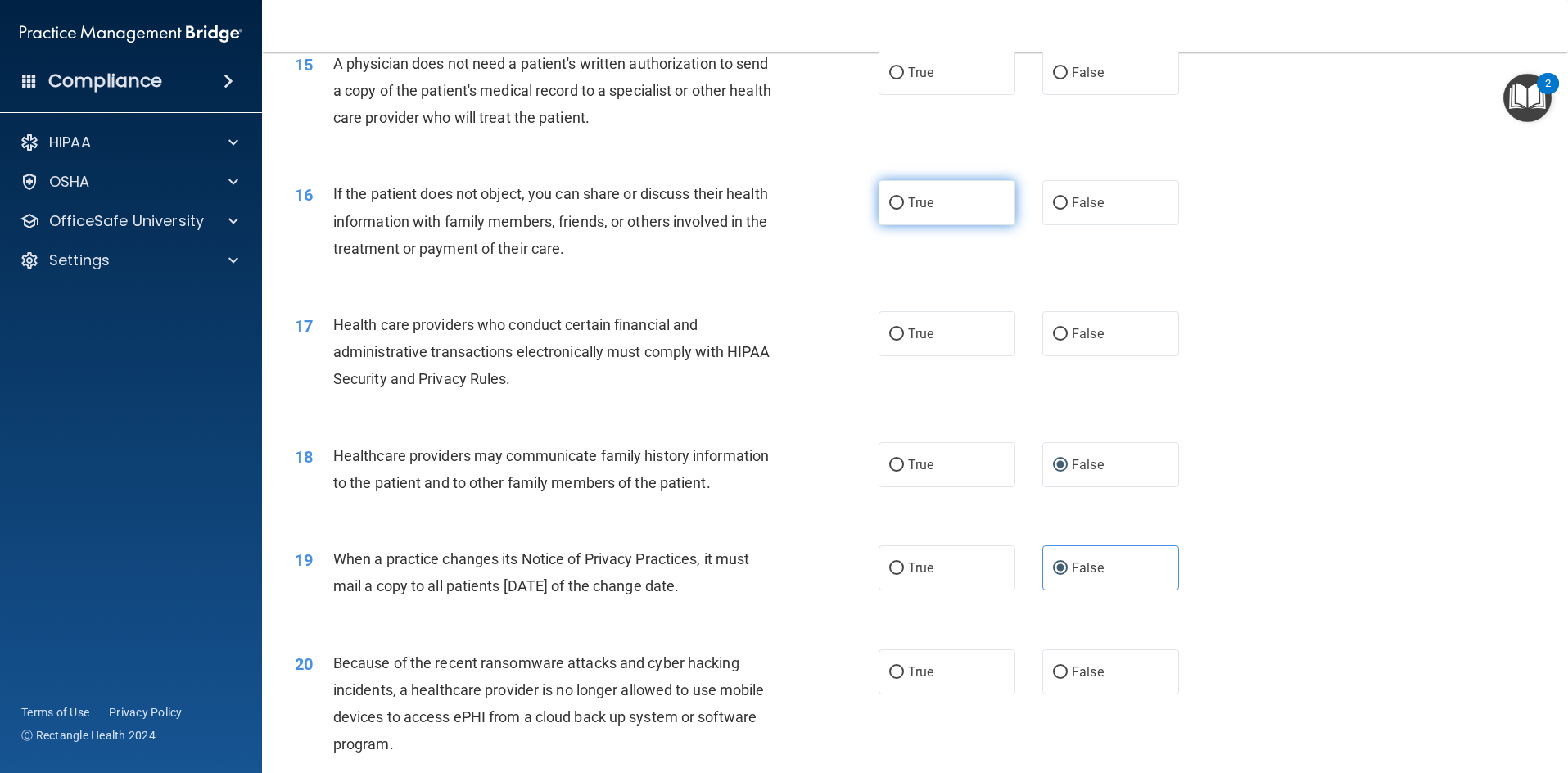
click at [966, 225] on label "True" at bounding box center [947, 203] width 137 height 45
click at [904, 210] on input "True" at bounding box center [897, 203] width 15 height 13
radio input "true"
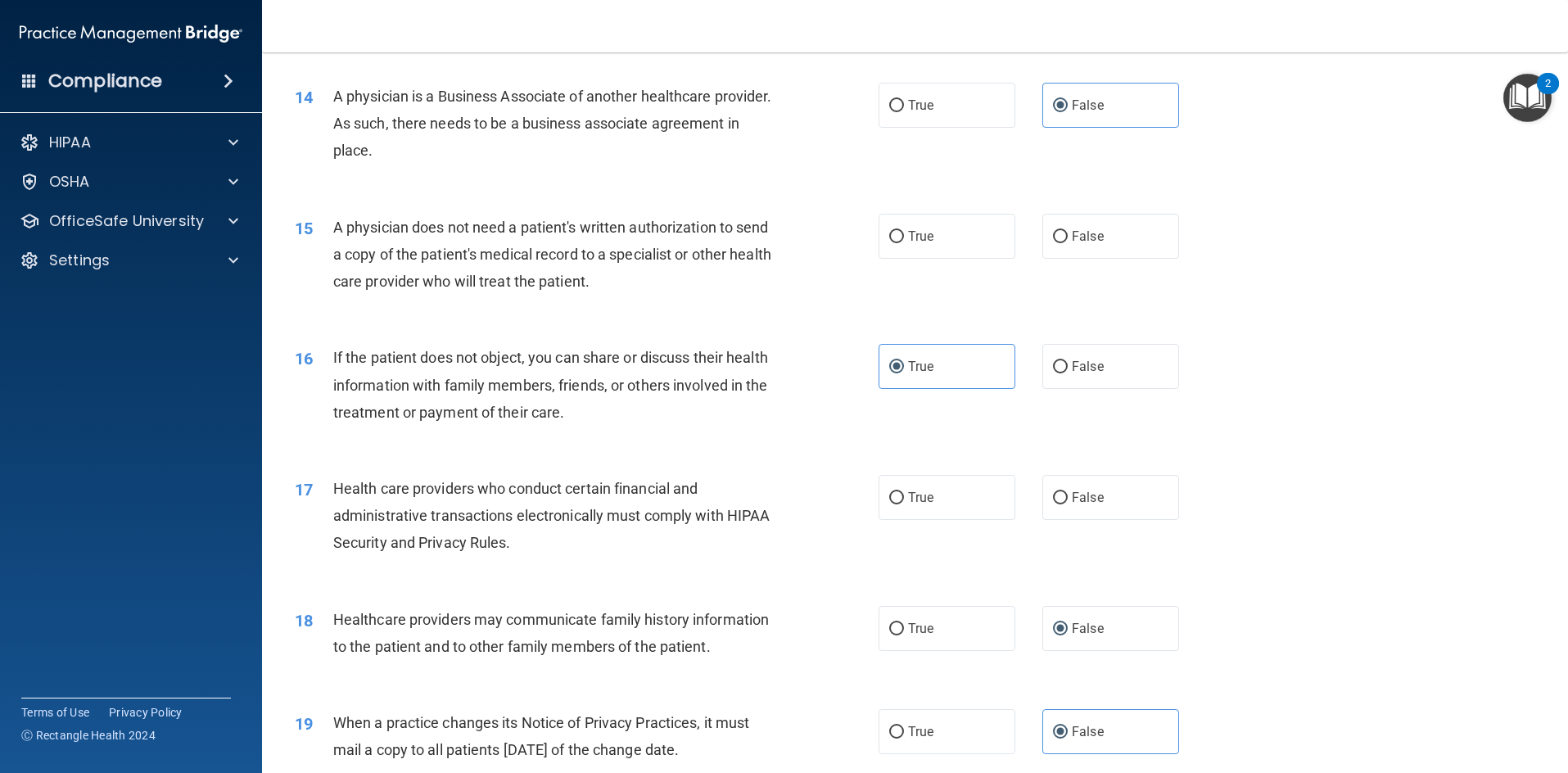
scroll to position [1556, 0]
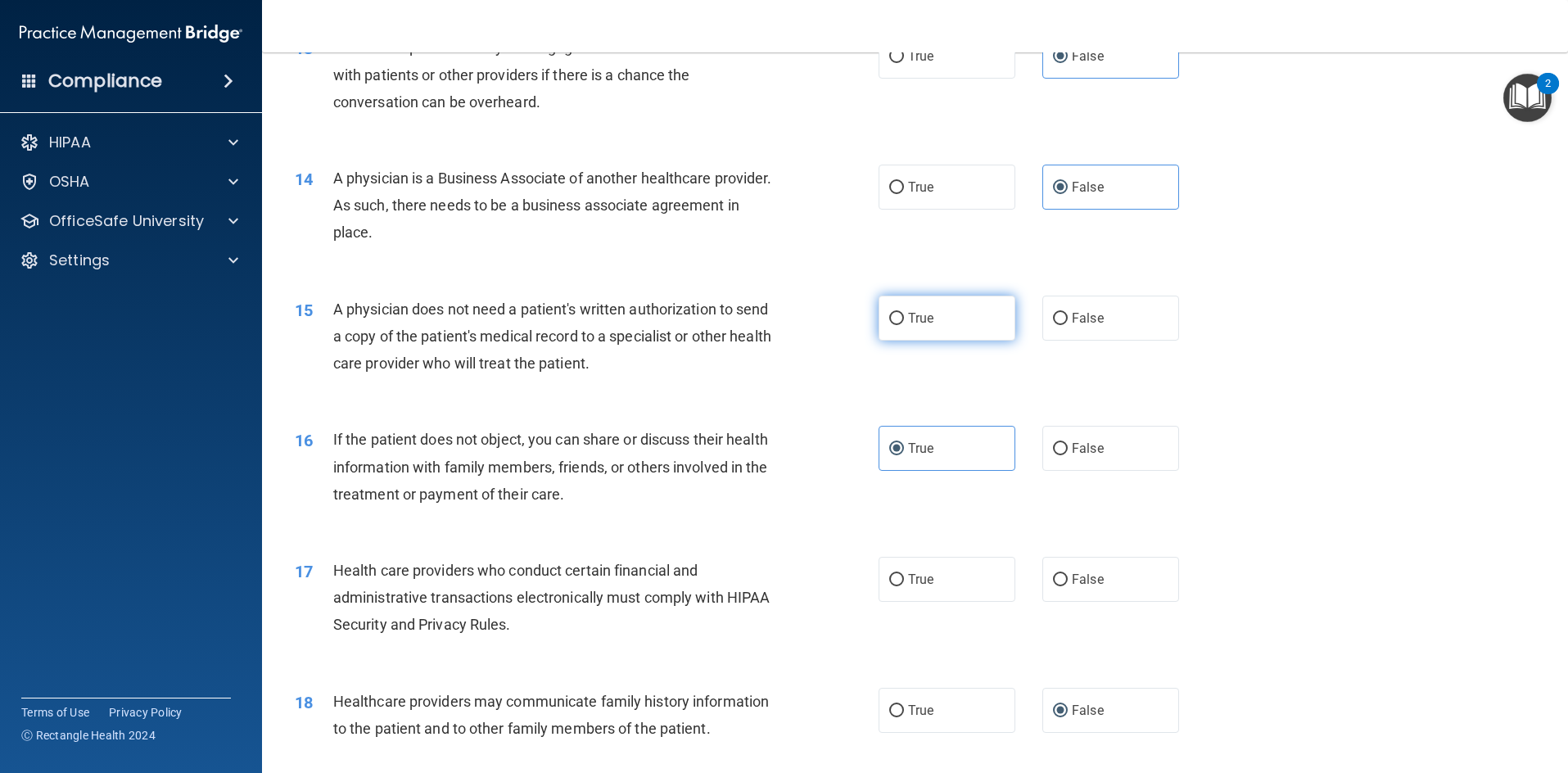
click at [951, 328] on label "True" at bounding box center [947, 318] width 137 height 45
click at [904, 325] on input "True" at bounding box center [897, 319] width 15 height 13
radio input "true"
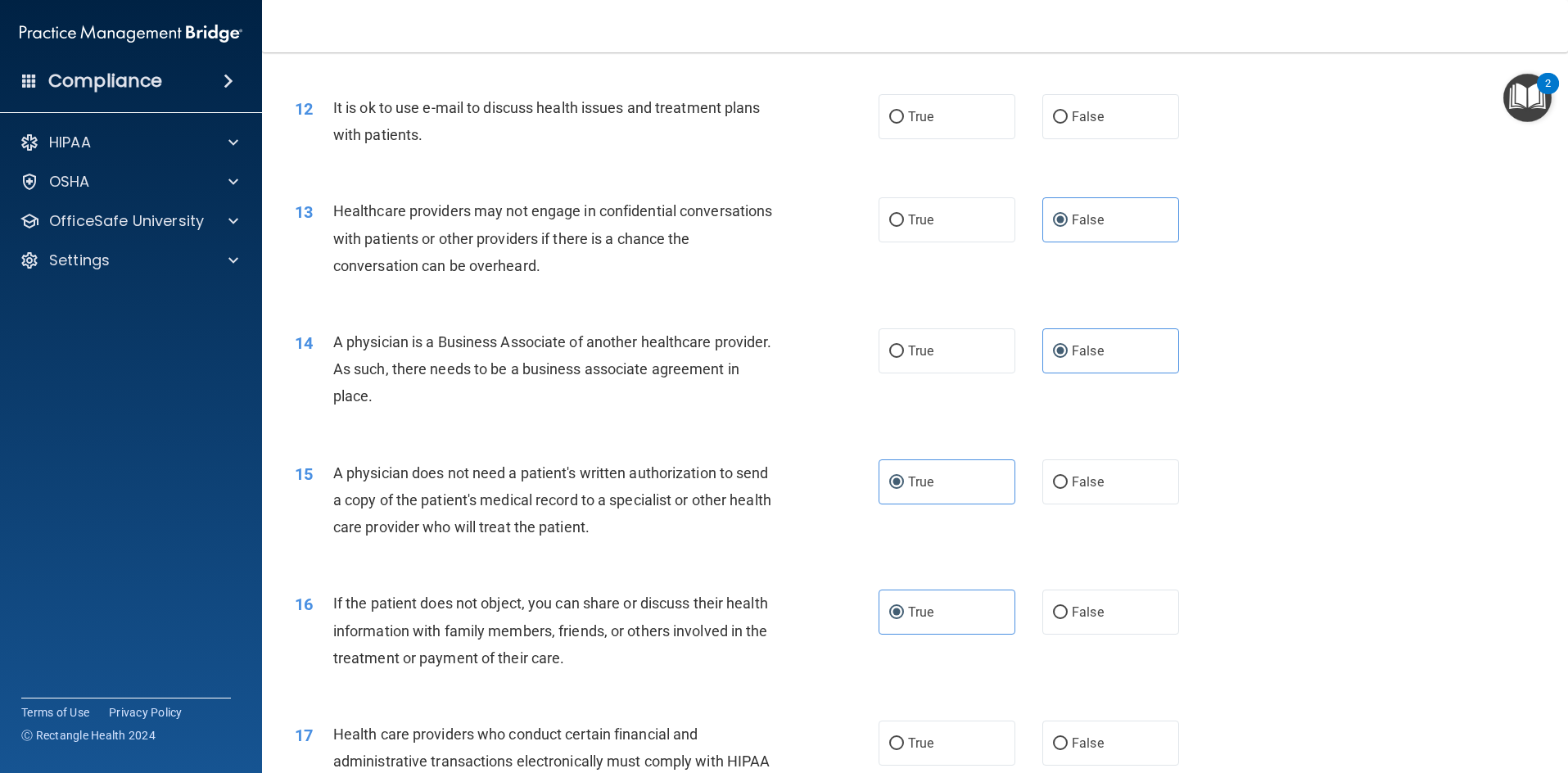
scroll to position [1228, 0]
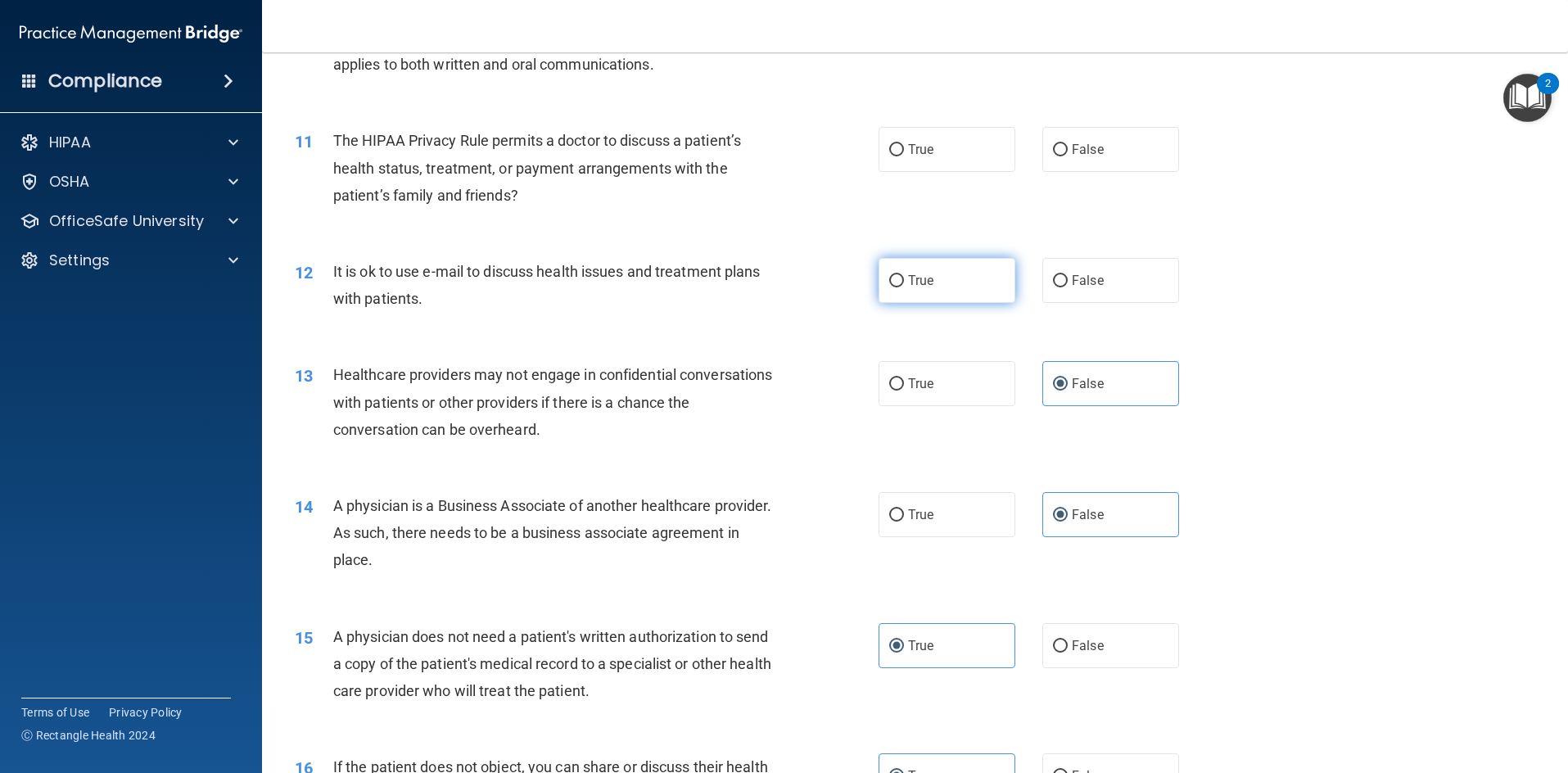
click at [958, 280] on label "True" at bounding box center [947, 281] width 137 height 45
click at [904, 280] on input "True" at bounding box center [897, 282] width 15 height 13
radio input "true"
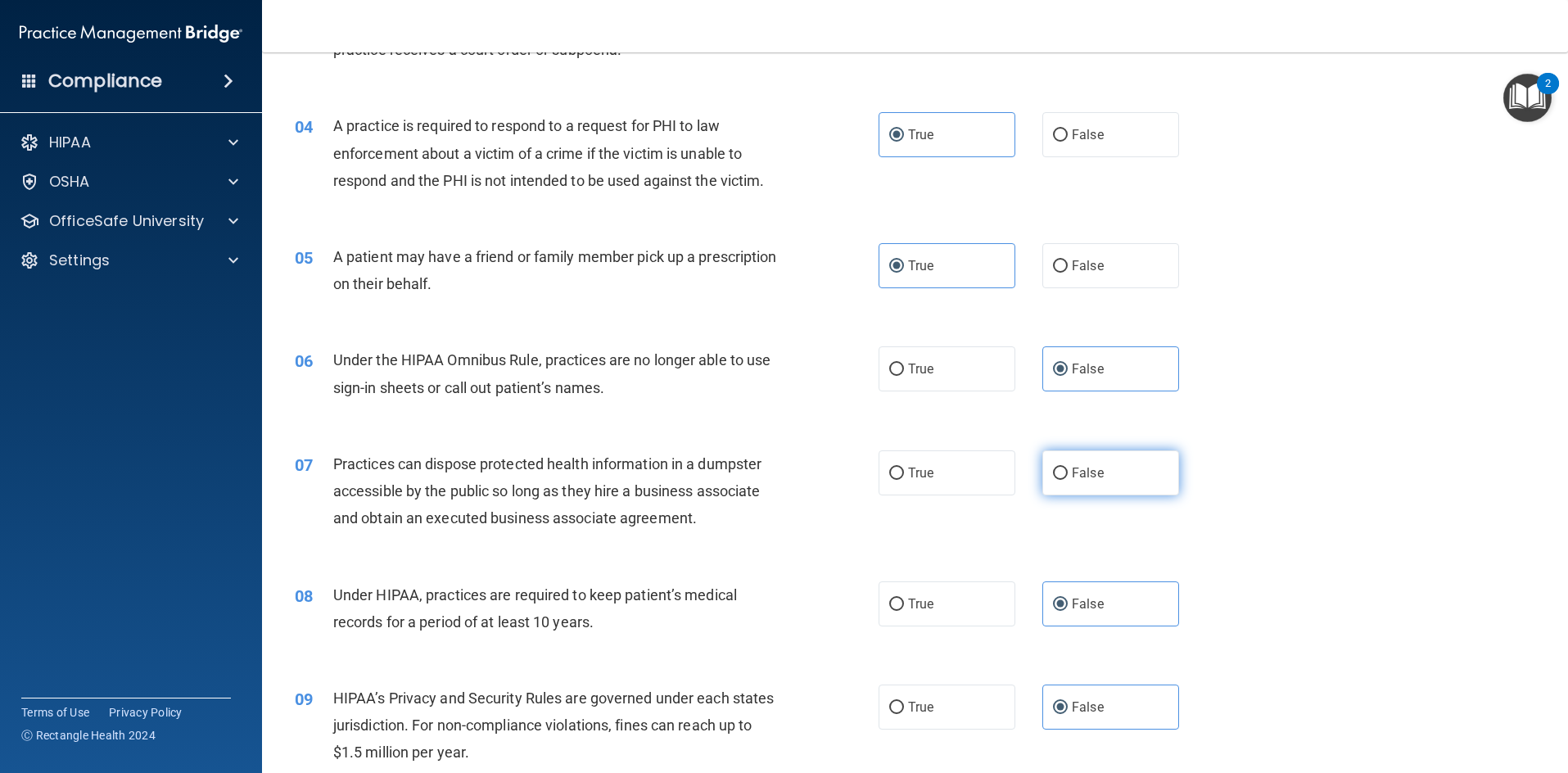
scroll to position [491, 0]
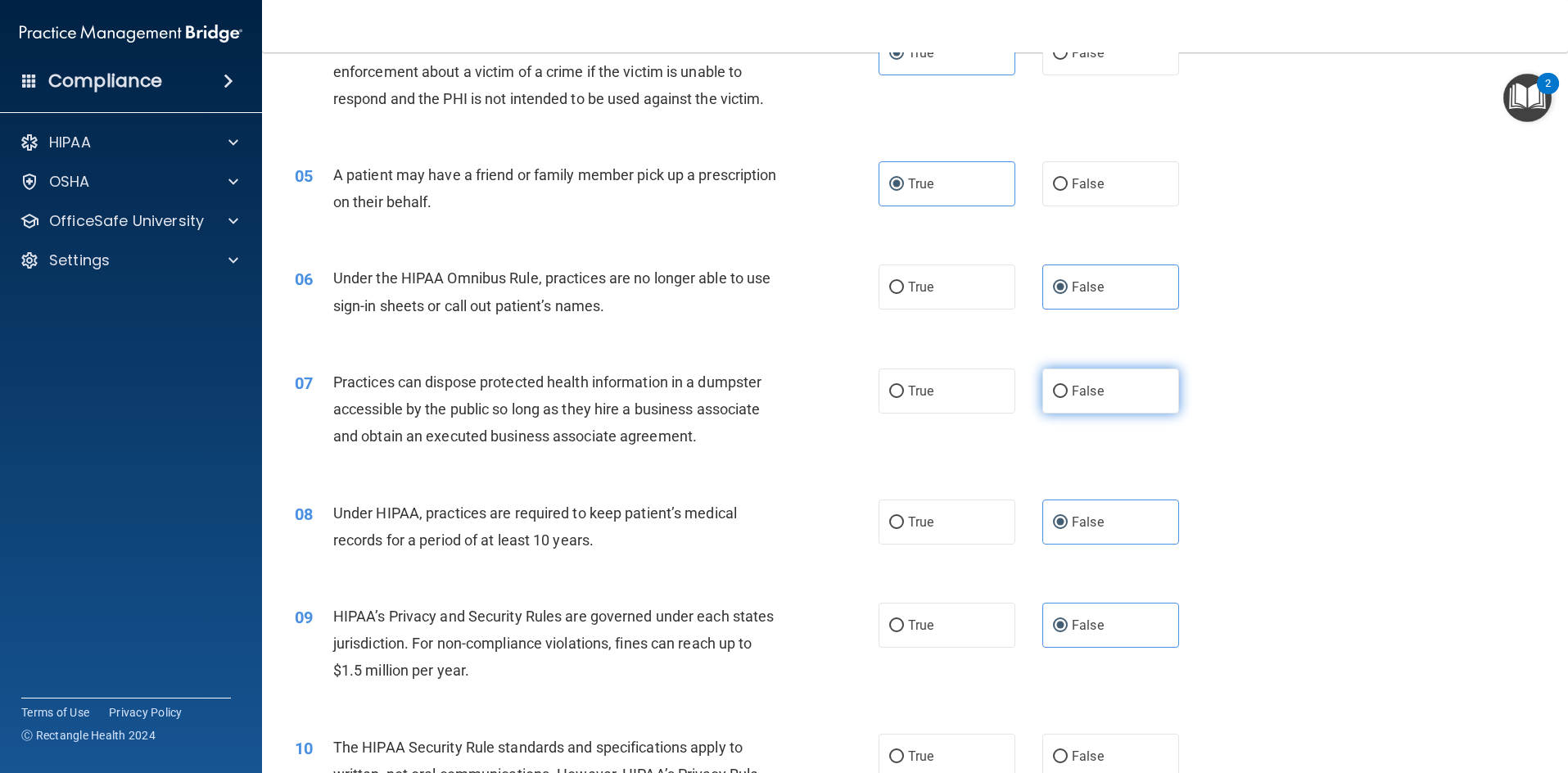
click at [1063, 395] on label "False" at bounding box center [1111, 391] width 137 height 45
click at [1063, 395] on input "False" at bounding box center [1060, 392] width 15 height 13
radio input "true"
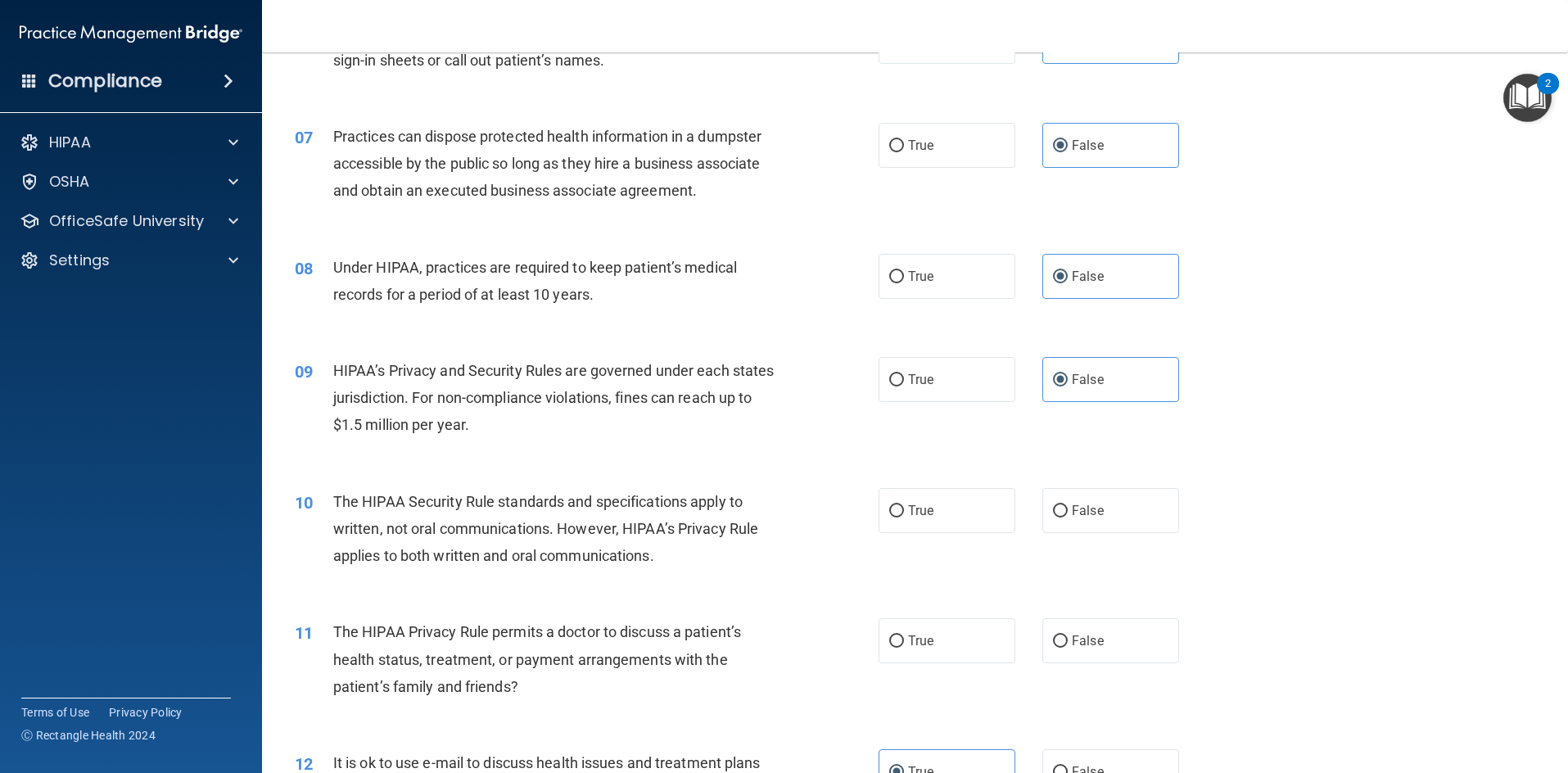
scroll to position [818, 0]
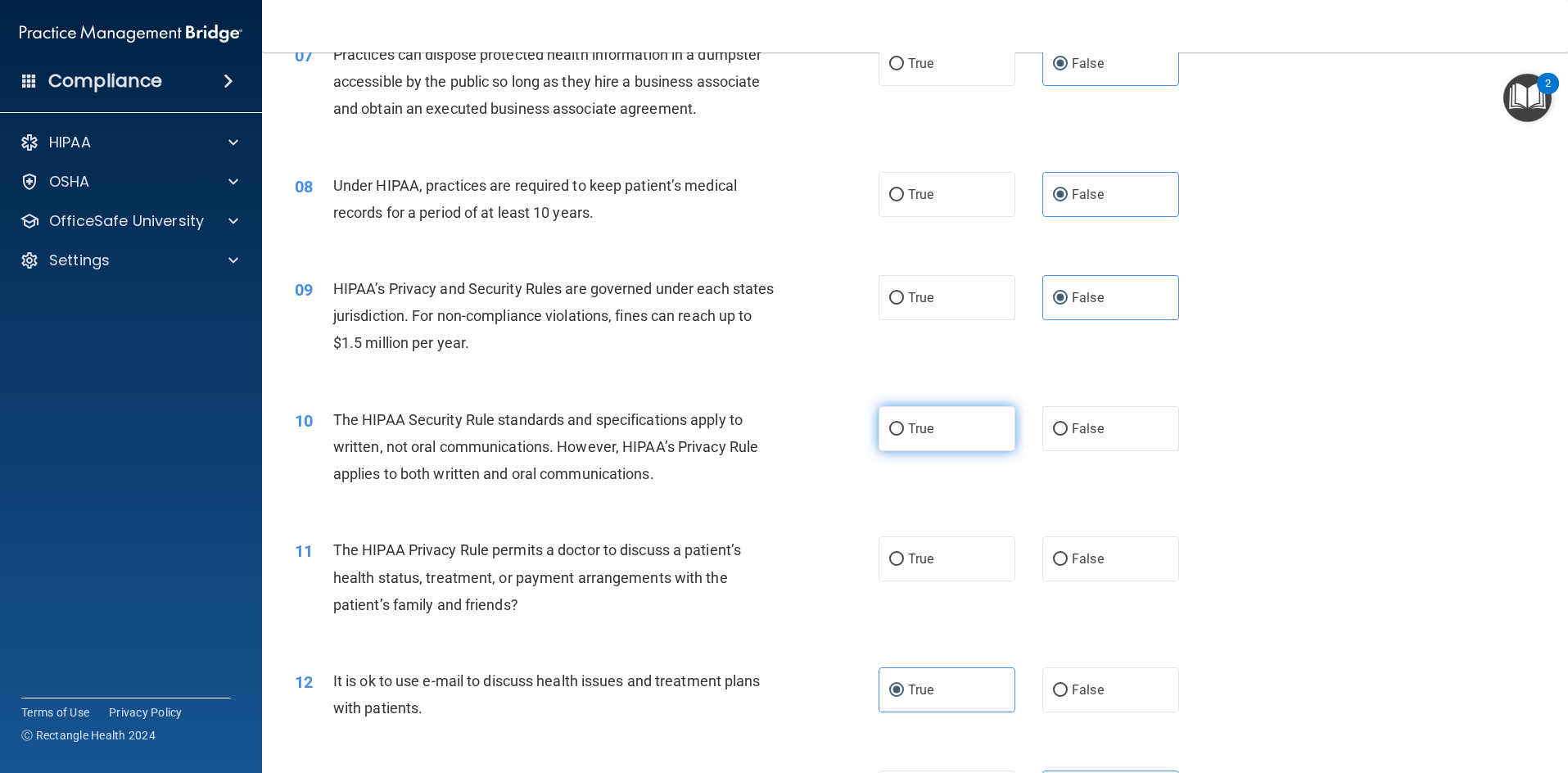
click at [878, 436] on label "True" at bounding box center [947, 429] width 137 height 45
click at [889, 436] on input "True" at bounding box center [897, 430] width 15 height 13
radio input "true"
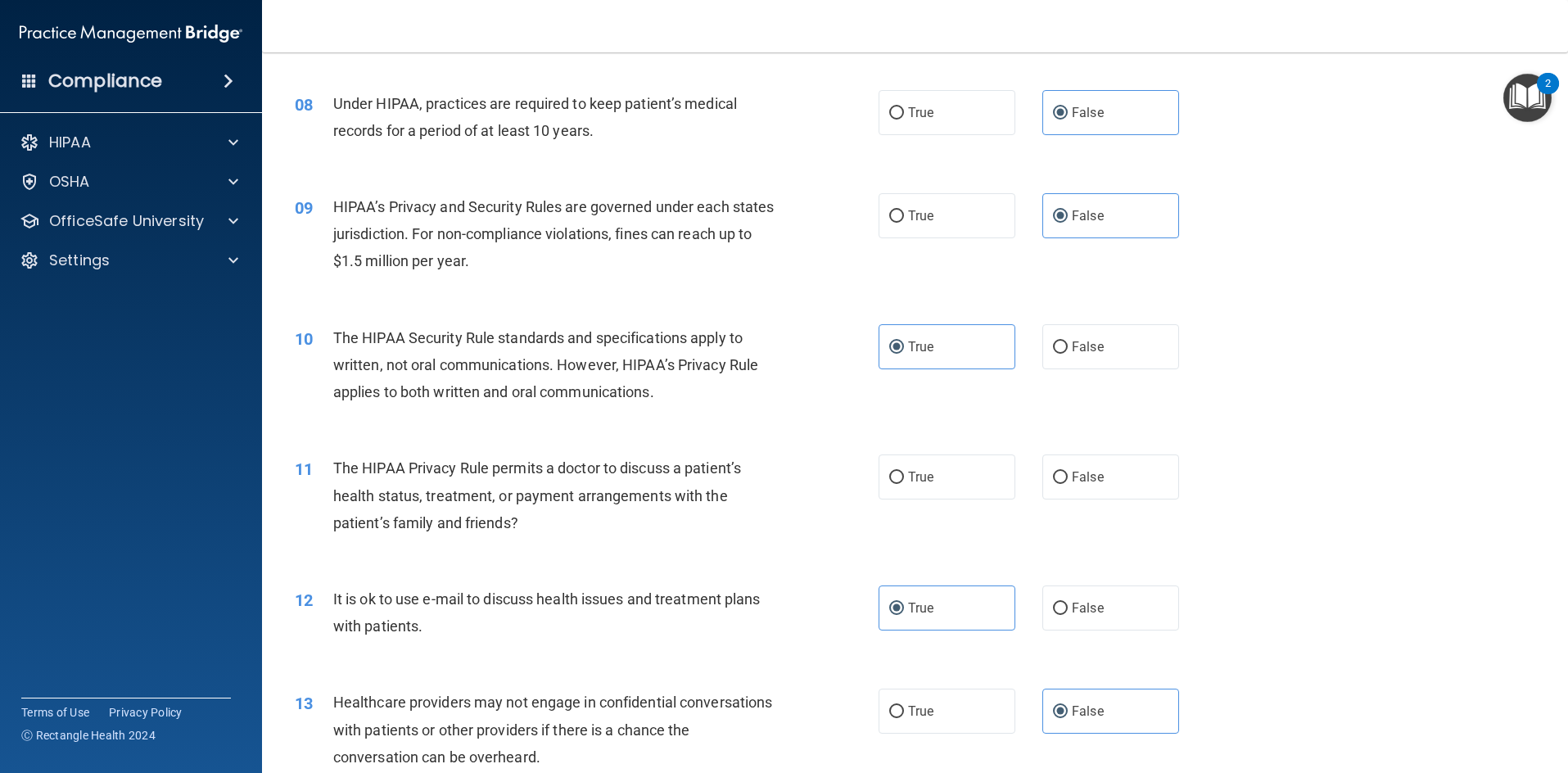
scroll to position [983, 0]
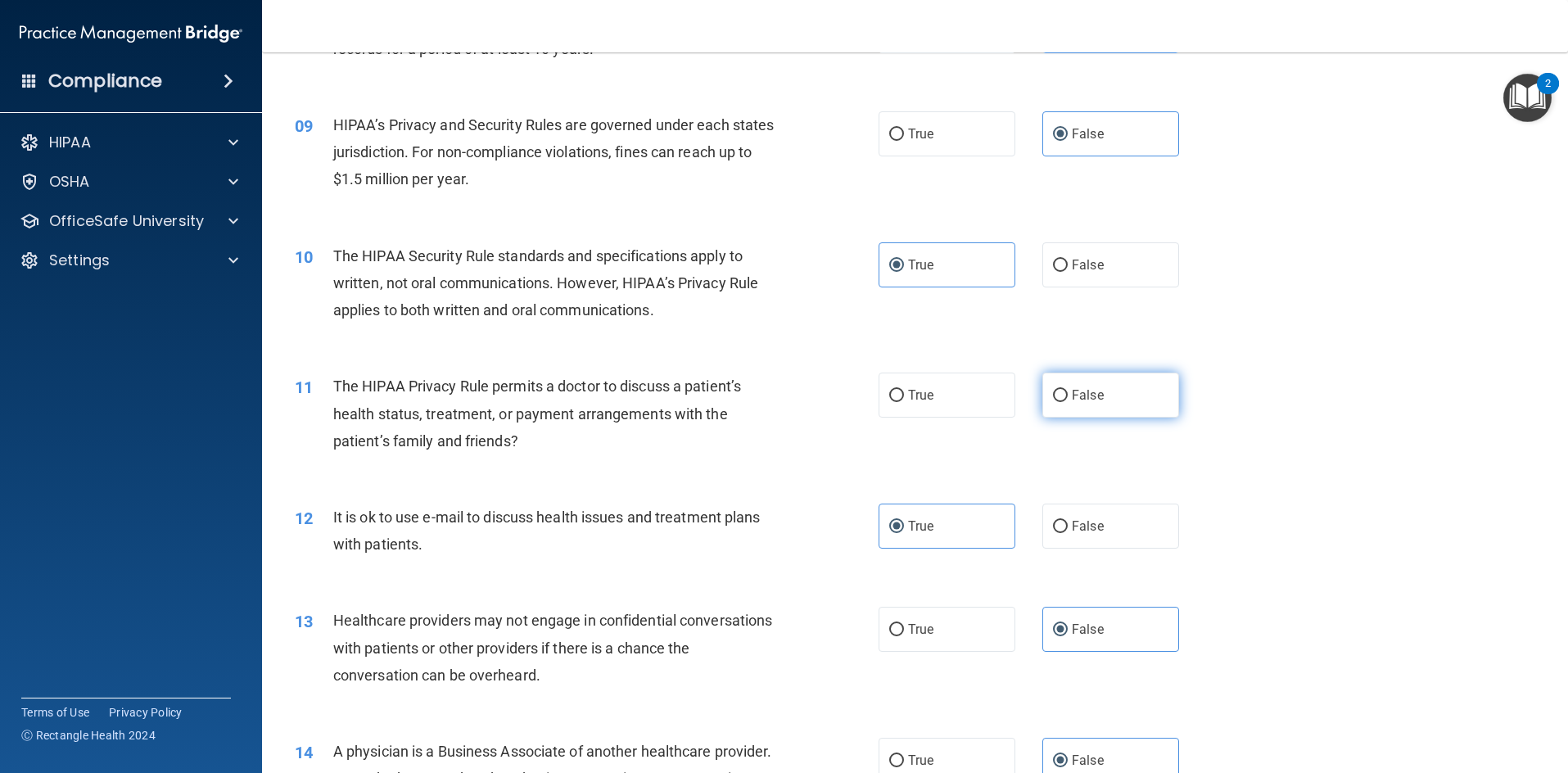
click at [1072, 391] on span "False" at bounding box center [1087, 394] width 32 height 15
click at [1065, 391] on input "False" at bounding box center [1060, 396] width 15 height 13
radio input "true"
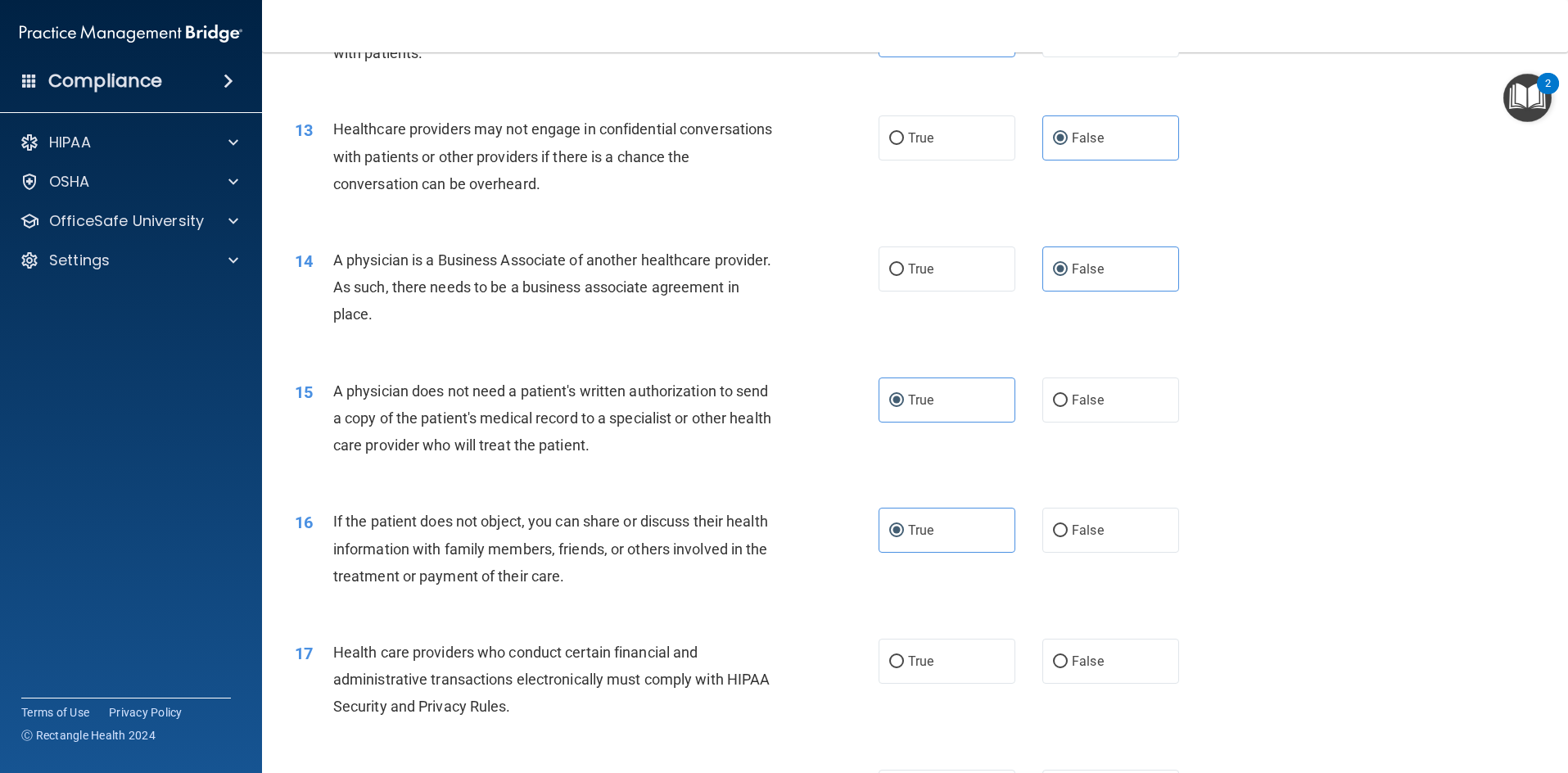
scroll to position [1556, 0]
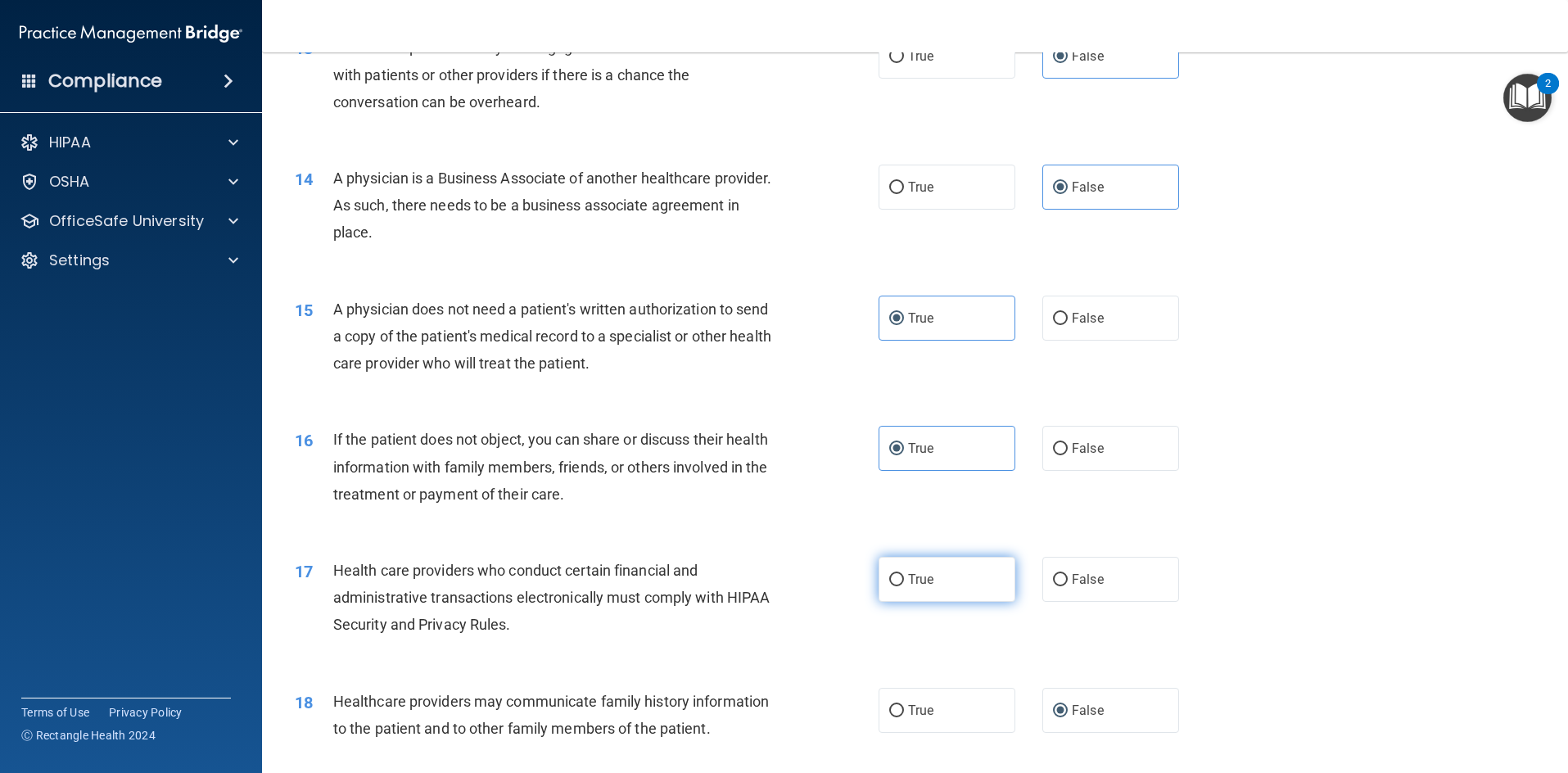
click at [908, 585] on span "True" at bounding box center [921, 579] width 25 height 15
click at [904, 585] on input "True" at bounding box center [897, 580] width 15 height 13
radio input "true"
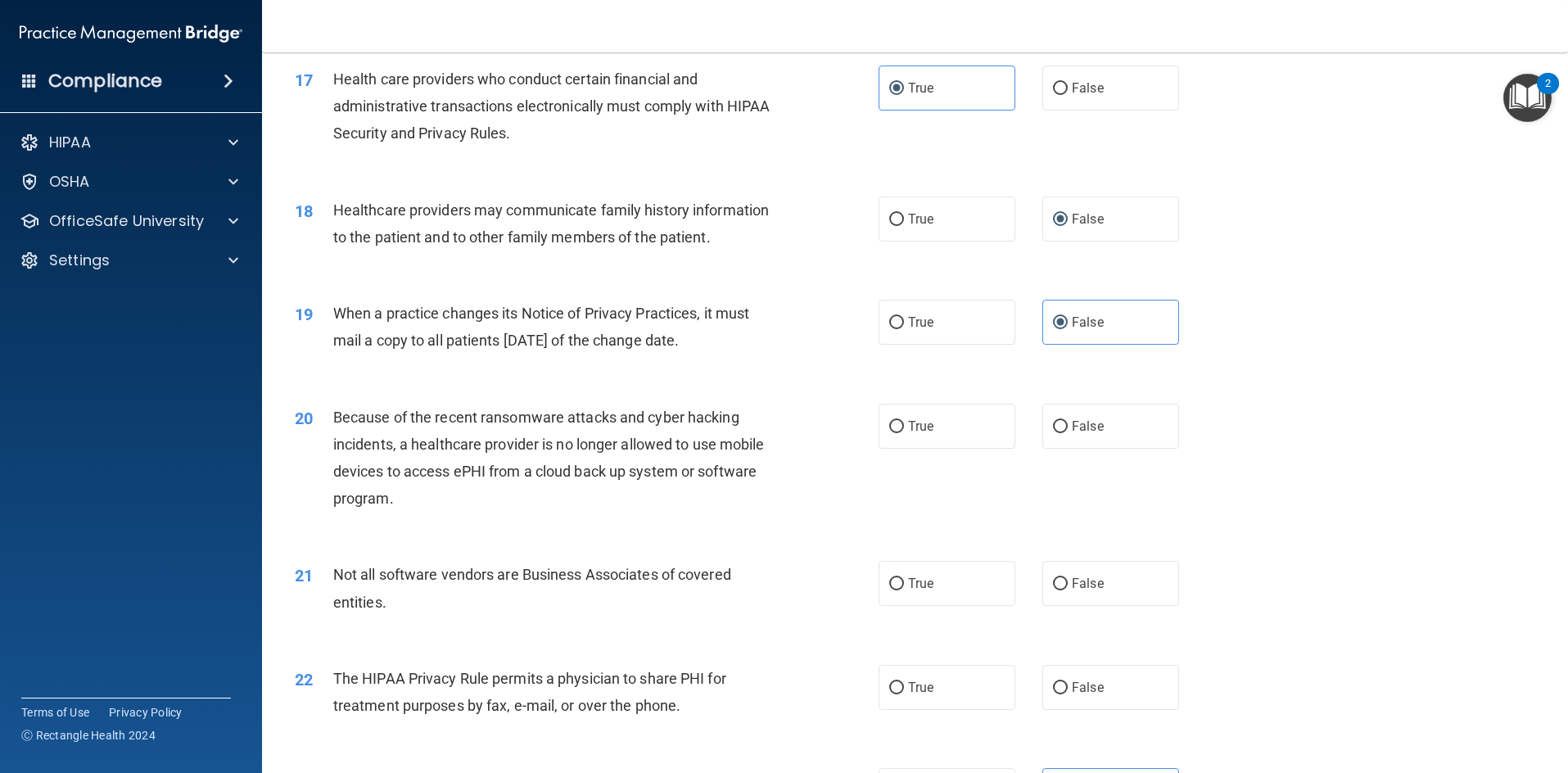
scroll to position [2129, 0]
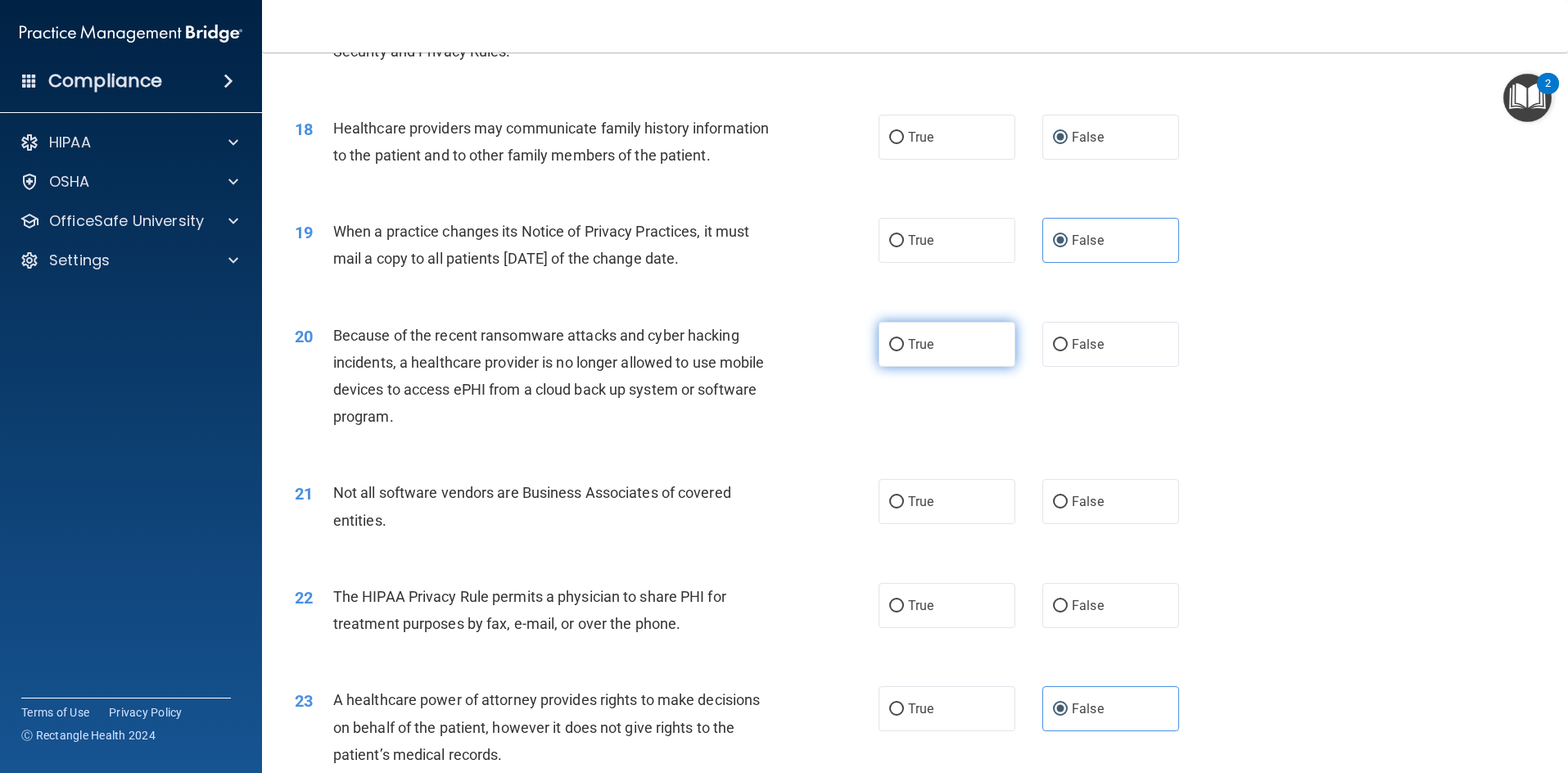
click at [913, 356] on label "True" at bounding box center [947, 344] width 137 height 45
click at [904, 352] on input "True" at bounding box center [897, 345] width 15 height 13
radio input "true"
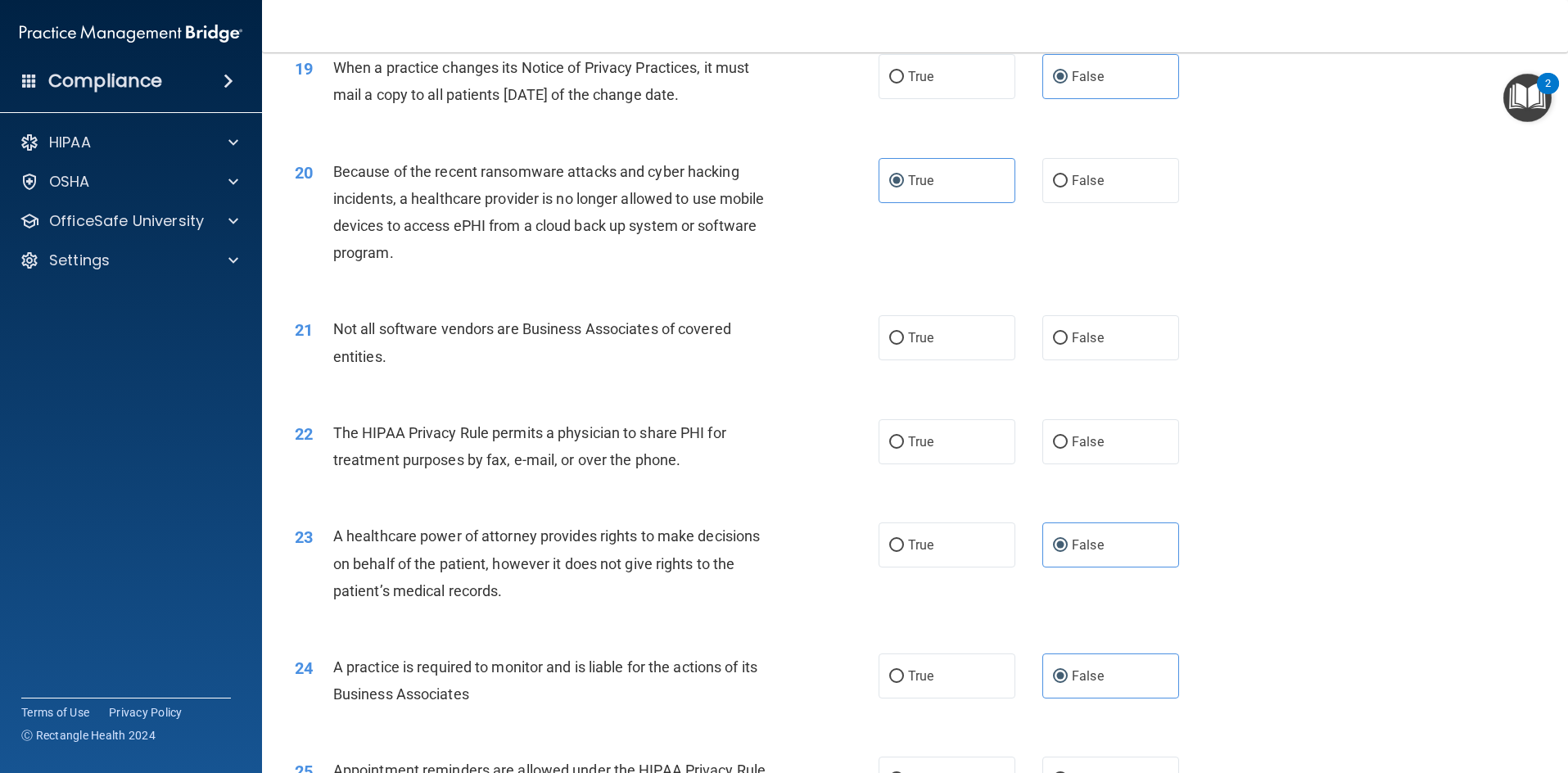
scroll to position [2374, 0]
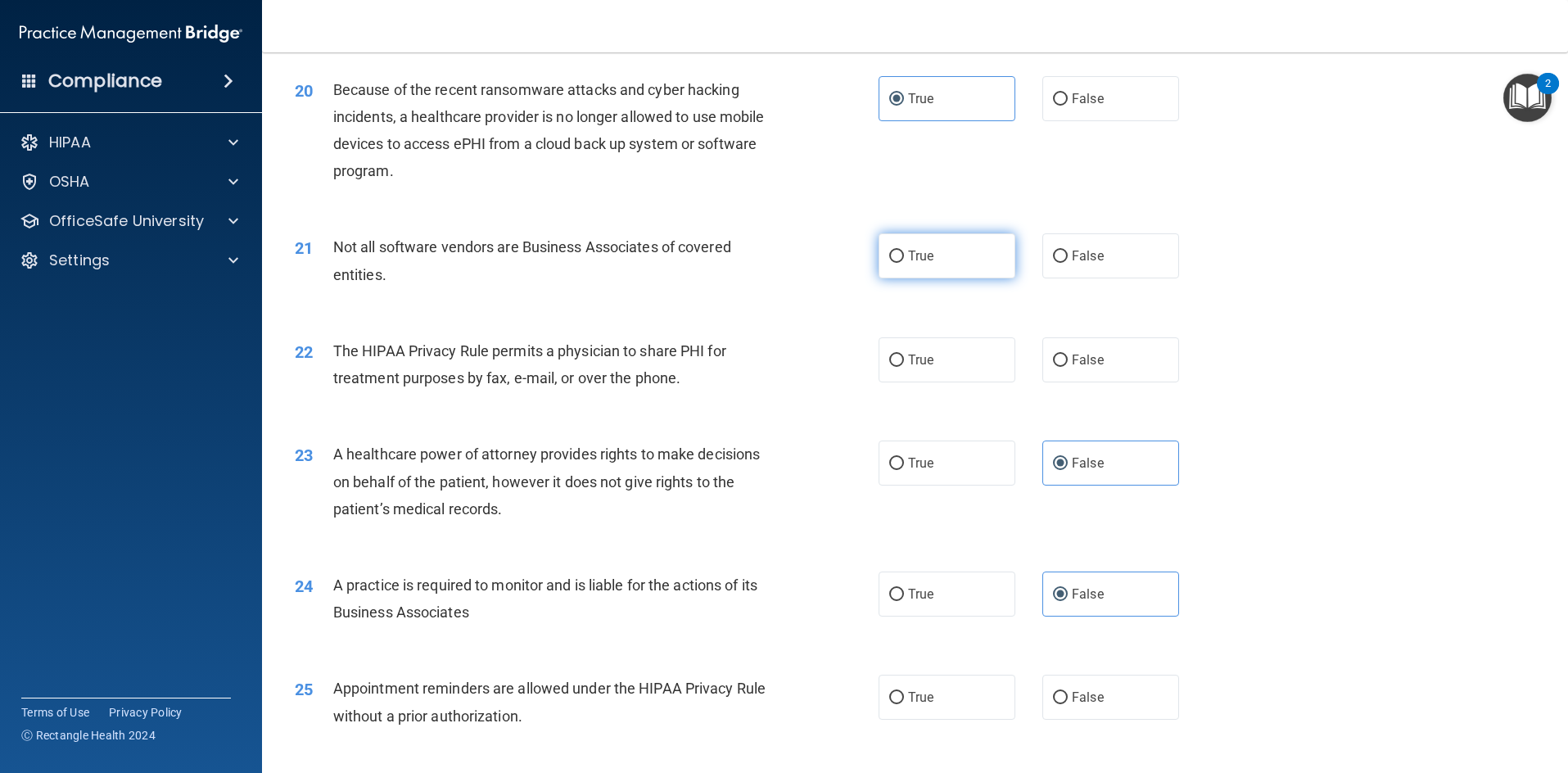
click at [984, 264] on label "True" at bounding box center [947, 256] width 137 height 45
click at [904, 263] on input "True" at bounding box center [897, 257] width 15 height 13
radio input "true"
click at [1122, 345] on label "False" at bounding box center [1111, 360] width 137 height 45
click at [1067, 354] on input "False" at bounding box center [1060, 361] width 15 height 13
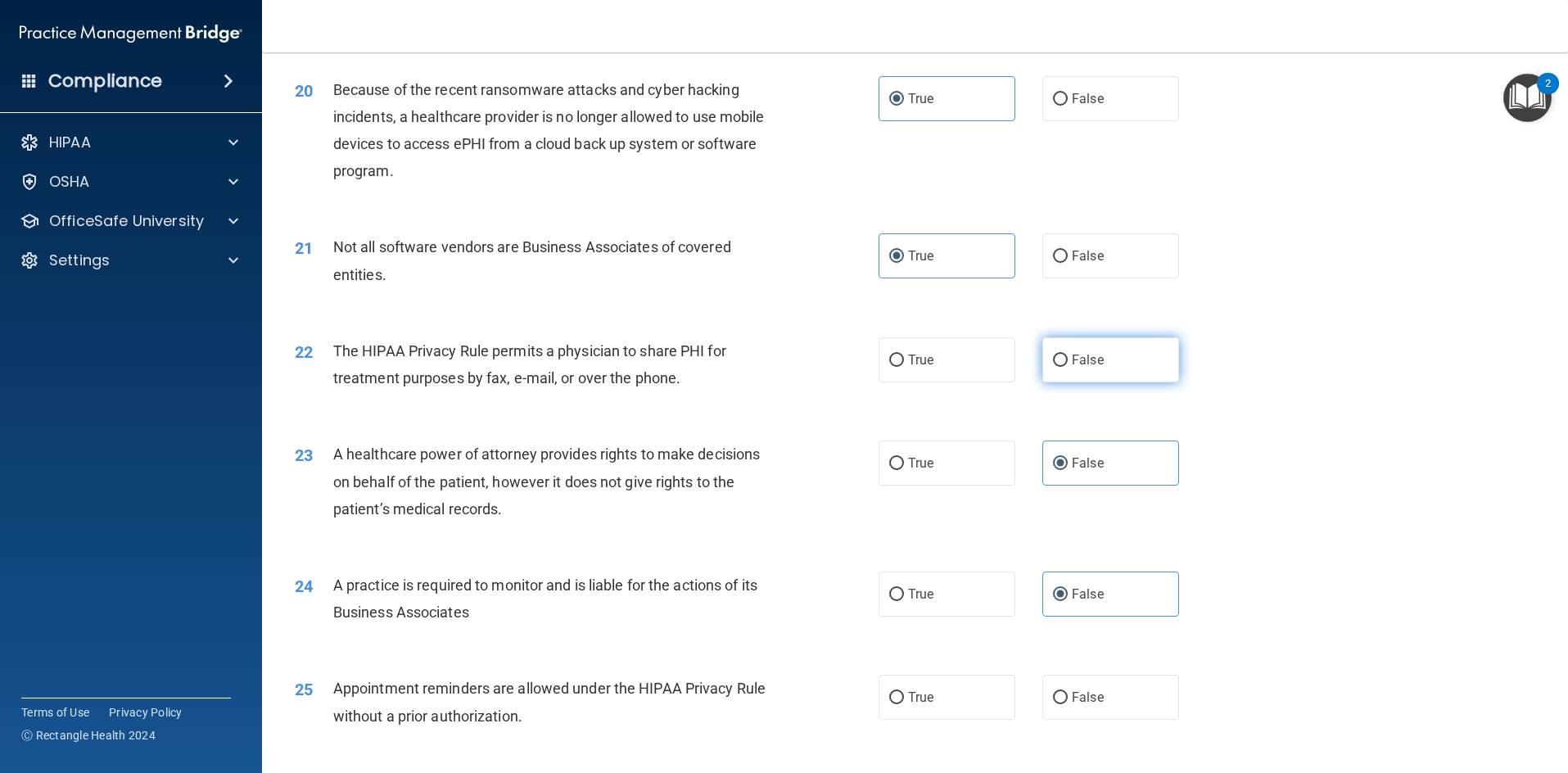
radio input "true"
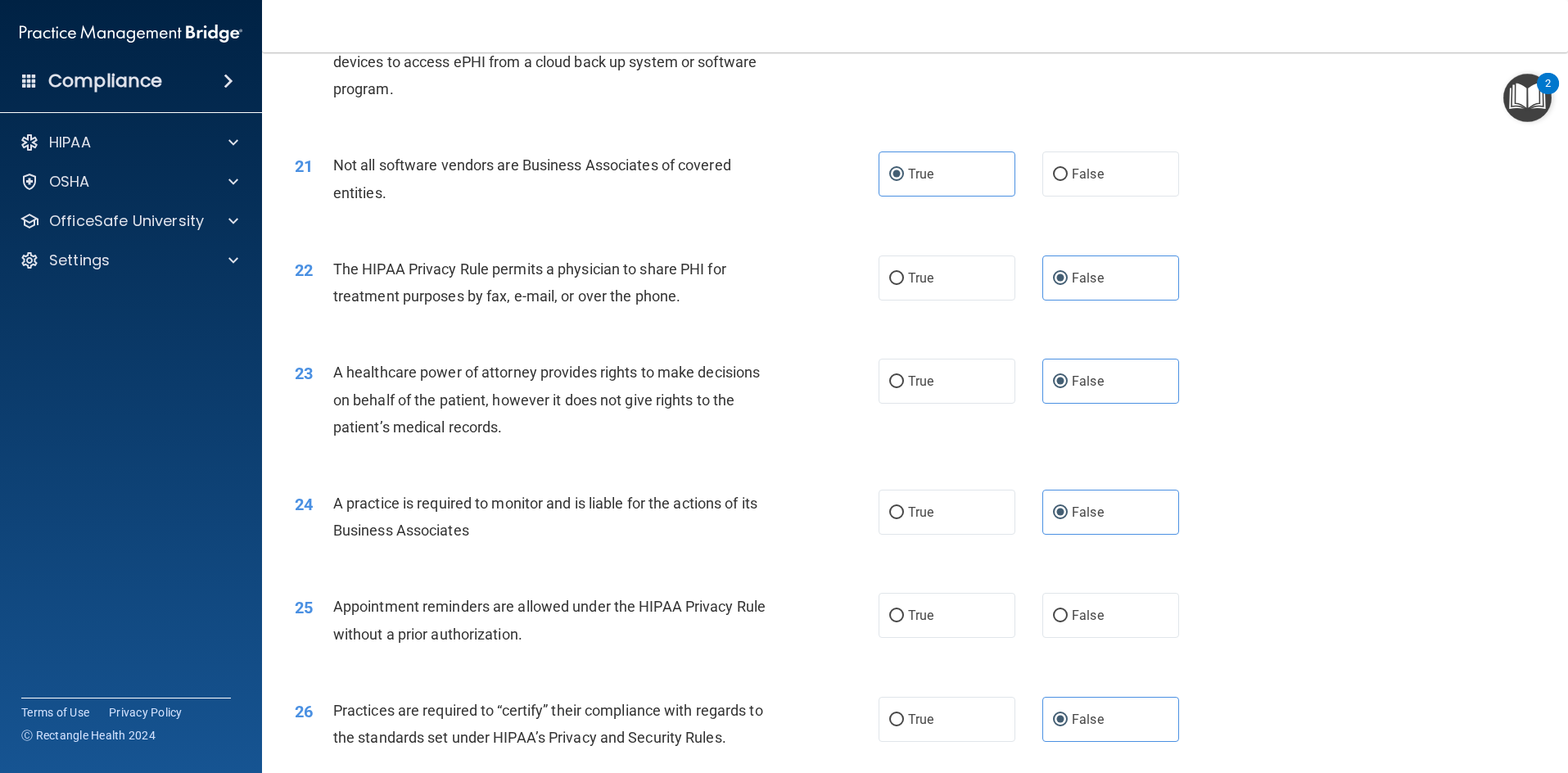
scroll to position [2538, 0]
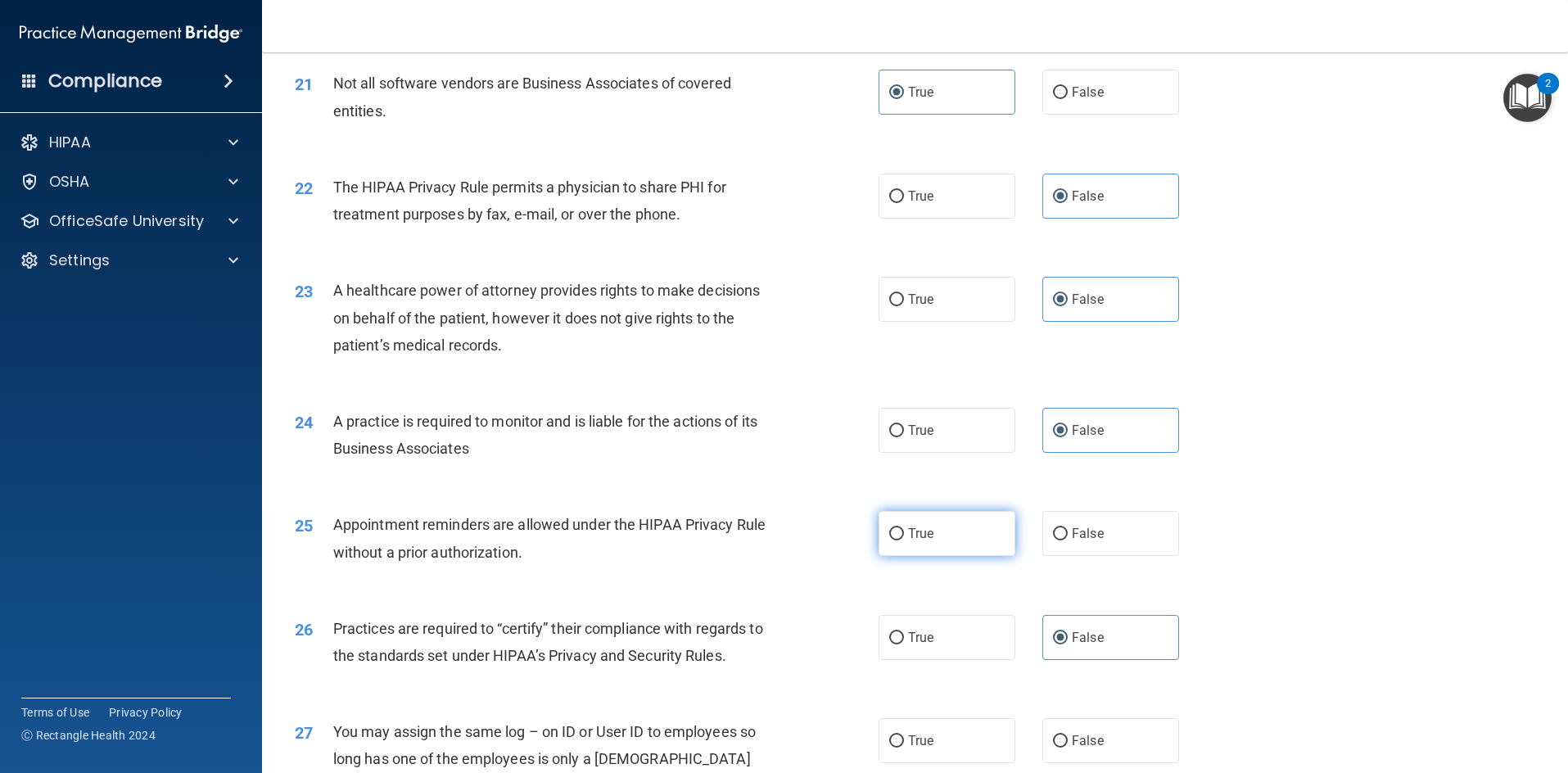
click at [915, 526] on span "True" at bounding box center [921, 533] width 25 height 15
click at [904, 528] on input "True" at bounding box center [897, 534] width 15 height 13
radio input "true"
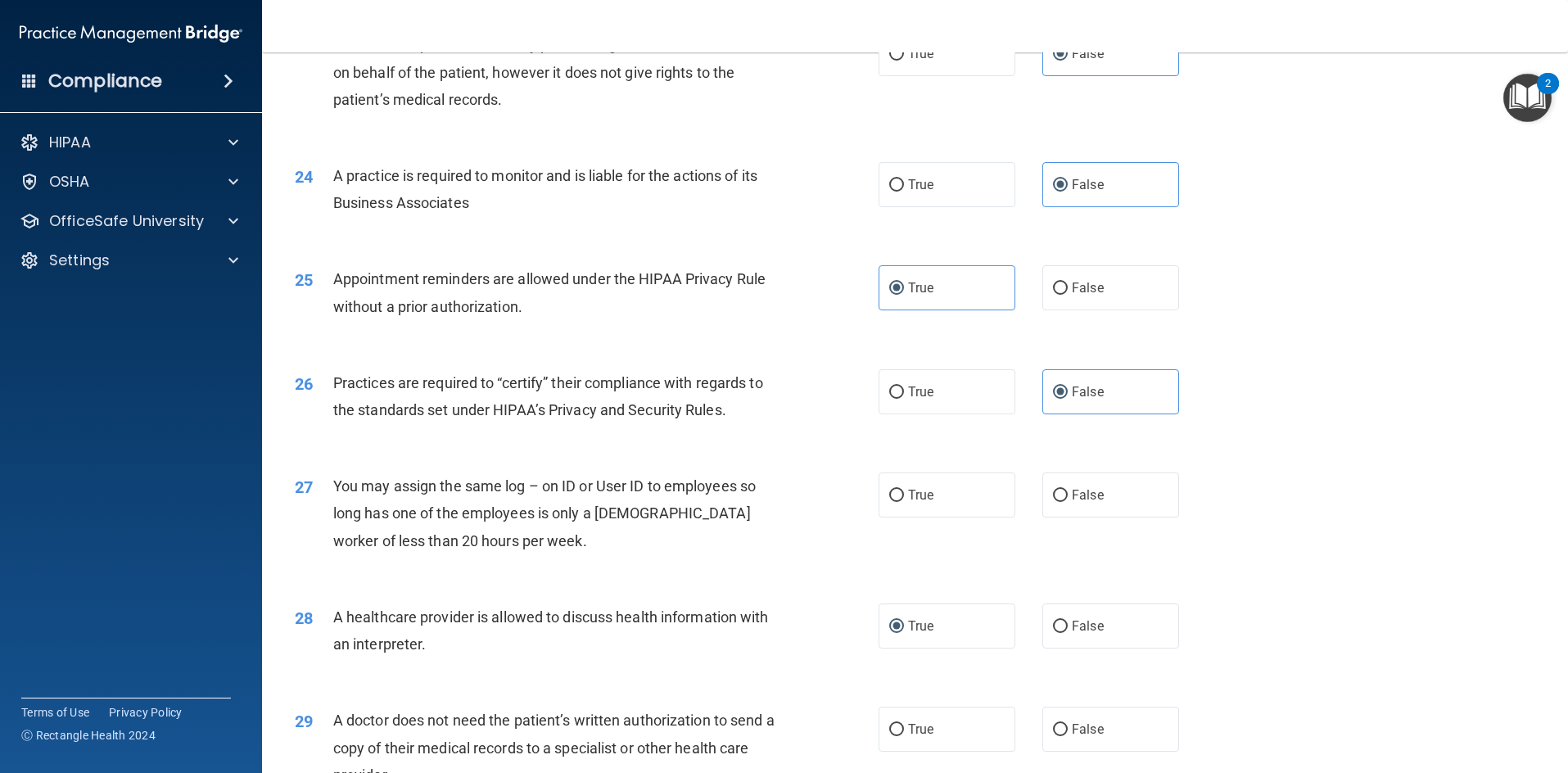
scroll to position [2702, 0]
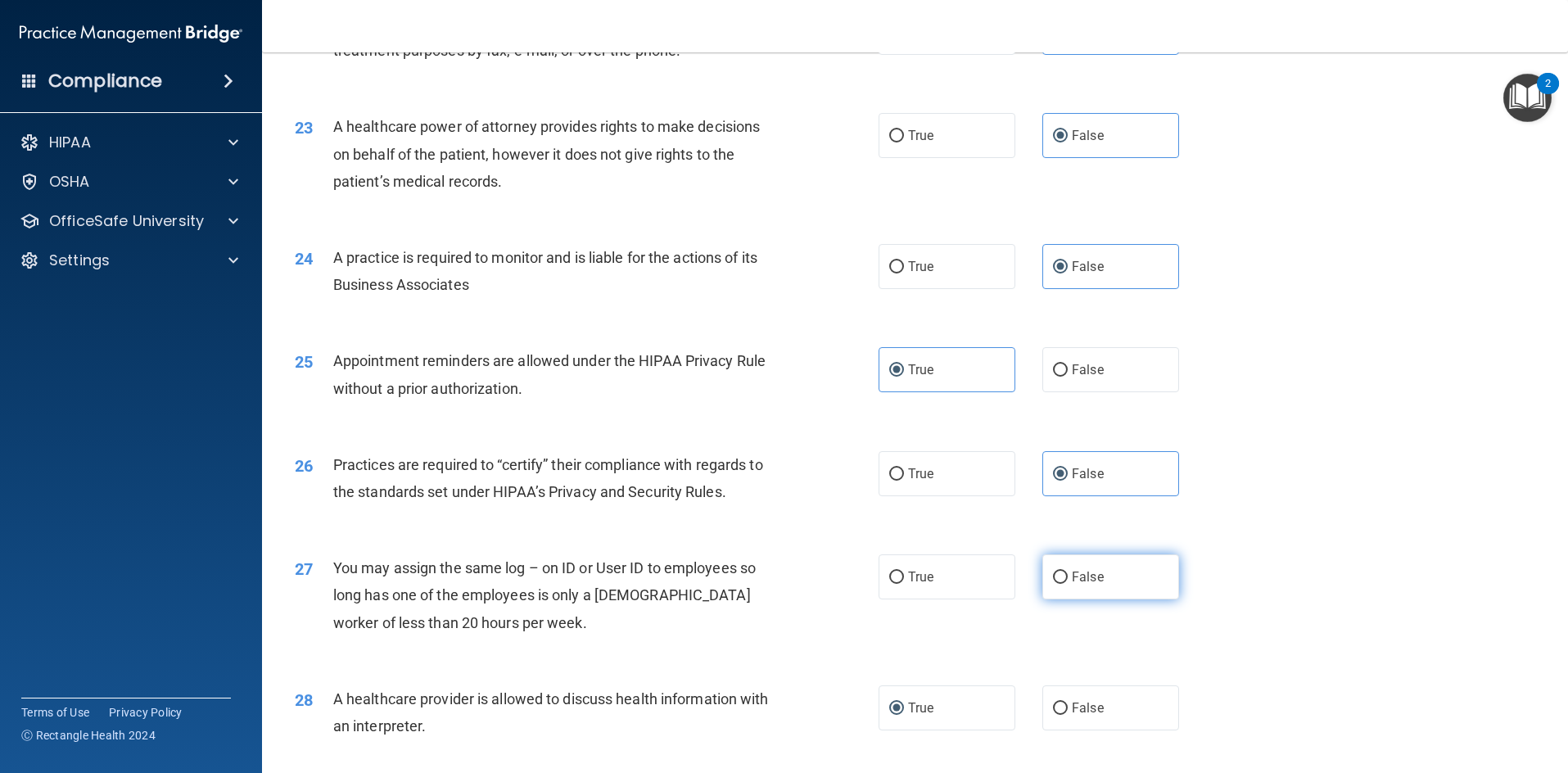
click at [1077, 562] on label "False" at bounding box center [1111, 577] width 137 height 45
click at [1067, 571] on input "False" at bounding box center [1060, 578] width 15 height 13
radio input "true"
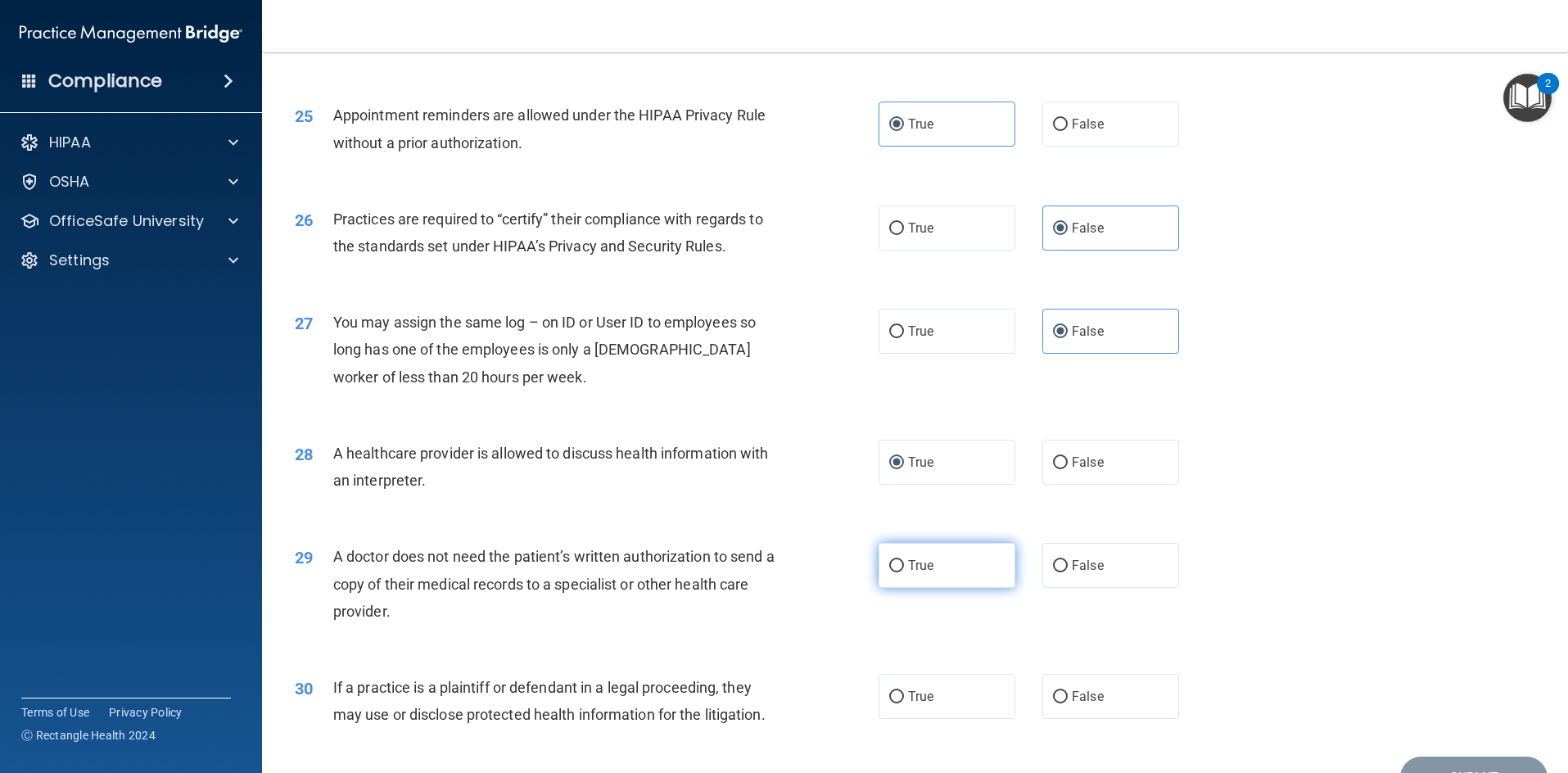
scroll to position [3029, 0]
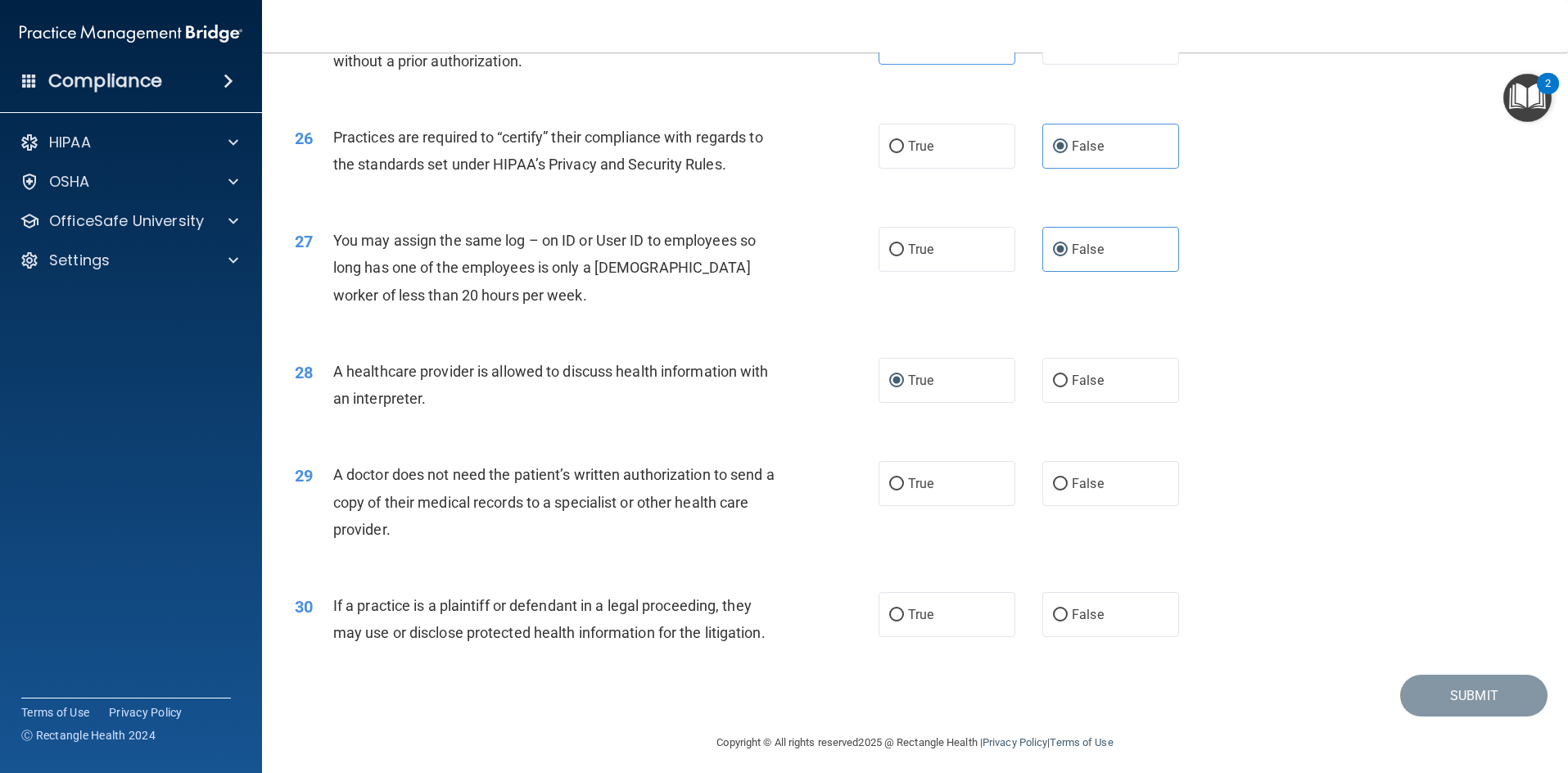
click at [650, 600] on span "If a practice is a plaintiff or defendant in a legal proceeding, they may use o…" at bounding box center [550, 619] width 432 height 45
click at [1079, 471] on label "False" at bounding box center [1111, 484] width 137 height 45
click at [1067, 478] on input "False" at bounding box center [1060, 484] width 15 height 13
radio input "true"
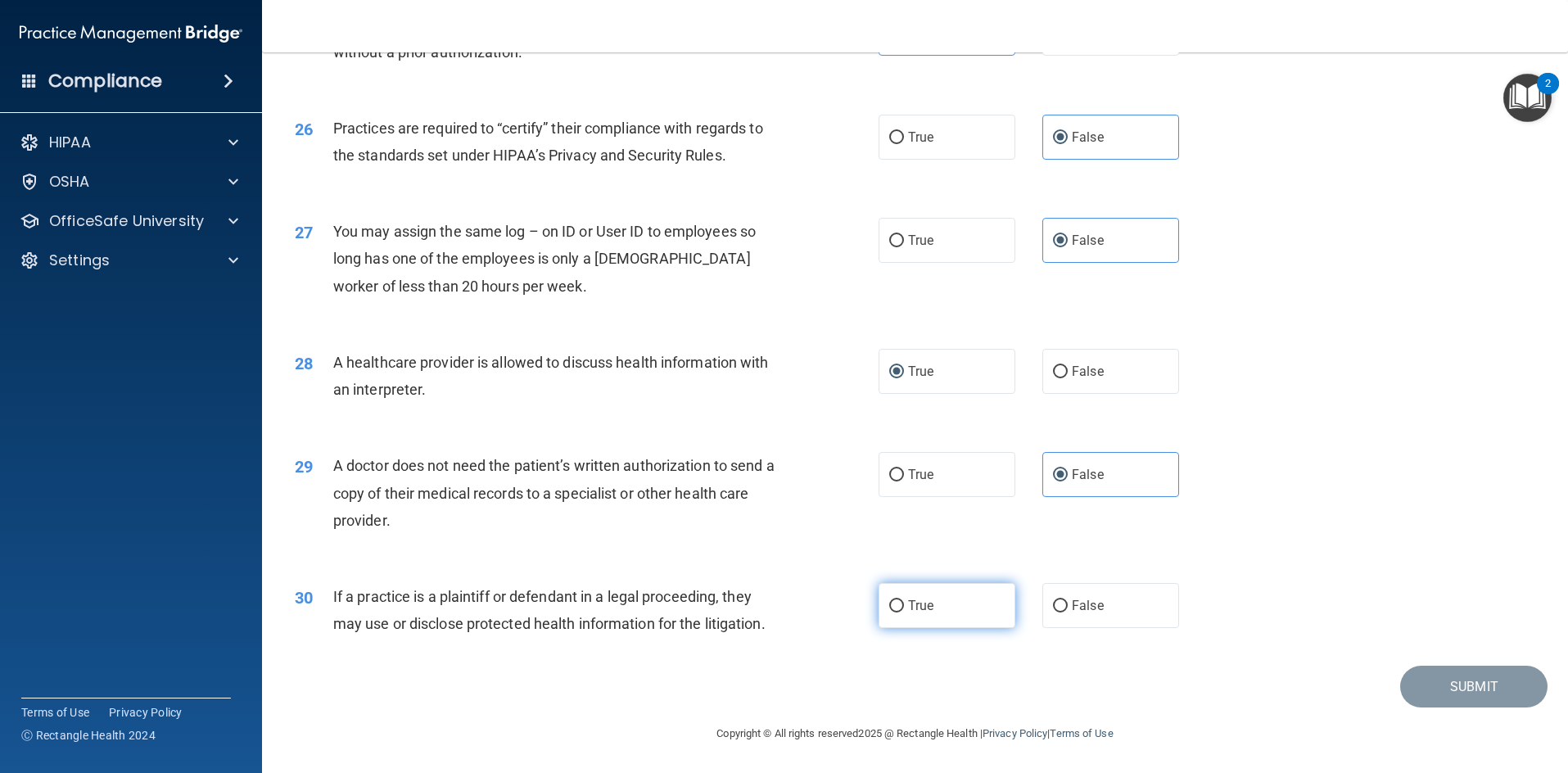
click at [912, 610] on span "True" at bounding box center [921, 605] width 25 height 15
click at [904, 610] on input "True" at bounding box center [897, 607] width 15 height 13
radio input "true"
click at [1408, 688] on button "Submit" at bounding box center [1474, 687] width 147 height 42
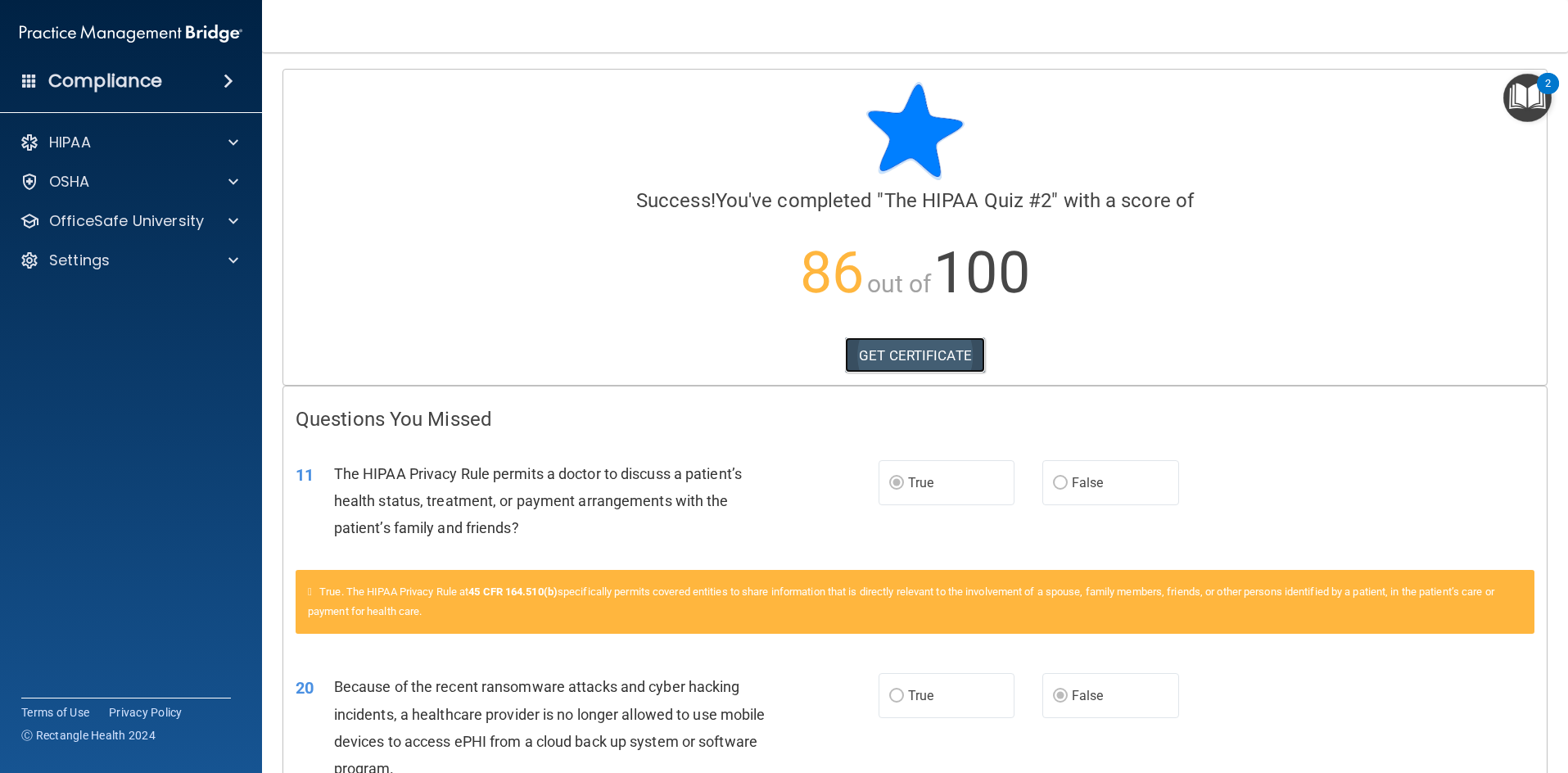
click at [940, 358] on link "GET CERTIFICATE" at bounding box center [915, 355] width 140 height 36
click at [103, 220] on p "OfficeSafe University" at bounding box center [126, 222] width 154 height 20
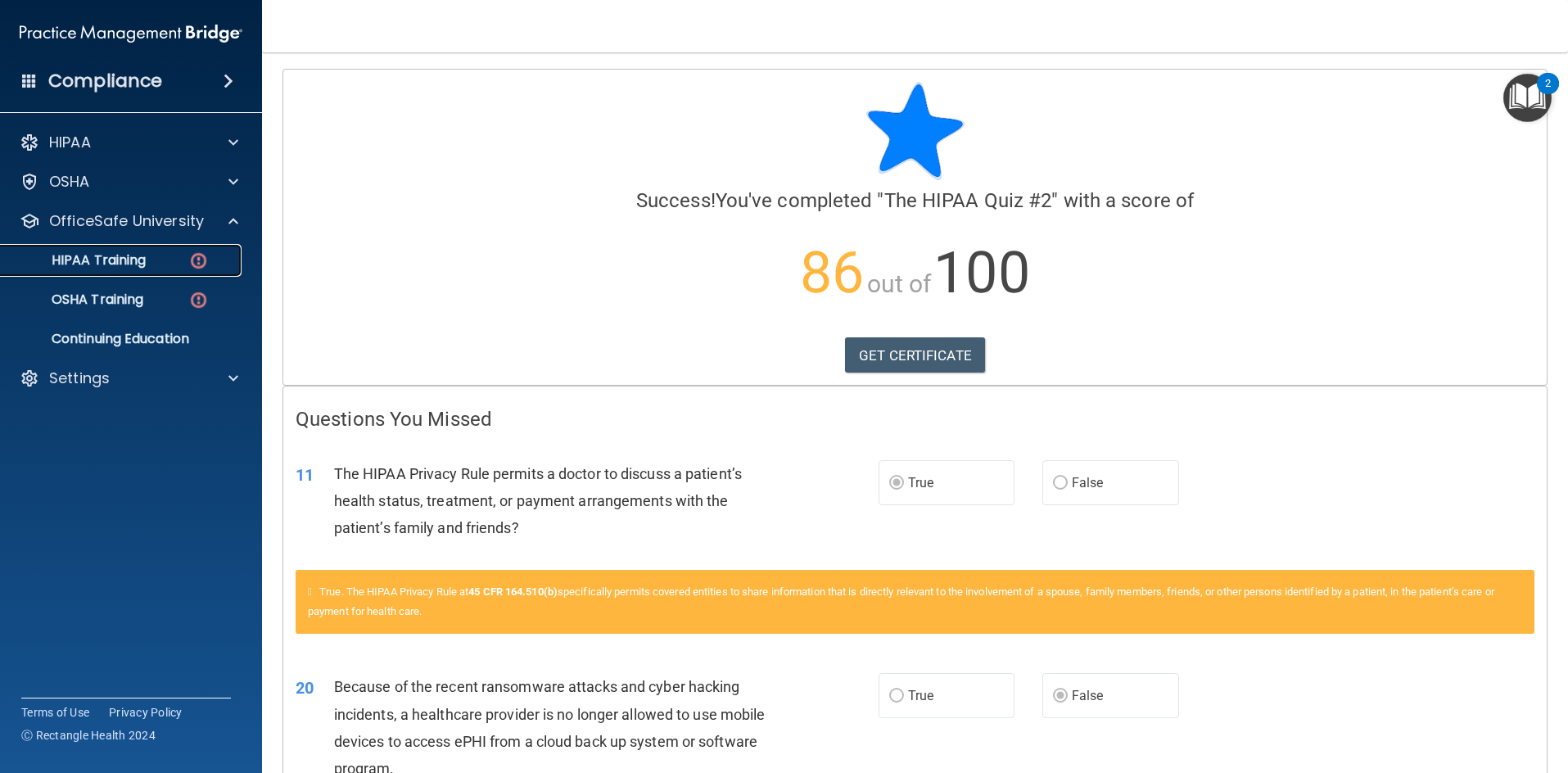
click at [139, 266] on p "HIPAA Training" at bounding box center [78, 261] width 135 height 16
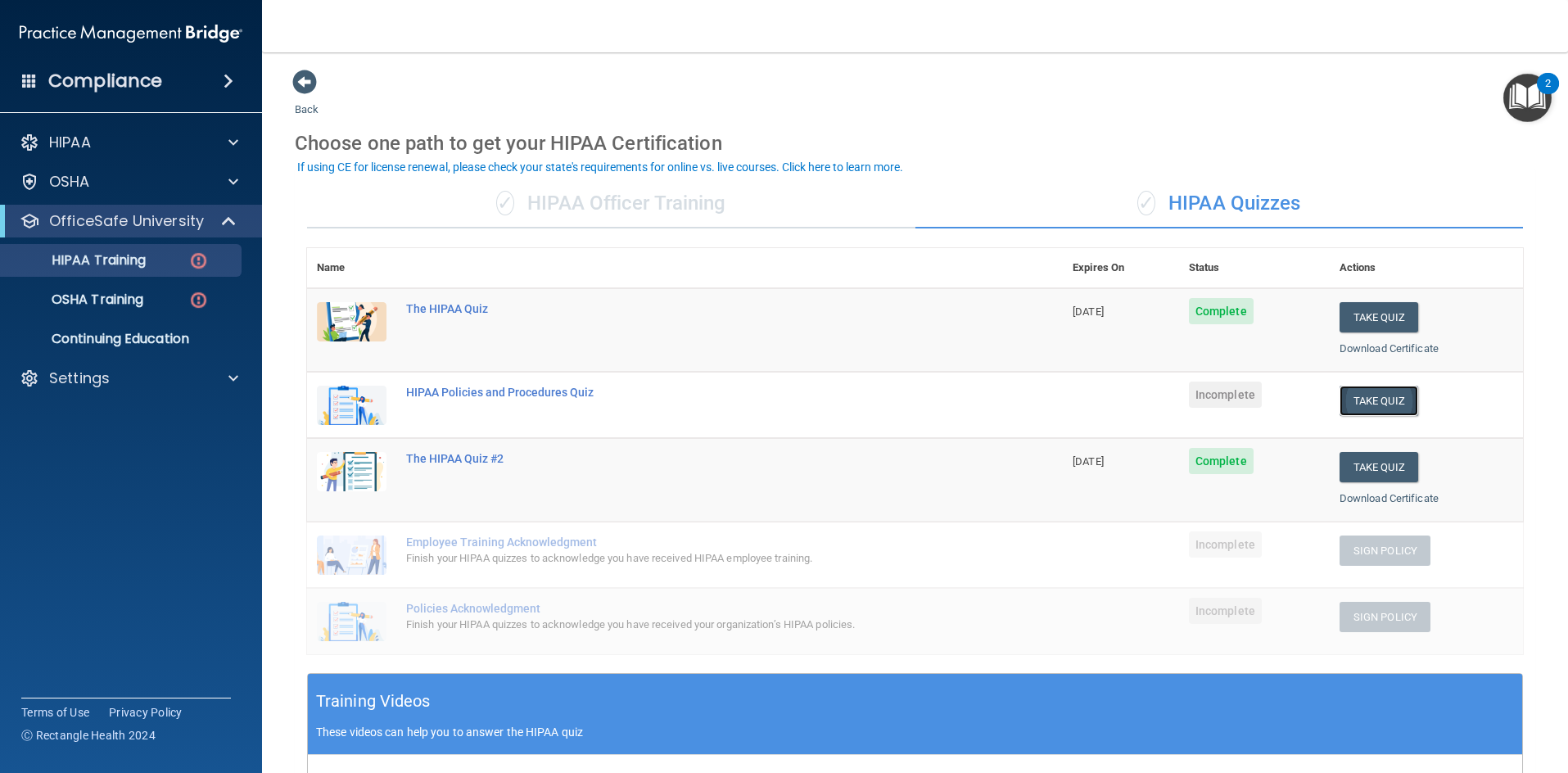
click at [1373, 399] on button "Take Quiz" at bounding box center [1379, 401] width 79 height 30
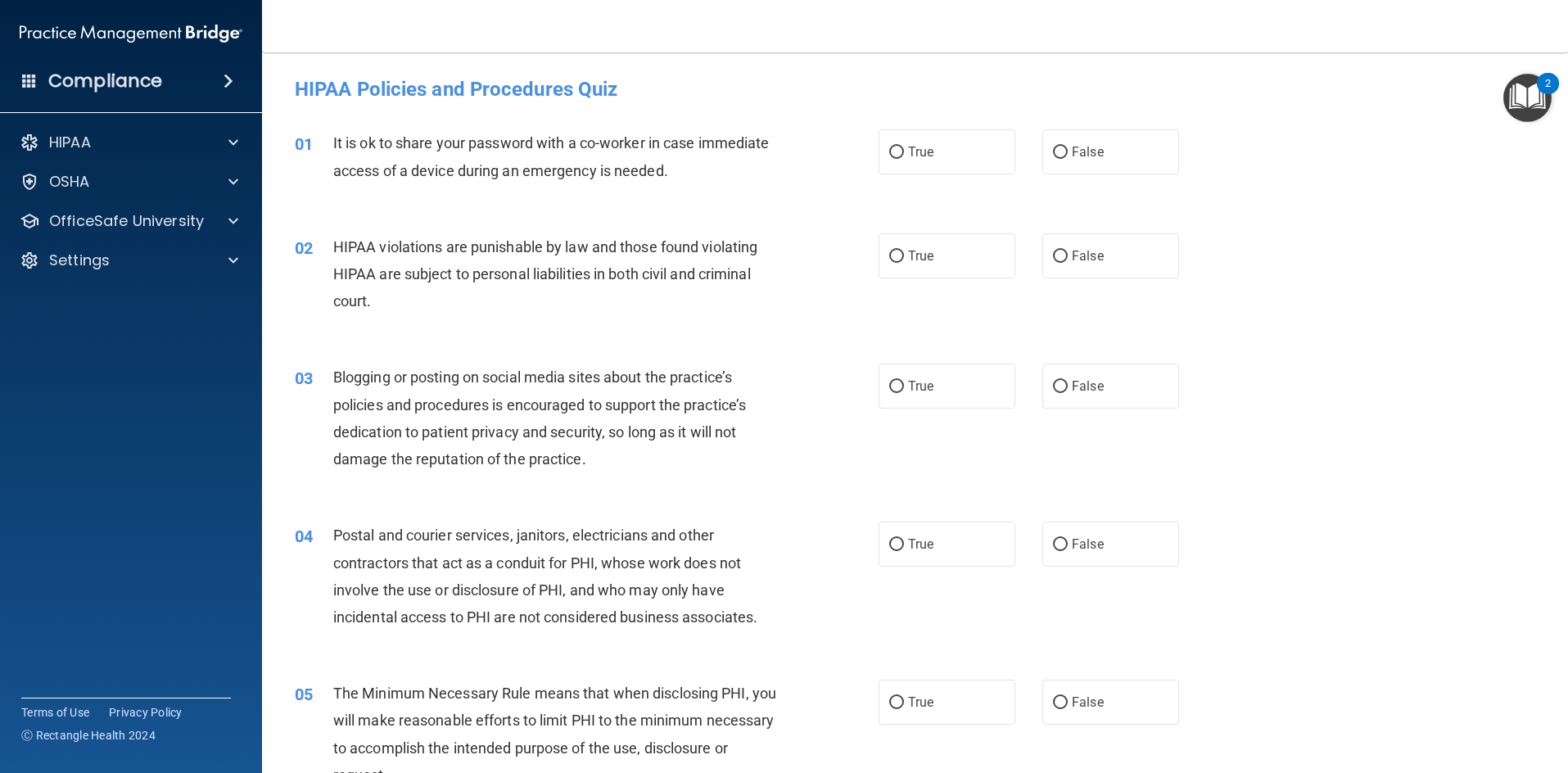
click at [152, 511] on accordion "HIPAA Documents and Policies Report an Incident Business Associates Emergency P…" at bounding box center [131, 341] width 263 height 441
click at [1087, 143] on label "False" at bounding box center [1111, 152] width 137 height 45
click at [1067, 146] on input "False" at bounding box center [1060, 153] width 15 height 13
radio input "true"
click at [1311, 176] on div "01 It is ok to share your password with a co-worker in case immediate access of…" at bounding box center [915, 161] width 1265 height 104
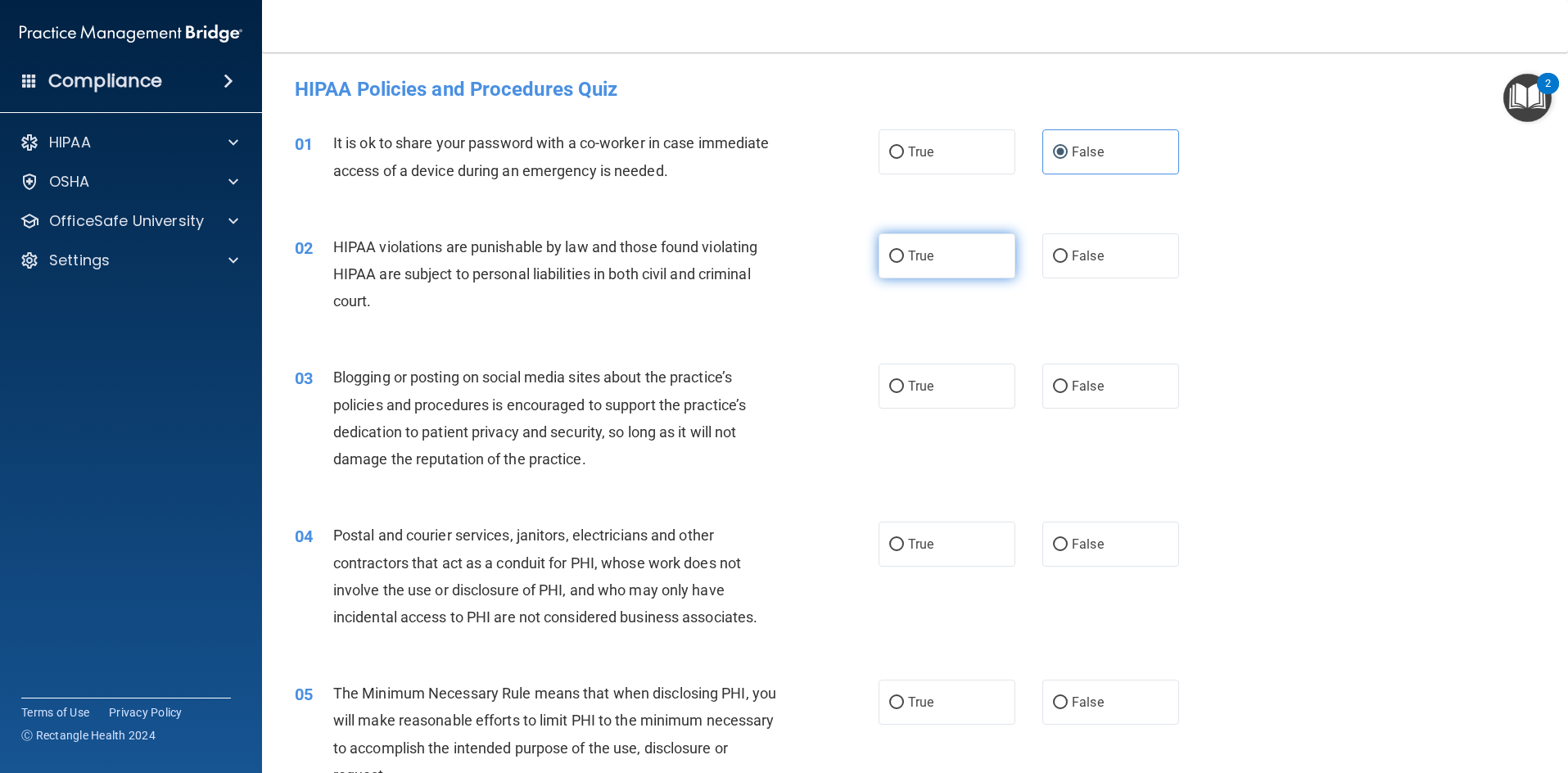
click at [938, 254] on label "True" at bounding box center [947, 256] width 137 height 45
click at [904, 254] on input "True" at bounding box center [897, 257] width 15 height 13
radio input "true"
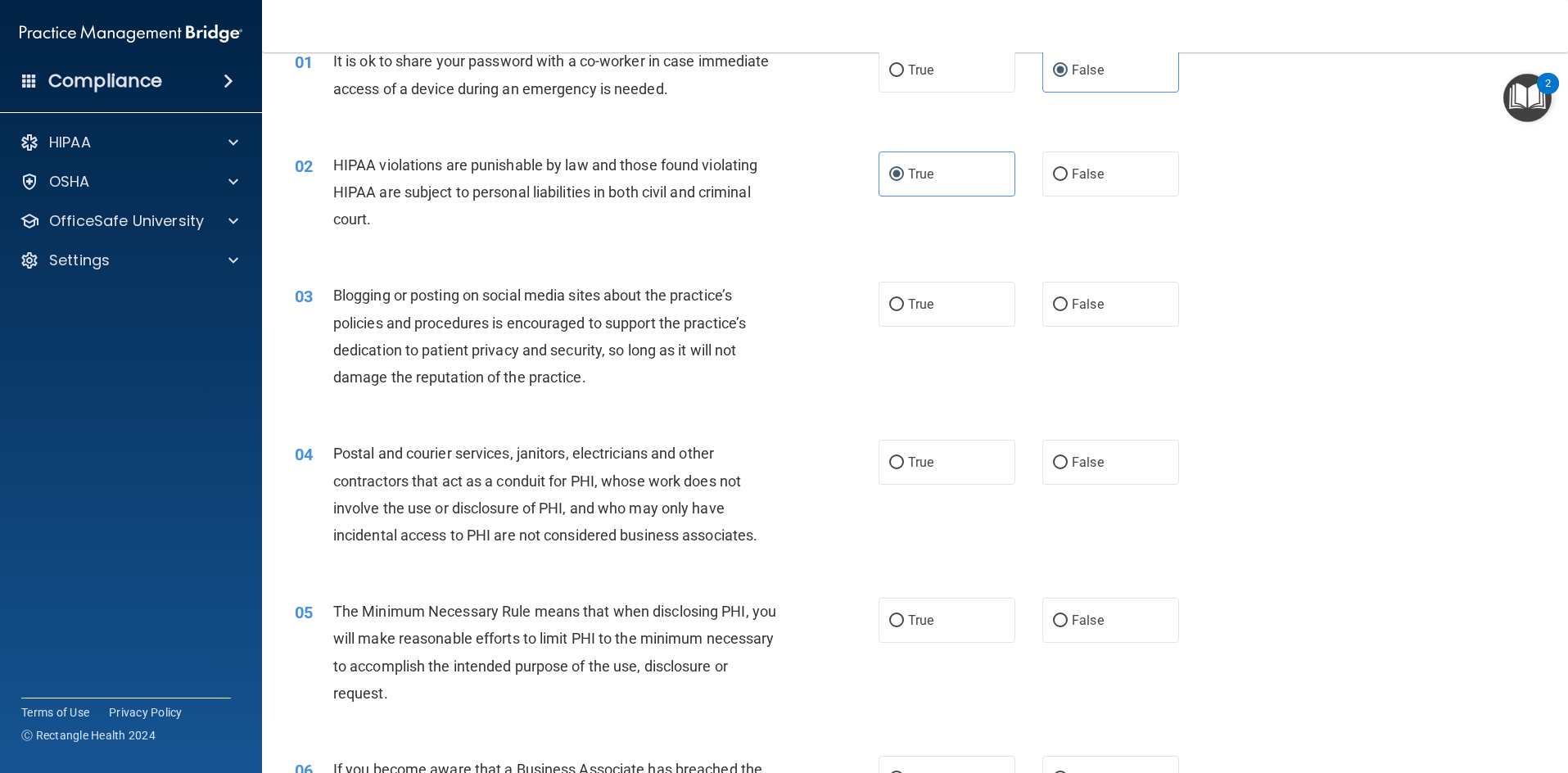
scroll to position [164, 0]
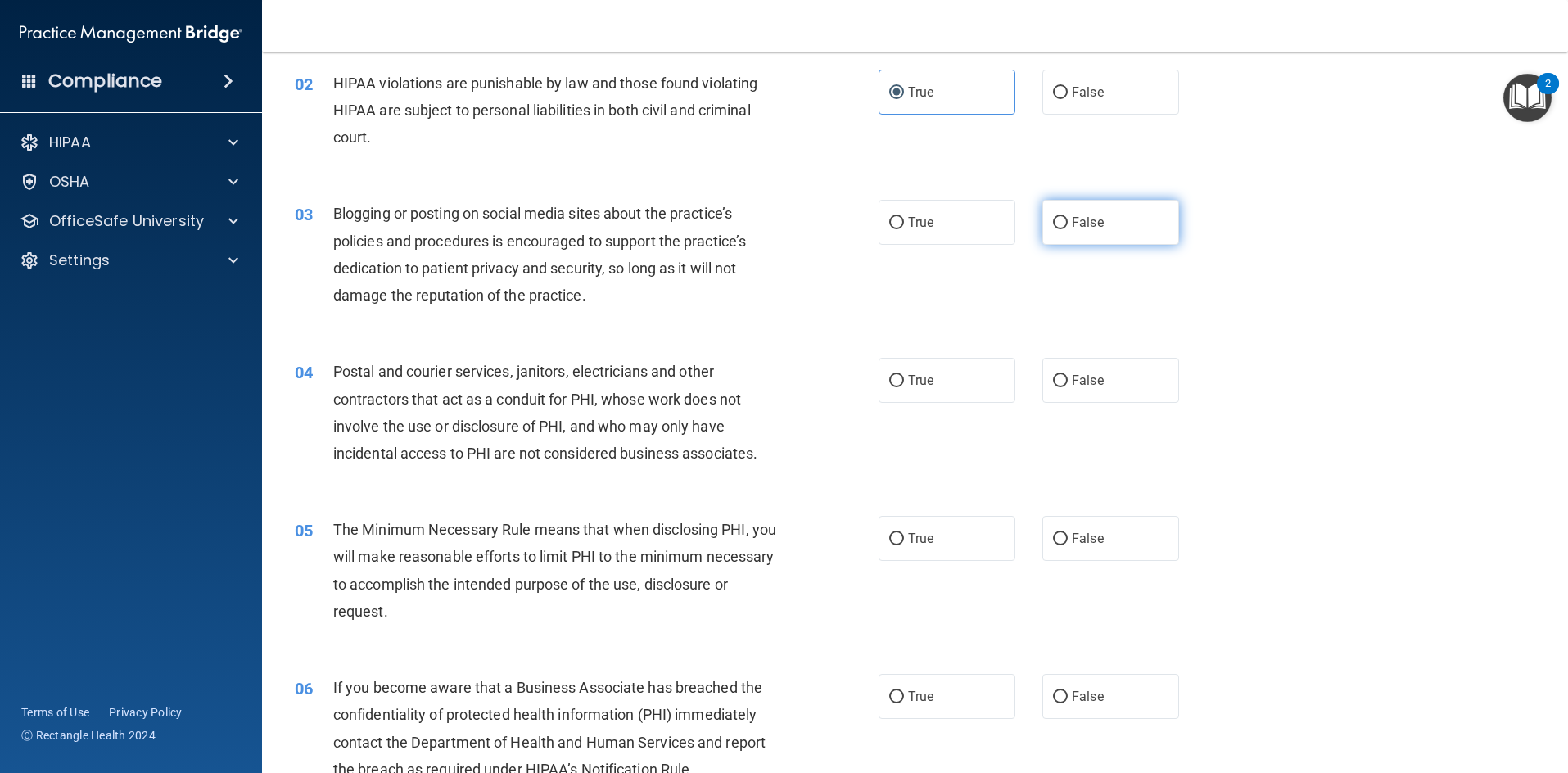
click at [1058, 207] on label "False" at bounding box center [1111, 223] width 137 height 45
click at [1058, 217] on input "False" at bounding box center [1060, 223] width 15 height 13
radio input "true"
click at [945, 229] on label "True" at bounding box center [947, 223] width 137 height 45
click at [904, 229] on input "True" at bounding box center [897, 223] width 15 height 13
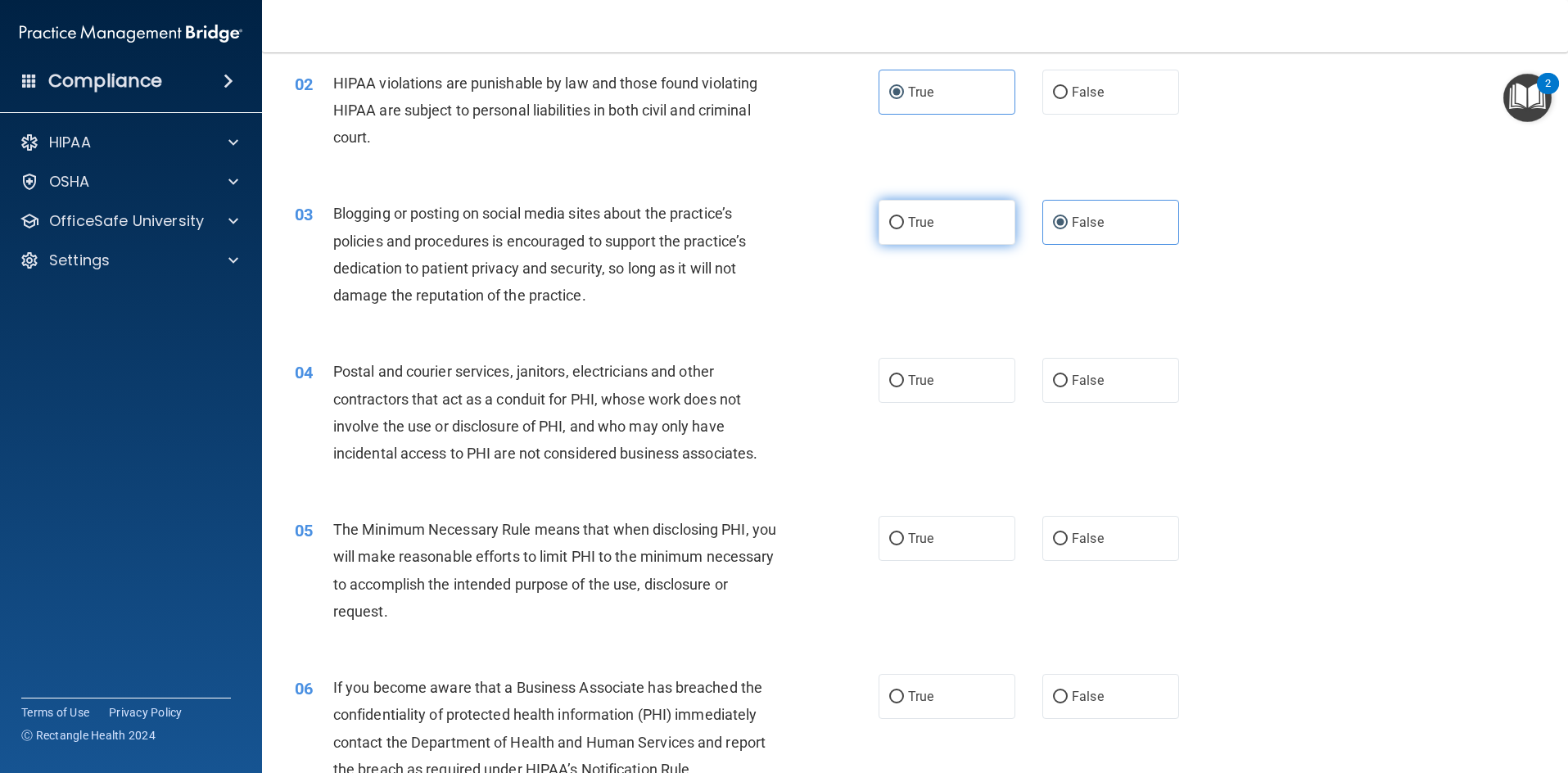
radio input "true"
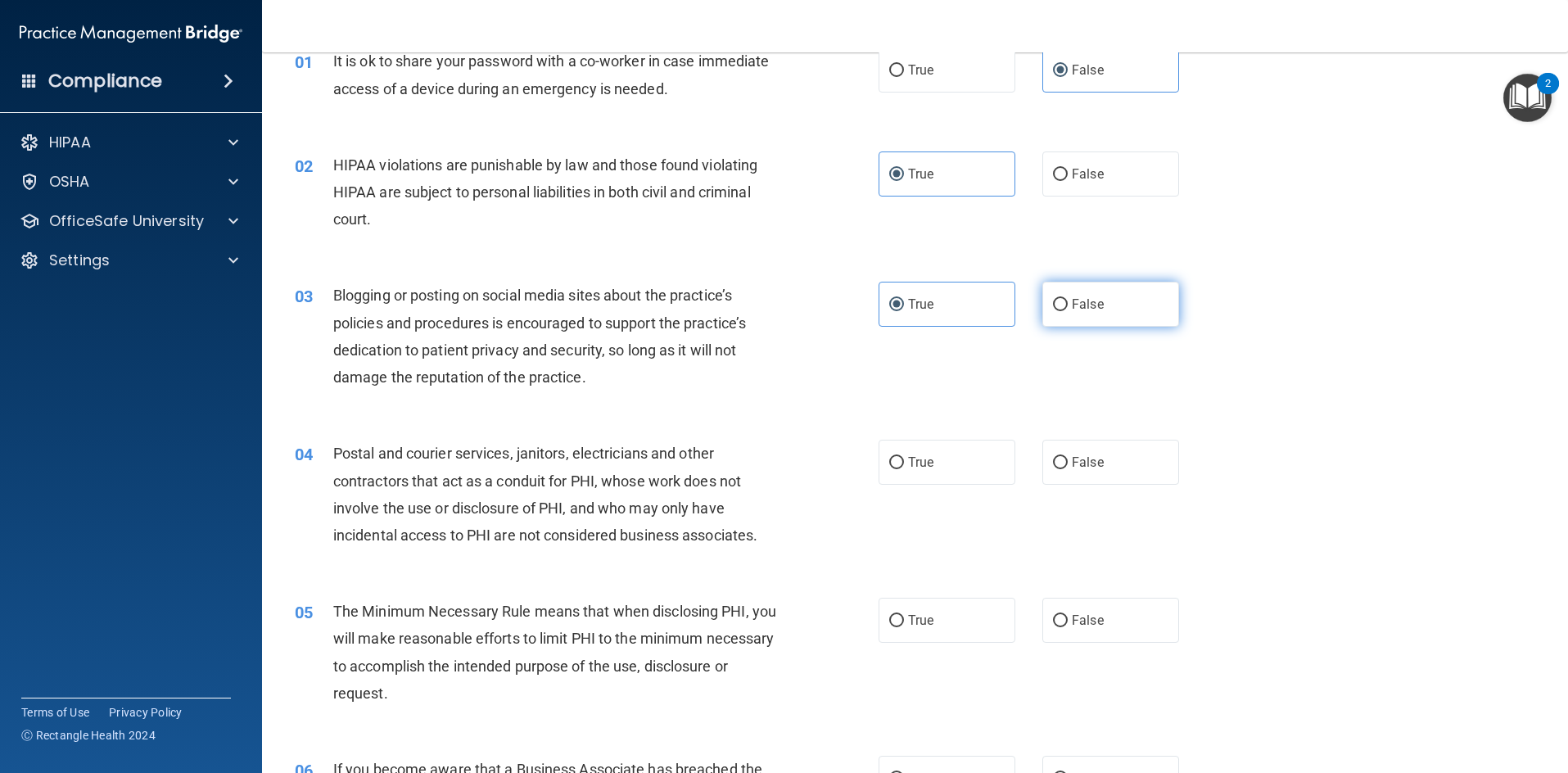
click at [1088, 313] on label "False" at bounding box center [1111, 304] width 137 height 45
click at [1067, 312] on input "False" at bounding box center [1060, 305] width 15 height 13
radio input "true"
radio input "false"
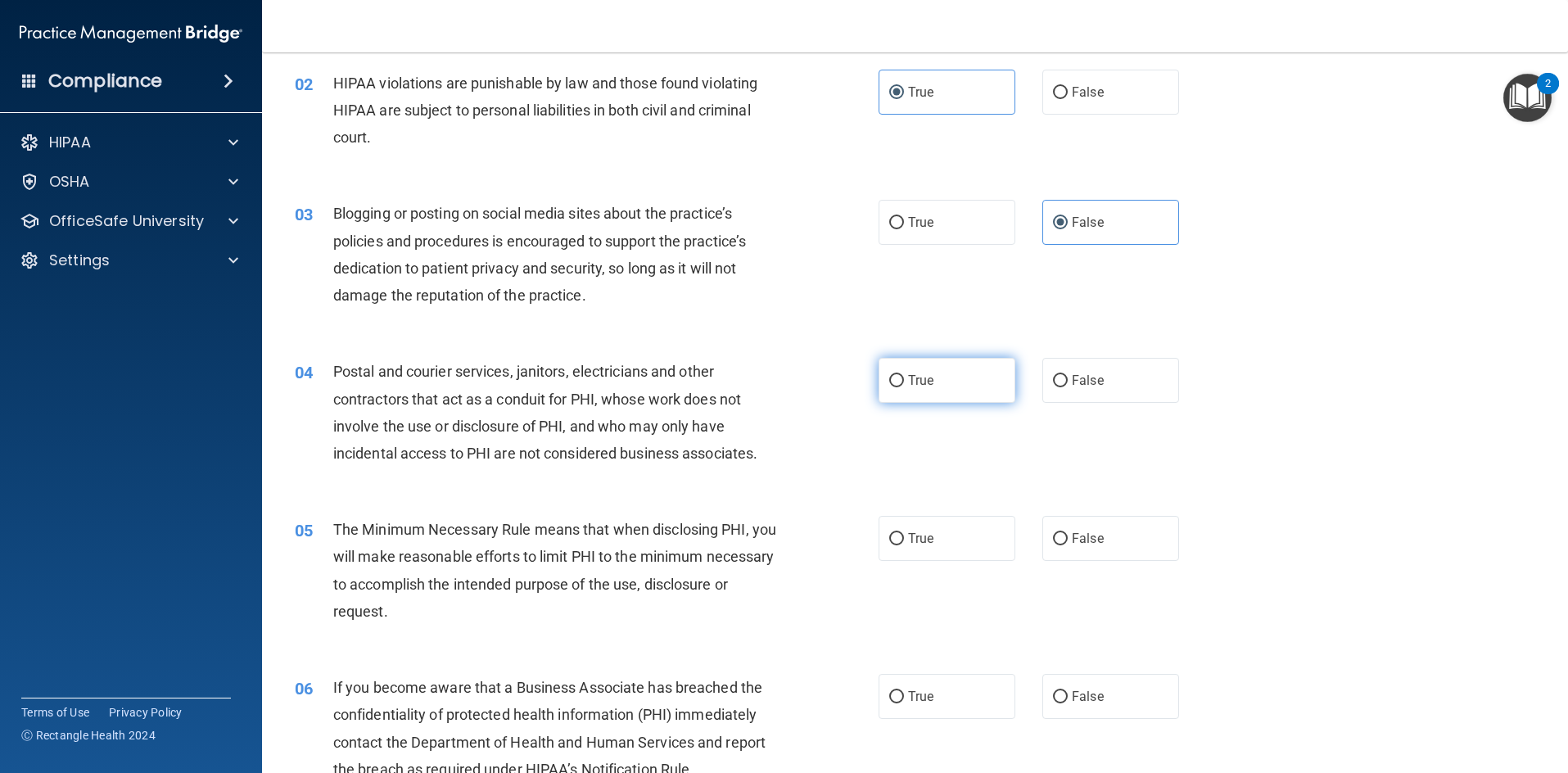
click at [919, 386] on span "True" at bounding box center [921, 380] width 25 height 15
click at [904, 386] on input "True" at bounding box center [897, 382] width 15 height 13
radio input "true"
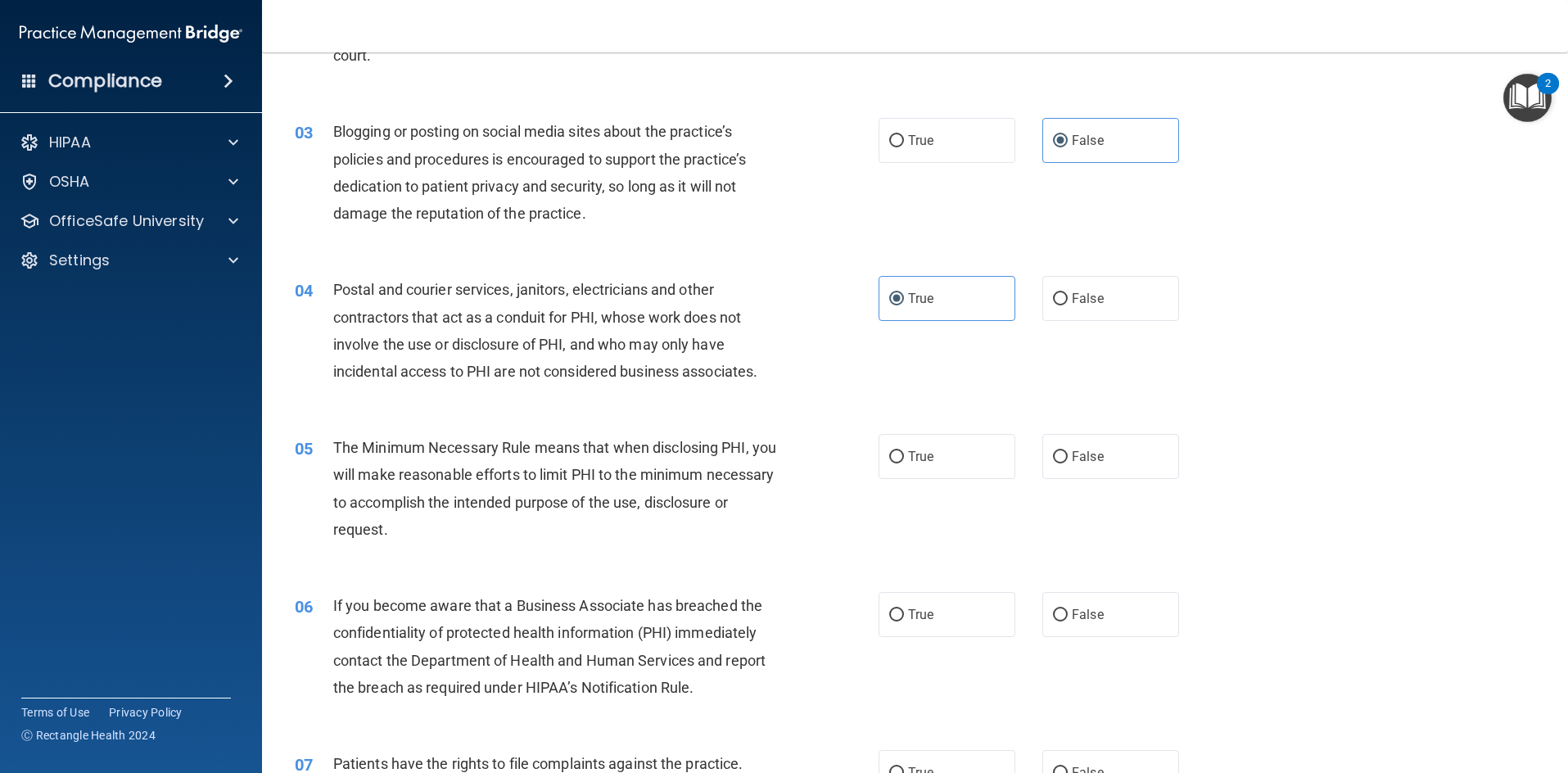
click at [707, 393] on div "04 Postal and courier services, janitors, electricians and other contractors th…" at bounding box center [586, 334] width 633 height 117
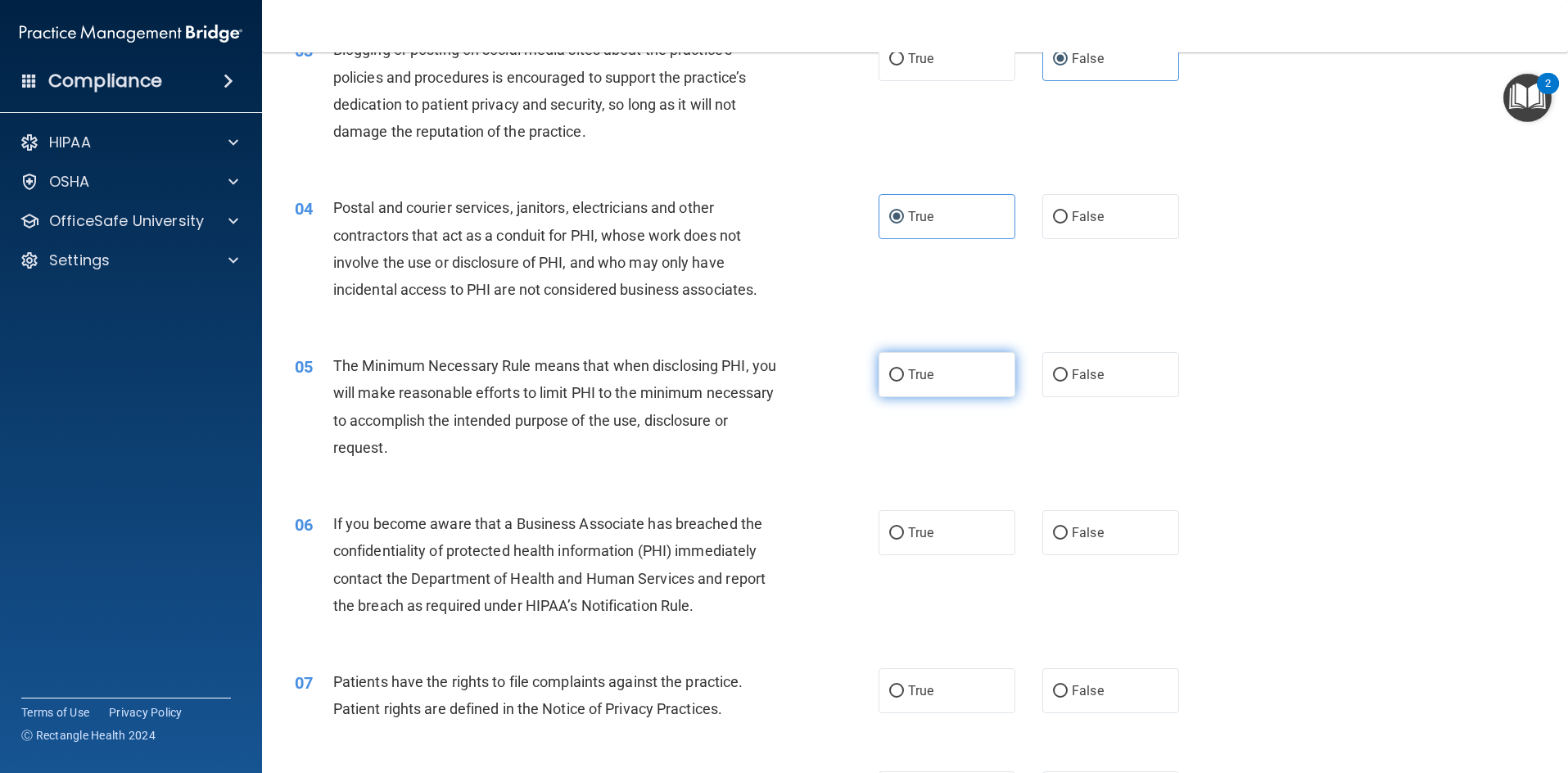
click at [908, 372] on span "True" at bounding box center [921, 374] width 25 height 15
click at [904, 372] on input "True" at bounding box center [897, 376] width 15 height 13
radio input "true"
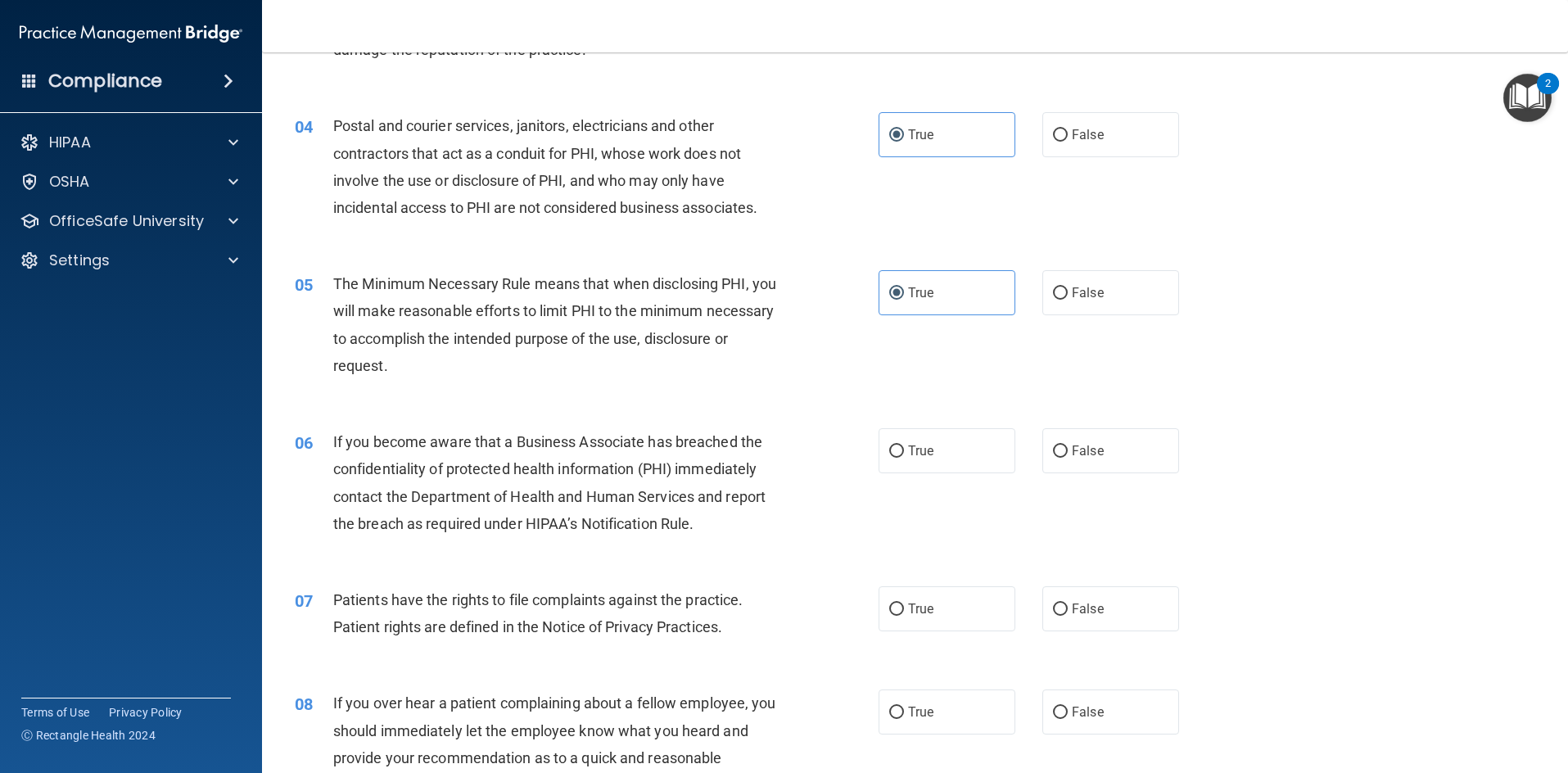
scroll to position [491, 0]
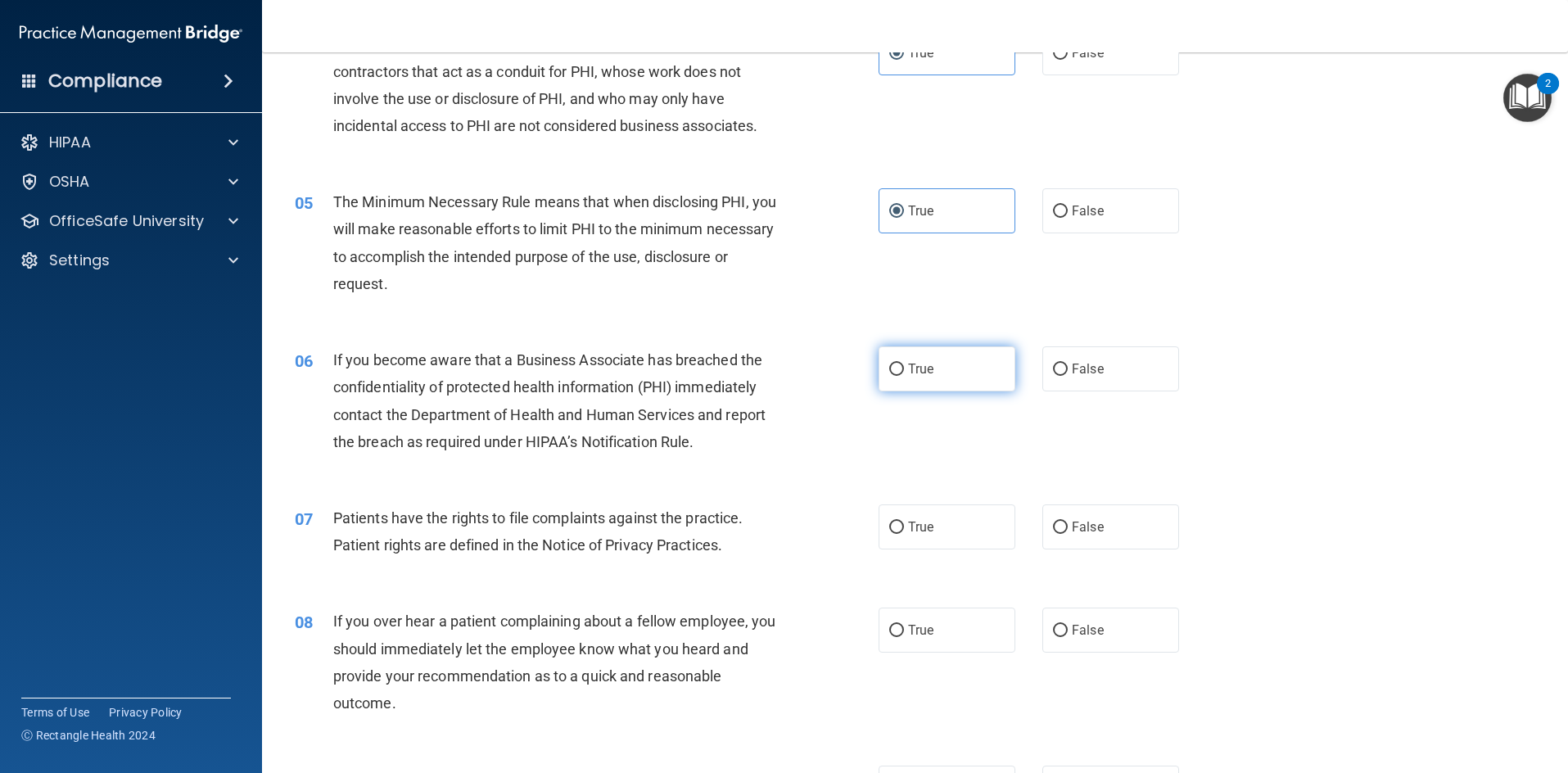
click at [936, 372] on label "True" at bounding box center [947, 369] width 137 height 45
click at [904, 372] on input "True" at bounding box center [897, 370] width 15 height 13
radio input "true"
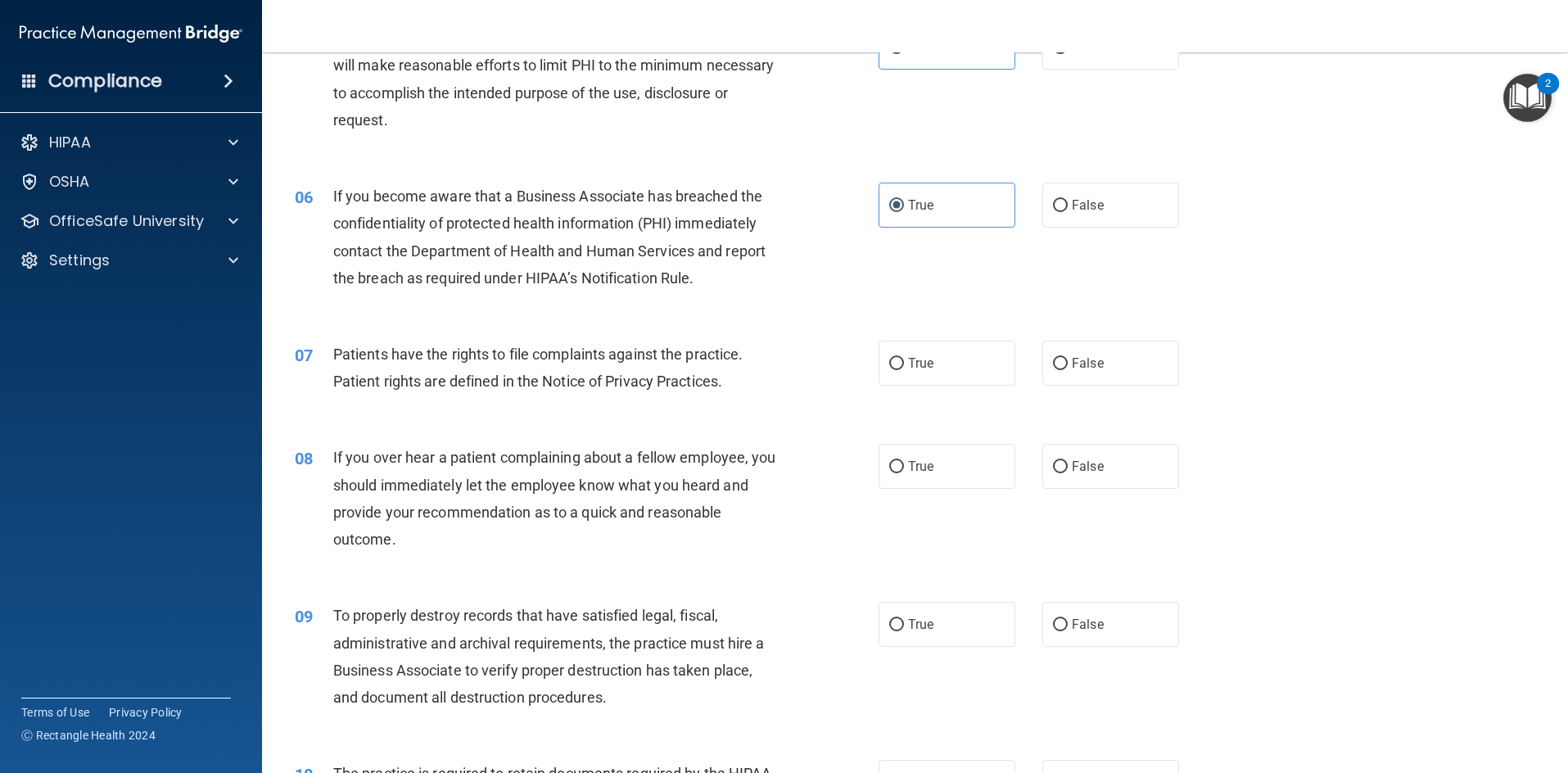
scroll to position [737, 0]
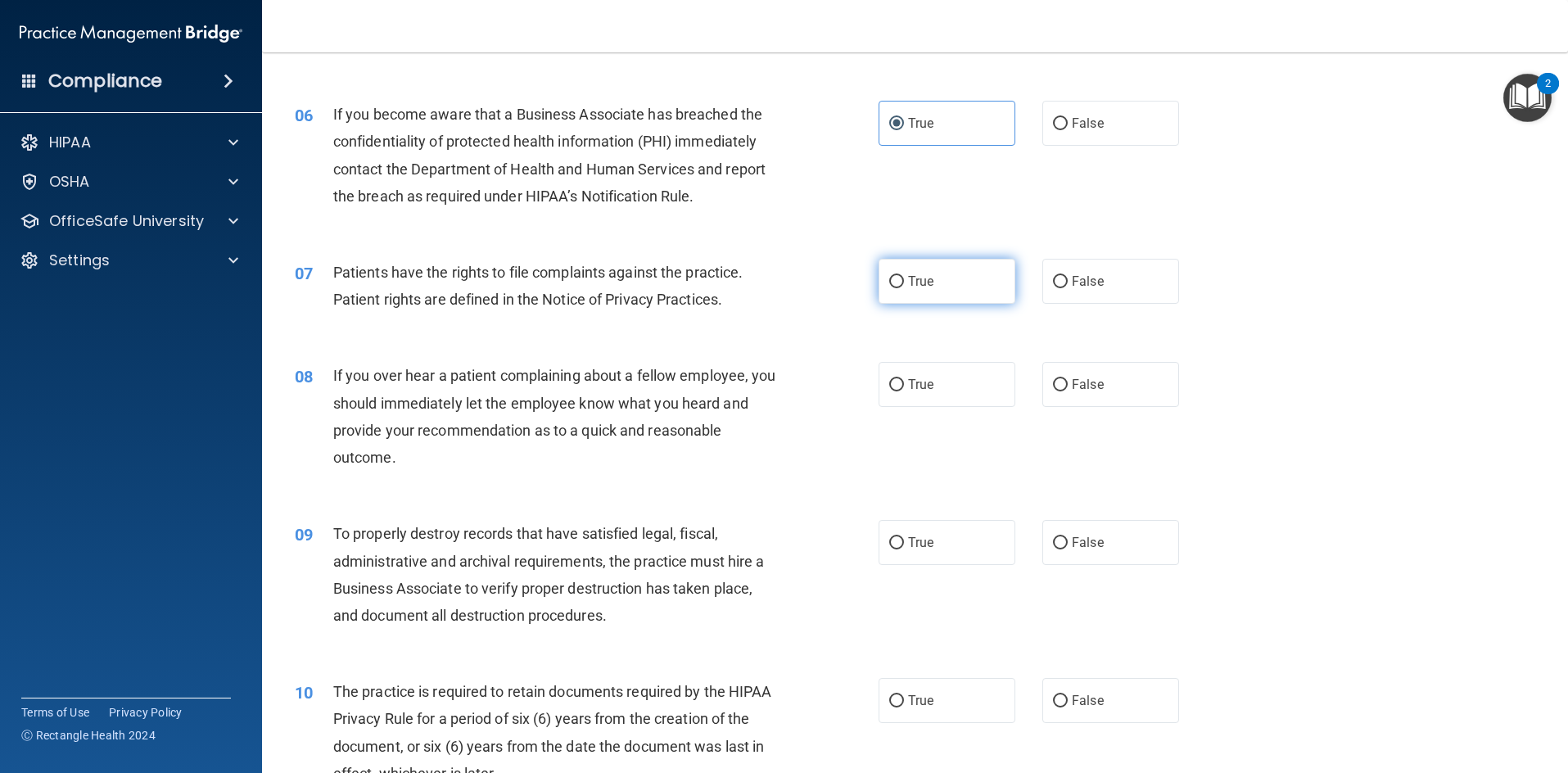
click at [899, 279] on label "True" at bounding box center [947, 282] width 137 height 45
click at [899, 279] on input "True" at bounding box center [897, 282] width 15 height 13
radio input "true"
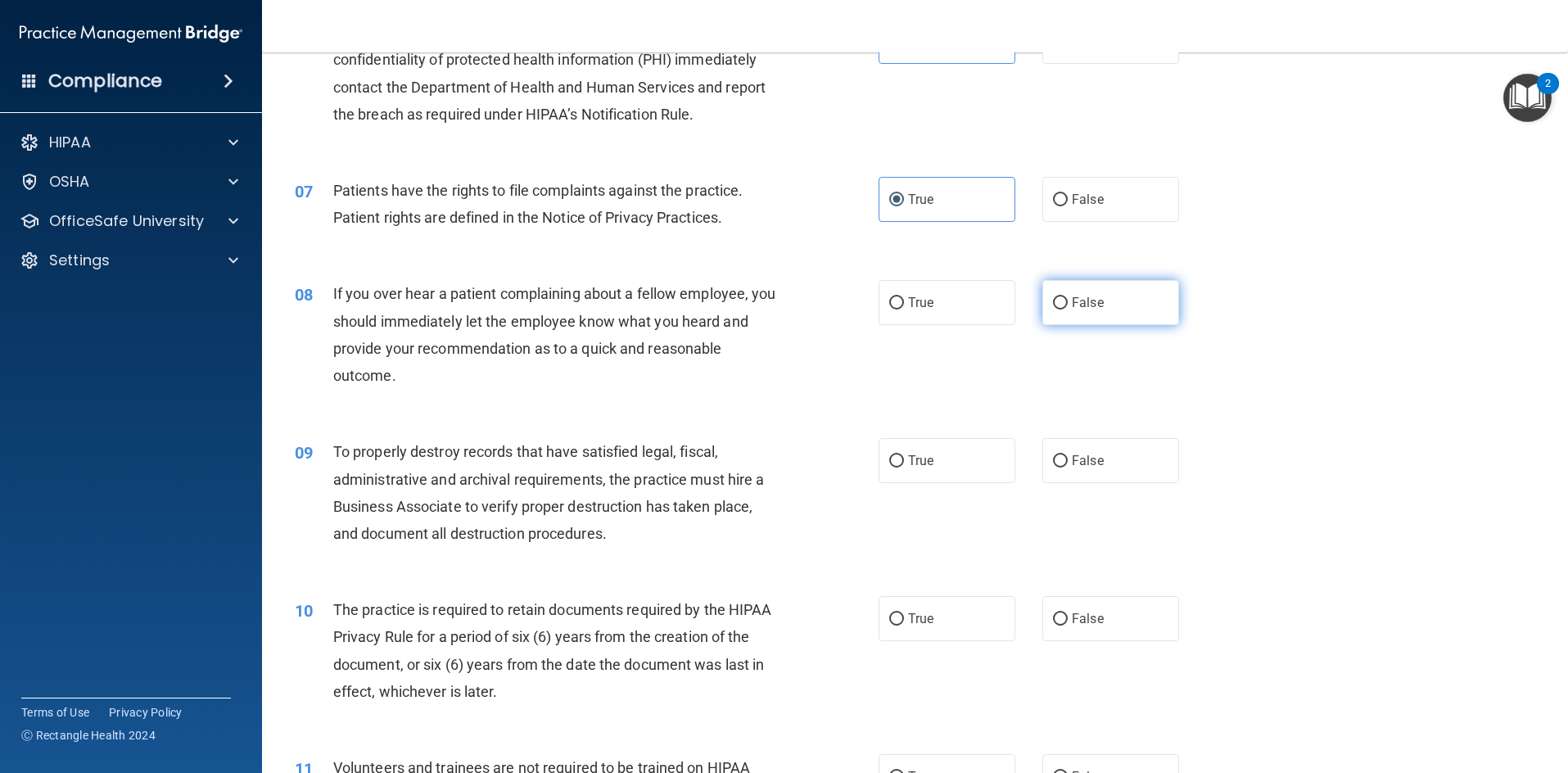
click at [1110, 301] on label "False" at bounding box center [1111, 302] width 137 height 45
click at [1067, 301] on input "False" at bounding box center [1060, 303] width 15 height 13
radio input "true"
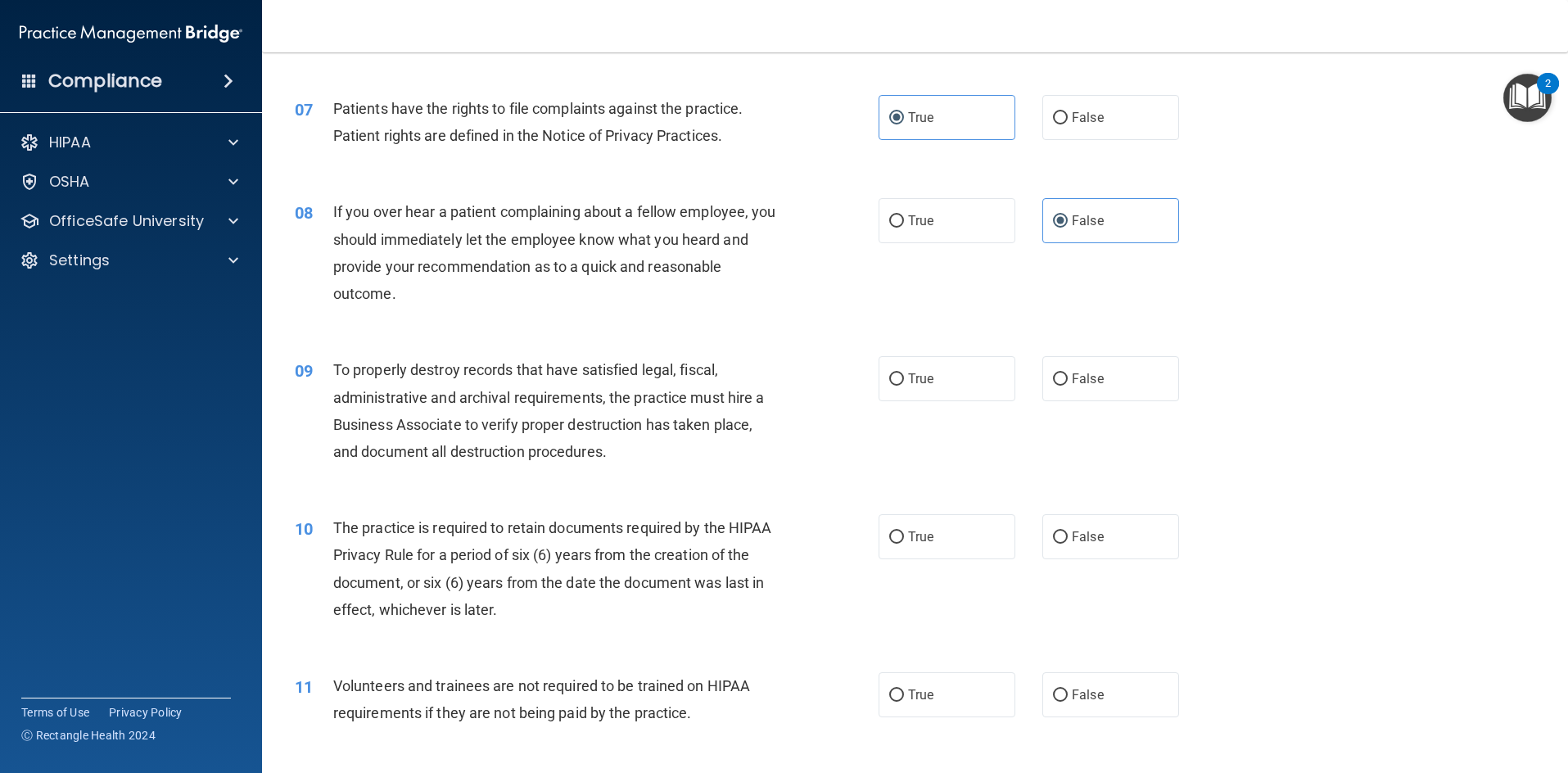
scroll to position [983, 0]
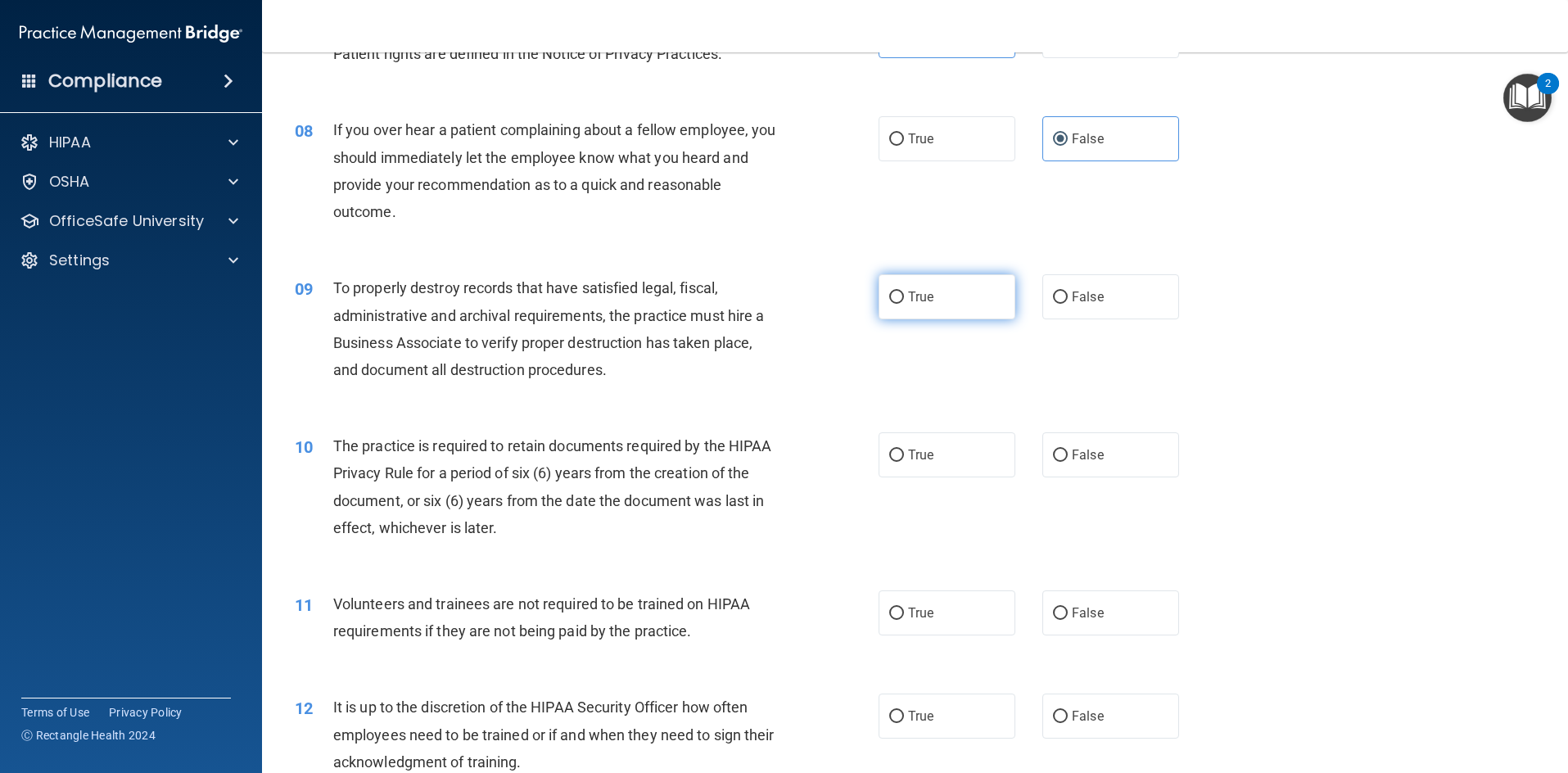
click at [959, 303] on label "True" at bounding box center [947, 297] width 137 height 45
click at [904, 303] on input "True" at bounding box center [897, 298] width 15 height 13
radio input "true"
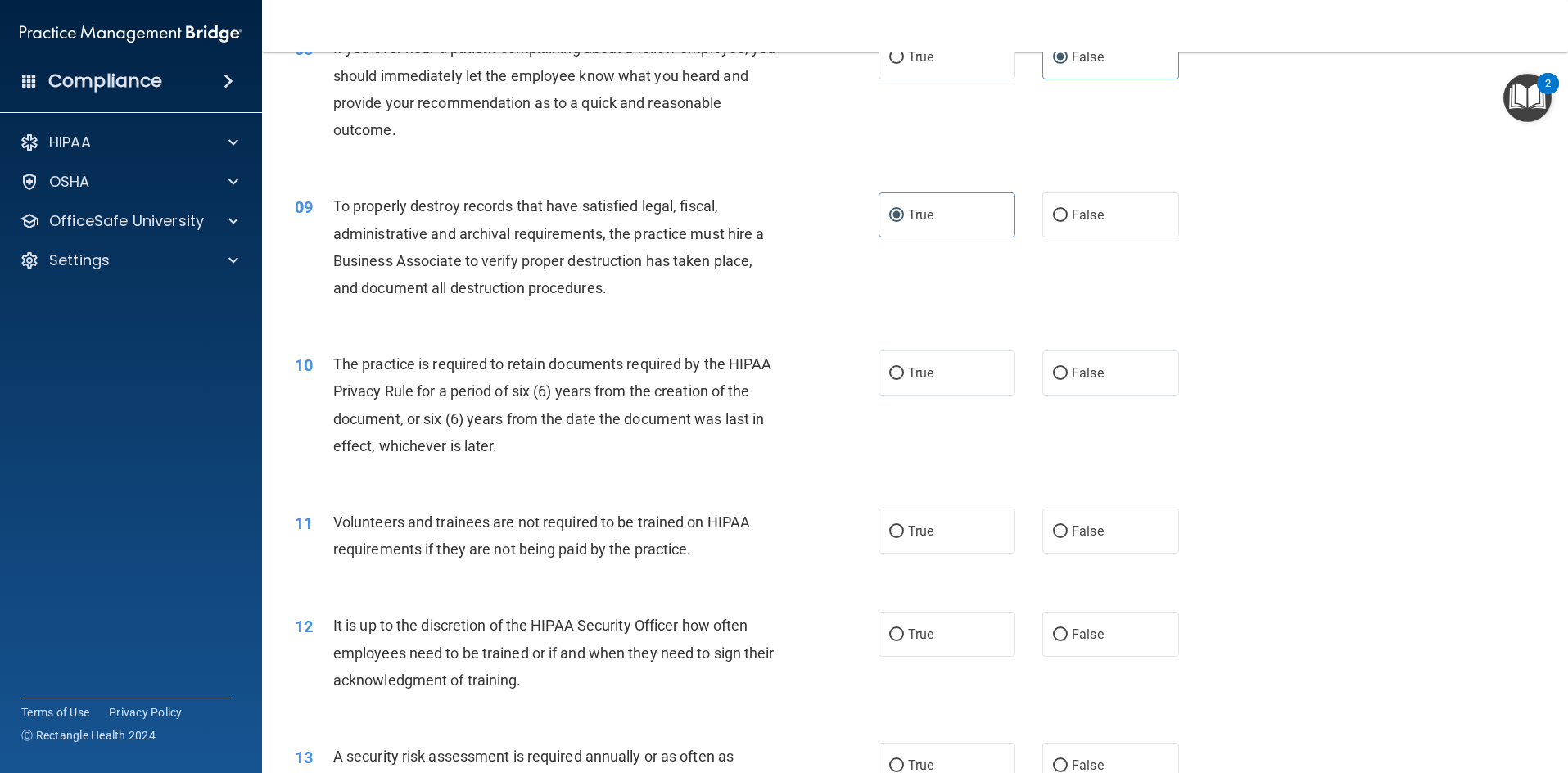
scroll to position [1146, 0]
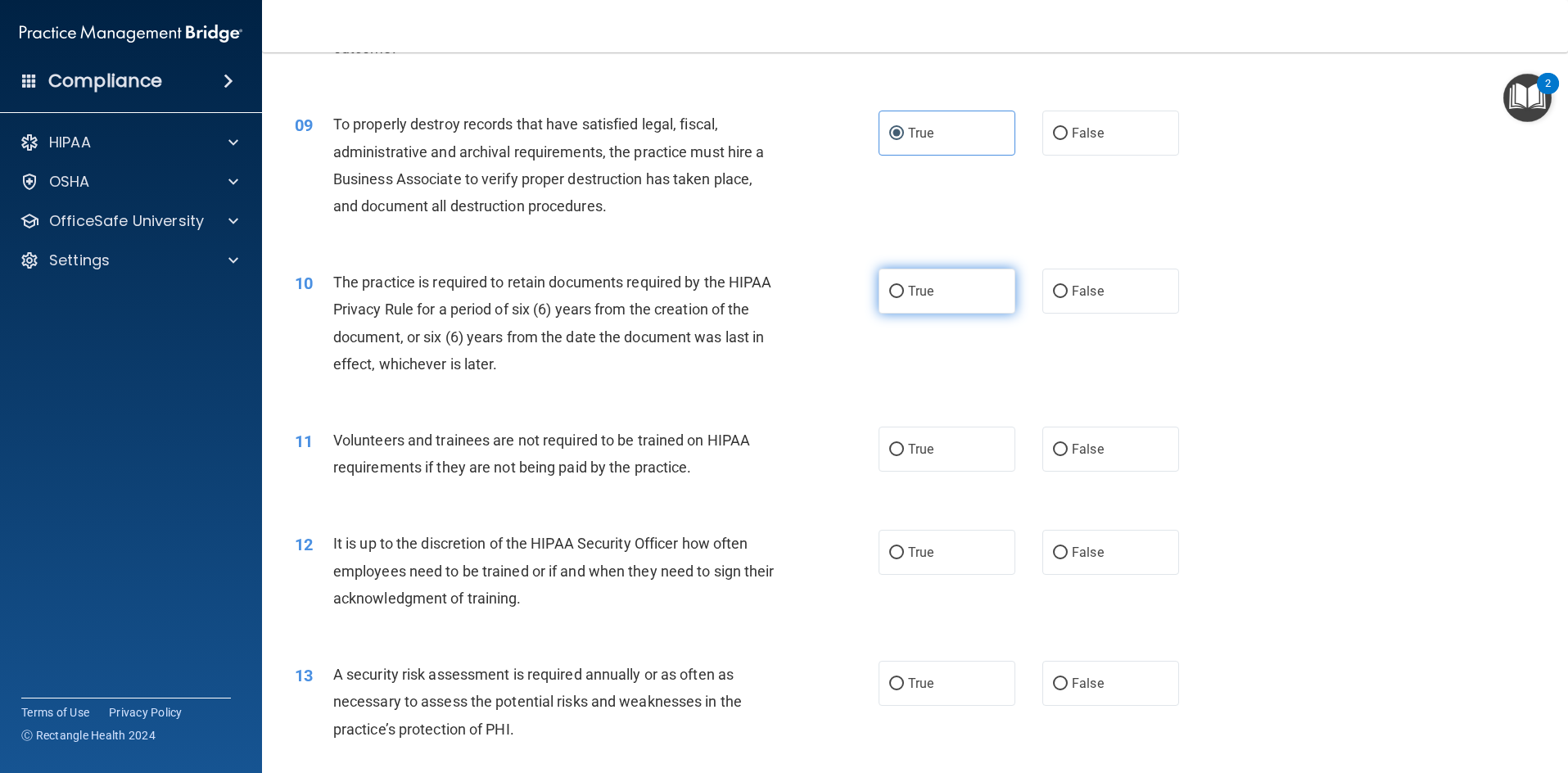
click at [908, 295] on span "True" at bounding box center [921, 291] width 25 height 15
click at [901, 295] on input "True" at bounding box center [897, 292] width 15 height 13
radio input "true"
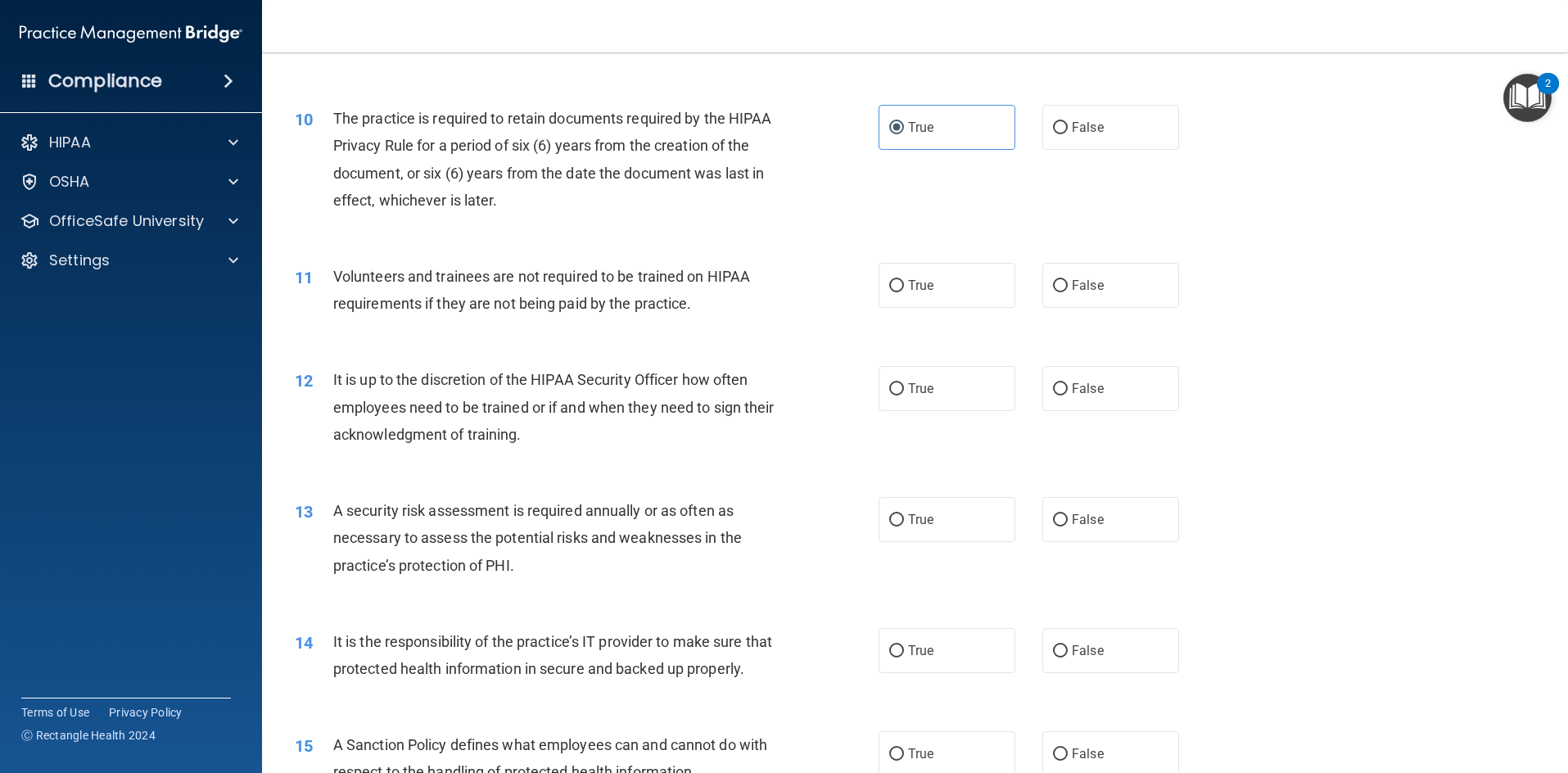
scroll to position [1392, 0]
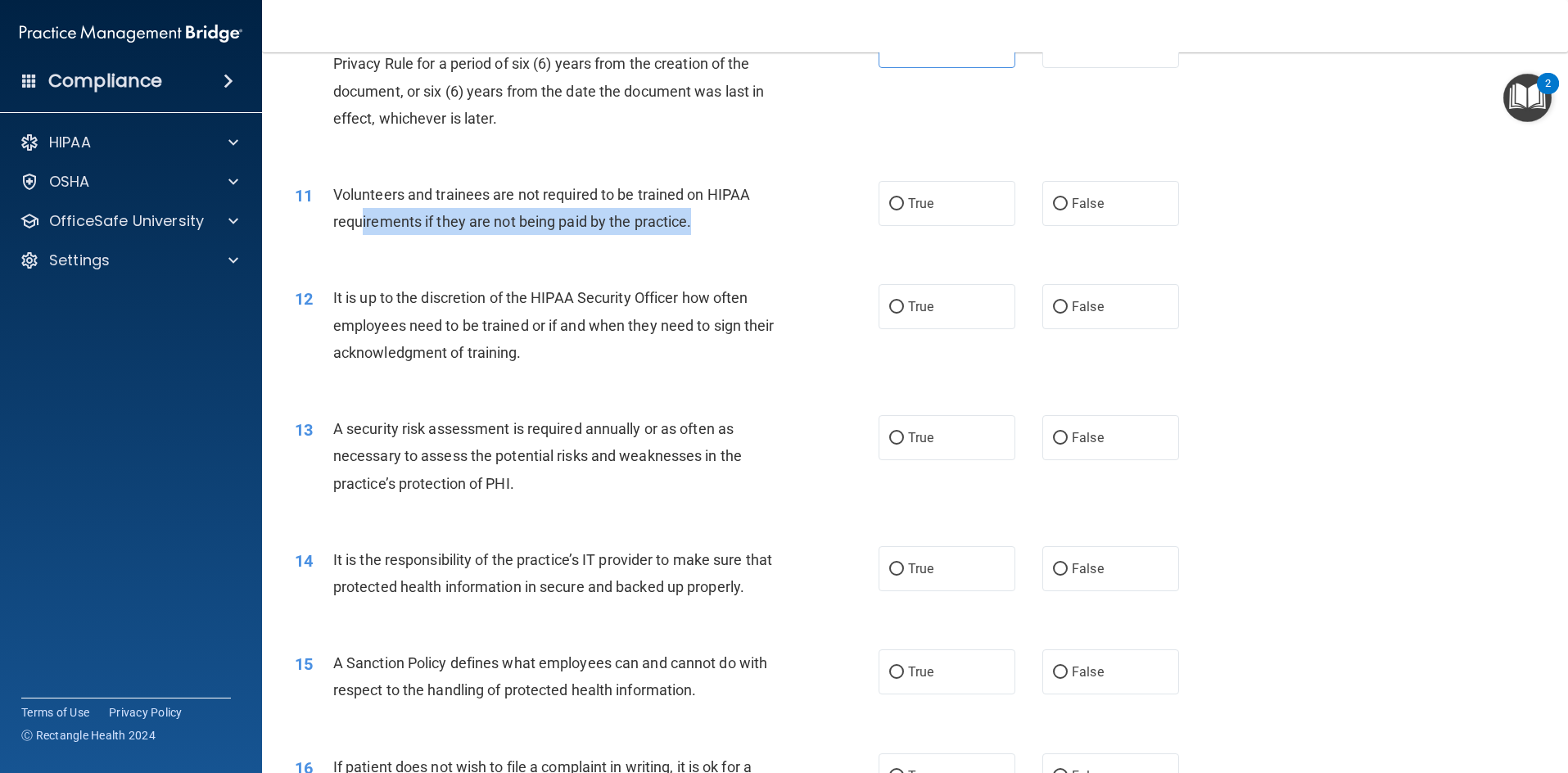
drag, startPoint x: 694, startPoint y: 220, endPoint x: 352, endPoint y: 212, distance: 342.1
click at [356, 212] on div "Volunteers and trainees are not required to be trained on HIPAA requirements if…" at bounding box center [561, 207] width 456 height 54
click at [345, 212] on span "Volunteers and trainees are not required to be trained on HIPAA requirements if…" at bounding box center [541, 208] width 417 height 45
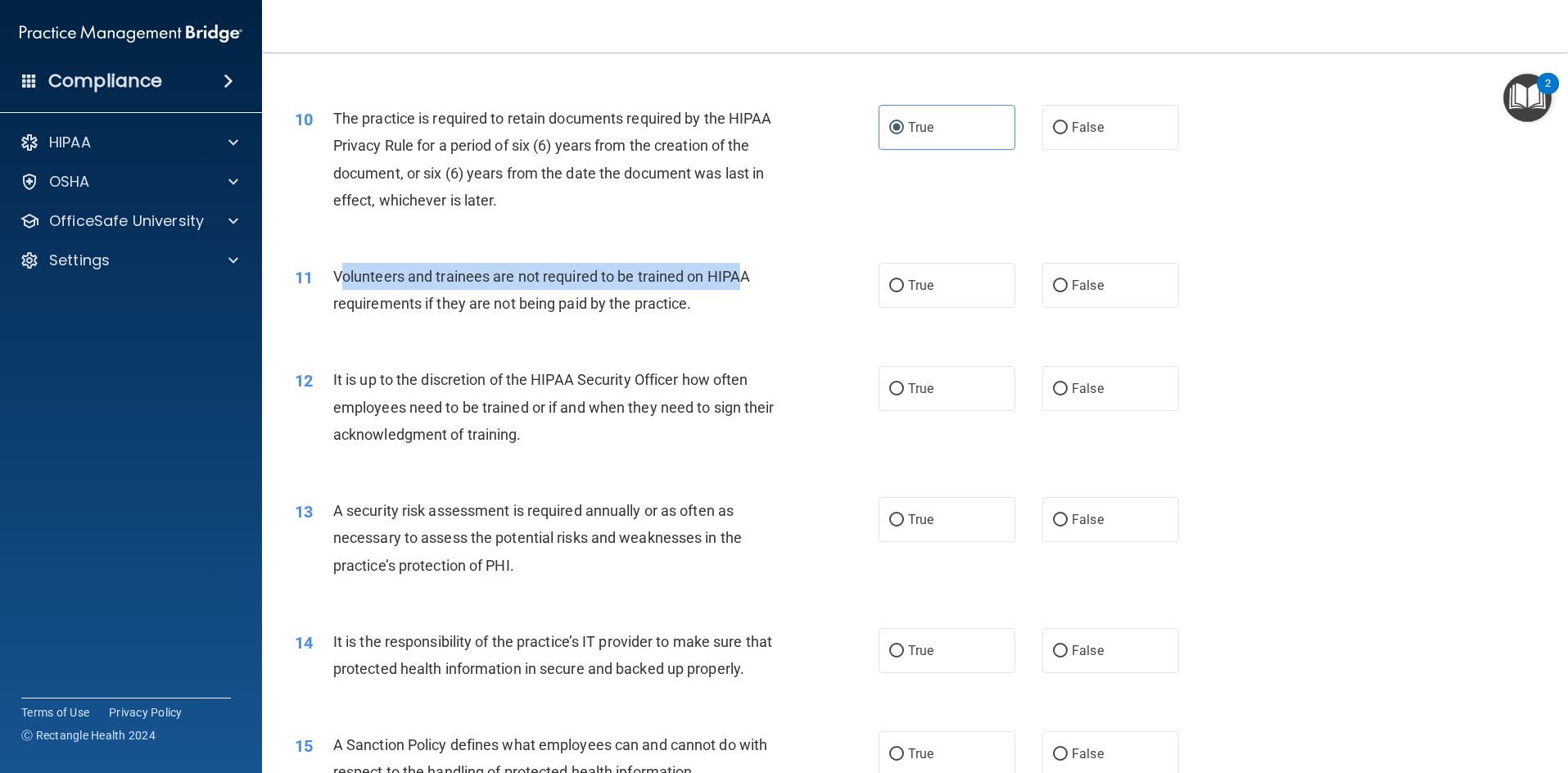
drag, startPoint x: 339, startPoint y: 272, endPoint x: 743, endPoint y: 281, distance: 404.1
click at [743, 281] on span "Volunteers and trainees are not required to be trained on HIPAA requirements if…" at bounding box center [541, 290] width 417 height 45
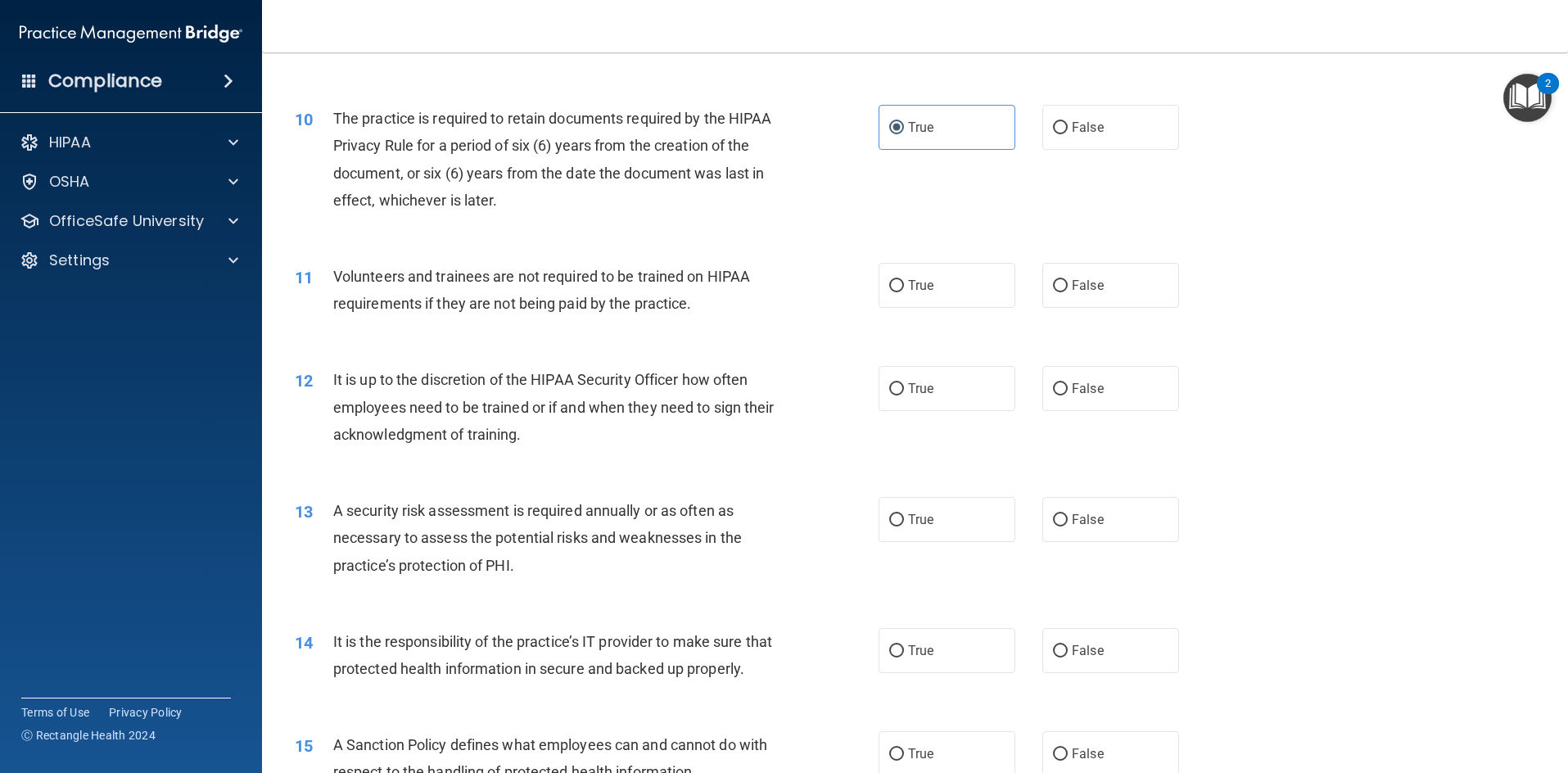
click at [596, 332] on div "11 Volunteers and trainees are not required to be trained on HIPAA requirements…" at bounding box center [915, 294] width 1265 height 104
click at [1043, 285] on label "False" at bounding box center [1111, 285] width 137 height 45
click at [1053, 285] on input "False" at bounding box center [1060, 286] width 15 height 13
radio input "true"
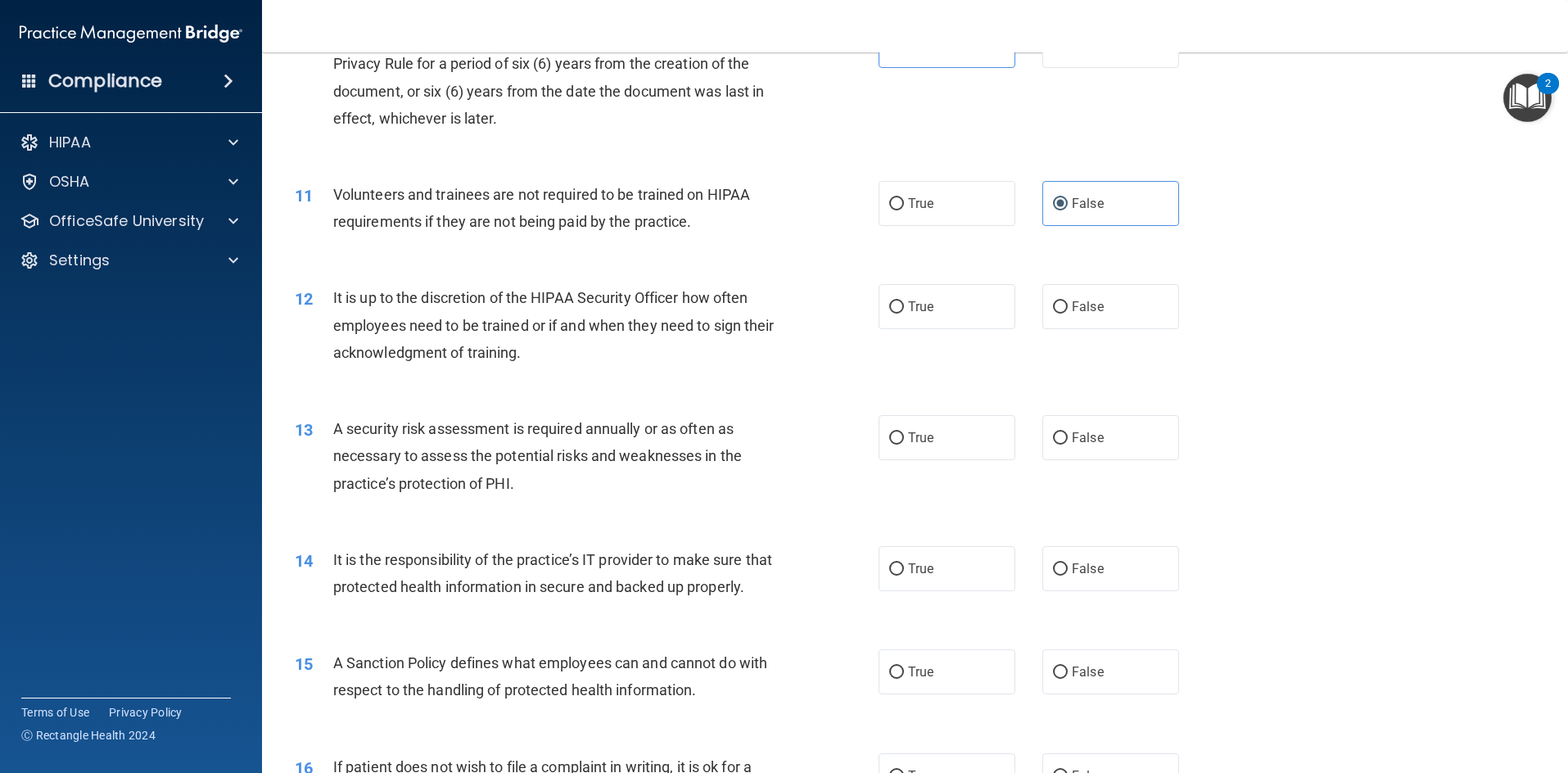
scroll to position [1474, 0]
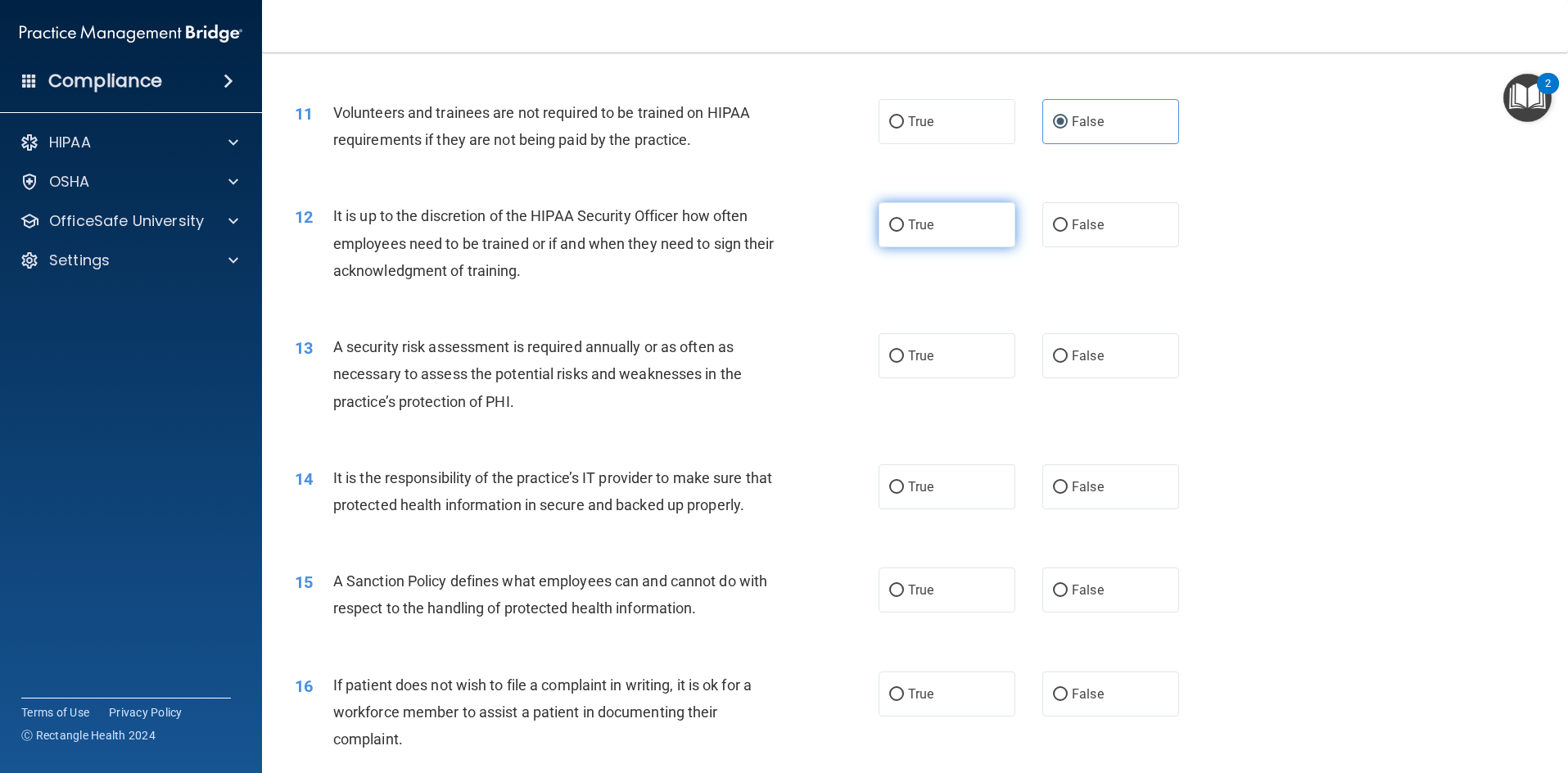
click at [951, 215] on label "True" at bounding box center [947, 225] width 137 height 45
click at [904, 220] on input "True" at bounding box center [897, 226] width 15 height 13
radio input "true"
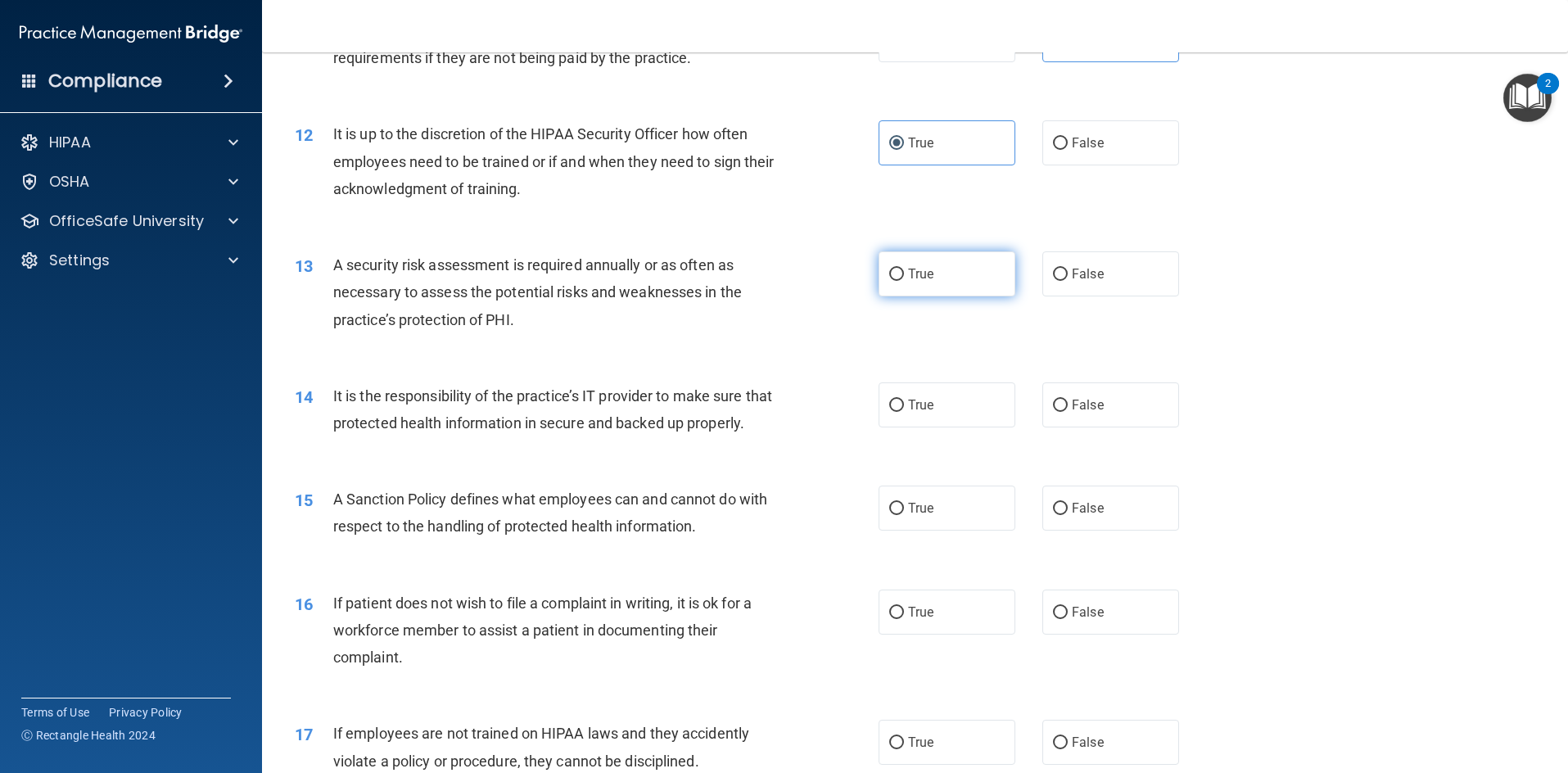
click at [936, 275] on label "True" at bounding box center [947, 274] width 137 height 45
click at [904, 275] on input "True" at bounding box center [897, 275] width 15 height 13
radio input "true"
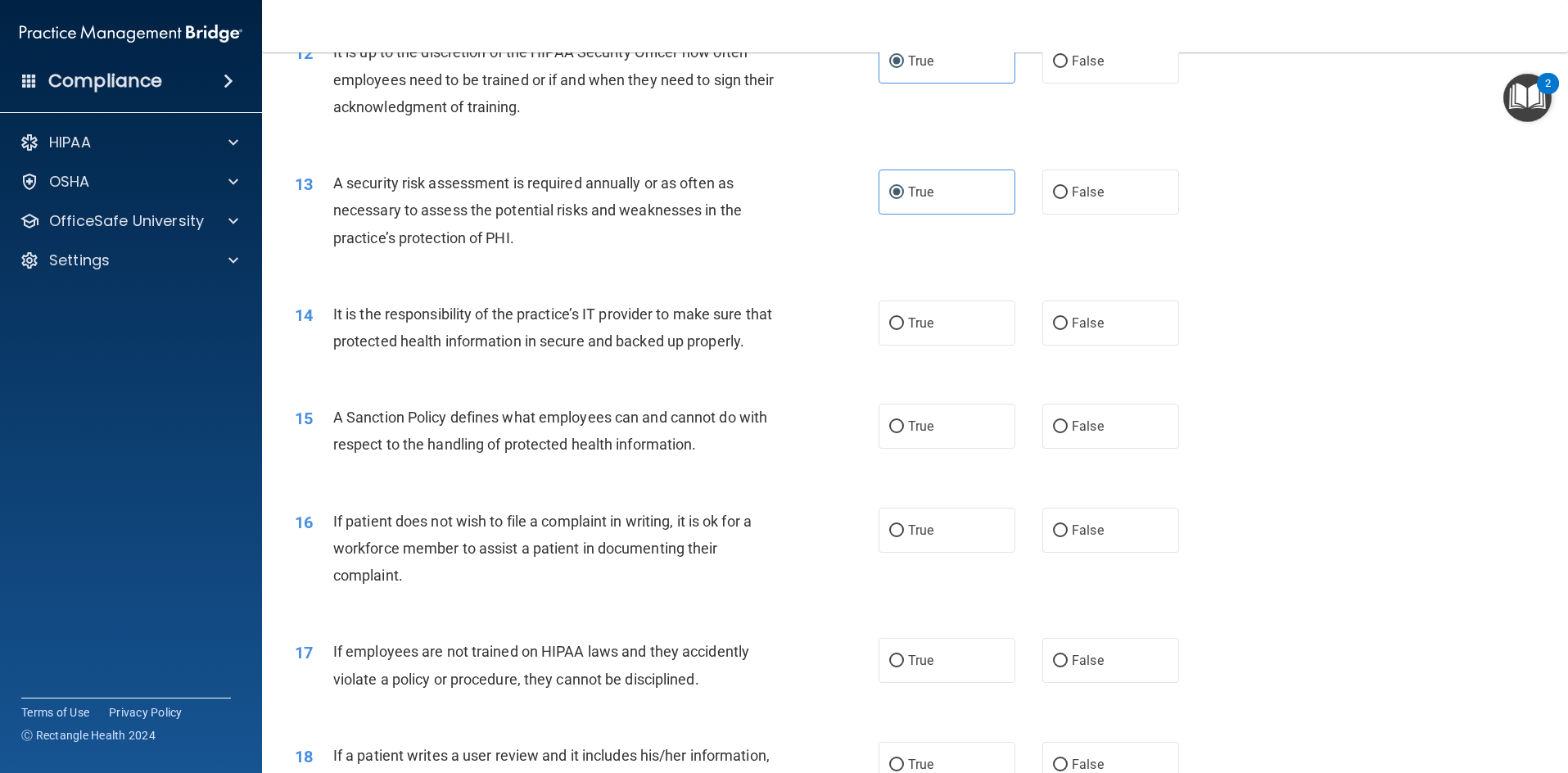
scroll to position [1719, 0]
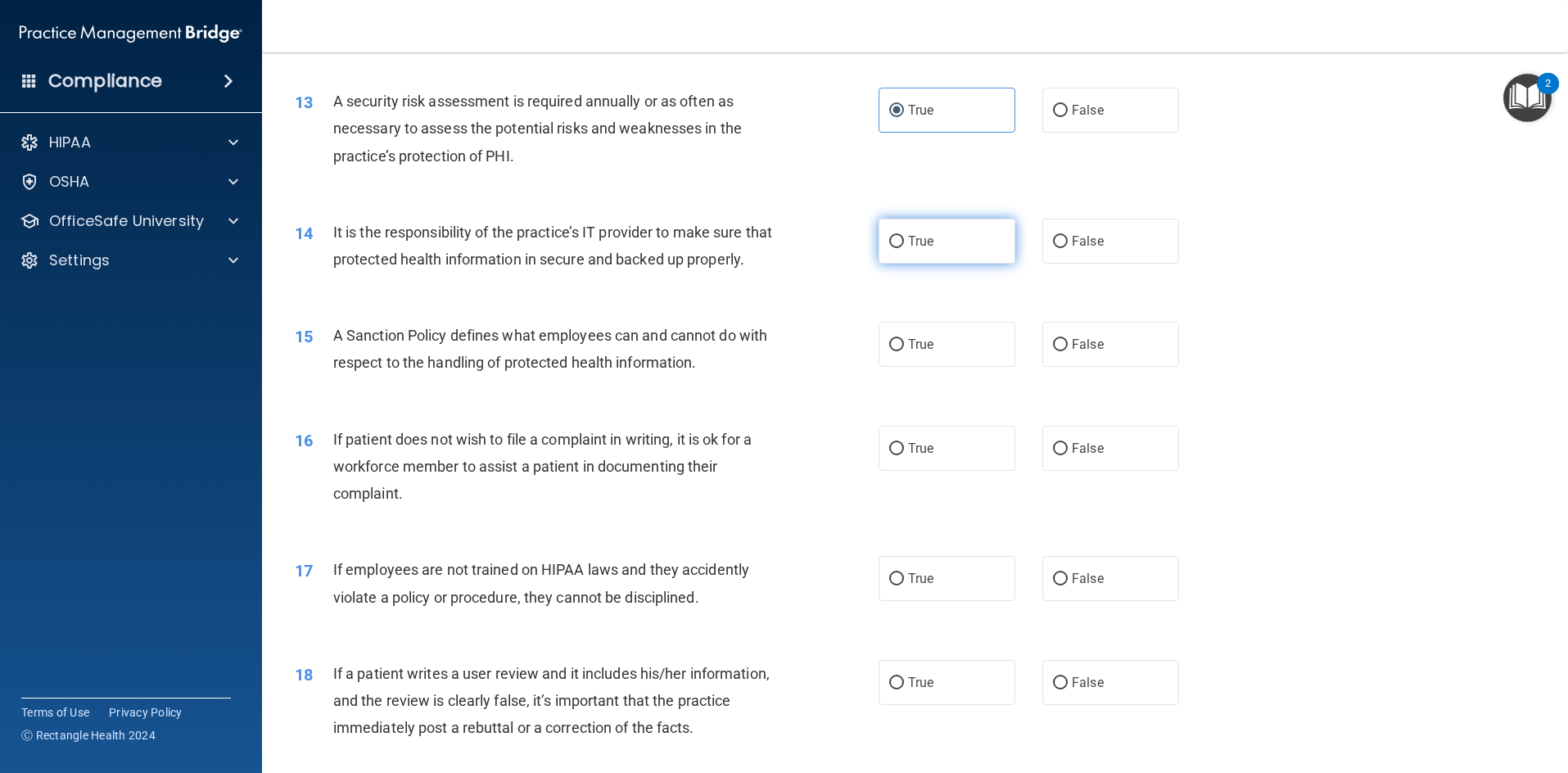
click at [978, 236] on label "True" at bounding box center [947, 242] width 137 height 45
click at [904, 236] on input "True" at bounding box center [897, 243] width 15 height 13
radio input "true"
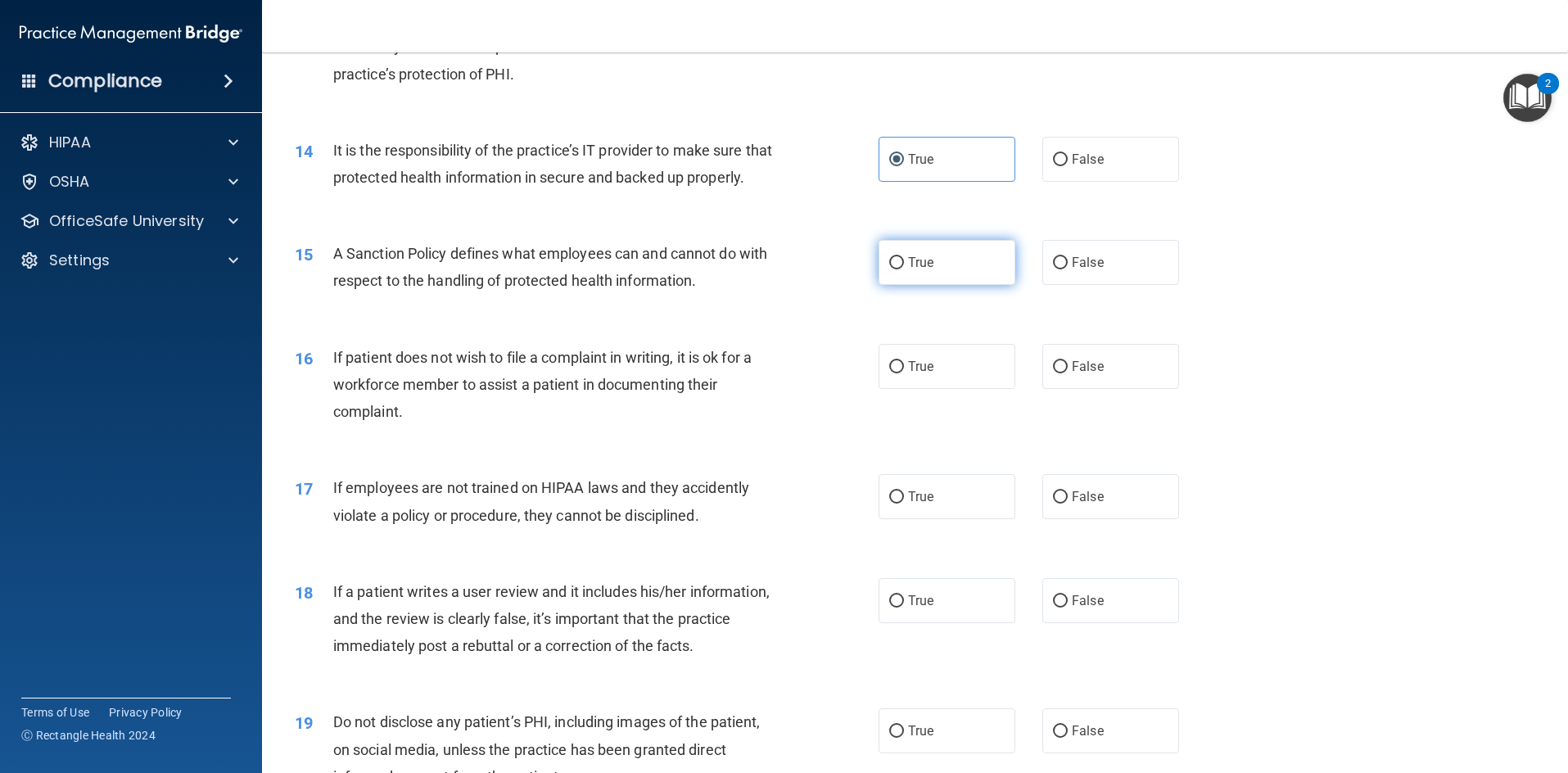
click at [938, 251] on label "True" at bounding box center [947, 263] width 137 height 45
click at [904, 257] on input "True" at bounding box center [897, 263] width 15 height 13
radio input "true"
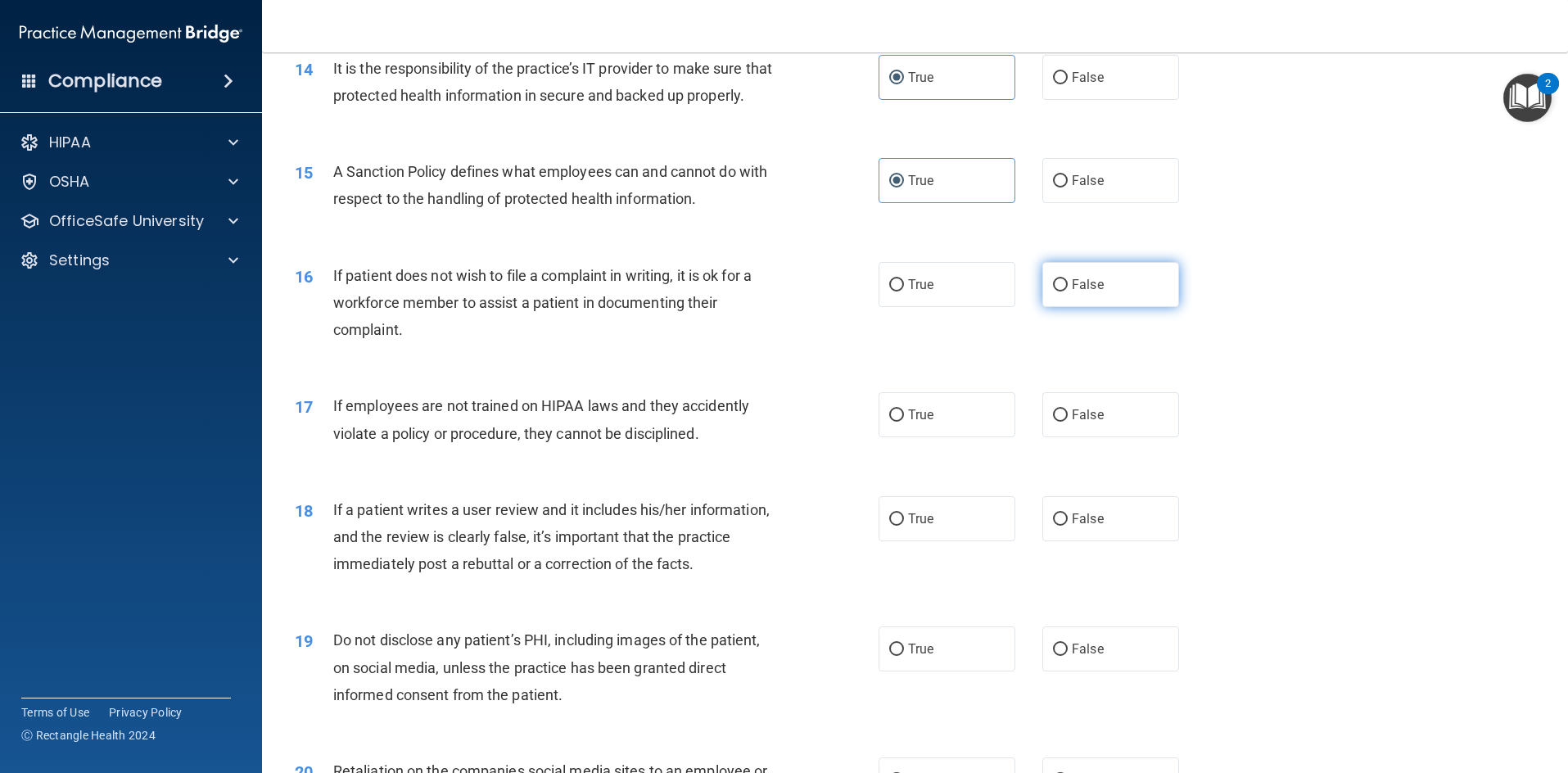
click at [1130, 273] on label "False" at bounding box center [1111, 284] width 137 height 45
click at [1067, 279] on input "False" at bounding box center [1060, 285] width 15 height 13
radio input "true"
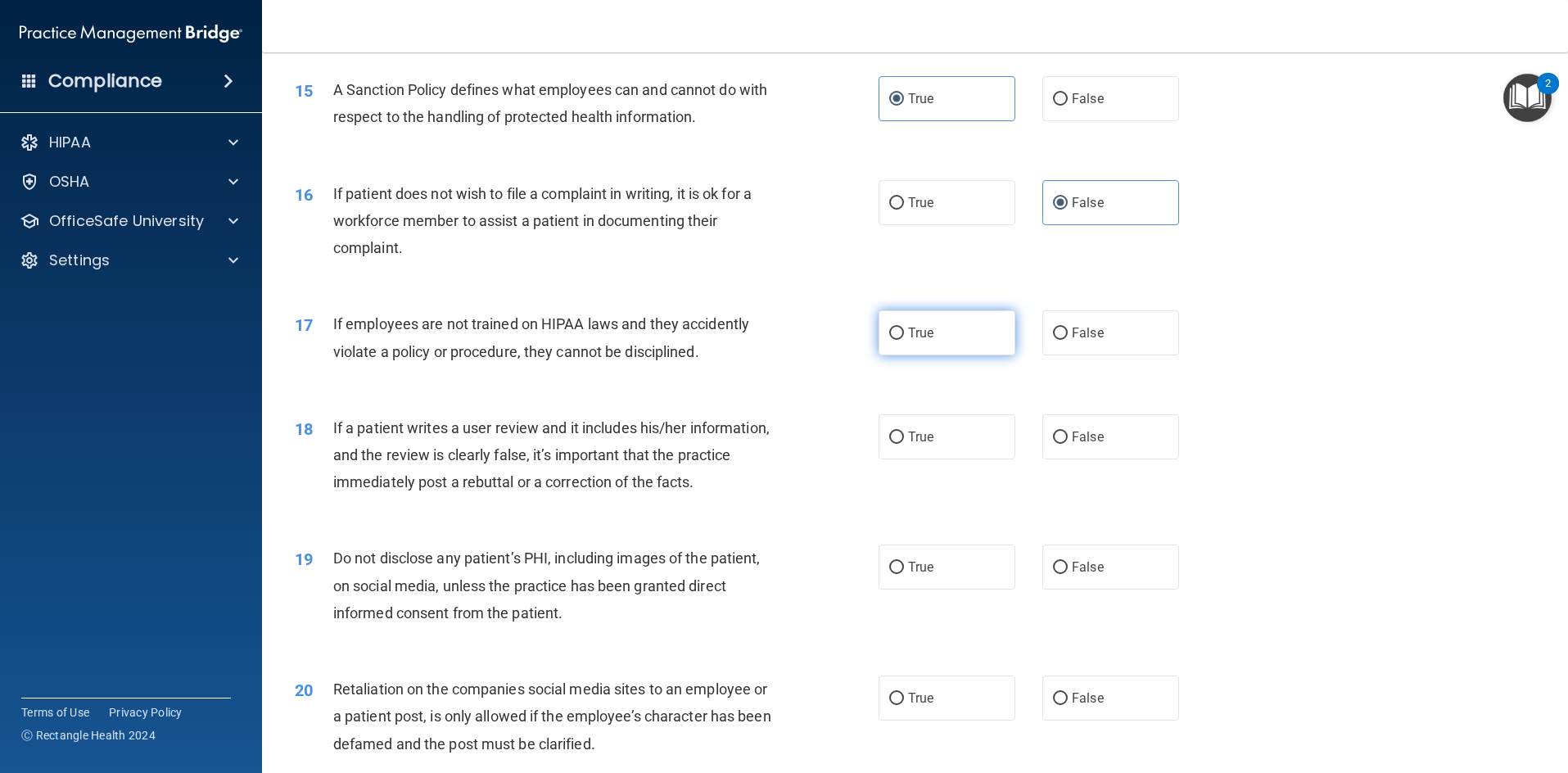
click at [966, 321] on label "True" at bounding box center [947, 333] width 137 height 45
click at [904, 328] on input "True" at bounding box center [897, 334] width 15 height 13
radio input "true"
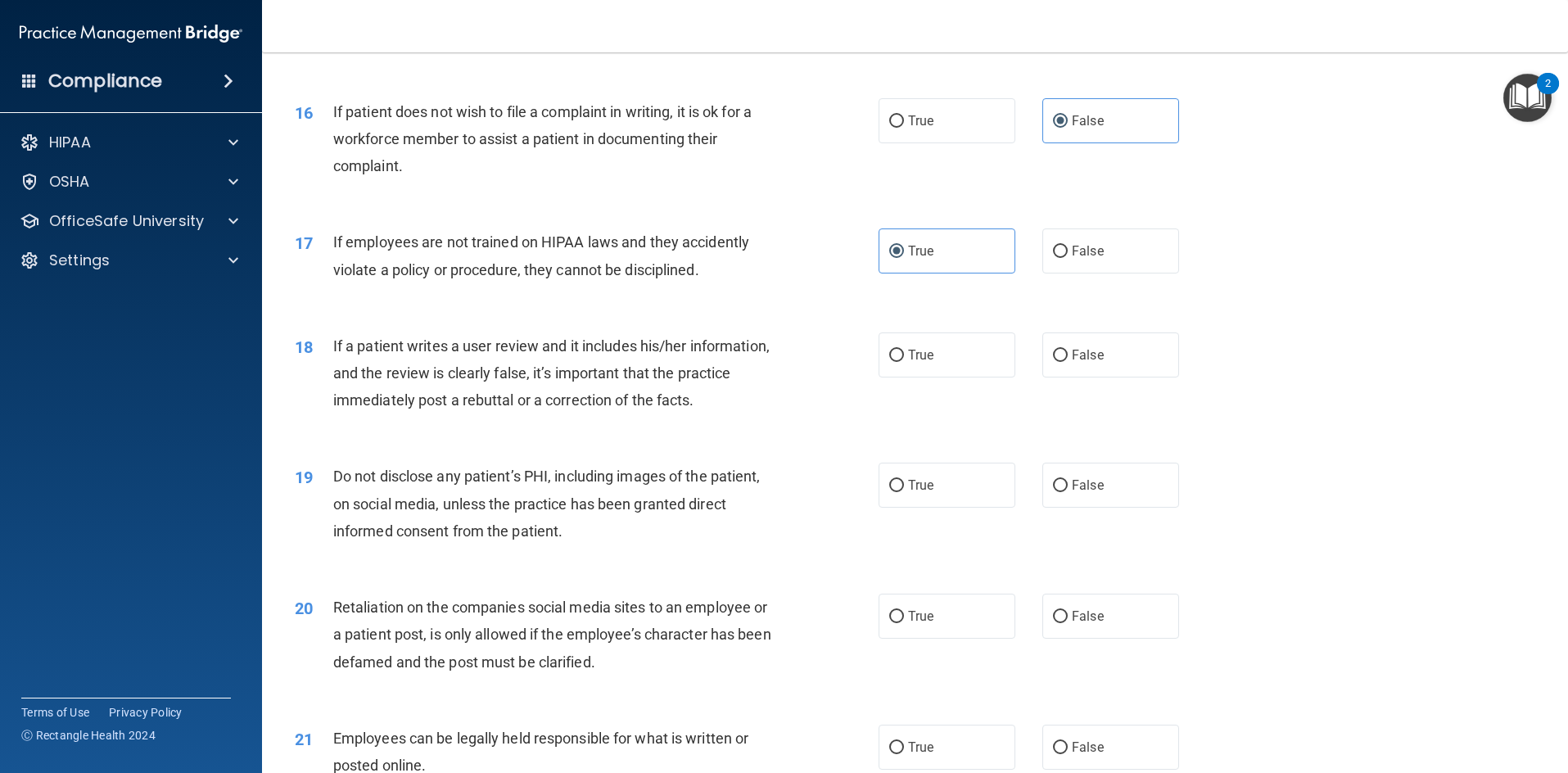
click at [761, 292] on div "17 If employees are not trained on HIPAA laws and they accidently violate a pol…" at bounding box center [915, 260] width 1265 height 104
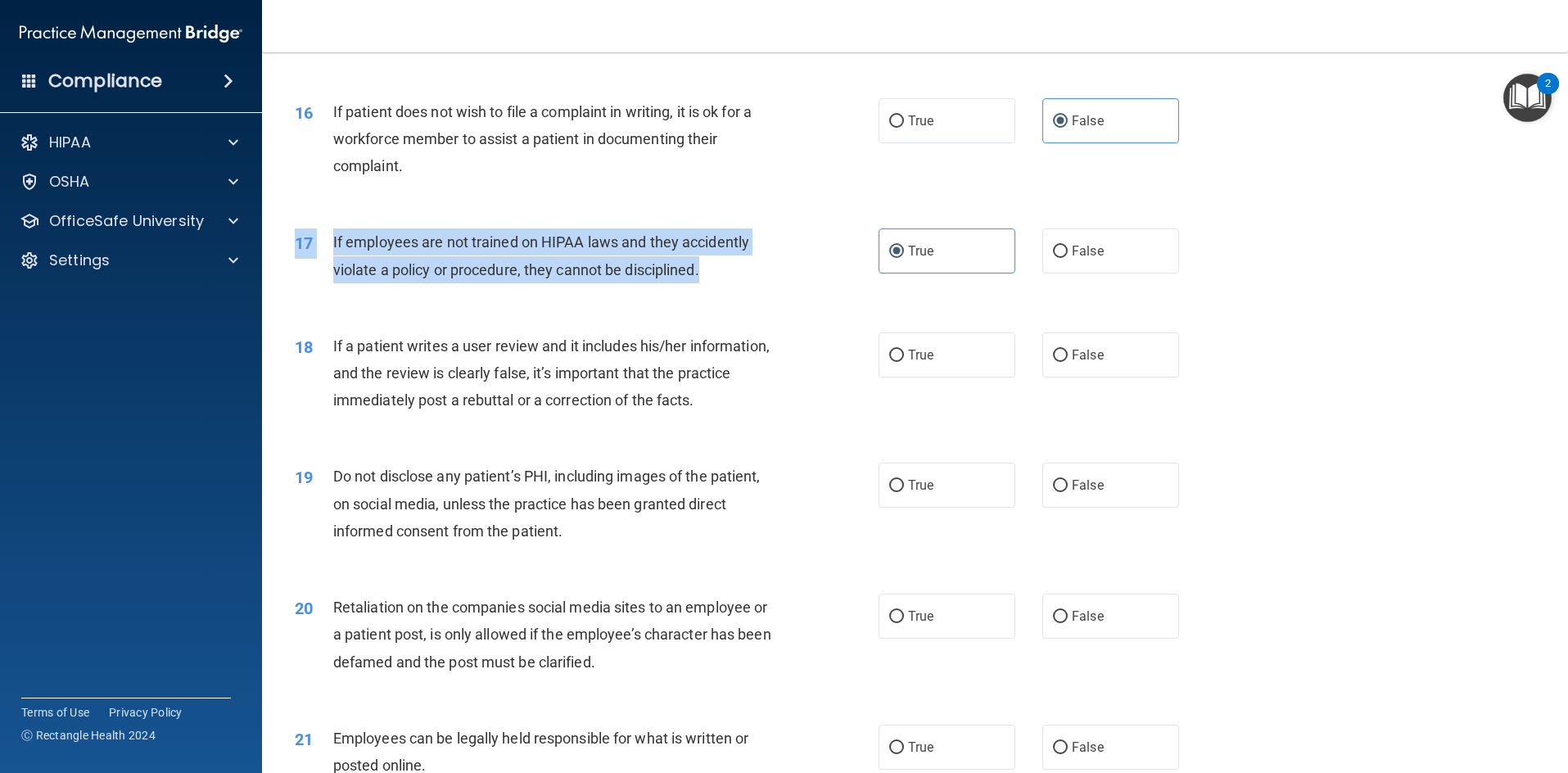
click at [702, 282] on div "If employees are not trained on HIPAA laws and they accidently violate a policy…" at bounding box center [561, 254] width 456 height 54
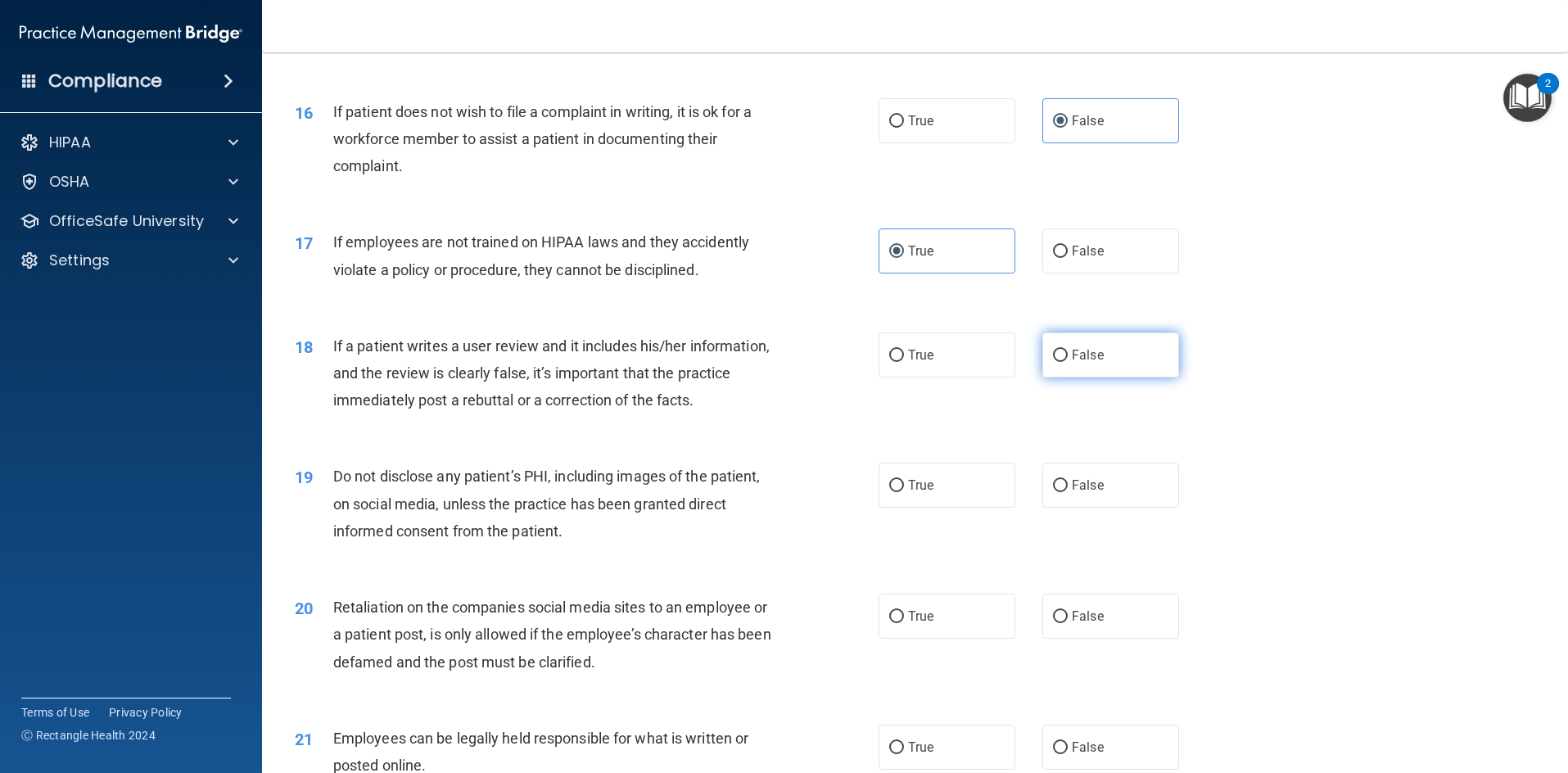
click at [1094, 353] on span "False" at bounding box center [1087, 354] width 32 height 15
click at [1067, 353] on input "False" at bounding box center [1060, 356] width 15 height 13
radio input "true"
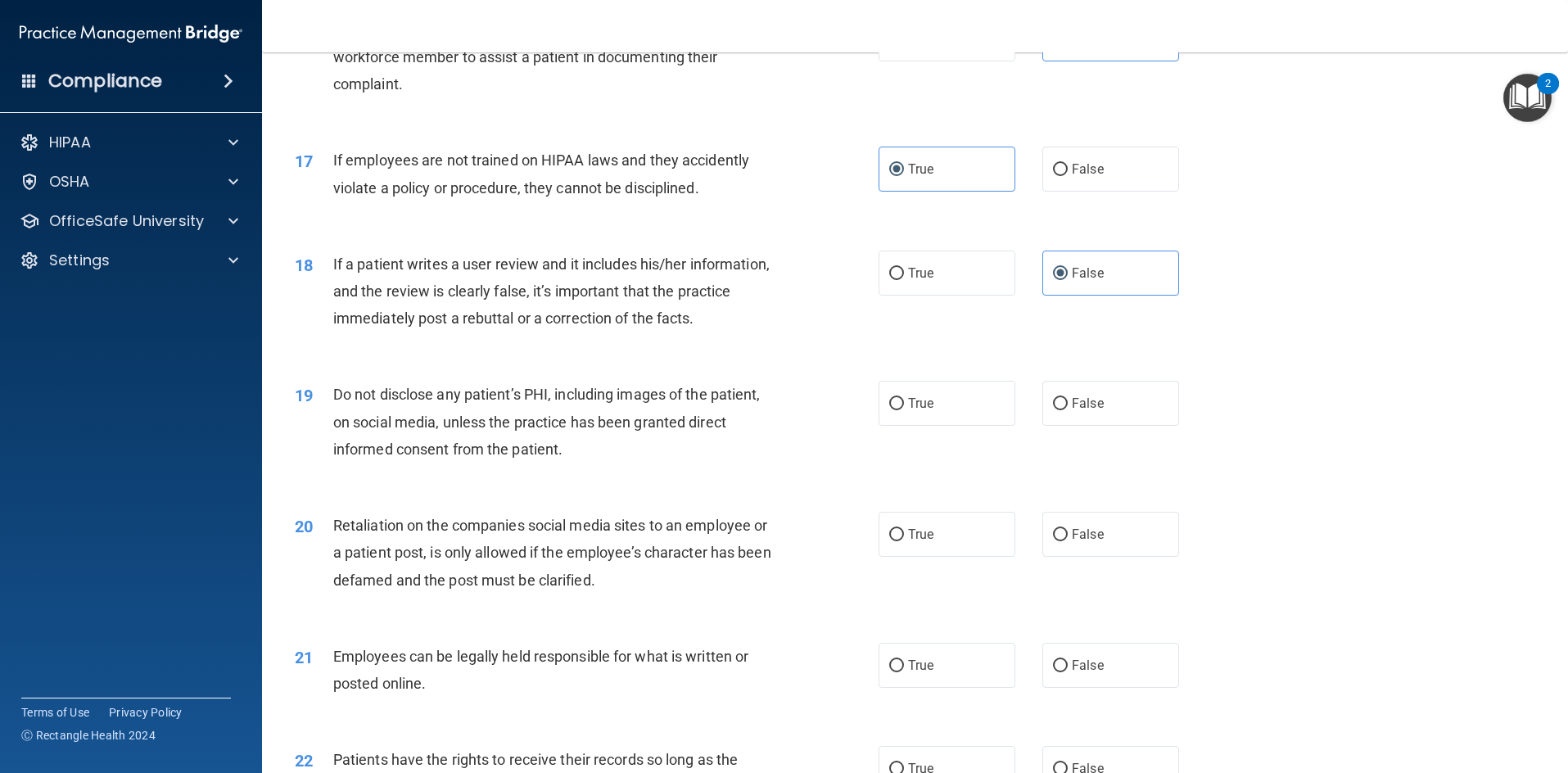
scroll to position [2211, 0]
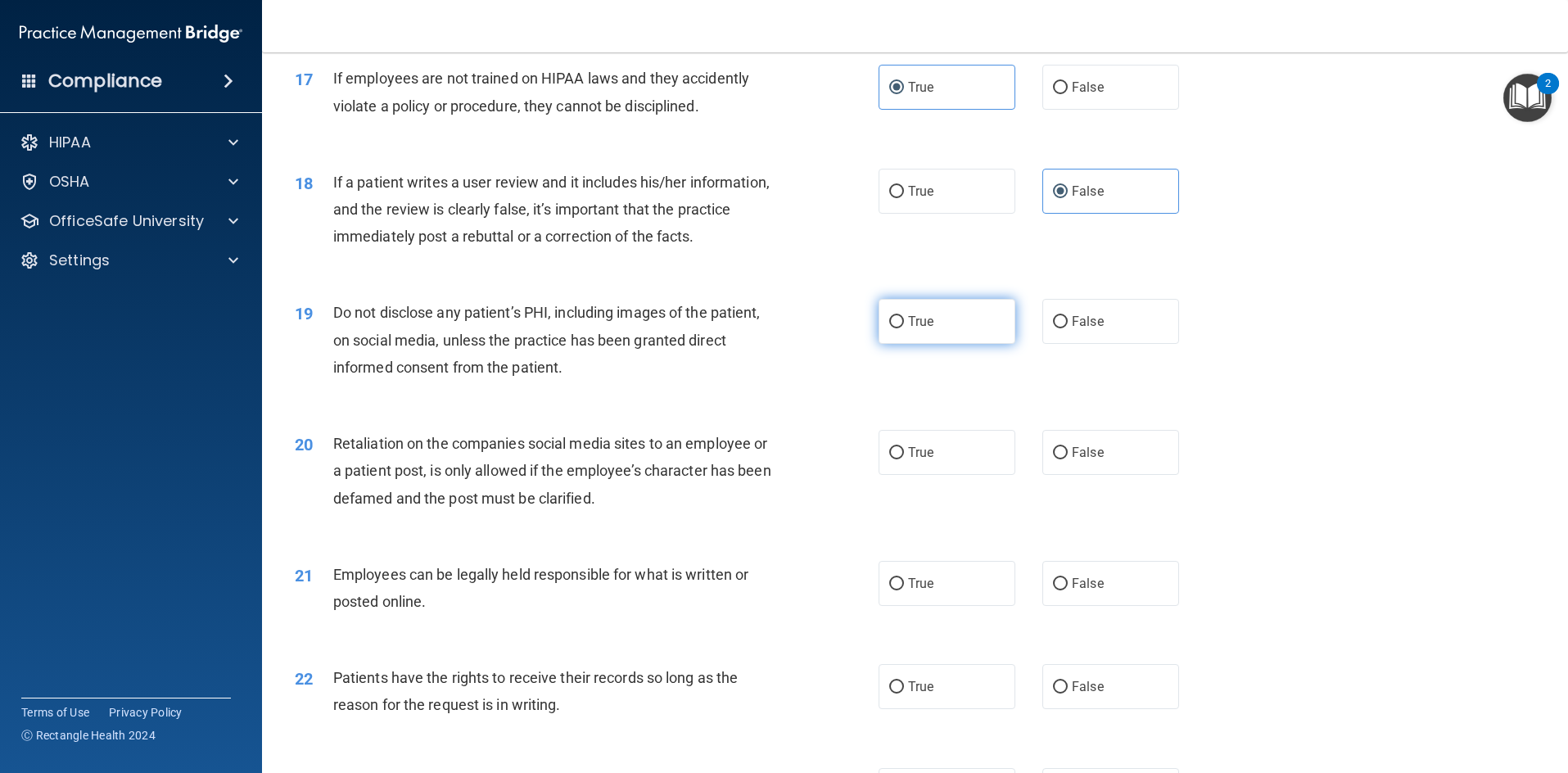
click at [922, 322] on span "True" at bounding box center [921, 321] width 25 height 15
click at [904, 322] on input "True" at bounding box center [897, 322] width 15 height 13
radio input "true"
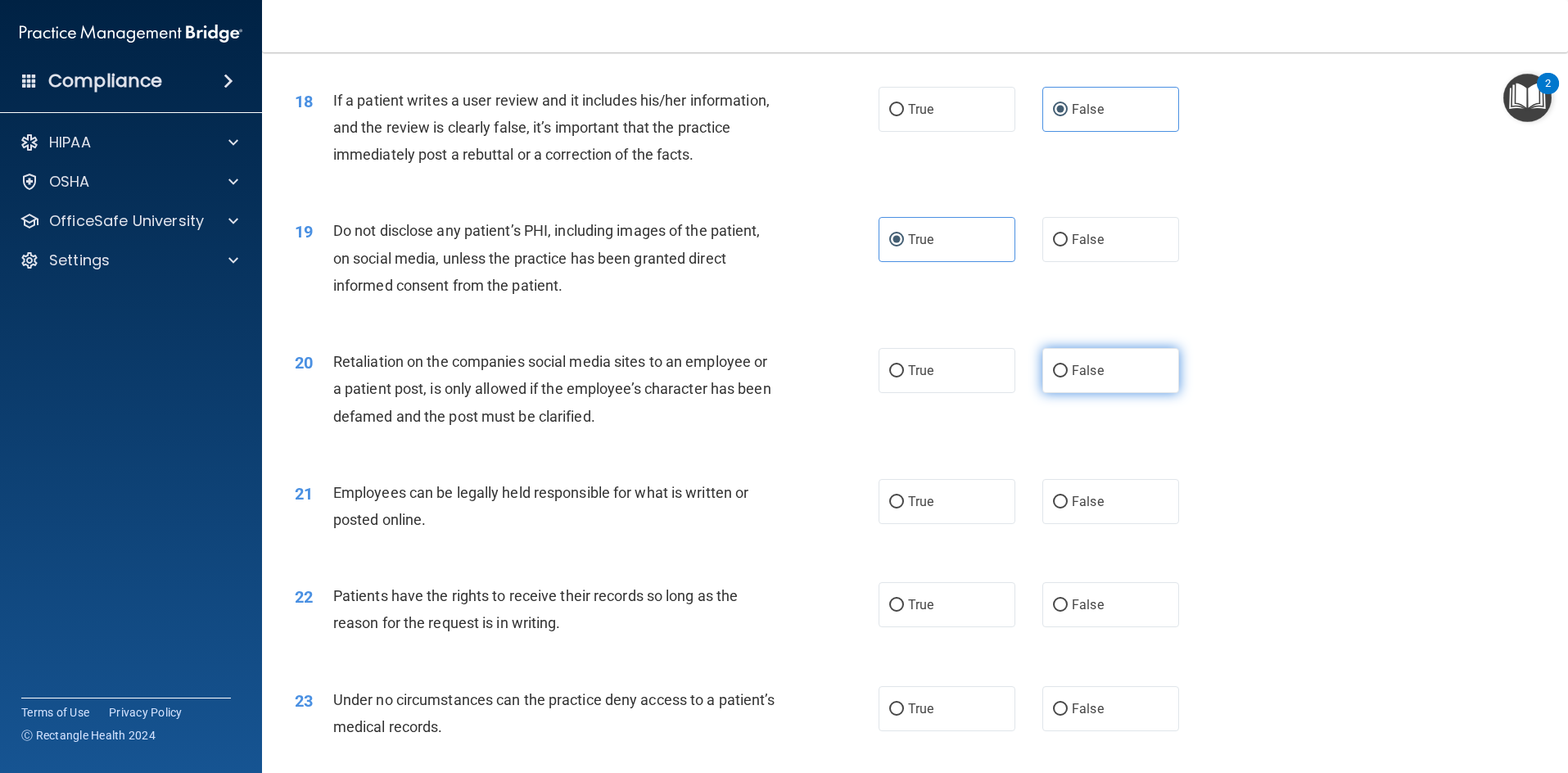
click at [1088, 364] on span "False" at bounding box center [1087, 370] width 32 height 15
click at [1067, 365] on input "False" at bounding box center [1060, 372] width 15 height 13
radio input "true"
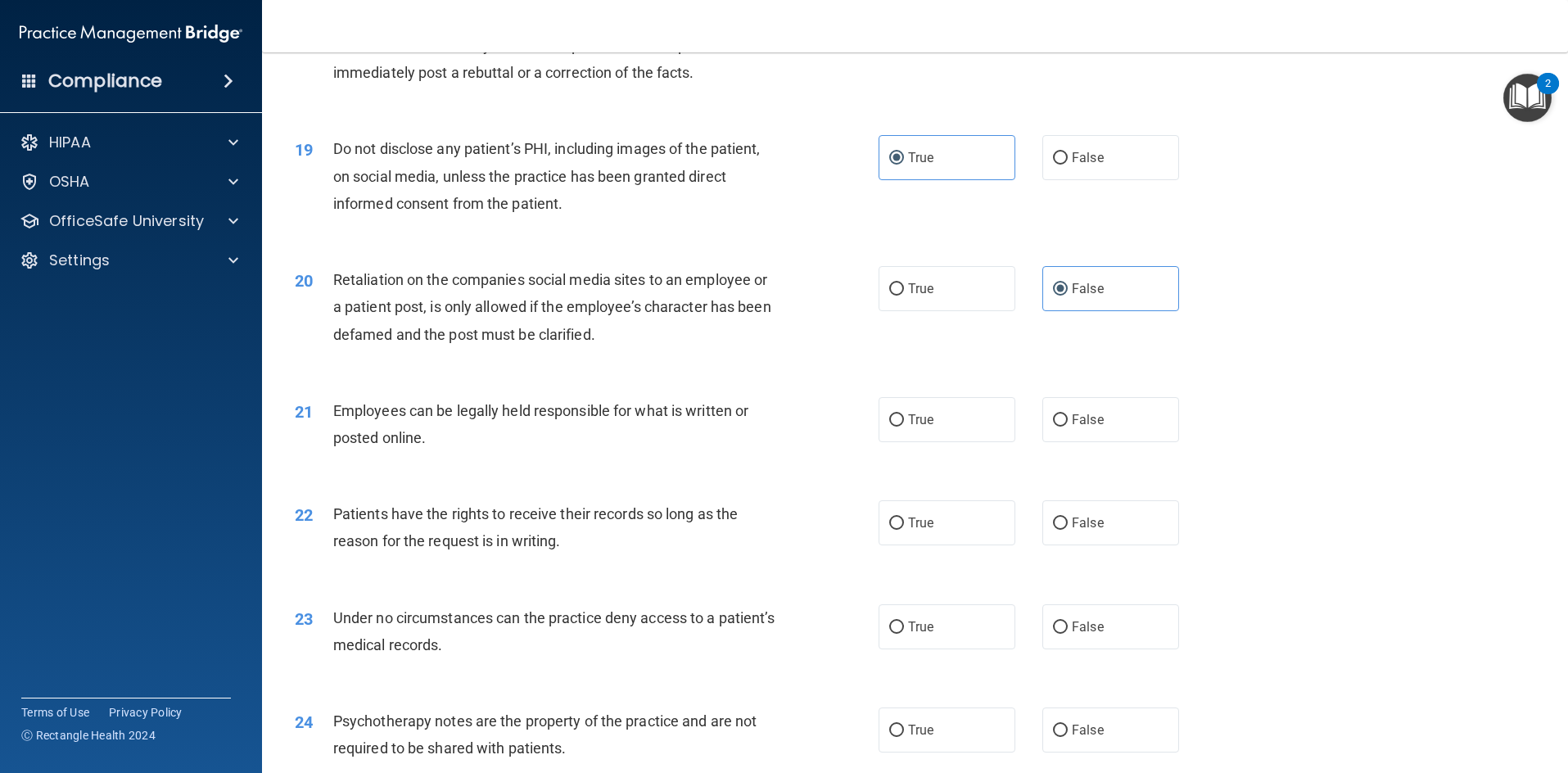
scroll to position [2456, 0]
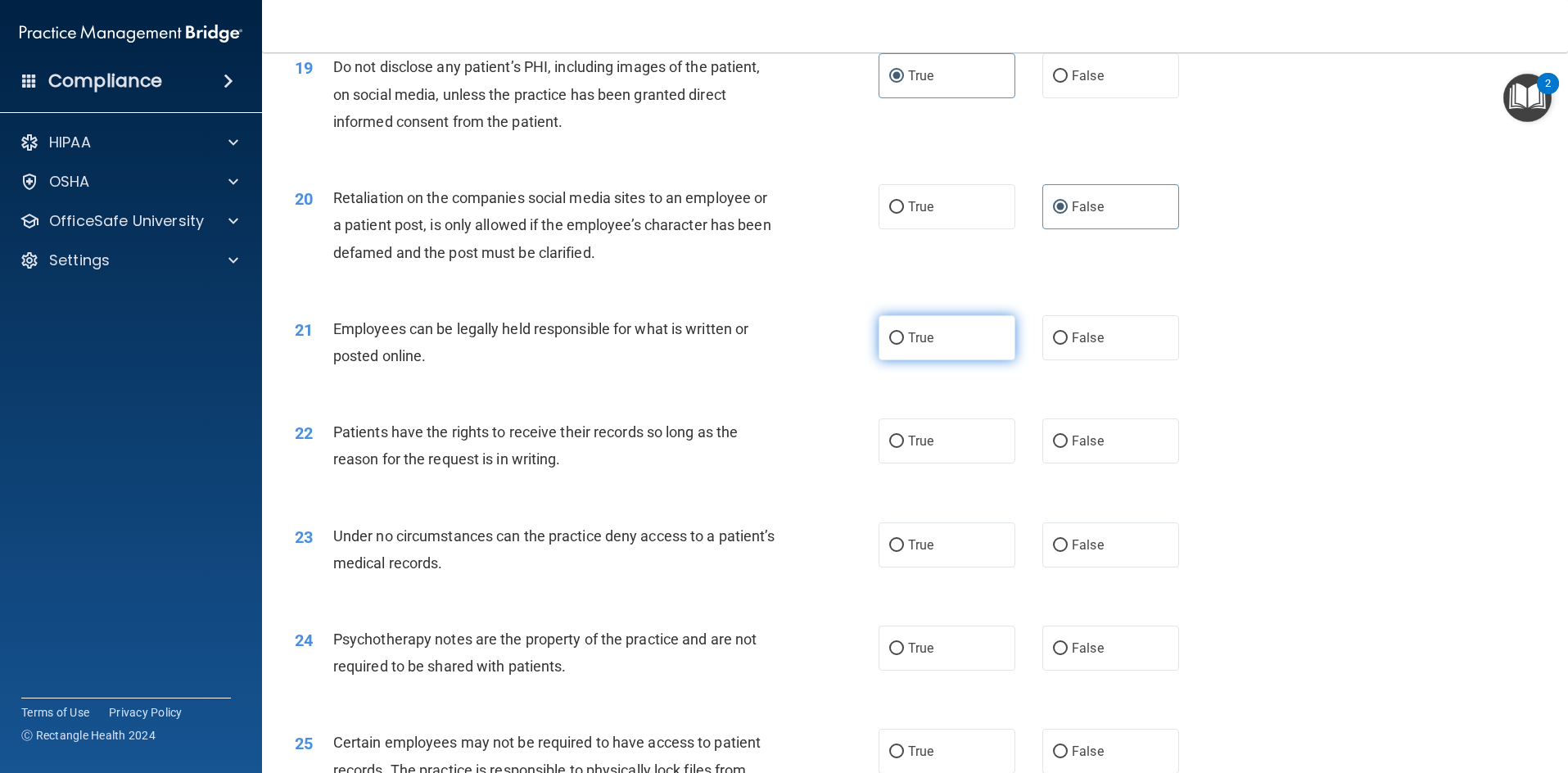
click at [913, 347] on label "True" at bounding box center [947, 338] width 137 height 45
click at [904, 345] on input "True" at bounding box center [897, 339] width 15 height 13
radio input "true"
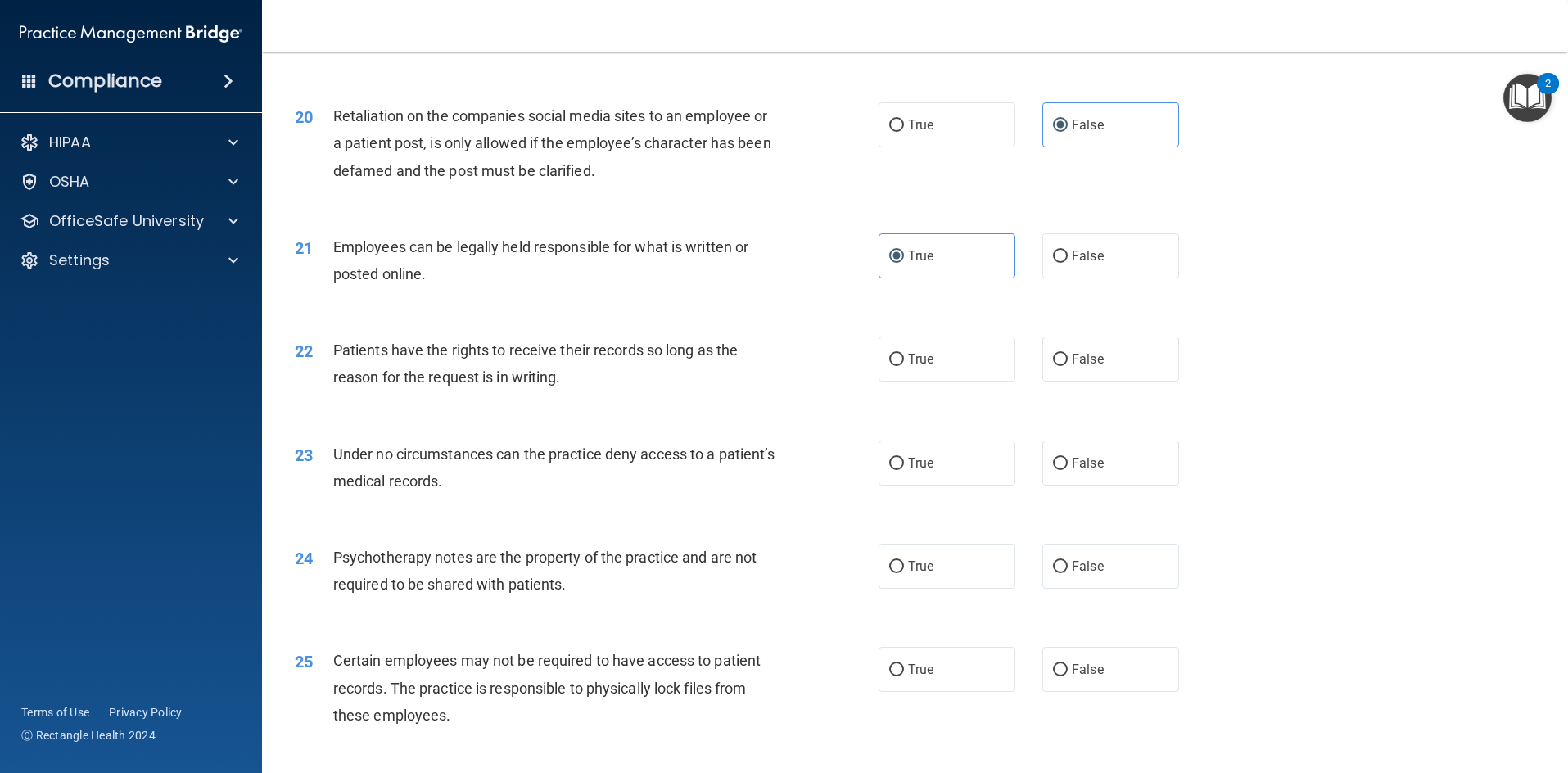
scroll to position [2621, 0]
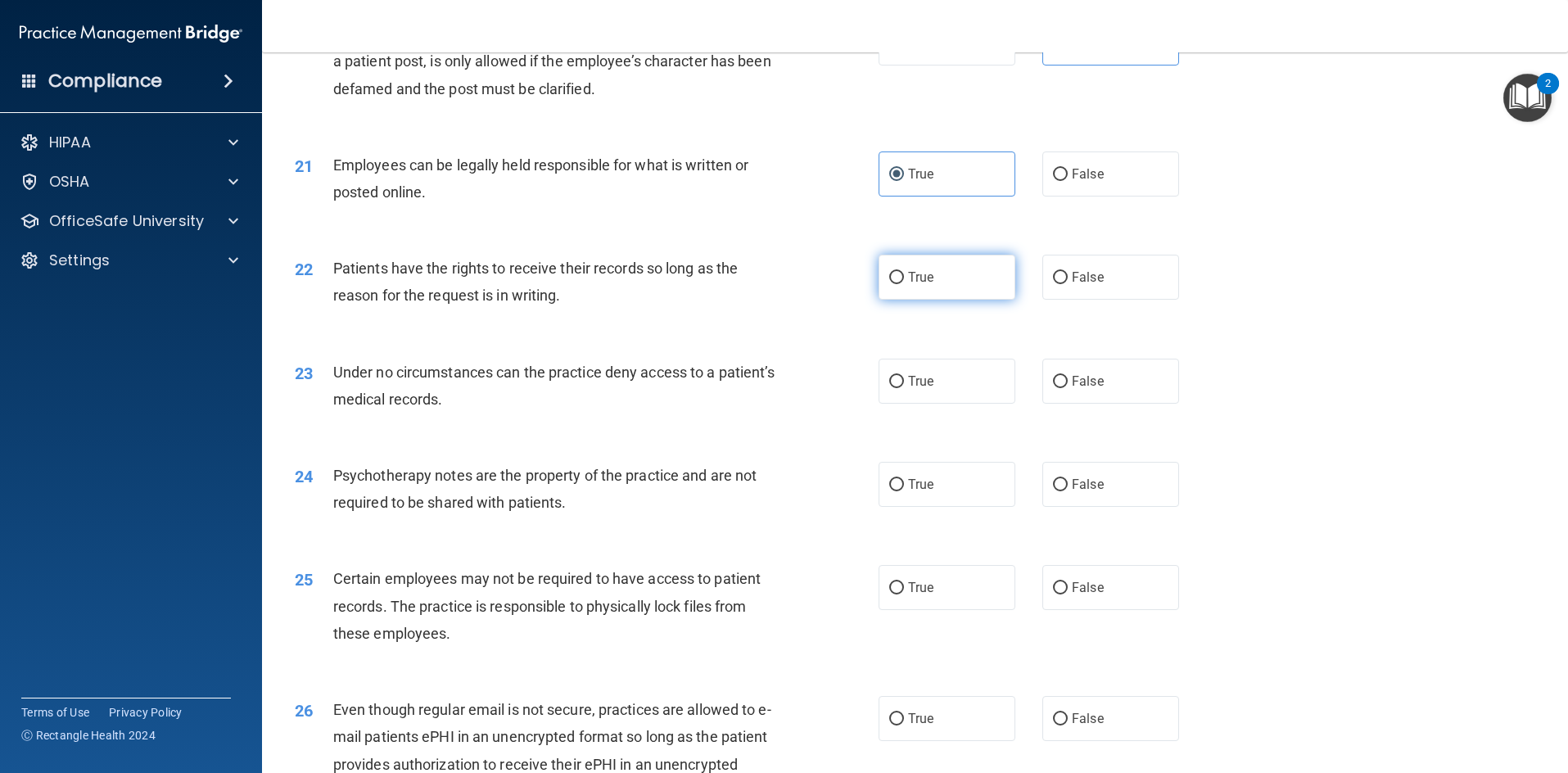
click at [970, 270] on label "True" at bounding box center [947, 277] width 137 height 45
click at [904, 272] on input "True" at bounding box center [897, 278] width 15 height 13
radio input "true"
click at [915, 376] on span "True" at bounding box center [921, 381] width 25 height 15
click at [904, 376] on input "True" at bounding box center [897, 382] width 15 height 13
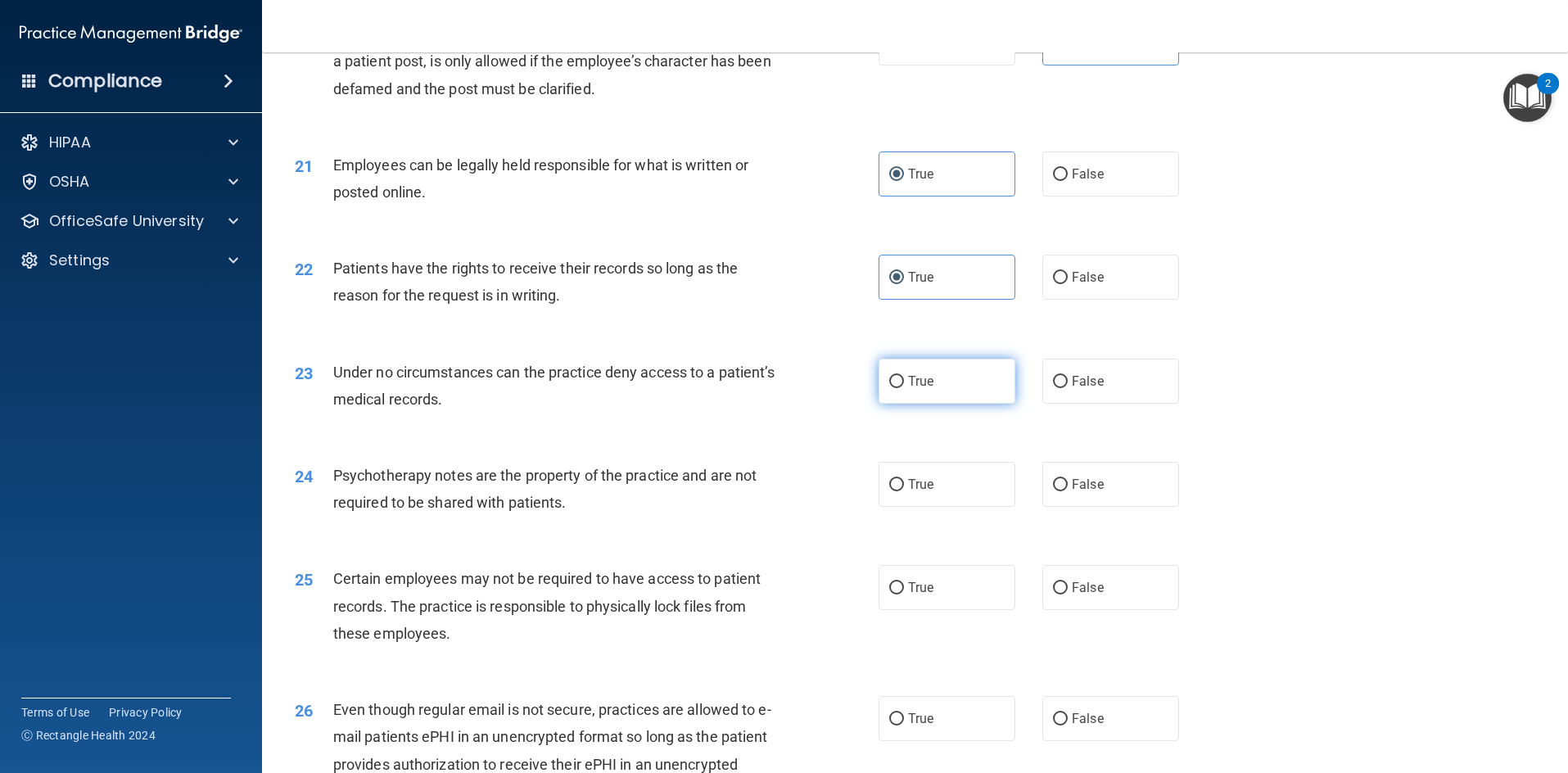
radio input "true"
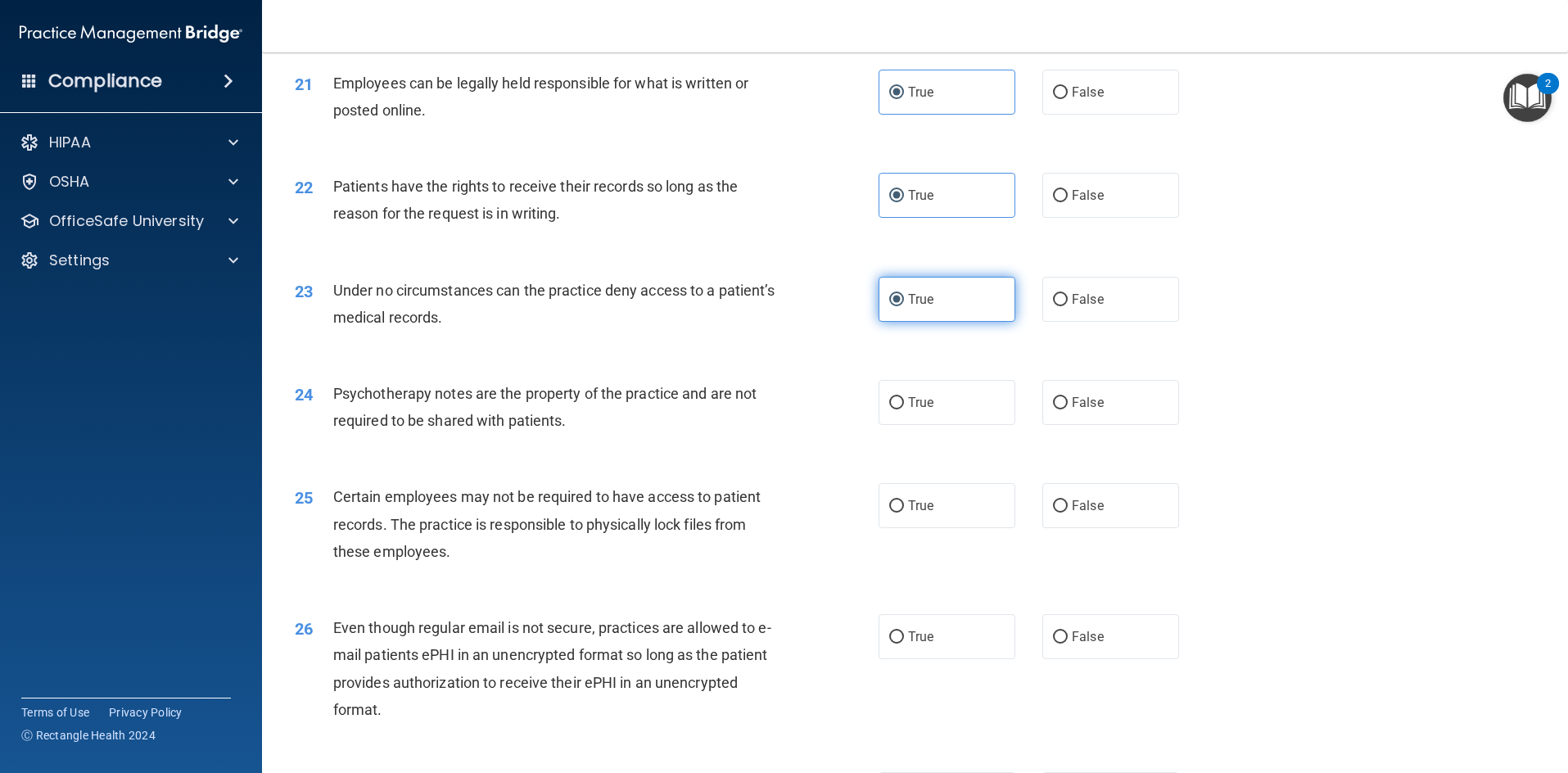
scroll to position [2784, 0]
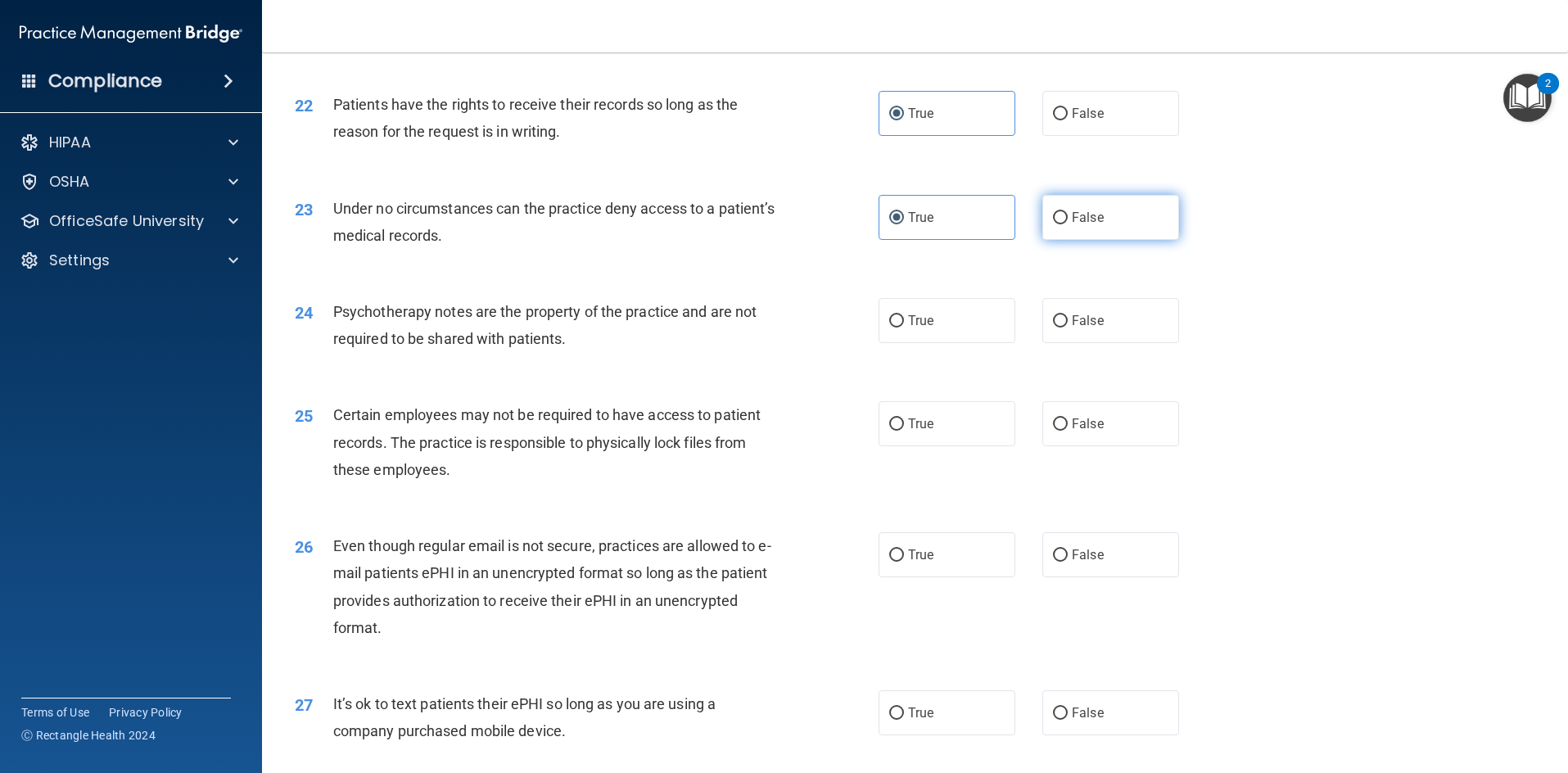
click at [1043, 214] on label "False" at bounding box center [1111, 218] width 137 height 45
click at [1053, 214] on input "False" at bounding box center [1060, 218] width 15 height 13
radio input "true"
click at [983, 224] on label "True" at bounding box center [947, 218] width 137 height 45
click at [904, 224] on input "True" at bounding box center [897, 218] width 15 height 13
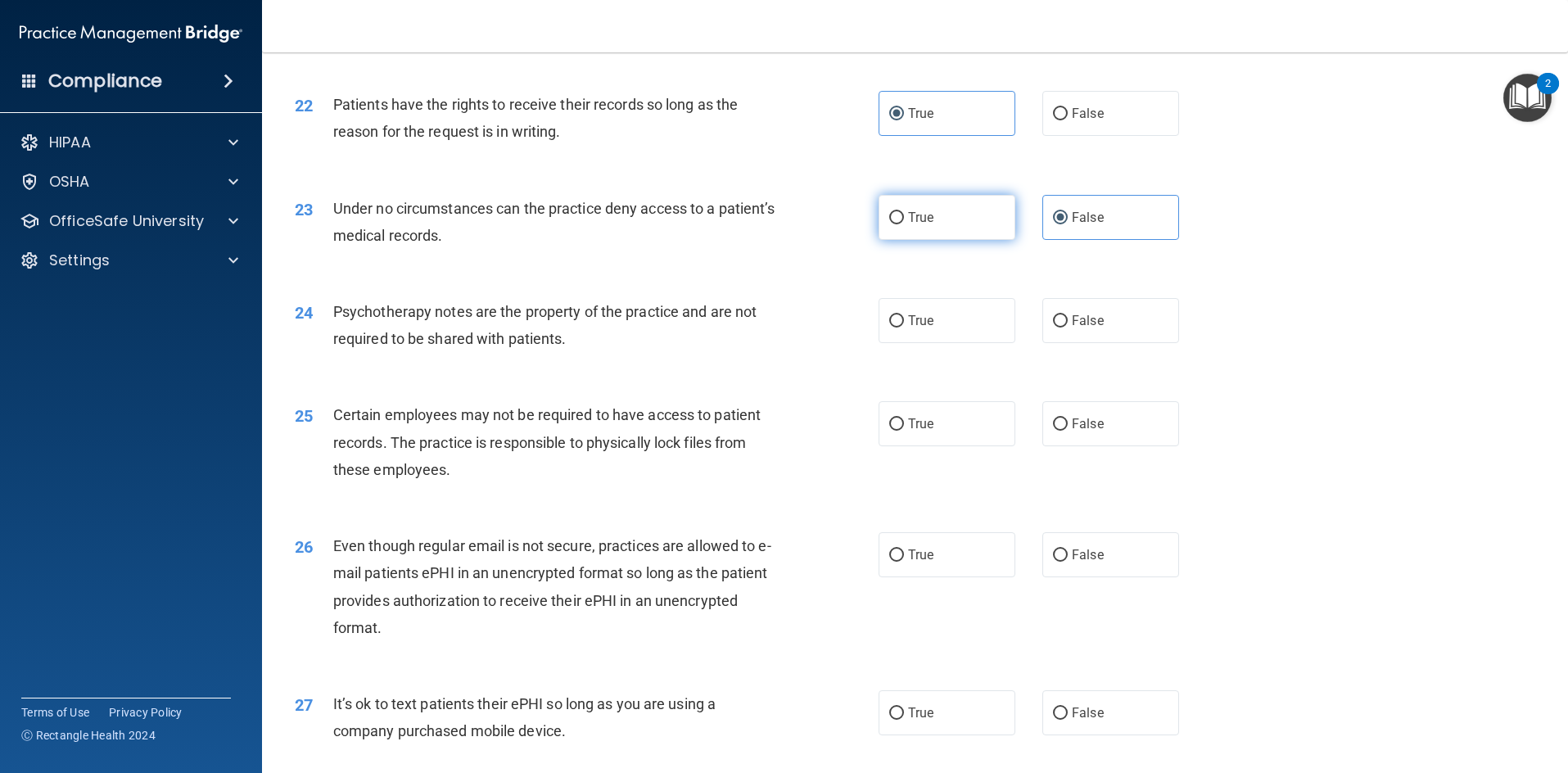
radio input "true"
radio input "false"
click at [889, 317] on input "True" at bounding box center [897, 322] width 15 height 13
radio input "true"
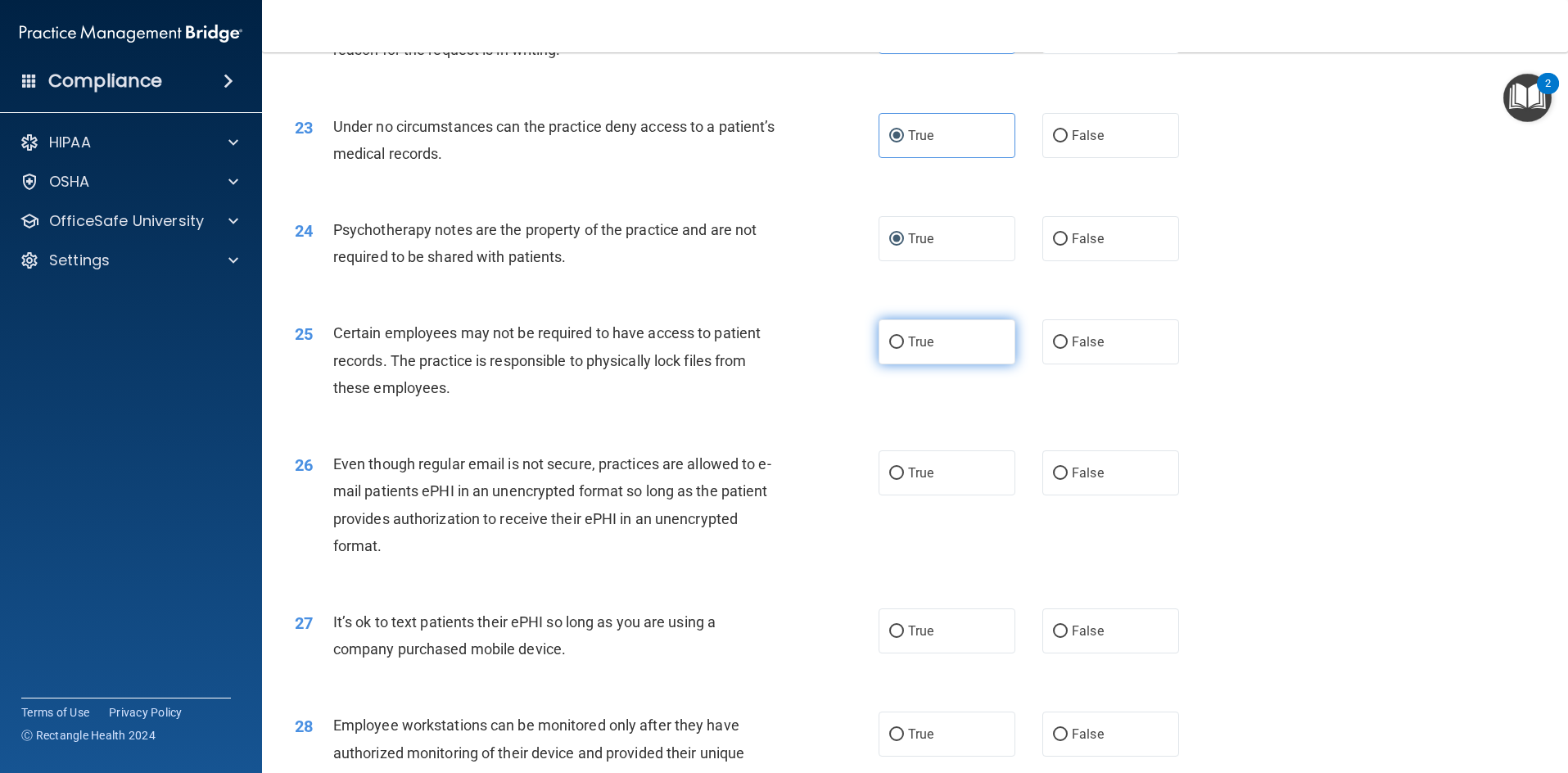
click at [957, 335] on label "True" at bounding box center [947, 342] width 137 height 45
click at [904, 336] on input "True" at bounding box center [897, 342] width 15 height 13
radio input "true"
click at [1059, 361] on label "False" at bounding box center [1111, 342] width 137 height 45
click at [1059, 349] on input "False" at bounding box center [1060, 342] width 15 height 13
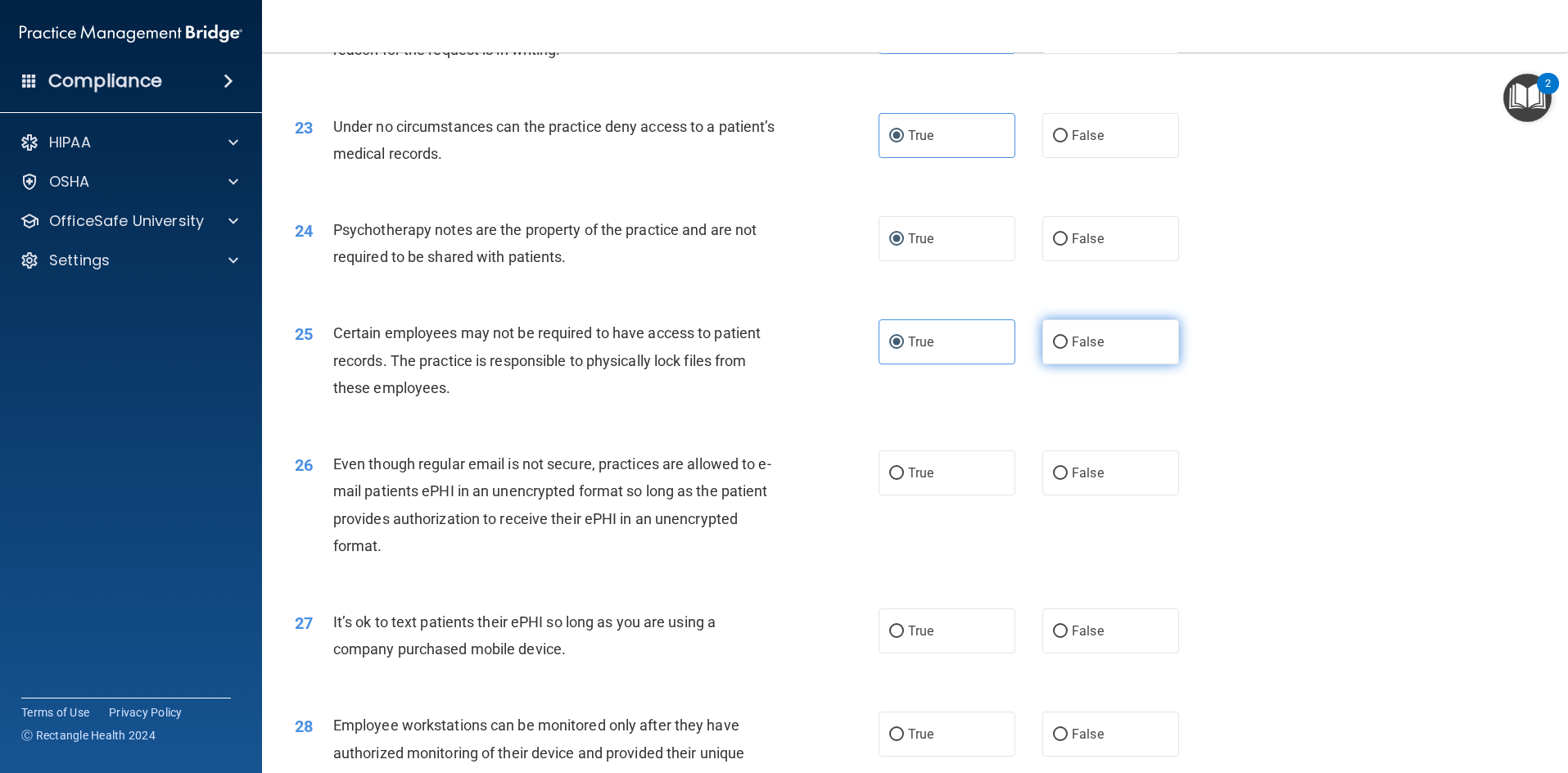
radio input "true"
radio input "false"
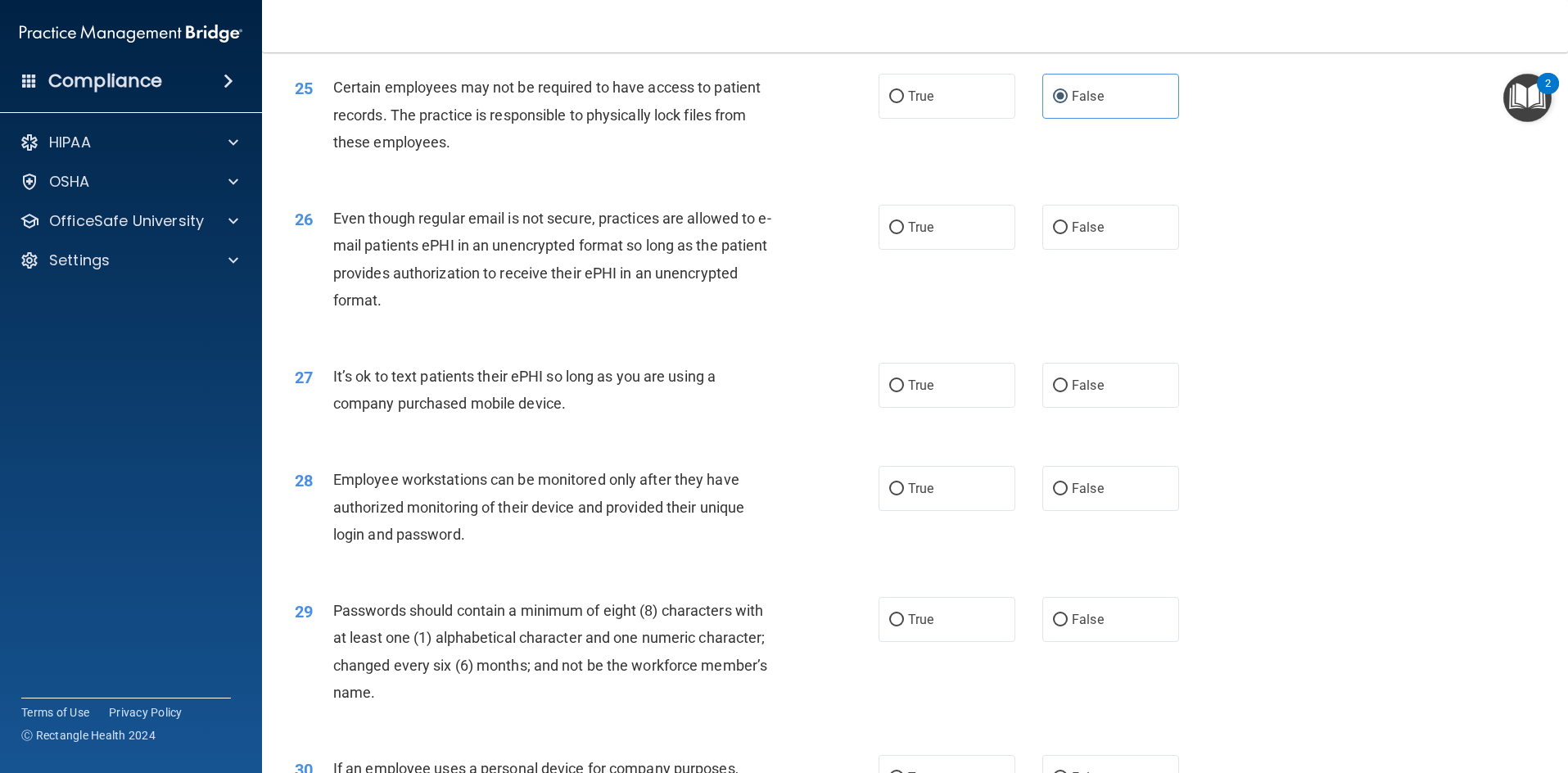
scroll to position [3194, 0]
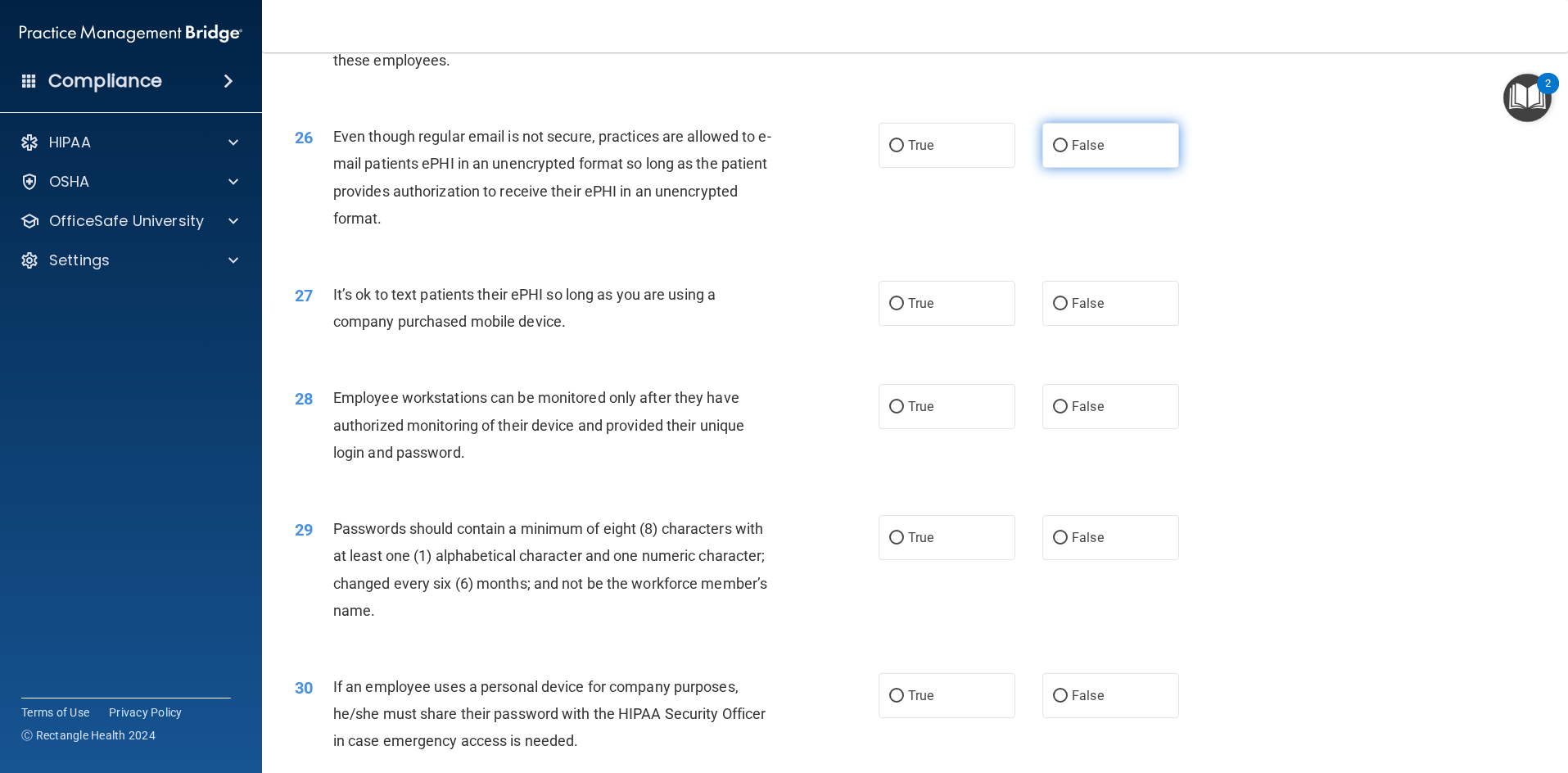
drag, startPoint x: 1014, startPoint y: 154, endPoint x: 1043, endPoint y: 150, distance: 29.3
click at [1026, 151] on div "True False" at bounding box center [1042, 145] width 328 height 45
click at [1044, 149] on label "False" at bounding box center [1111, 145] width 137 height 45
click at [1053, 149] on input "False" at bounding box center [1060, 146] width 15 height 13
radio input "true"
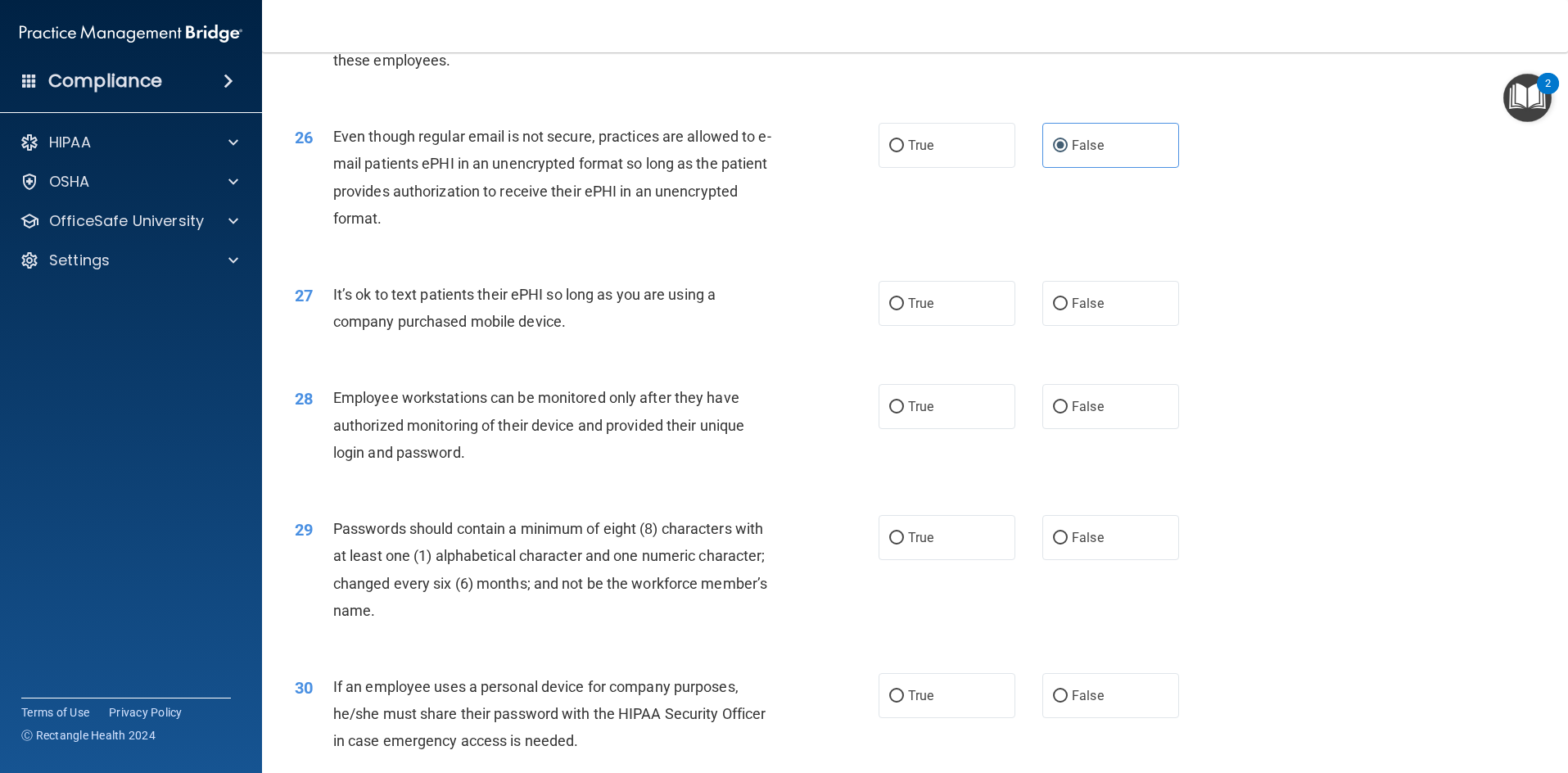
click at [870, 153] on div "26 Even though regular email is not secure, practices are allowed to e-mail pat…" at bounding box center [586, 181] width 633 height 117
click at [896, 146] on input "True" at bounding box center [897, 146] width 15 height 13
radio input "true"
radio input "false"
drag, startPoint x: 349, startPoint y: 302, endPoint x: 501, endPoint y: 302, distance: 152.0
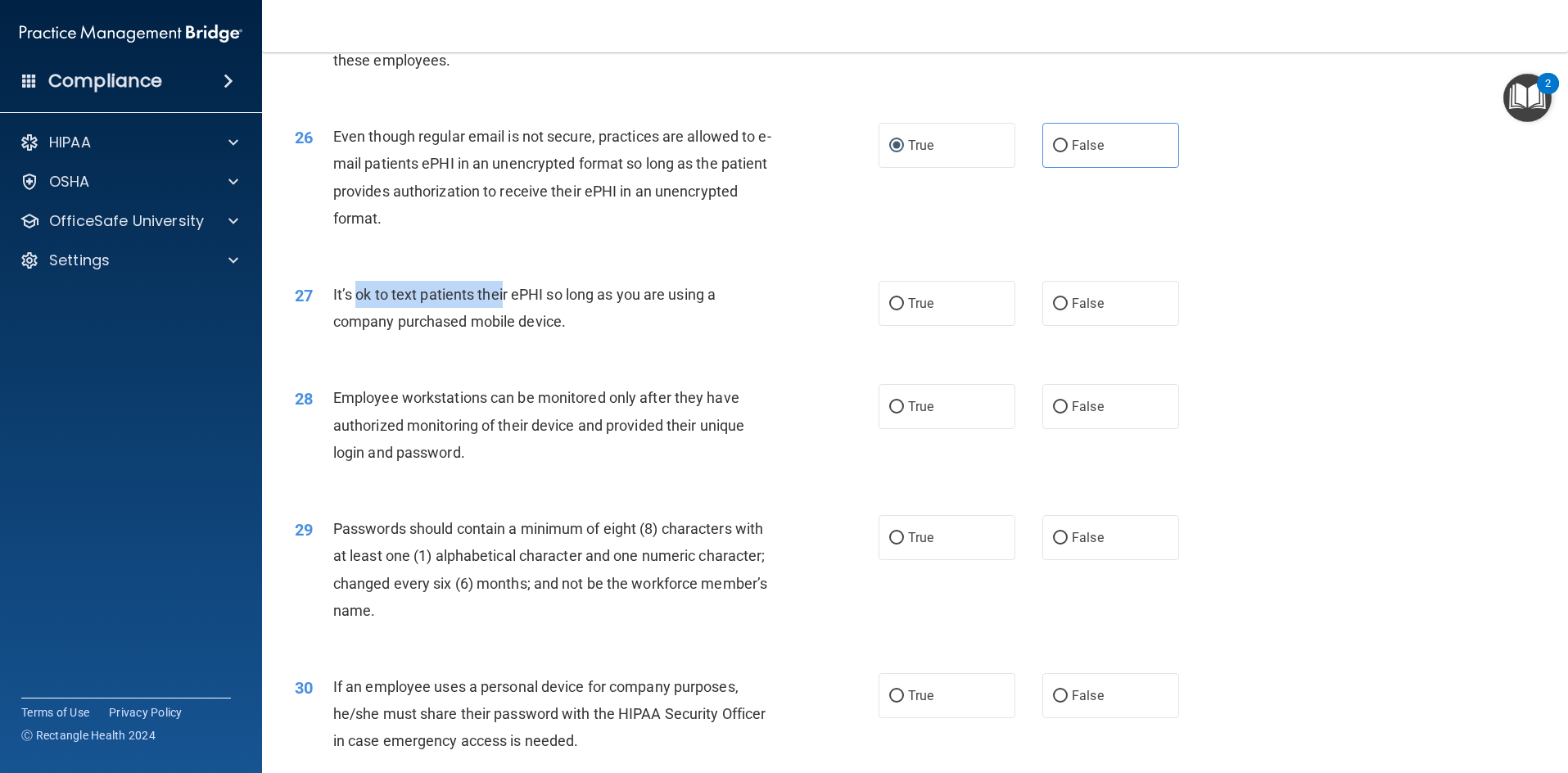
click at [496, 302] on span "It’s ok to text patients their ePHI so long as you are using a company purchase…" at bounding box center [524, 308] width 382 height 45
click at [542, 320] on span "It’s ok to text patients their ePHI so long as you are using a company purchase…" at bounding box center [524, 308] width 382 height 45
drag, startPoint x: 541, startPoint y: 292, endPoint x: 593, endPoint y: 312, distance: 55.7
click at [593, 312] on div "It’s ok to text patients their ePHI so long as you are using a company purchase…" at bounding box center [561, 307] width 456 height 54
click at [609, 309] on div "It’s ok to text patients their ePHI so long as you are using a company purchase…" at bounding box center [561, 307] width 456 height 54
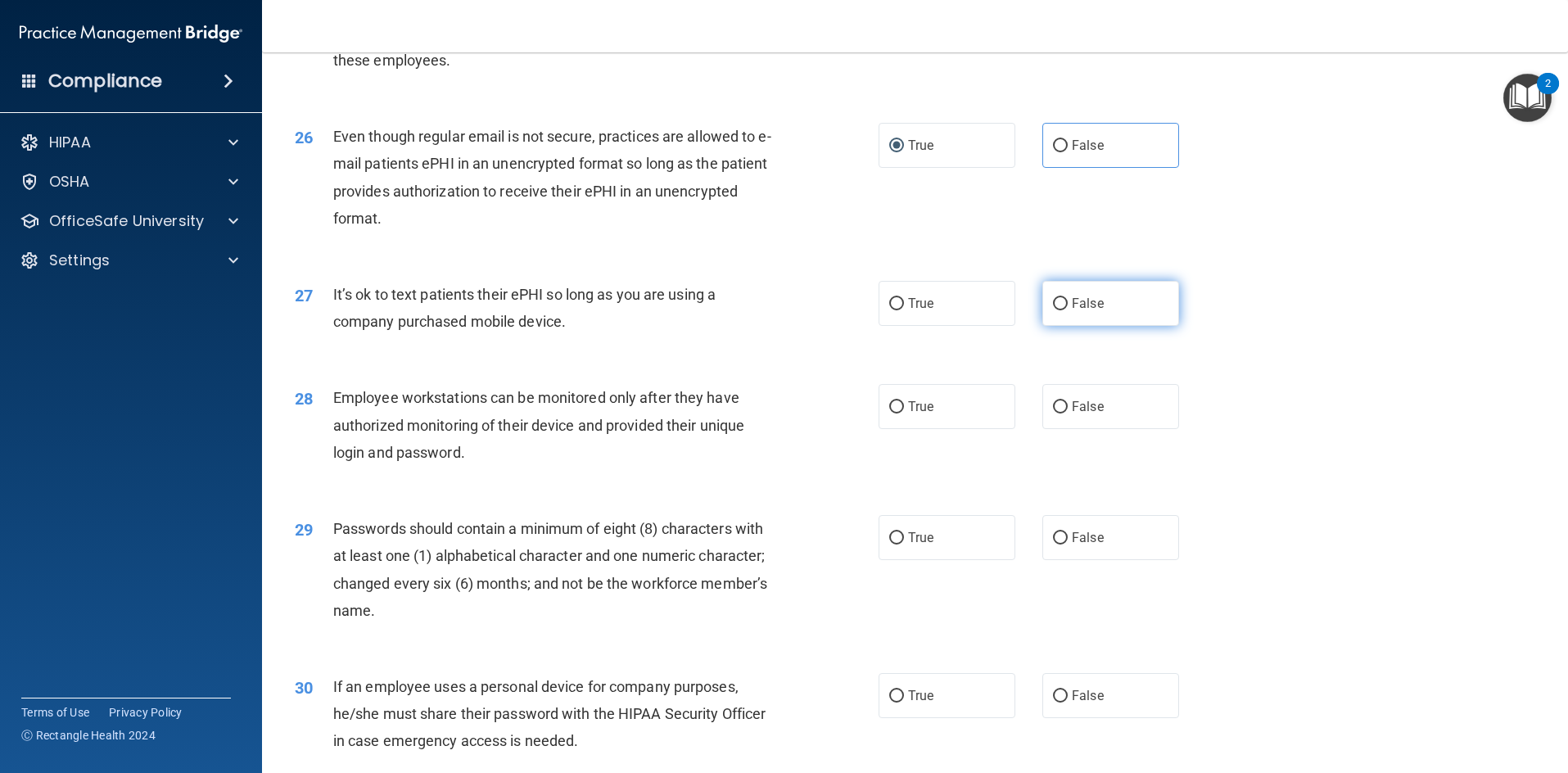
click at [1082, 305] on span "False" at bounding box center [1087, 302] width 32 height 15
click at [1067, 305] on input "False" at bounding box center [1060, 304] width 15 height 13
radio input "true"
click at [421, 445] on span "Employee workstations can be monitored only after they have authorized monitori…" at bounding box center [539, 424] width 412 height 71
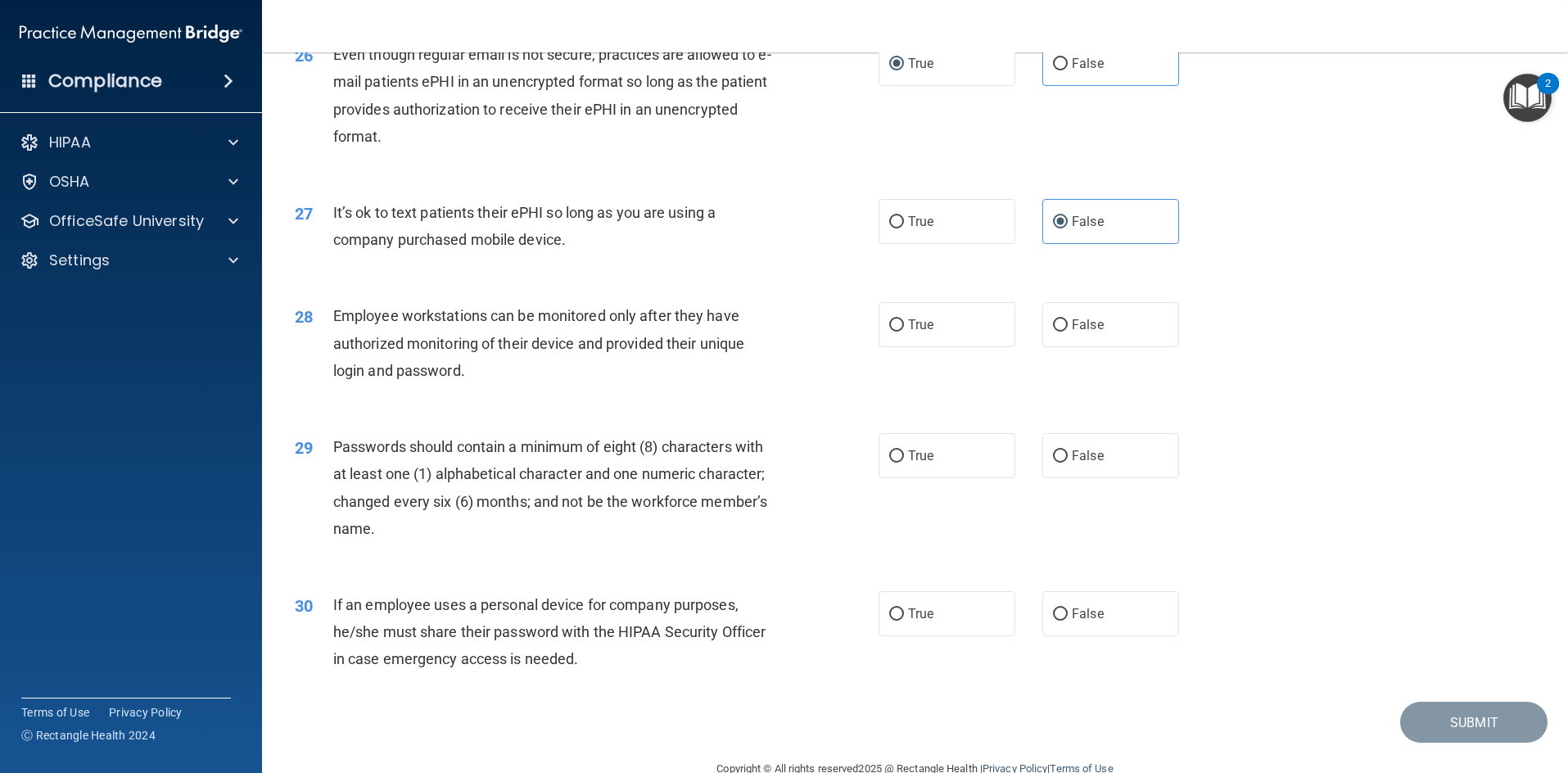
scroll to position [3310, 0]
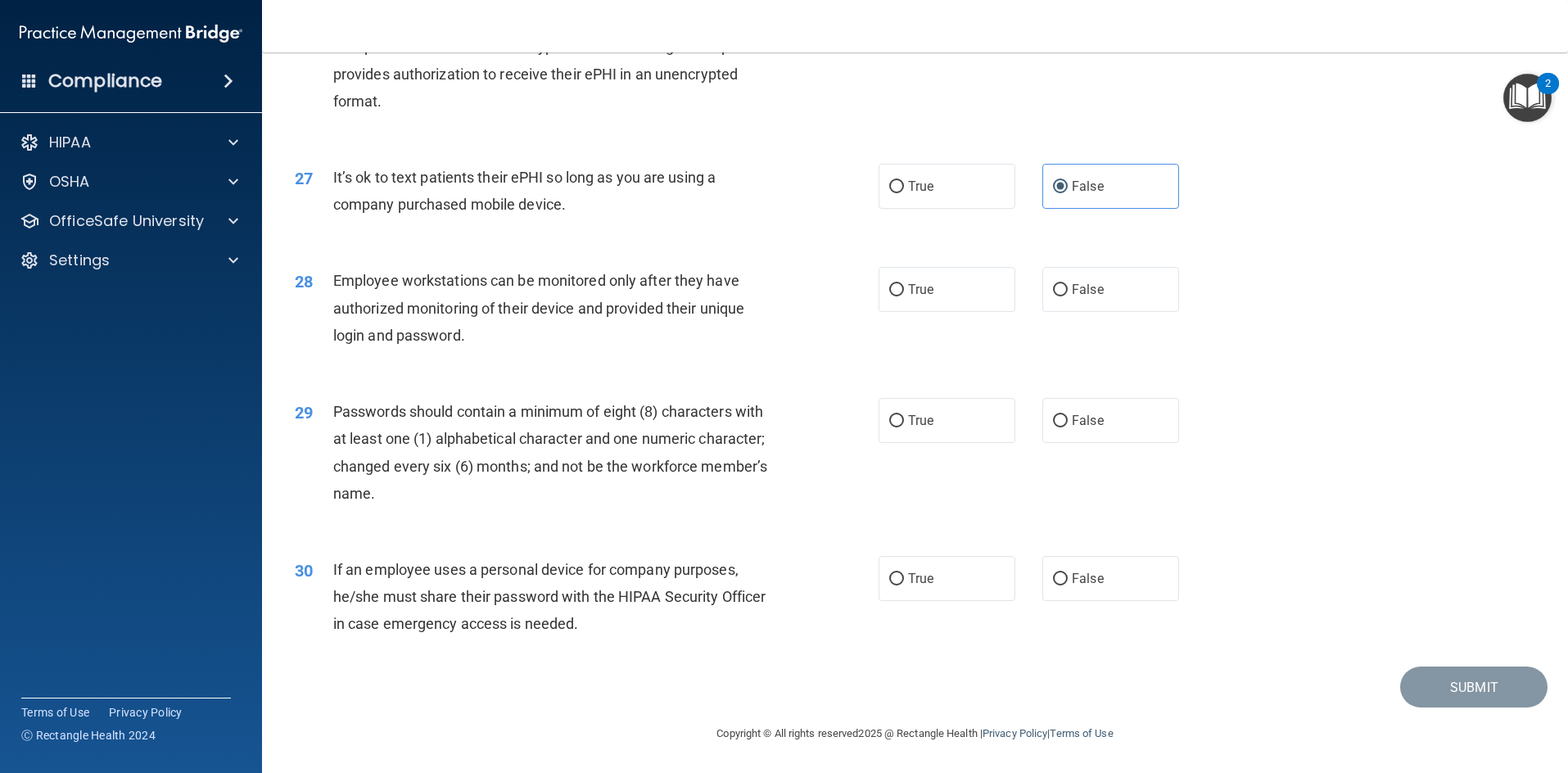
click at [444, 286] on span "Employee workstations can be monitored only after they have authorized monitori…" at bounding box center [539, 307] width 412 height 71
click at [1107, 270] on label "False" at bounding box center [1111, 290] width 137 height 45
click at [1067, 284] on input "False" at bounding box center [1060, 291] width 15 height 13
radio input "true"
click at [936, 421] on label "True" at bounding box center [947, 421] width 137 height 45
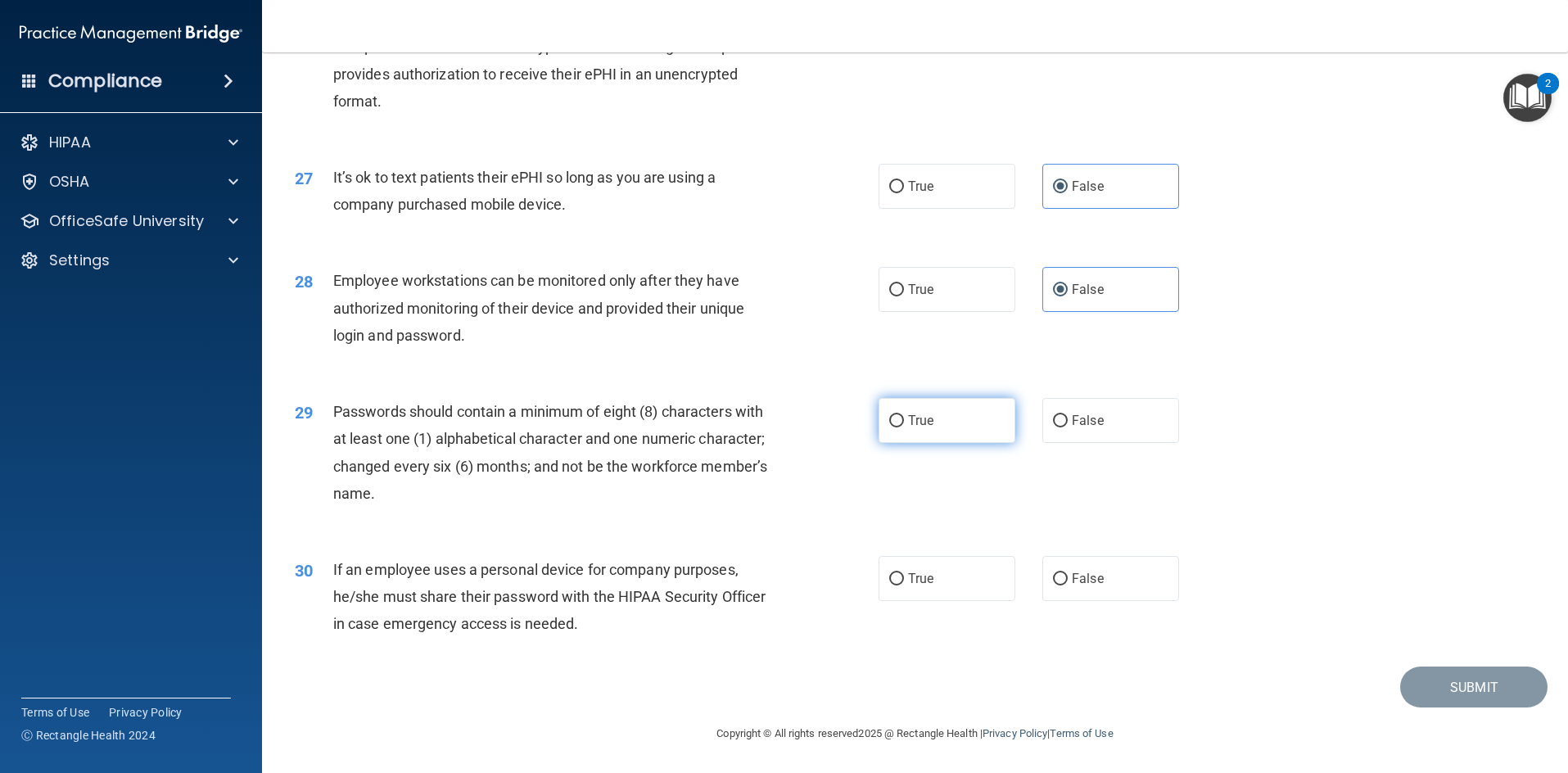
click at [904, 421] on input "True" at bounding box center [897, 421] width 15 height 13
radio input "true"
click at [1191, 548] on div "30 If an employee uses a personal device for company purposes, he/she must shar…" at bounding box center [915, 601] width 1265 height 131
click at [1146, 574] on label "False" at bounding box center [1111, 579] width 137 height 45
click at [1067, 574] on input "False" at bounding box center [1060, 580] width 15 height 13
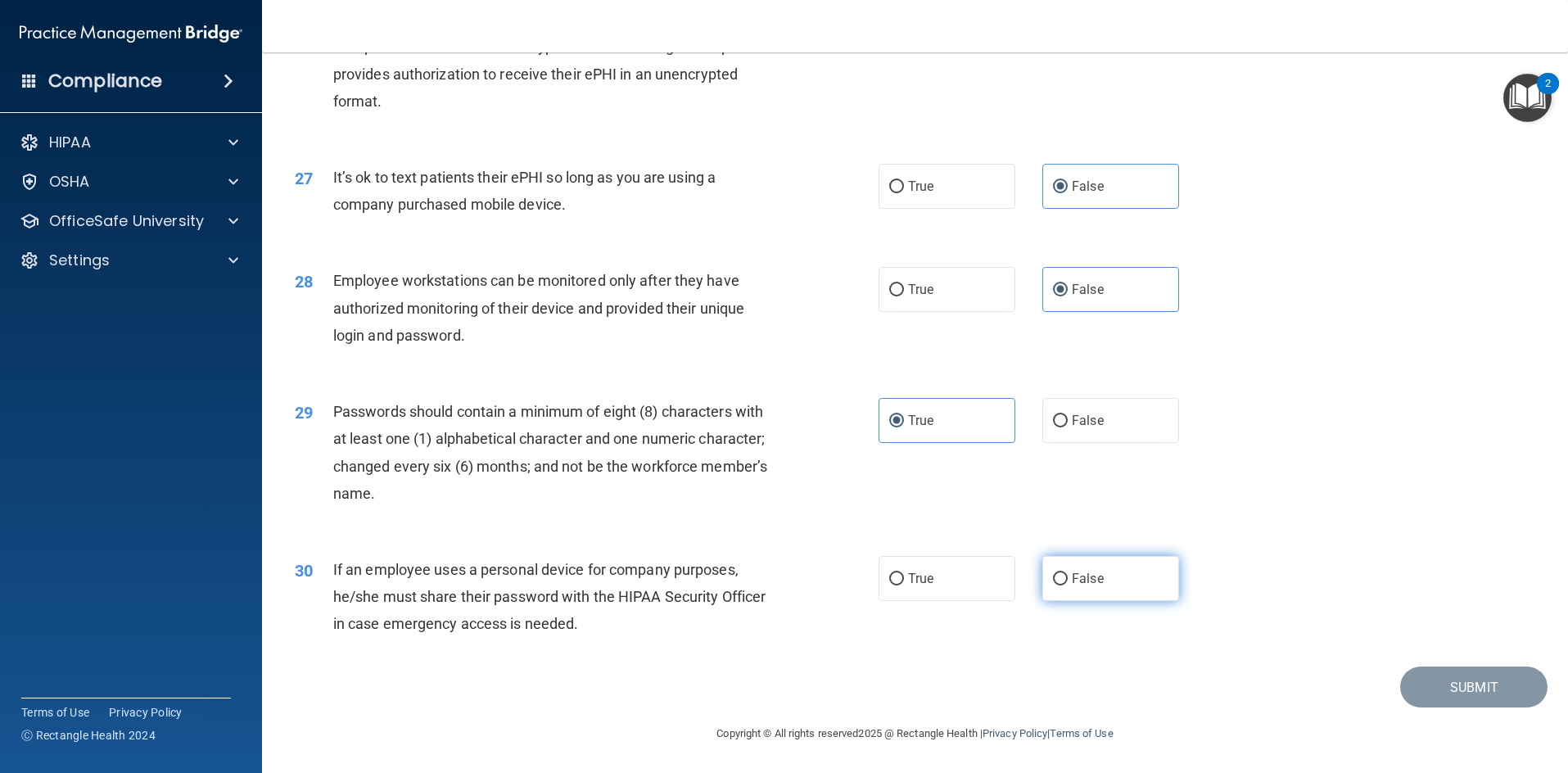
radio input "true"
drag, startPoint x: 1407, startPoint y: 669, endPoint x: 1416, endPoint y: 662, distance: 11.4
click at [1409, 669] on button "Submit" at bounding box center [1474, 688] width 147 height 42
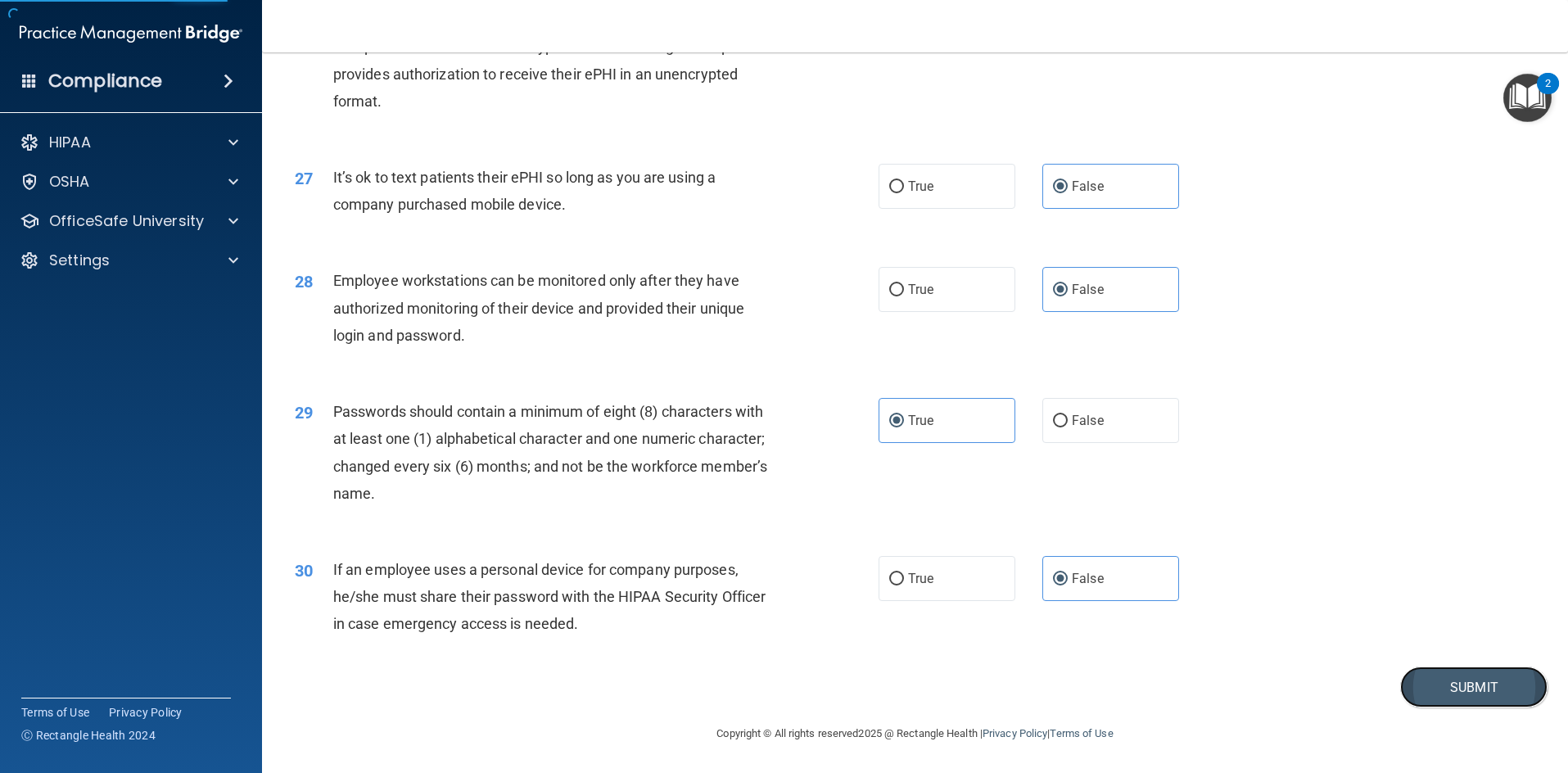
click at [1406, 684] on button "Submit" at bounding box center [1474, 688] width 147 height 42
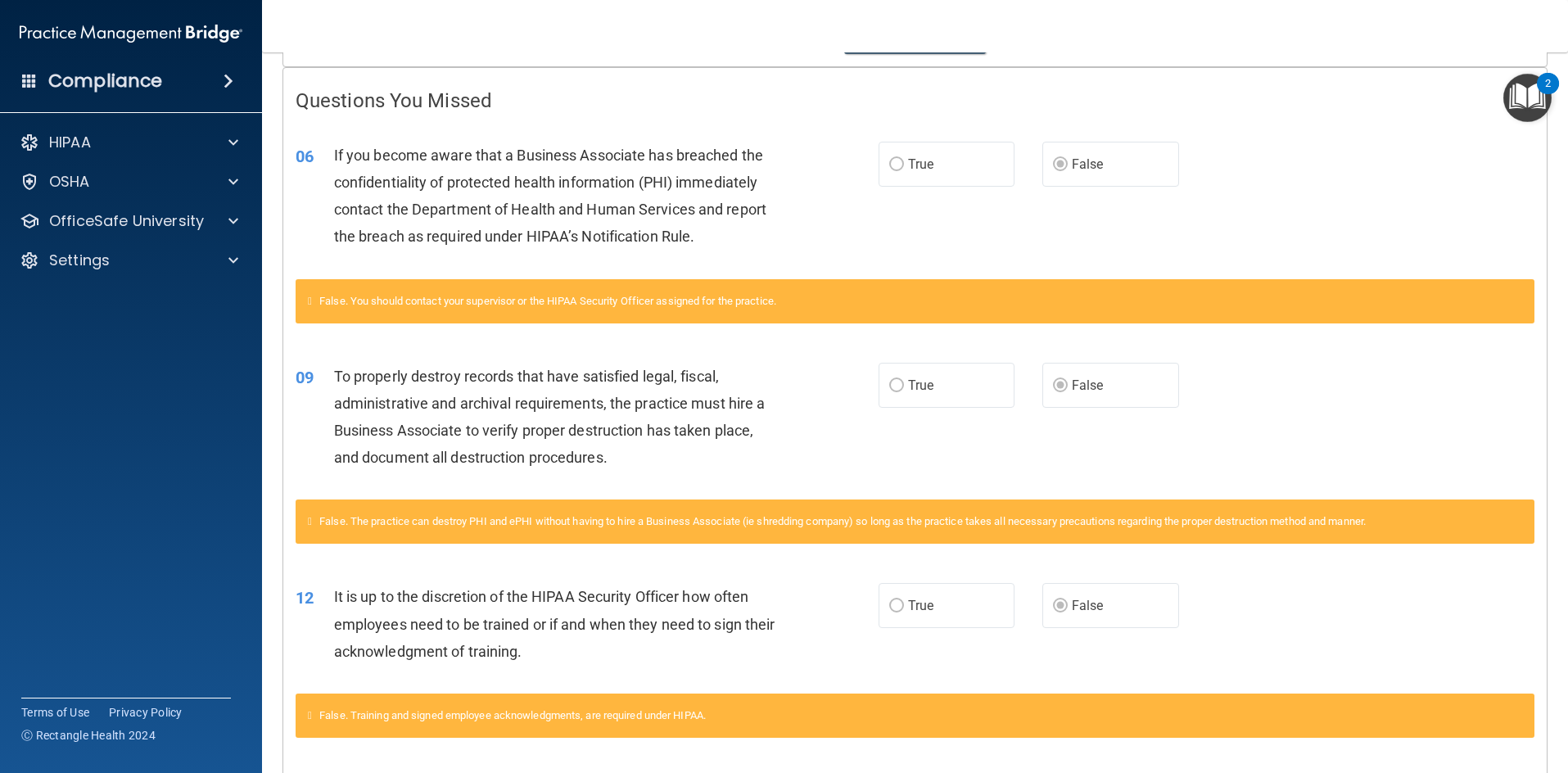
scroll to position [237, 0]
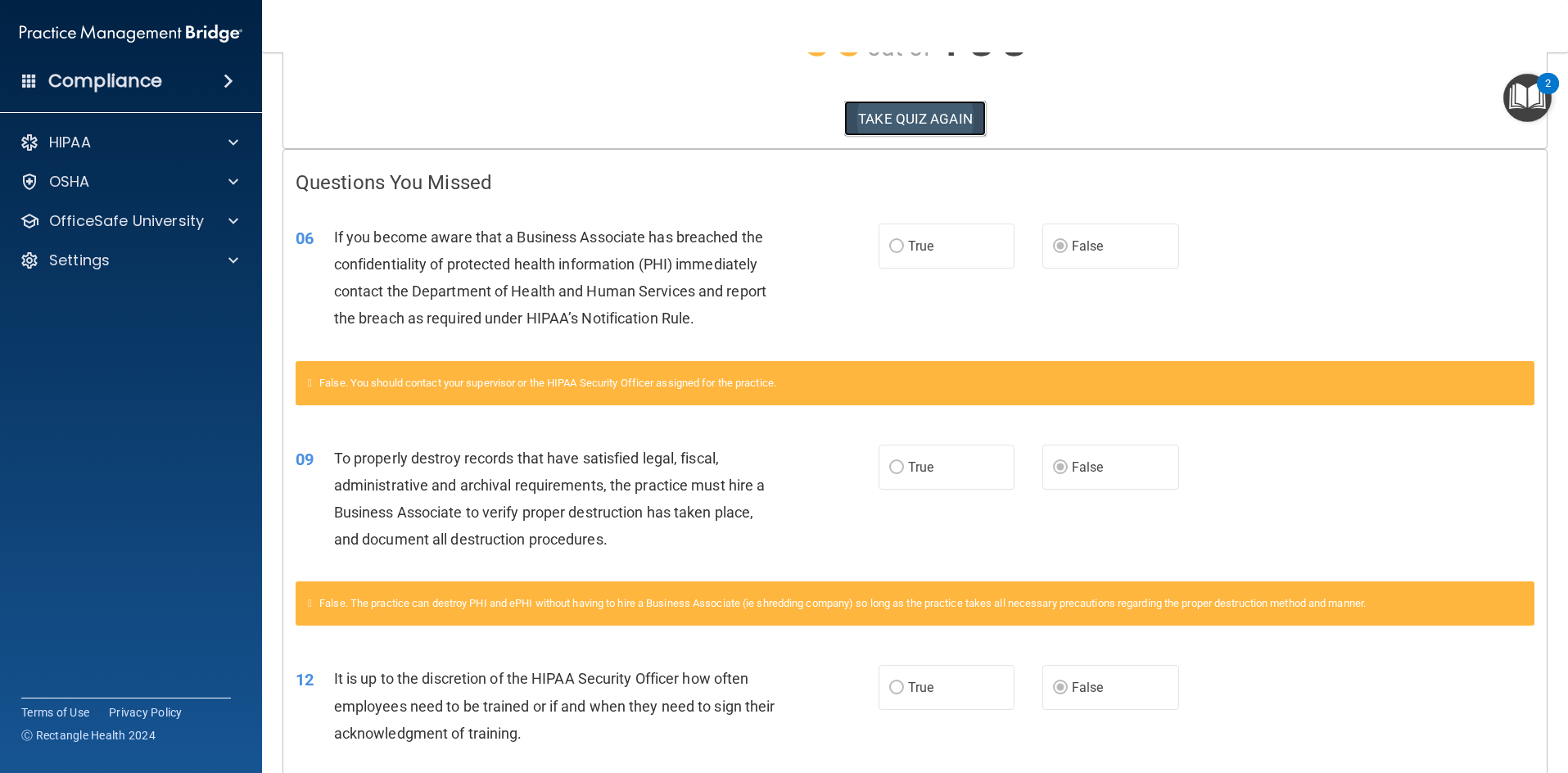
click at [901, 125] on button "TAKE QUIZ AGAIN" at bounding box center [915, 119] width 142 height 36
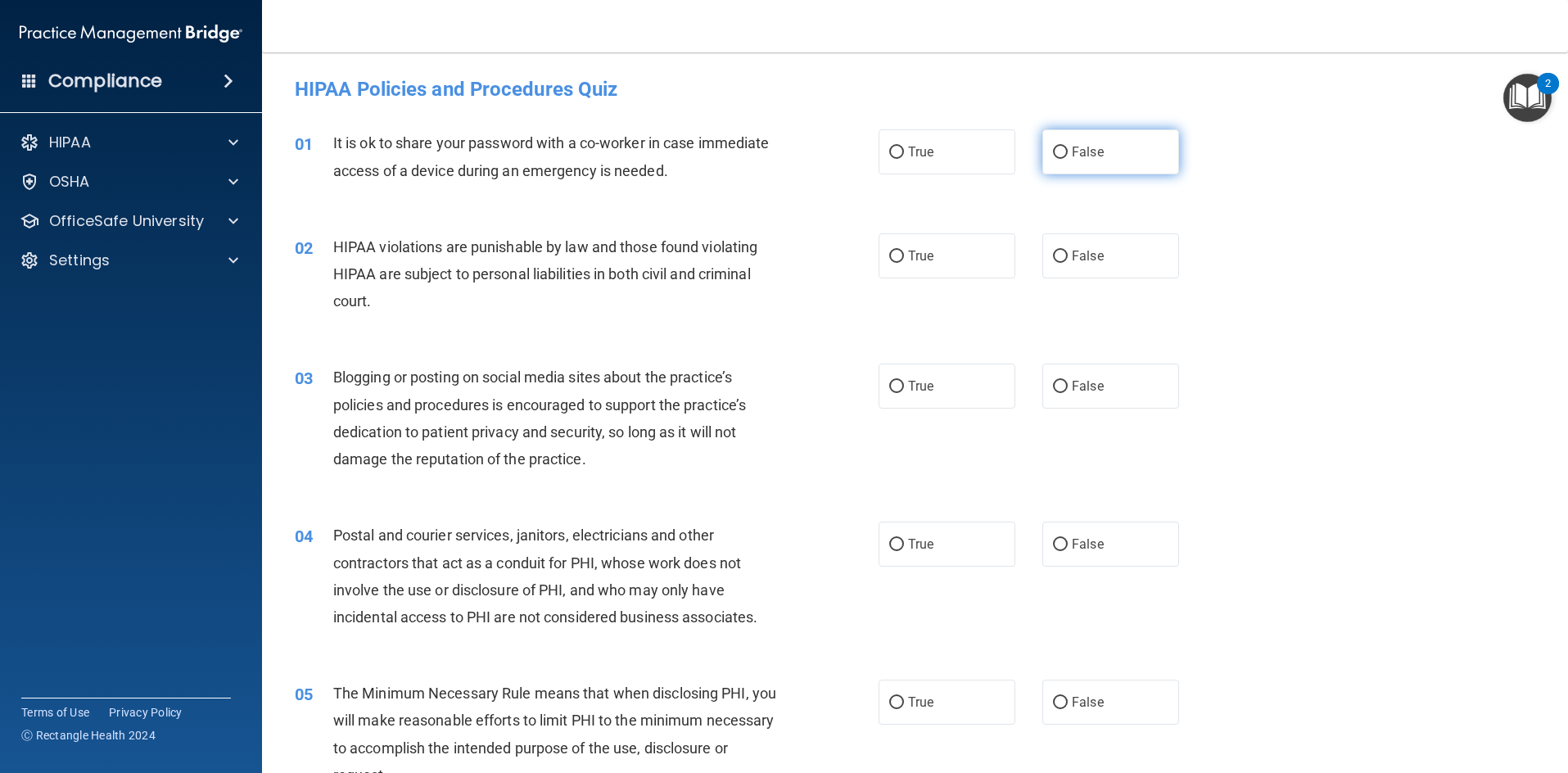
click at [1094, 162] on label "False" at bounding box center [1111, 152] width 137 height 45
click at [1067, 159] on input "False" at bounding box center [1060, 153] width 15 height 13
radio input "true"
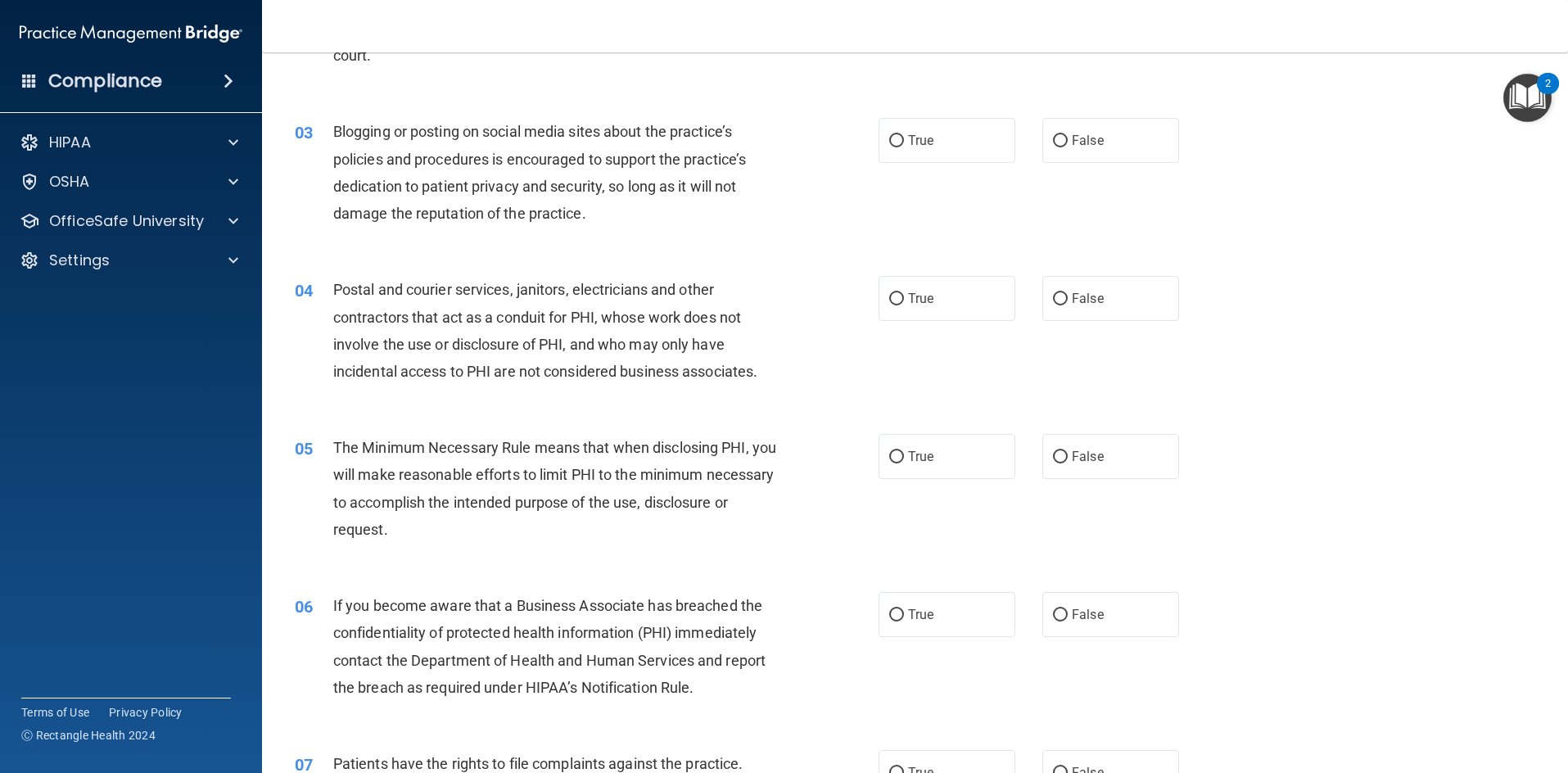
scroll to position [328, 0]
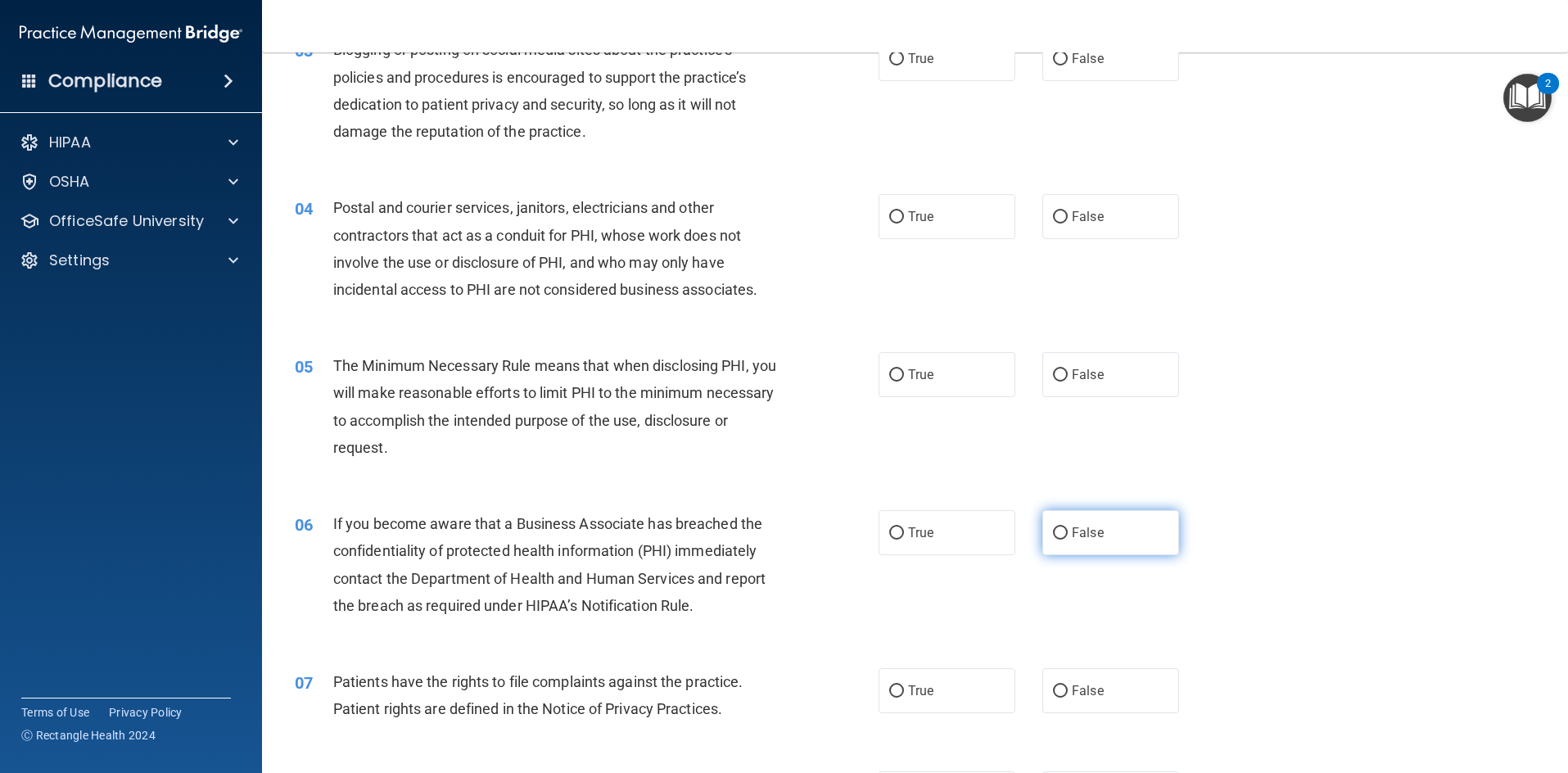
click at [1146, 531] on label "False" at bounding box center [1111, 533] width 137 height 45
click at [1067, 531] on input "False" at bounding box center [1060, 534] width 15 height 13
radio input "true"
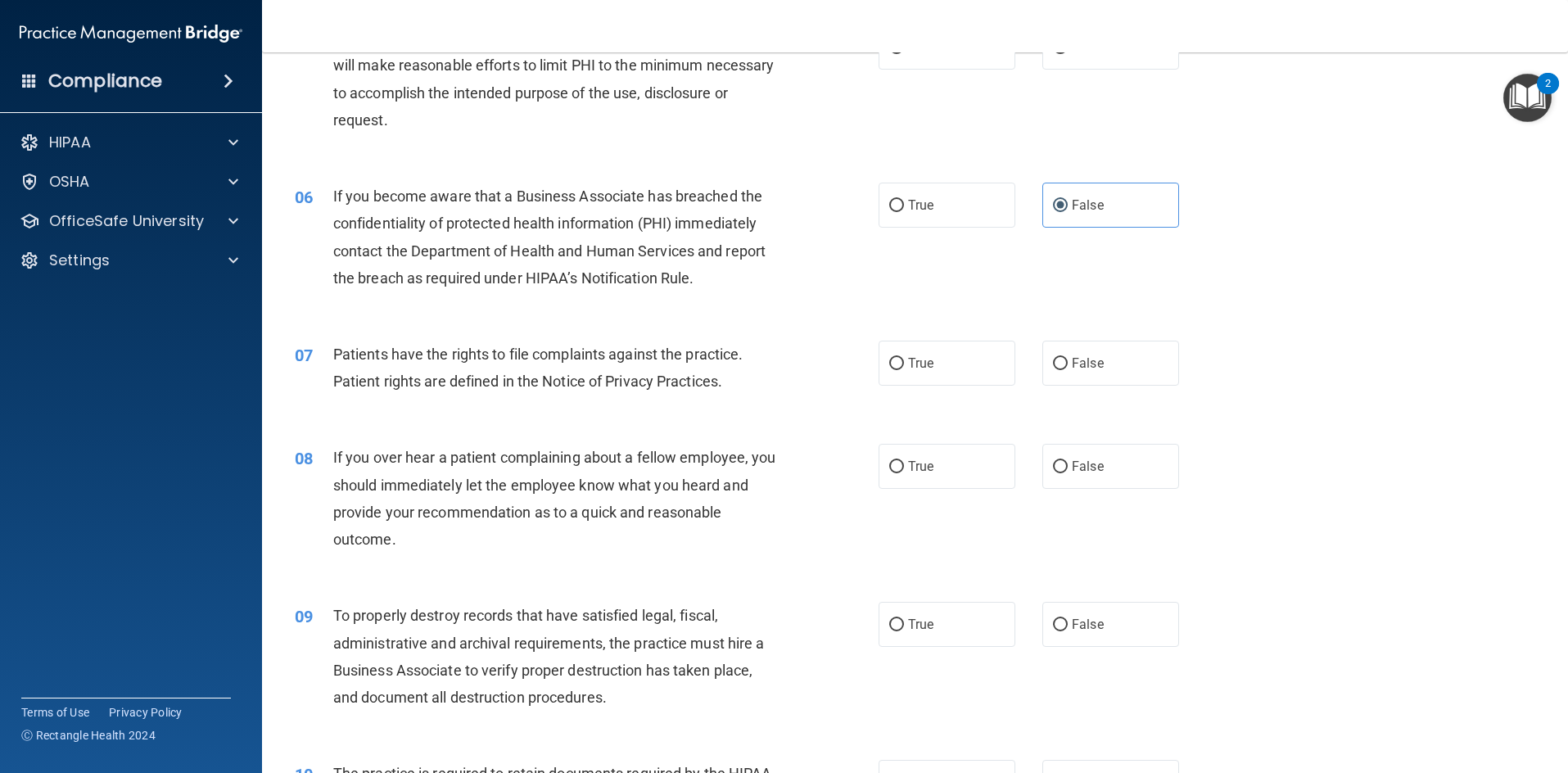
scroll to position [737, 0]
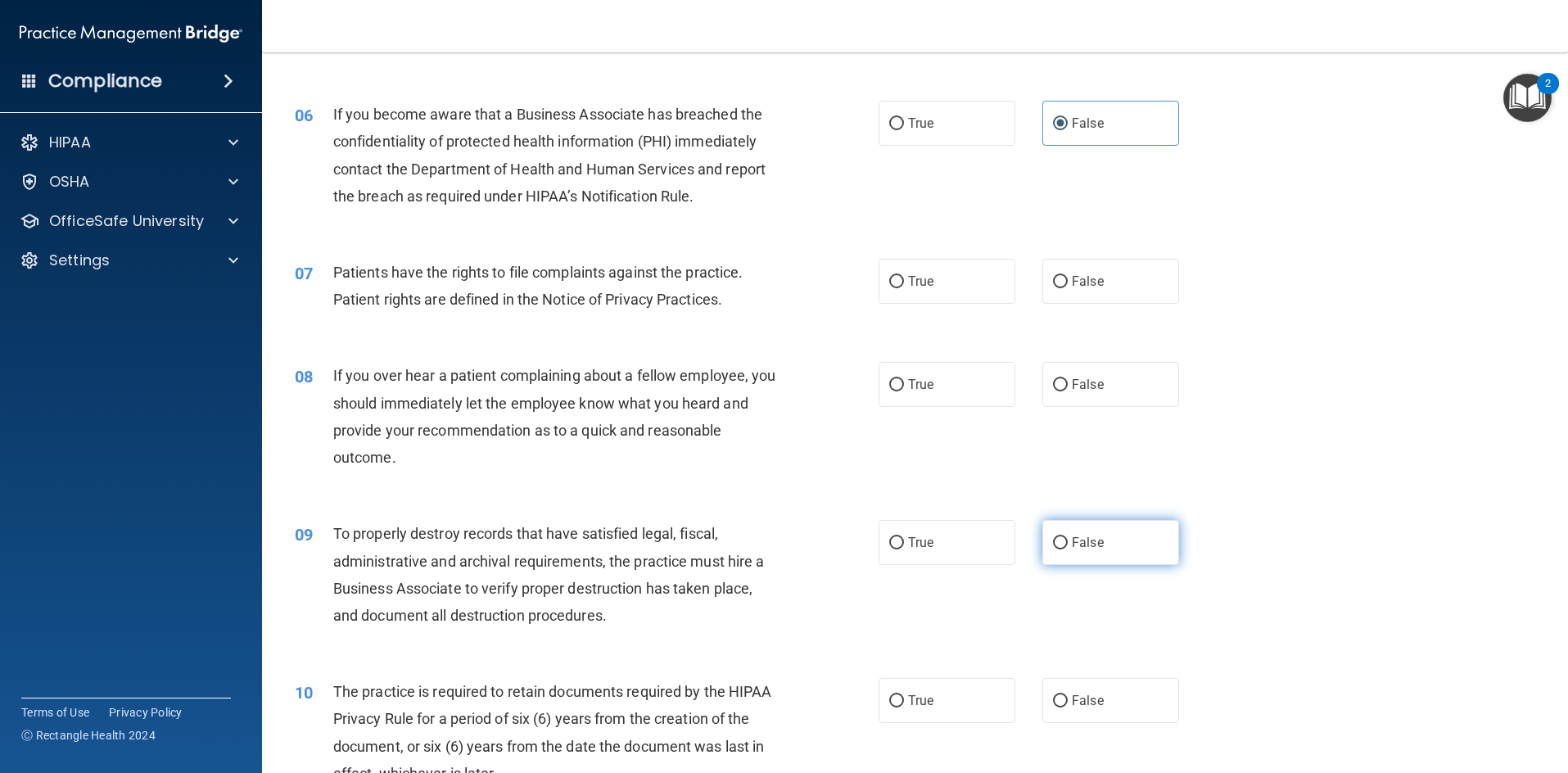
click at [1101, 562] on label "False" at bounding box center [1111, 542] width 137 height 45
click at [1067, 550] on input "False" at bounding box center [1060, 543] width 15 height 13
radio input "true"
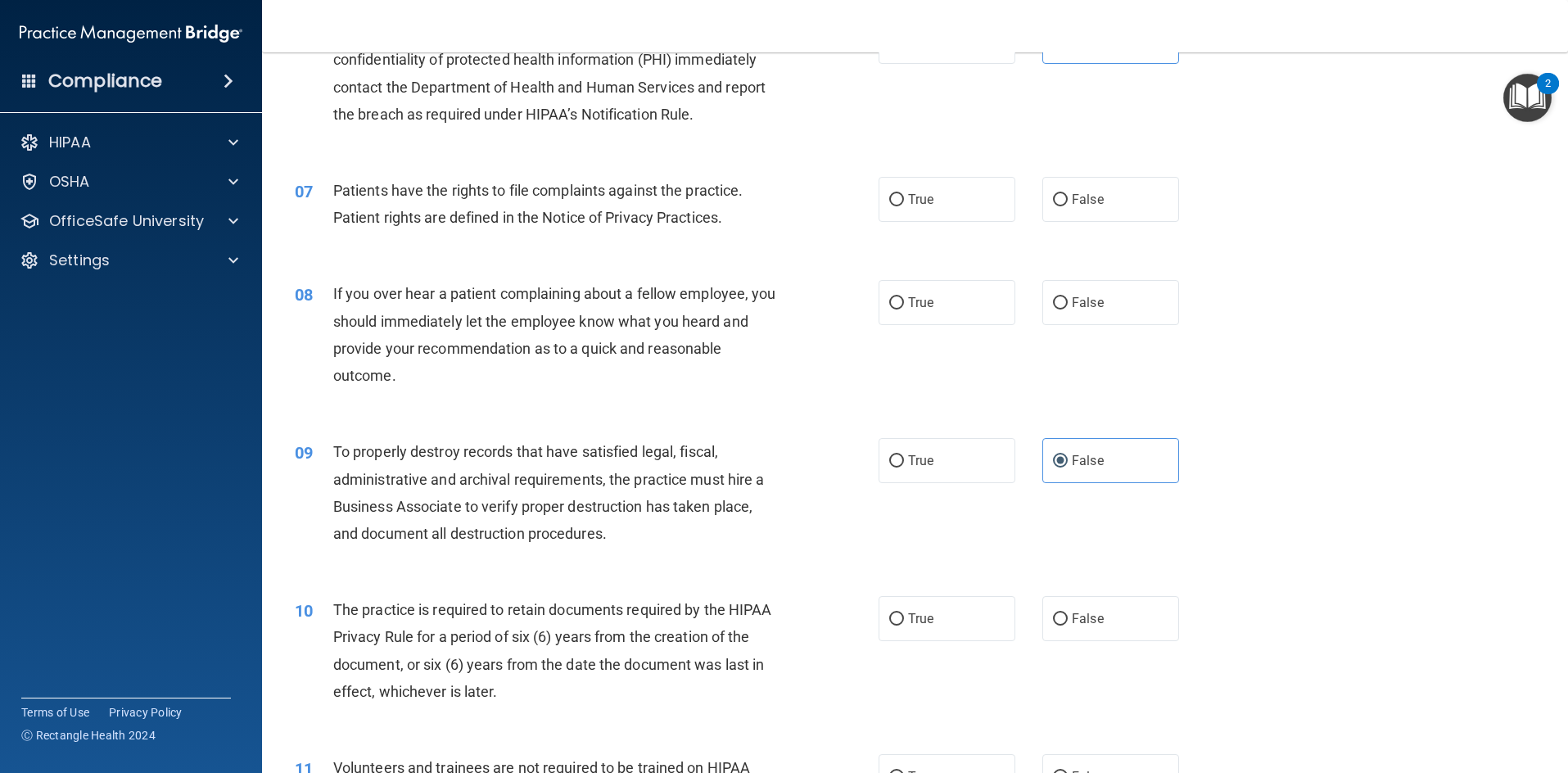
scroll to position [901, 0]
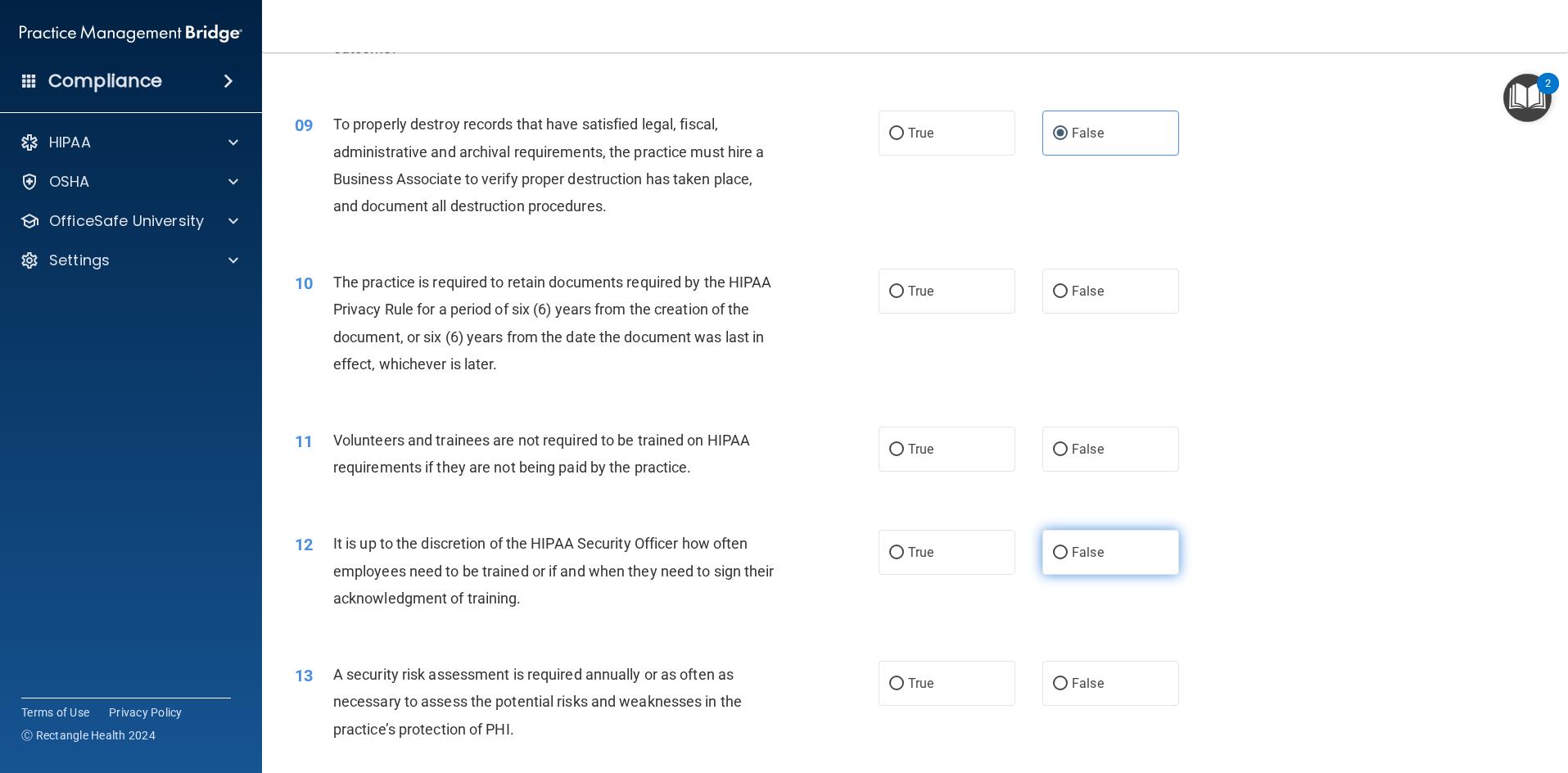
click at [1103, 566] on label "False" at bounding box center [1111, 552] width 137 height 45
click at [1067, 560] on input "False" at bounding box center [1060, 553] width 15 height 13
radio input "true"
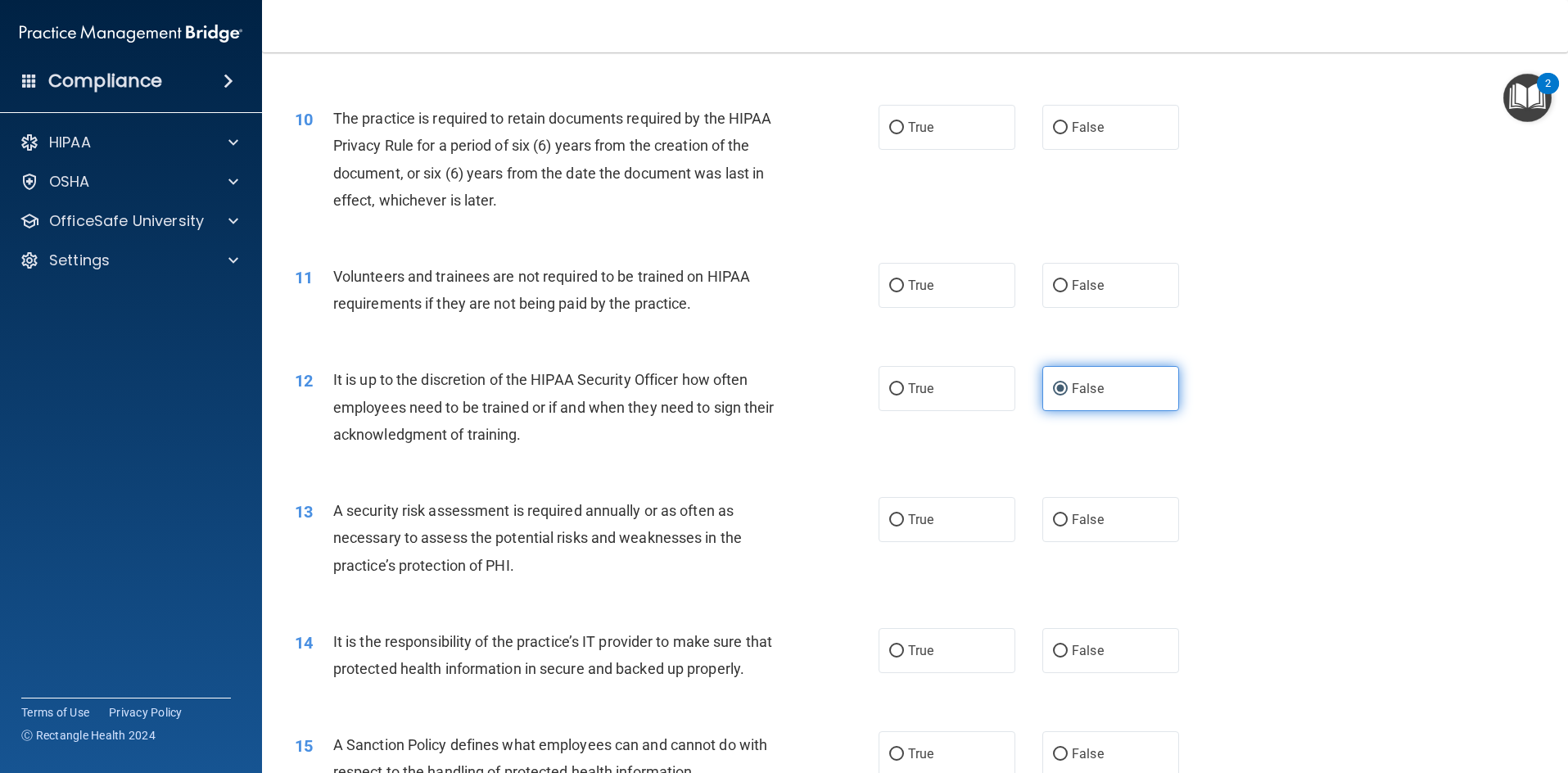
scroll to position [1392, 0]
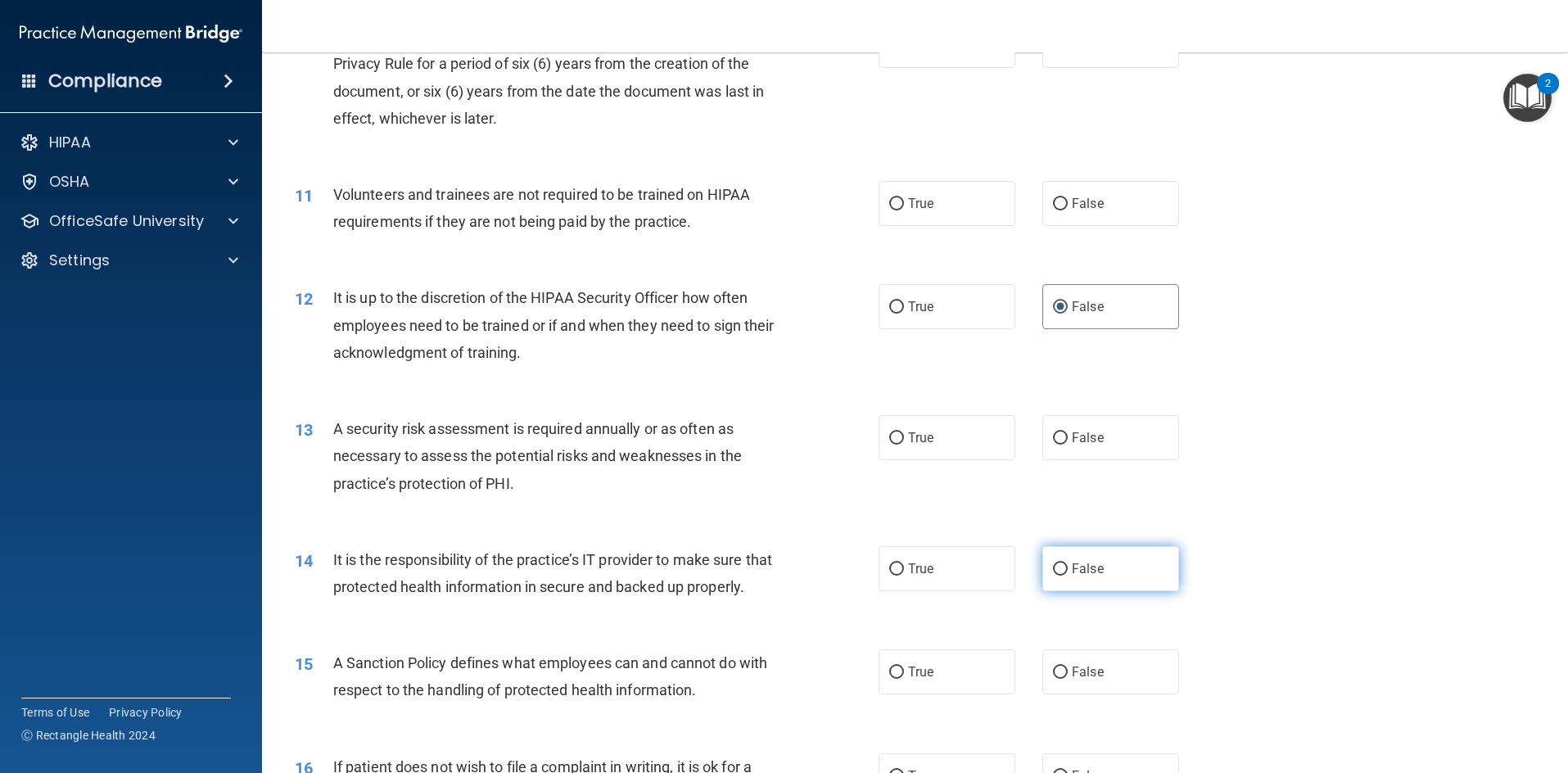
click at [1112, 576] on label "False" at bounding box center [1111, 569] width 137 height 45
click at [1067, 576] on input "False" at bounding box center [1060, 570] width 15 height 13
radio input "true"
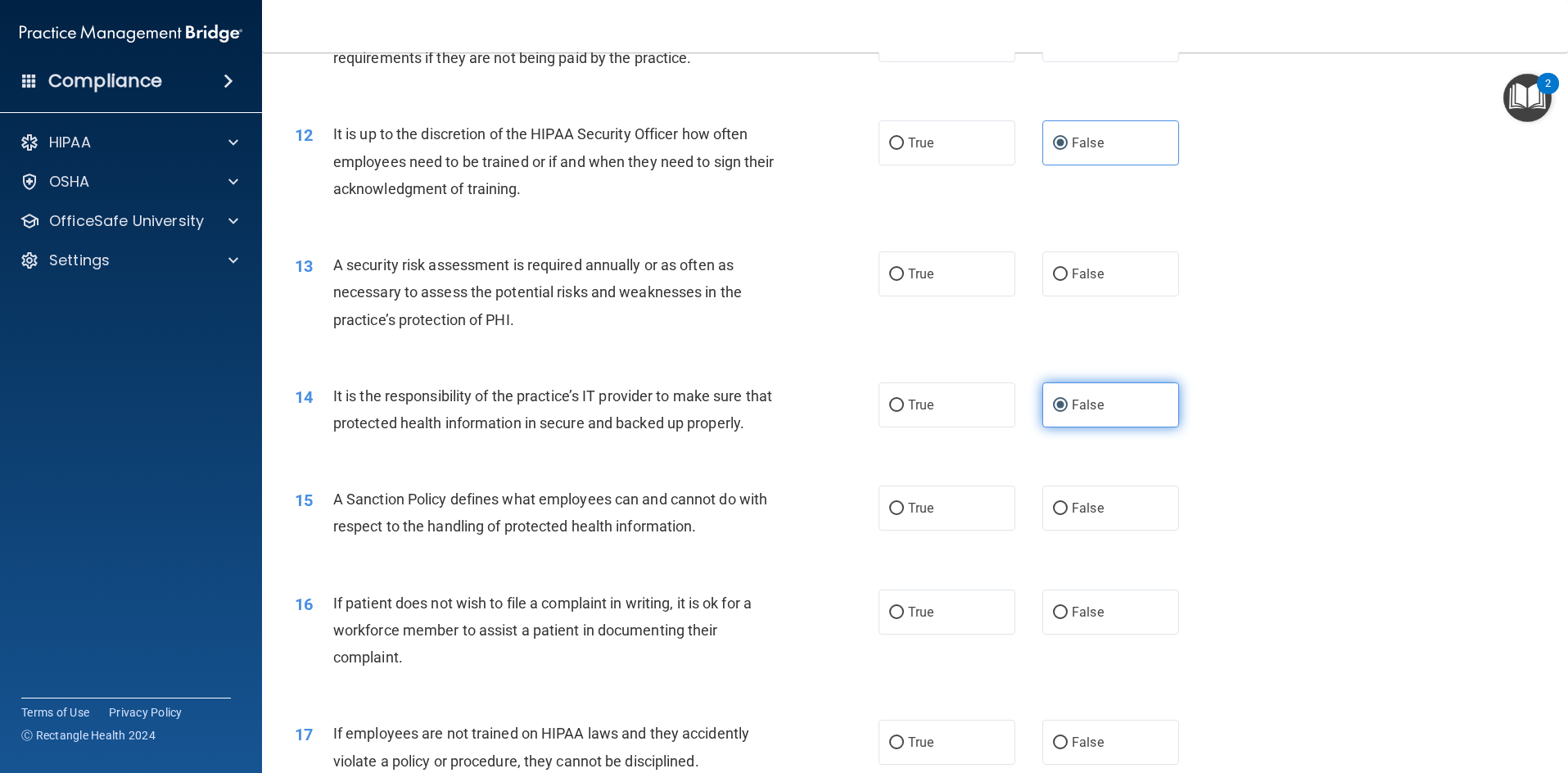
scroll to position [1638, 0]
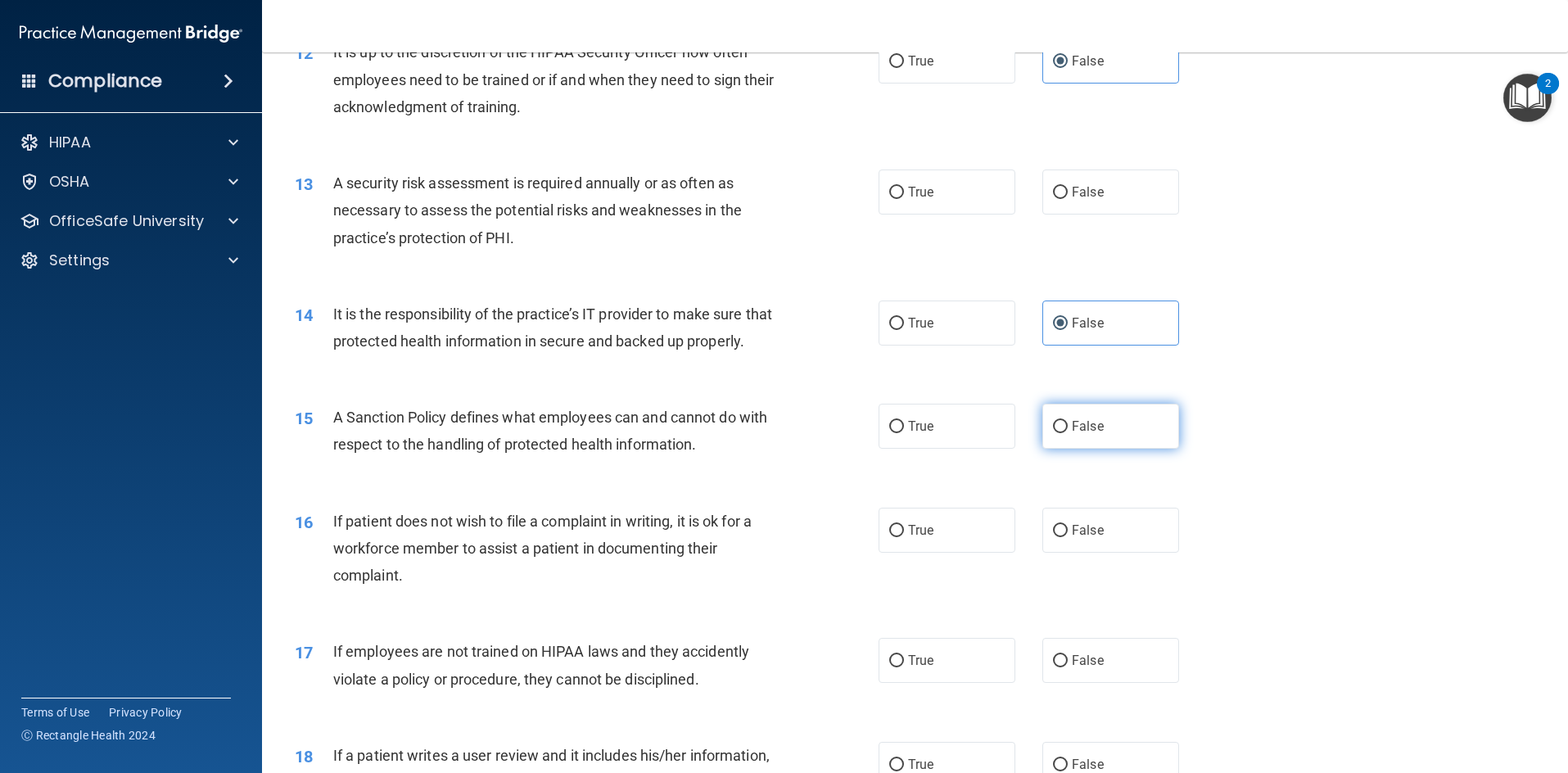
click at [1102, 414] on label "False" at bounding box center [1111, 426] width 137 height 45
click at [1067, 421] on input "False" at bounding box center [1060, 427] width 15 height 13
radio input "true"
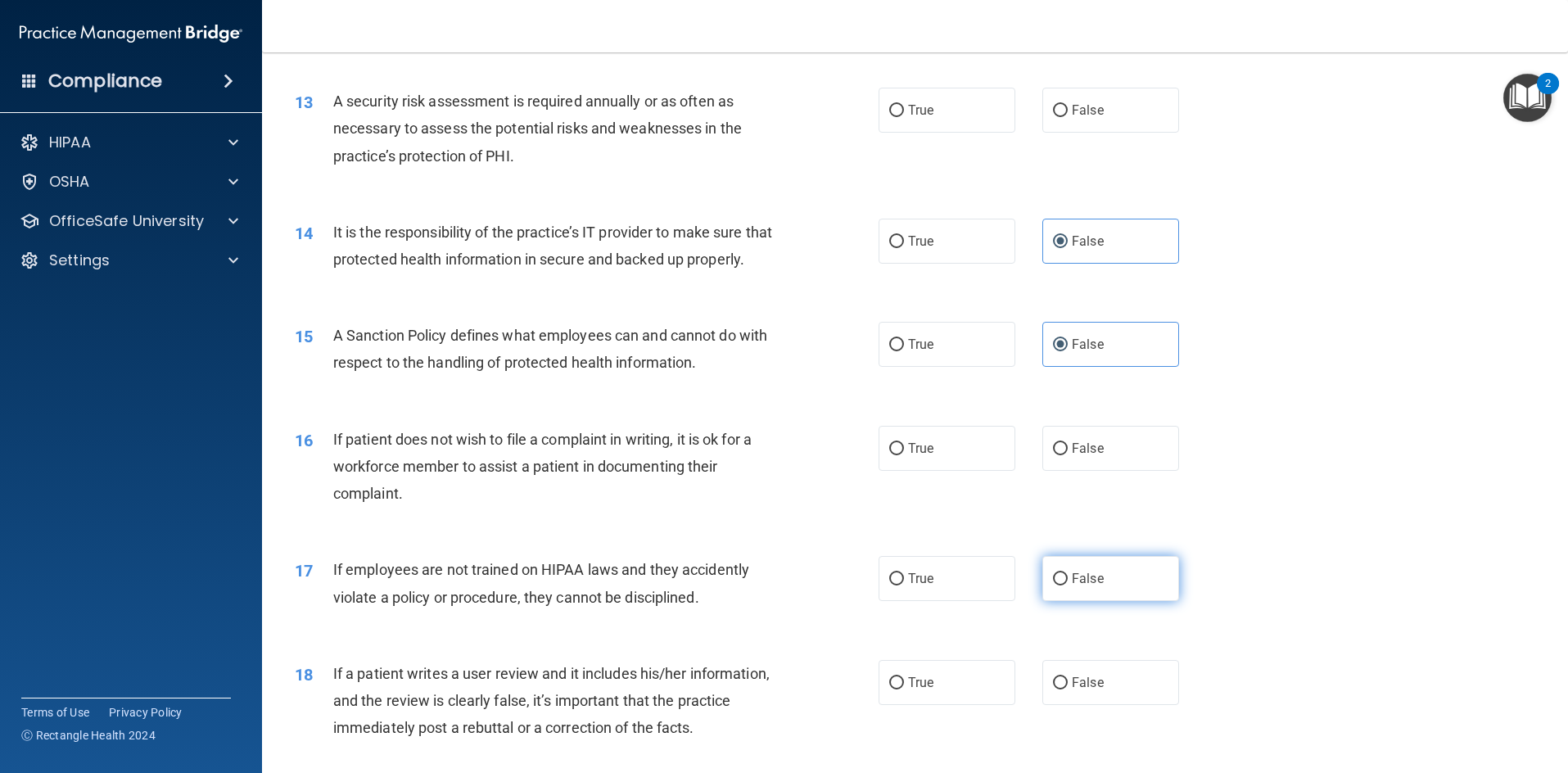
click at [1063, 572] on label "False" at bounding box center [1111, 579] width 137 height 45
click at [1063, 573] on input "False" at bounding box center [1060, 580] width 15 height 13
radio input "true"
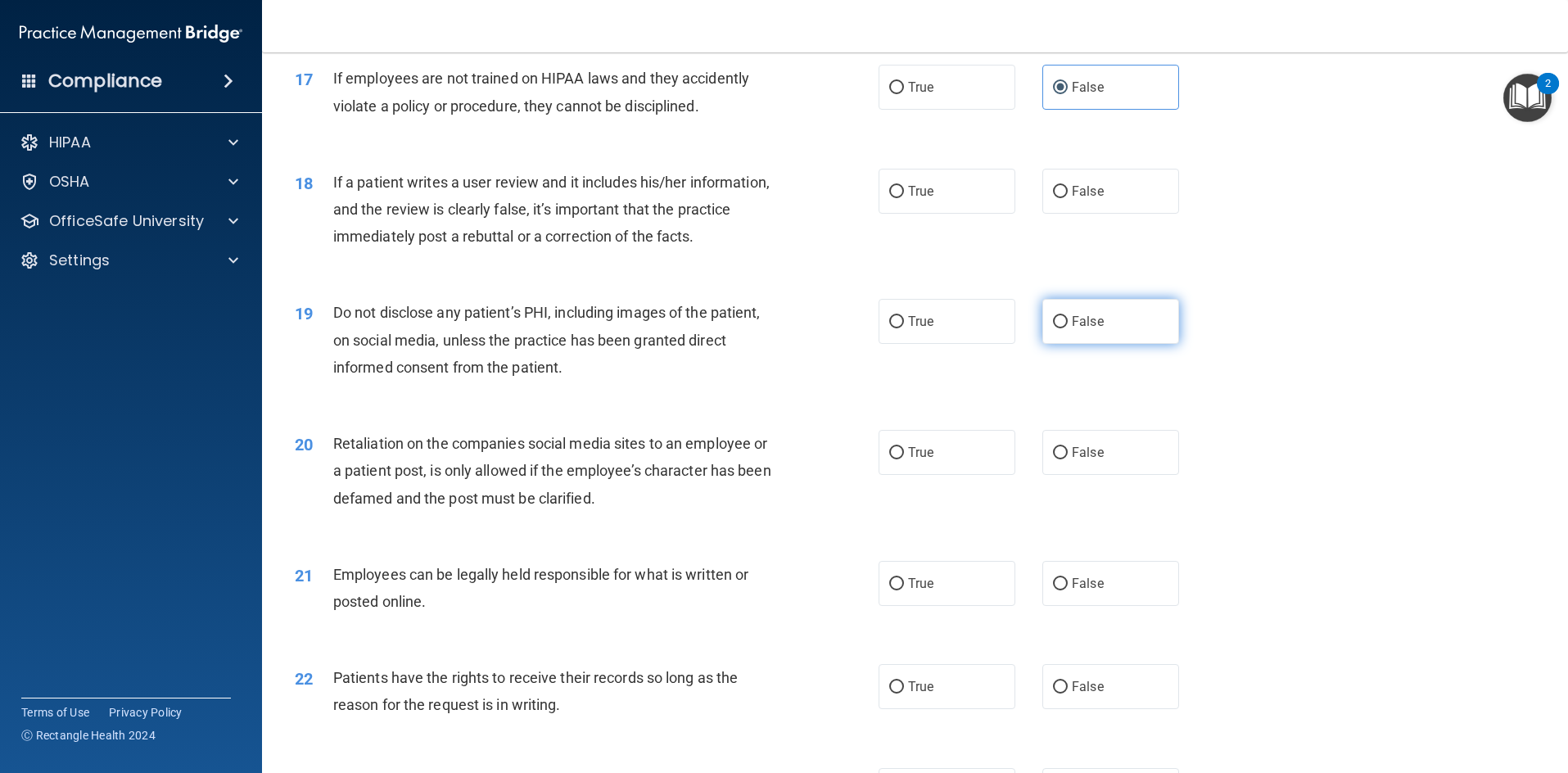
scroll to position [2374, 0]
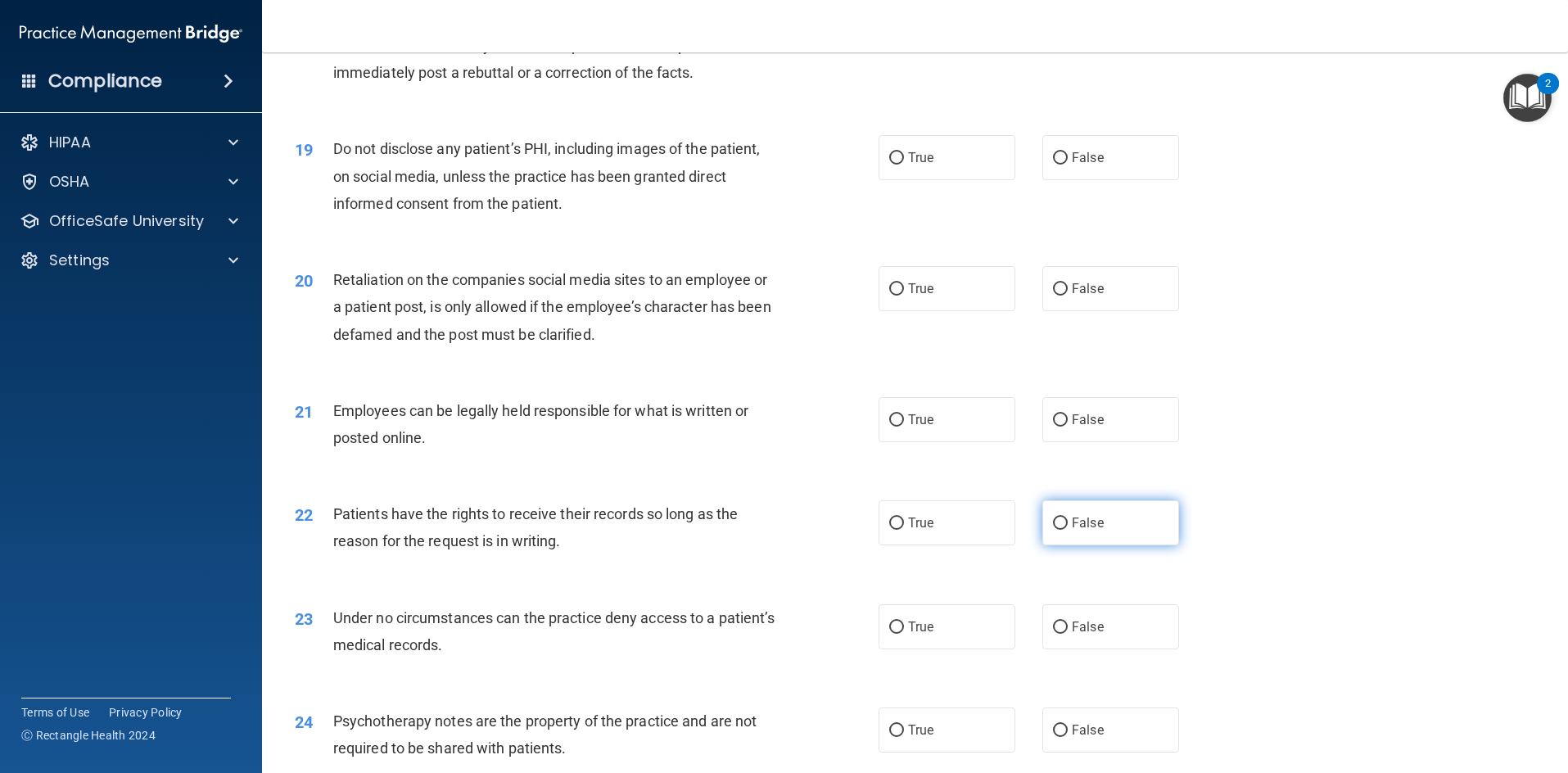
click at [1102, 536] on label "False" at bounding box center [1111, 523] width 137 height 45
click at [1067, 530] on input "False" at bounding box center [1060, 524] width 15 height 13
radio input "true"
click at [1097, 622] on label "False" at bounding box center [1111, 627] width 137 height 45
click at [1067, 622] on input "False" at bounding box center [1060, 628] width 15 height 13
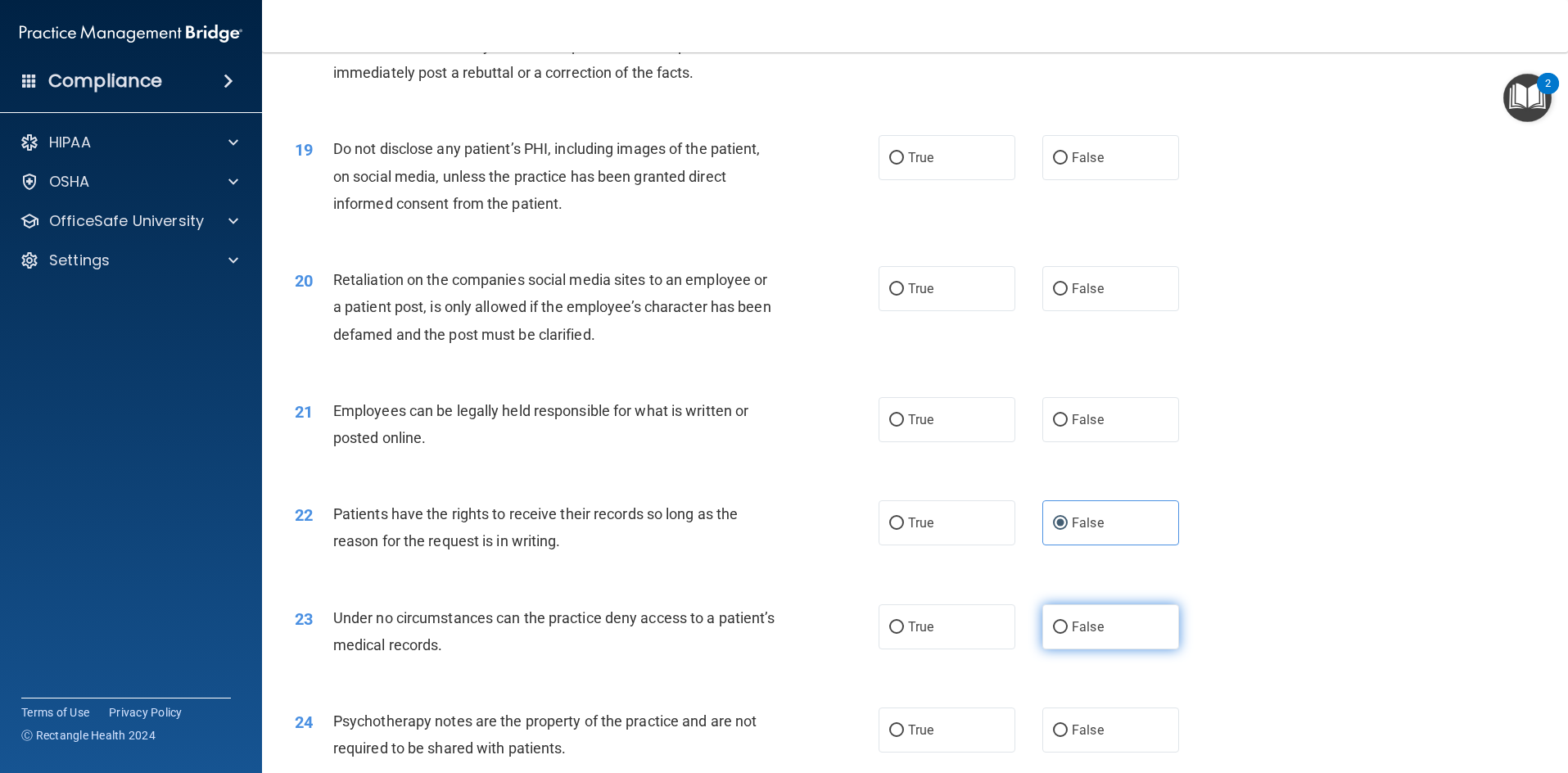
radio input "true"
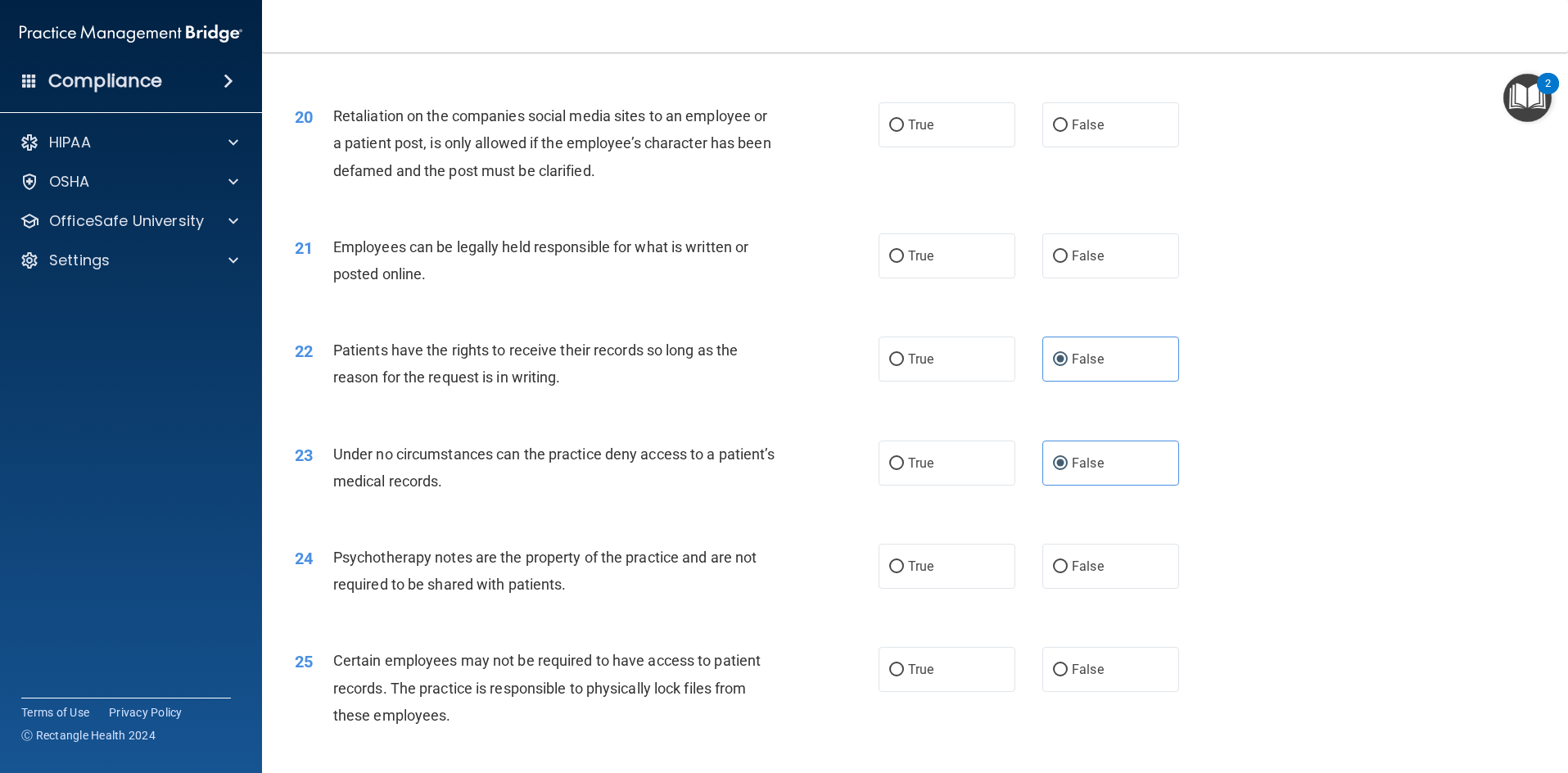
scroll to position [2621, 0]
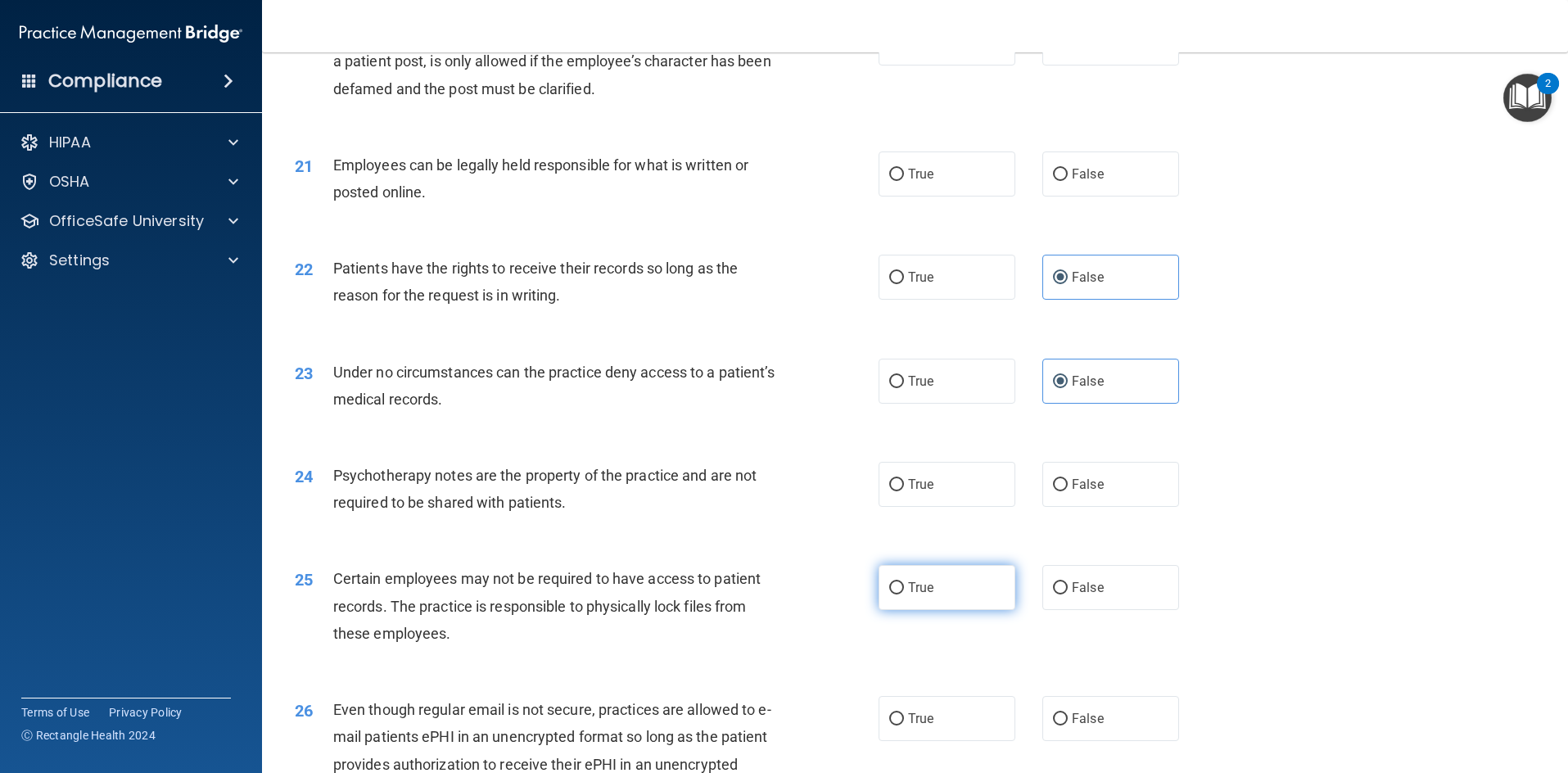
click at [939, 600] on label "True" at bounding box center [947, 588] width 137 height 45
click at [904, 594] on input "True" at bounding box center [897, 589] width 15 height 13
radio input "true"
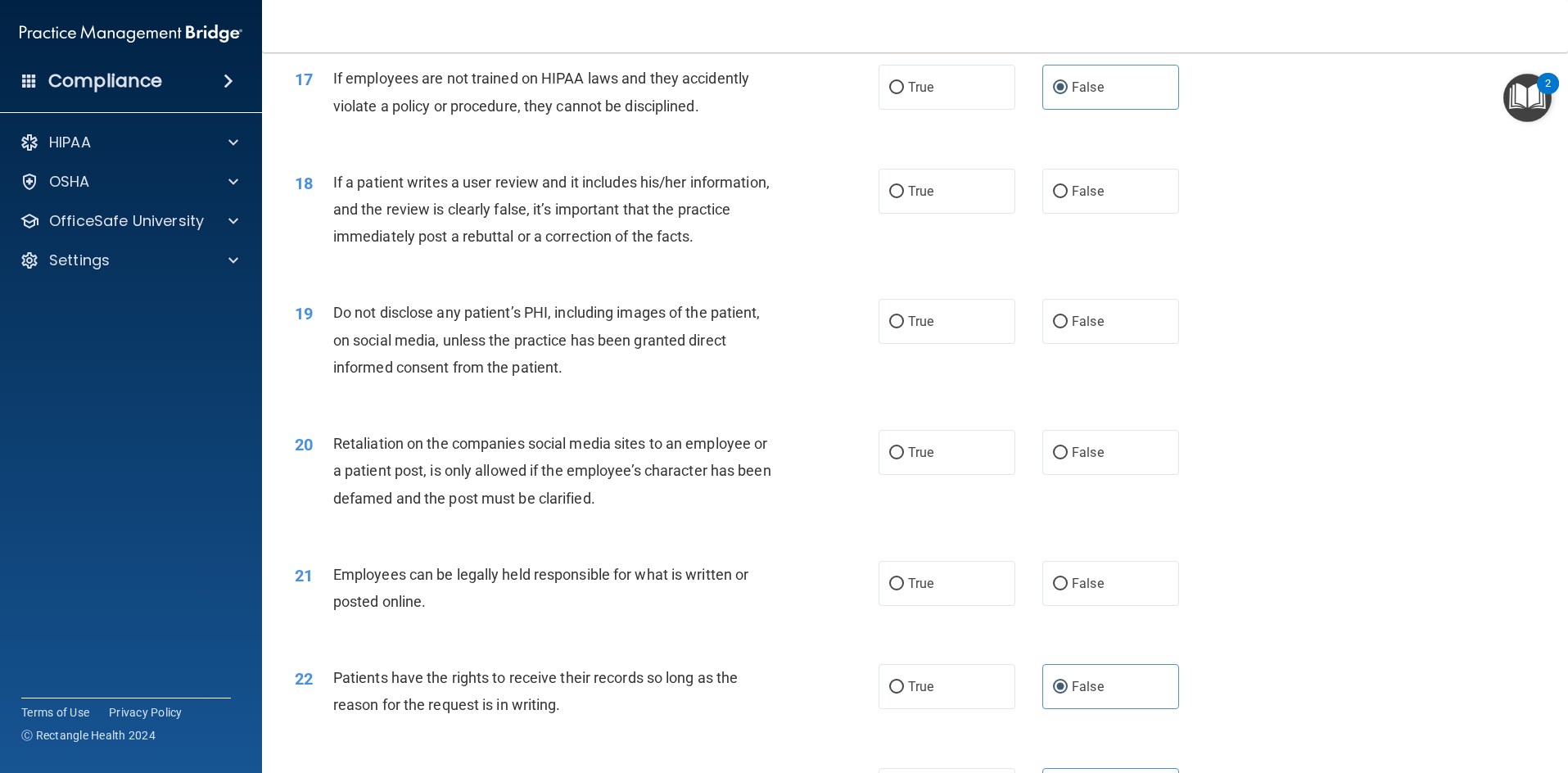
scroll to position [1965, 0]
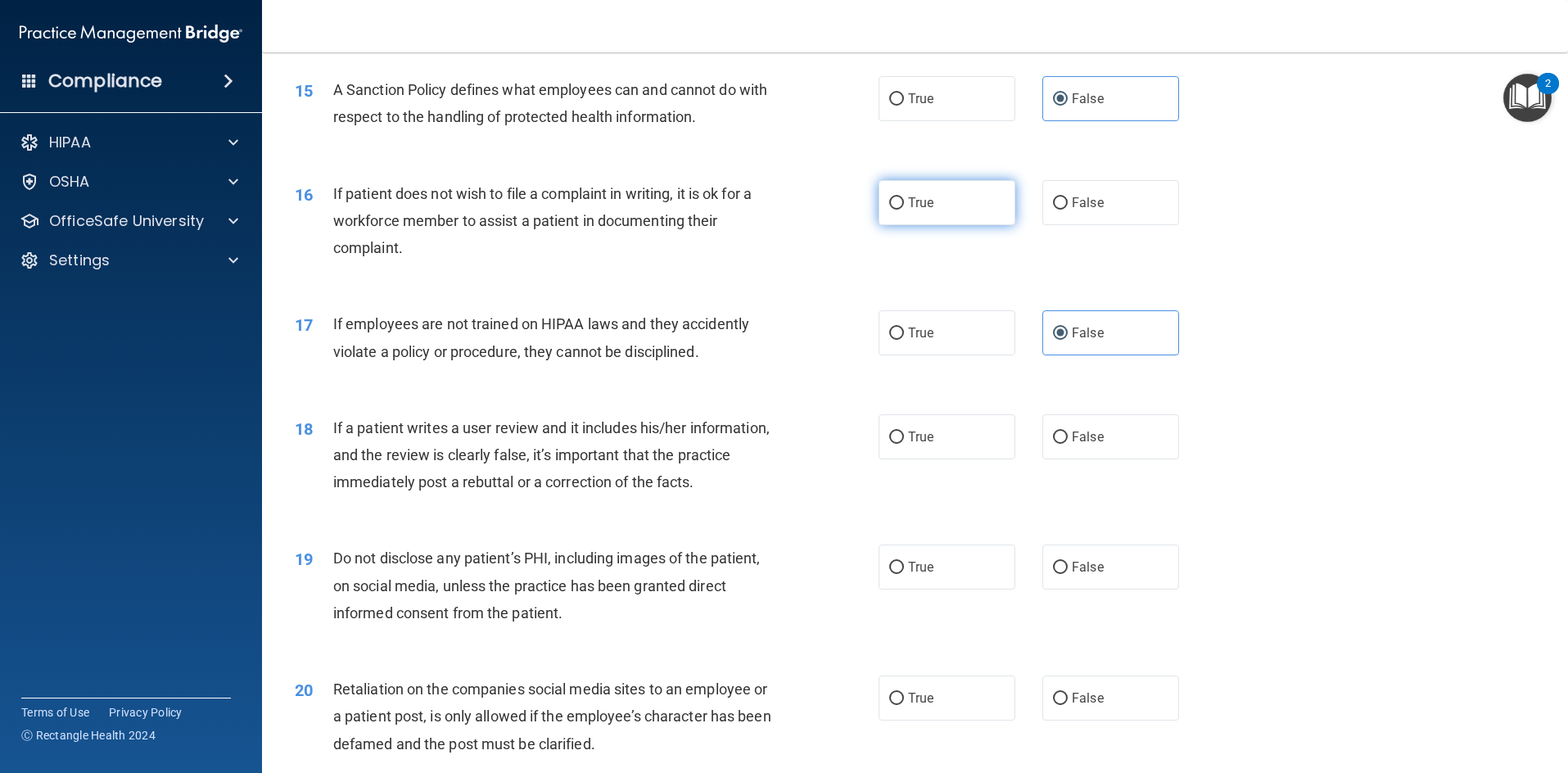
click at [963, 207] on label "True" at bounding box center [947, 203] width 137 height 45
click at [904, 207] on input "True" at bounding box center [897, 203] width 15 height 13
radio input "true"
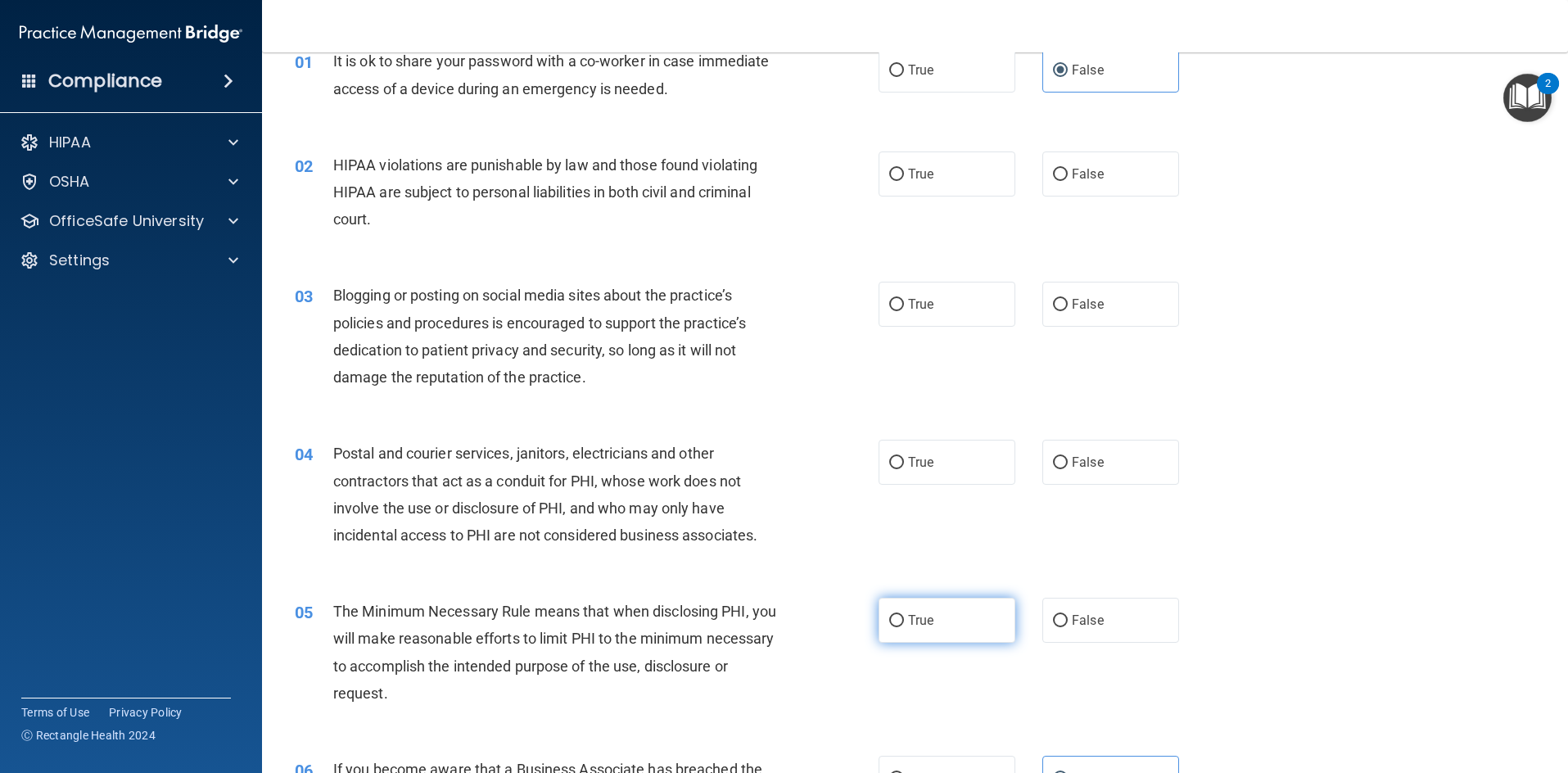
scroll to position [0, 0]
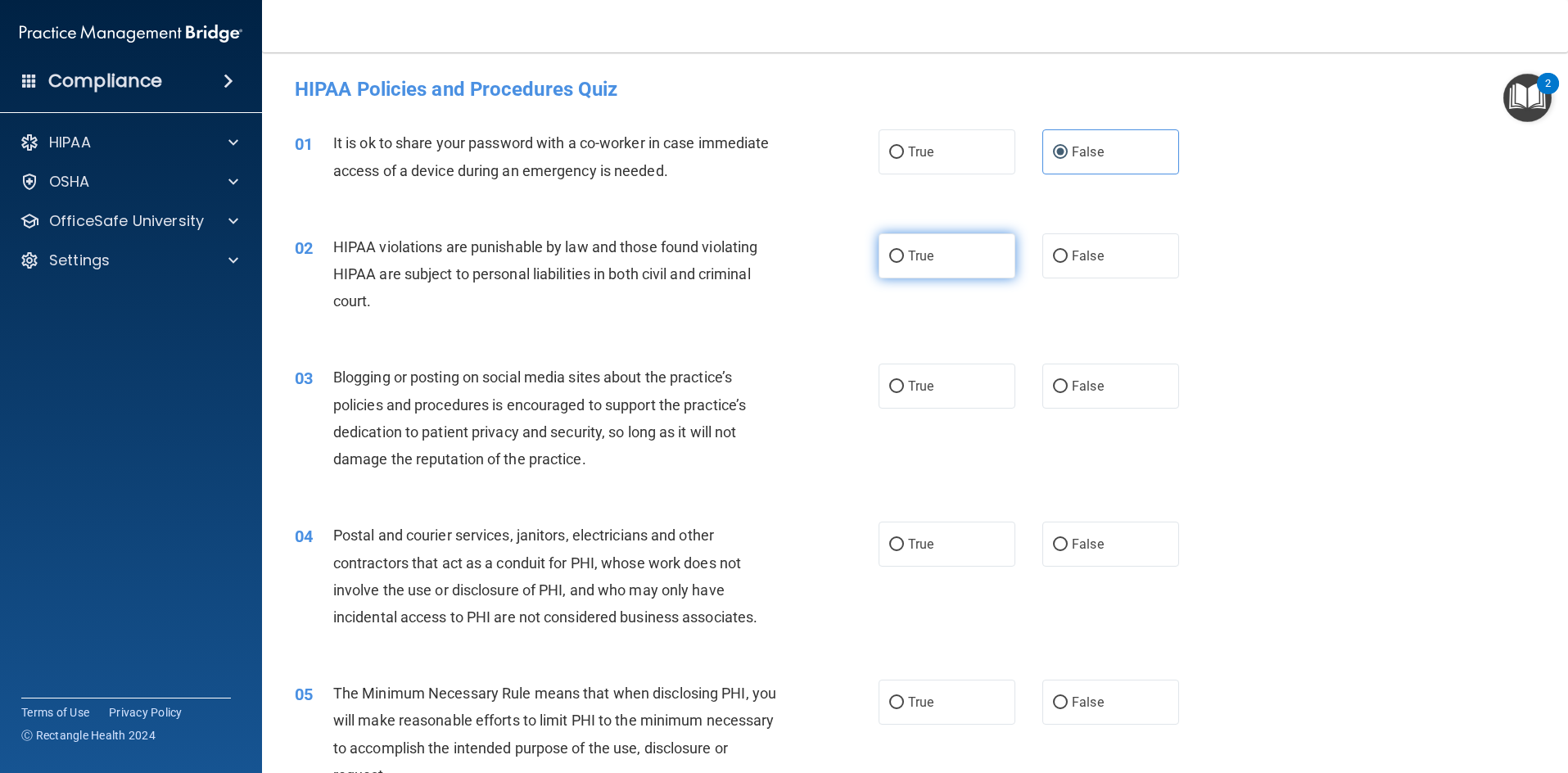
click at [908, 259] on span "True" at bounding box center [921, 255] width 25 height 15
click at [903, 259] on input "True" at bounding box center [897, 257] width 15 height 13
radio input "true"
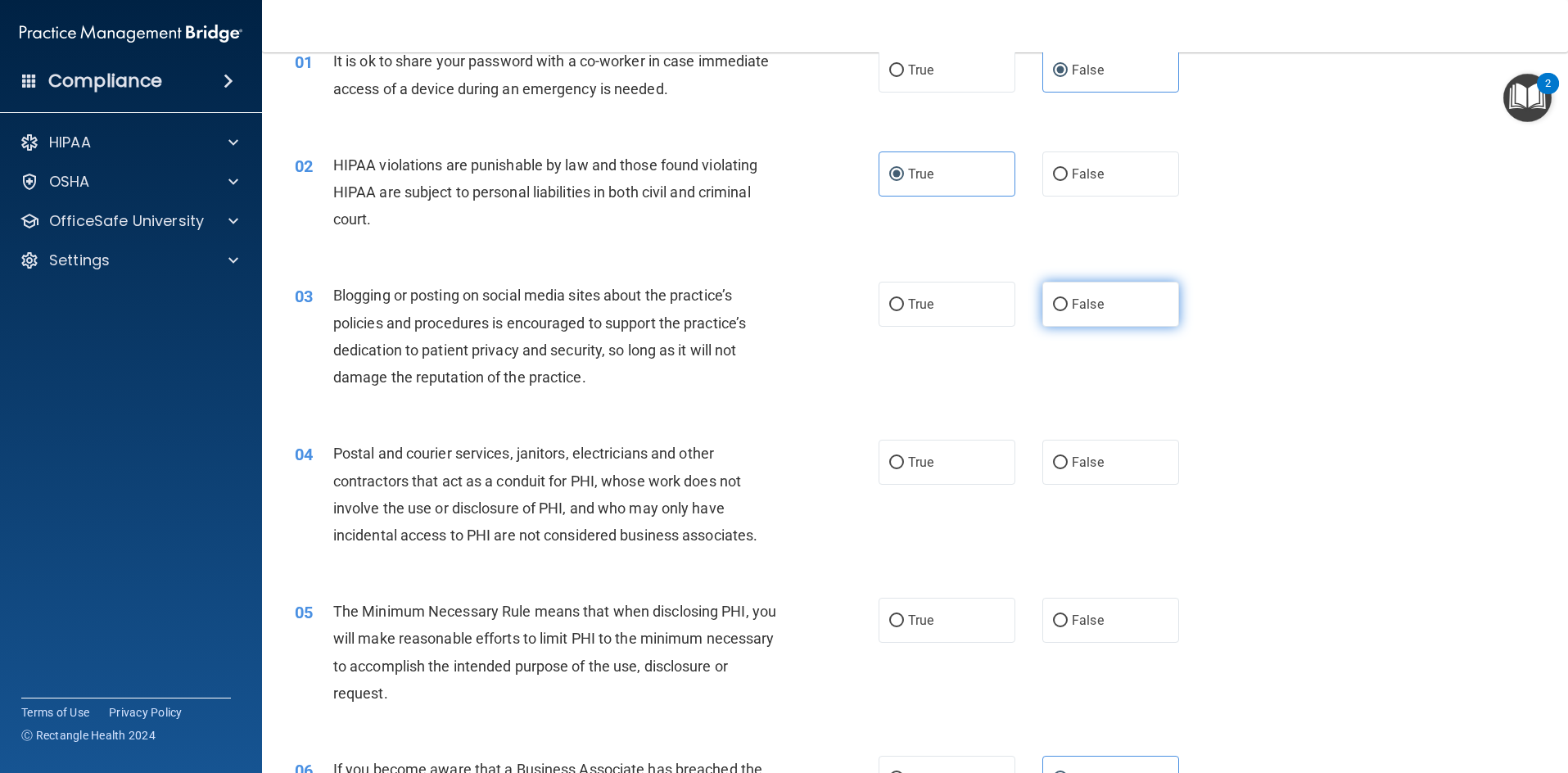
click at [1056, 292] on label "False" at bounding box center [1111, 304] width 137 height 45
click at [1056, 299] on input "False" at bounding box center [1060, 305] width 15 height 13
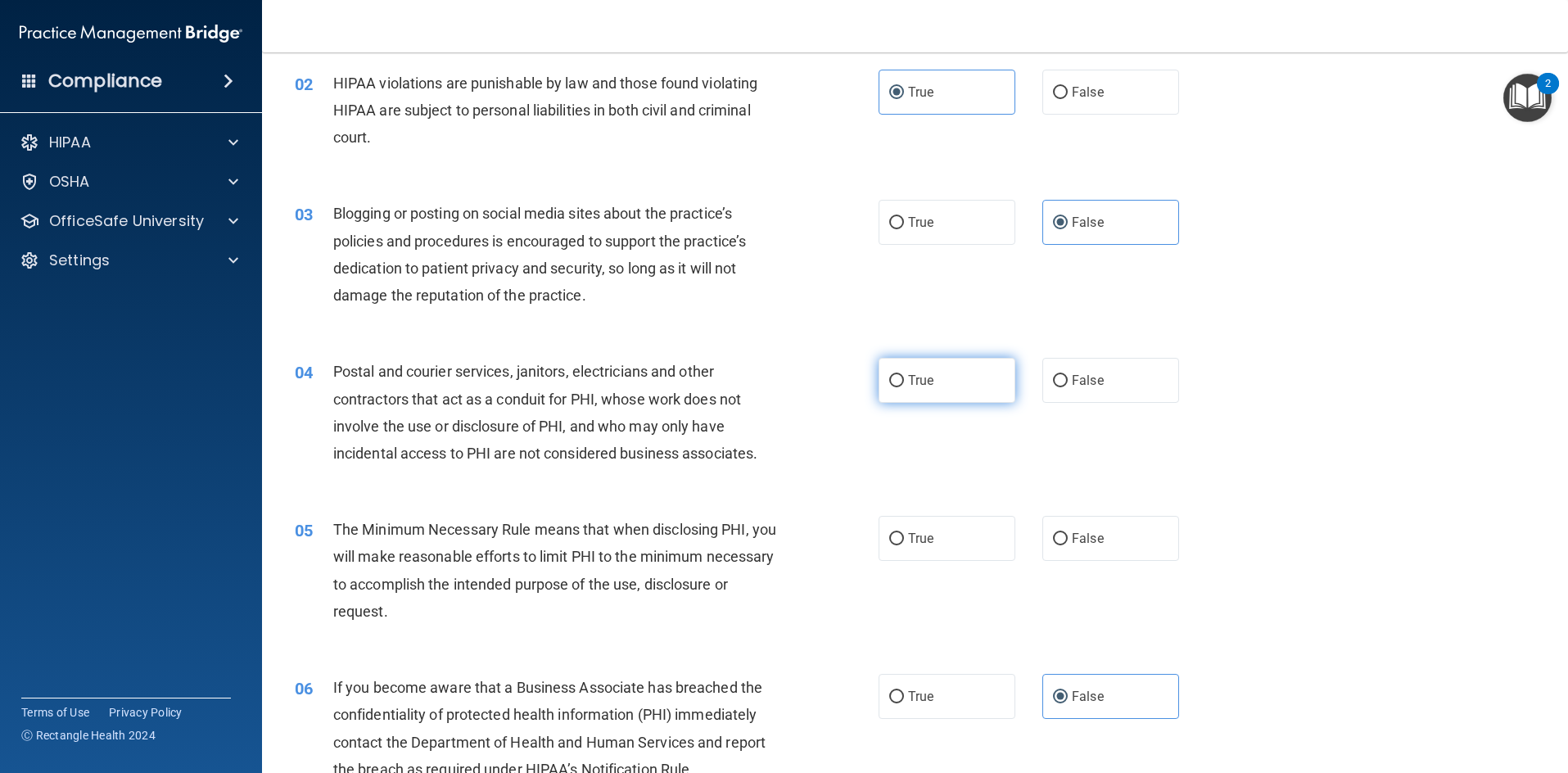
click at [933, 380] on label "True" at bounding box center [947, 381] width 137 height 45
click at [904, 380] on input "True" at bounding box center [897, 382] width 15 height 13
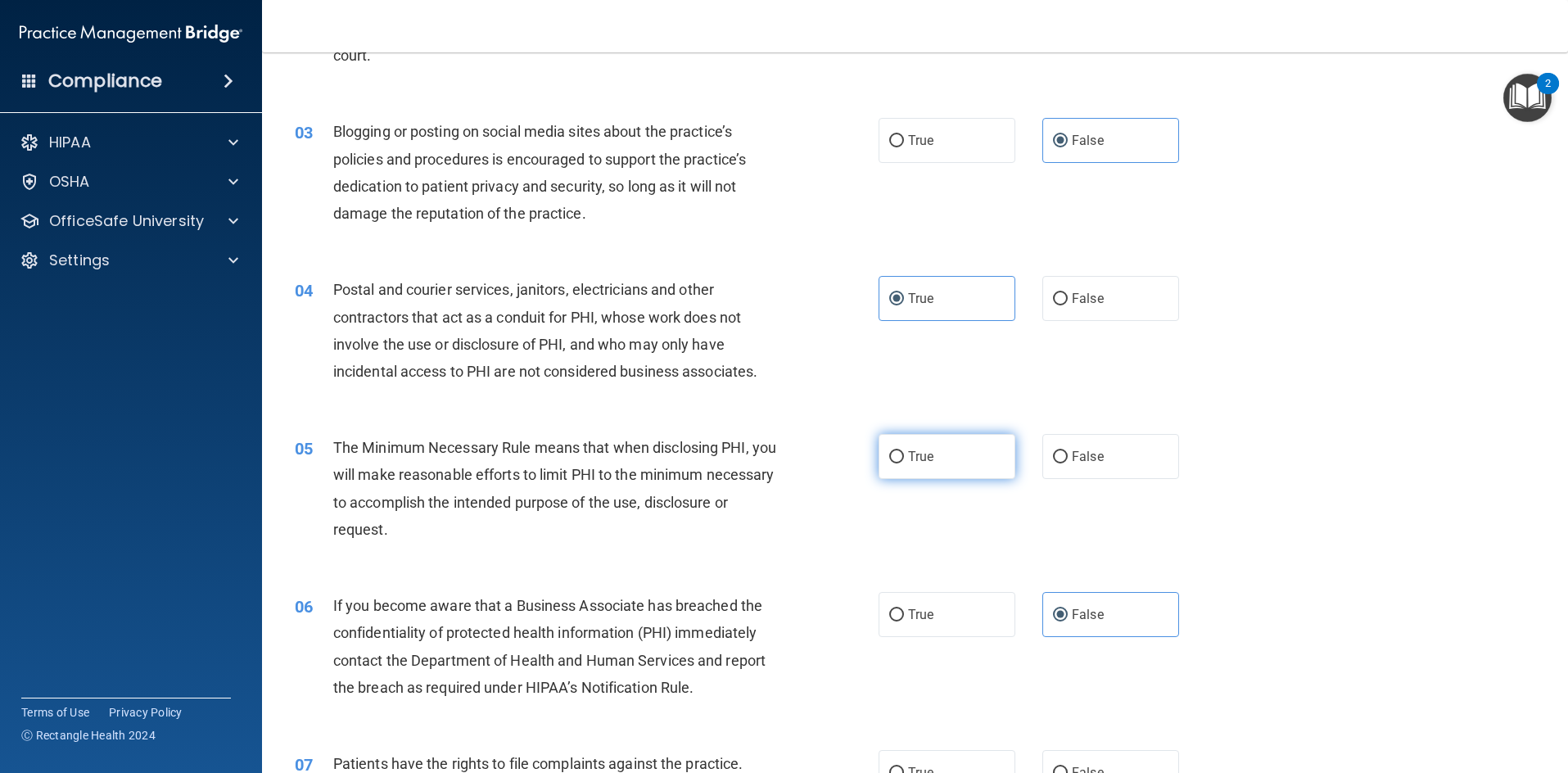
click at [918, 453] on span "True" at bounding box center [921, 456] width 25 height 15
click at [904, 453] on input "True" at bounding box center [897, 458] width 15 height 13
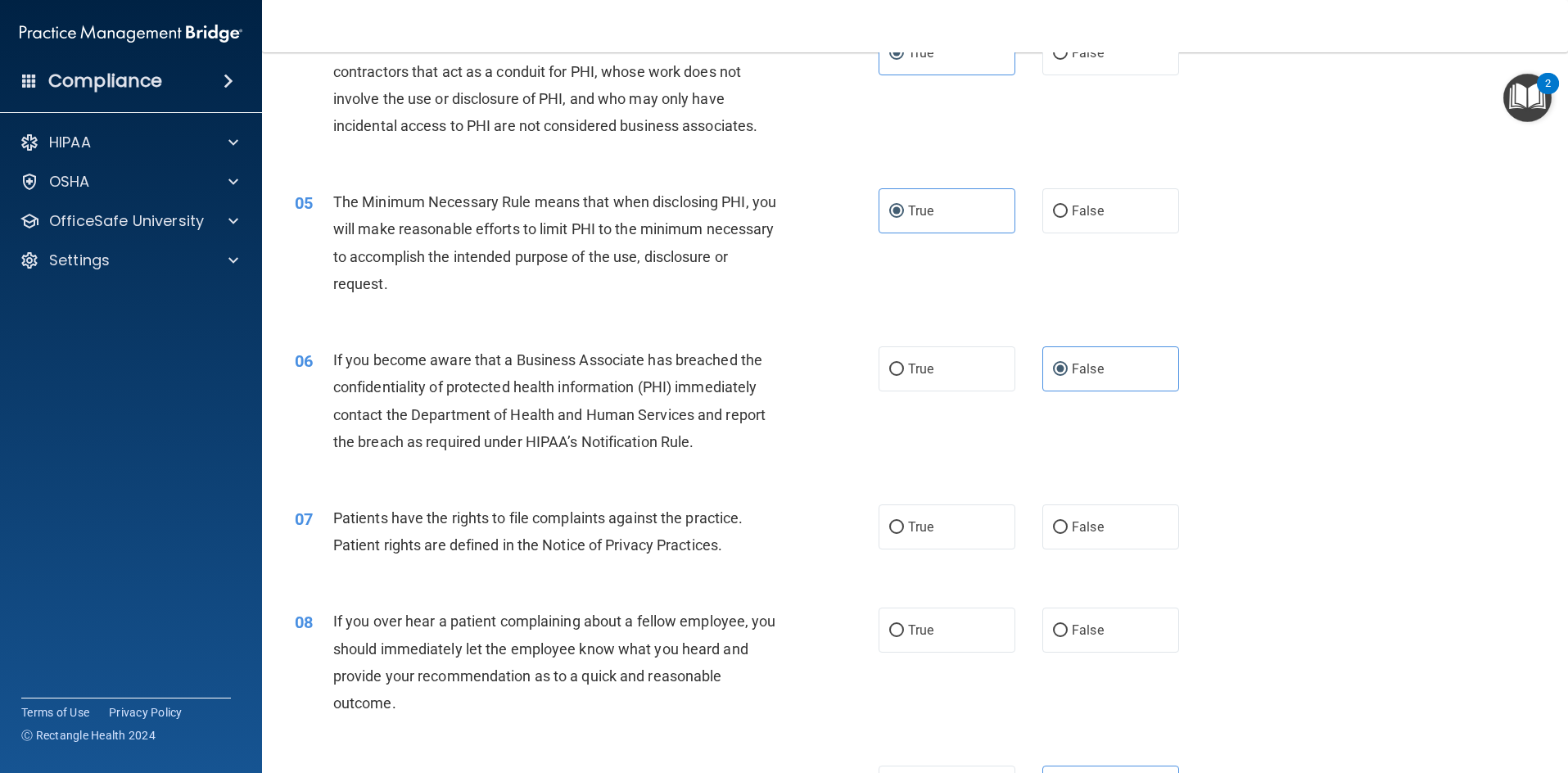
scroll to position [573, 0]
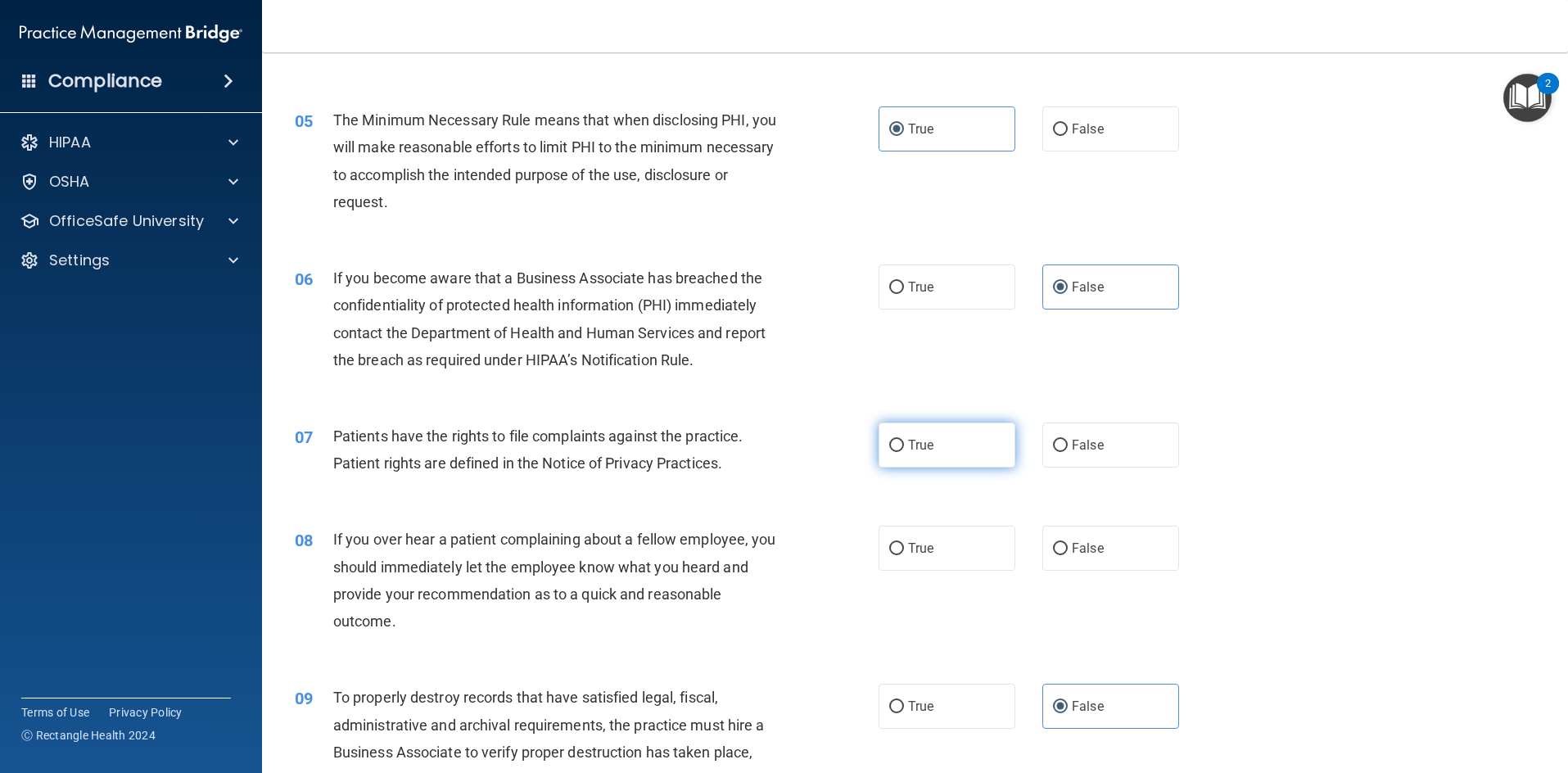
click at [890, 440] on input "True" at bounding box center [897, 446] width 15 height 13
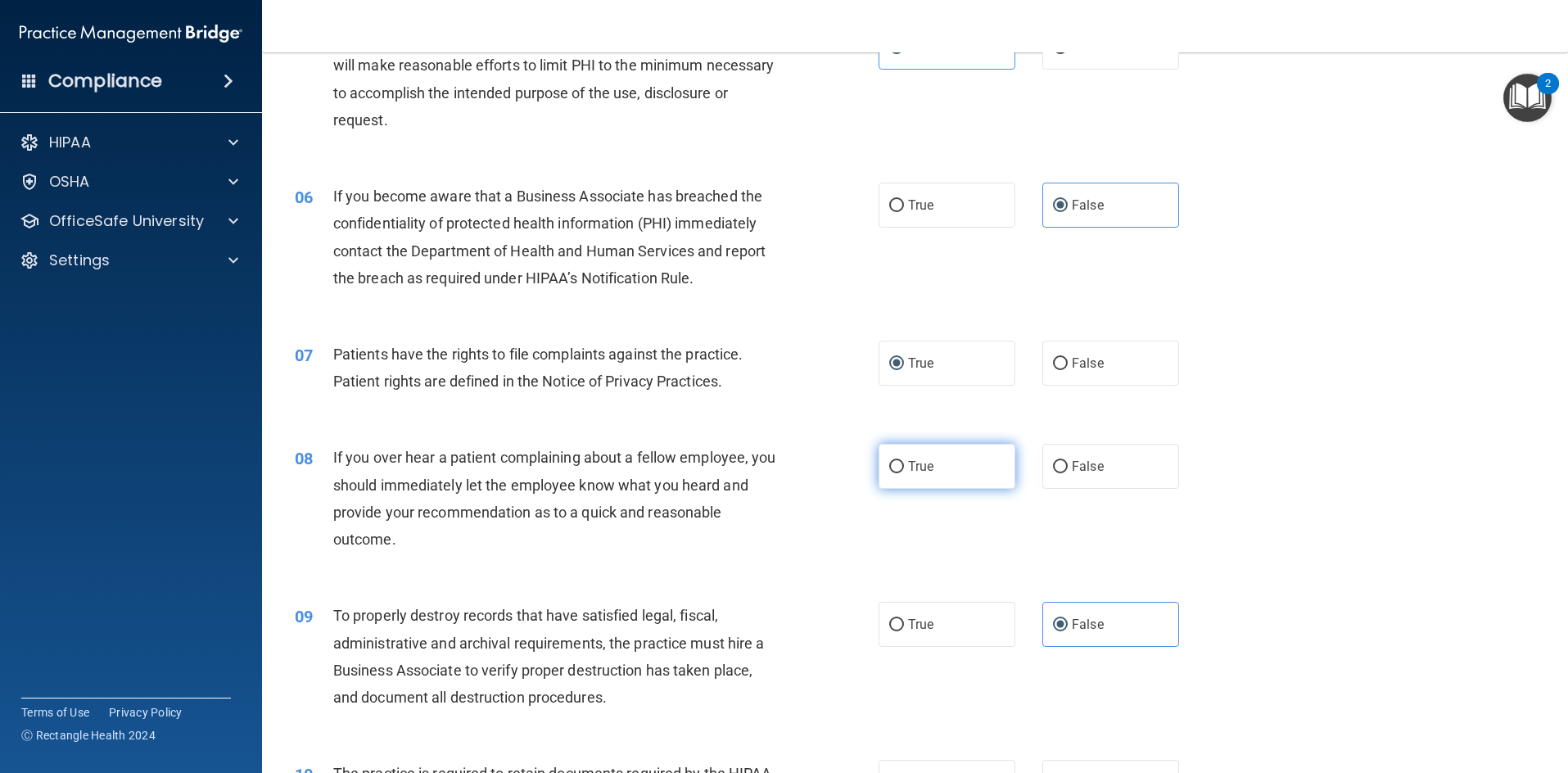
click at [878, 468] on label "True" at bounding box center [947, 467] width 137 height 45
click at [889, 468] on input "True" at bounding box center [897, 468] width 15 height 13
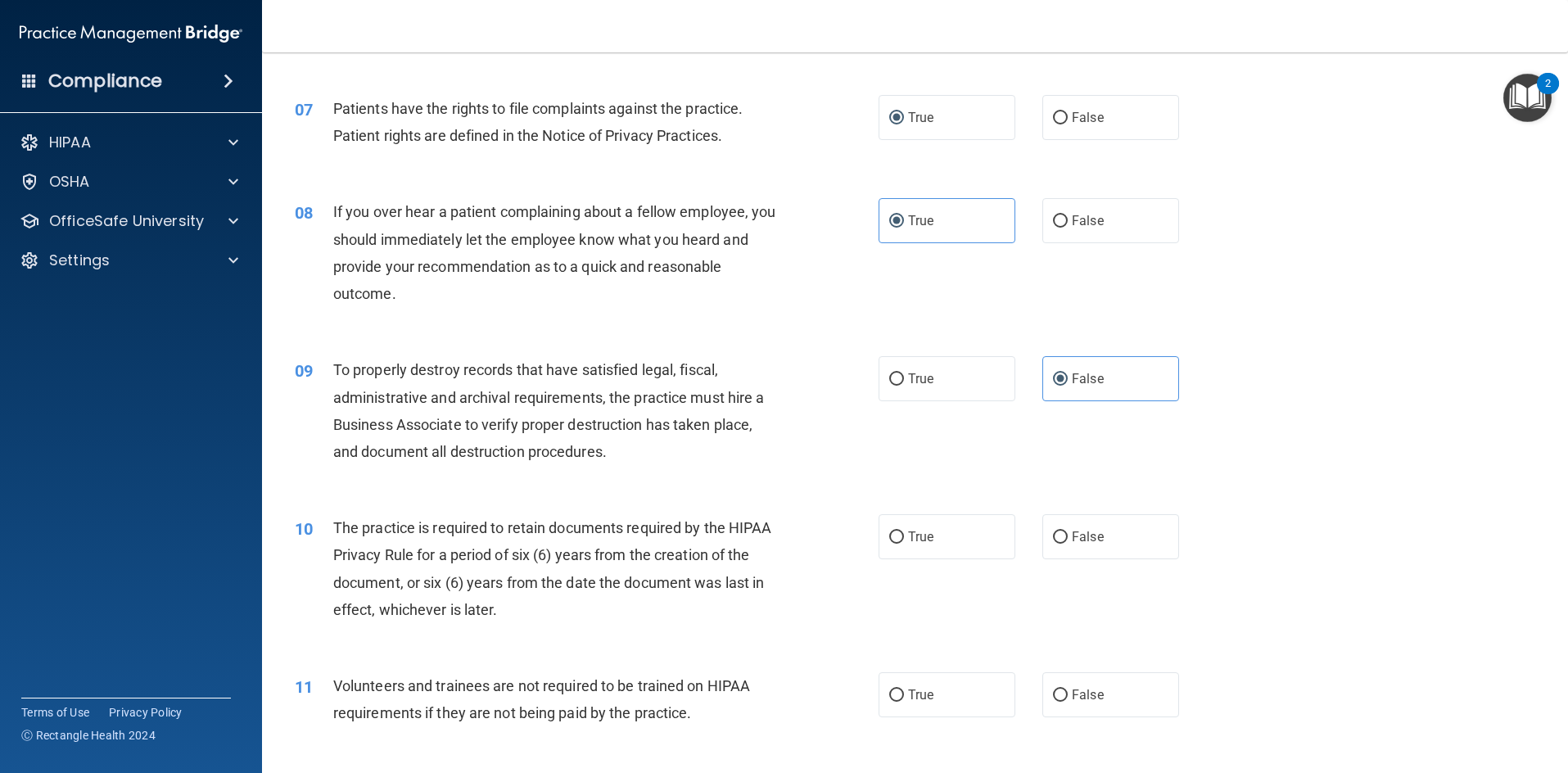
scroll to position [983, 0]
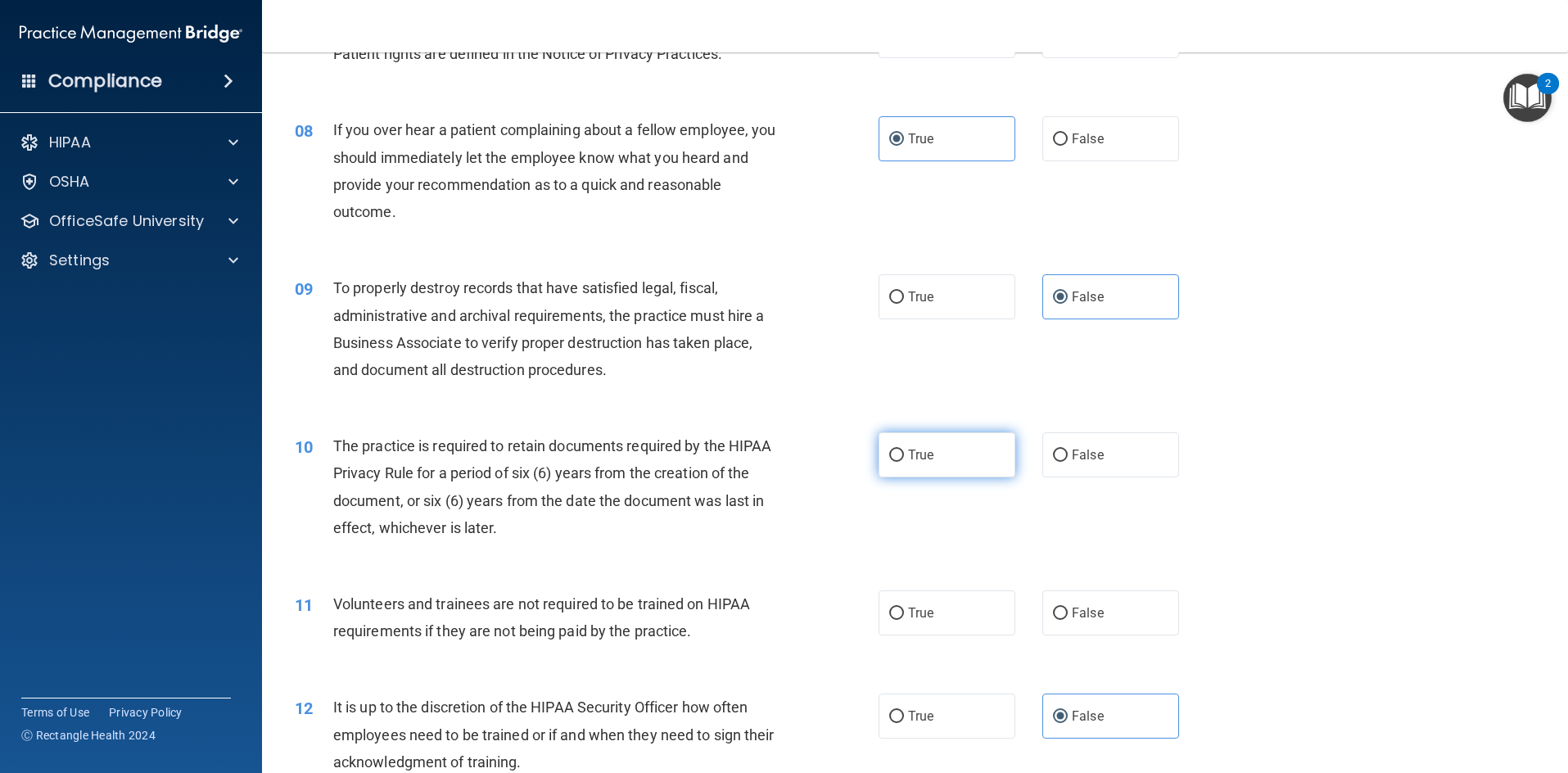
click at [984, 459] on label "True" at bounding box center [947, 455] width 137 height 45
click at [904, 459] on input "True" at bounding box center [897, 456] width 15 height 13
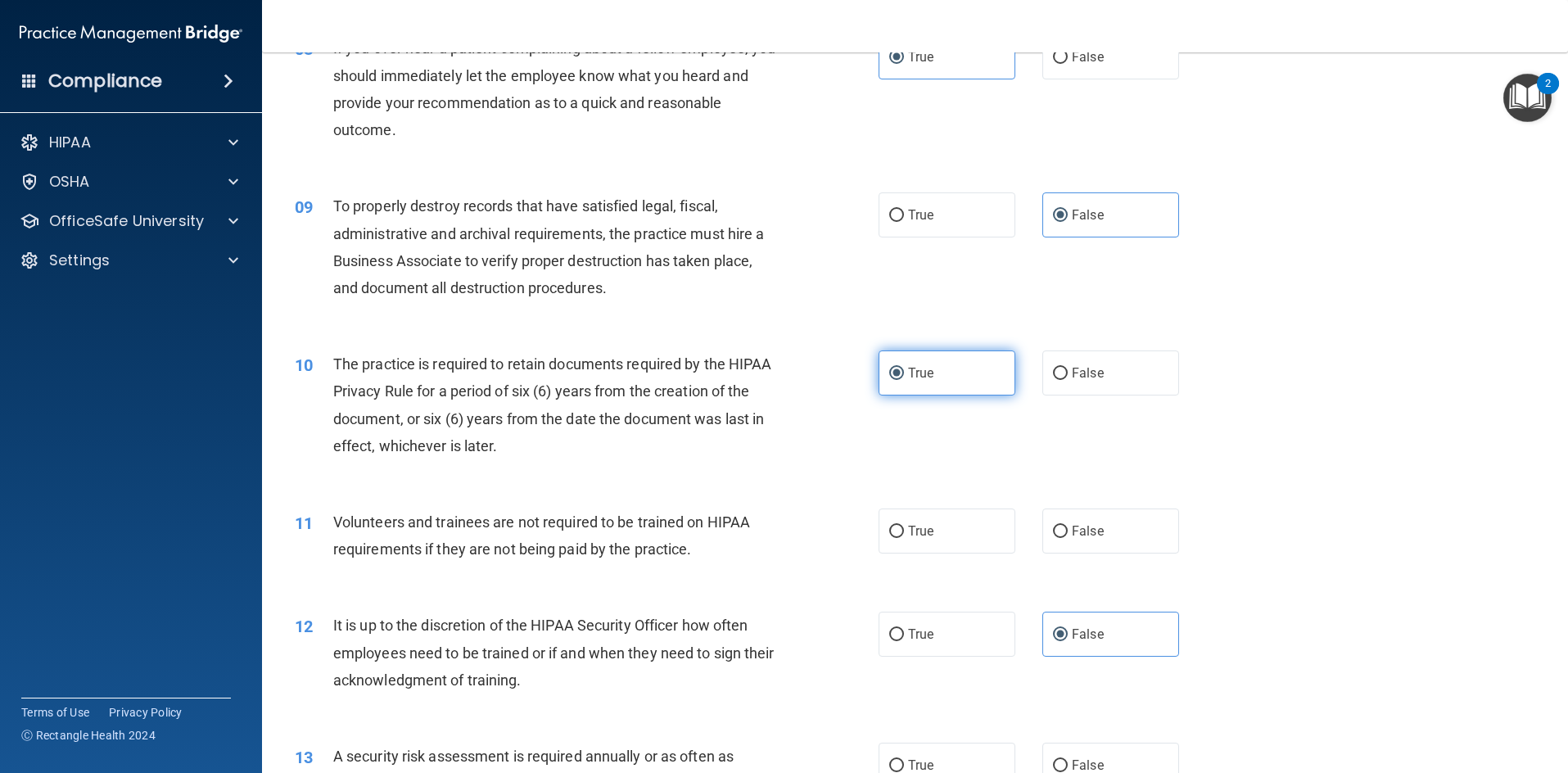
scroll to position [1146, 0]
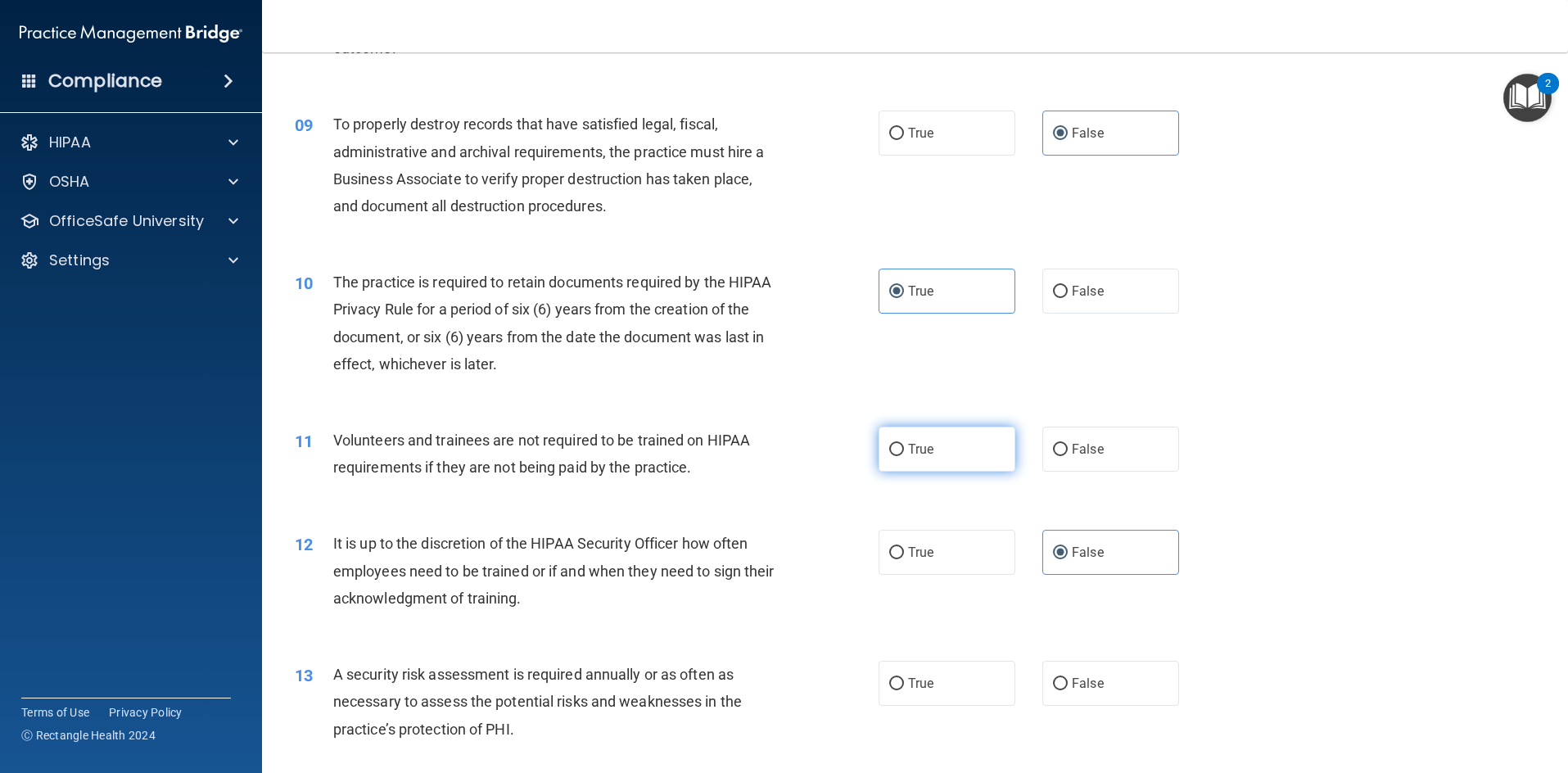
click at [991, 453] on label "True" at bounding box center [947, 450] width 137 height 45
click at [904, 453] on input "True" at bounding box center [897, 451] width 15 height 13
click at [1072, 451] on span "False" at bounding box center [1087, 449] width 32 height 15
click at [1067, 451] on input "False" at bounding box center [1060, 451] width 15 height 13
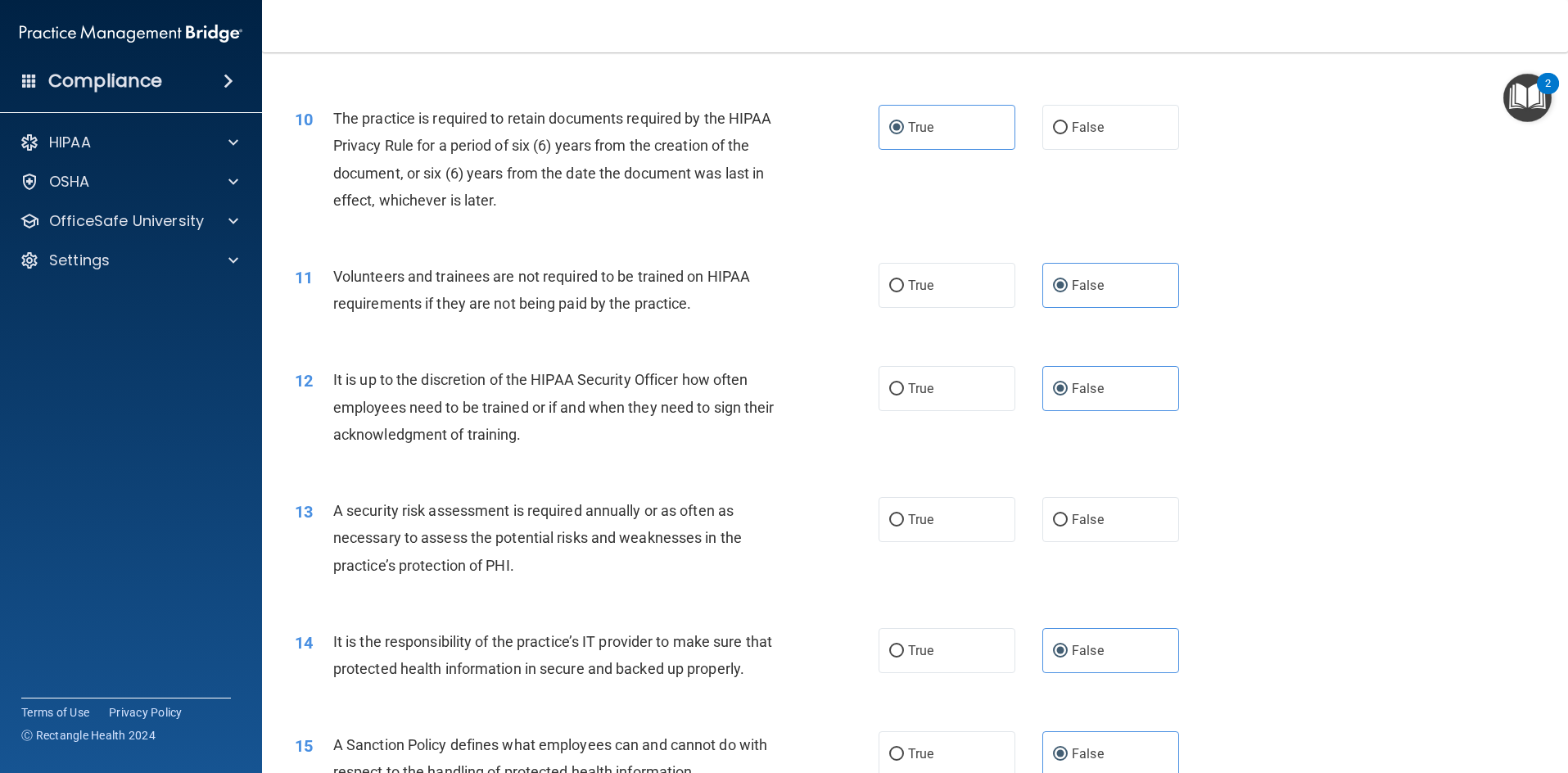
scroll to position [1392, 0]
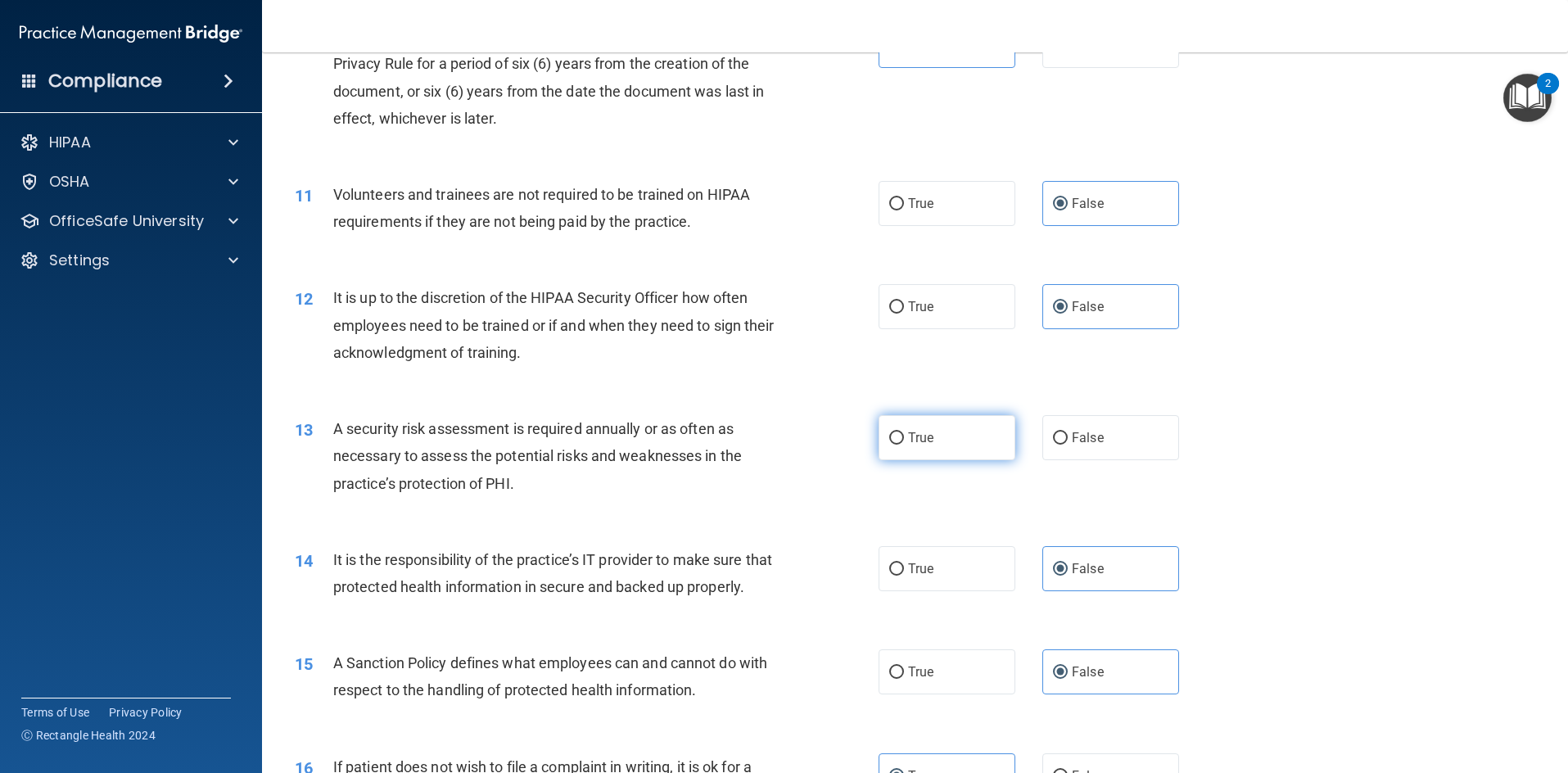
click at [893, 436] on input "True" at bounding box center [897, 439] width 15 height 13
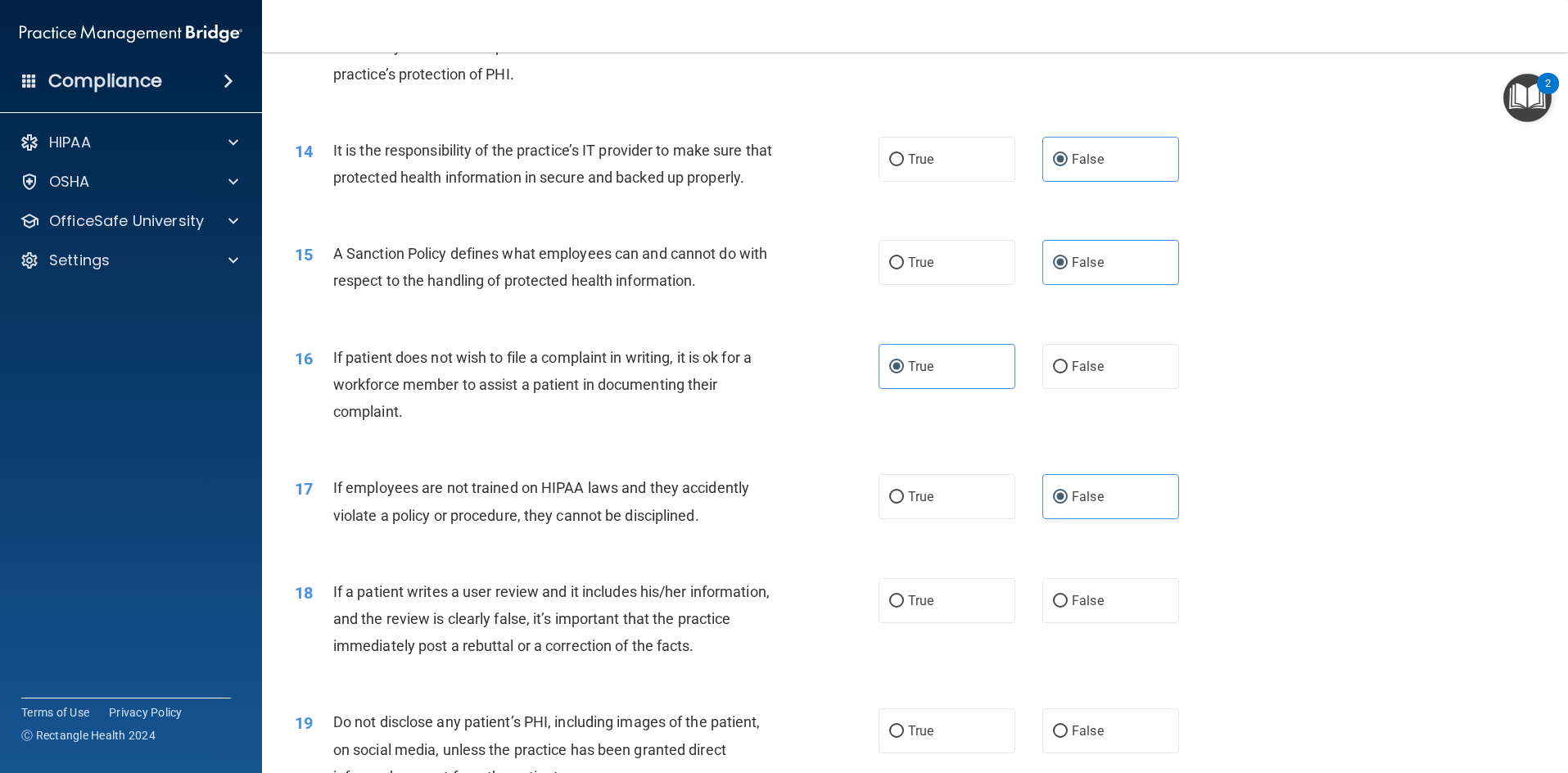
scroll to position [1883, 0]
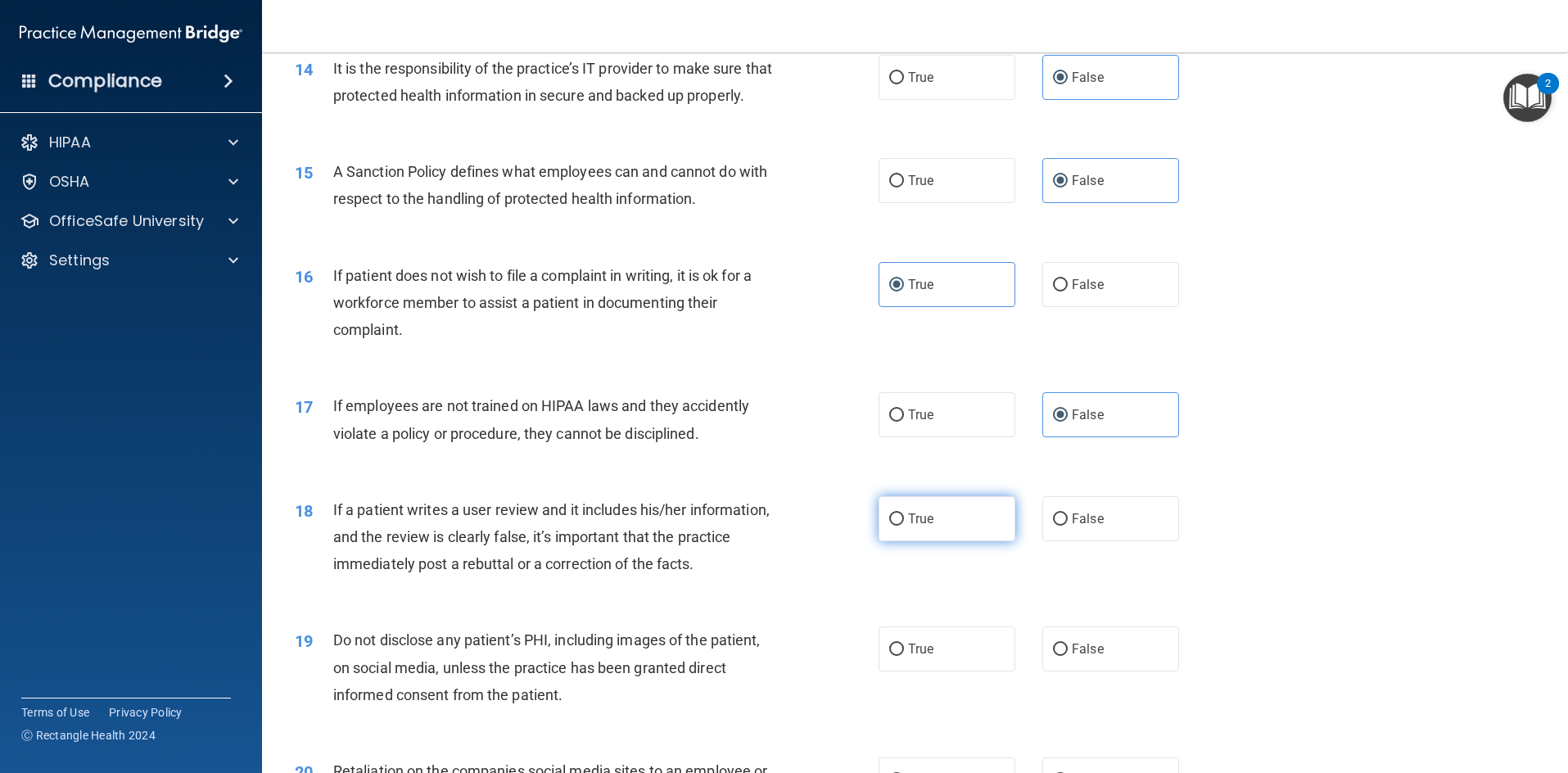
click at [929, 525] on label "True" at bounding box center [947, 519] width 137 height 45
click at [904, 525] on input "True" at bounding box center [897, 520] width 15 height 13
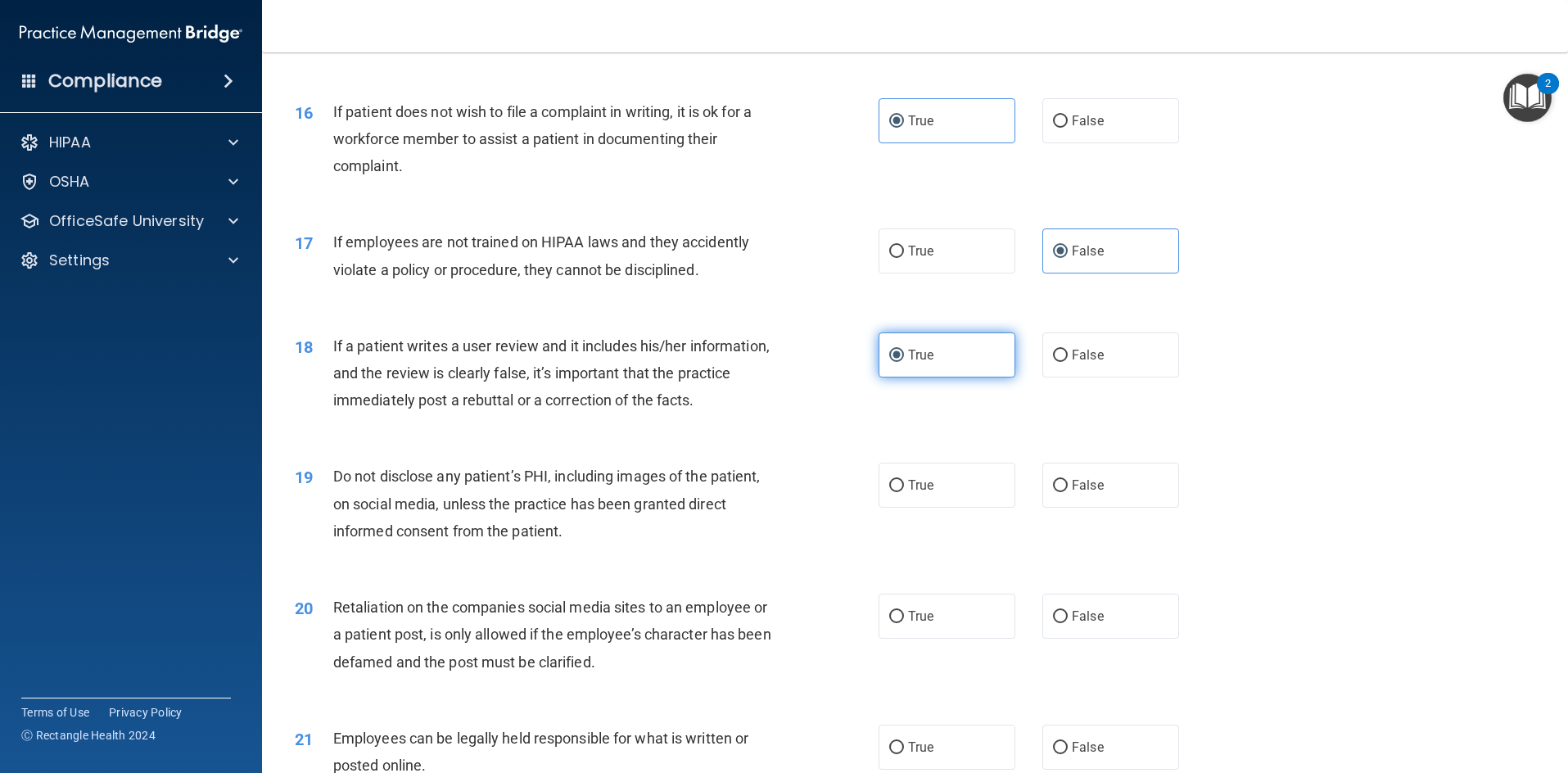
scroll to position [2129, 0]
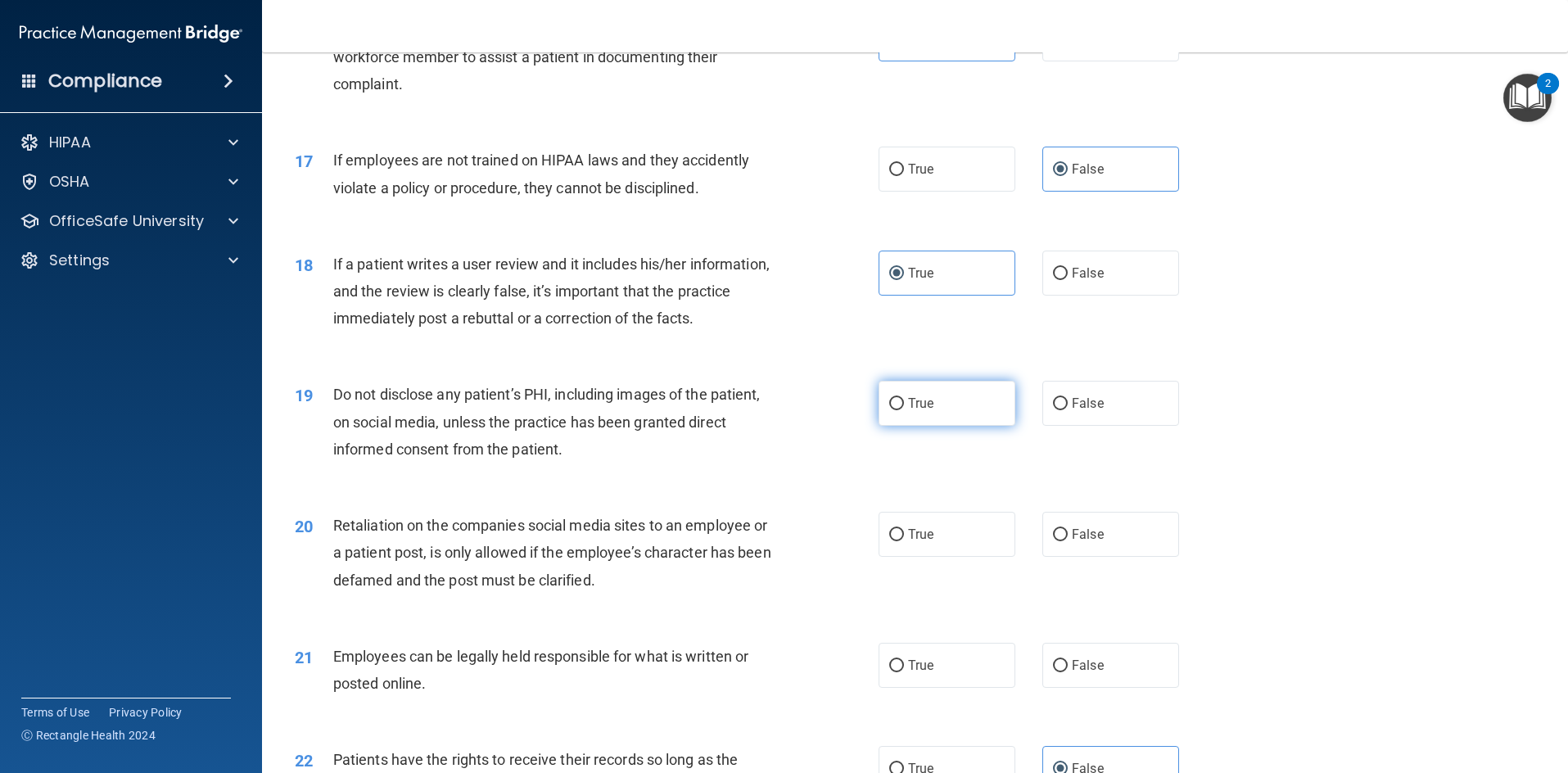
click at [949, 403] on label "True" at bounding box center [947, 403] width 137 height 45
click at [904, 403] on input "True" at bounding box center [897, 404] width 15 height 13
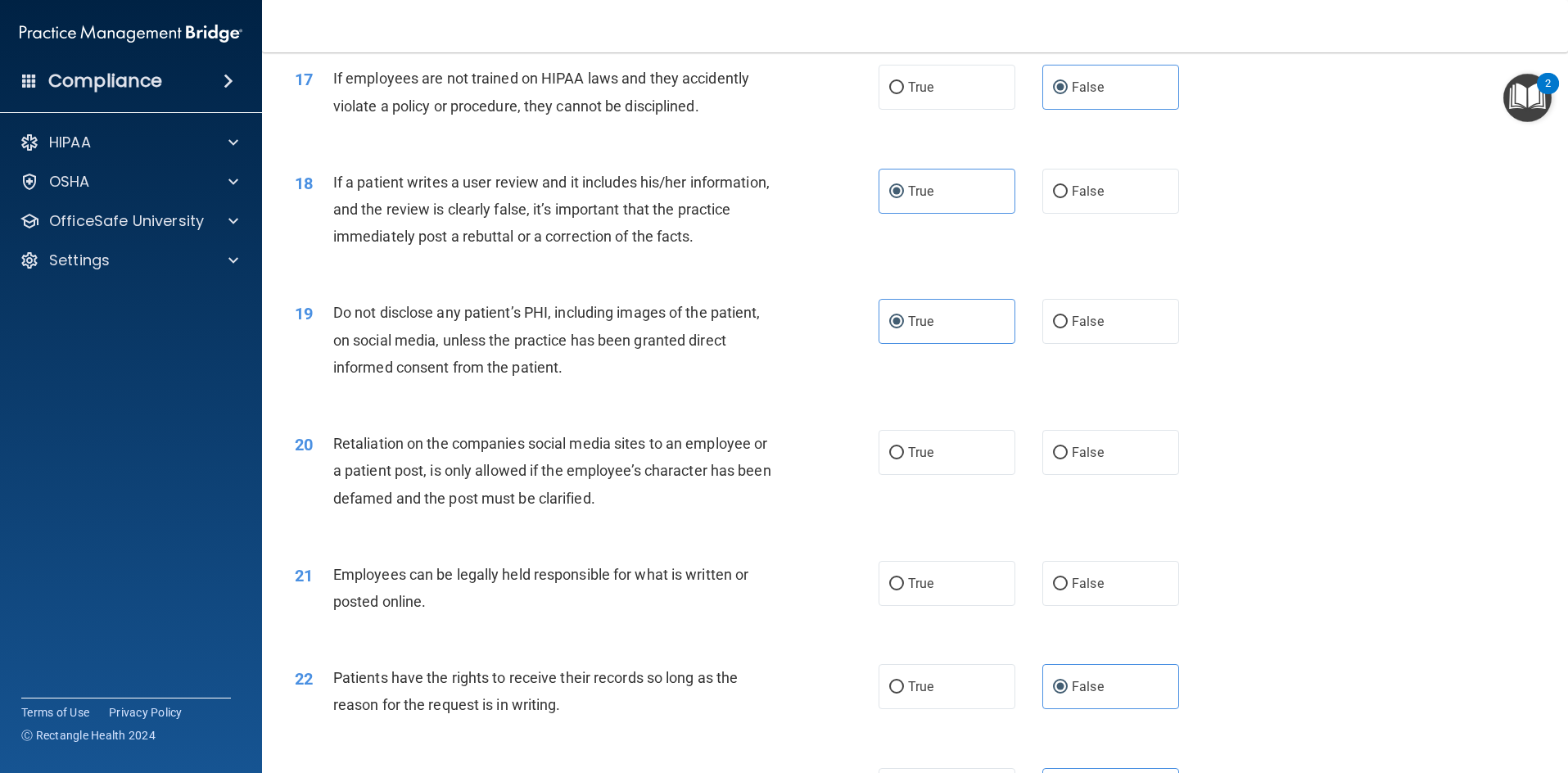
scroll to position [2293, 0]
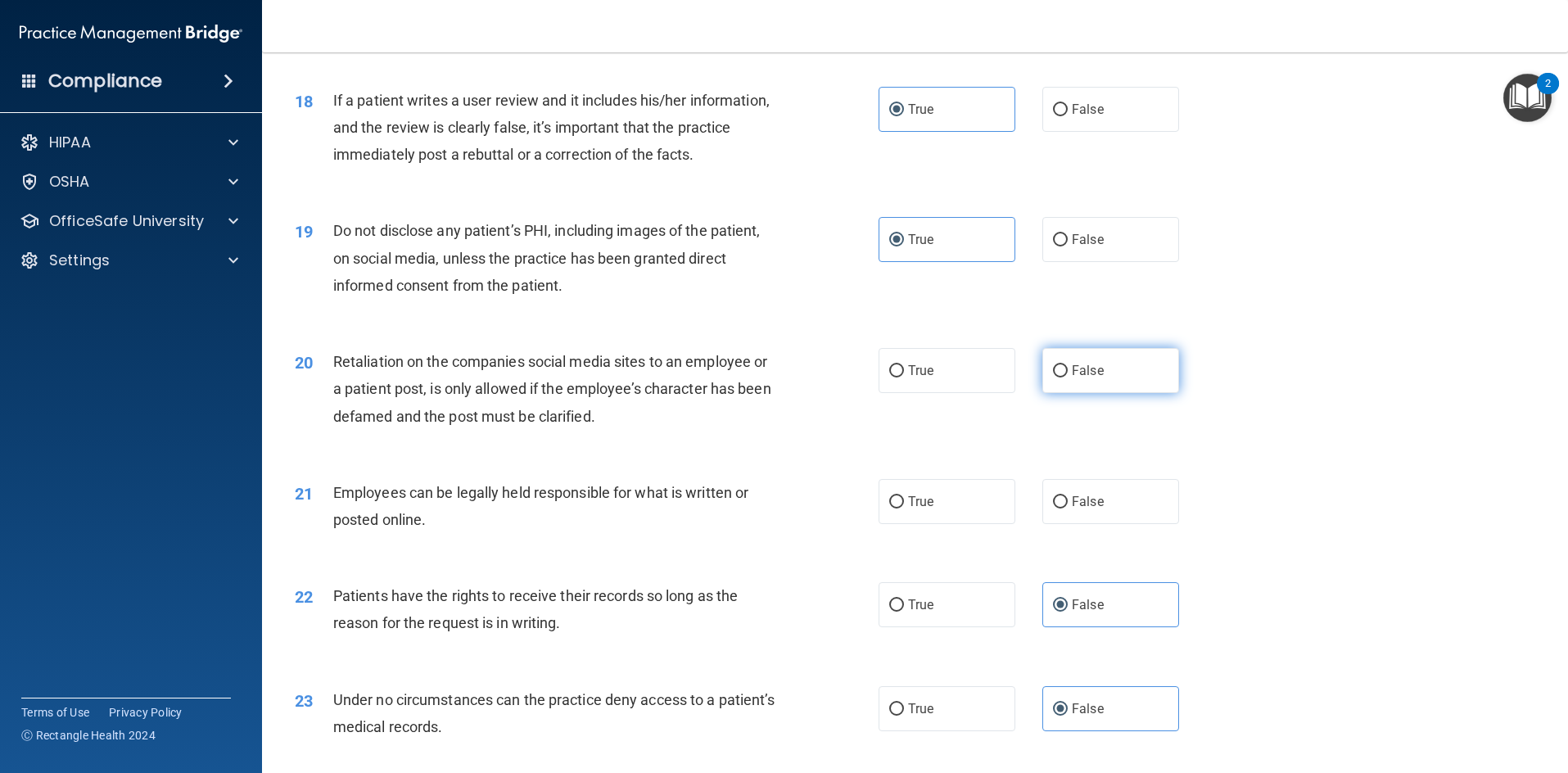
click at [1072, 364] on span "False" at bounding box center [1087, 370] width 32 height 15
click at [1065, 365] on input "False" at bounding box center [1060, 372] width 15 height 13
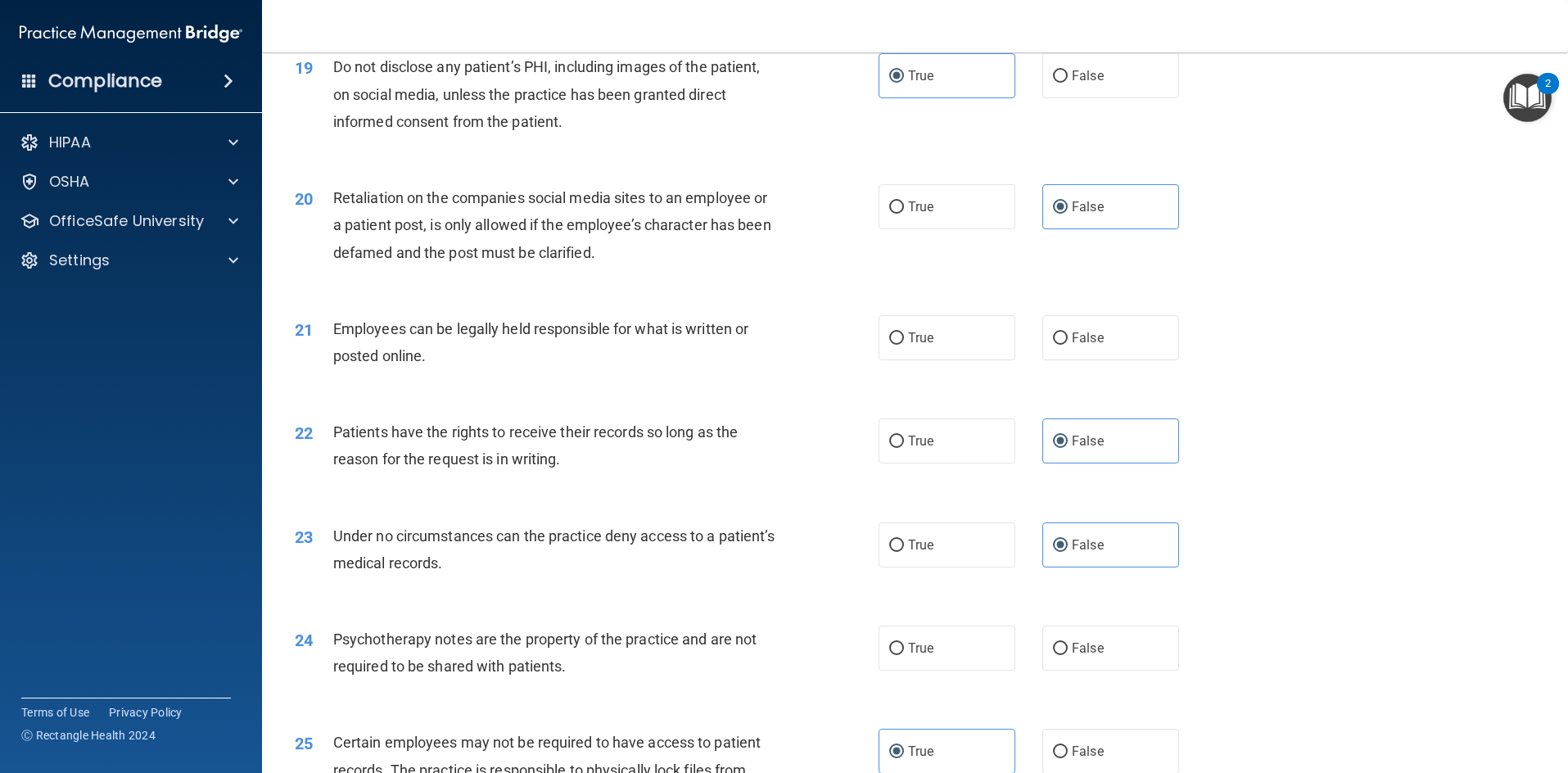
scroll to position [2538, 0]
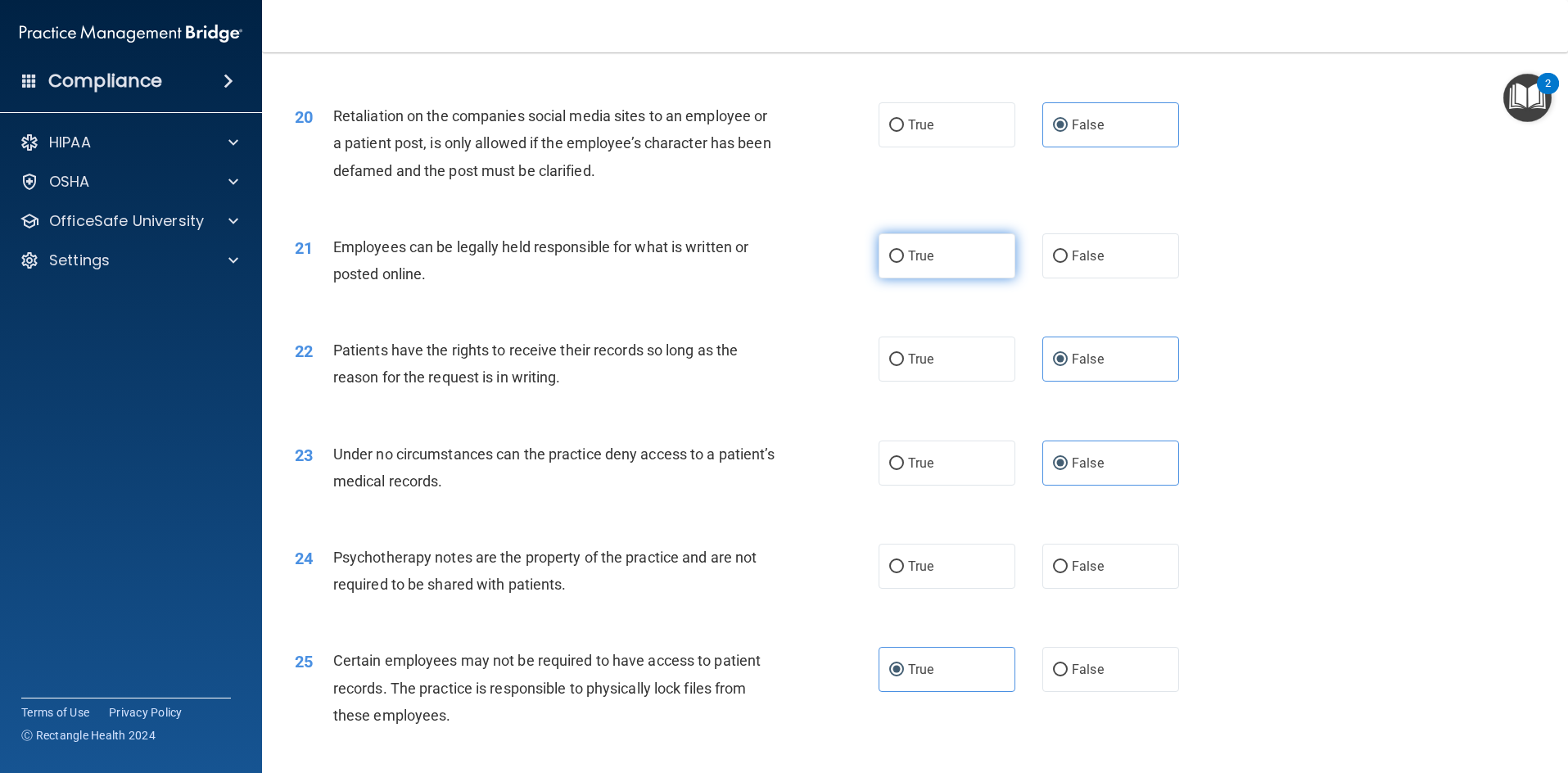
click at [922, 253] on span "True" at bounding box center [921, 255] width 25 height 15
click at [904, 253] on input "True" at bounding box center [897, 257] width 15 height 13
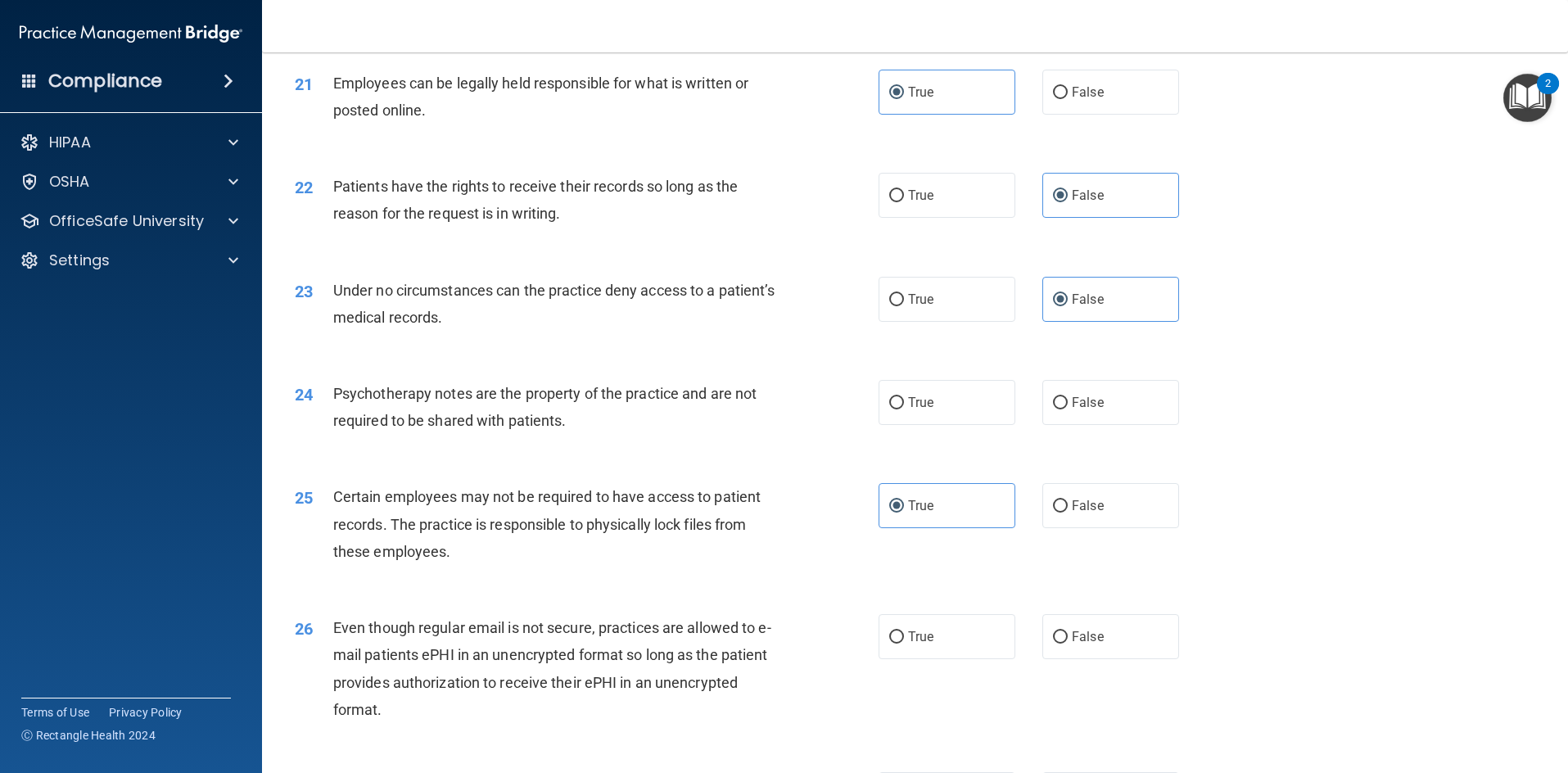
scroll to position [2784, 0]
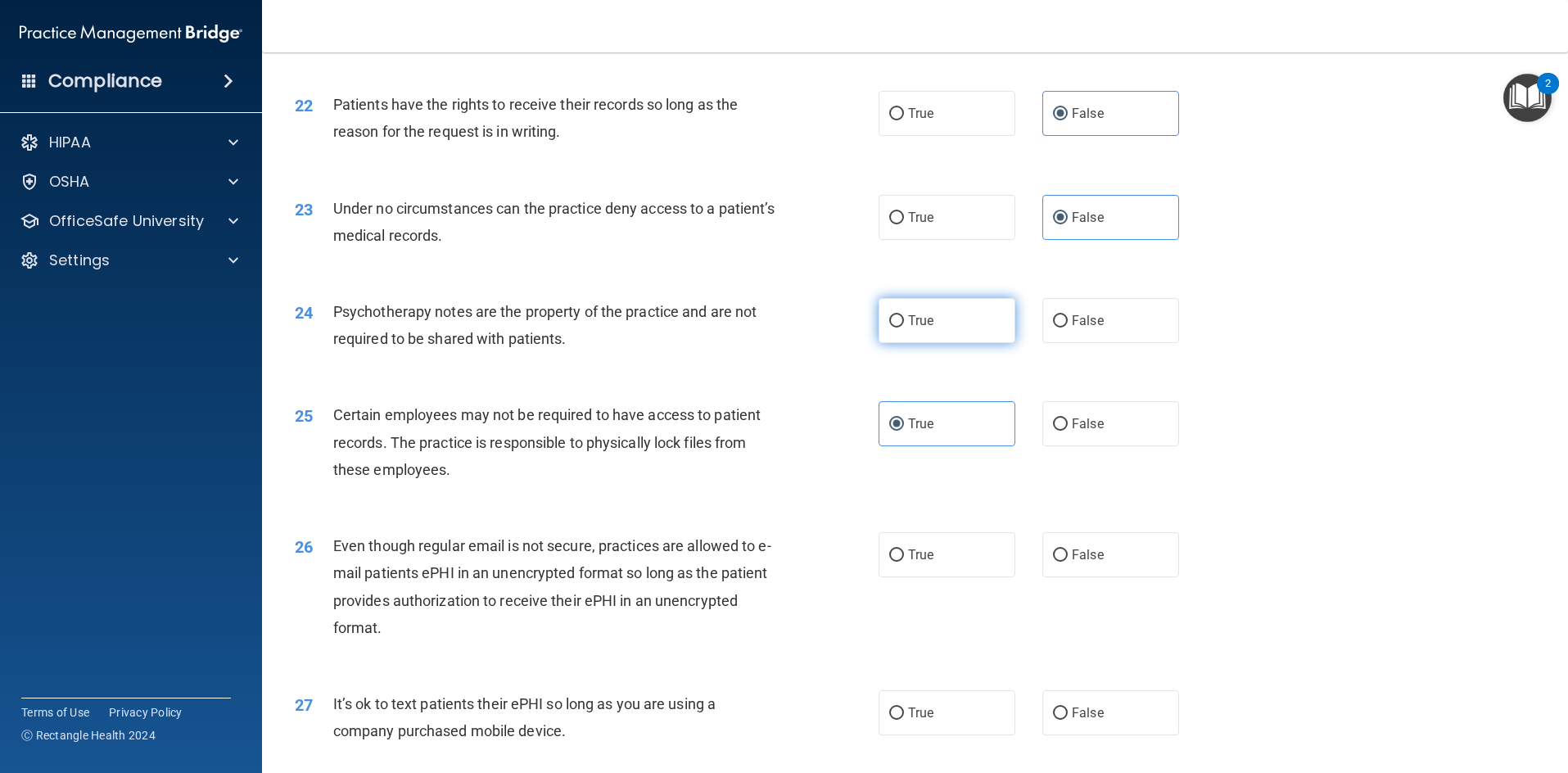
click at [925, 320] on span "True" at bounding box center [921, 320] width 25 height 15
click at [904, 320] on input "True" at bounding box center [897, 322] width 15 height 13
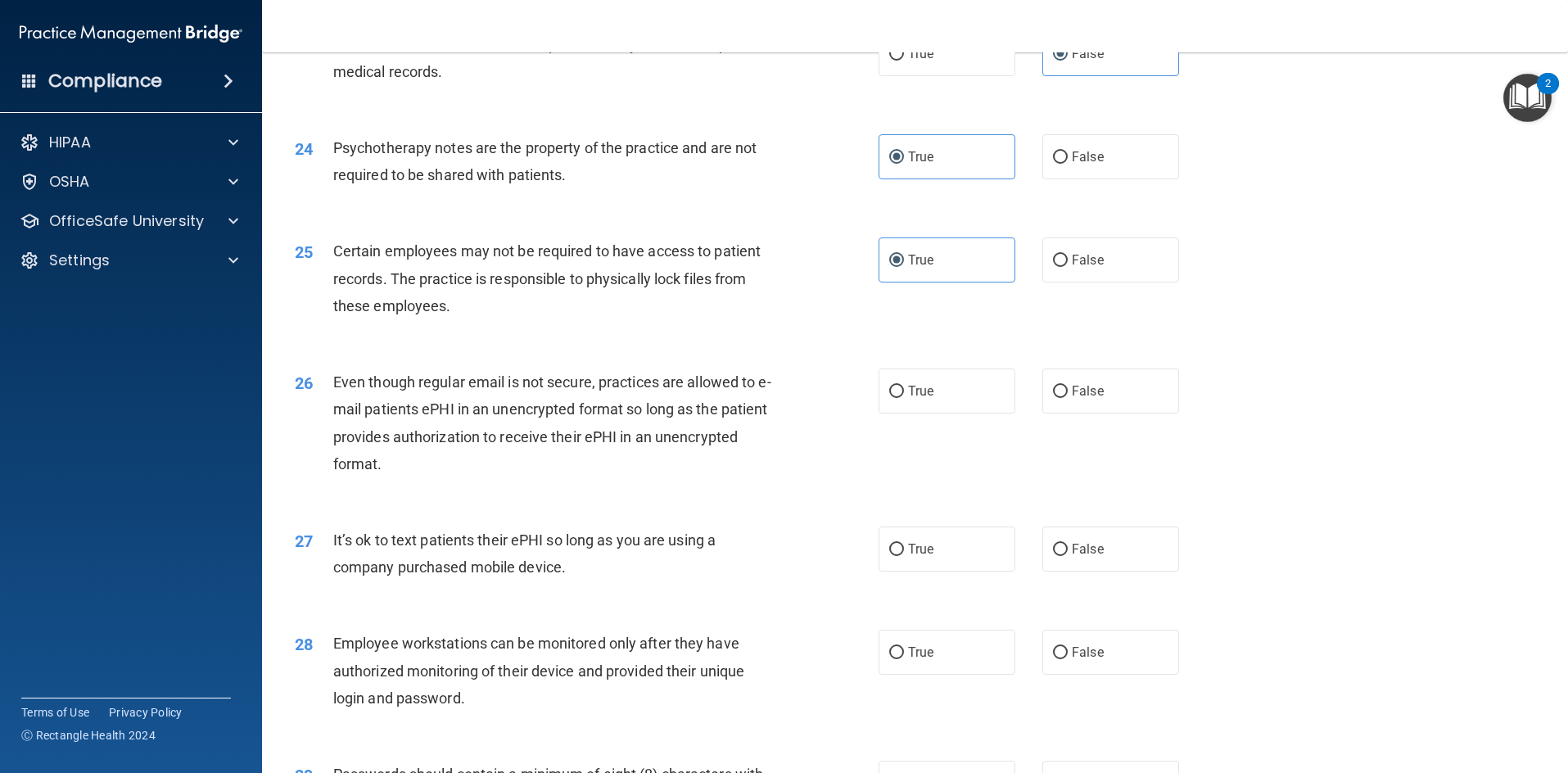
scroll to position [3029, 0]
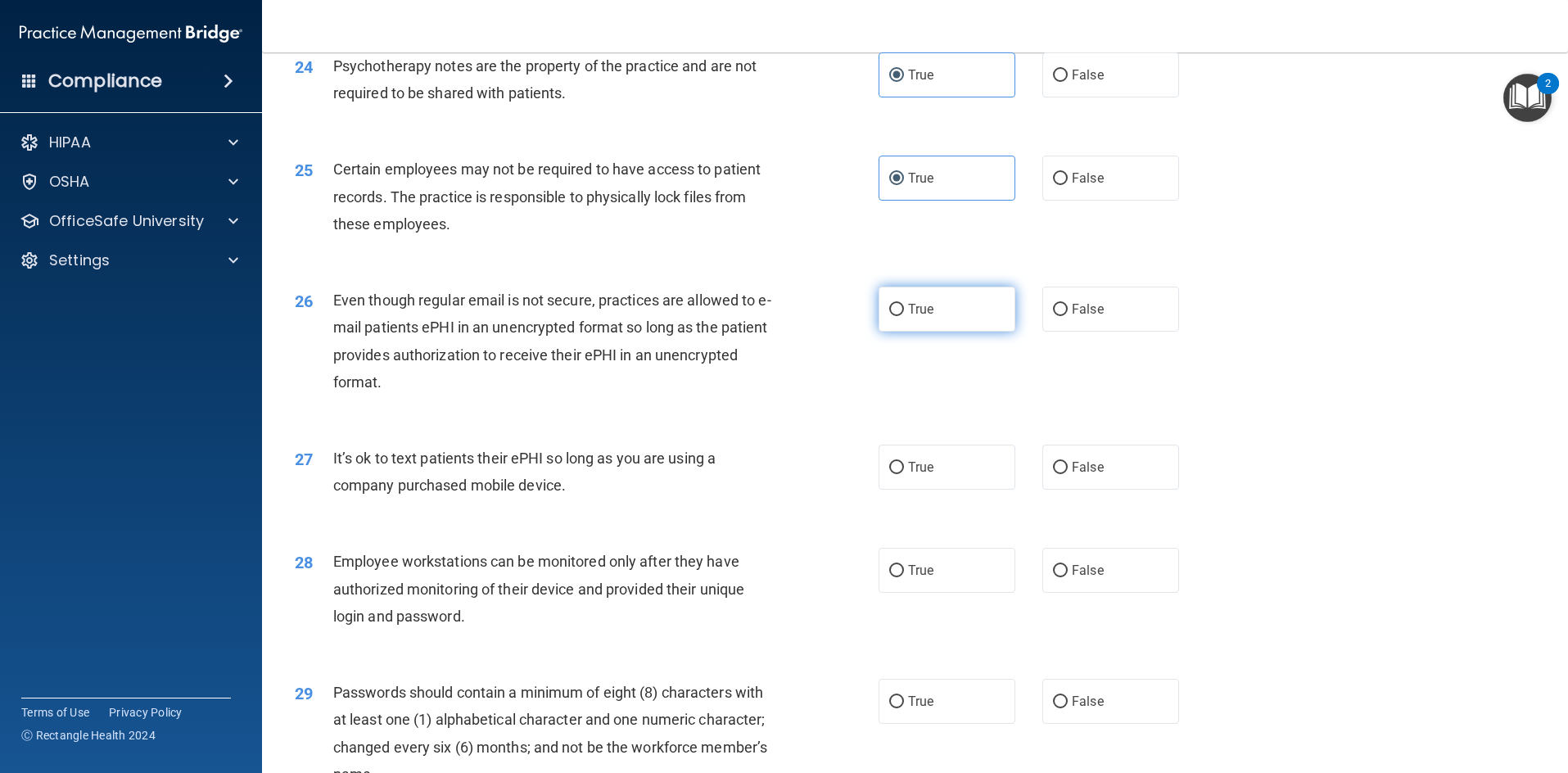
click at [993, 315] on label "True" at bounding box center [947, 309] width 137 height 45
click at [904, 315] on input "True" at bounding box center [897, 310] width 15 height 13
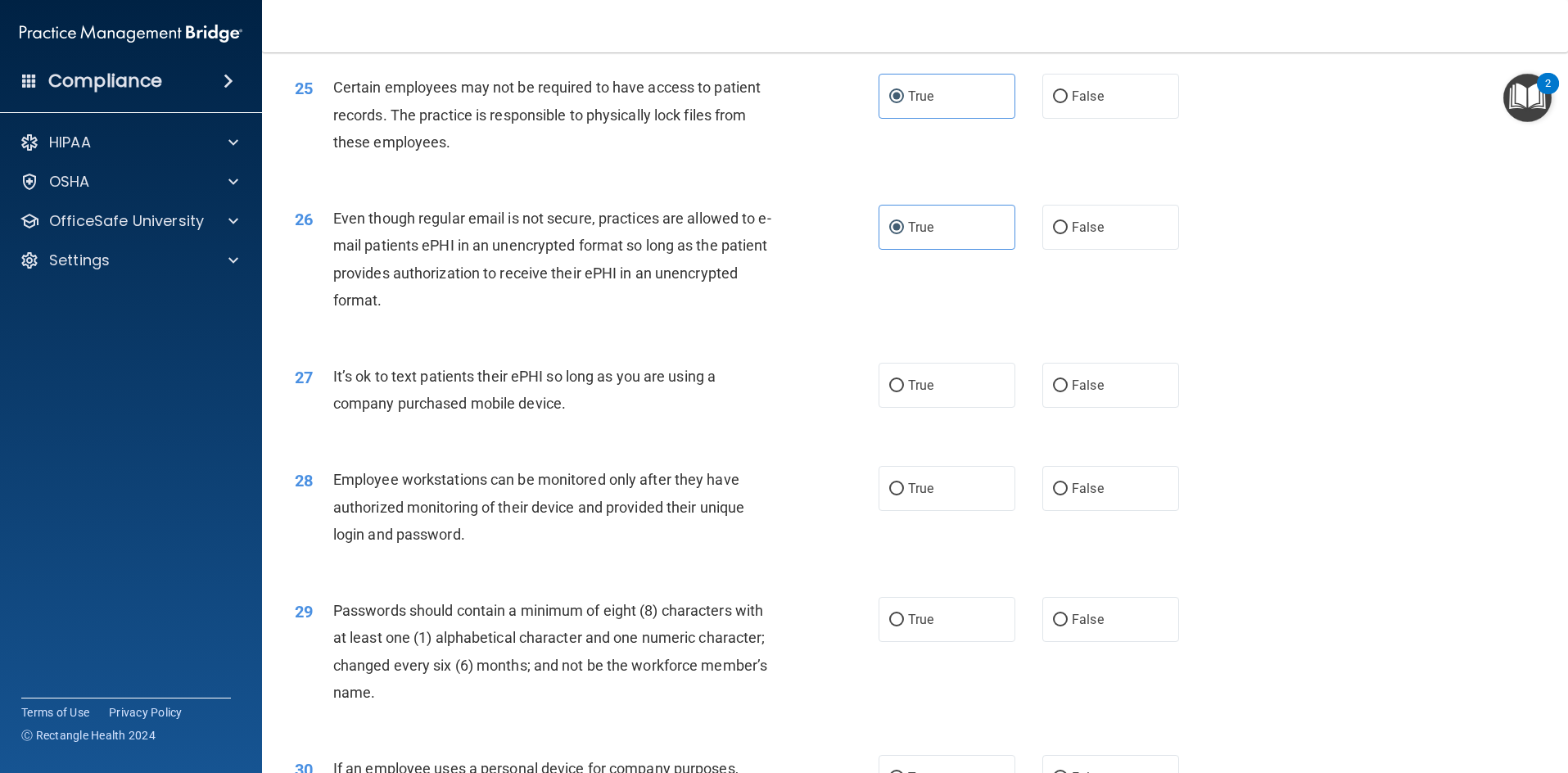
scroll to position [3194, 0]
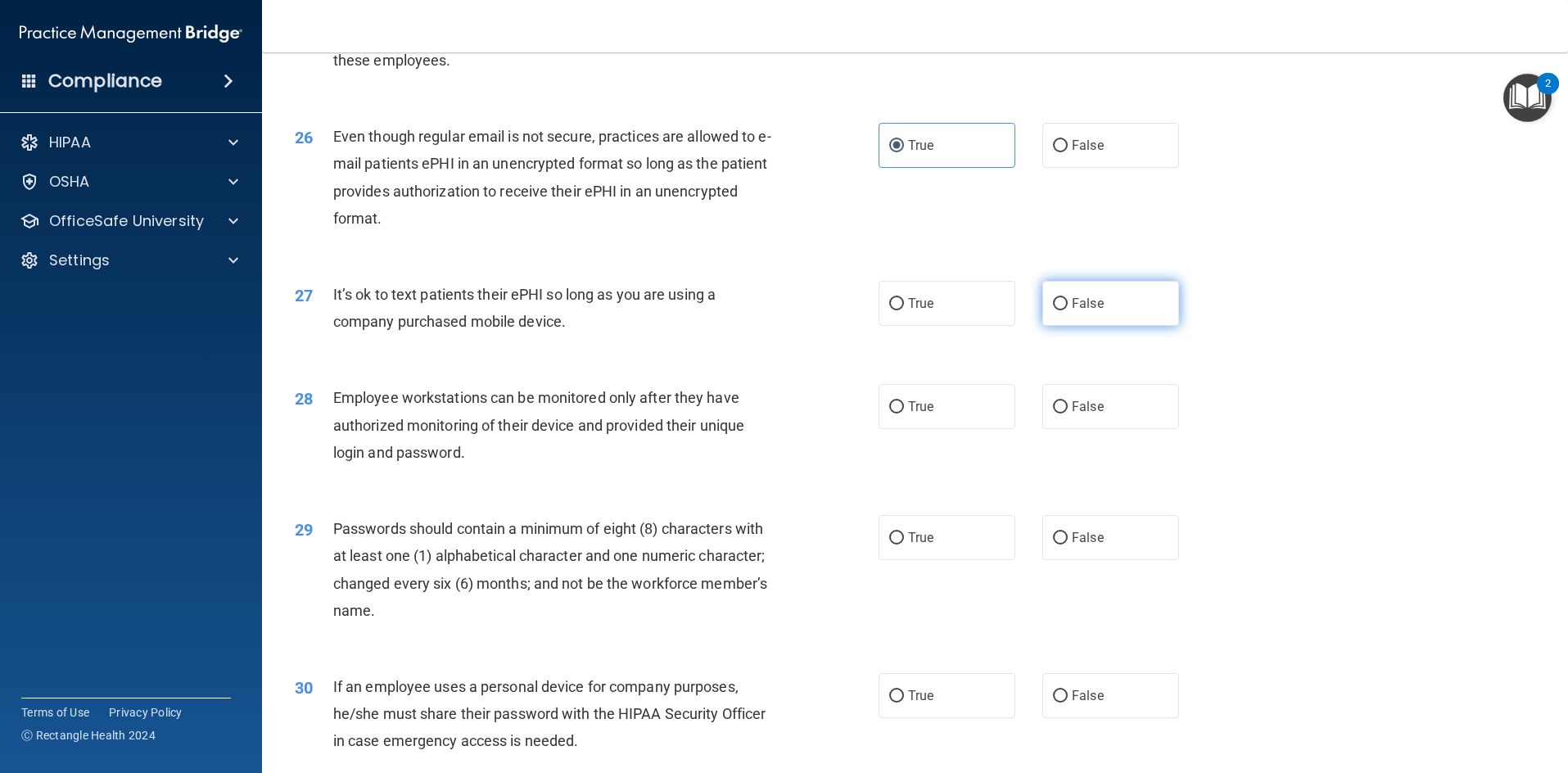
click at [1072, 302] on span "False" at bounding box center [1087, 302] width 32 height 15
click at [1065, 302] on input "False" at bounding box center [1060, 304] width 15 height 13
click at [1095, 402] on span "False" at bounding box center [1087, 406] width 32 height 15
click at [1067, 402] on input "False" at bounding box center [1060, 408] width 15 height 13
click at [959, 528] on label "True" at bounding box center [947, 538] width 137 height 45
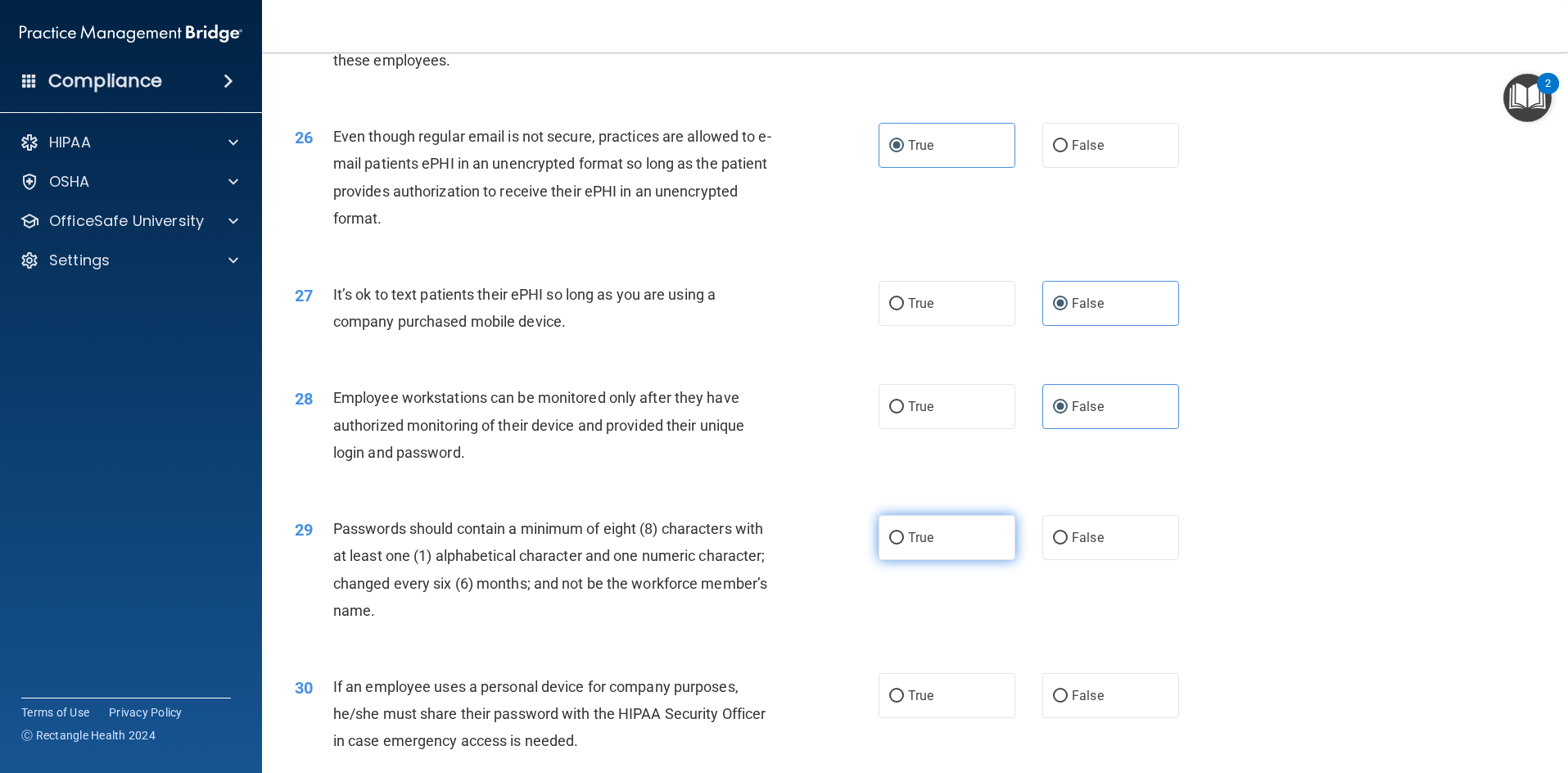
click at [904, 532] on input "True" at bounding box center [897, 539] width 15 height 13
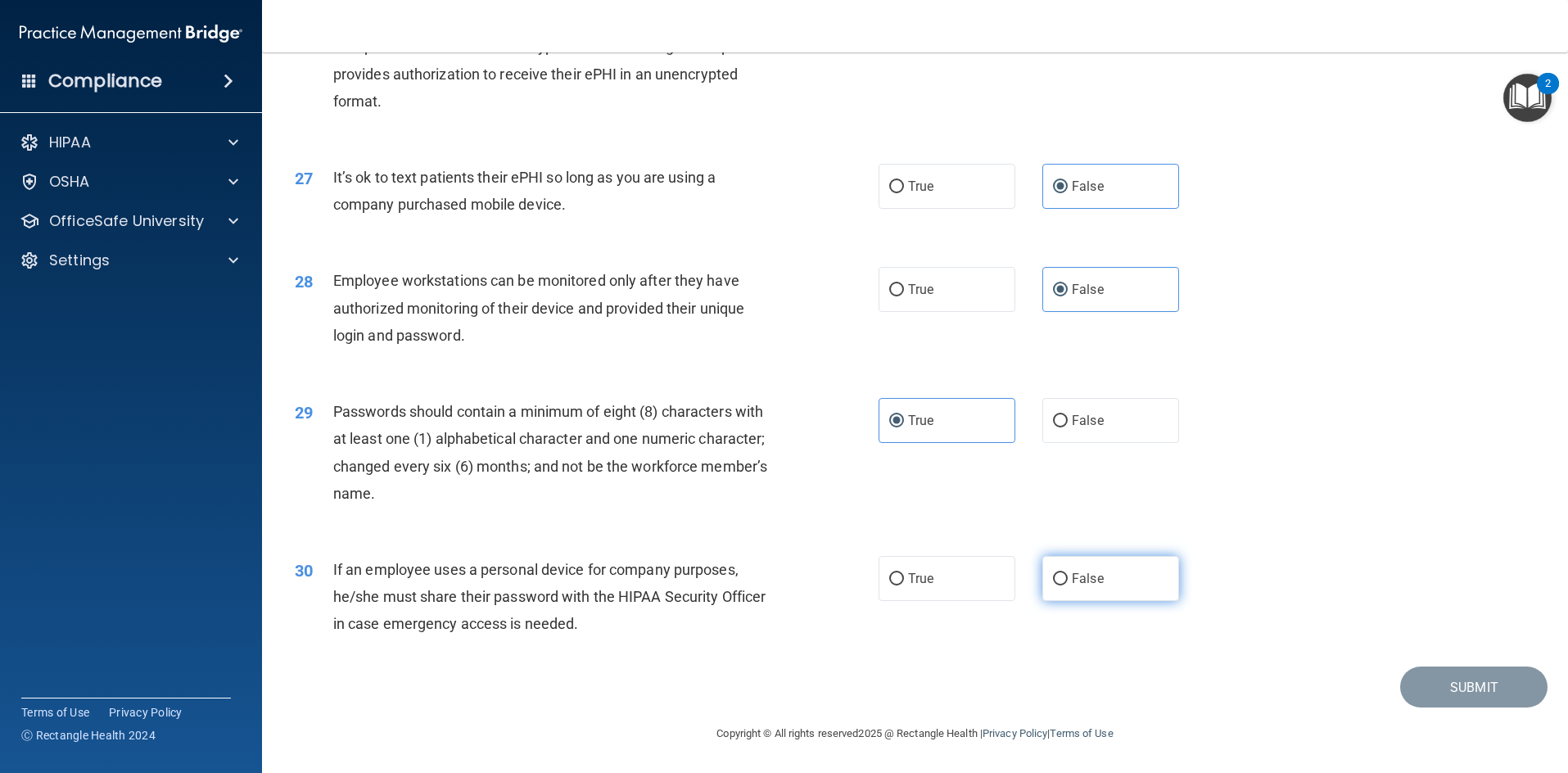
click at [1121, 586] on label "False" at bounding box center [1111, 579] width 137 height 45
click at [1067, 586] on input "False" at bounding box center [1060, 580] width 15 height 13
click at [1442, 677] on button "Submit" at bounding box center [1474, 688] width 147 height 42
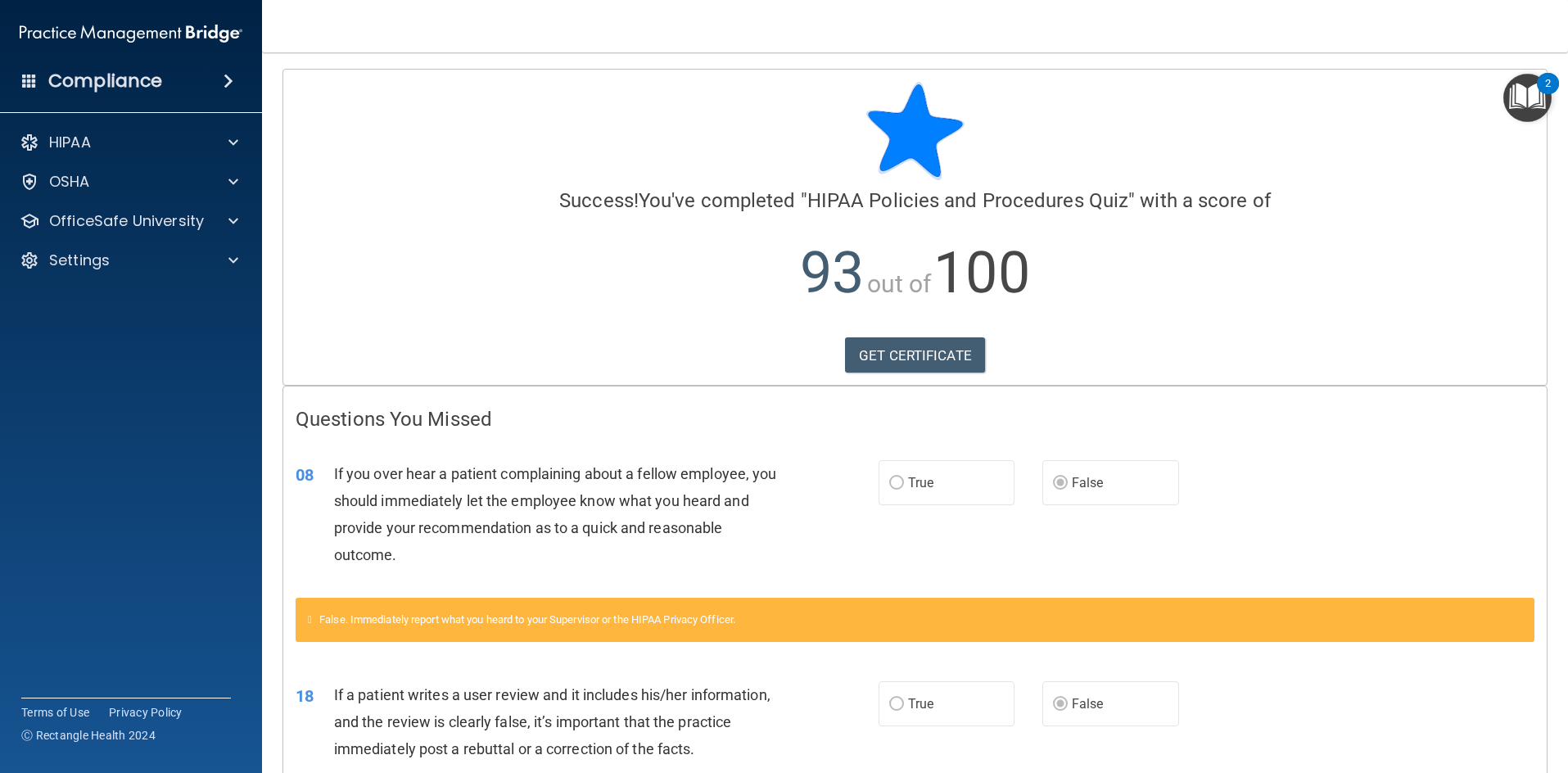
scroll to position [82, 0]
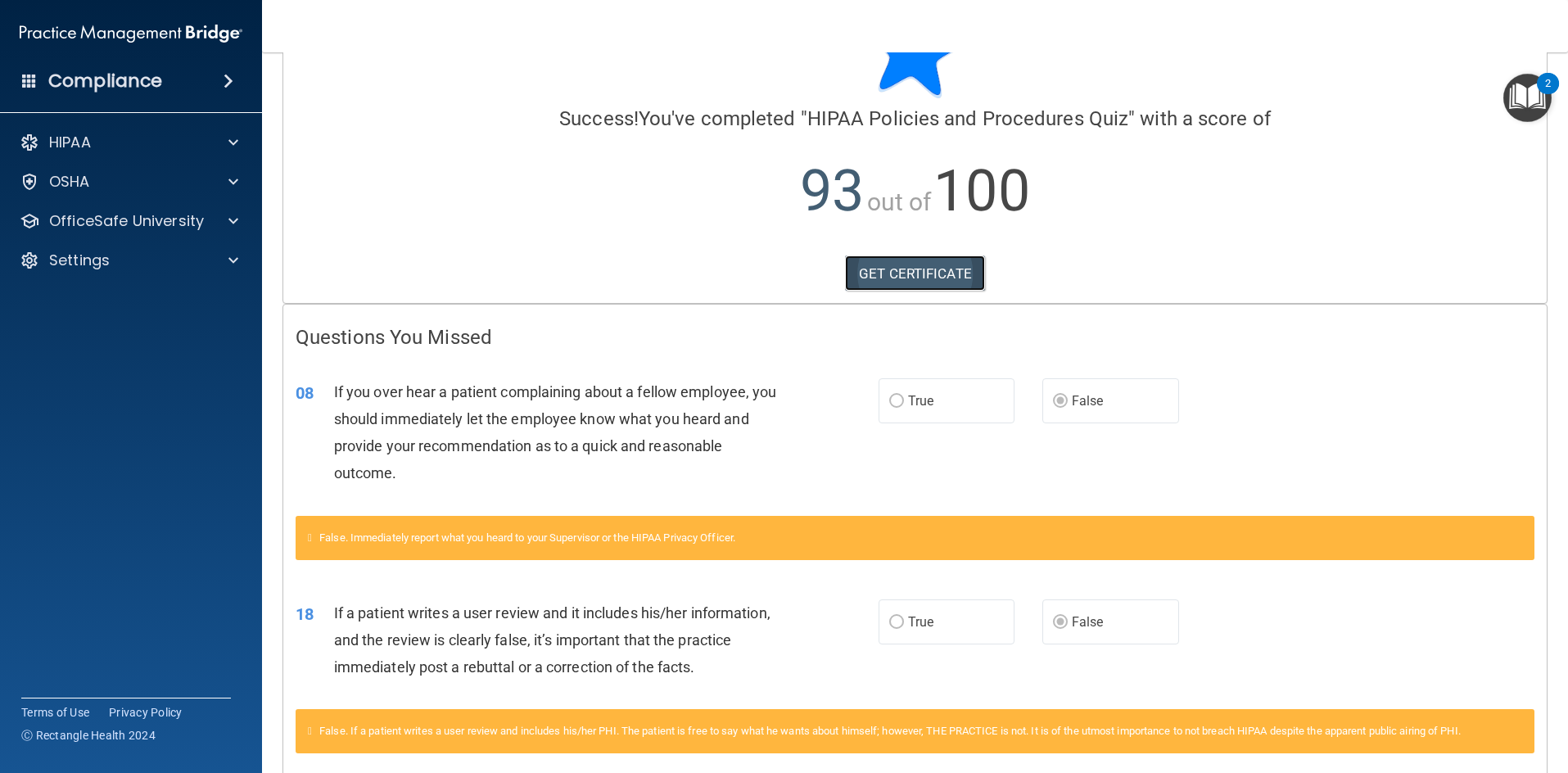
click at [896, 285] on link "GET CERTIFICATE" at bounding box center [915, 273] width 140 height 36
click at [110, 225] on p "OfficeSafe University" at bounding box center [126, 222] width 154 height 20
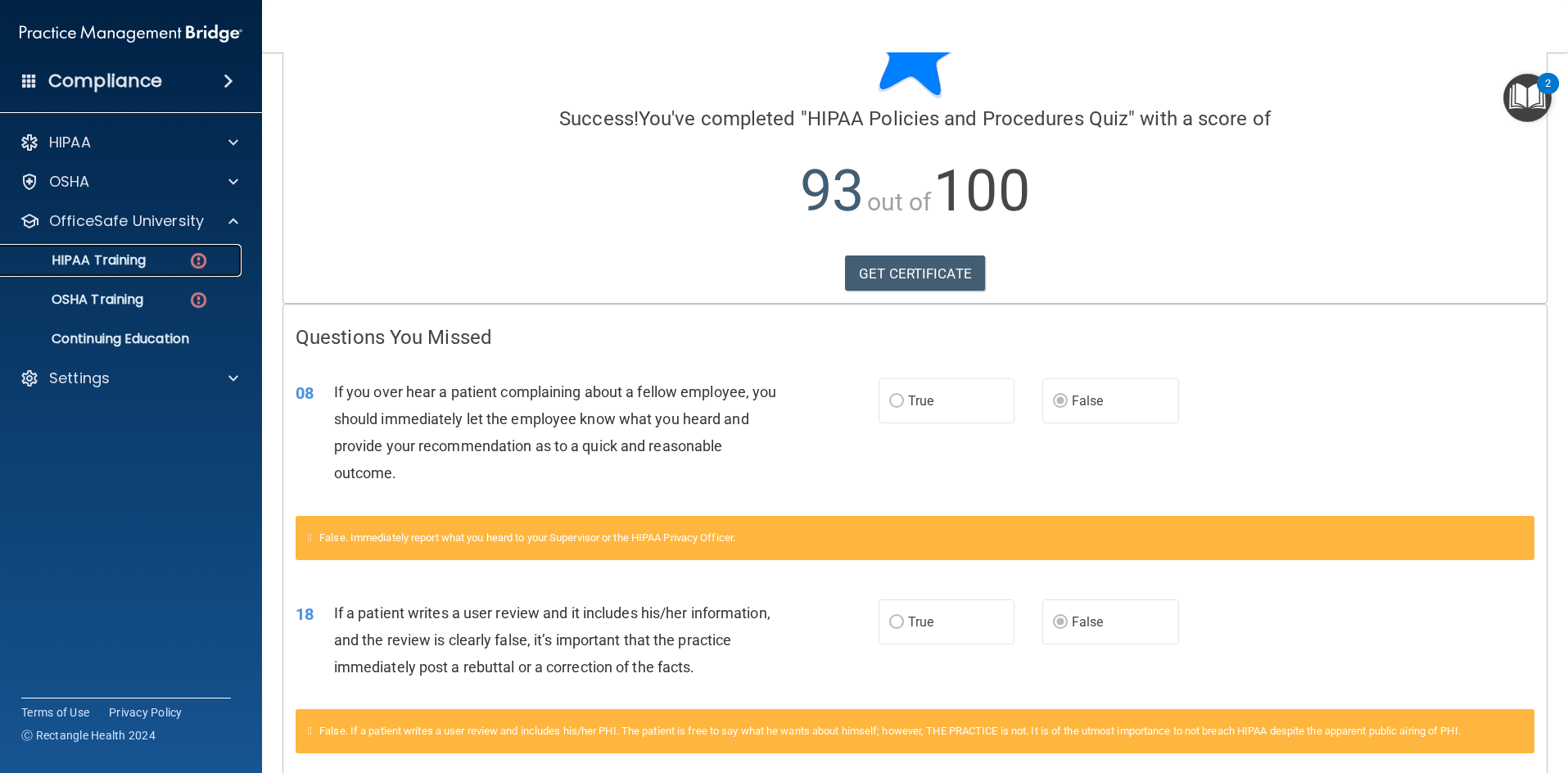
click at [115, 263] on p "HIPAA Training" at bounding box center [78, 261] width 135 height 16
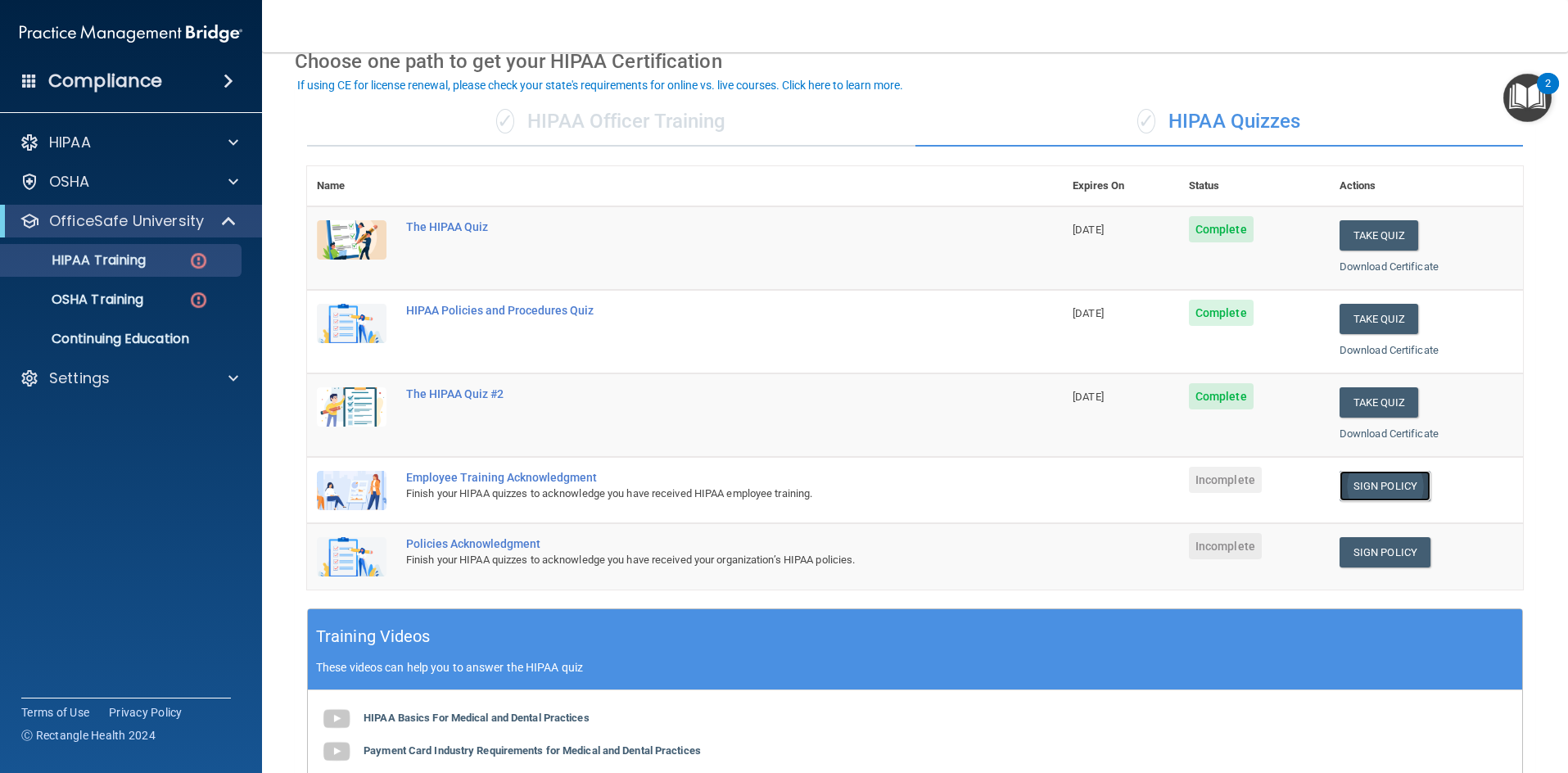
click at [1400, 500] on link "Sign Policy" at bounding box center [1385, 485] width 91 height 30
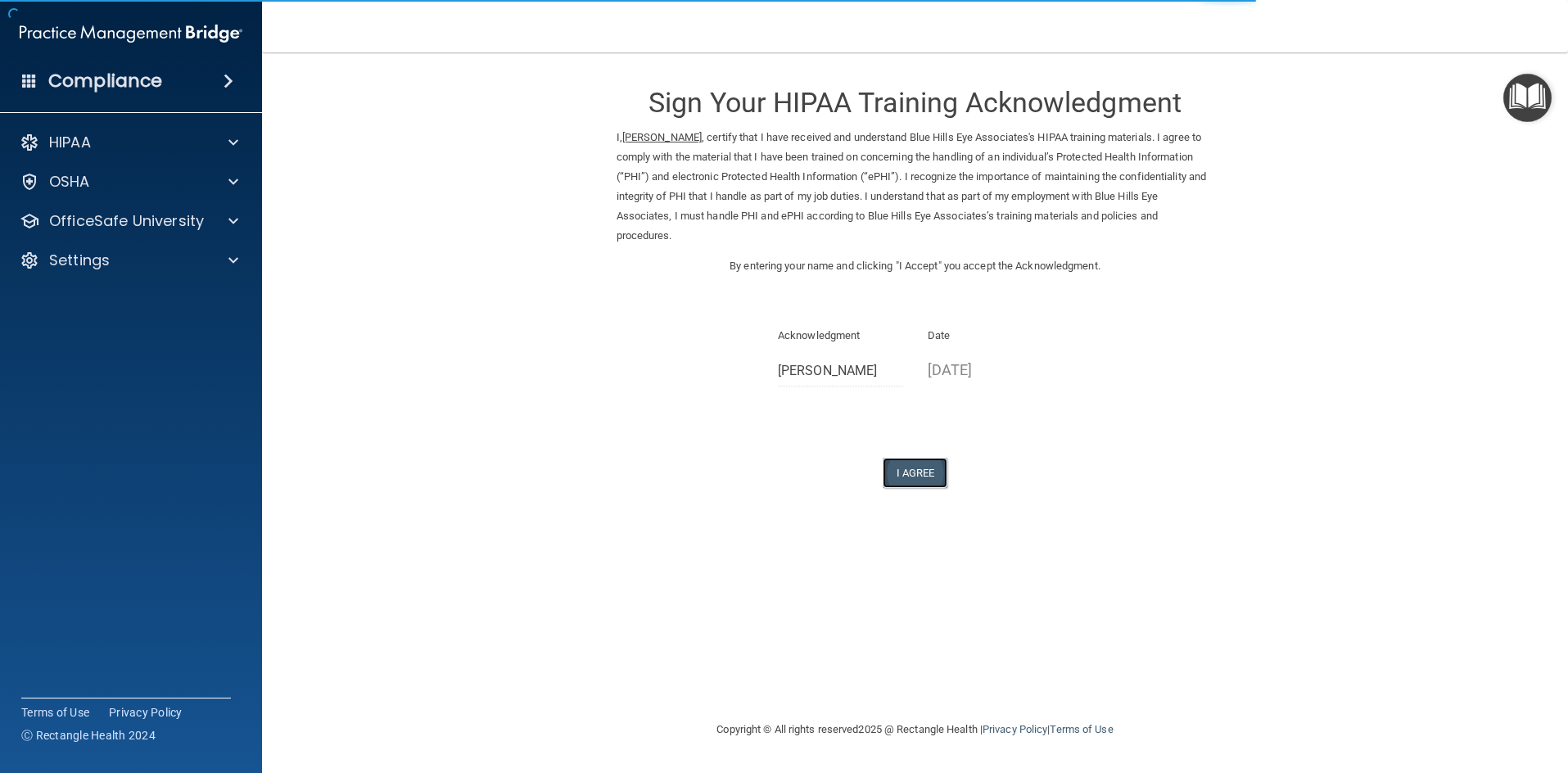
click at [927, 485] on button "I Agree" at bounding box center [916, 472] width 65 height 30
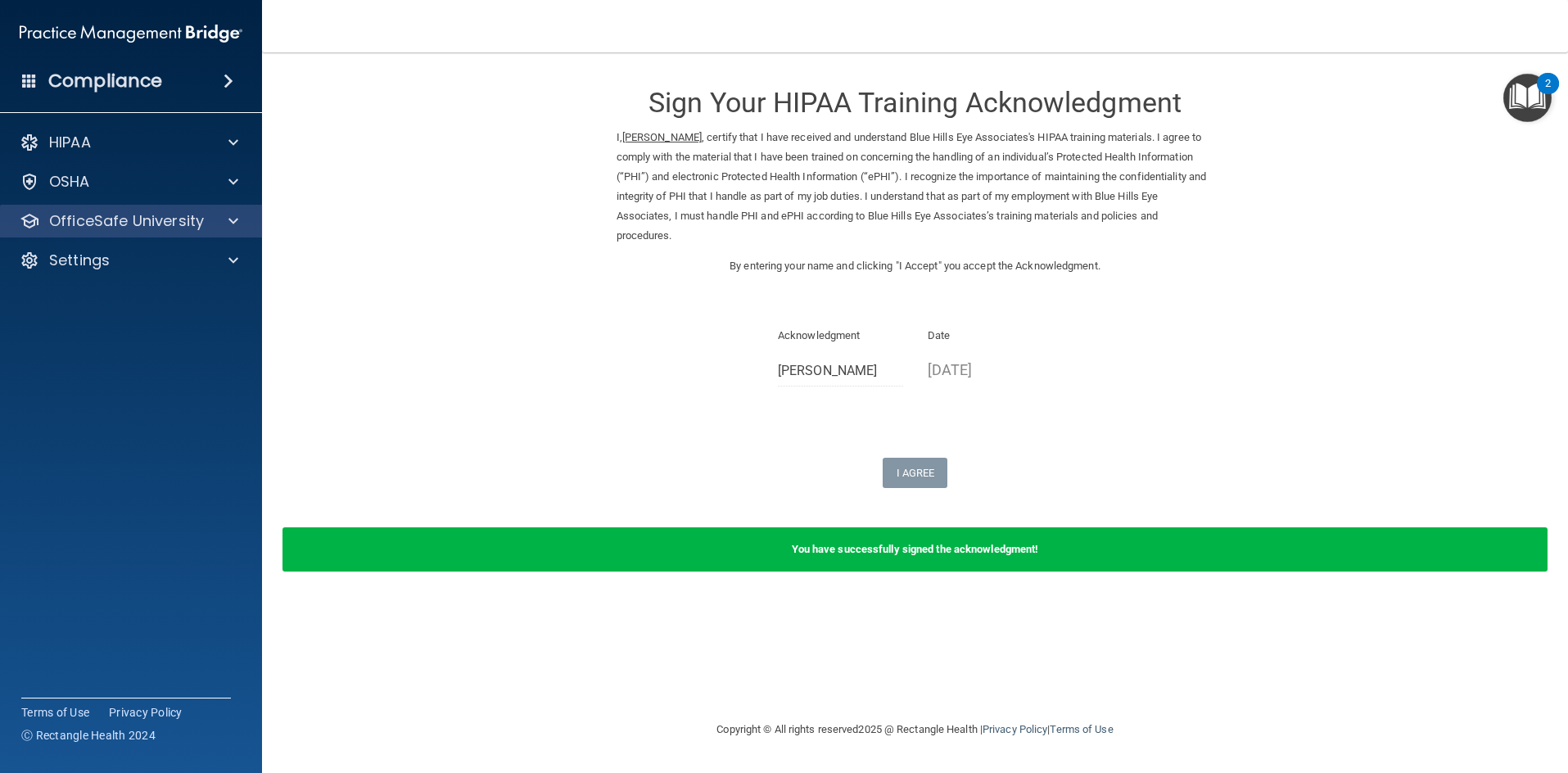
click at [111, 237] on div "OfficeSafe University" at bounding box center [131, 221] width 263 height 33
click at [168, 227] on p "OfficeSafe University" at bounding box center [126, 222] width 154 height 20
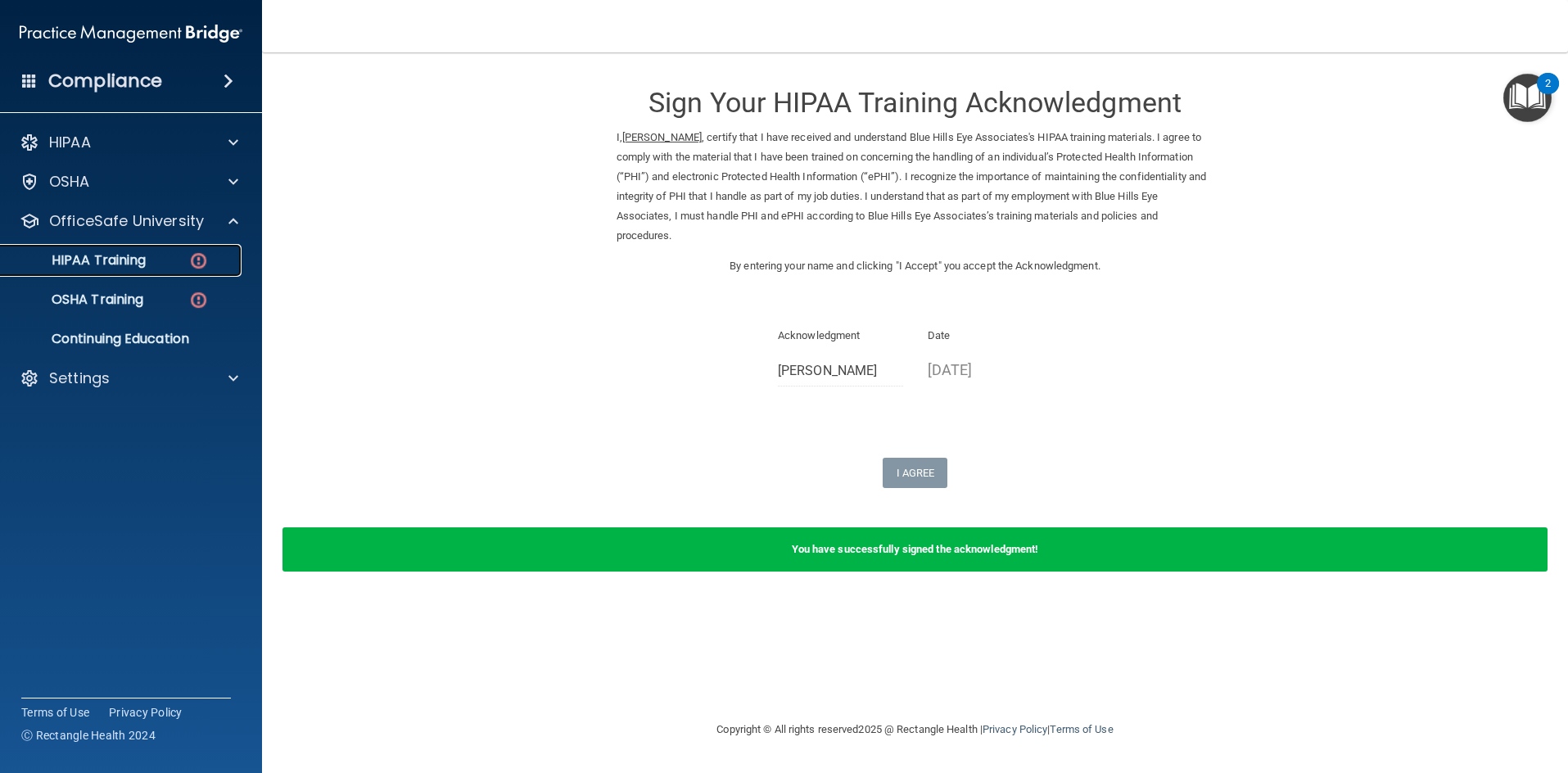
click at [129, 267] on p "HIPAA Training" at bounding box center [78, 261] width 135 height 16
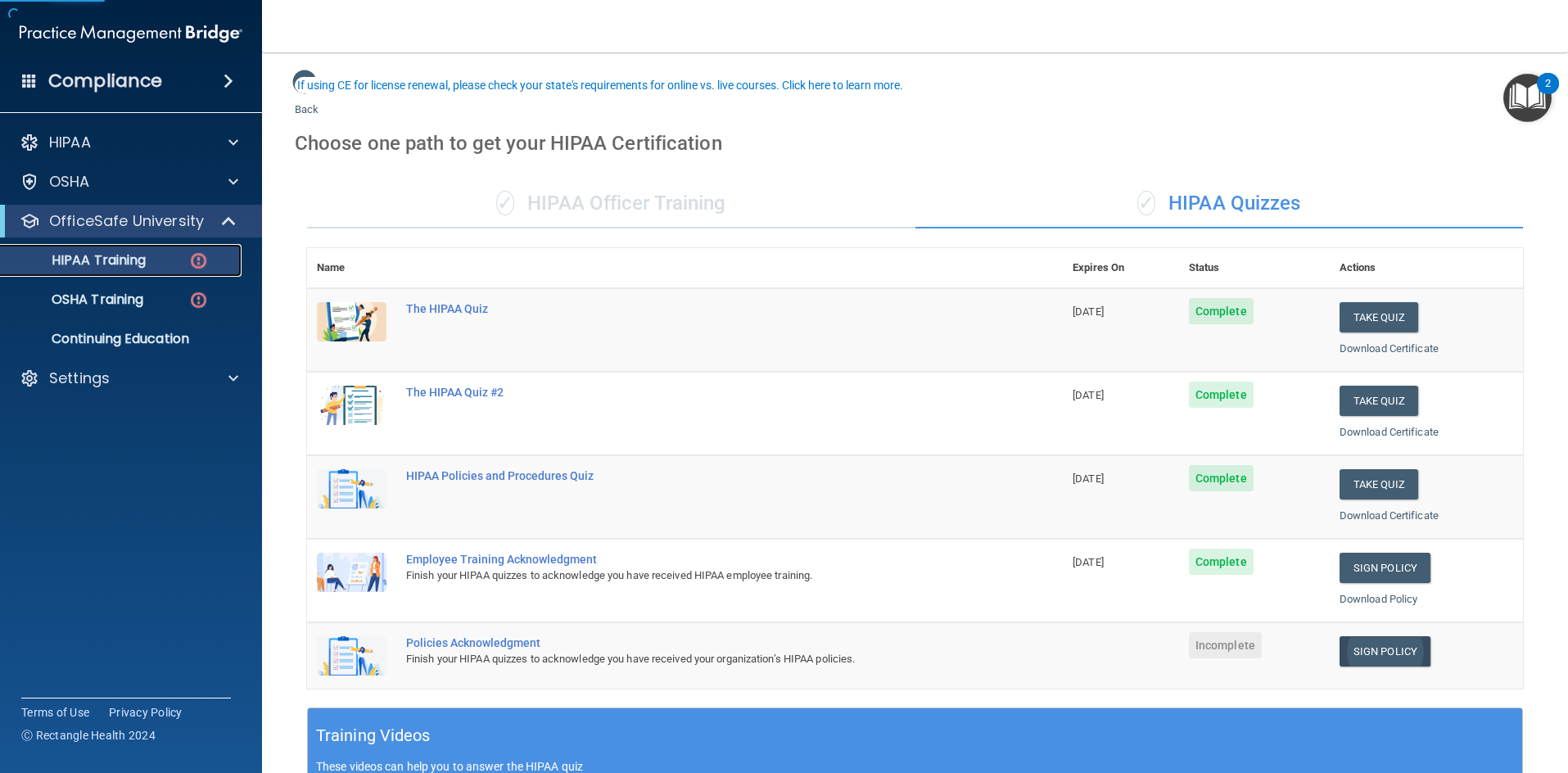
scroll to position [82, 0]
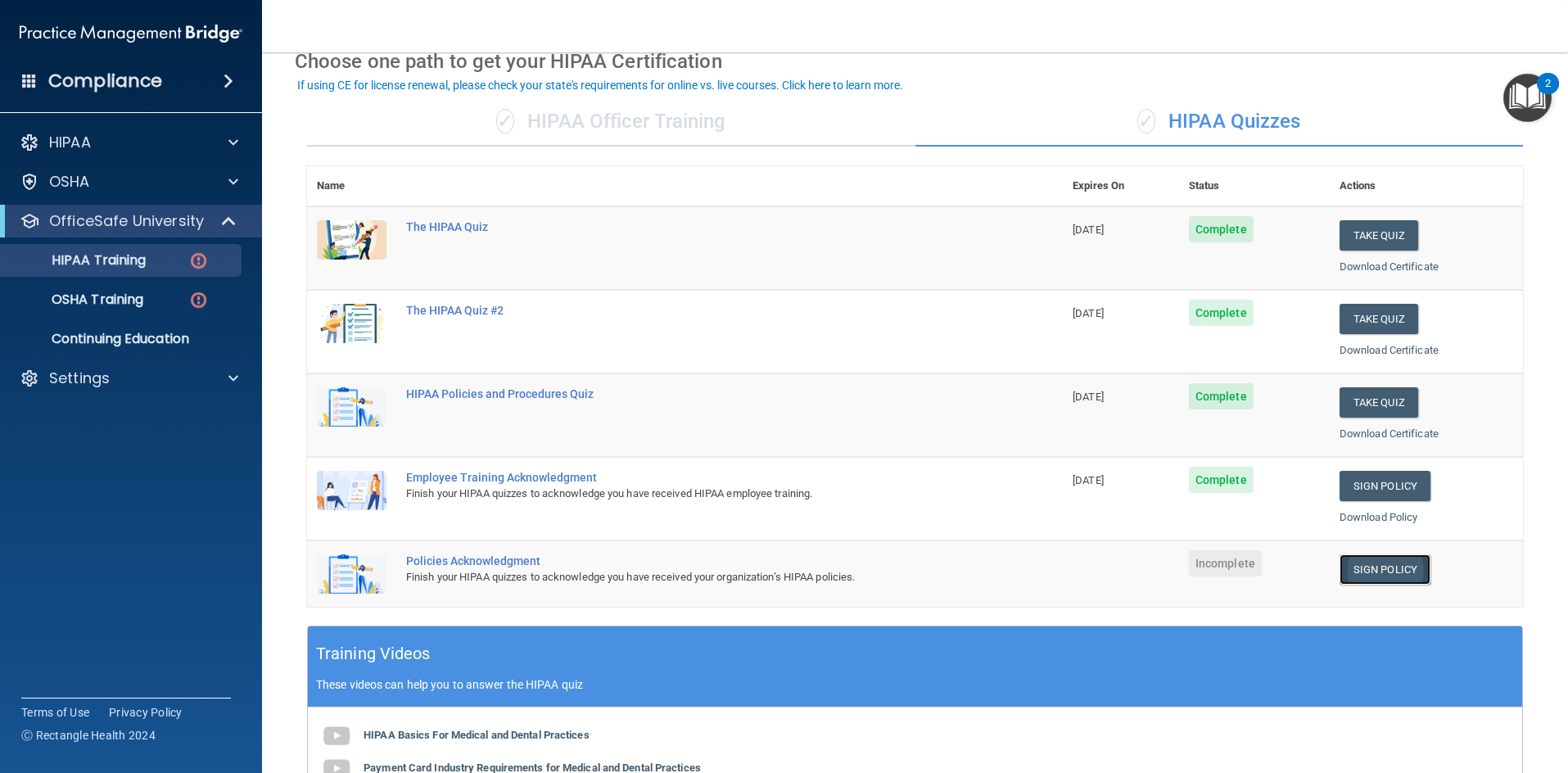
click at [1404, 570] on link "Sign Policy" at bounding box center [1385, 569] width 91 height 30
click at [1368, 570] on link "Sign Policy" at bounding box center [1385, 569] width 91 height 30
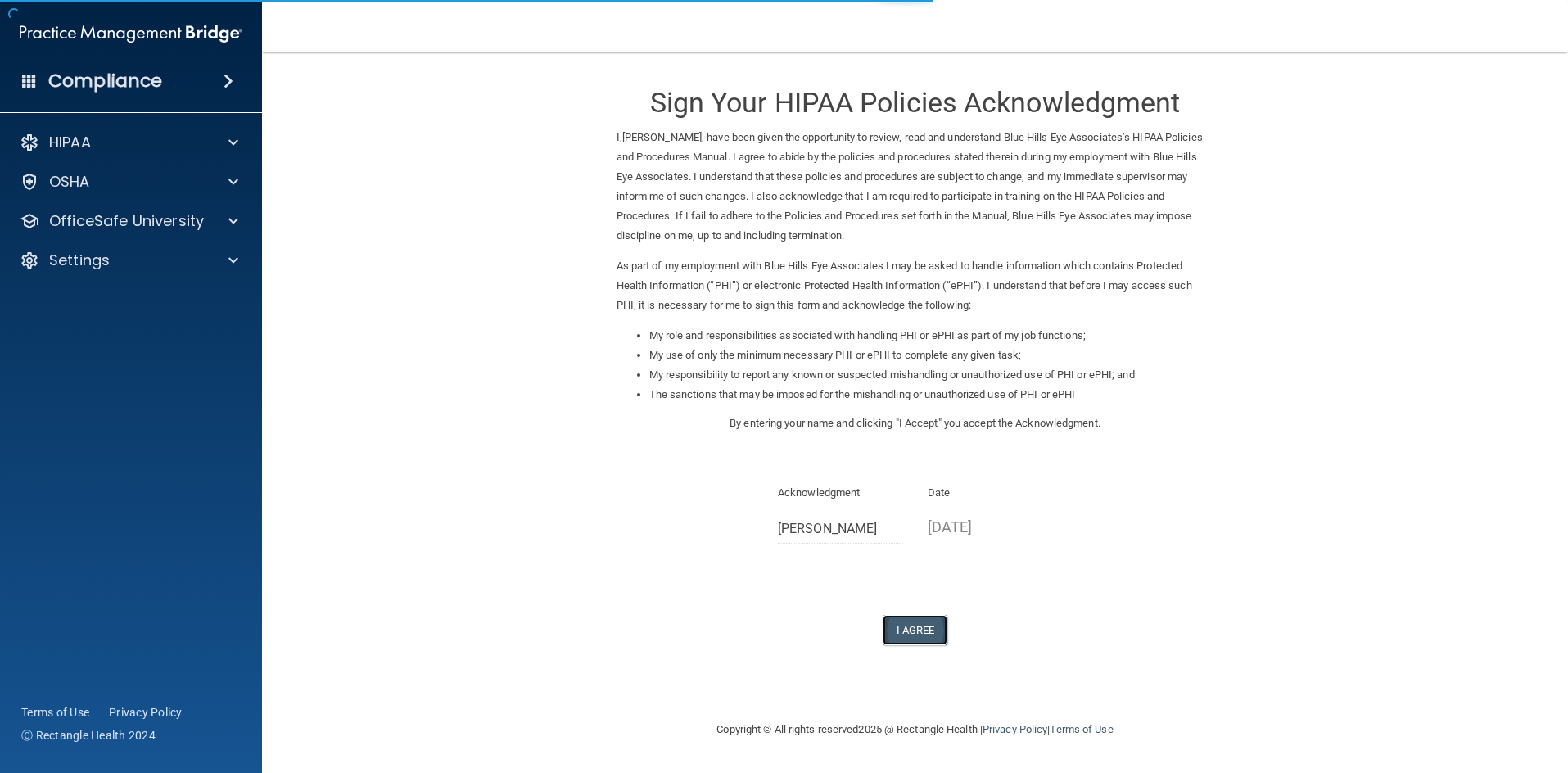
click at [922, 631] on button "I Agree" at bounding box center [916, 629] width 65 height 30
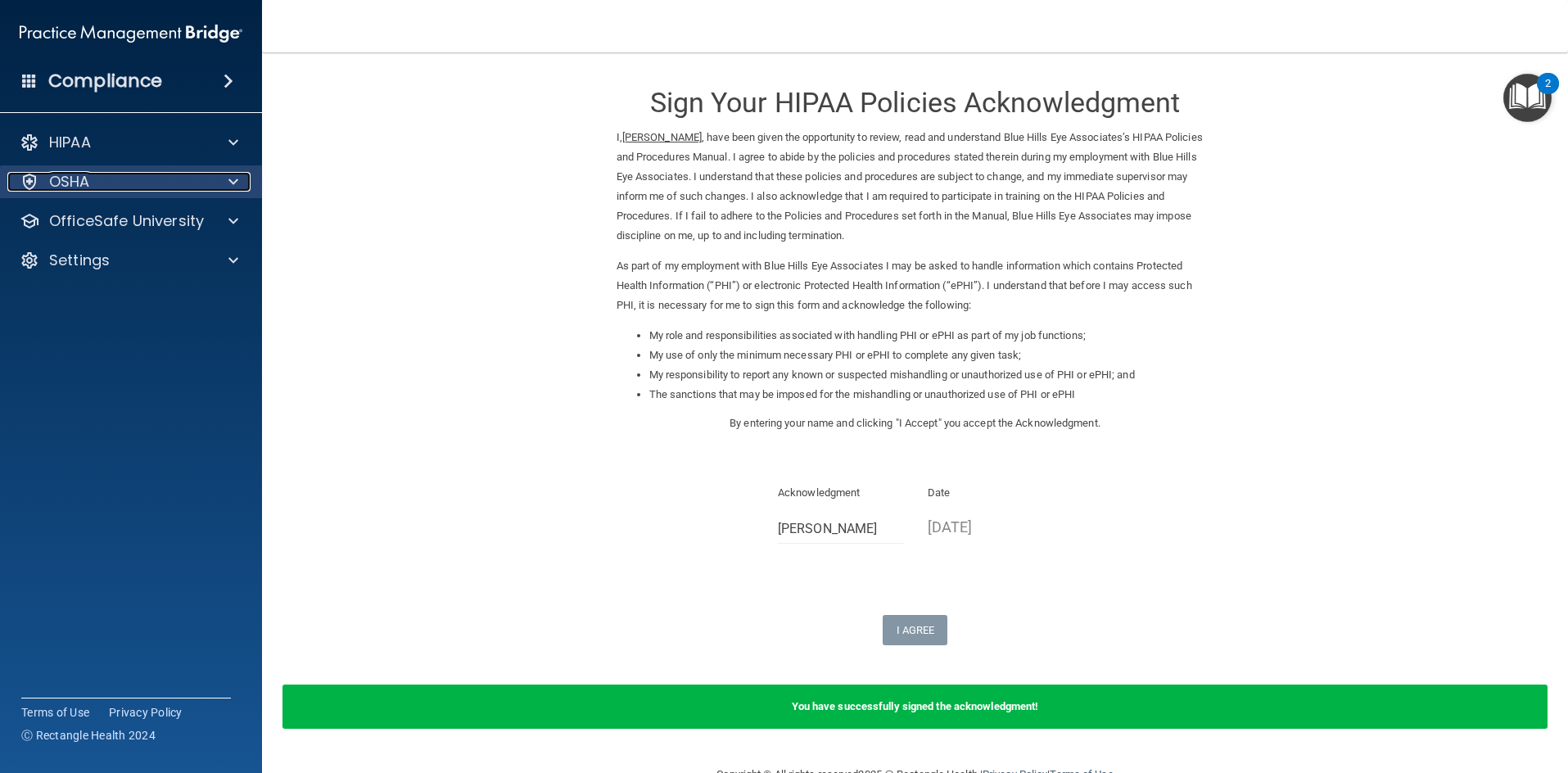
click at [114, 173] on div "OSHA" at bounding box center [109, 182] width 203 height 20
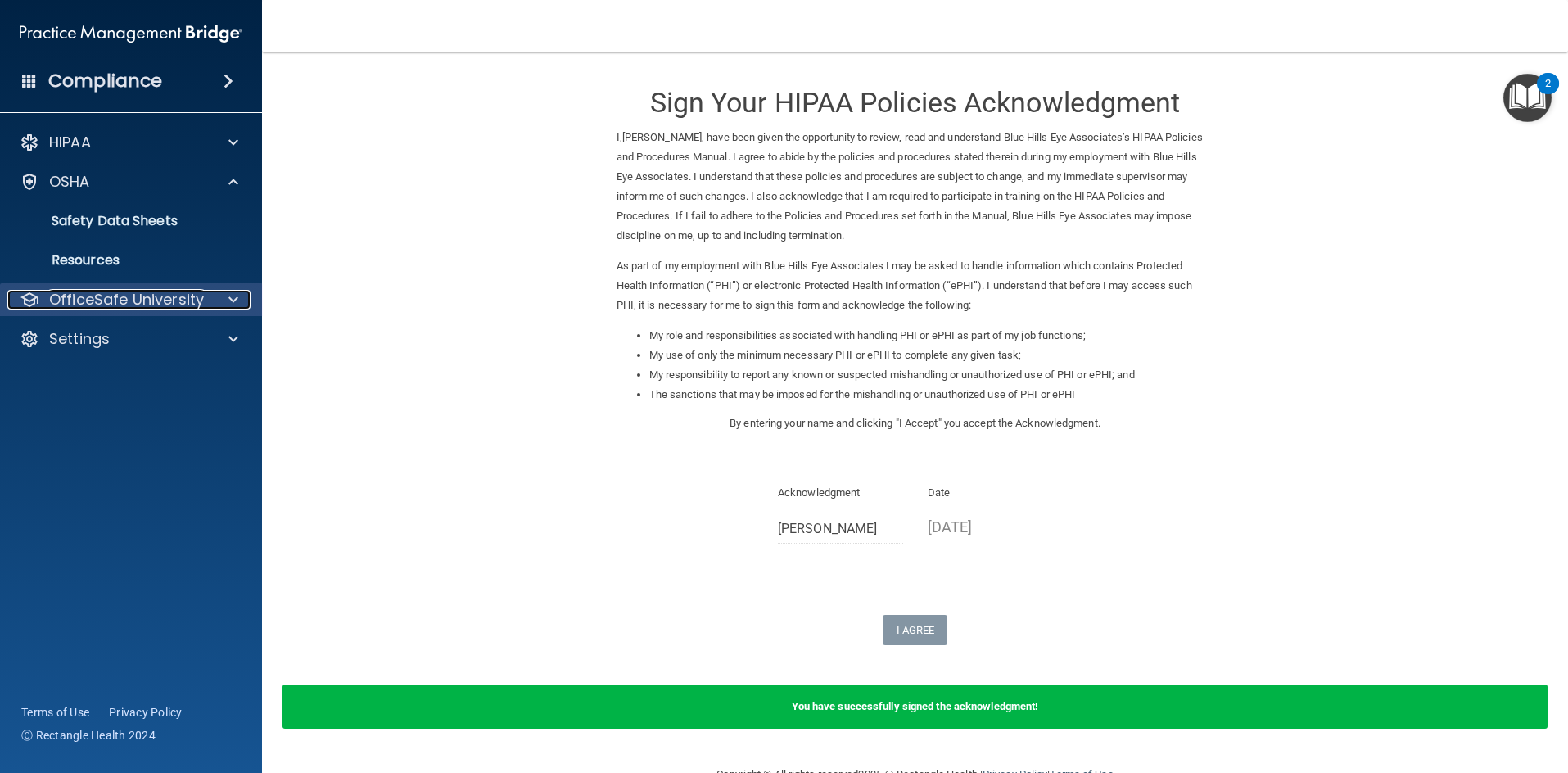
click at [129, 303] on p "OfficeSafe University" at bounding box center [126, 300] width 154 height 20
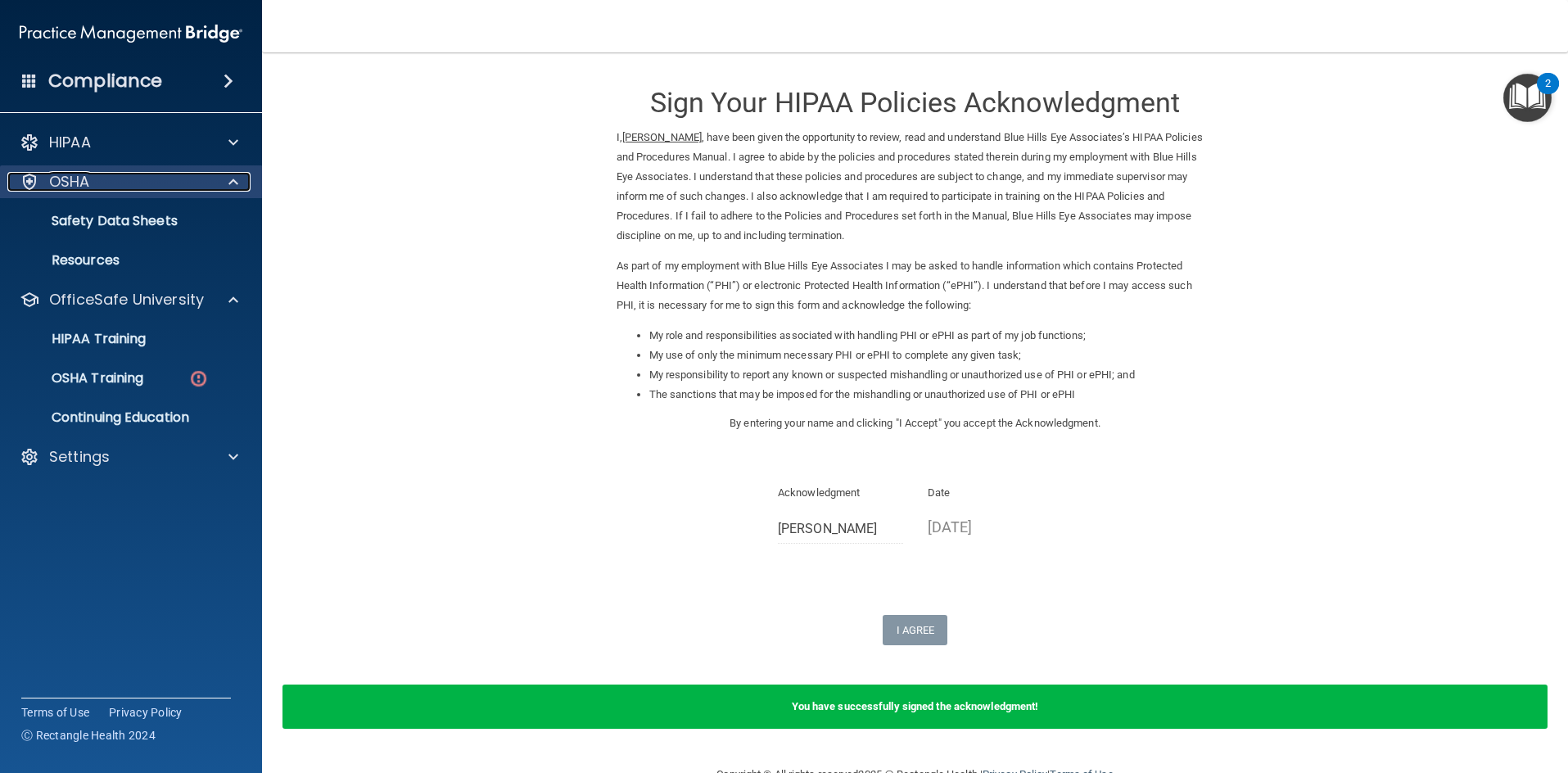
click at [157, 174] on div "OSHA" at bounding box center [109, 182] width 203 height 20
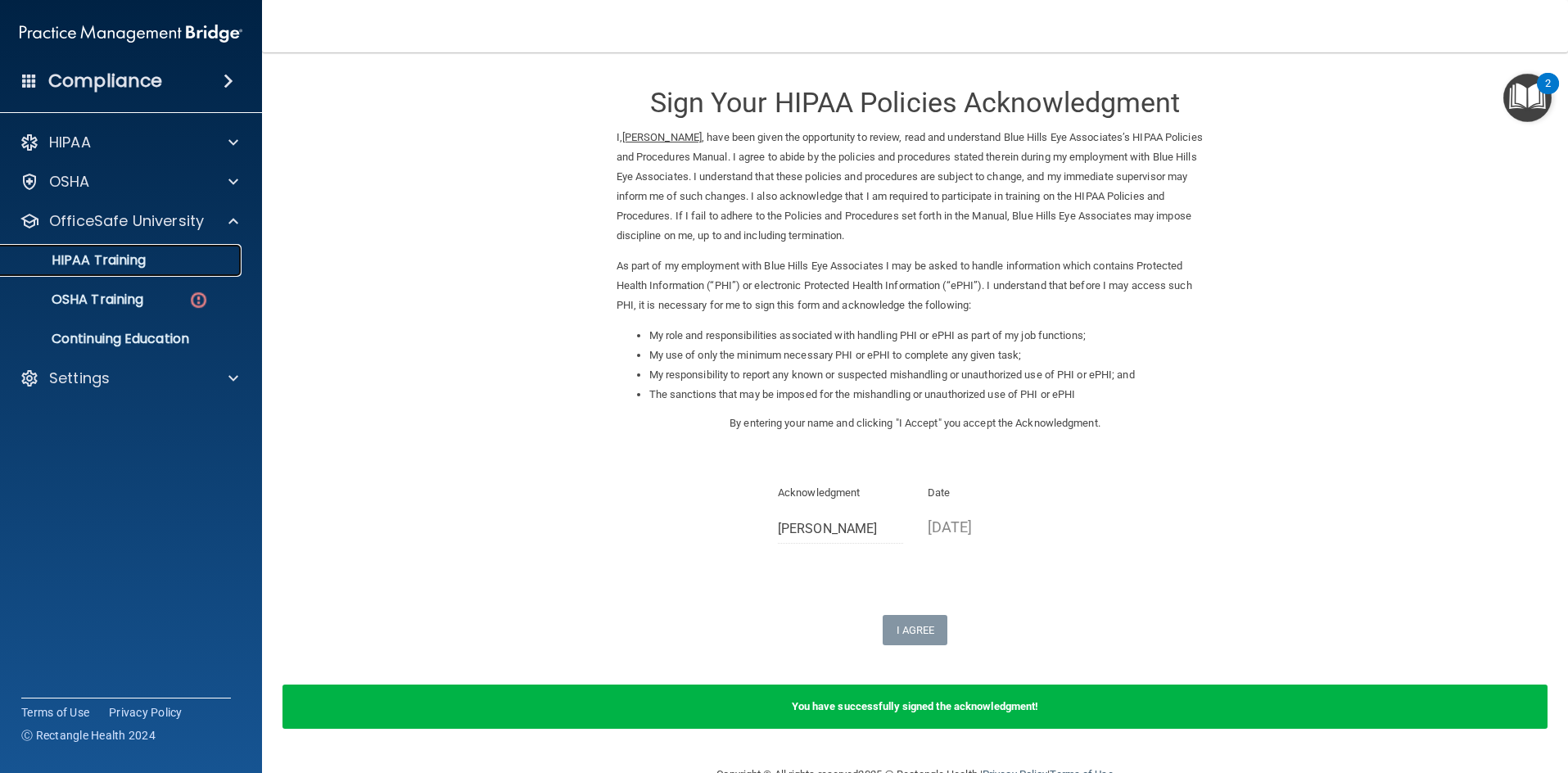
click at [145, 265] on p "HIPAA Training" at bounding box center [78, 261] width 135 height 16
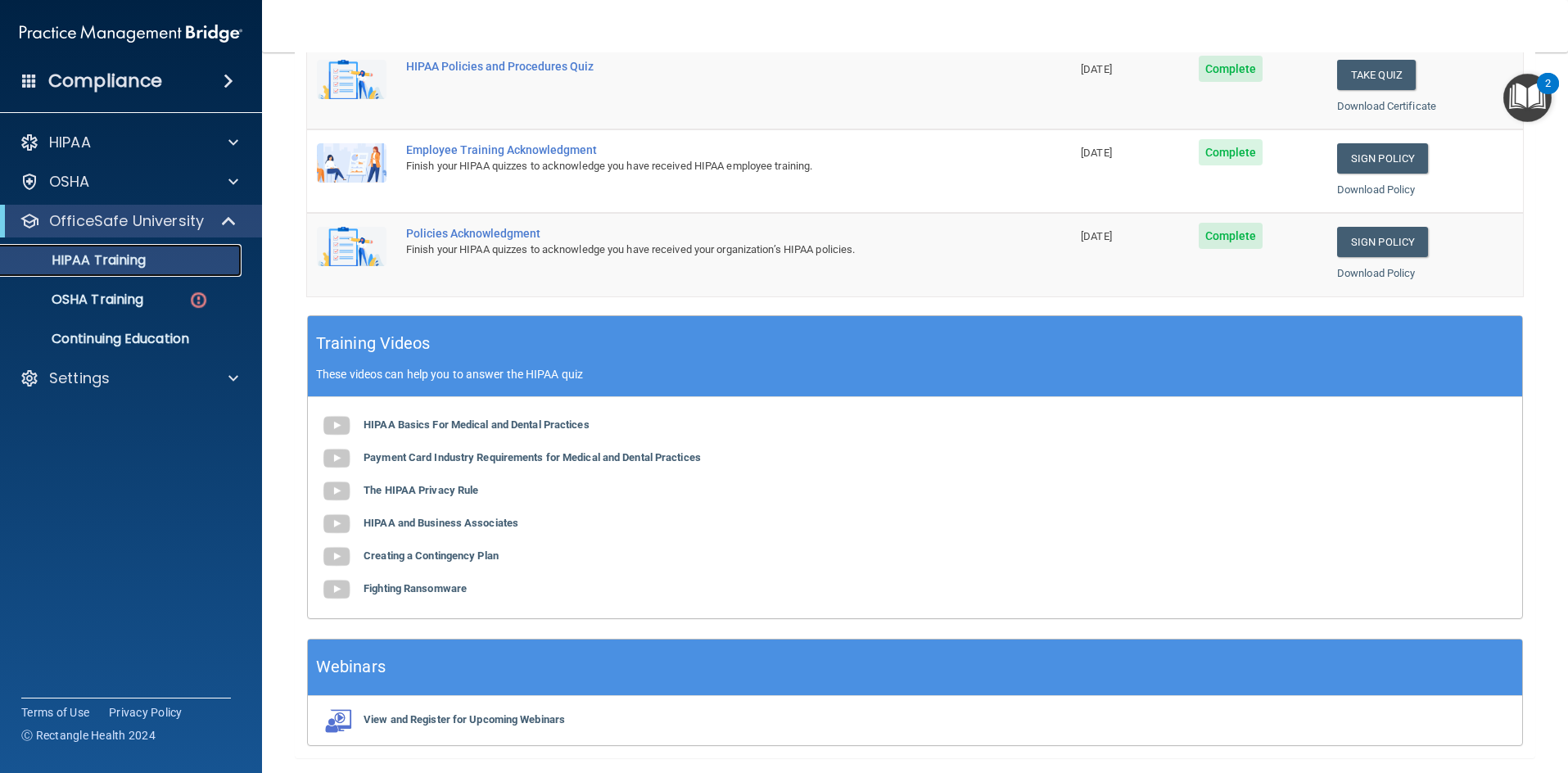
scroll to position [461, 0]
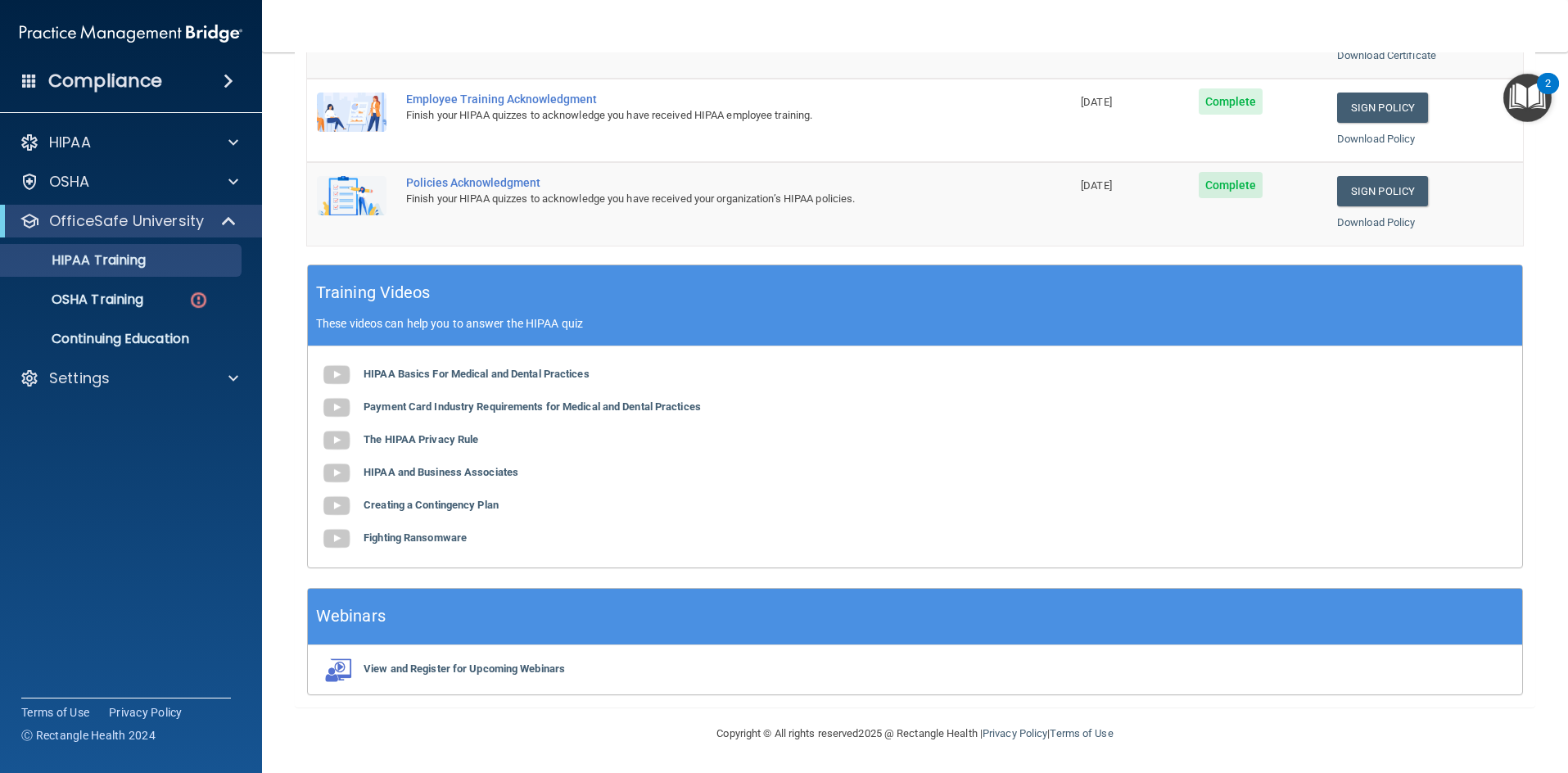
click at [956, 311] on div "Training Videos These videos can help you to answer the HIPAA quiz" at bounding box center [915, 305] width 1215 height 81
click at [467, 609] on div "Webinars" at bounding box center [915, 617] width 1215 height 56
click at [126, 303] on p "OSHA Training" at bounding box center [77, 300] width 133 height 16
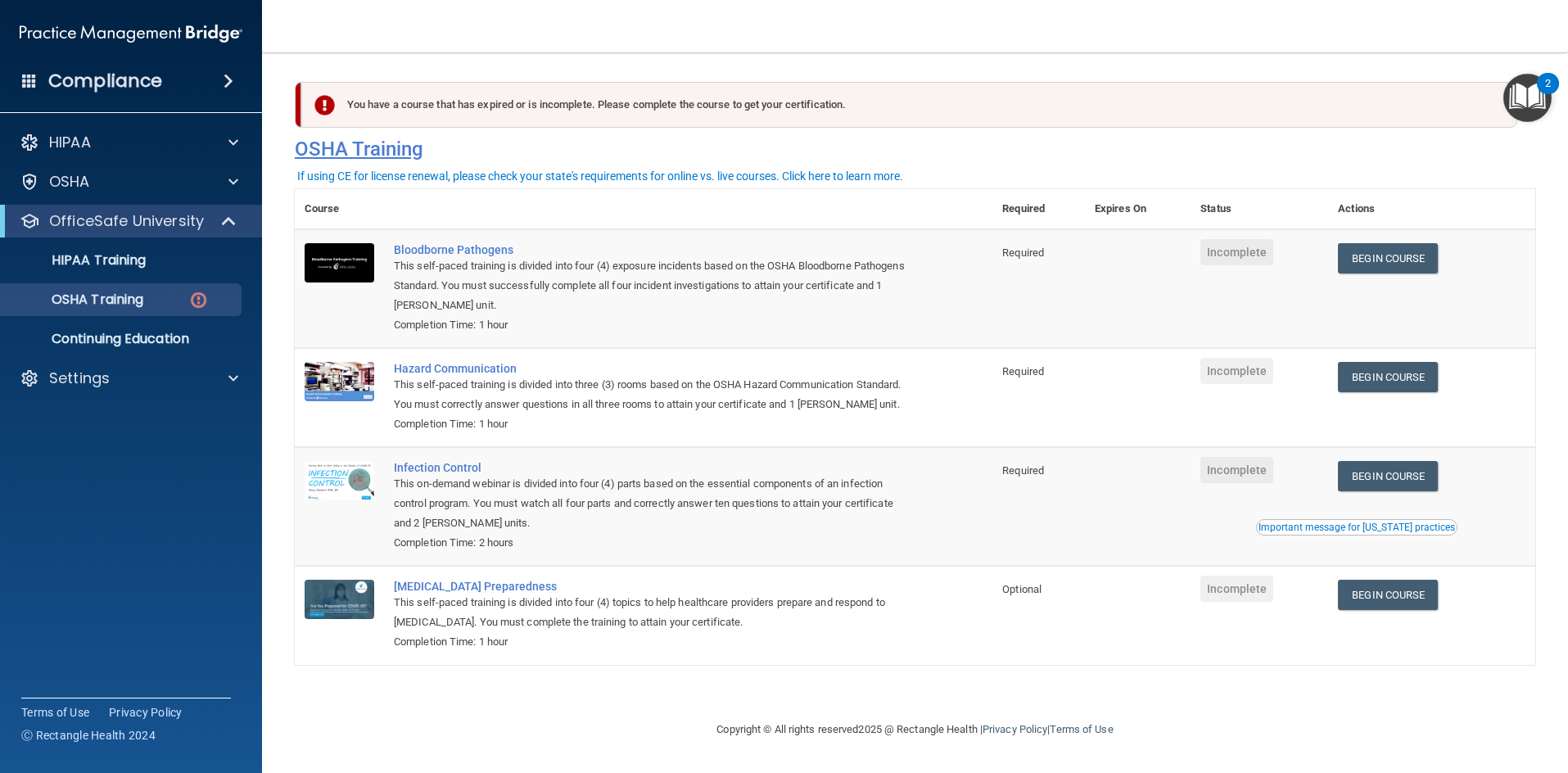
click at [1161, 139] on h4 "OSHA Training" at bounding box center [916, 148] width 1241 height 23
click at [1136, 165] on div "You have a course that has expired or is incomplete. Please complete the course…" at bounding box center [915, 125] width 1265 height 87
click at [1368, 263] on link "Begin Course" at bounding box center [1388, 258] width 100 height 30
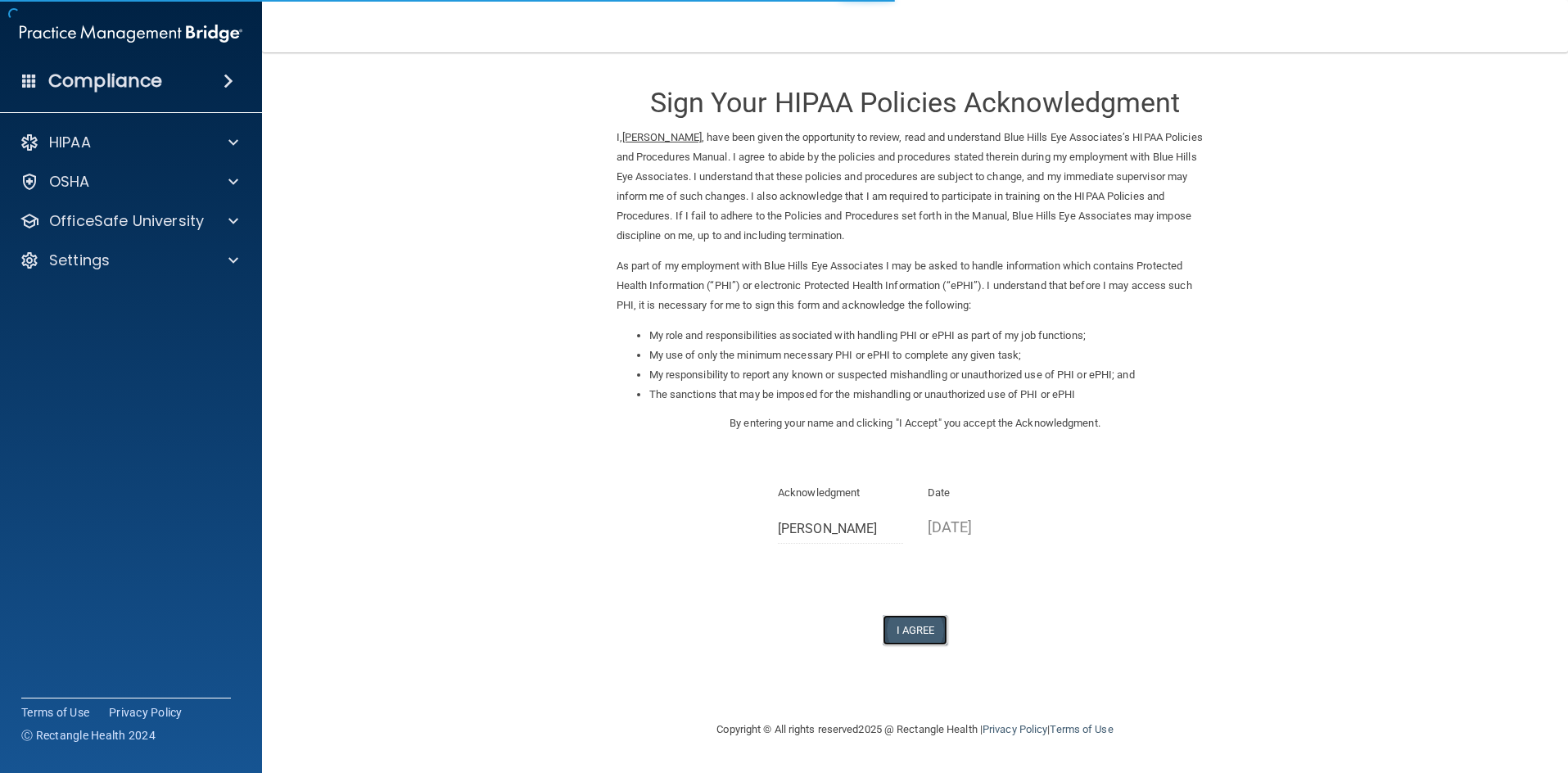
click at [901, 636] on button "I Agree" at bounding box center [916, 629] width 65 height 30
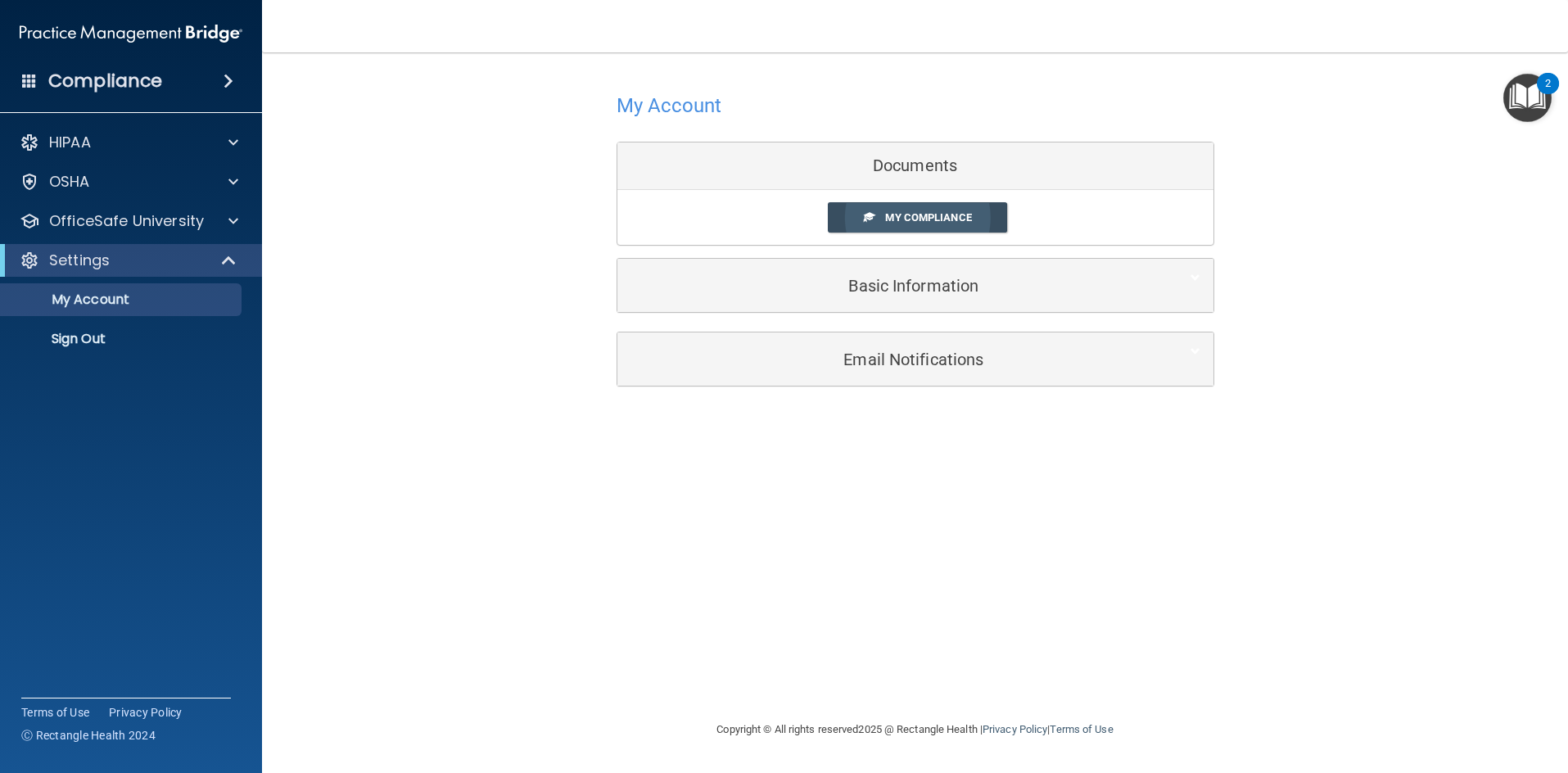
click at [951, 218] on span "My Compliance" at bounding box center [928, 218] width 86 height 13
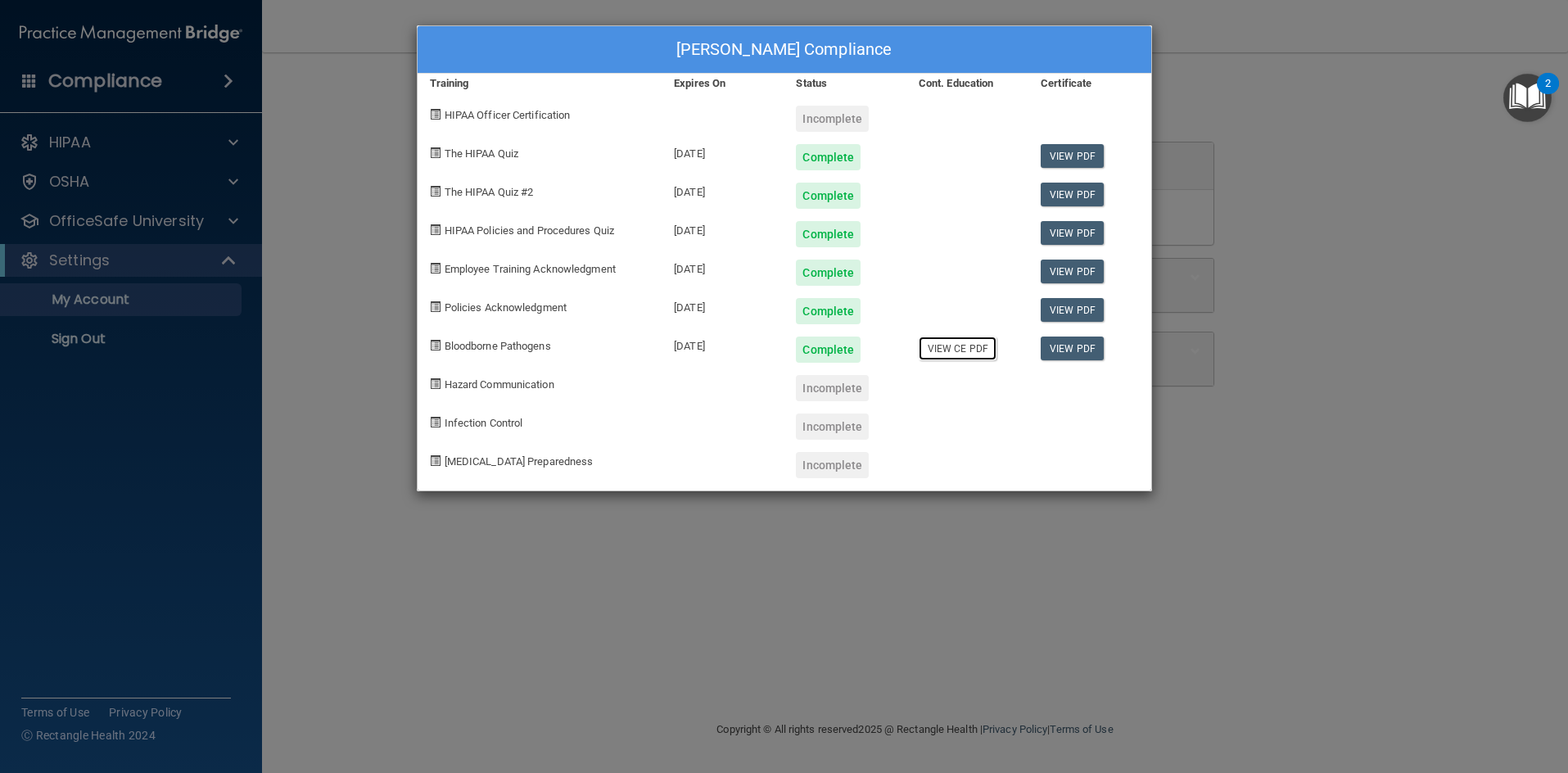
click at [968, 344] on link "View CE PDF" at bounding box center [958, 348] width 78 height 24
click at [1315, 154] on div "[PERSON_NAME] Compliance Training Expires On Status Cont. Education Certificate…" at bounding box center [784, 386] width 1568 height 773
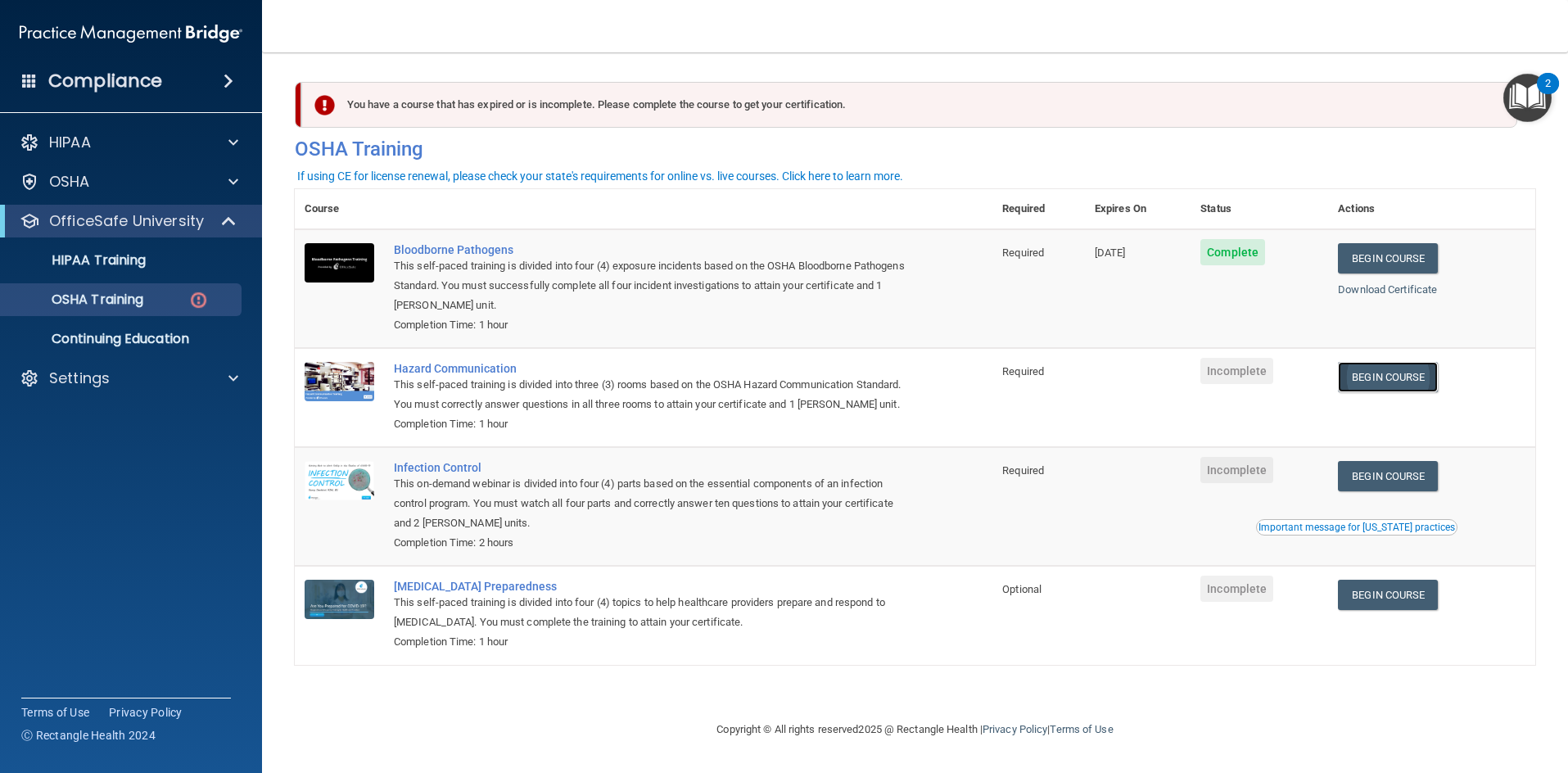
click at [1380, 386] on link "Begin Course" at bounding box center [1388, 376] width 100 height 30
